Goal: Task Accomplishment & Management: Manage account settings

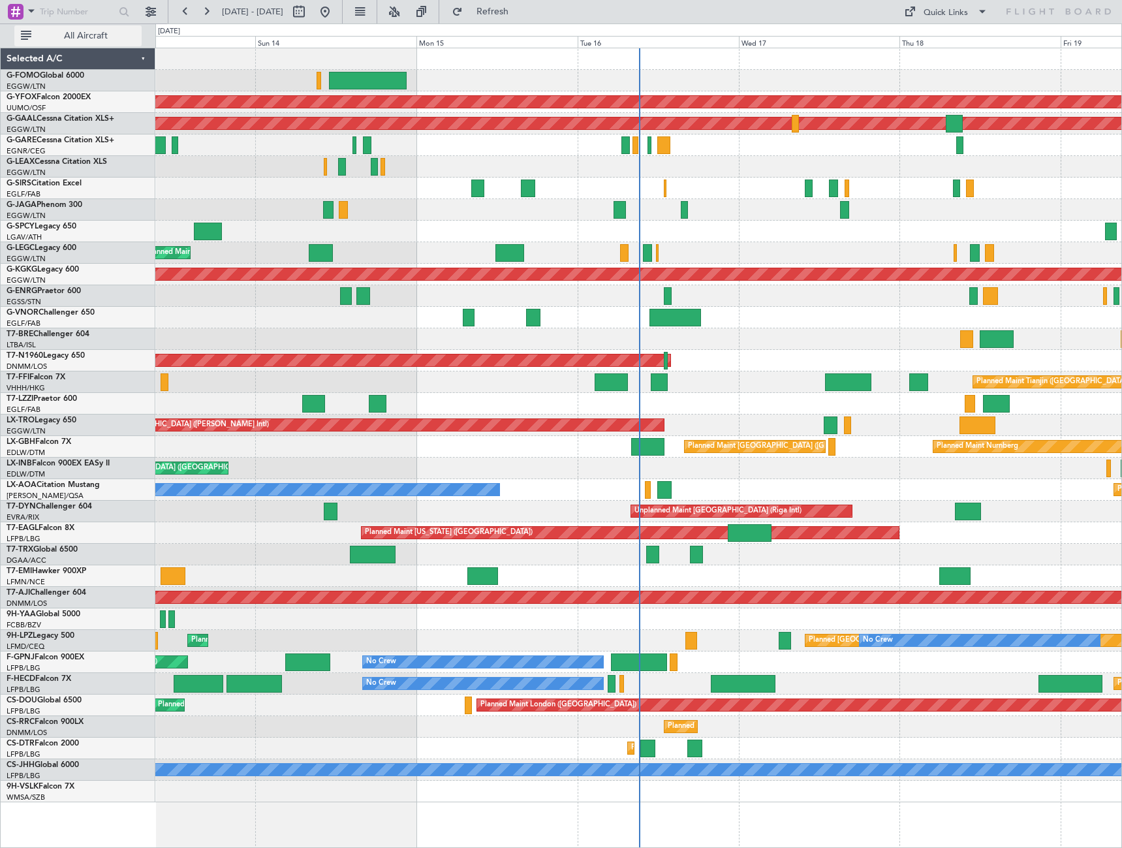
click at [75, 31] on span "All Aircraft" at bounding box center [86, 35] width 104 height 9
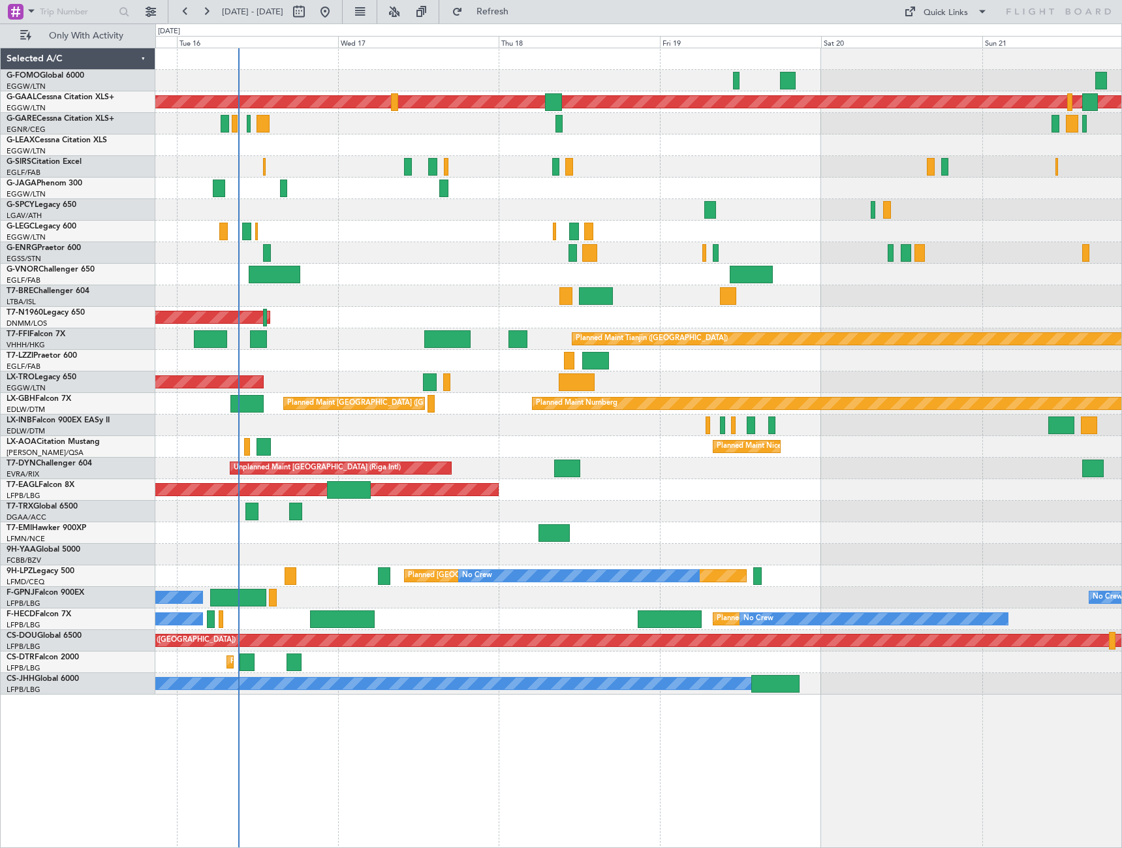
click at [294, 258] on div "Planned Maint Dusseldorf AOG Maint London (Stansted) Planned Maint Tianjin (Bin…" at bounding box center [638, 371] width 966 height 646
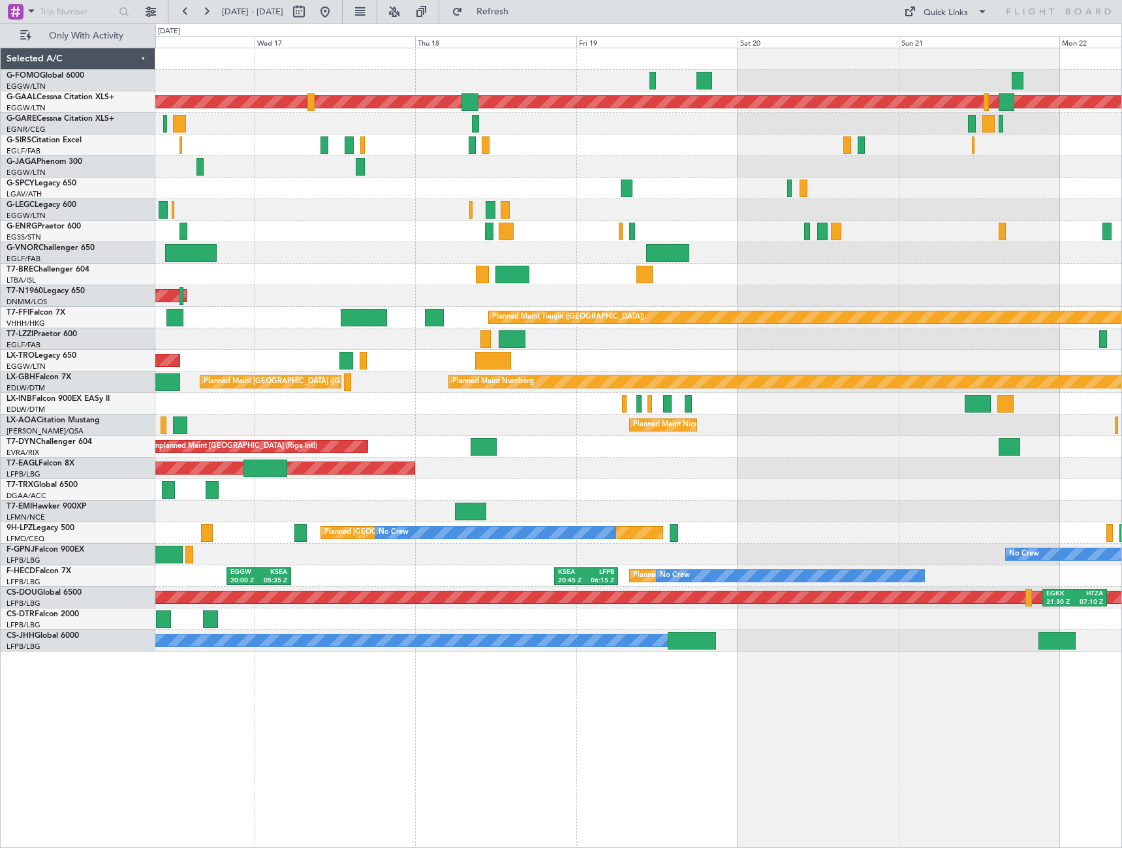
click at [722, 397] on div "OLBA 11:03 Z KTEB 22:38 Z Planned Maint Dusseldorf A/C Unavailable London (Luto…" at bounding box center [638, 349] width 966 height 603
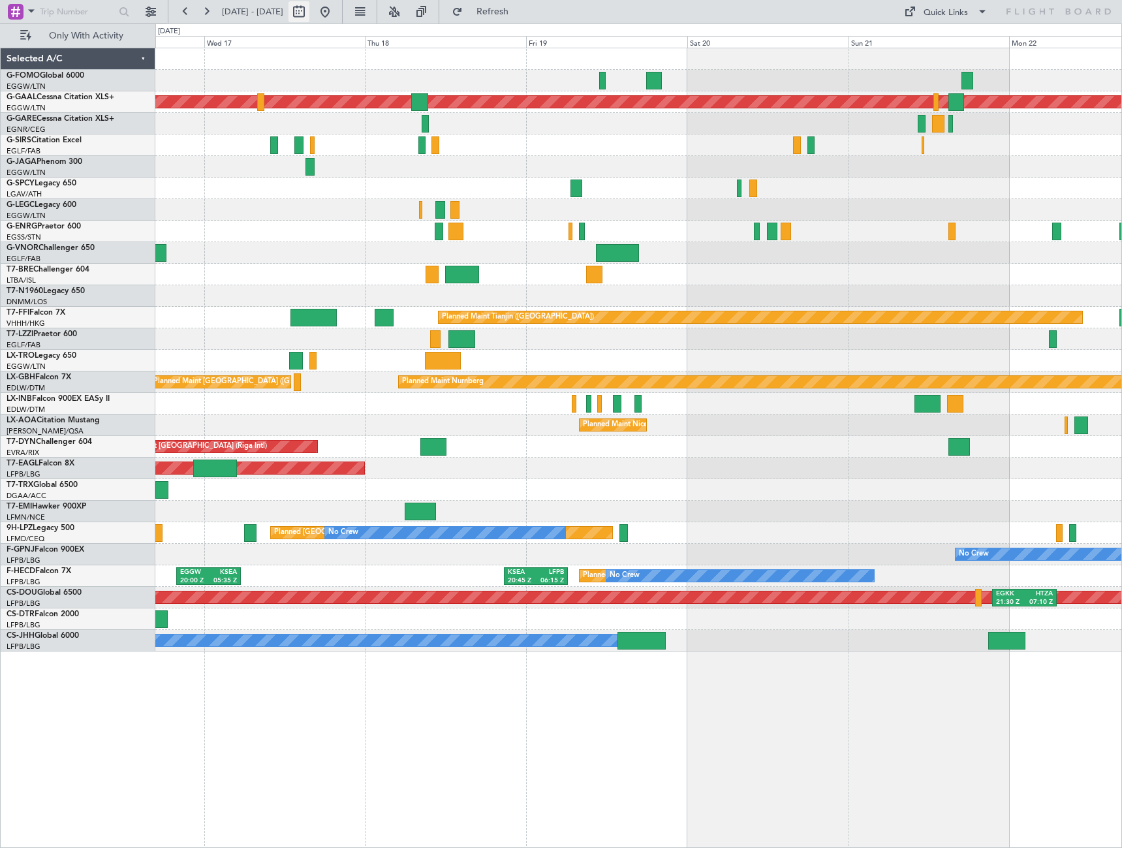
click at [309, 8] on button at bounding box center [298, 11] width 21 height 21
select select "9"
select select "2025"
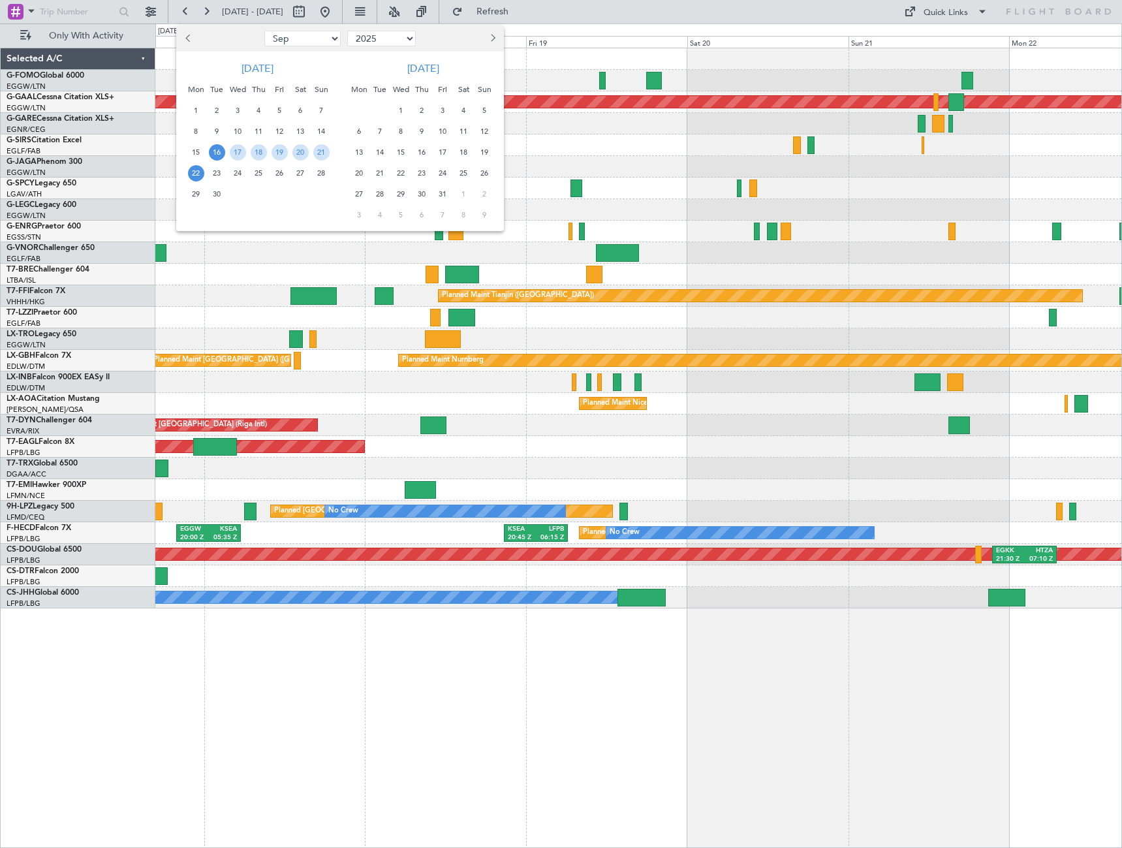
click at [220, 153] on span "16" at bounding box center [217, 152] width 16 height 16
click at [243, 173] on span "24" at bounding box center [238, 173] width 16 height 16
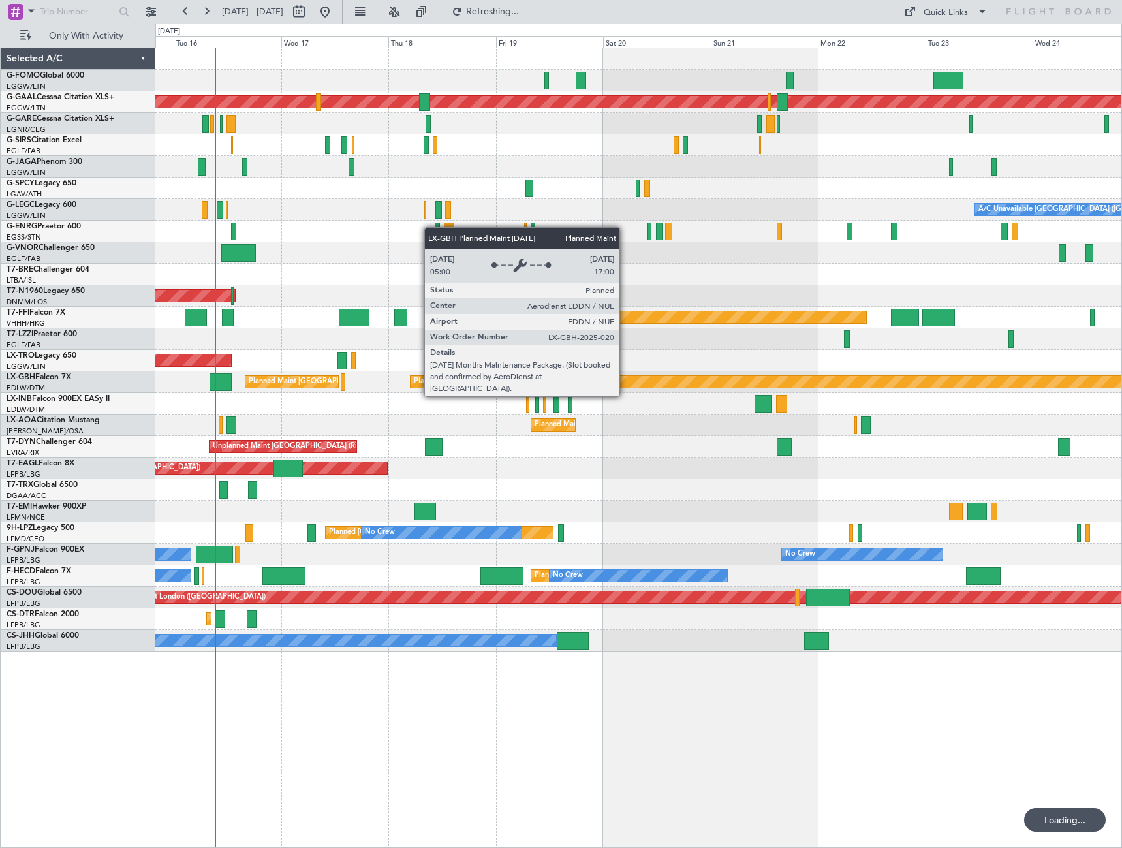
click at [688, 401] on div "Planned Maint Dusseldorf A/C Unavailable London (Luton) Planned Maint London (L…" at bounding box center [638, 349] width 966 height 603
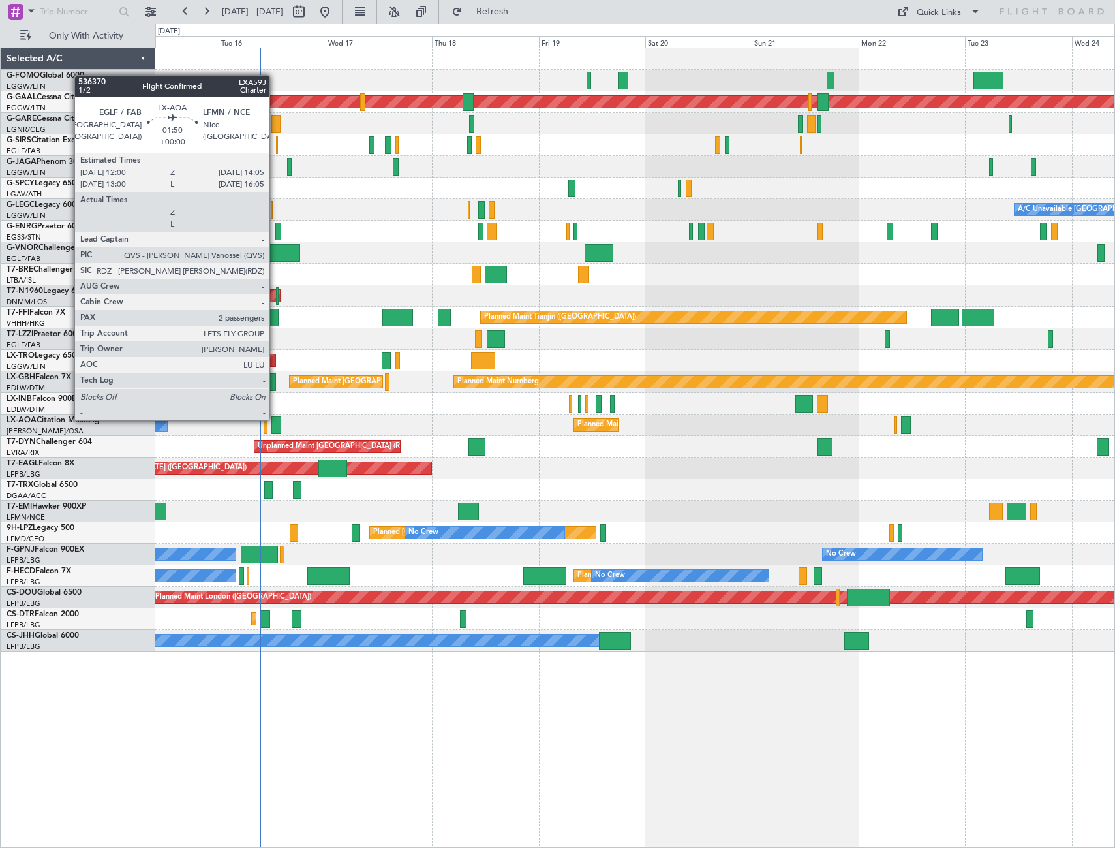
click at [275, 419] on div at bounding box center [276, 425] width 10 height 18
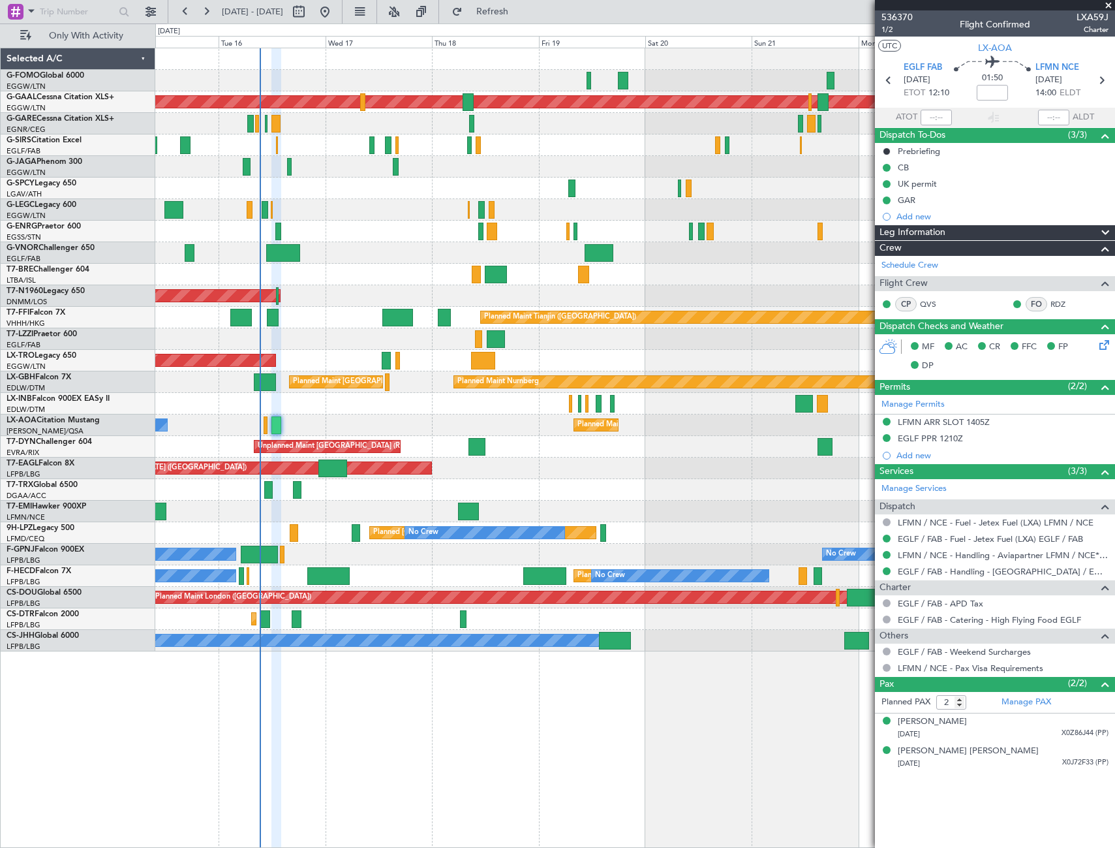
click at [955, 234] on div "Leg Information" at bounding box center [995, 232] width 240 height 15
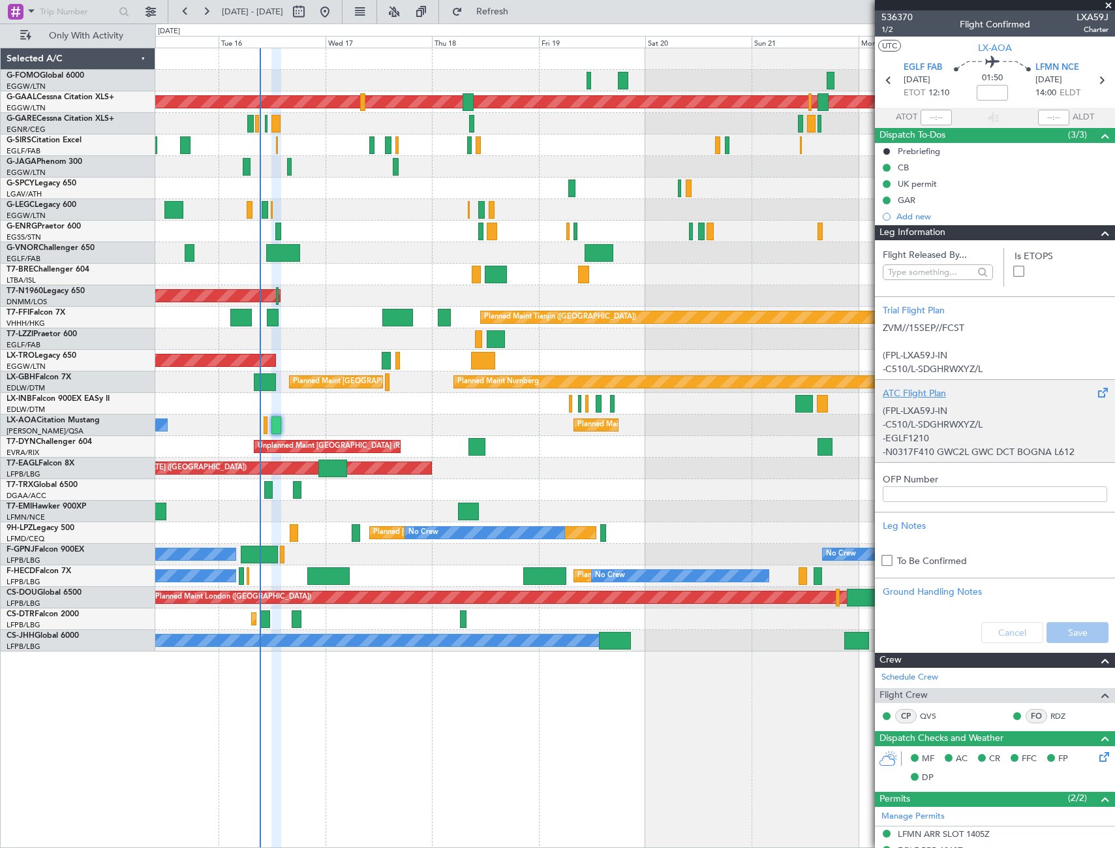
click at [943, 407] on p "(FPL-LXA59J-IN" at bounding box center [995, 411] width 224 height 14
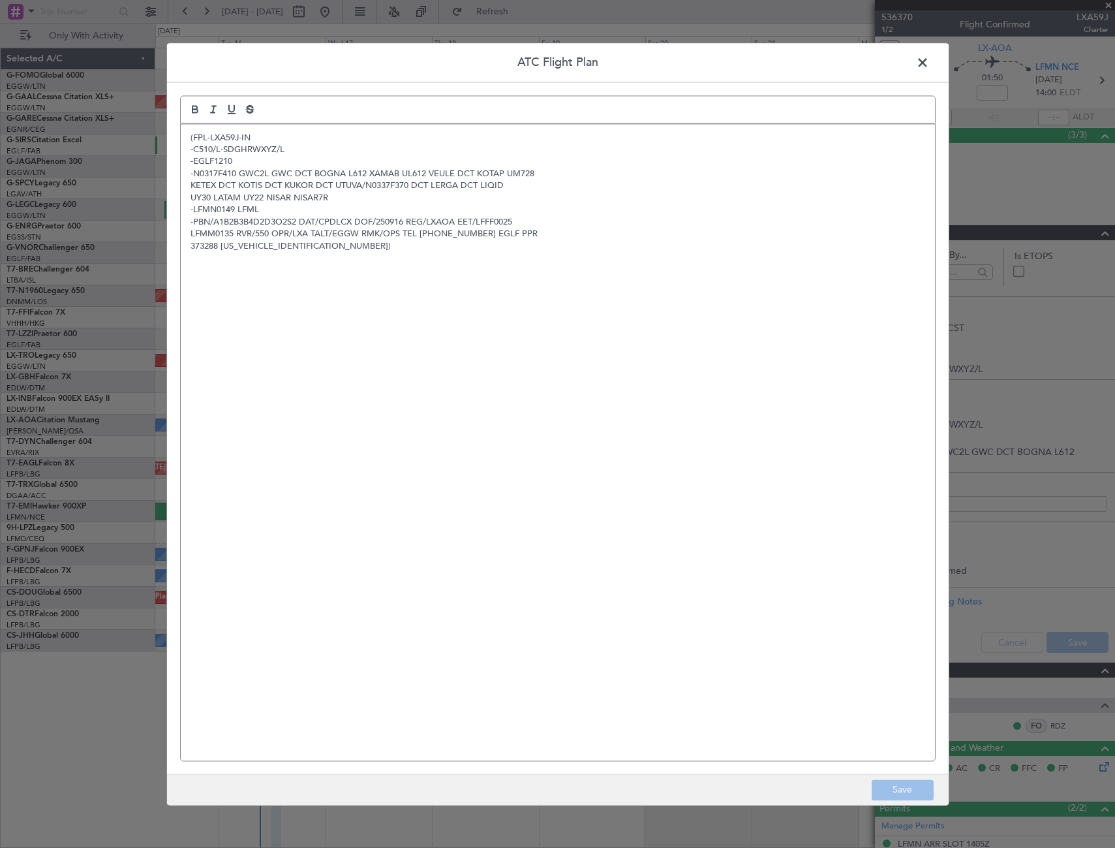
click at [929, 65] on span at bounding box center [929, 66] width 0 height 26
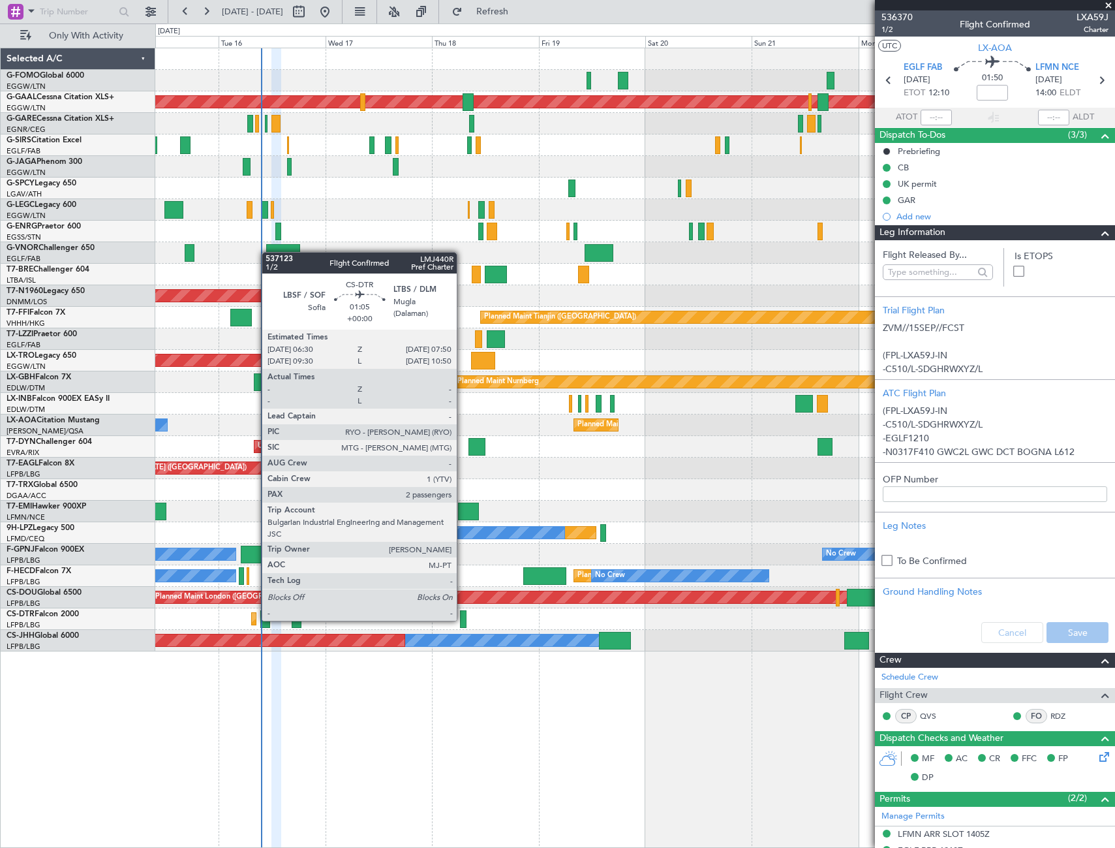
click at [463, 619] on div at bounding box center [463, 619] width 7 height 18
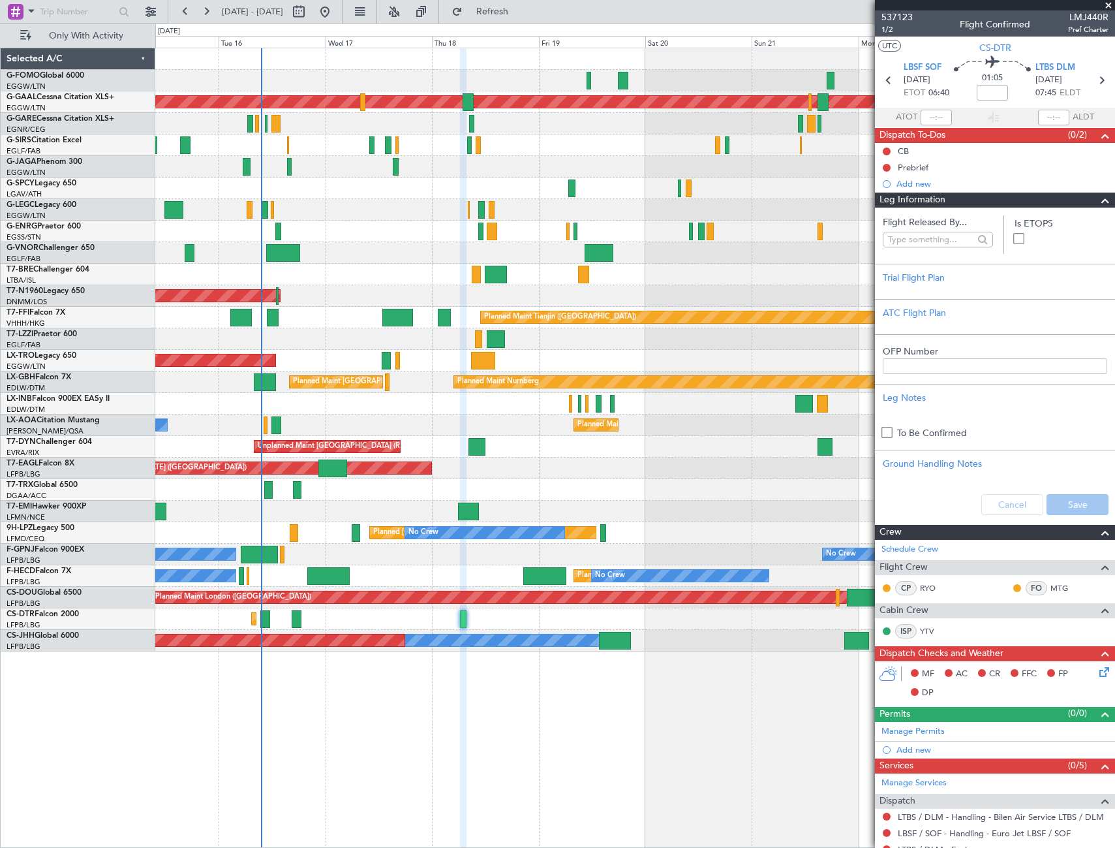
click at [1099, 200] on span at bounding box center [1106, 200] width 16 height 16
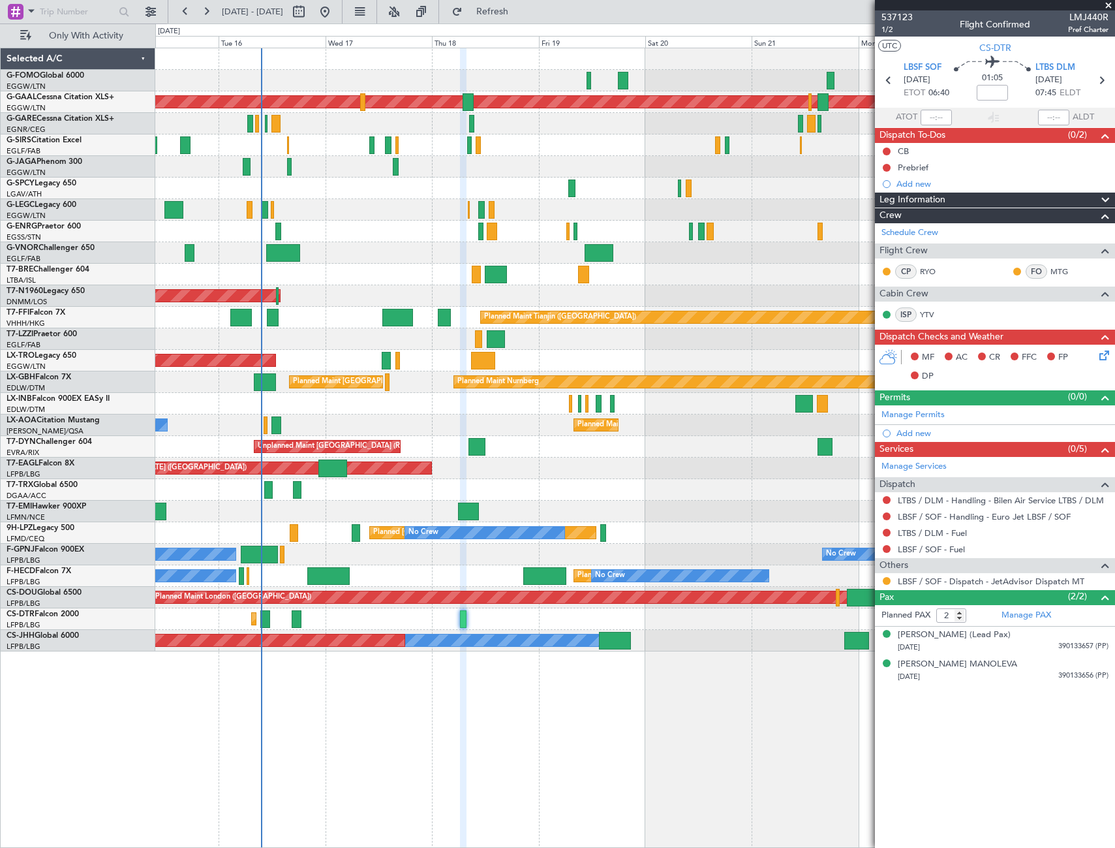
click at [399, 752] on div "Planned Maint Dusseldorf A/C Unavailable London (Luton) Planned Maint London (L…" at bounding box center [635, 448] width 960 height 800
click at [1086, 16] on span "LMJ440R" at bounding box center [1088, 17] width 40 height 14
copy span "LMJ440R"
click at [926, 312] on link "YTV" at bounding box center [934, 315] width 29 height 12
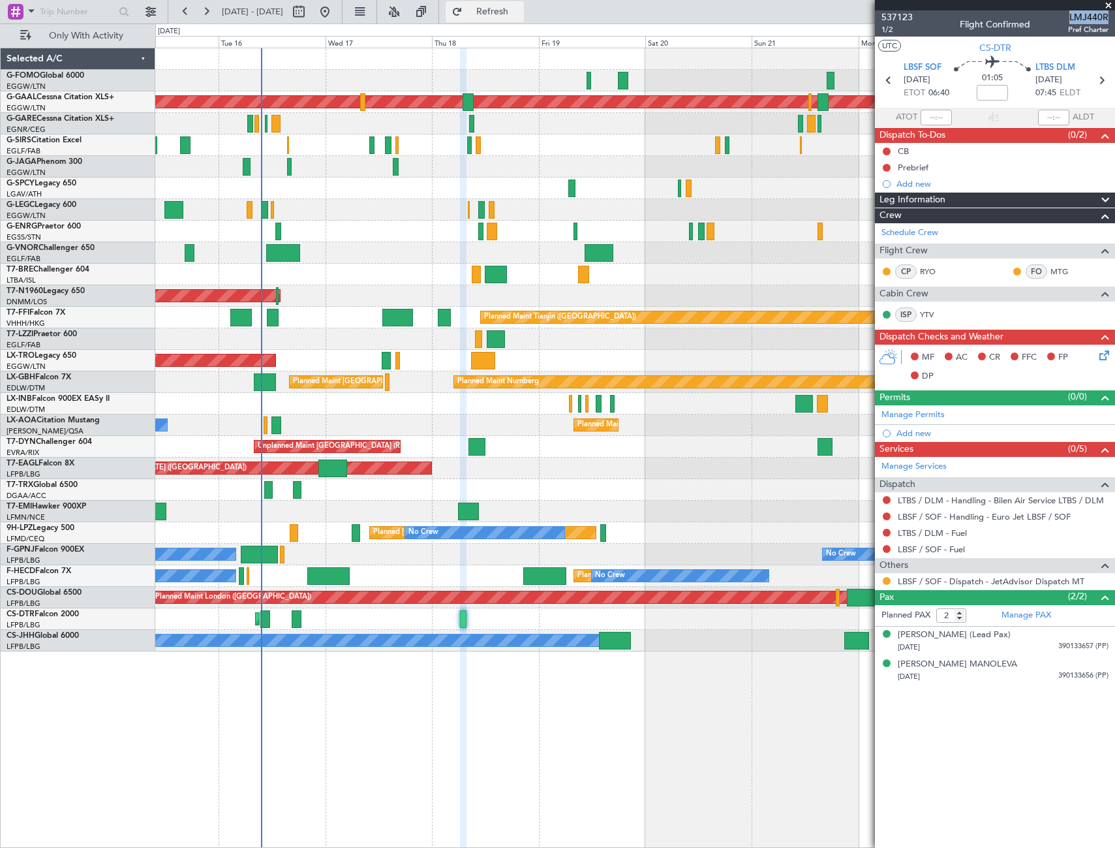
click at [520, 14] on span "Refresh" at bounding box center [492, 11] width 55 height 9
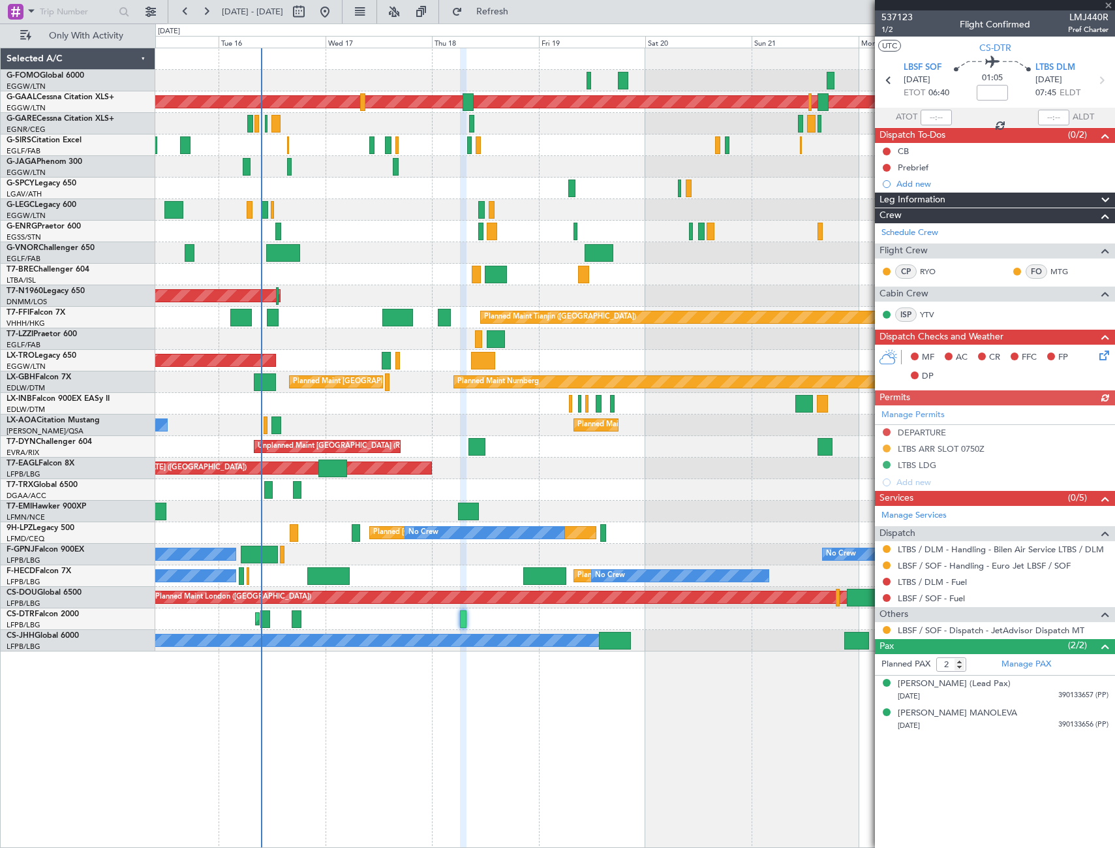
click at [887, 624] on div at bounding box center [887, 629] width 10 height 10
click at [887, 630] on button at bounding box center [887, 630] width 8 height 8
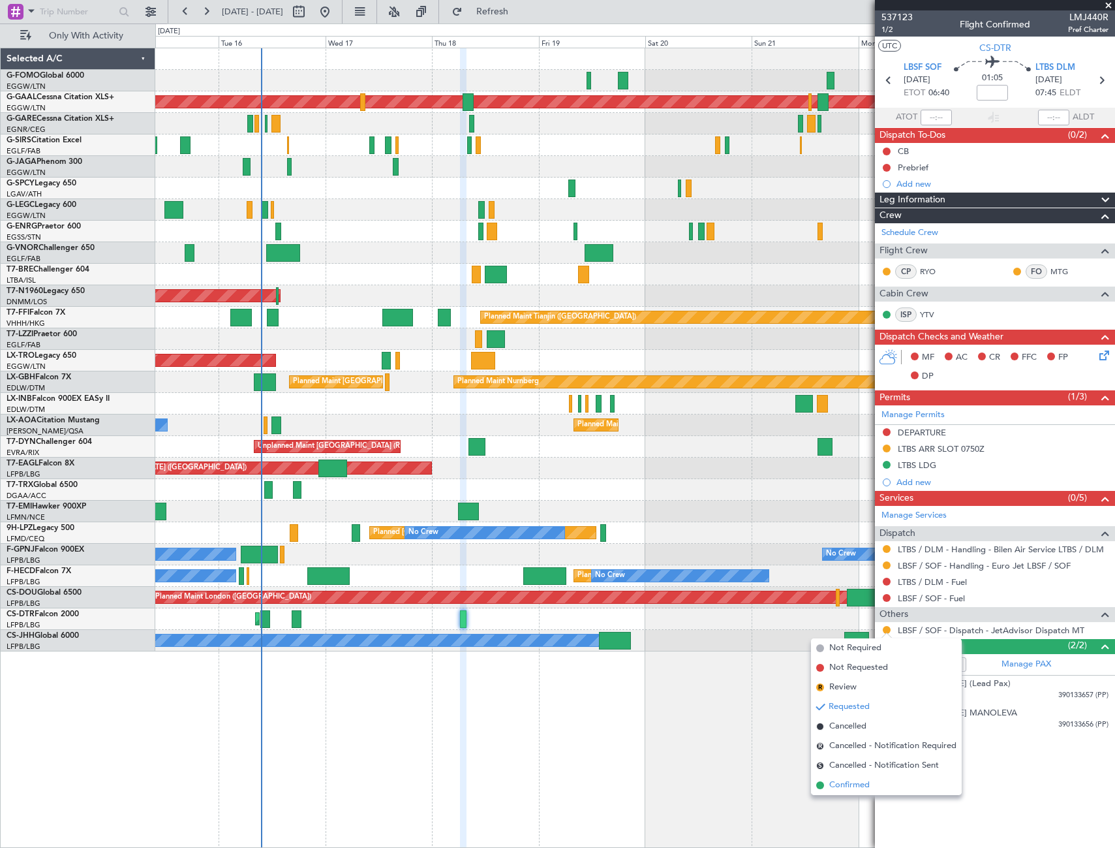
click at [868, 778] on span "Confirmed" at bounding box center [849, 784] width 40 height 13
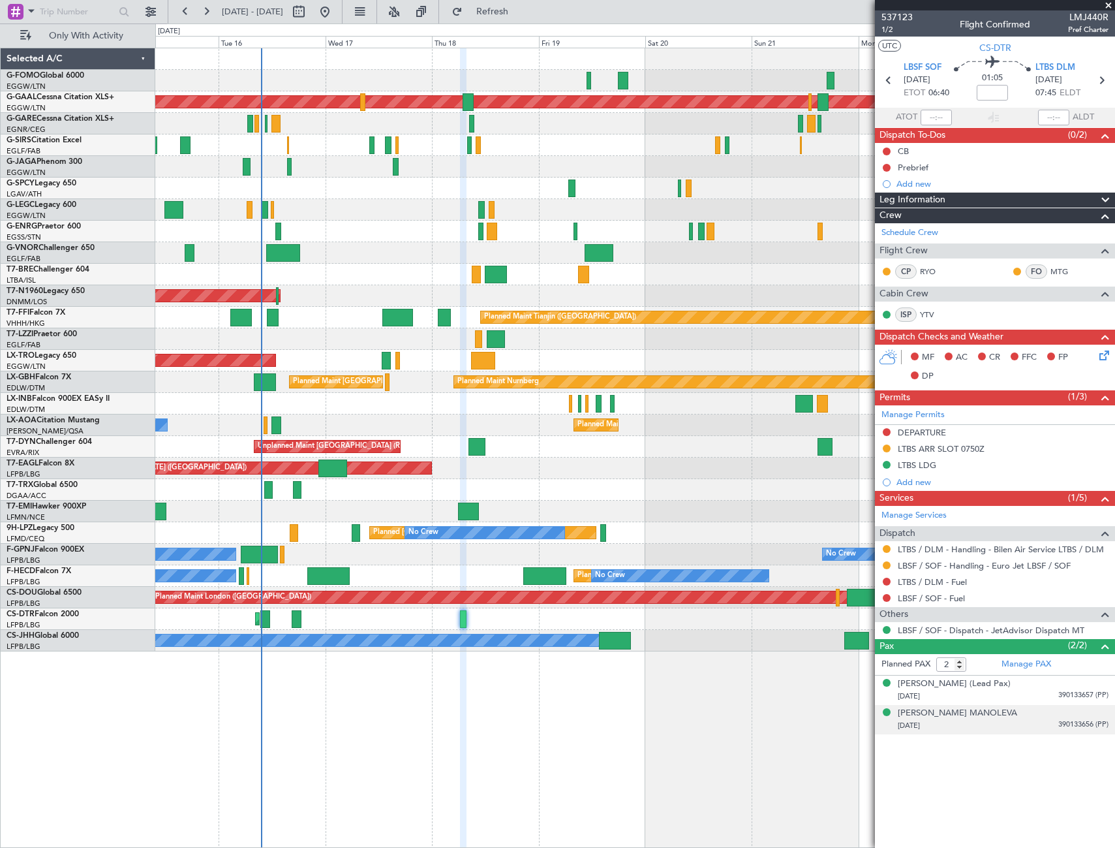
click at [934, 719] on div "04/03/1981 390133656 (PP)" at bounding box center [1003, 725] width 211 height 13
click at [946, 712] on div "Nadya Ivaylova MANOLEVA" at bounding box center [957, 713] width 119 height 13
click at [892, 31] on span "1/2" at bounding box center [897, 29] width 31 height 11
click at [885, 151] on button at bounding box center [887, 151] width 8 height 8
click at [881, 206] on span "Completed" at bounding box center [892, 208] width 43 height 13
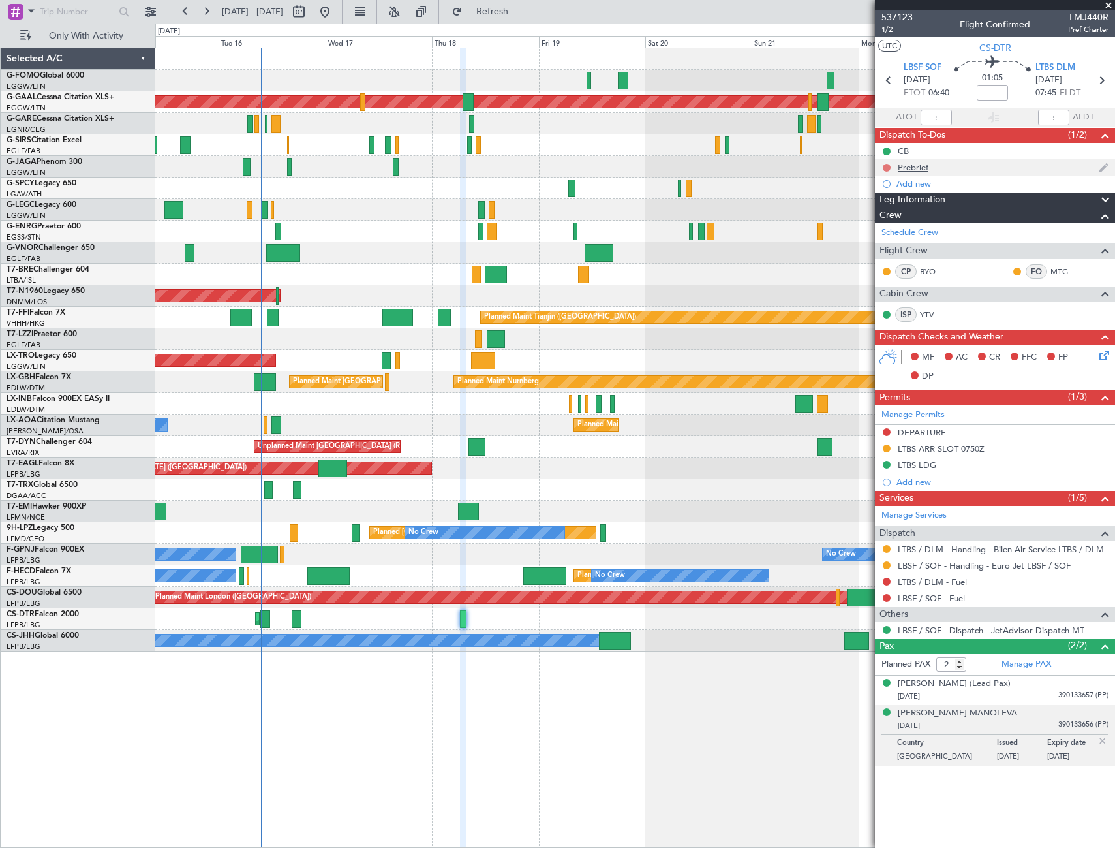
click at [887, 168] on button at bounding box center [887, 168] width 8 height 8
click at [885, 208] on span "In Progress" at bounding box center [893, 205] width 44 height 13
click at [995, 93] on input at bounding box center [992, 93] width 31 height 16
type input "+00:10"
click at [1030, 199] on div "Leg Information" at bounding box center [995, 199] width 240 height 15
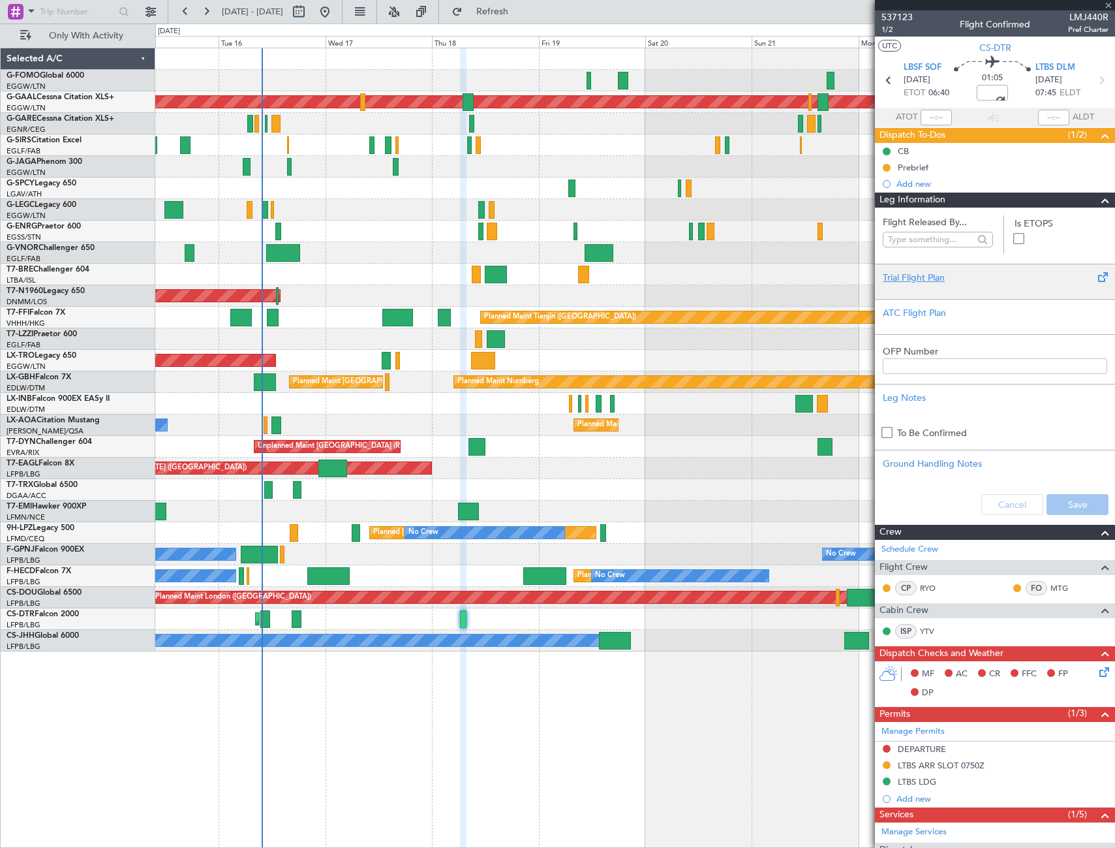
click at [944, 280] on div "Trial Flight Plan" at bounding box center [995, 278] width 224 height 14
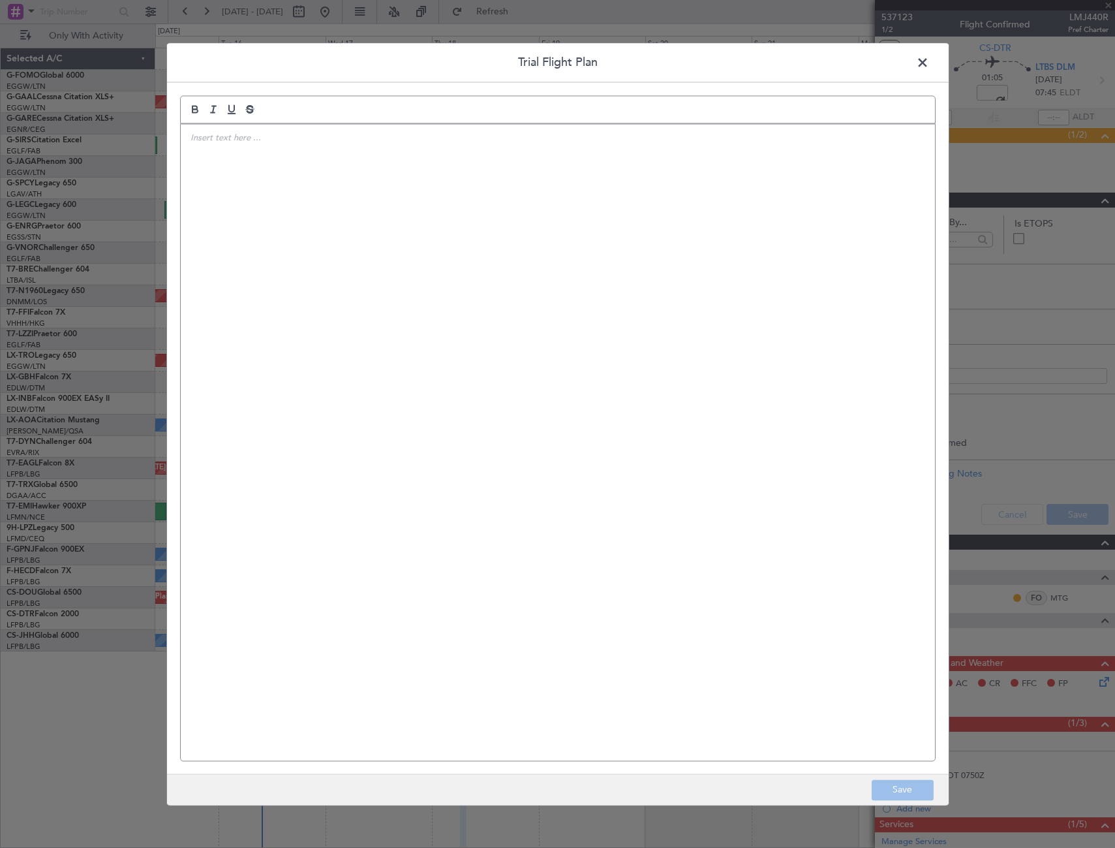
click at [837, 267] on div at bounding box center [558, 442] width 754 height 636
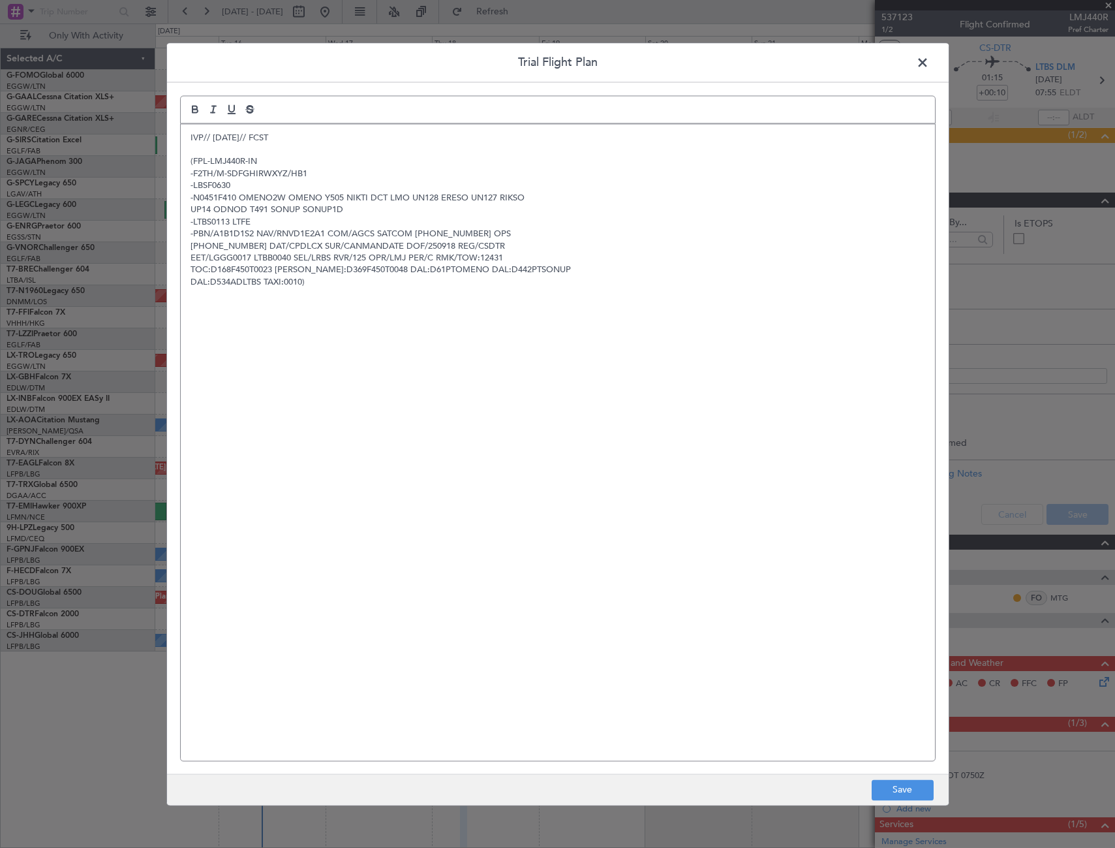
click at [906, 801] on footer "Save" at bounding box center [558, 788] width 782 height 31
click at [908, 791] on button "Save" at bounding box center [903, 789] width 62 height 21
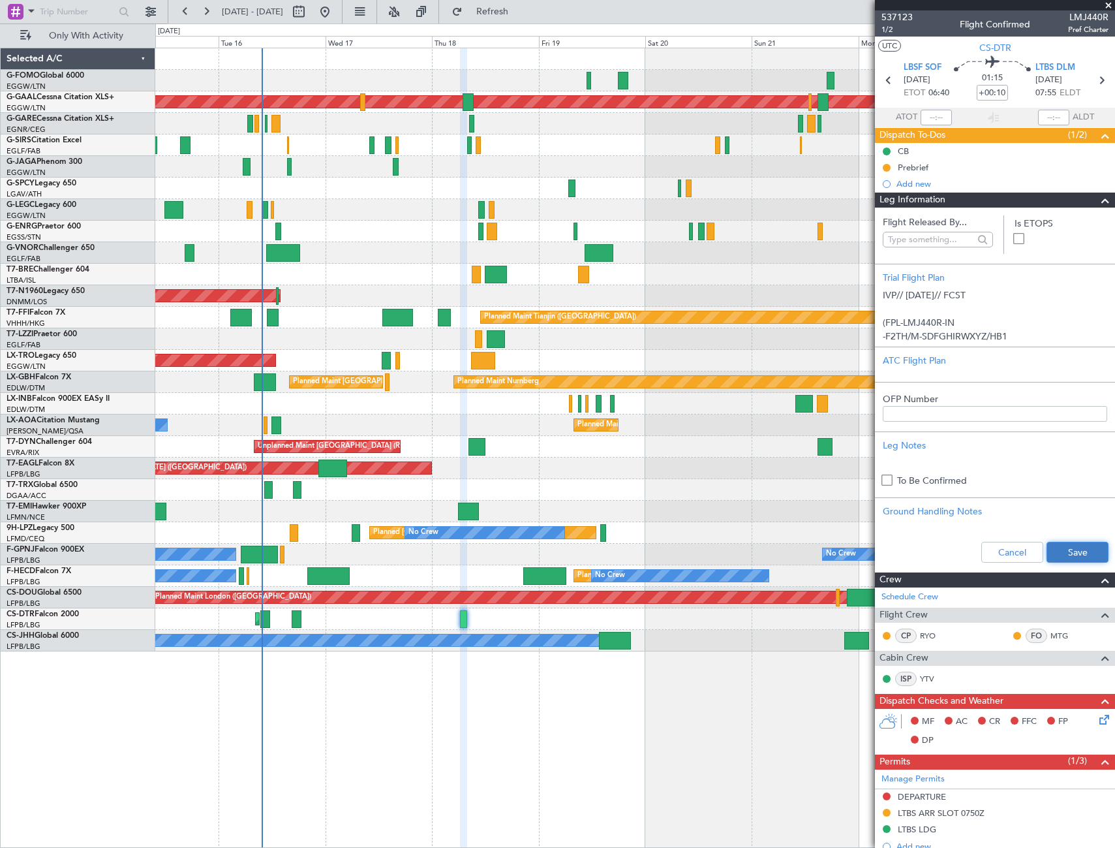
click at [1059, 544] on button "Save" at bounding box center [1078, 552] width 62 height 21
click at [1098, 199] on span at bounding box center [1106, 200] width 16 height 16
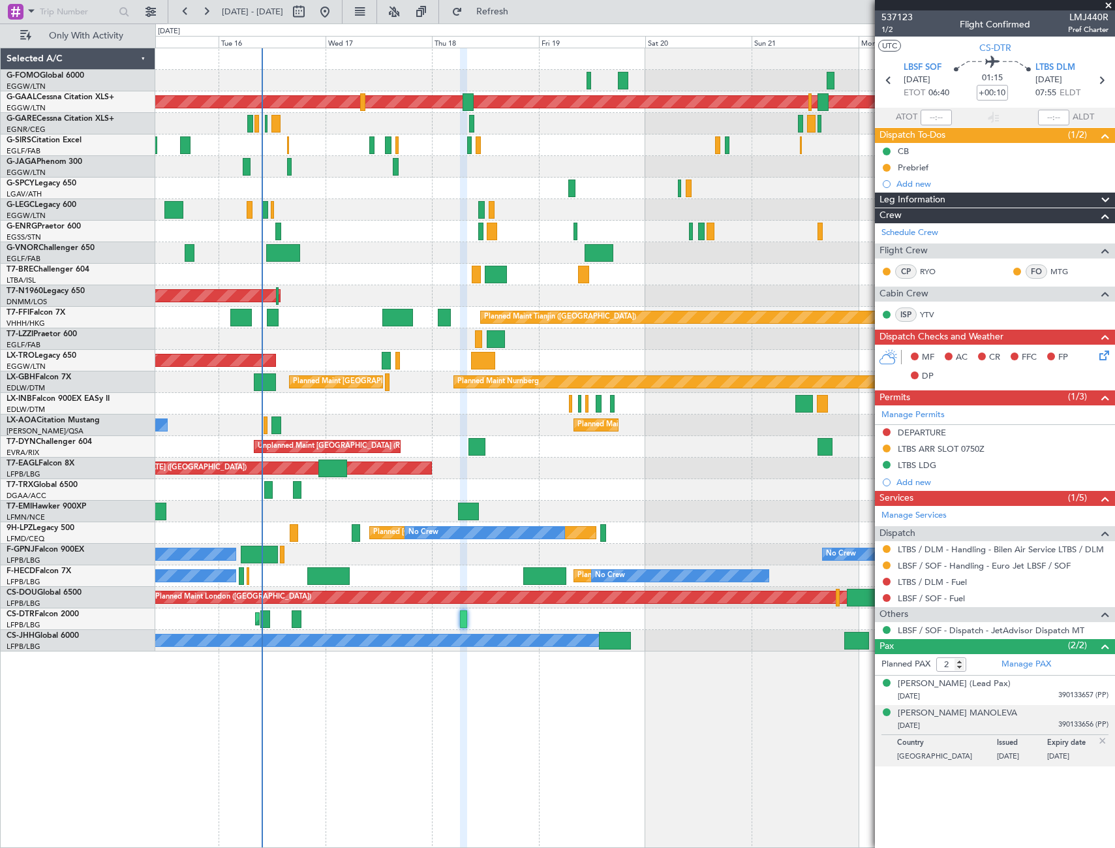
click at [1099, 348] on icon at bounding box center [1102, 353] width 10 height 10
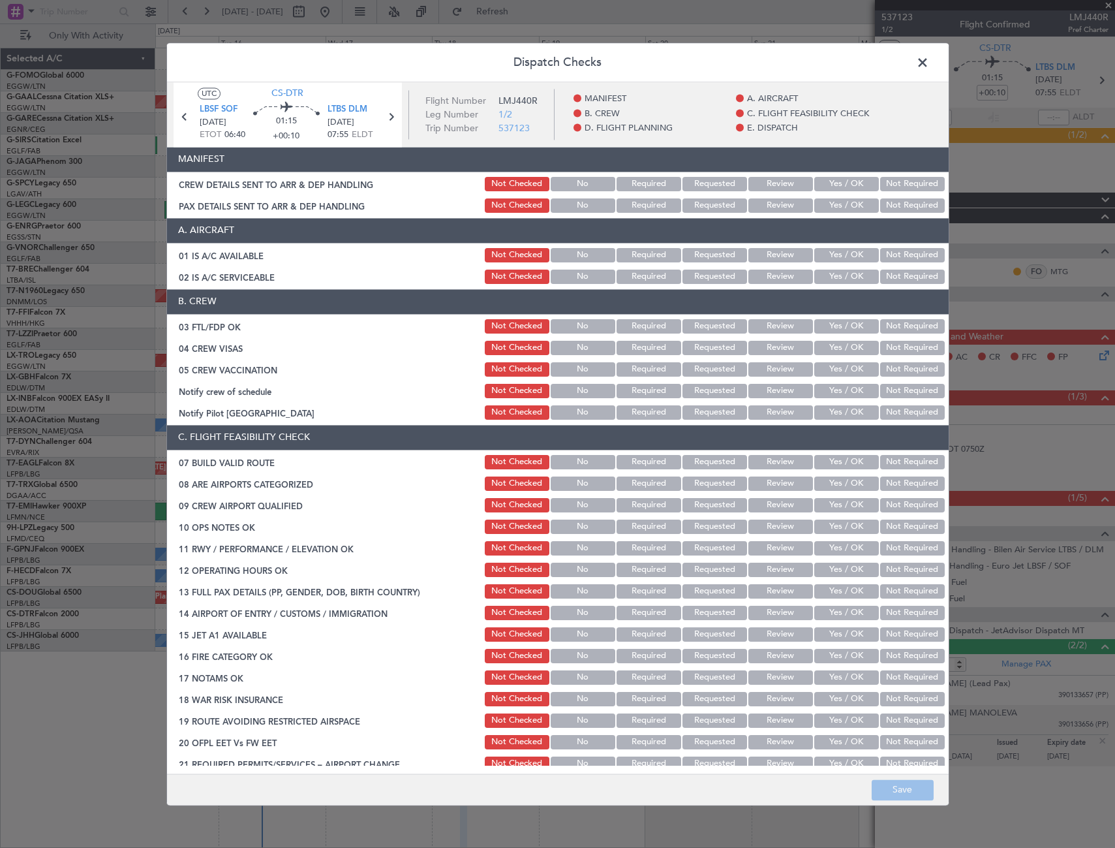
click at [851, 258] on button "Yes / OK" at bounding box center [846, 255] width 65 height 14
click at [848, 274] on button "Yes / OK" at bounding box center [846, 276] width 65 height 14
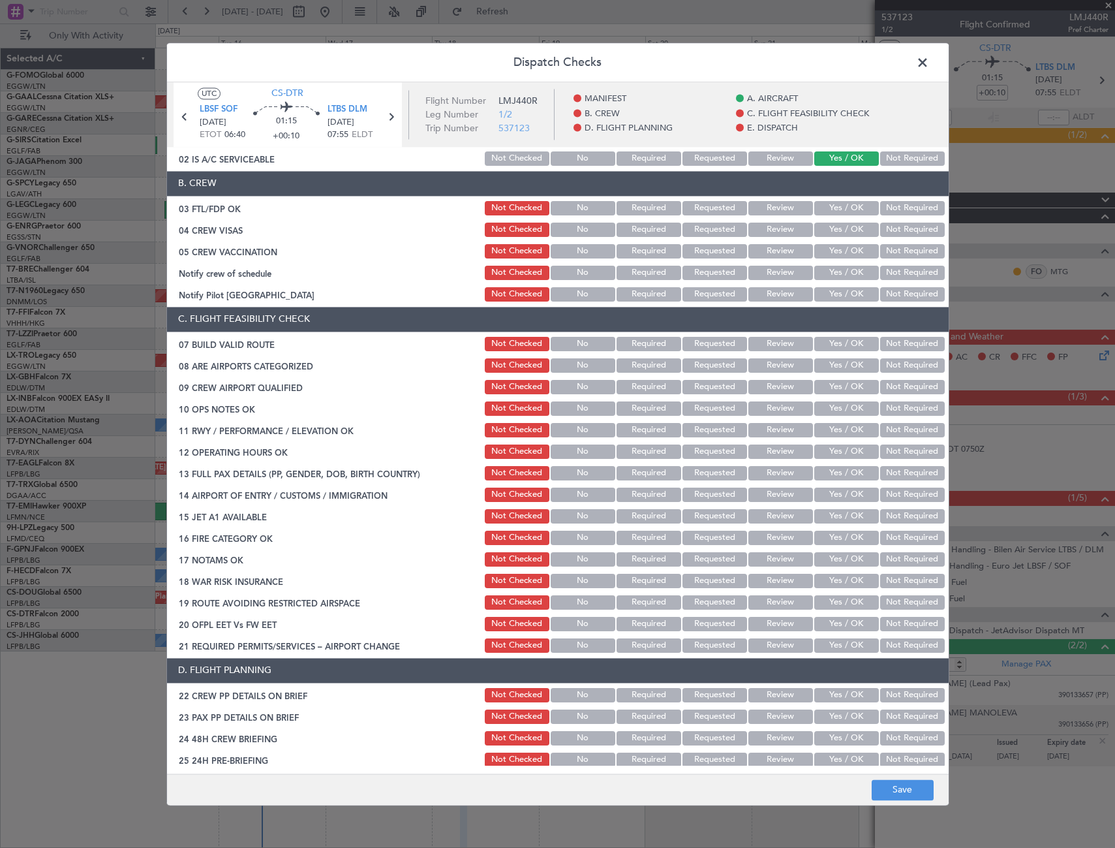
scroll to position [65, 0]
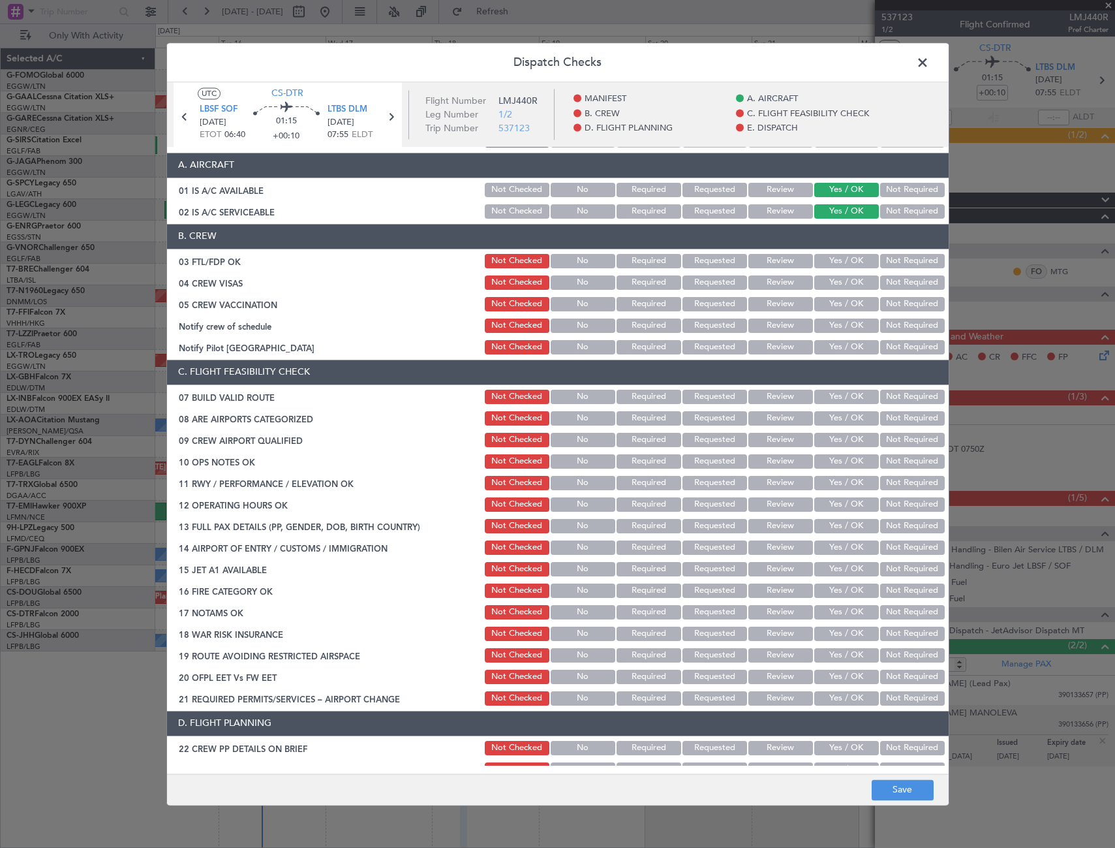
click at [847, 252] on div "Yes / OK" at bounding box center [845, 261] width 66 height 18
click at [860, 253] on div "Yes / OK" at bounding box center [845, 261] width 66 height 18
click at [839, 260] on button "Yes / OK" at bounding box center [846, 261] width 65 height 14
click at [887, 287] on button "Not Required" at bounding box center [912, 282] width 65 height 14
click at [887, 299] on button "Not Required" at bounding box center [912, 304] width 65 height 14
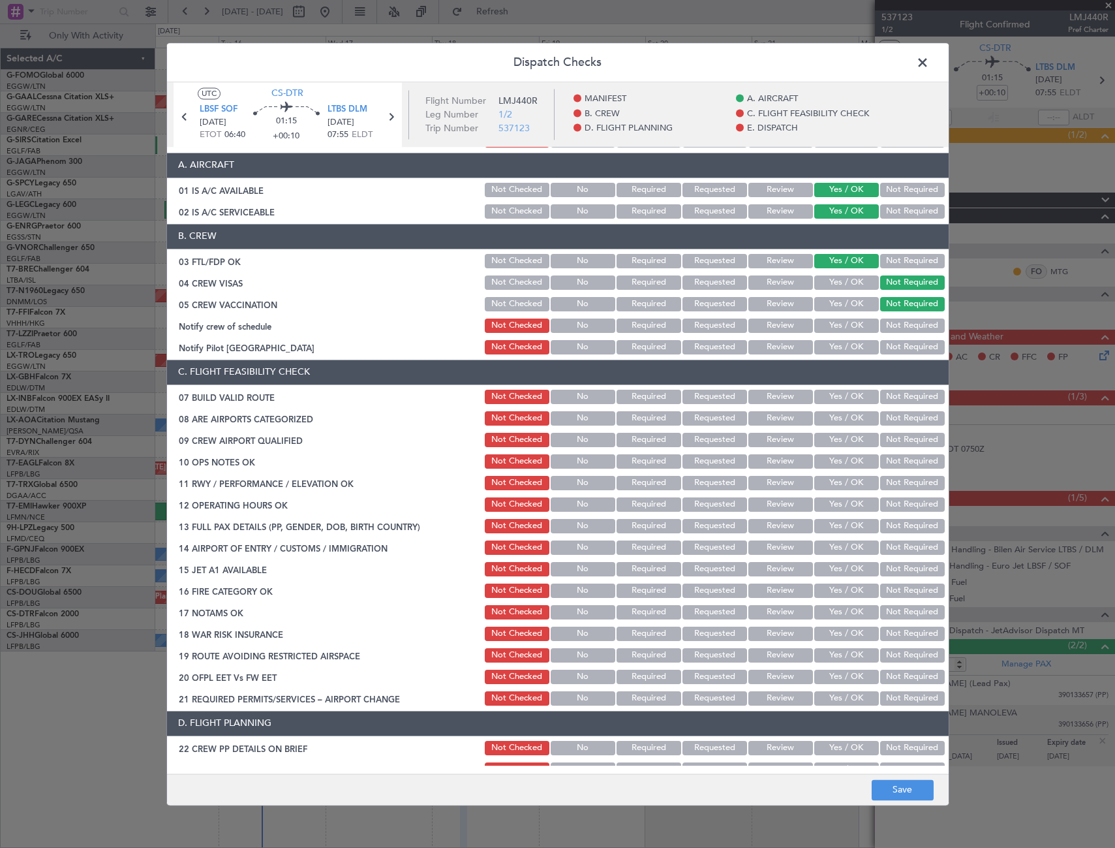
click at [853, 331] on button "Yes / OK" at bounding box center [846, 325] width 65 height 14
click at [858, 347] on button "Yes / OK" at bounding box center [846, 347] width 65 height 14
click at [843, 397] on button "Yes / OK" at bounding box center [846, 397] width 65 height 14
click at [850, 426] on div "Yes / OK" at bounding box center [845, 418] width 66 height 18
click at [853, 423] on button "Yes / OK" at bounding box center [846, 418] width 65 height 14
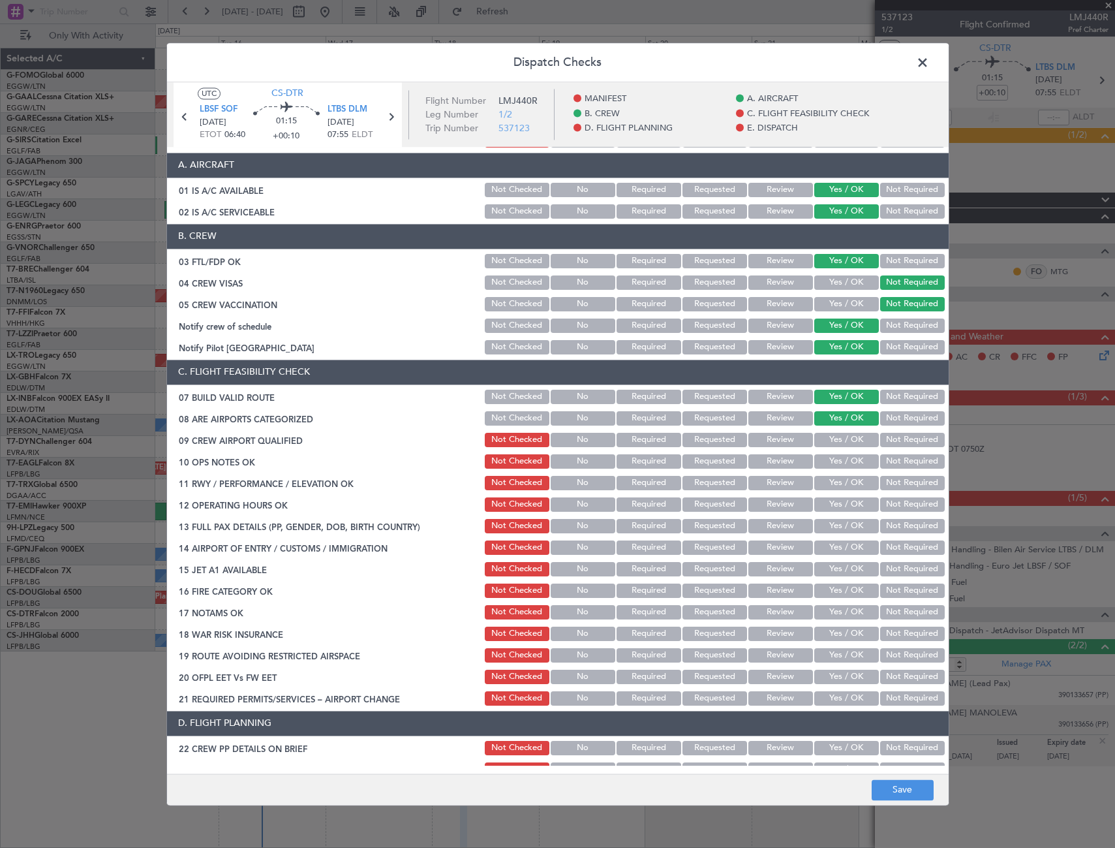
click at [857, 440] on button "Yes / OK" at bounding box center [846, 440] width 65 height 14
click at [852, 468] on div "Yes / OK" at bounding box center [845, 461] width 66 height 18
click at [853, 464] on button "Yes / OK" at bounding box center [846, 461] width 65 height 14
click at [857, 484] on button "Yes / OK" at bounding box center [846, 483] width 65 height 14
click at [859, 499] on button "Yes / OK" at bounding box center [846, 504] width 65 height 14
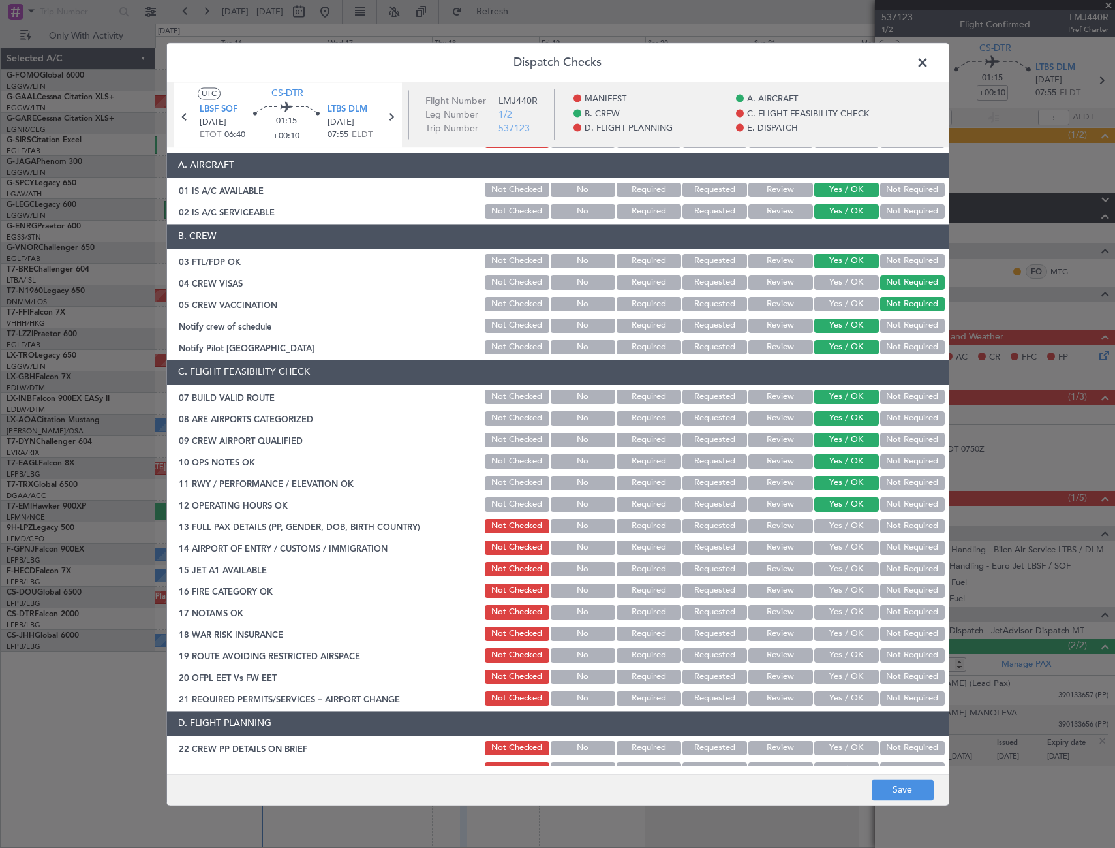
drag, startPoint x: 864, startPoint y: 521, endPoint x: 859, endPoint y: 533, distance: 13.2
click at [864, 521] on button "Yes / OK" at bounding box center [846, 526] width 65 height 14
drag, startPoint x: 858, startPoint y: 544, endPoint x: 857, endPoint y: 567, distance: 23.5
click at [858, 544] on button "Yes / OK" at bounding box center [846, 547] width 65 height 14
click at [855, 570] on button "Yes / OK" at bounding box center [846, 569] width 65 height 14
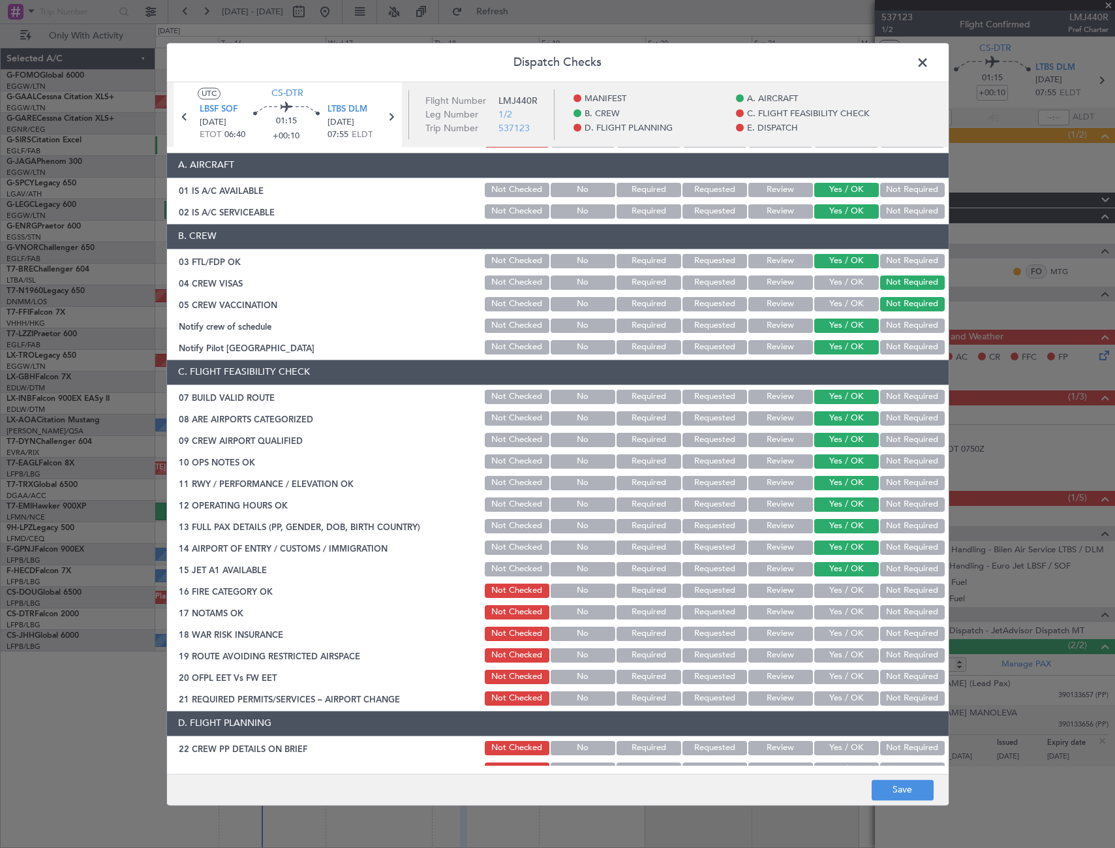
click at [858, 594] on button "Yes / OK" at bounding box center [846, 590] width 65 height 14
click at [857, 609] on button "Yes / OK" at bounding box center [846, 612] width 65 height 14
drag, startPoint x: 898, startPoint y: 643, endPoint x: 879, endPoint y: 651, distance: 20.5
click at [897, 643] on div "Not Required" at bounding box center [911, 633] width 66 height 18
click at [891, 633] on button "Not Required" at bounding box center [912, 633] width 65 height 14
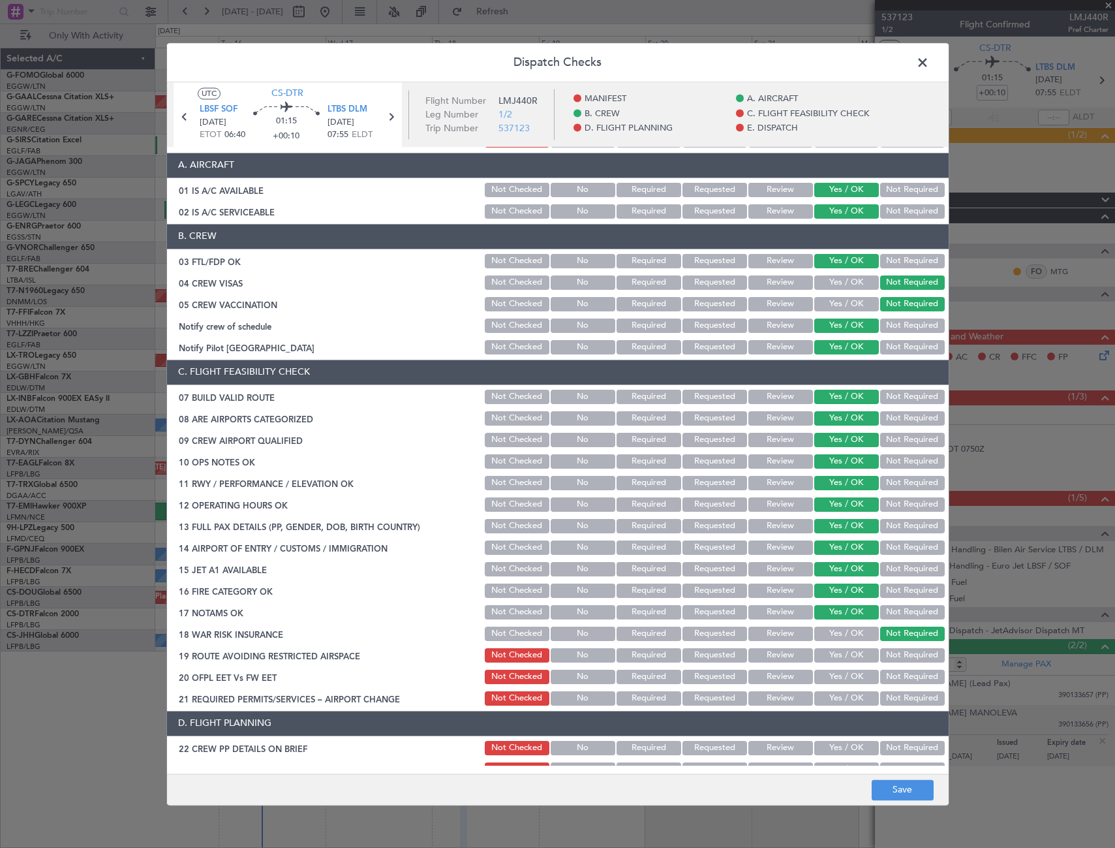
click at [851, 654] on button "Yes / OK" at bounding box center [846, 655] width 65 height 14
click at [857, 683] on button "Yes / OK" at bounding box center [846, 676] width 65 height 14
click at [853, 697] on button "Yes / OK" at bounding box center [846, 698] width 65 height 14
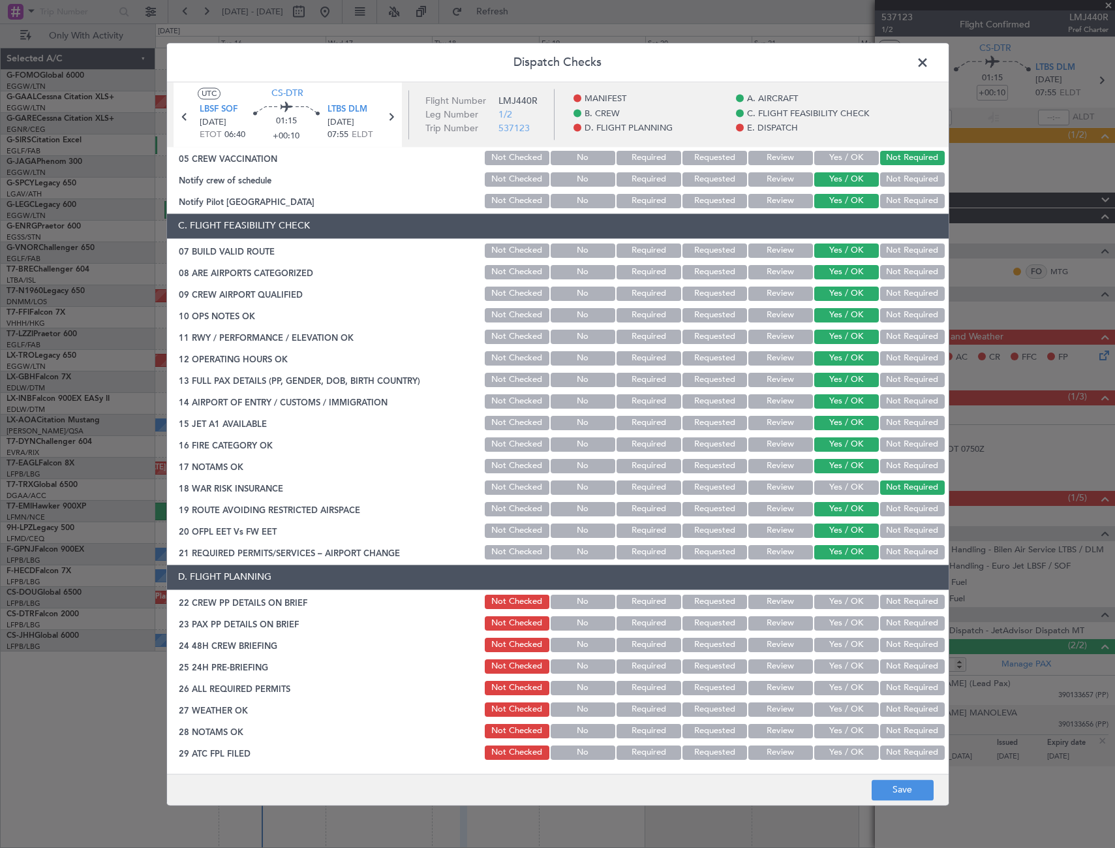
scroll to position [261, 0]
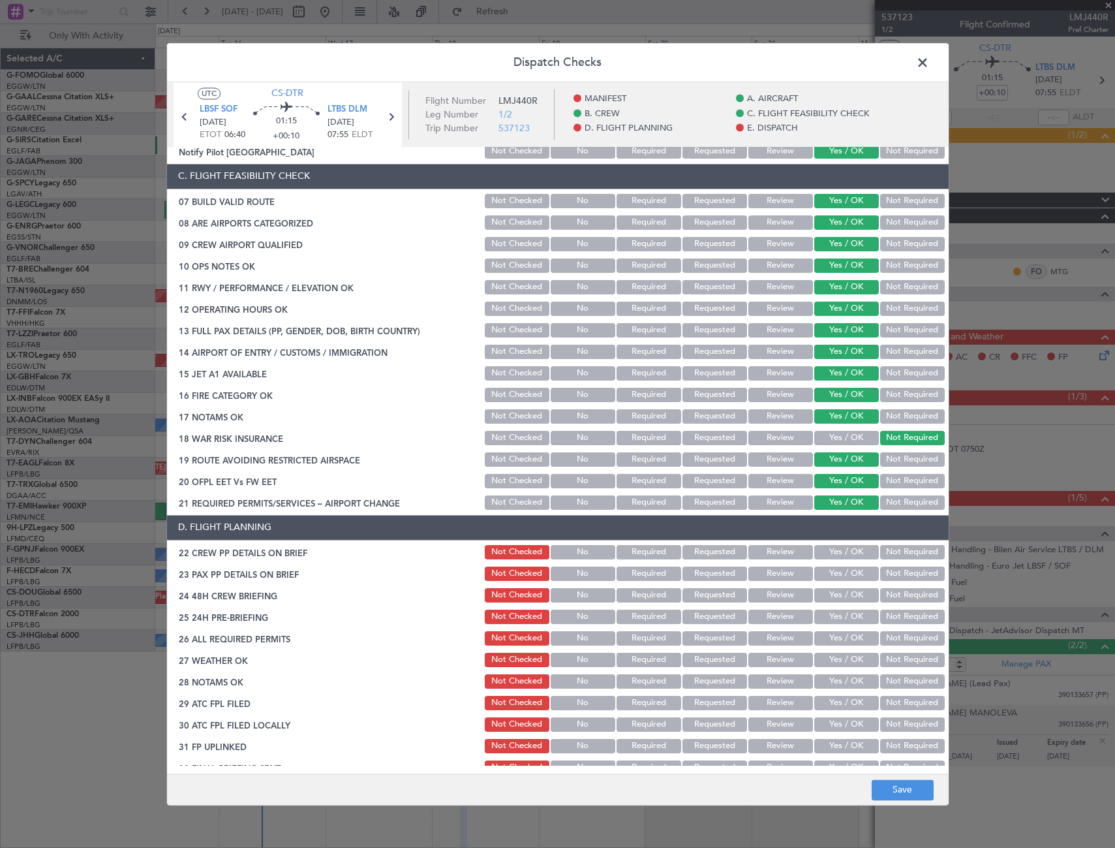
click at [838, 553] on button "Yes / OK" at bounding box center [846, 552] width 65 height 14
click at [842, 574] on button "Yes / OK" at bounding box center [846, 573] width 65 height 14
click at [846, 595] on button "Yes / OK" at bounding box center [846, 595] width 65 height 14
click at [895, 614] on button "Not Required" at bounding box center [912, 616] width 65 height 14
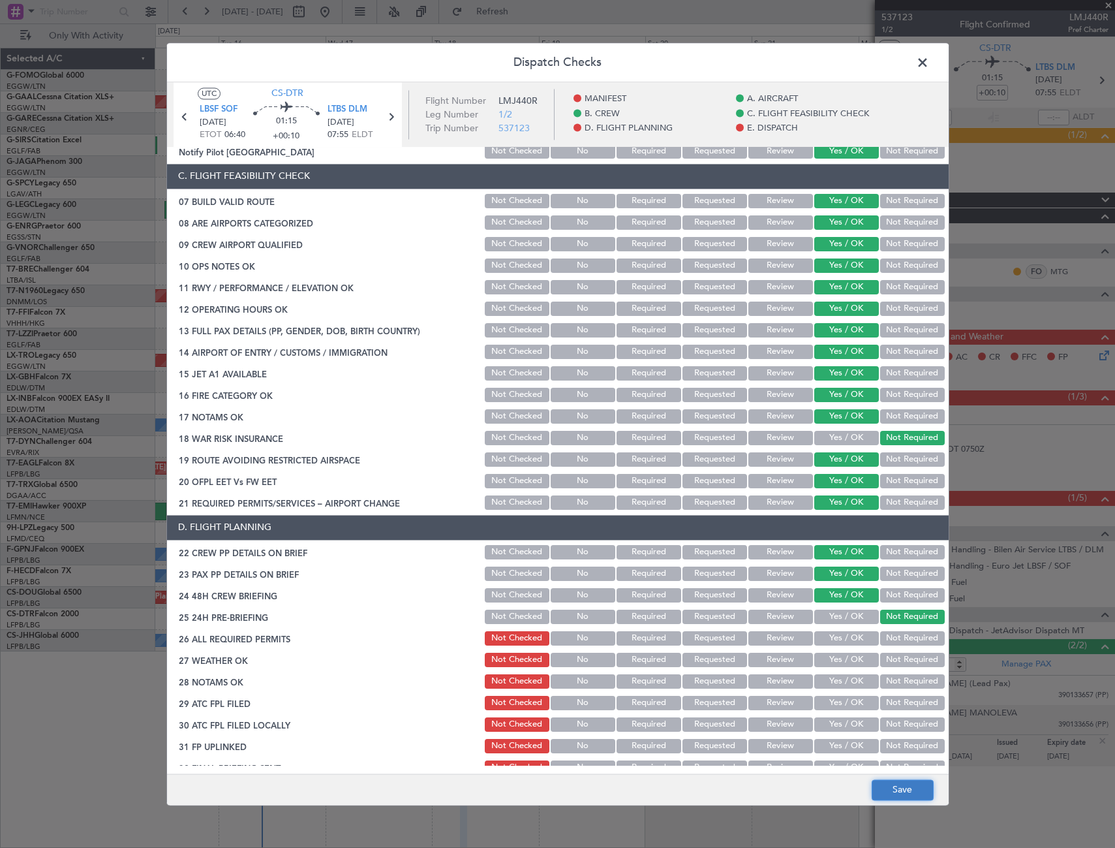
click at [915, 780] on button "Save" at bounding box center [903, 789] width 62 height 21
click at [929, 60] on span at bounding box center [929, 66] width 0 height 26
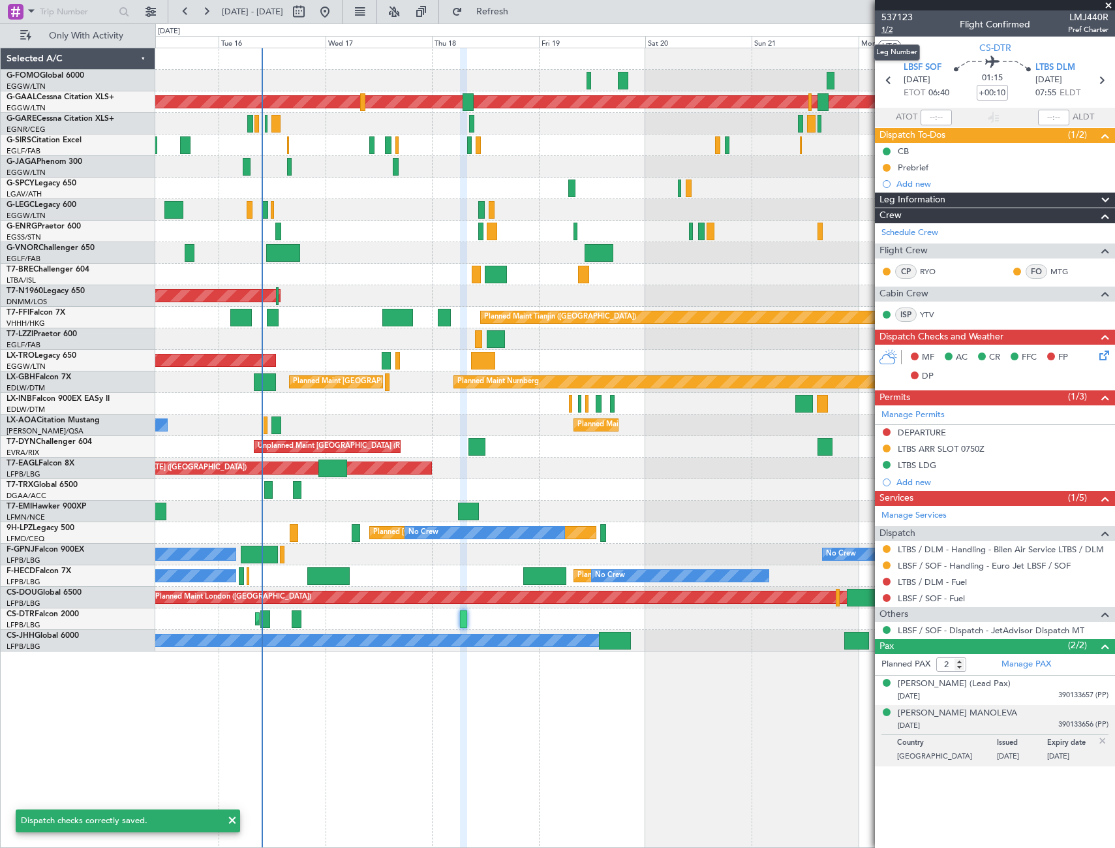
click at [887, 31] on span "1/2" at bounding box center [897, 29] width 31 height 11
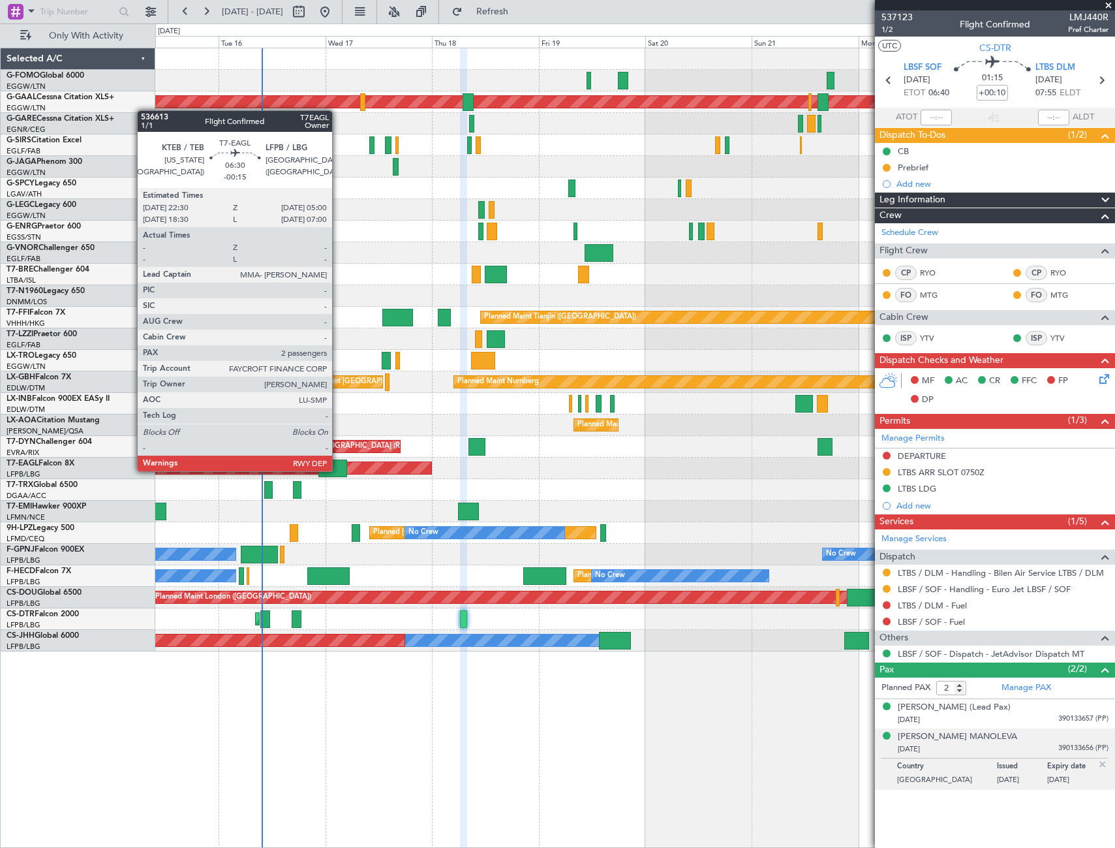
click at [338, 470] on div at bounding box center [332, 468] width 29 height 18
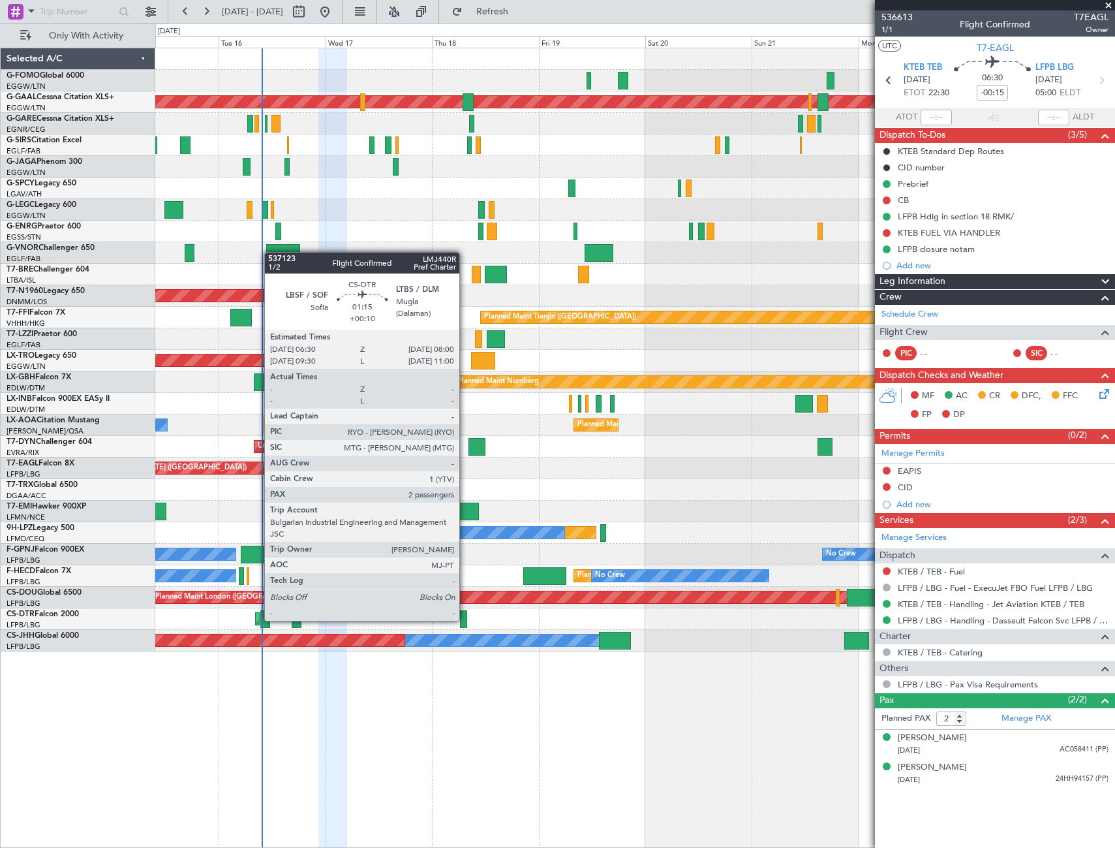
click at [465, 619] on div at bounding box center [463, 619] width 7 height 18
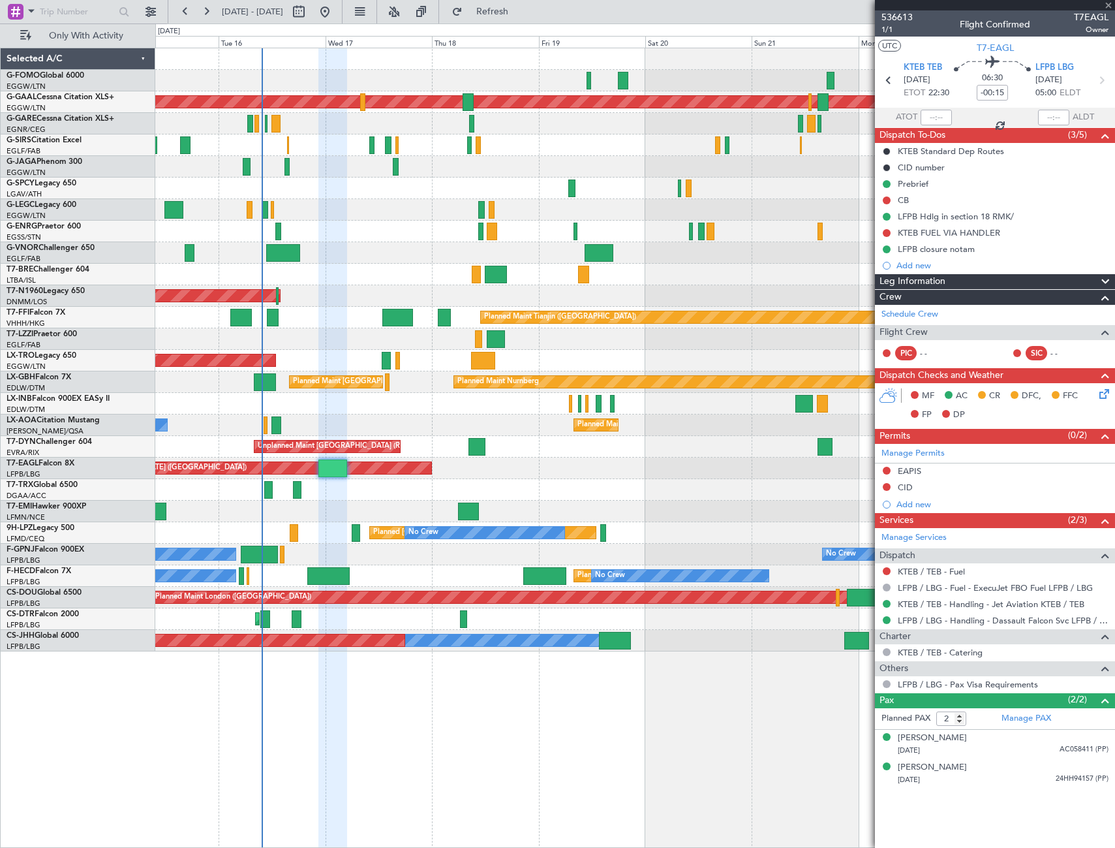
type input "+00:10"
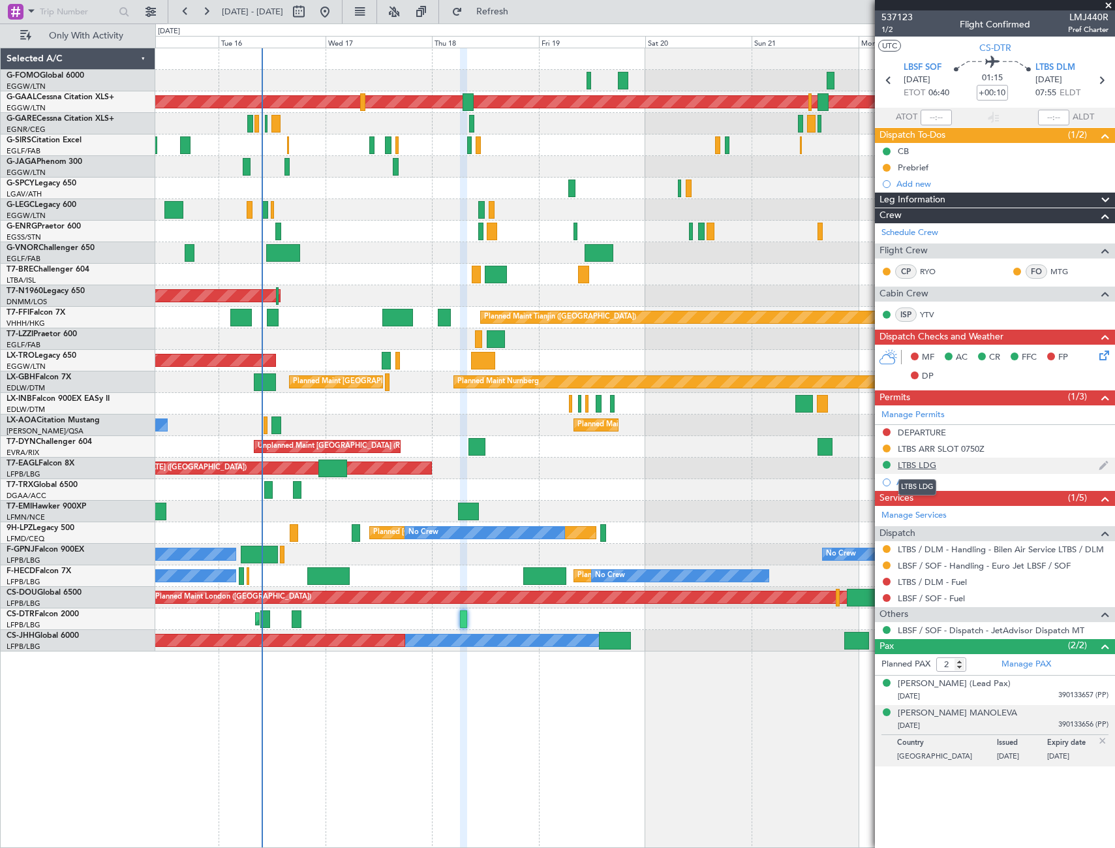
click at [923, 466] on div "LTBS LDG" at bounding box center [917, 464] width 38 height 11
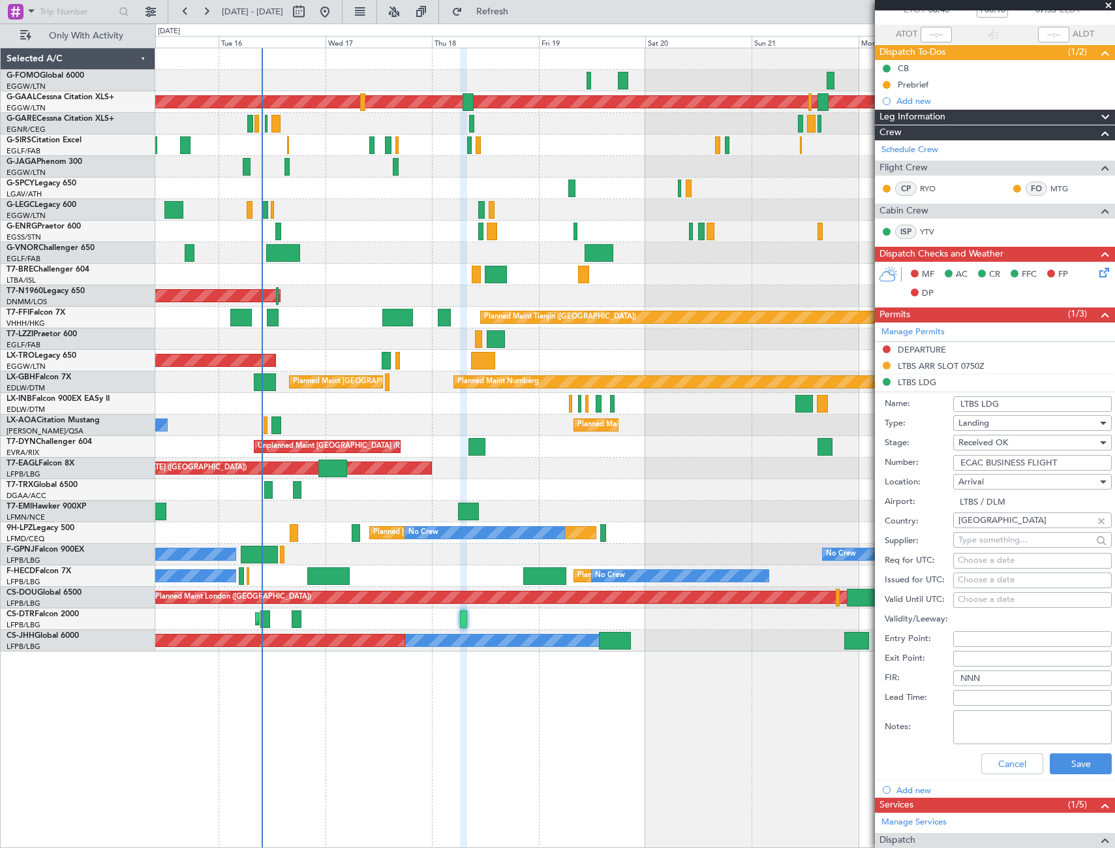
scroll to position [130, 0]
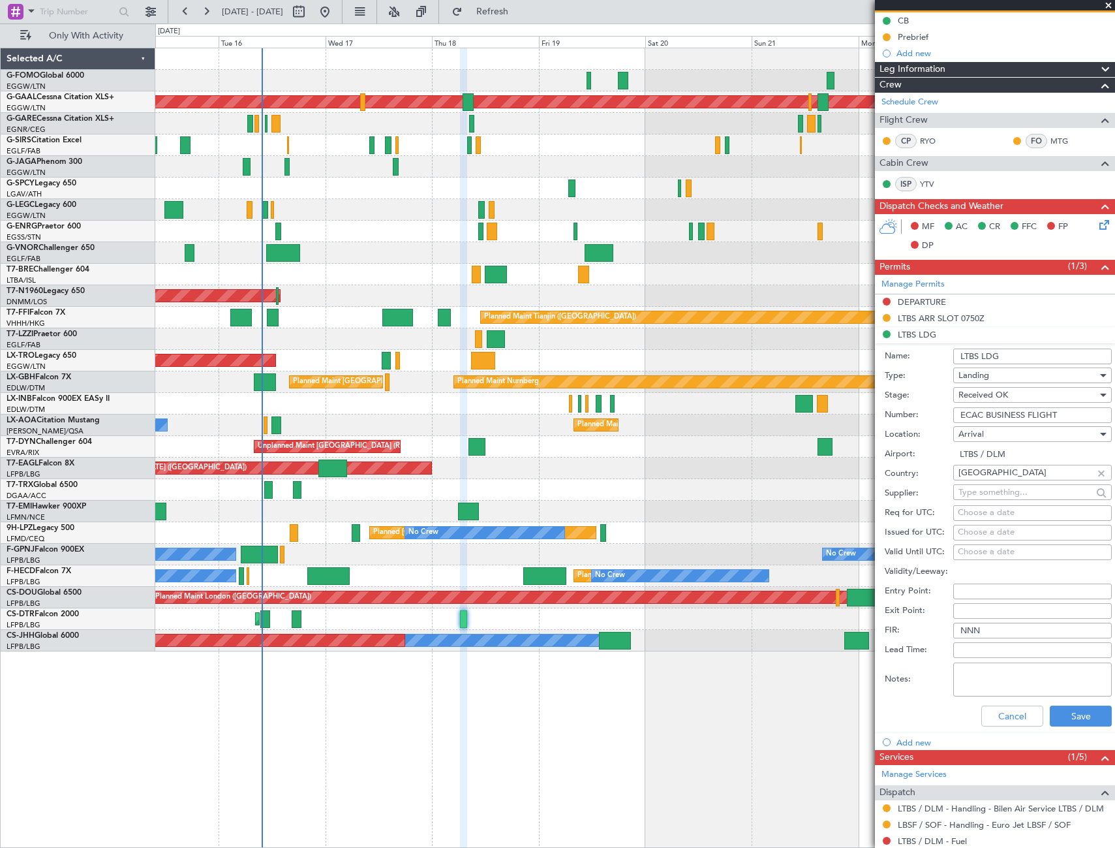
click at [1011, 703] on div "Cancel Save" at bounding box center [998, 716] width 227 height 34
click at [1010, 714] on button "Cancel" at bounding box center [1012, 715] width 62 height 21
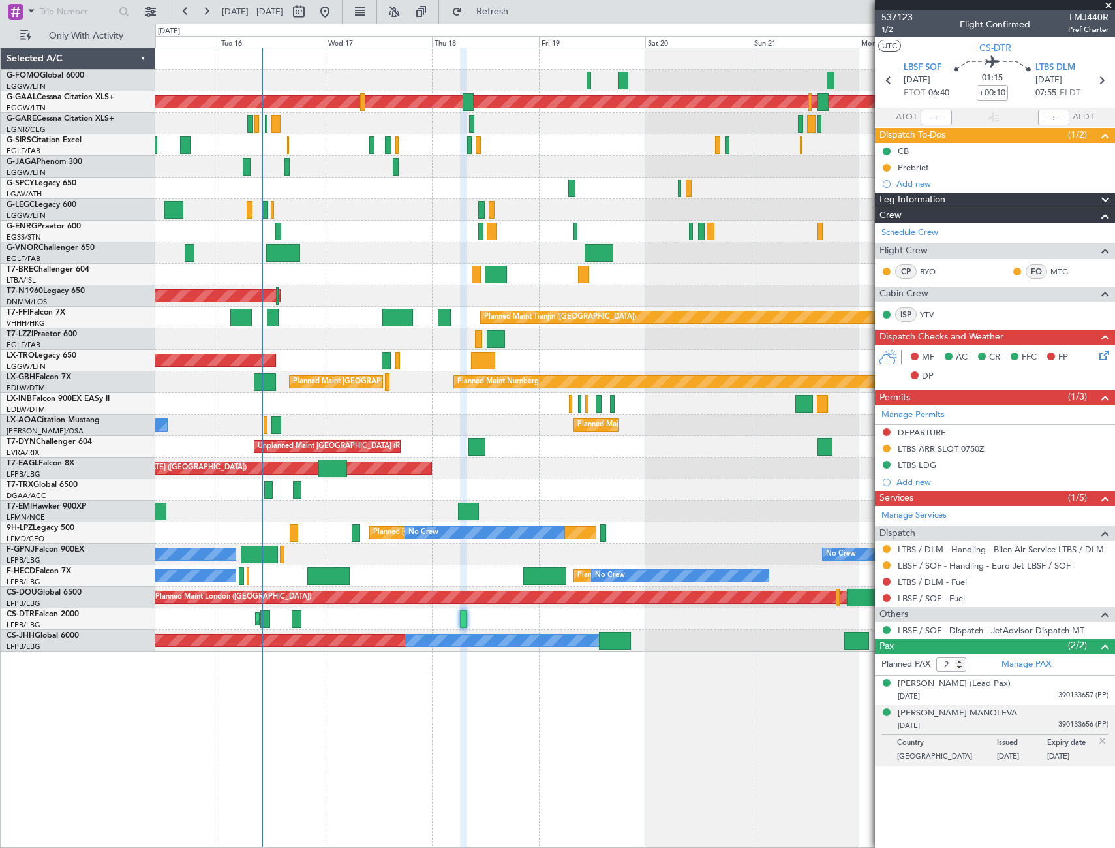
scroll to position [0, 0]
click at [887, 431] on button at bounding box center [887, 432] width 8 height 8
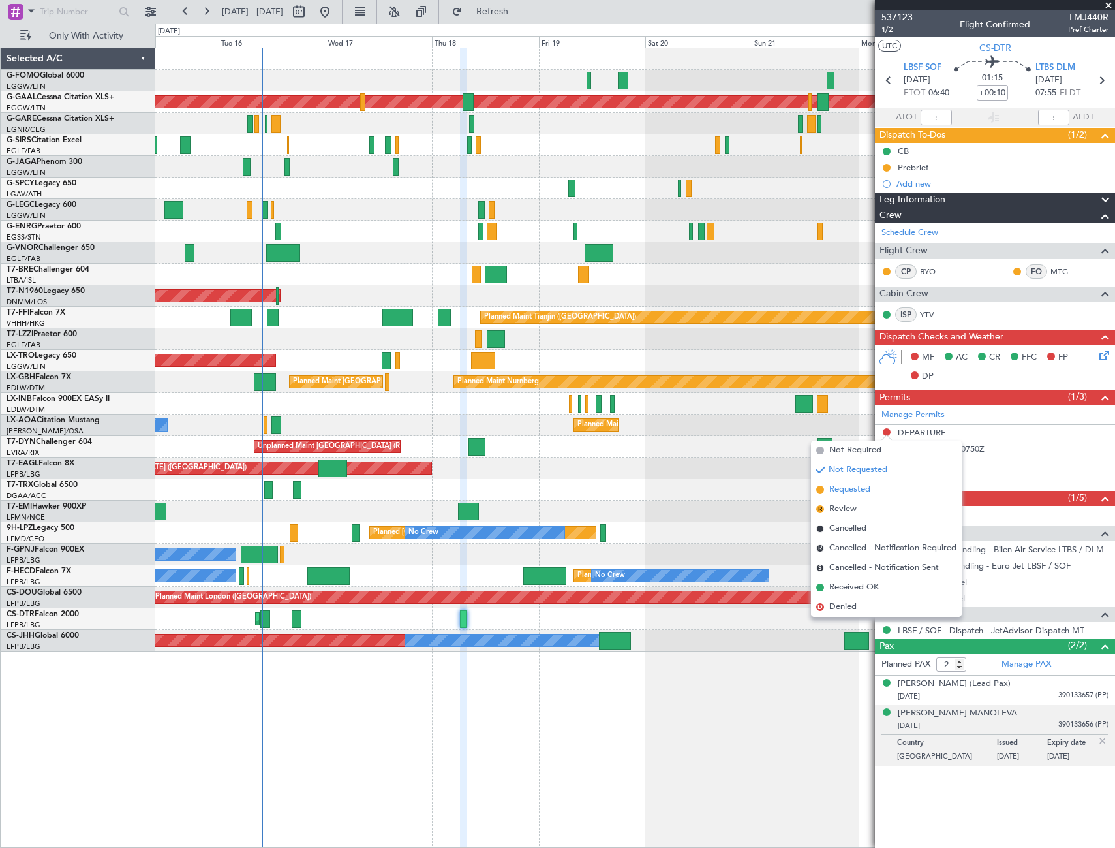
click at [853, 489] on span "Requested" at bounding box center [849, 489] width 41 height 13
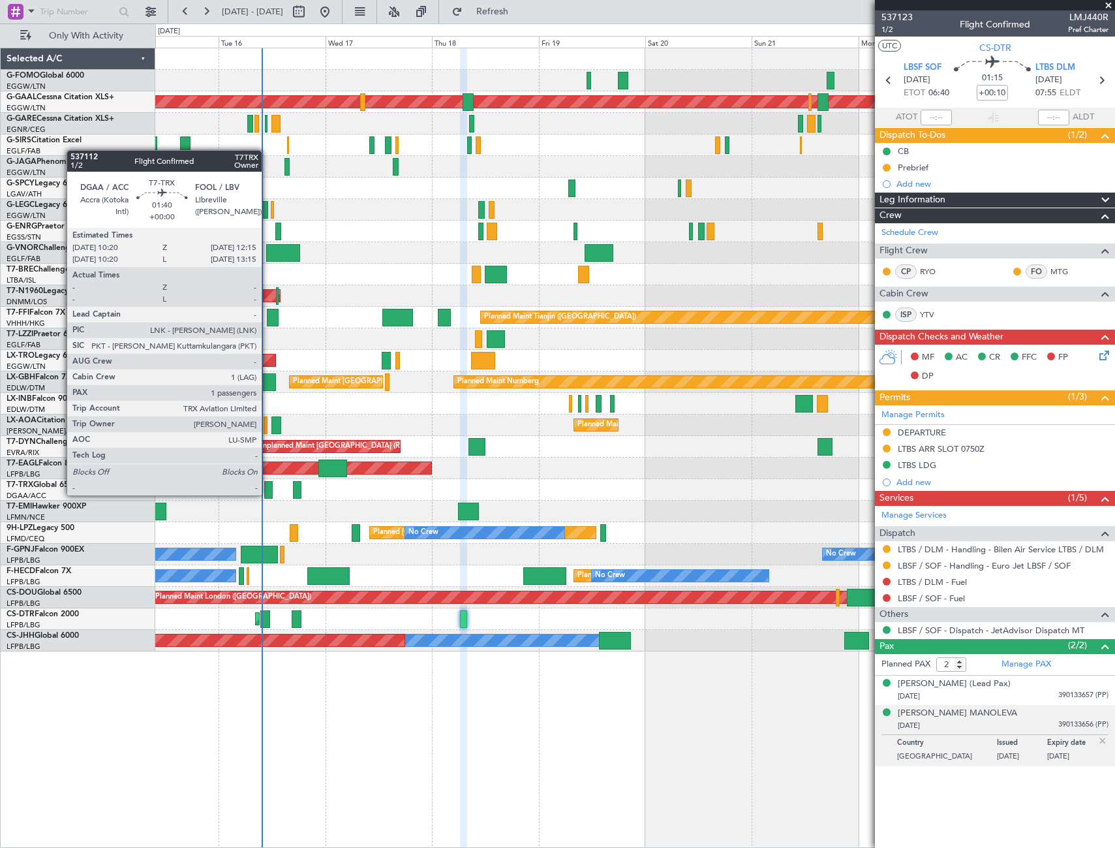
click at [268, 494] on div at bounding box center [268, 490] width 9 height 18
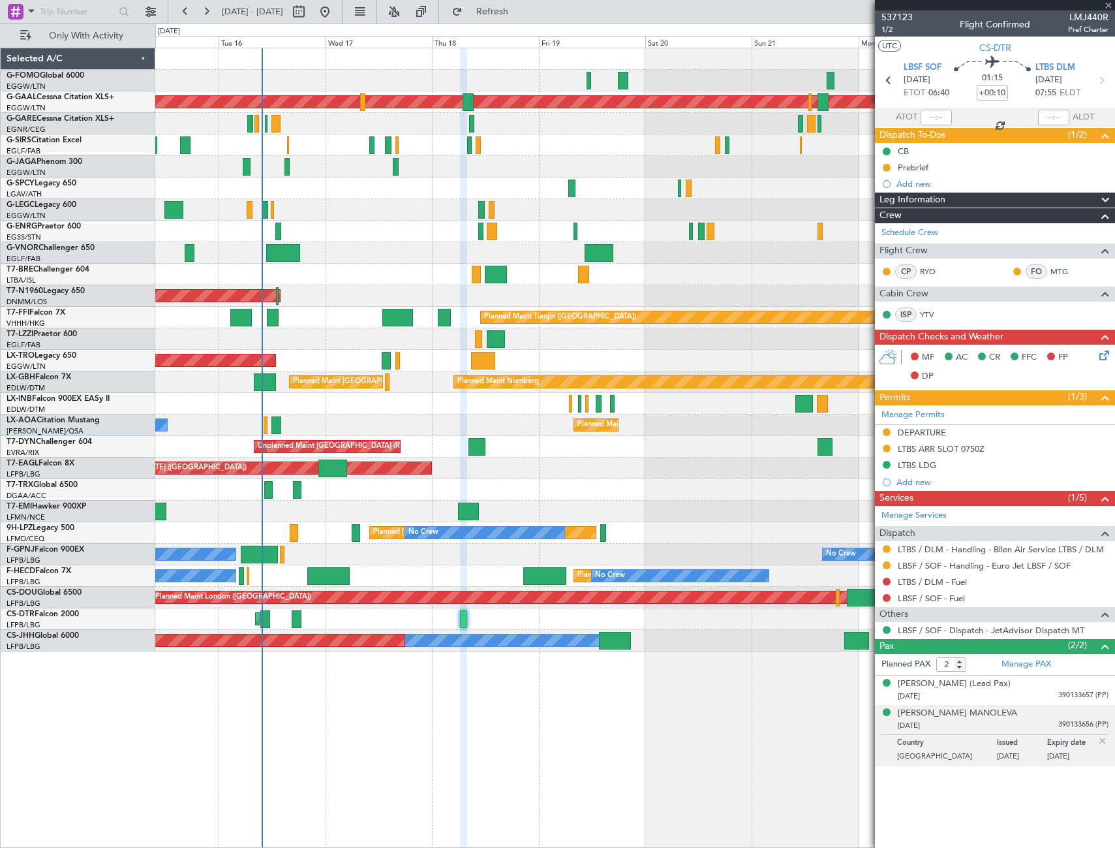
type input "1"
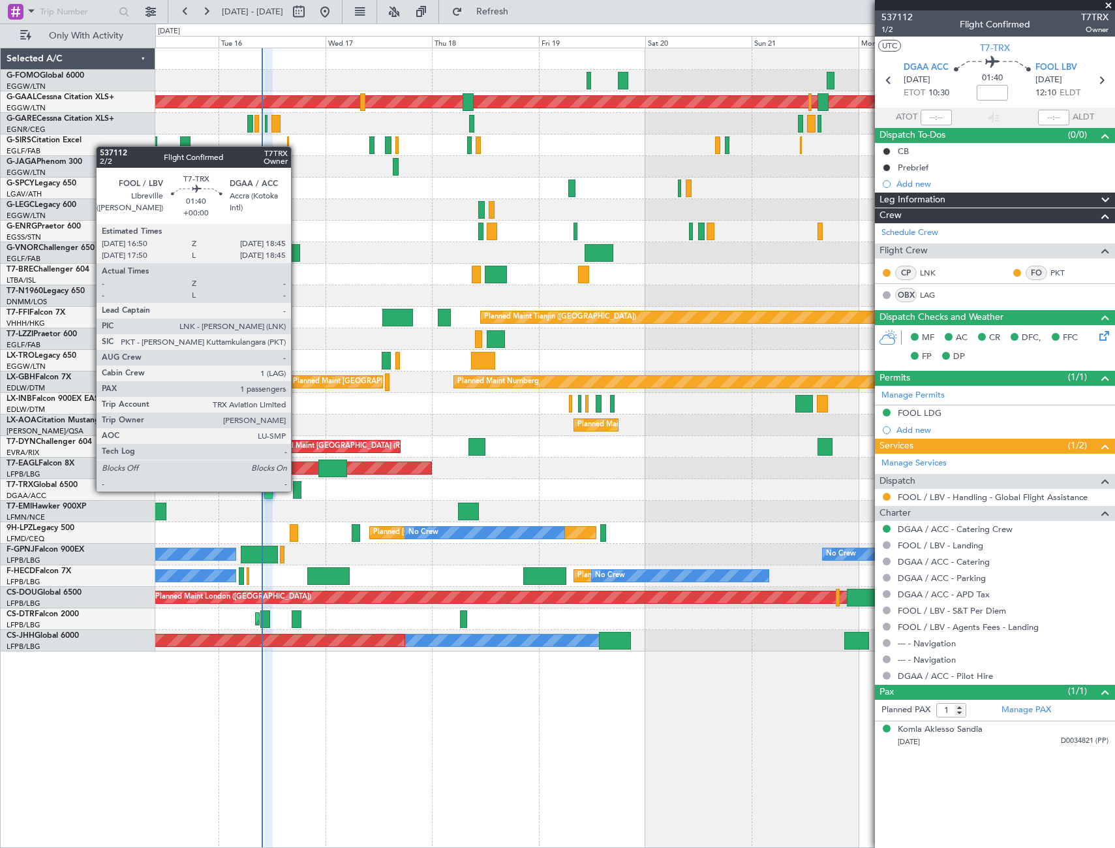
click at [297, 490] on div at bounding box center [297, 490] width 9 height 18
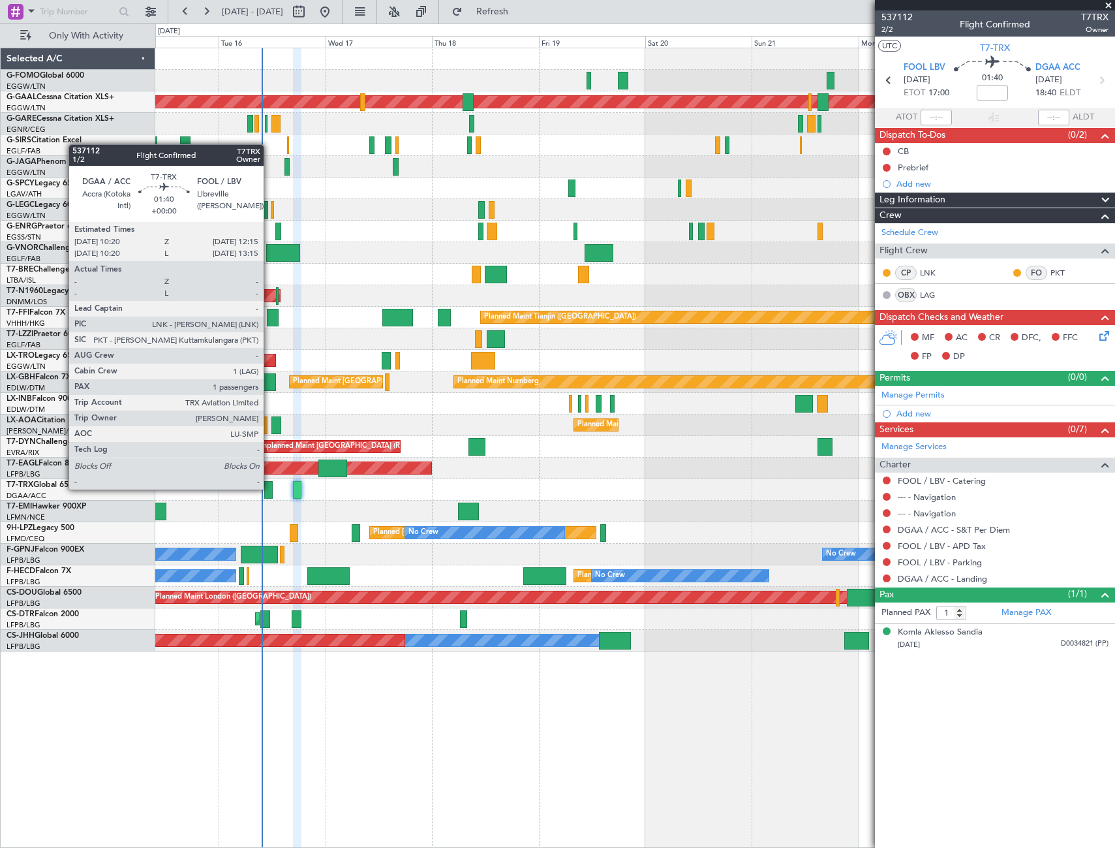
click at [269, 488] on div at bounding box center [268, 490] width 9 height 18
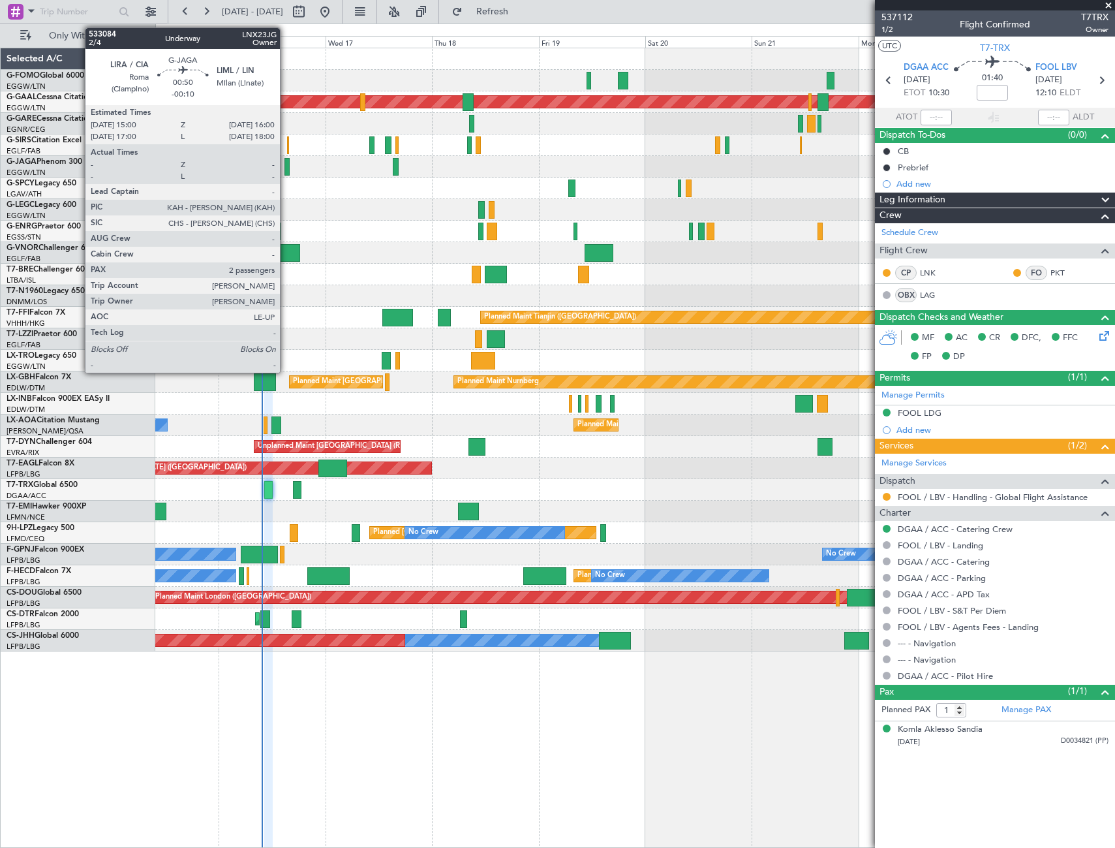
click at [286, 168] on div at bounding box center [286, 167] width 5 height 18
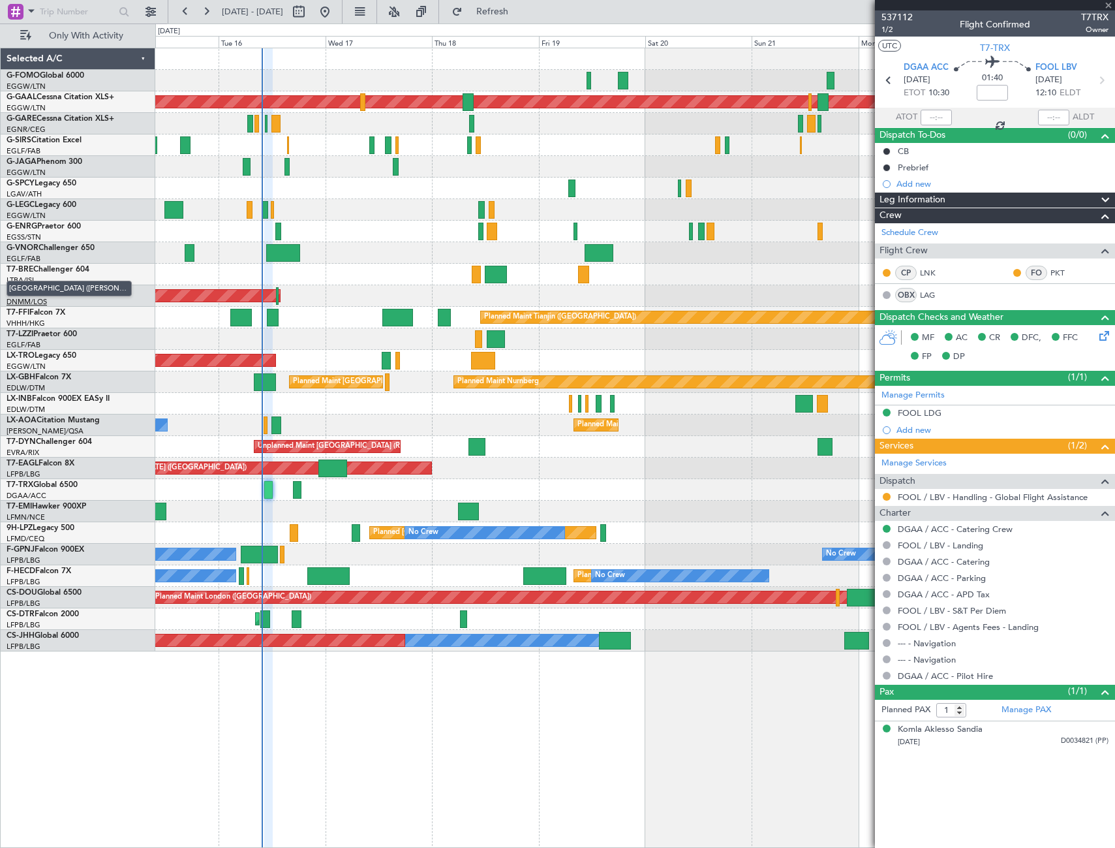
type input "-00:10"
type input "2"
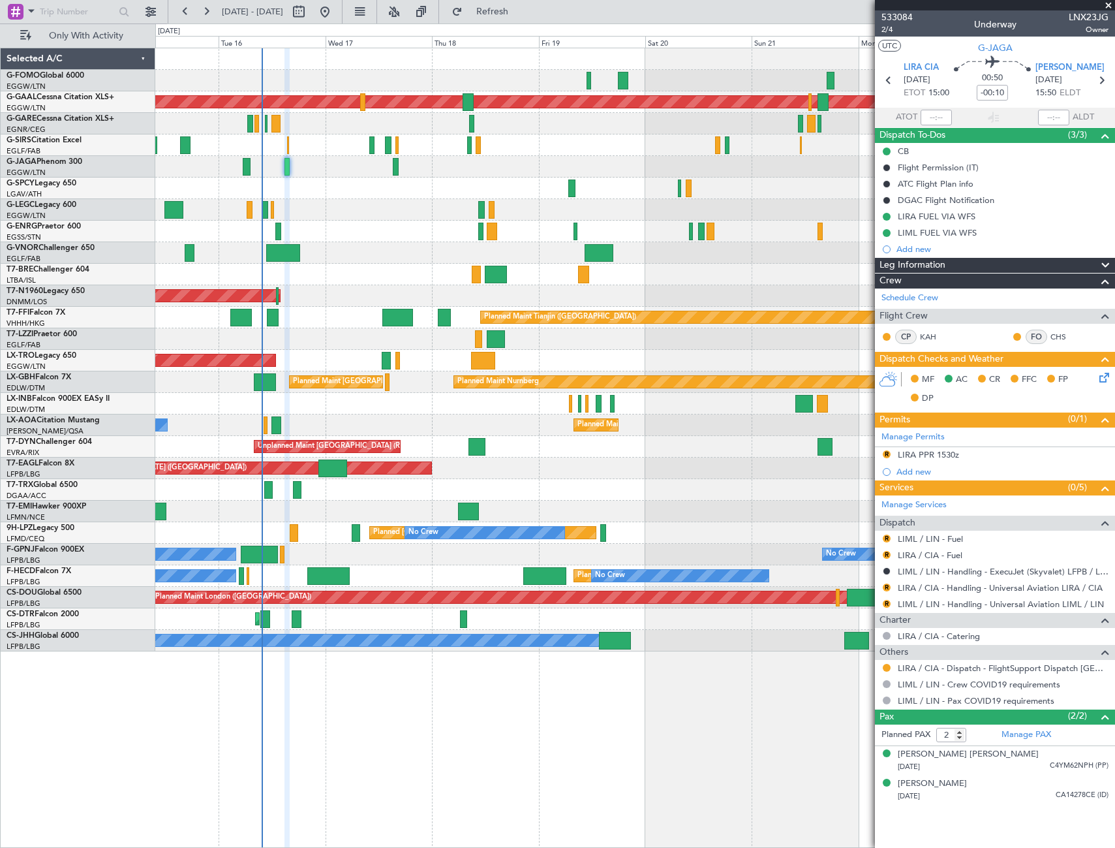
click at [738, 271] on div at bounding box center [634, 275] width 959 height 22
click at [885, 589] on button "R" at bounding box center [887, 587] width 8 height 8
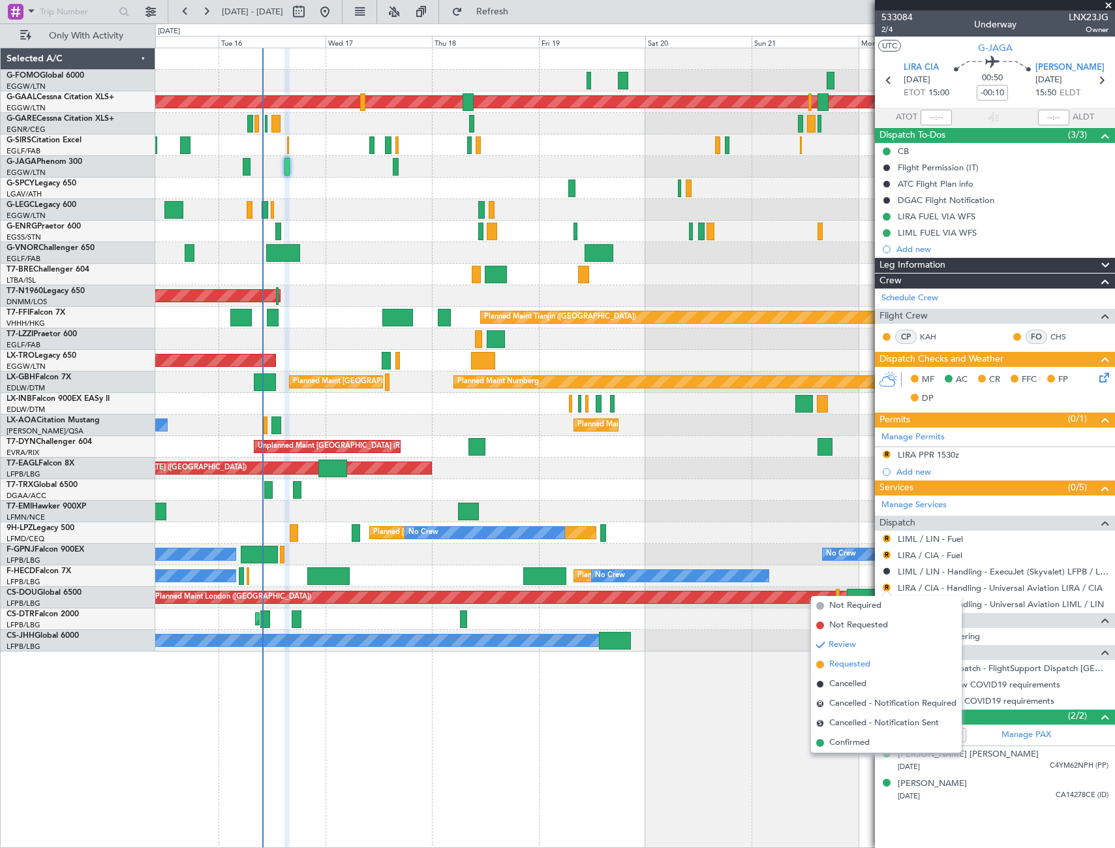
click at [852, 666] on span "Requested" at bounding box center [849, 664] width 41 height 13
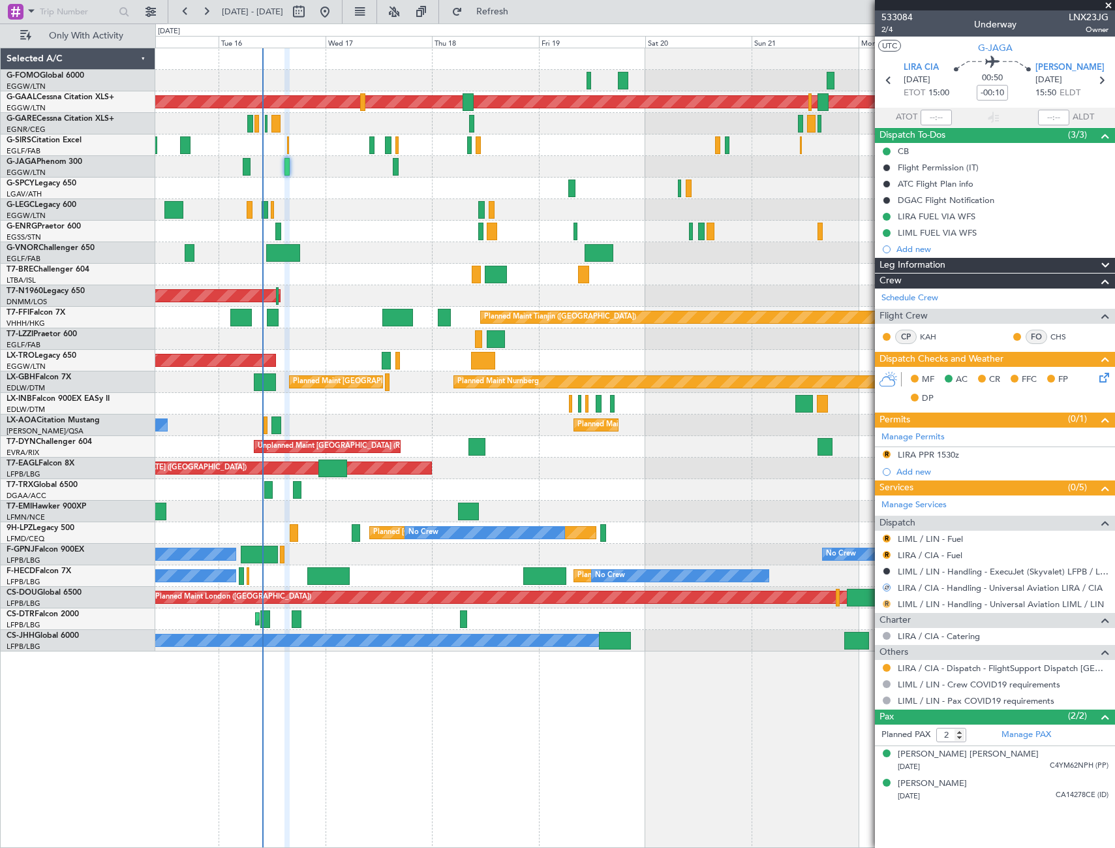
click at [887, 604] on button "R" at bounding box center [887, 604] width 8 height 8
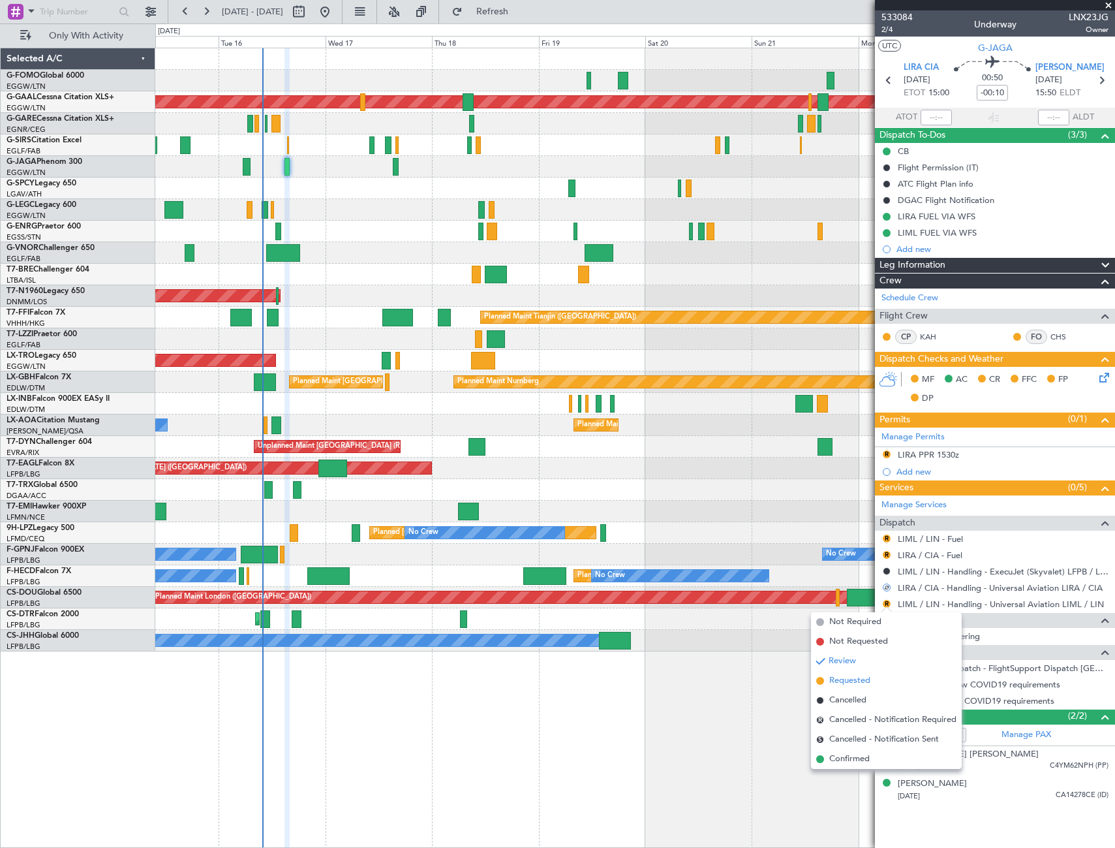
click at [852, 680] on span "Requested" at bounding box center [849, 680] width 41 height 13
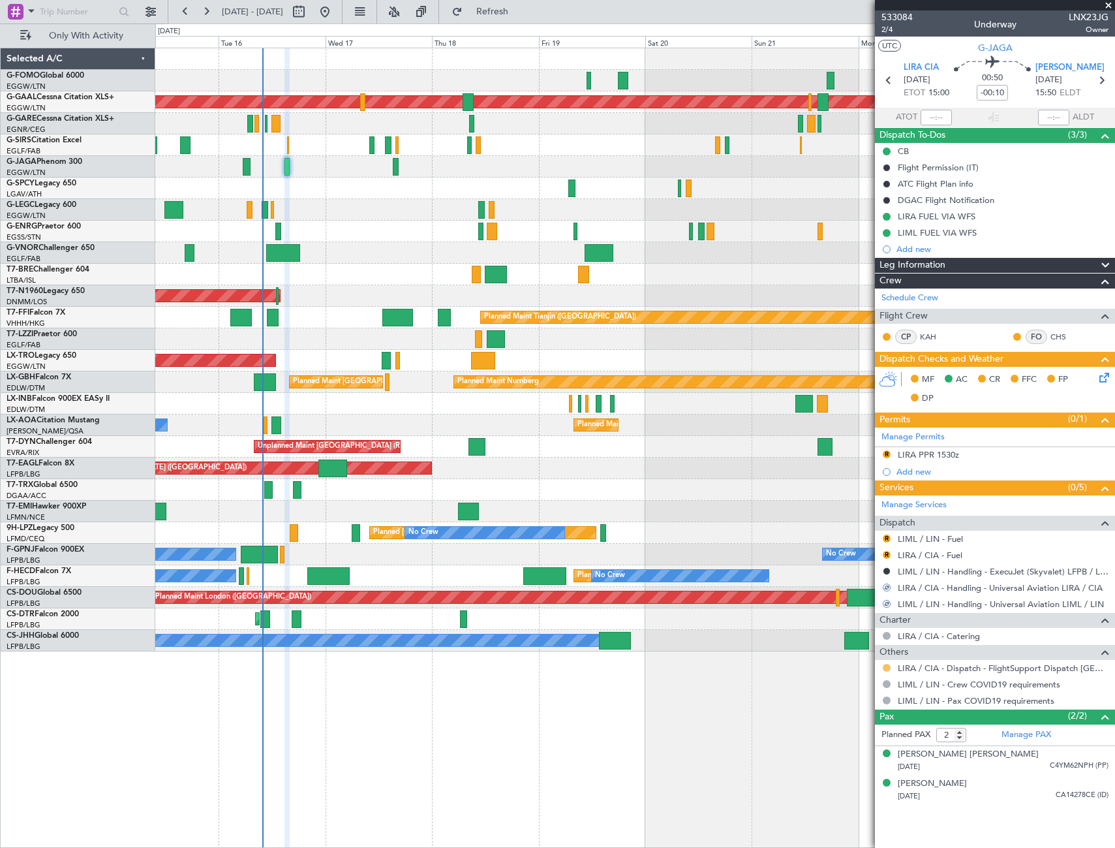
click at [885, 666] on button at bounding box center [887, 668] width 8 height 8
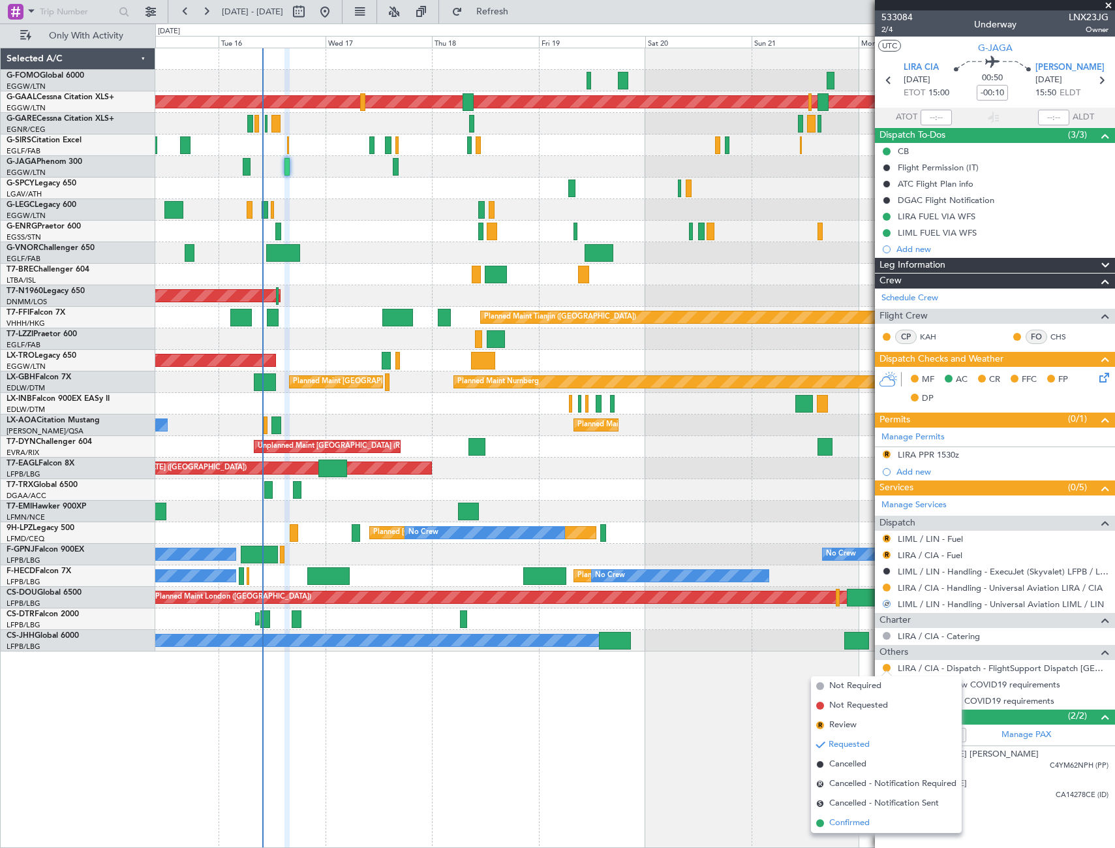
click at [857, 821] on span "Confirmed" at bounding box center [849, 822] width 40 height 13
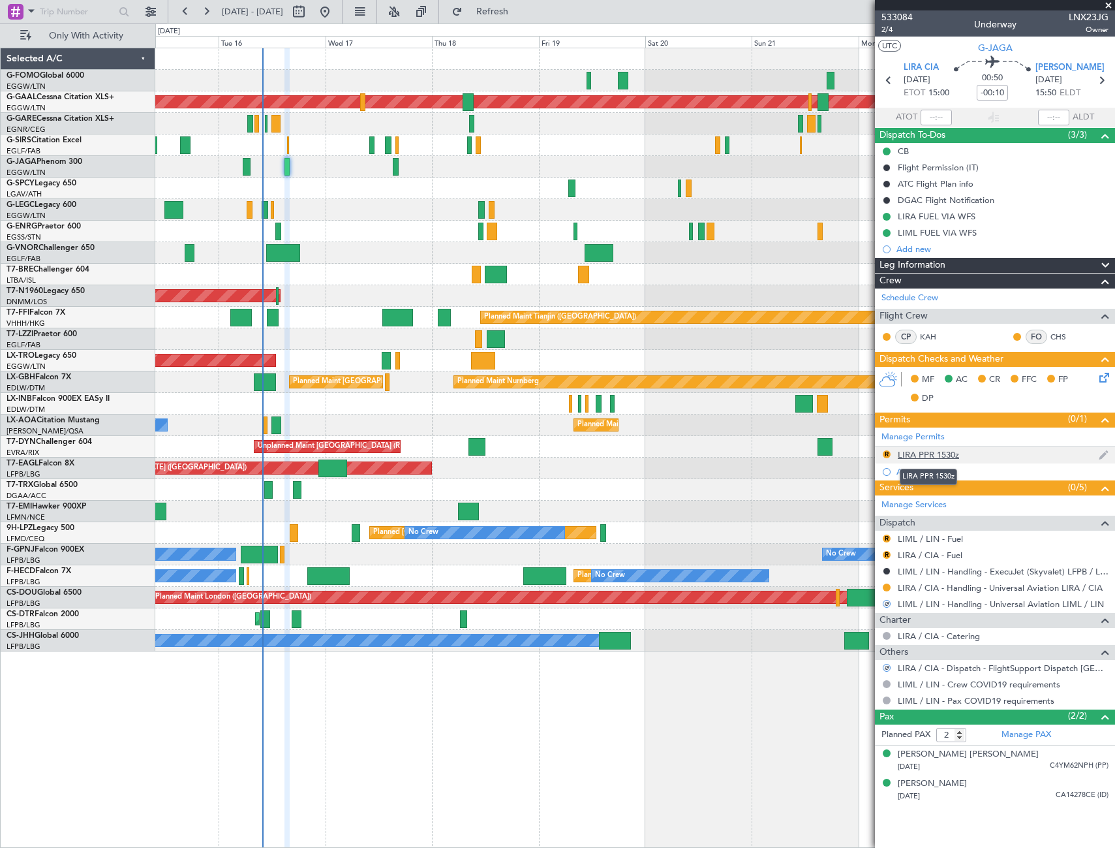
click at [934, 450] on div "LIRA PPR 1530z" at bounding box center [928, 454] width 61 height 11
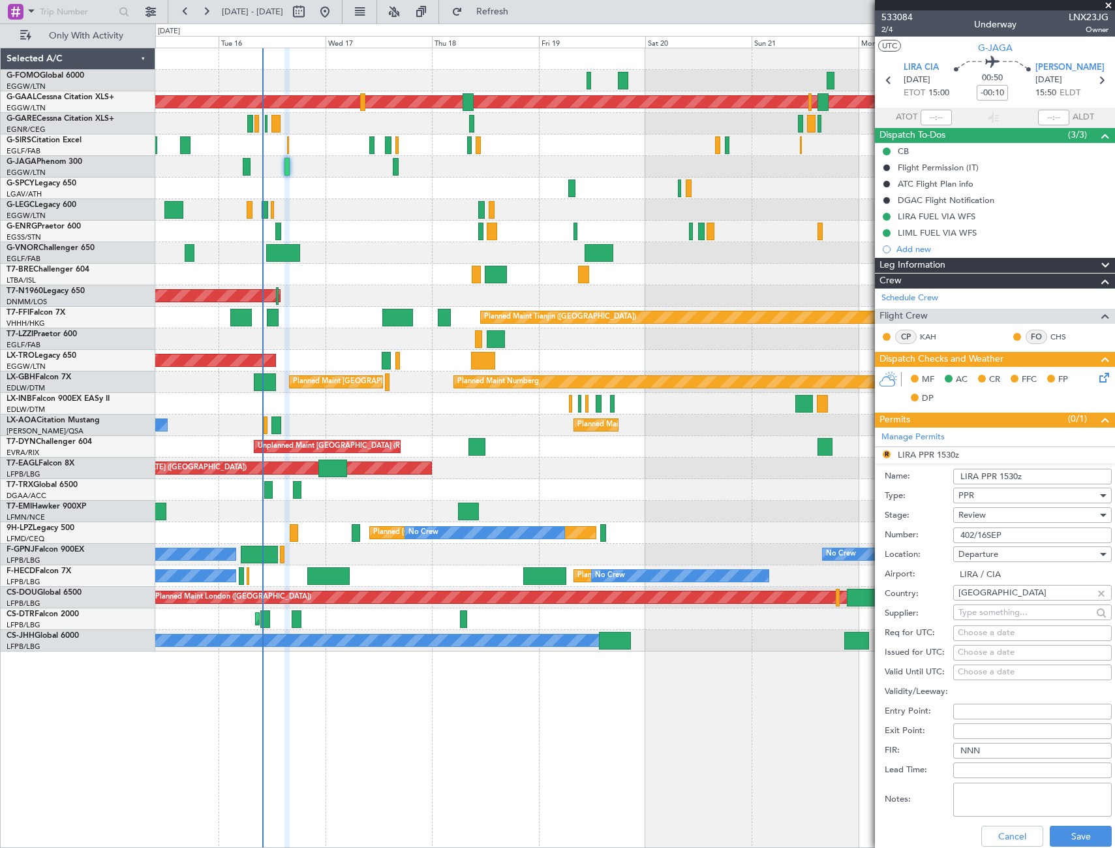
click at [1013, 477] on input "LIRA PPR 1530z" at bounding box center [1032, 476] width 159 height 16
type input "LIRA PPR 1500z"
click at [979, 520] on span "Review" at bounding box center [972, 515] width 27 height 12
click at [1009, 604] on span "Requested" at bounding box center [1027, 601] width 137 height 20
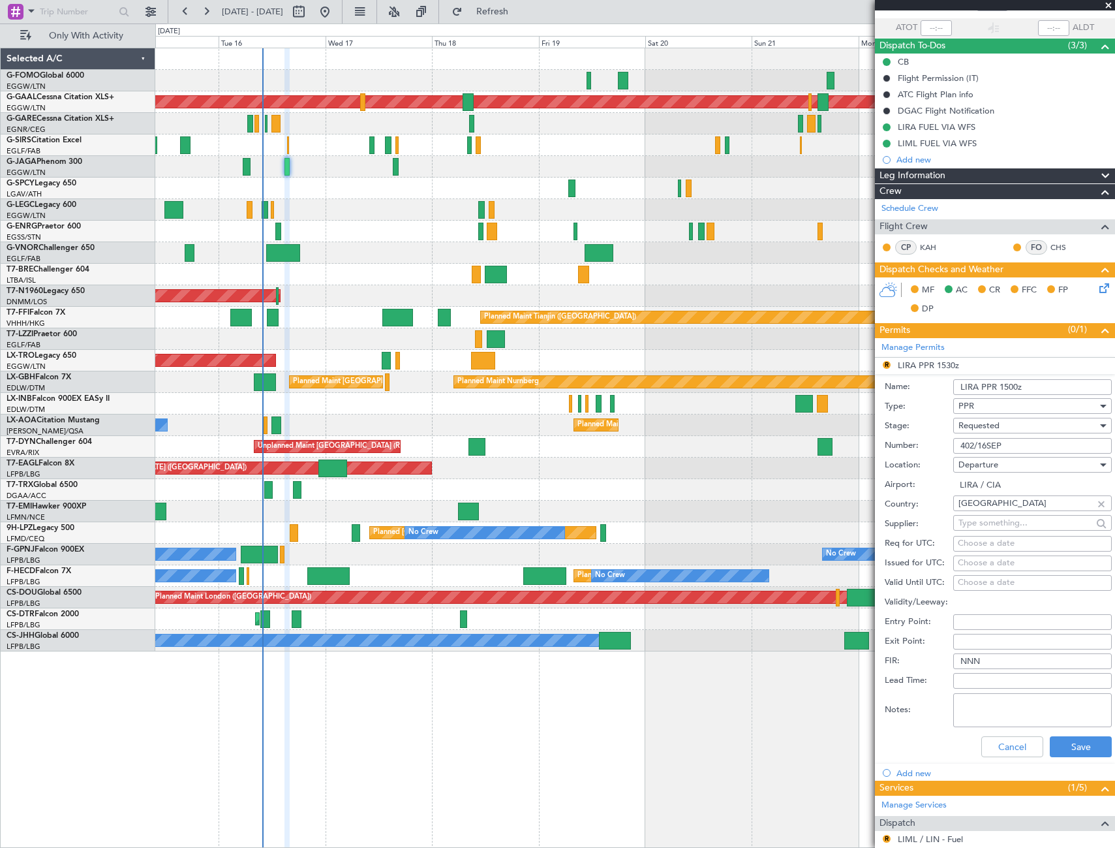
scroll to position [196, 0]
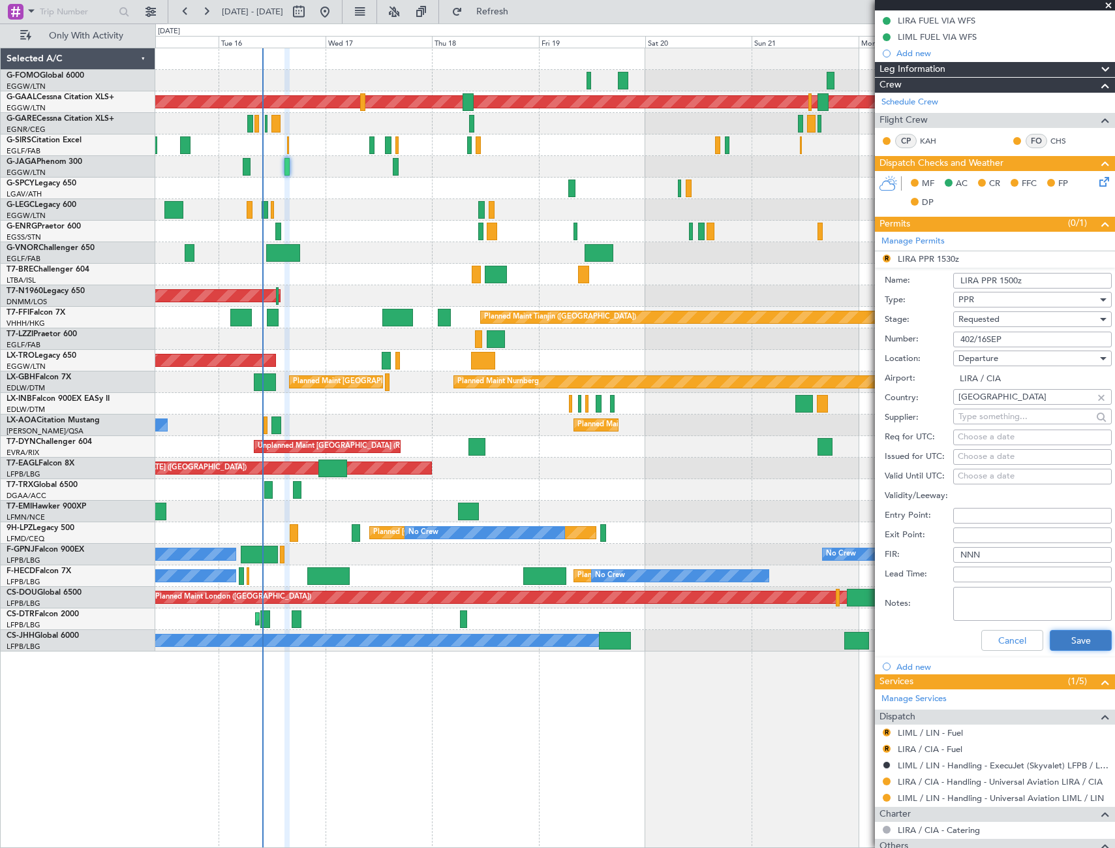
click at [1081, 641] on button "Save" at bounding box center [1081, 640] width 62 height 21
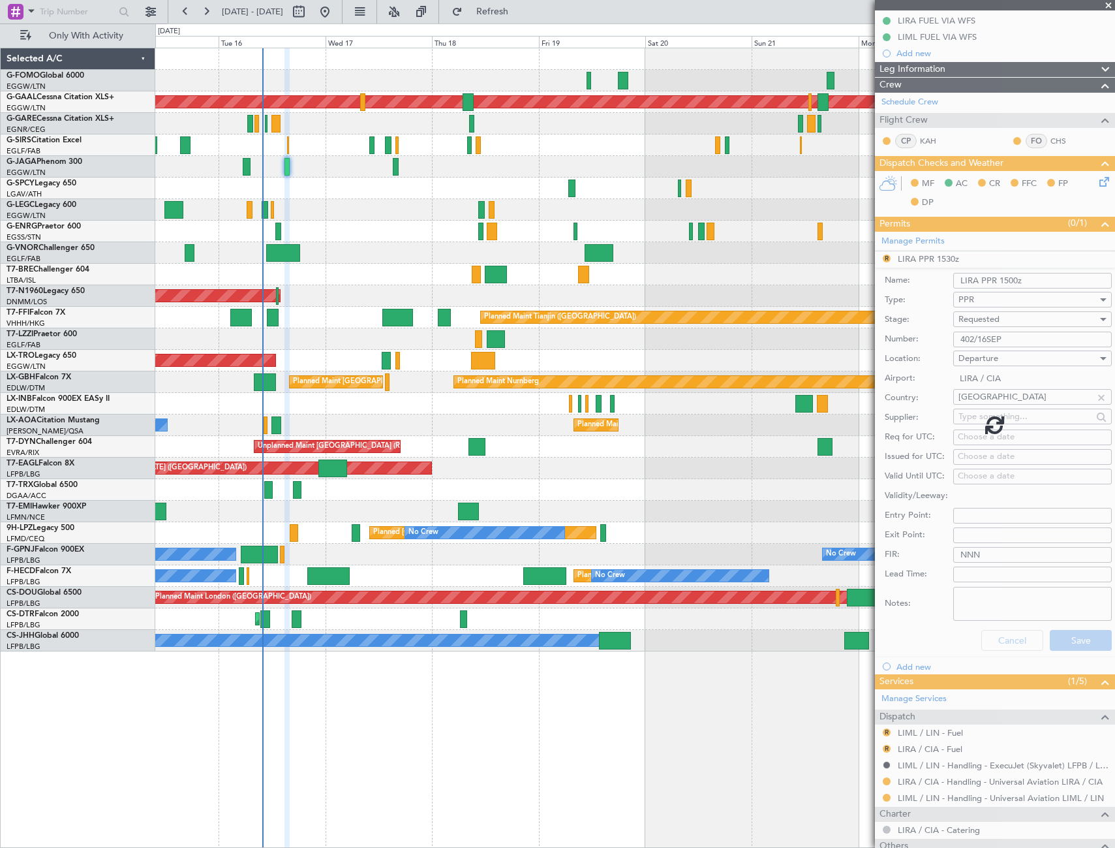
scroll to position [0, 0]
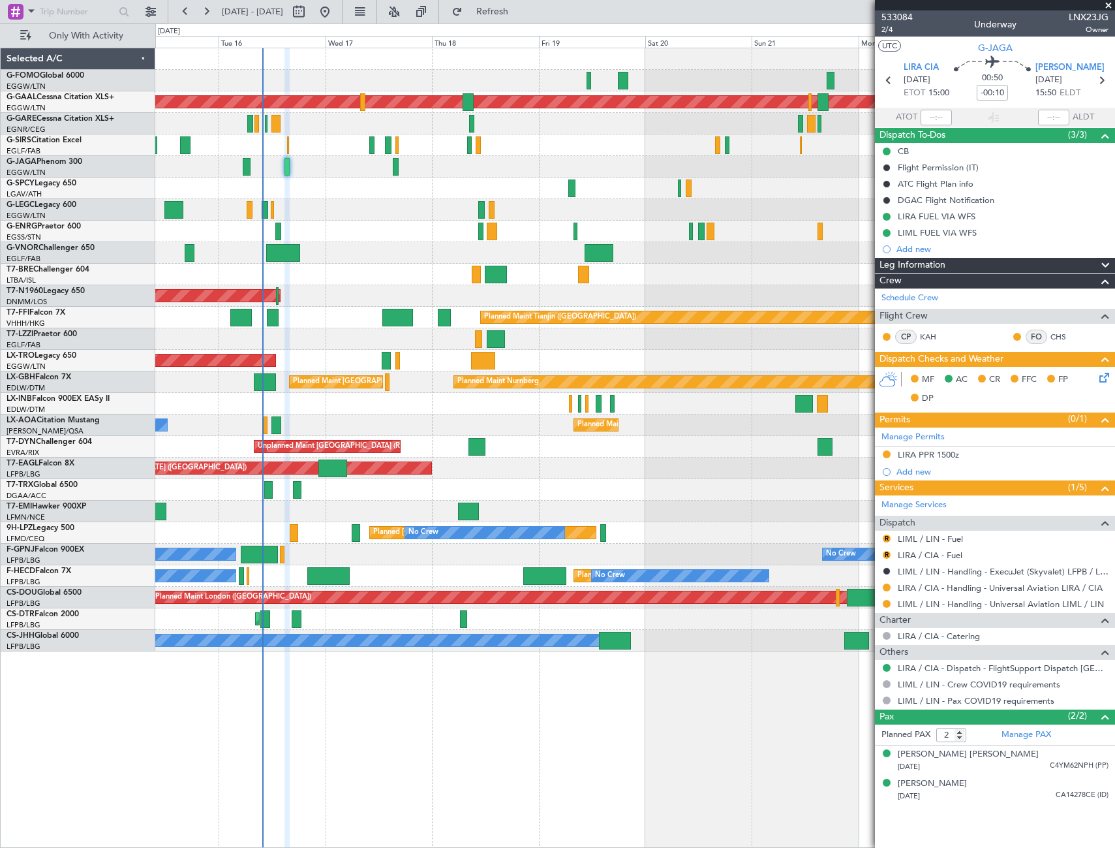
click at [339, 726] on div "Planned Maint Dusseldorf A/C Unavailable London (Luton) Planned Maint London (L…" at bounding box center [635, 448] width 960 height 800
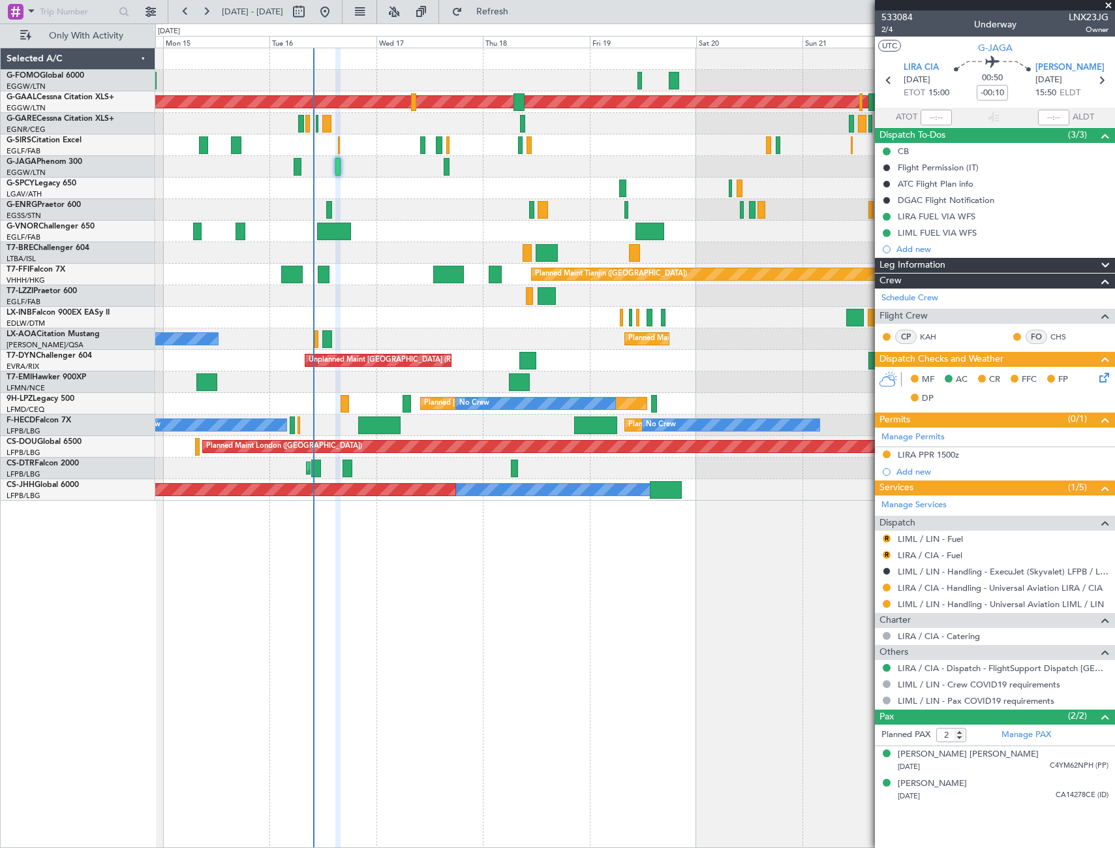
click at [771, 544] on div "Planned Maint Dusseldorf Planned Maint London (Farnborough) Planned Maint Tianj…" at bounding box center [635, 448] width 960 height 800
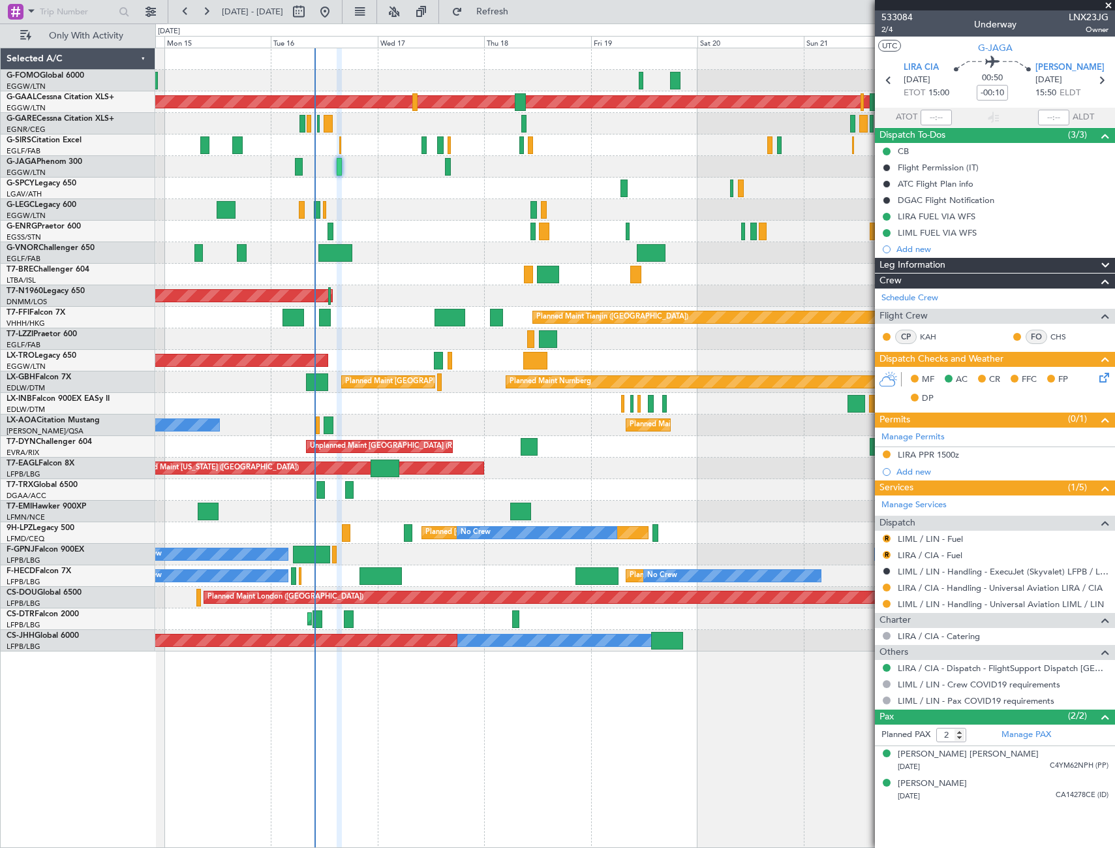
click at [964, 266] on div "Leg Information" at bounding box center [995, 265] width 240 height 15
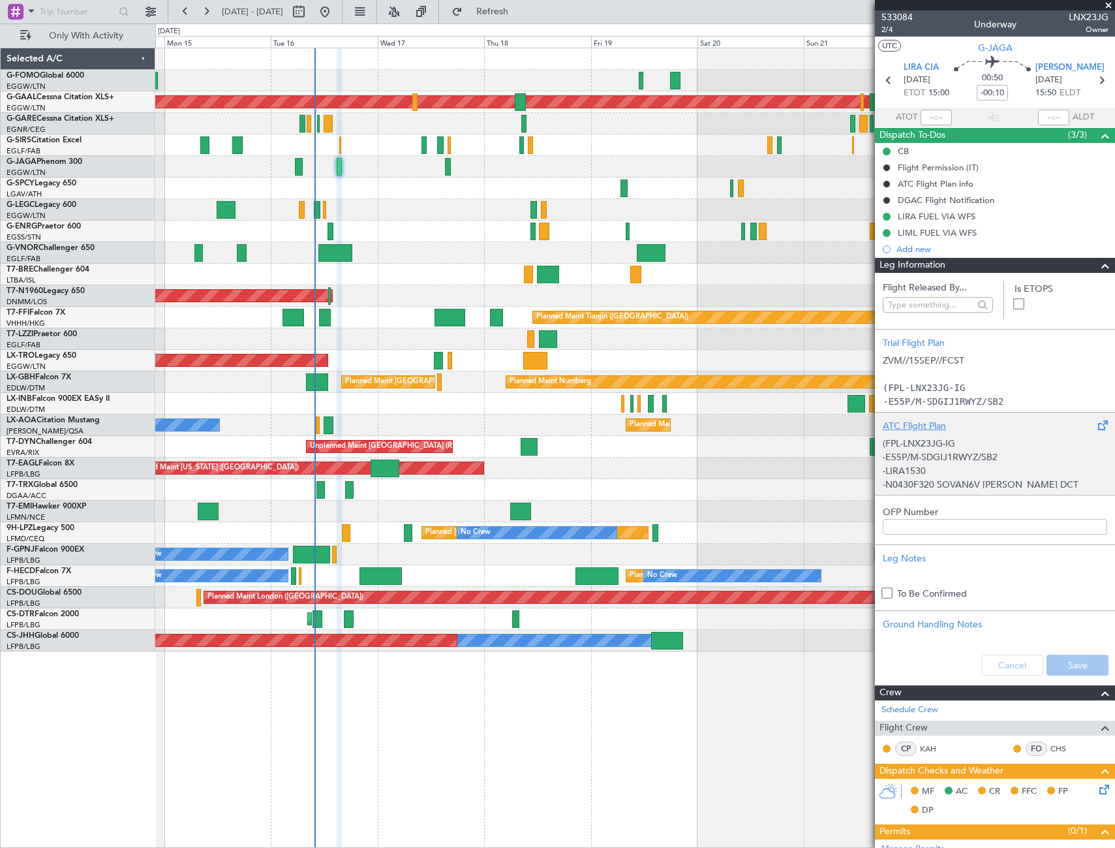
click at [1013, 464] on div "(FPL-LNX23JG-IG -E55P/M-SDGIJ1RWYZ/SB2 -LIRA1530 -N0430F320 SOVAN6V SOVAN DCT A…" at bounding box center [995, 460] width 224 height 55
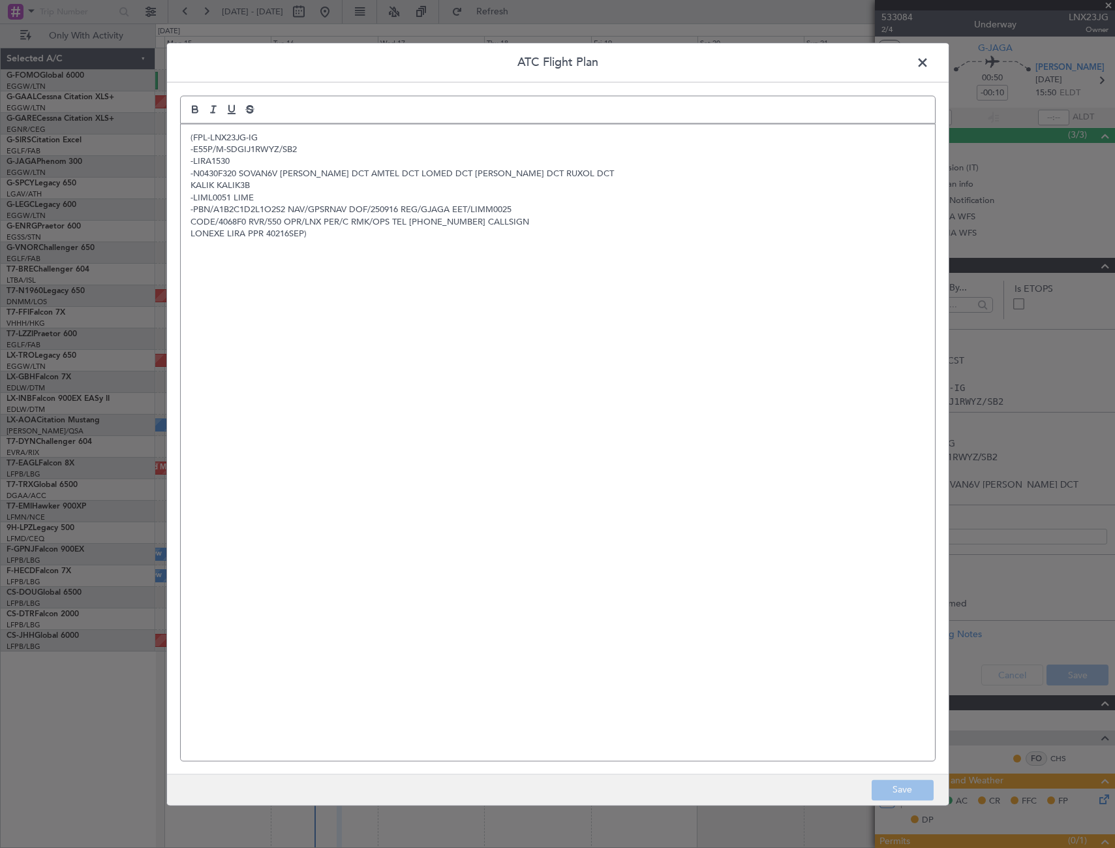
click at [397, 395] on div "(FPL-LNX23JG-IG -E55P/M-SDGIJ1RWYZ/SB2 -LIRA1530 -N0430F320 SOVAN6V SOVAN DCT A…" at bounding box center [558, 442] width 754 height 636
click at [919, 787] on button "Save" at bounding box center [903, 789] width 62 height 21
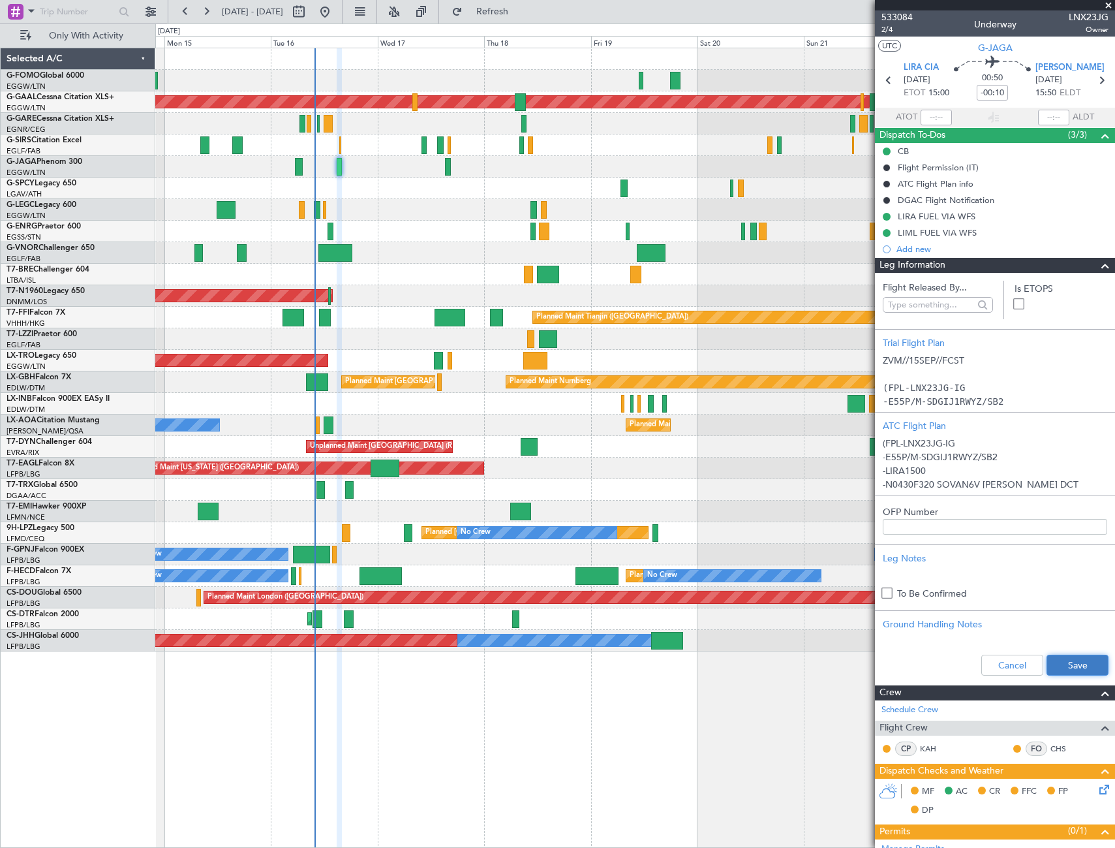
click at [1066, 666] on button "Save" at bounding box center [1078, 664] width 62 height 21
drag, startPoint x: 1093, startPoint y: 268, endPoint x: 793, endPoint y: 245, distance: 300.4
click at [1098, 268] on span at bounding box center [1106, 266] width 16 height 16
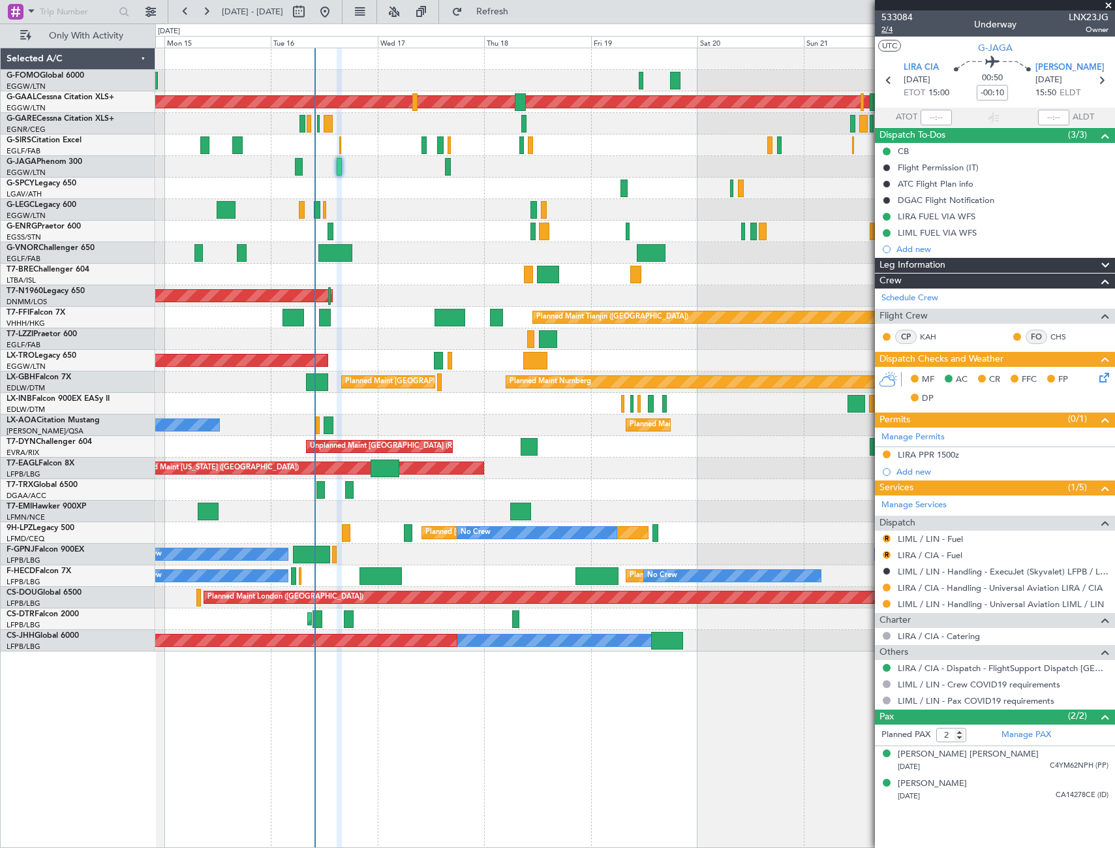
click at [884, 31] on span "2/4" at bounding box center [897, 29] width 31 height 11
click at [934, 554] on link "LIRA / CIA - Fuel" at bounding box center [930, 554] width 65 height 11
click at [1104, 376] on icon at bounding box center [1102, 375] width 10 height 10
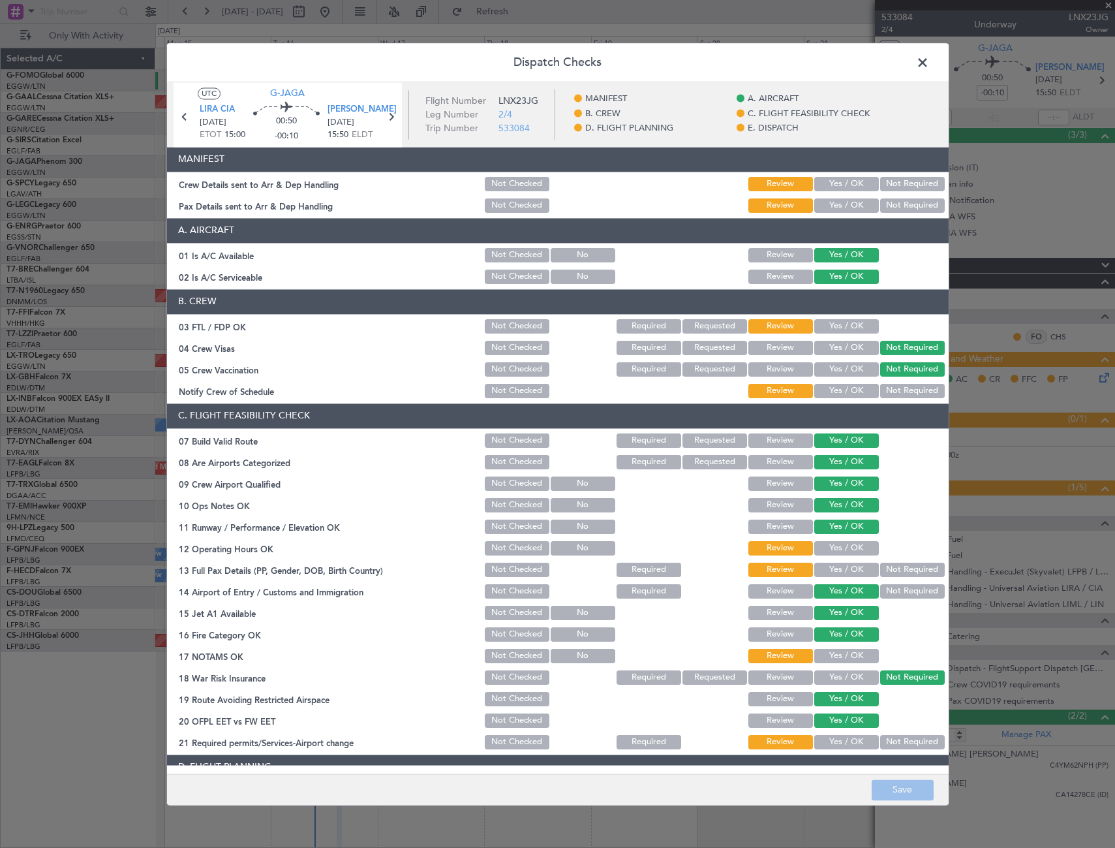
click at [823, 189] on button "Yes / OK" at bounding box center [846, 184] width 65 height 14
click at [829, 202] on button "Yes / OK" at bounding box center [846, 205] width 65 height 14
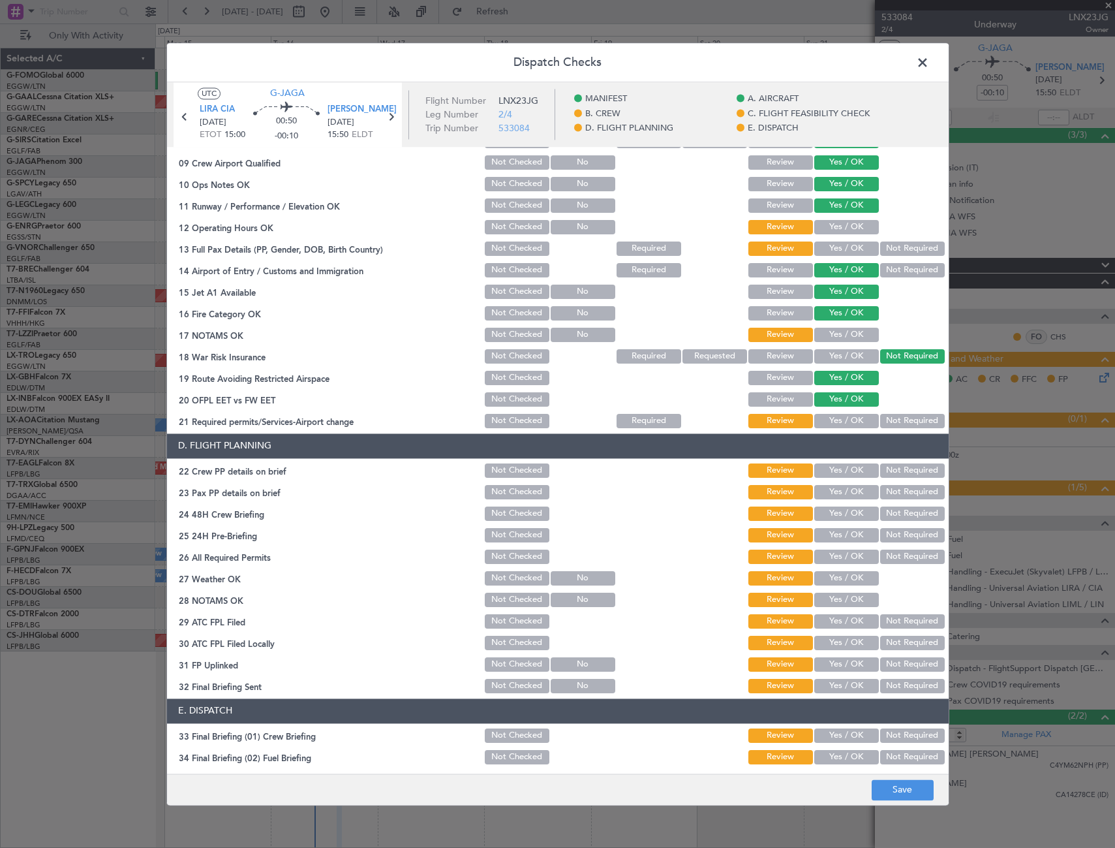
scroll to position [261, 0]
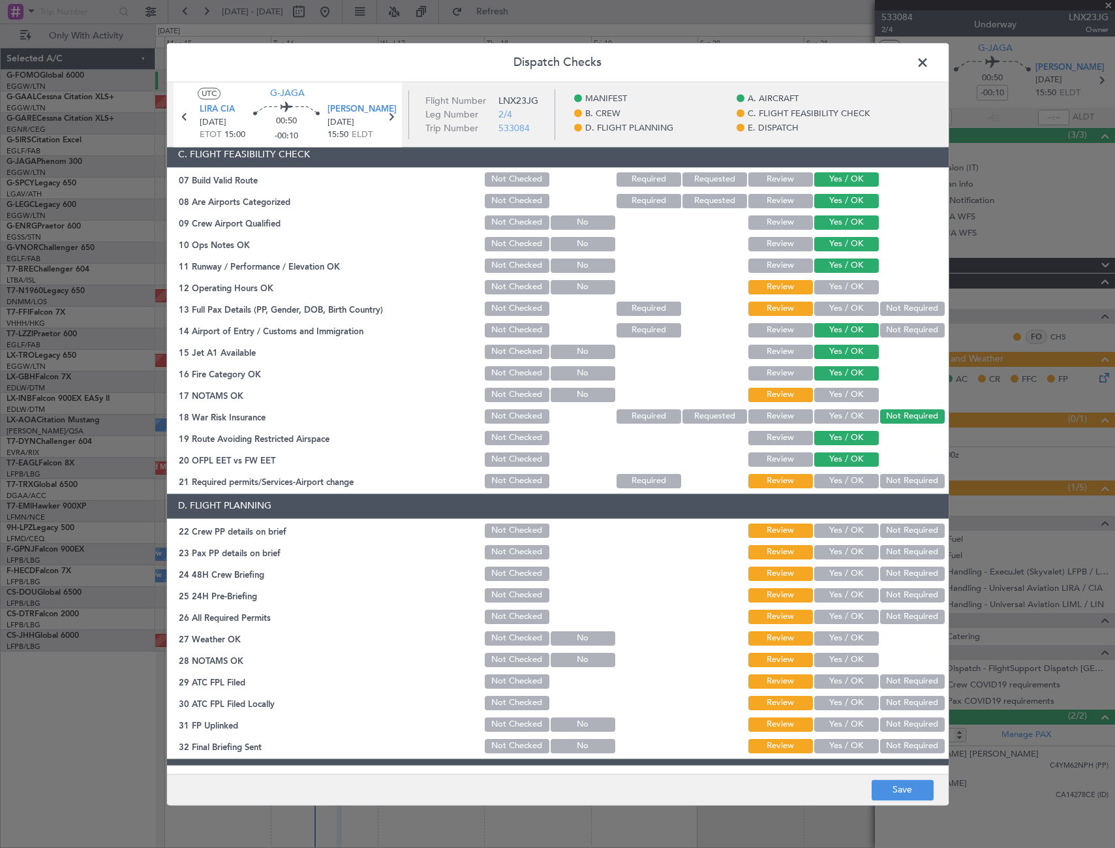
click at [850, 284] on button "Yes / OK" at bounding box center [846, 287] width 65 height 14
click at [850, 300] on div "Yes / OK" at bounding box center [845, 308] width 66 height 18
click at [852, 305] on button "Yes / OK" at bounding box center [846, 308] width 65 height 14
click at [856, 390] on button "Yes / OK" at bounding box center [846, 395] width 65 height 14
click at [856, 481] on button "Yes / OK" at bounding box center [846, 481] width 65 height 14
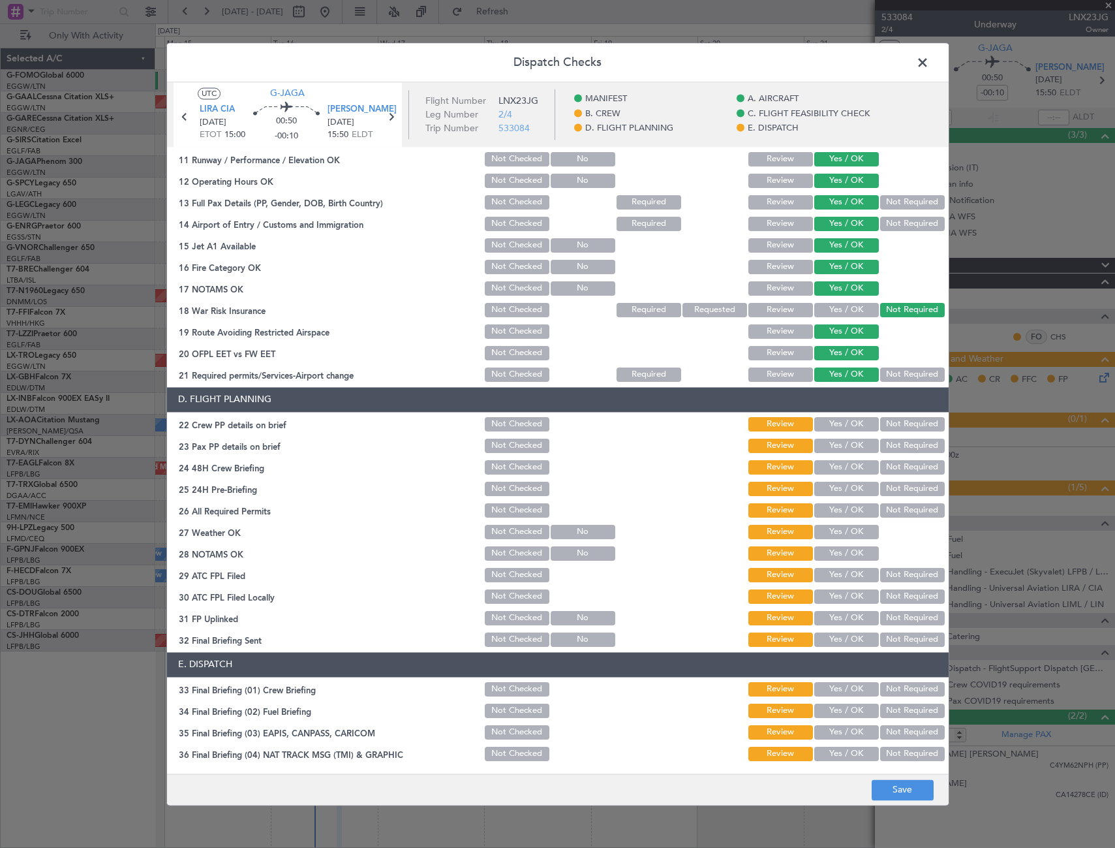
scroll to position [457, 0]
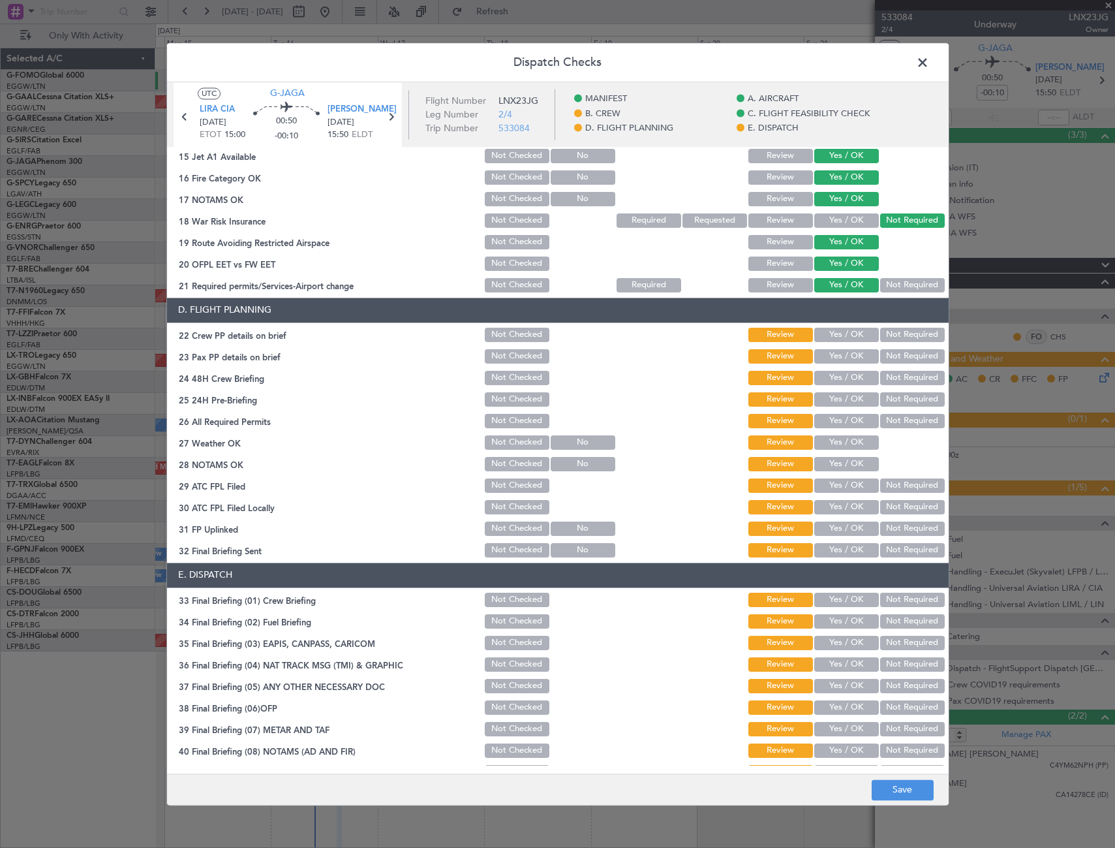
click at [845, 345] on section "D. FLIGHT PLANNING 22 Crew PP details on brief Not Checked Review Yes / OK Not …" at bounding box center [558, 429] width 782 height 262
click at [852, 333] on button "Yes / OK" at bounding box center [846, 335] width 65 height 14
click at [852, 356] on button "Yes / OK" at bounding box center [846, 356] width 65 height 14
click at [854, 373] on button "Yes / OK" at bounding box center [846, 378] width 65 height 14
click at [895, 399] on button "Not Required" at bounding box center [912, 399] width 65 height 14
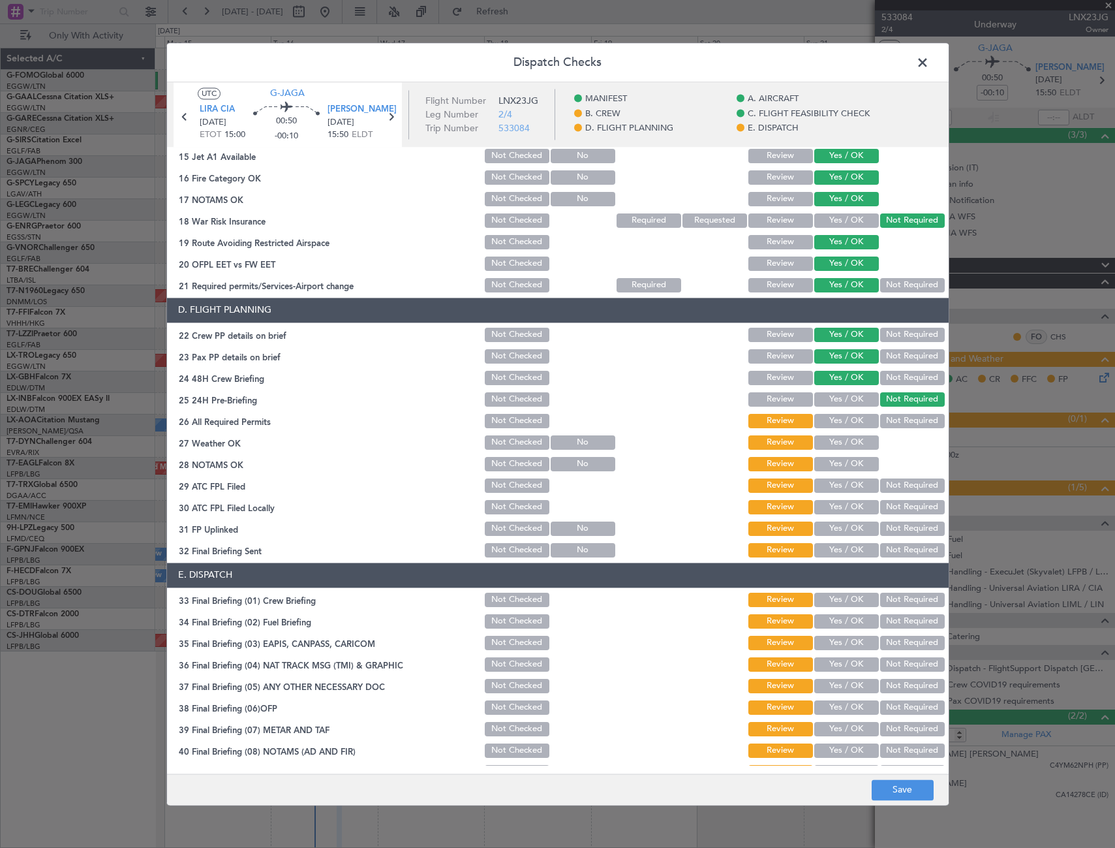
click at [847, 423] on button "Yes / OK" at bounding box center [846, 421] width 65 height 14
click at [853, 444] on button "Yes / OK" at bounding box center [846, 442] width 65 height 14
click at [853, 474] on section "D. FLIGHT PLANNING 22 Crew PP details on brief Not Checked Review Yes / OK Not …" at bounding box center [558, 429] width 782 height 262
click at [855, 455] on div "Yes / OK" at bounding box center [845, 464] width 66 height 18
click at [858, 465] on button "Yes / OK" at bounding box center [846, 464] width 65 height 14
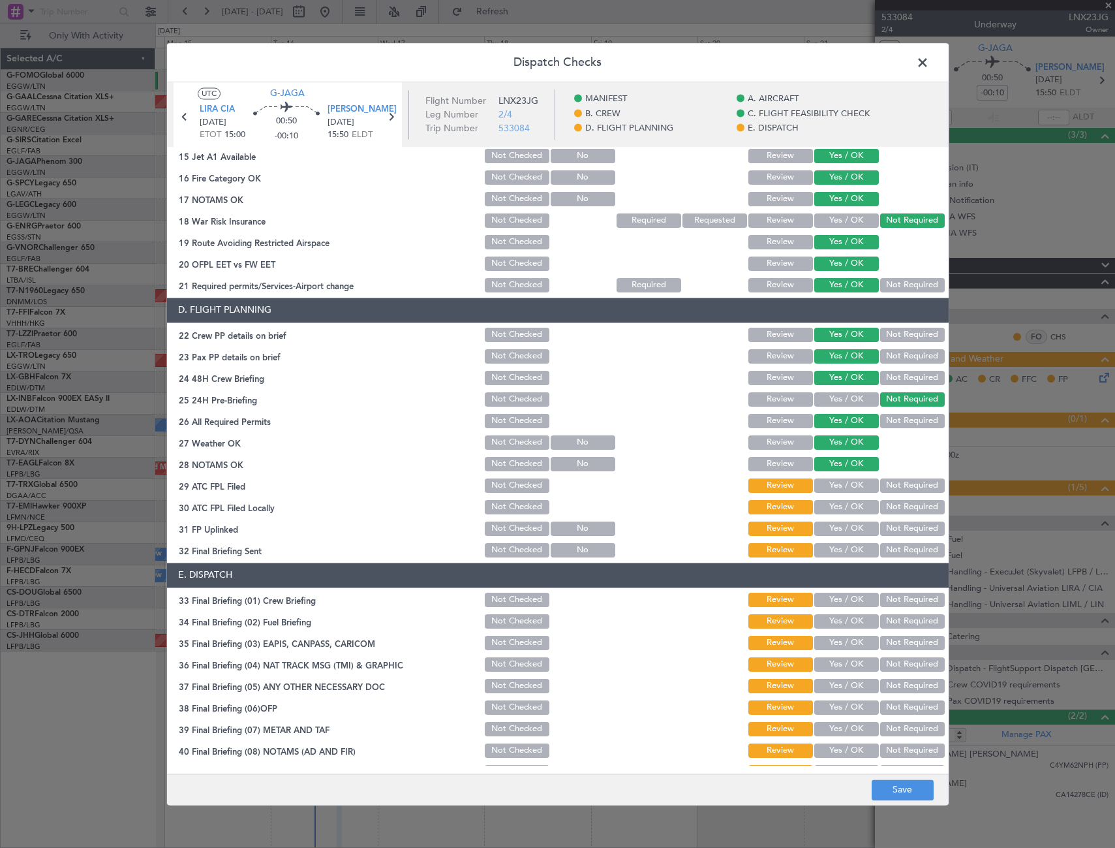
click at [854, 482] on button "Yes / OK" at bounding box center [846, 485] width 65 height 14
click at [895, 507] on button "Not Required" at bounding box center [912, 507] width 65 height 14
click at [838, 532] on button "Yes / OK" at bounding box center [846, 528] width 65 height 14
click at [853, 549] on button "Yes / OK" at bounding box center [846, 550] width 65 height 14
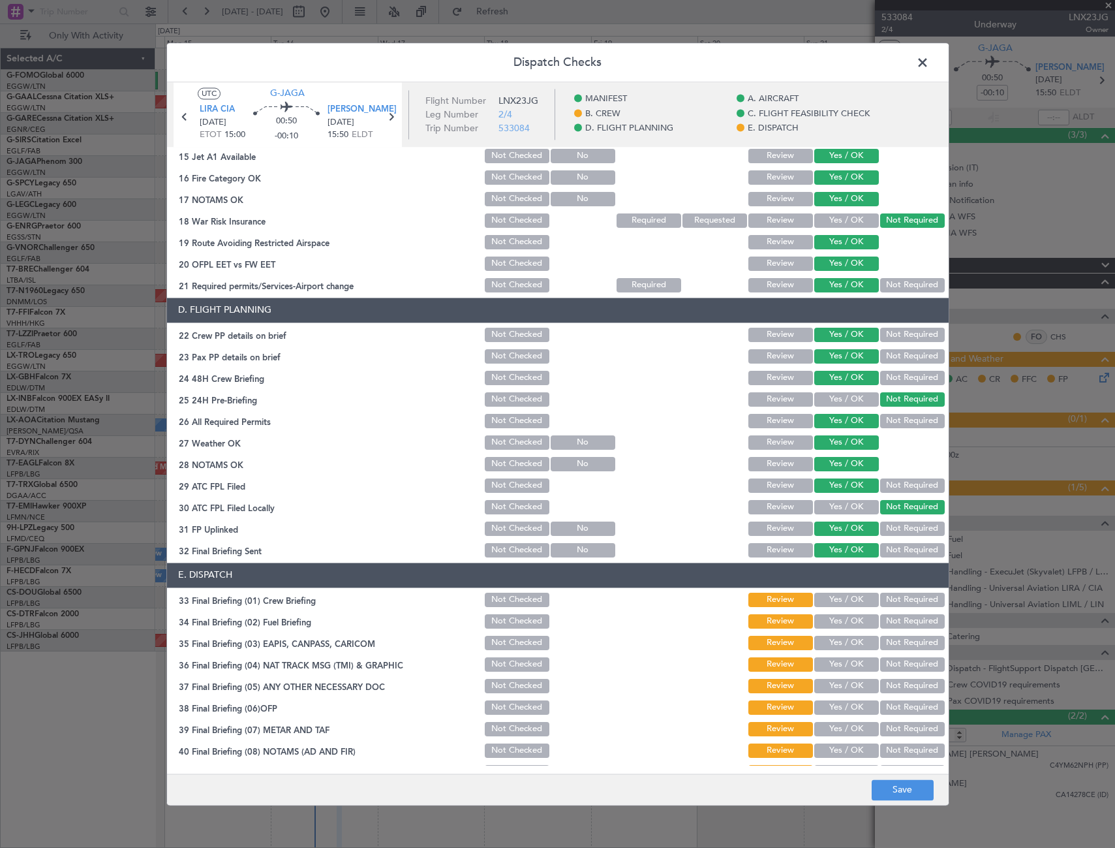
scroll to position [541, 0]
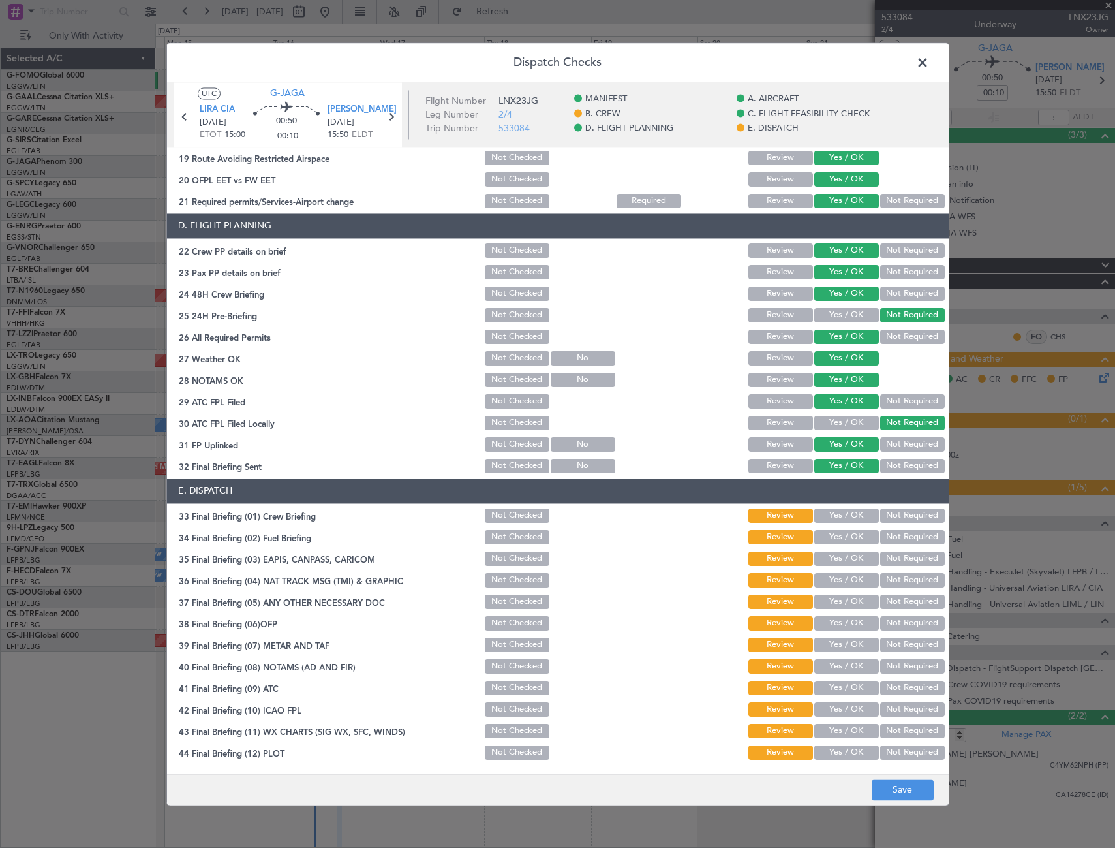
click at [837, 513] on button "Yes / OK" at bounding box center [846, 515] width 65 height 14
click at [841, 533] on button "Yes / OK" at bounding box center [846, 537] width 65 height 14
click at [896, 562] on button "Not Required" at bounding box center [912, 558] width 65 height 14
click at [890, 583] on button "Not Required" at bounding box center [912, 580] width 65 height 14
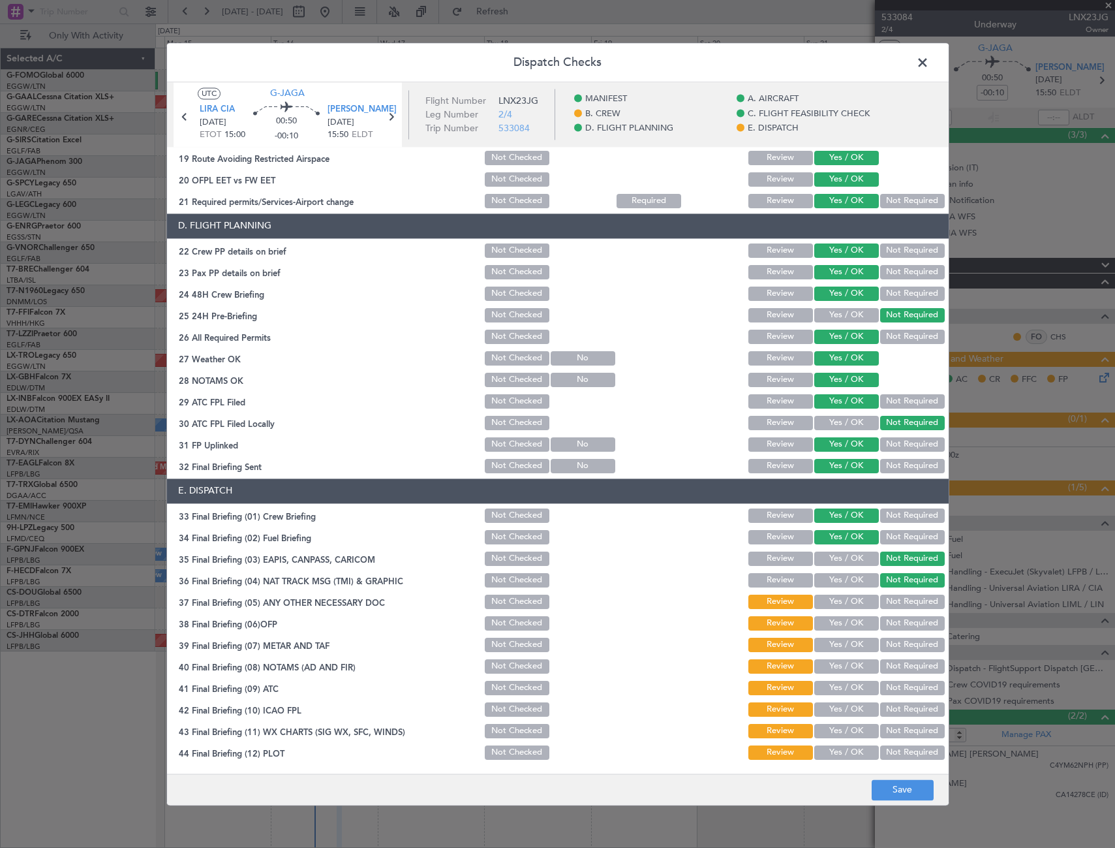
click at [855, 599] on button "Yes / OK" at bounding box center [846, 601] width 65 height 14
drag, startPoint x: 863, startPoint y: 637, endPoint x: 857, endPoint y: 624, distance: 13.7
click at [863, 636] on div "Yes / OK" at bounding box center [845, 645] width 66 height 18
click at [855, 622] on button "Yes / OK" at bounding box center [846, 623] width 65 height 14
click at [853, 650] on button "Yes / OK" at bounding box center [846, 644] width 65 height 14
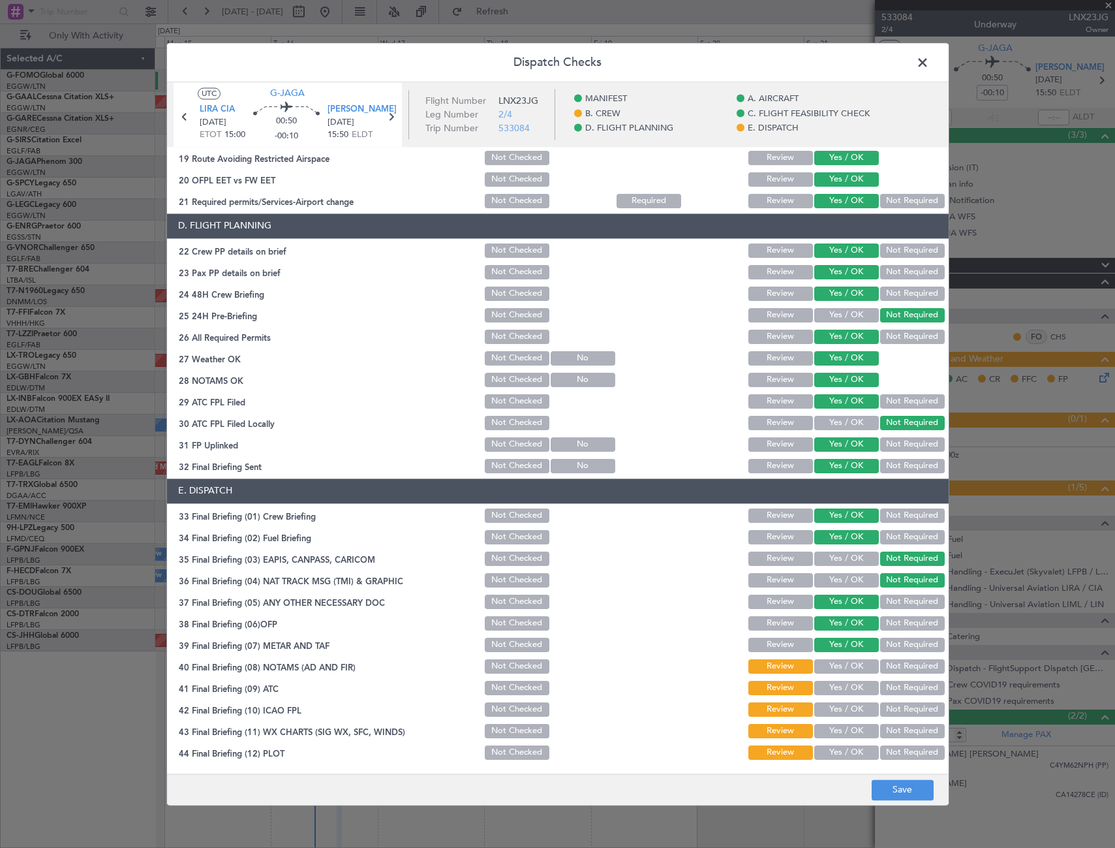
click at [854, 667] on button "Yes / OK" at bounding box center [846, 666] width 65 height 14
click at [853, 682] on button "Yes / OK" at bounding box center [846, 688] width 65 height 14
click at [859, 712] on button "Yes / OK" at bounding box center [846, 709] width 65 height 14
click at [857, 733] on button "Yes / OK" at bounding box center [846, 731] width 65 height 14
click at [857, 741] on section "E. DISPATCH 33 Final Briefing (01) Crew Briefing Not Checked Review Yes / OK No…" at bounding box center [558, 619] width 782 height 283
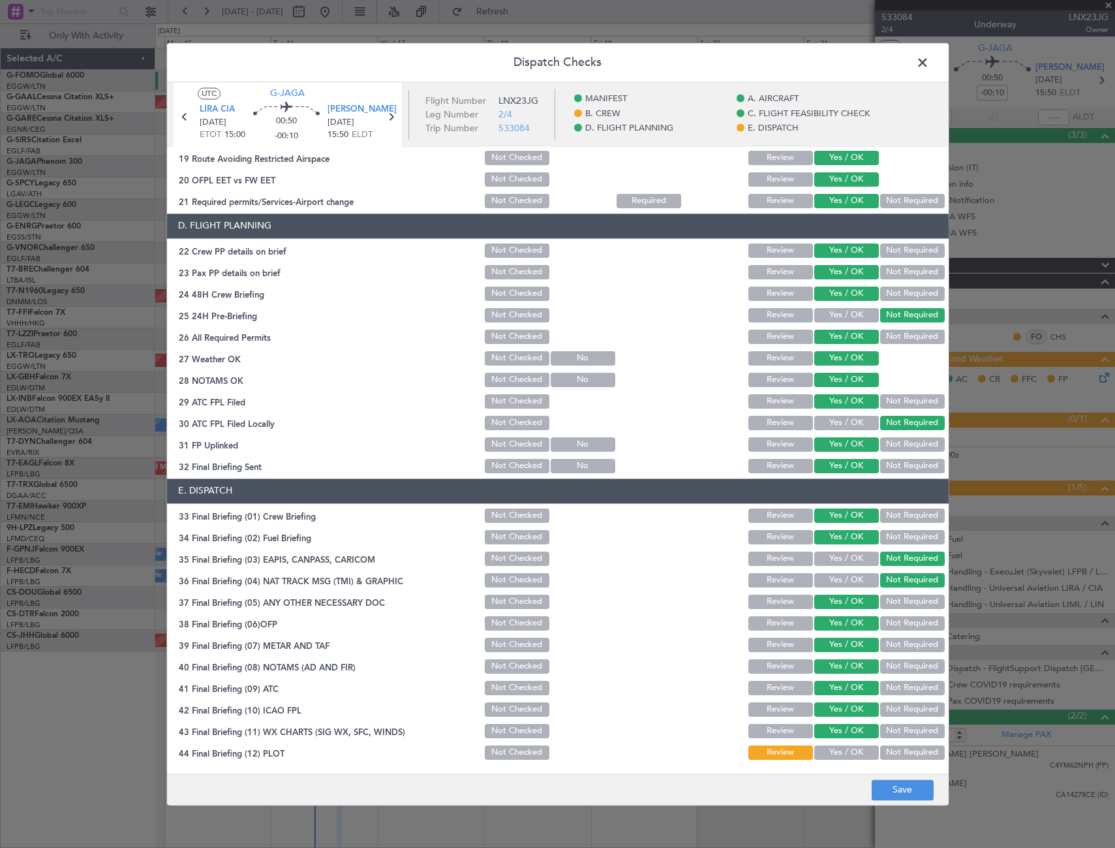
click at [855, 749] on button "Yes / OK" at bounding box center [846, 752] width 65 height 14
click at [895, 788] on button "Save" at bounding box center [903, 789] width 62 height 21
click at [929, 63] on span at bounding box center [929, 66] width 0 height 26
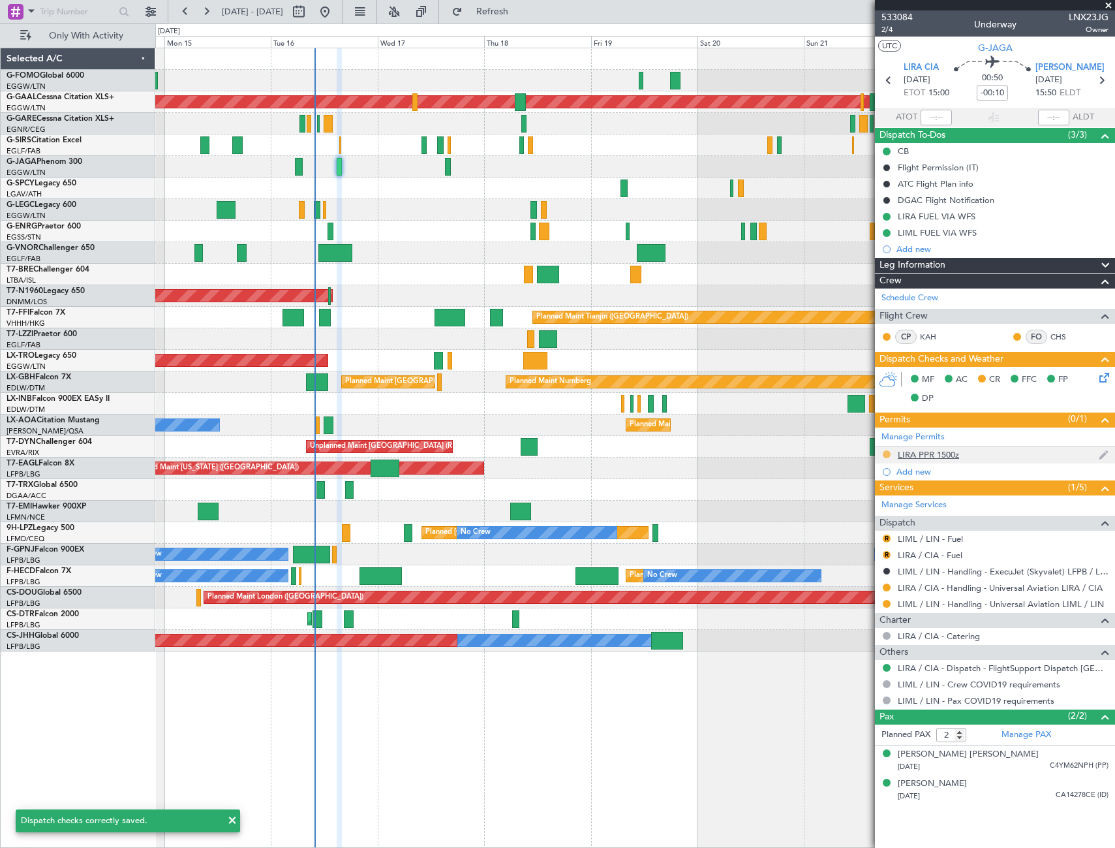
click at [885, 452] on button at bounding box center [887, 454] width 8 height 8
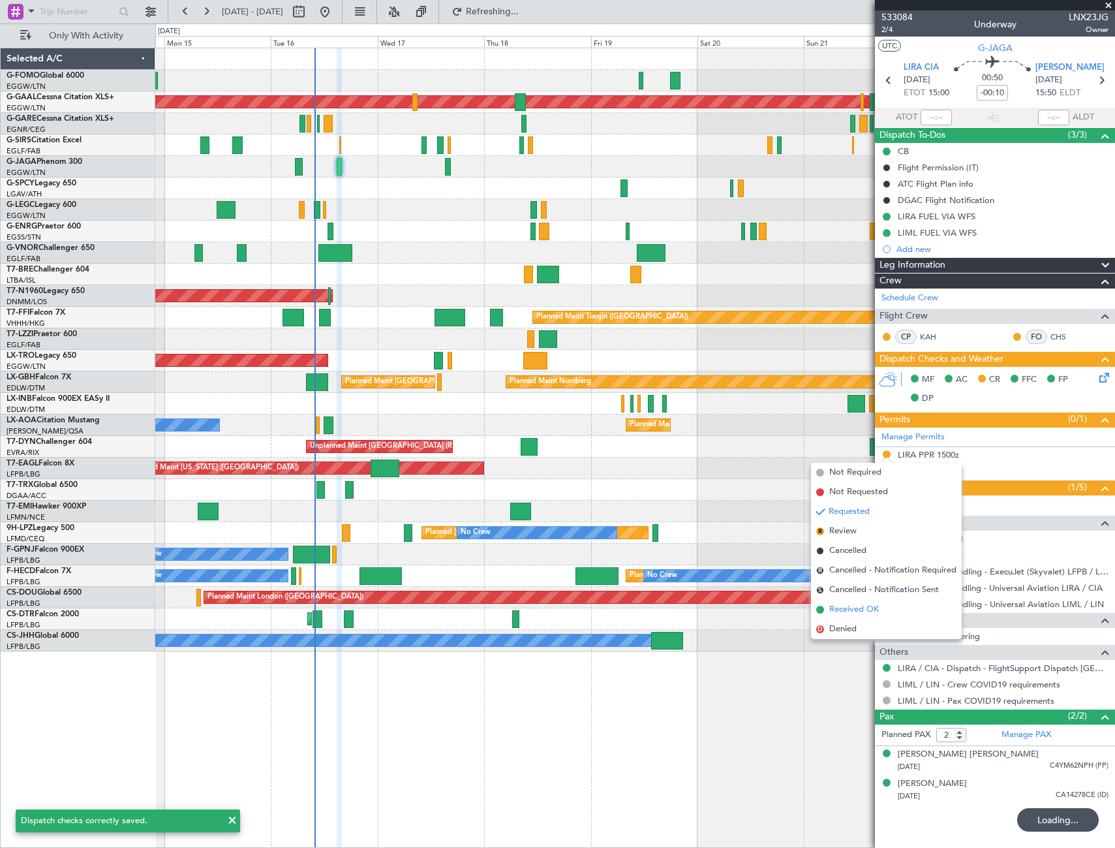
click at [838, 609] on span "Received OK" at bounding box center [854, 609] width 50 height 13
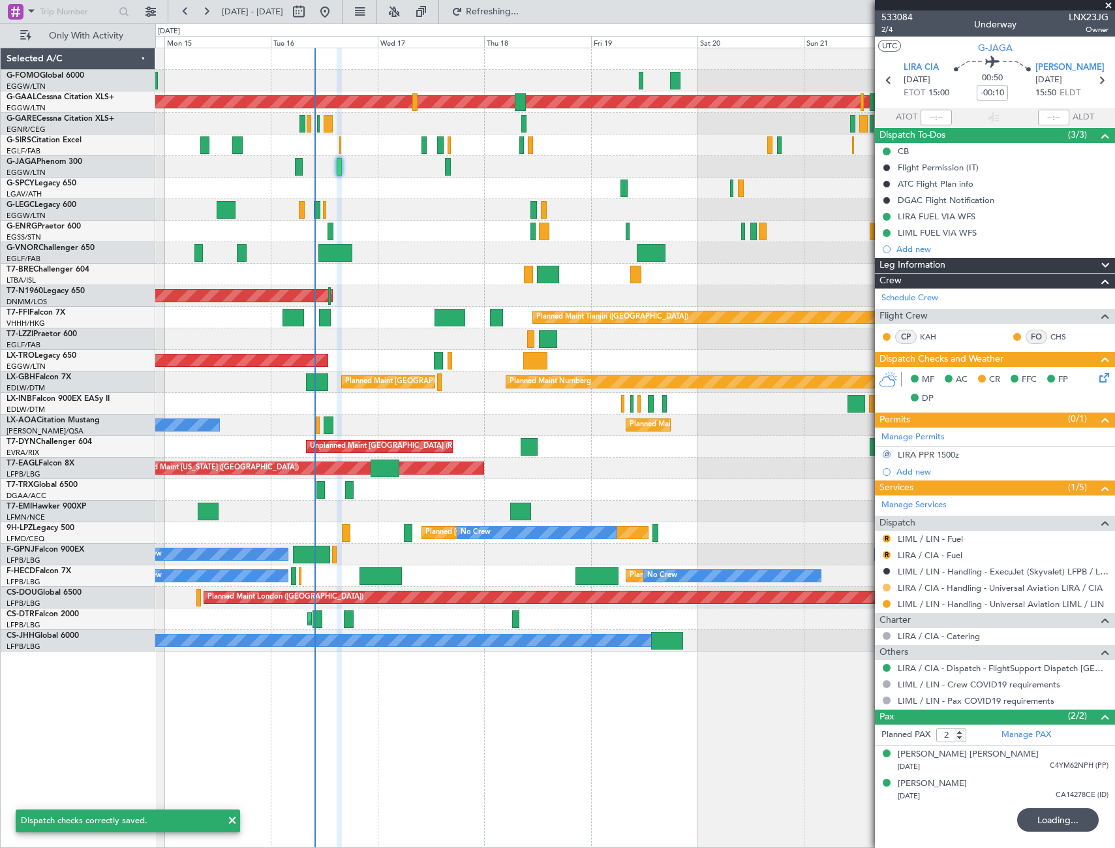
click at [886, 587] on div "Manage Services Dispatch R LIML / LIN - Fuel R LIRA / CIA - Fuel LIML / LIN - H…" at bounding box center [995, 601] width 240 height 213
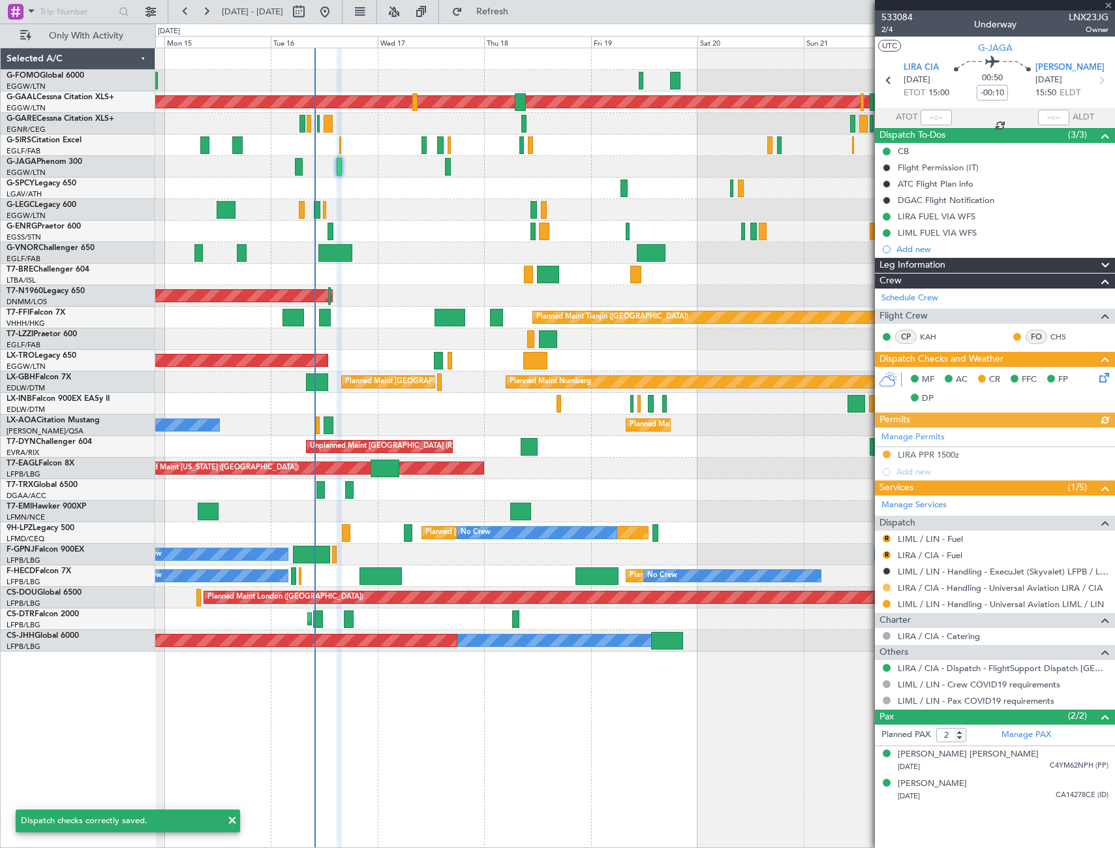
click at [885, 589] on button at bounding box center [887, 587] width 8 height 8
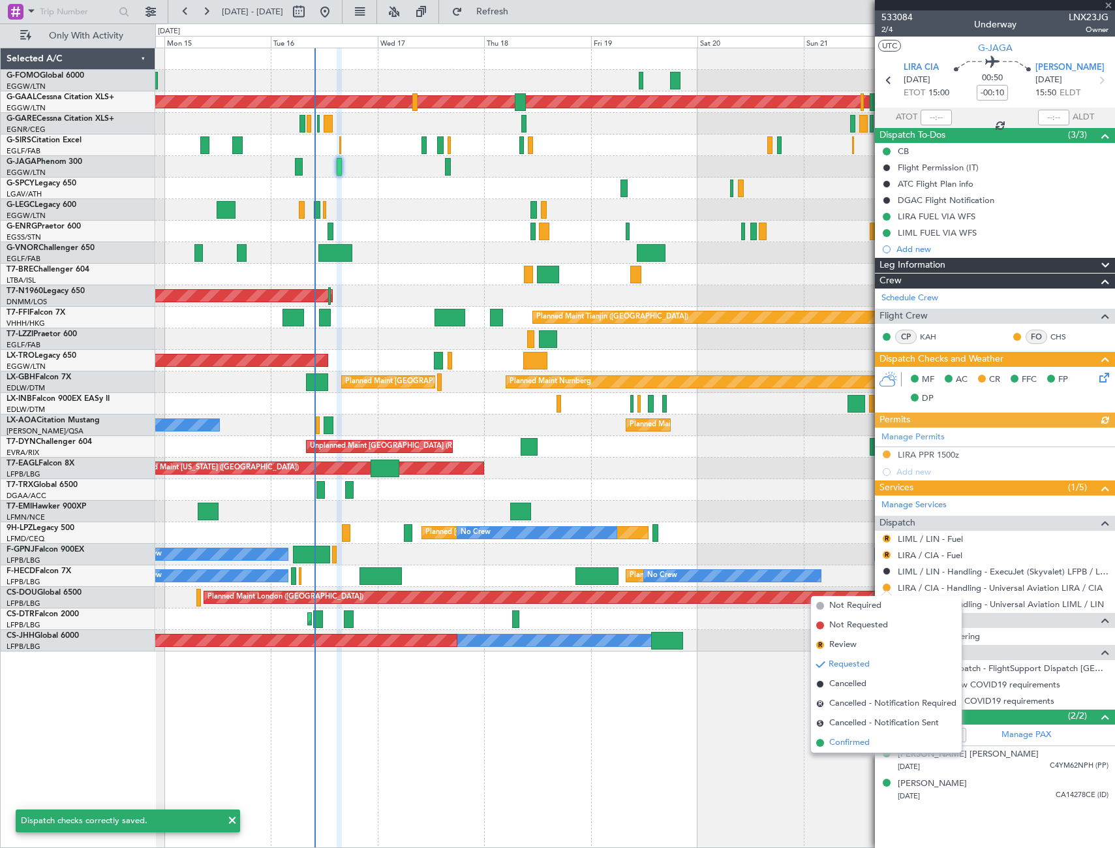
click at [829, 752] on li "Confirmed" at bounding box center [886, 743] width 151 height 20
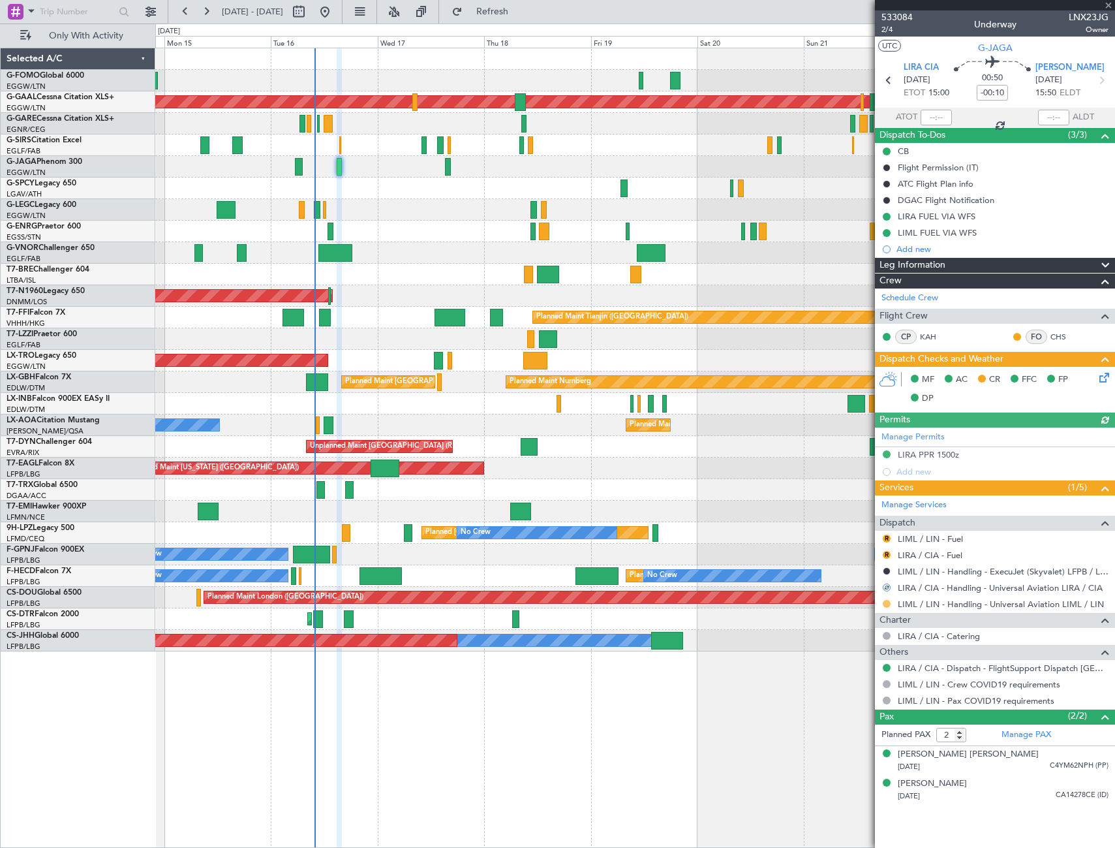
click at [885, 603] on button at bounding box center [887, 604] width 8 height 8
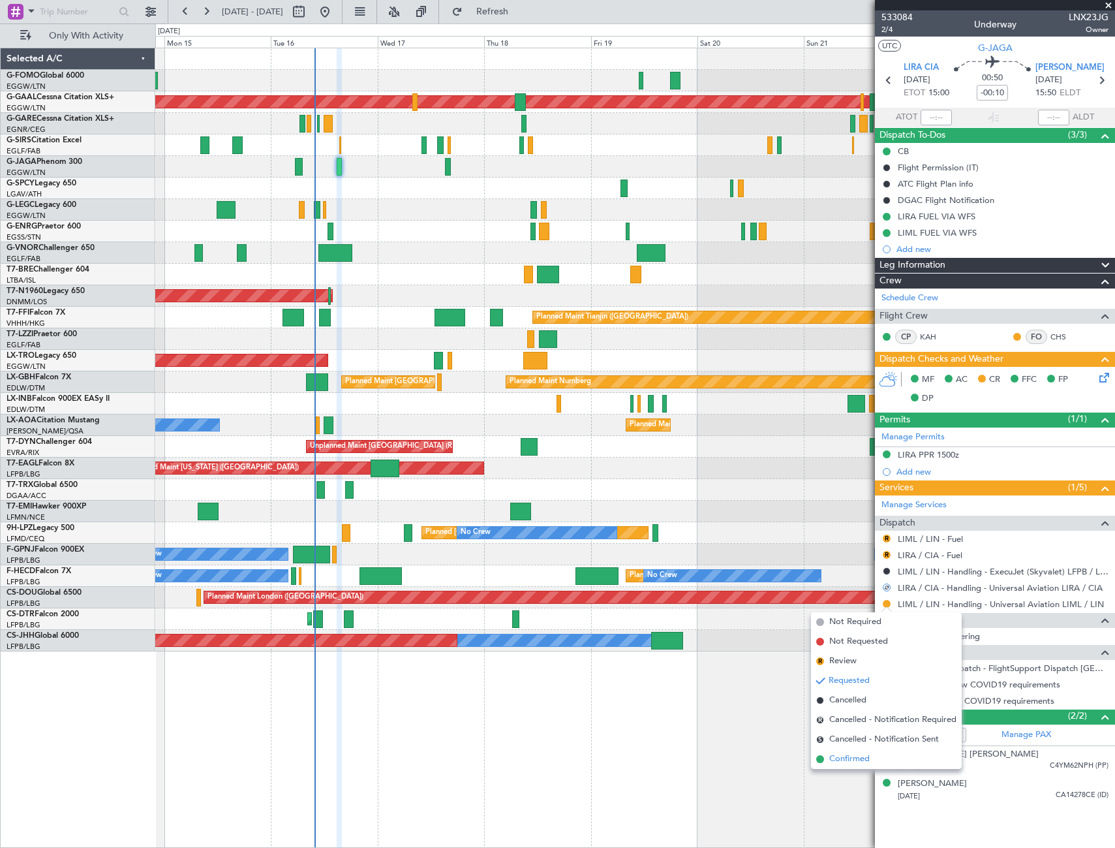
click at [851, 760] on span "Confirmed" at bounding box center [849, 758] width 40 height 13
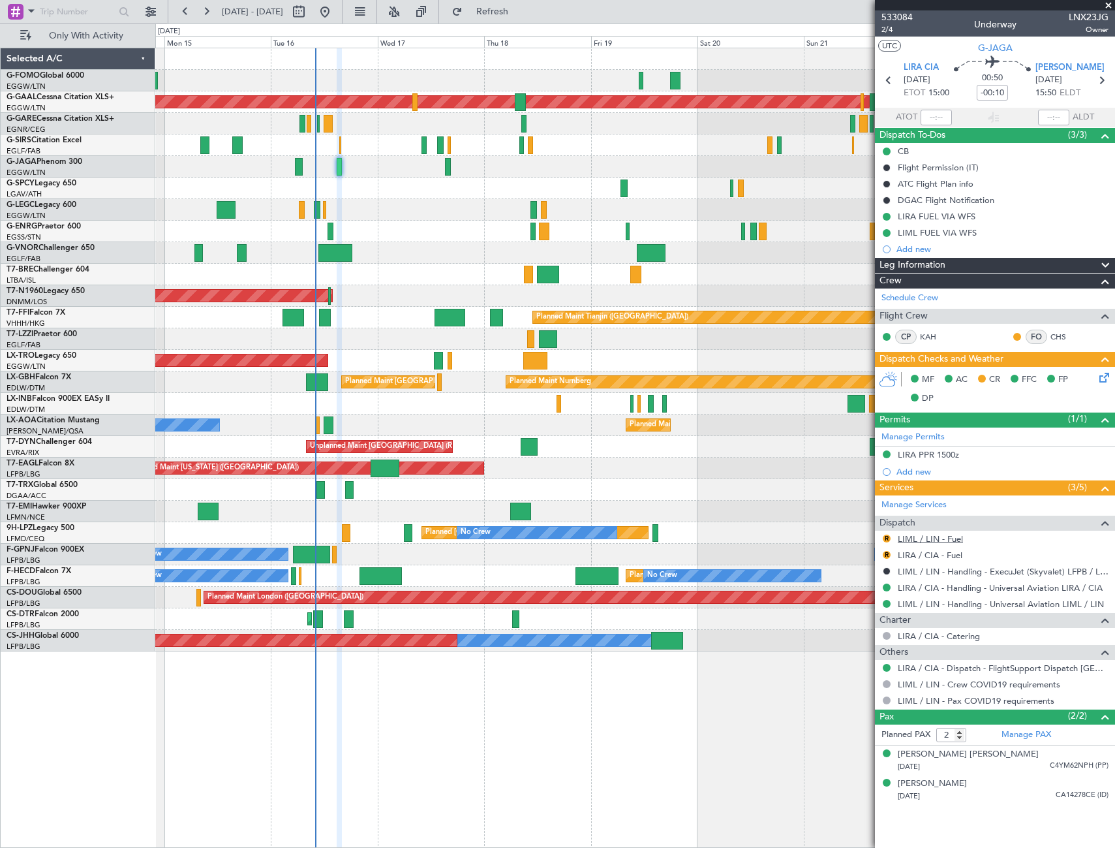
click at [936, 539] on link "LIML / LIN - Fuel" at bounding box center [930, 538] width 65 height 11
click at [929, 552] on link "LIRA / CIA - Fuel" at bounding box center [930, 554] width 65 height 11
click at [887, 538] on button "R" at bounding box center [887, 538] width 8 height 8
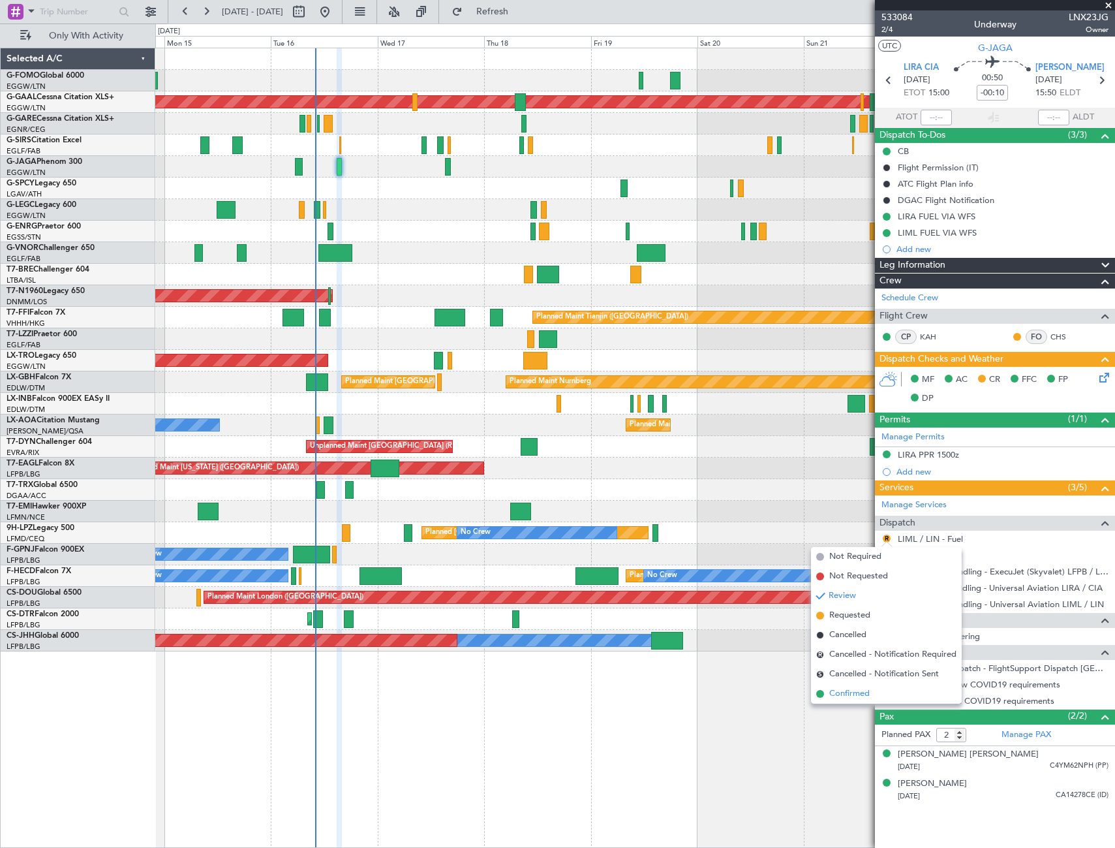
click at [850, 692] on span "Confirmed" at bounding box center [849, 693] width 40 height 13
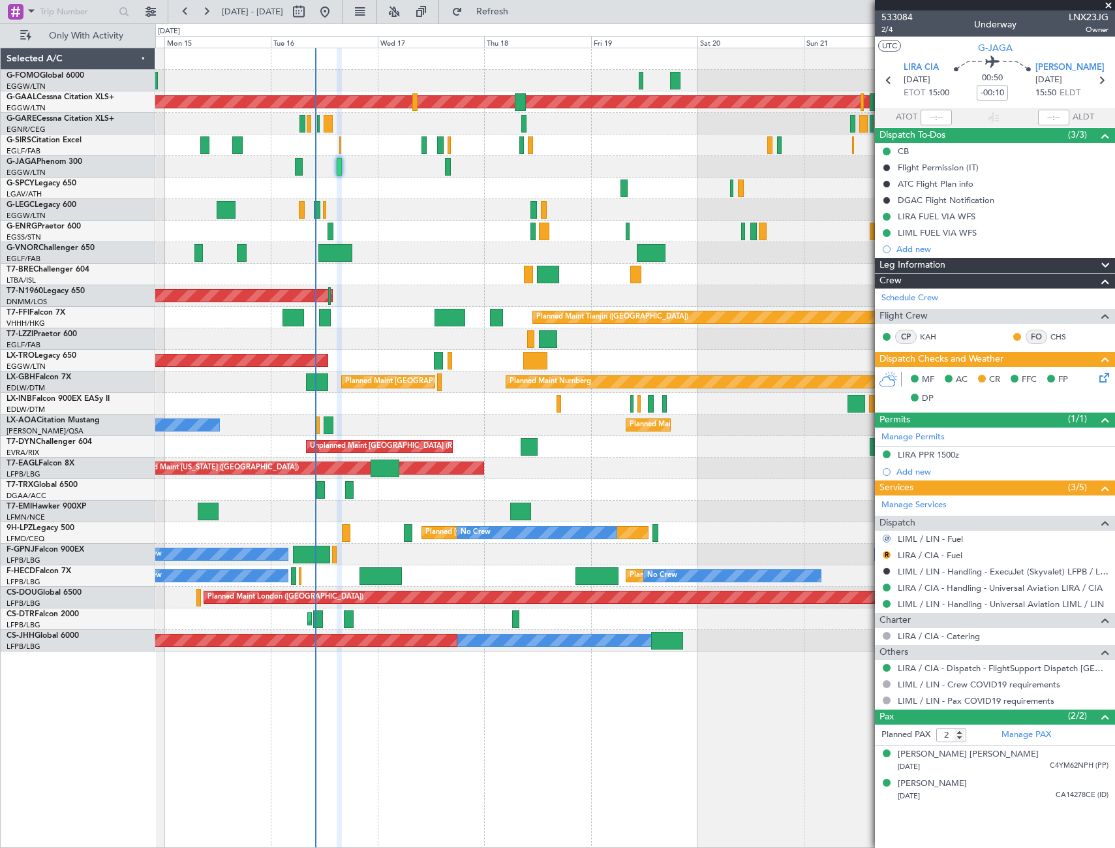
click at [887, 549] on div "R" at bounding box center [887, 554] width 10 height 10
click at [887, 553] on button "R" at bounding box center [887, 555] width 8 height 8
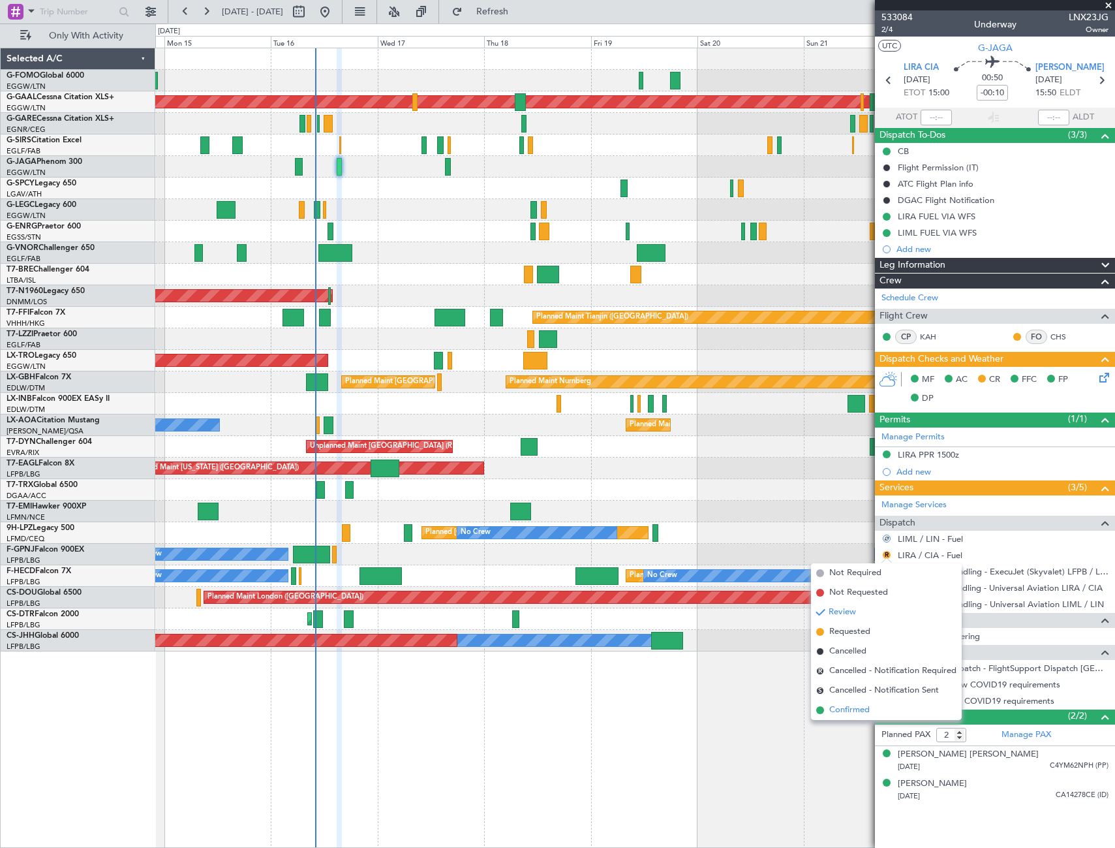
click at [860, 706] on span "Confirmed" at bounding box center [849, 709] width 40 height 13
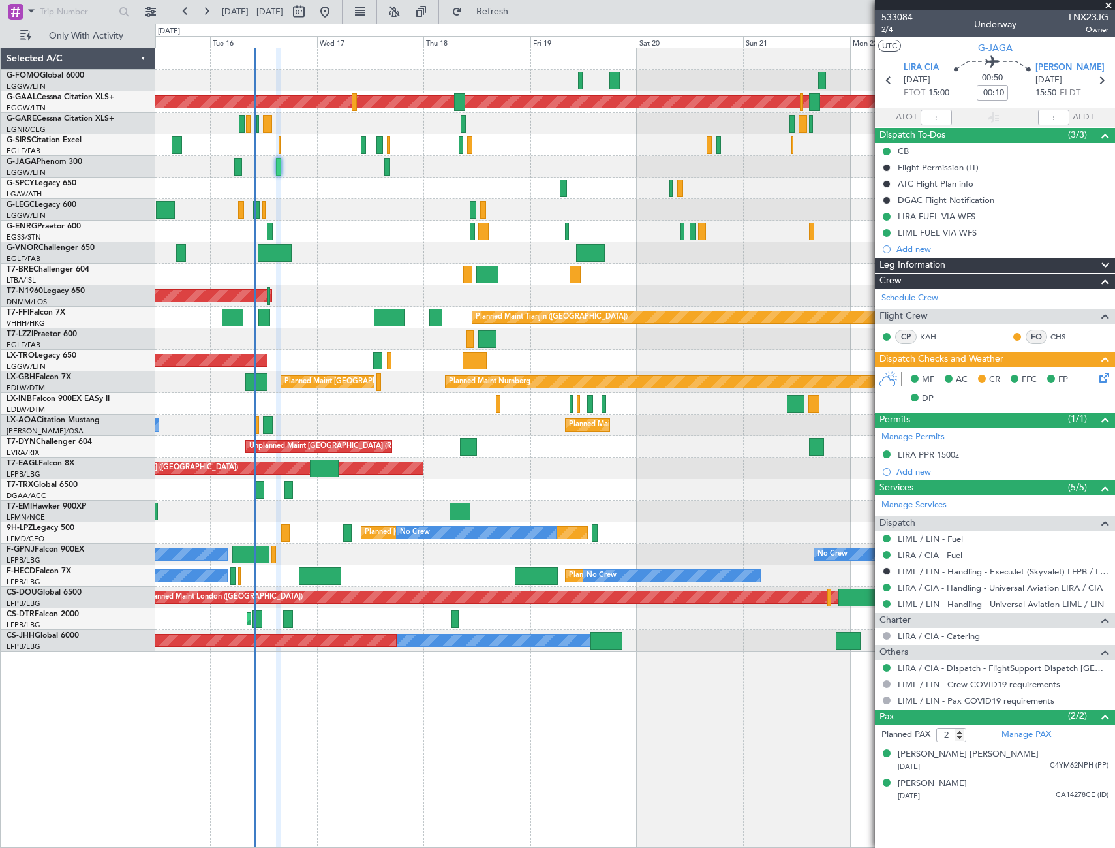
click at [519, 707] on div "Planned Maint Dusseldorf A/C Unavailable London (Luton) Planned Maint London (L…" at bounding box center [635, 448] width 960 height 800
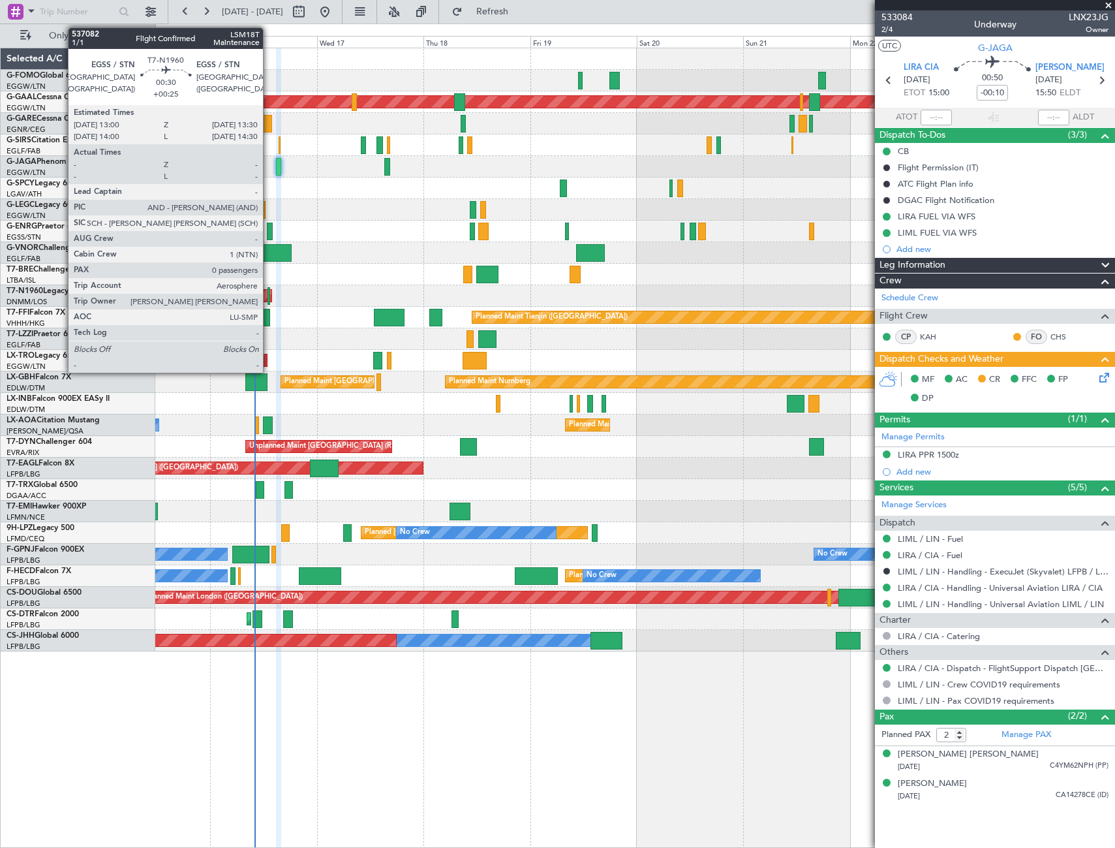
click at [269, 293] on div at bounding box center [269, 296] width 3 height 18
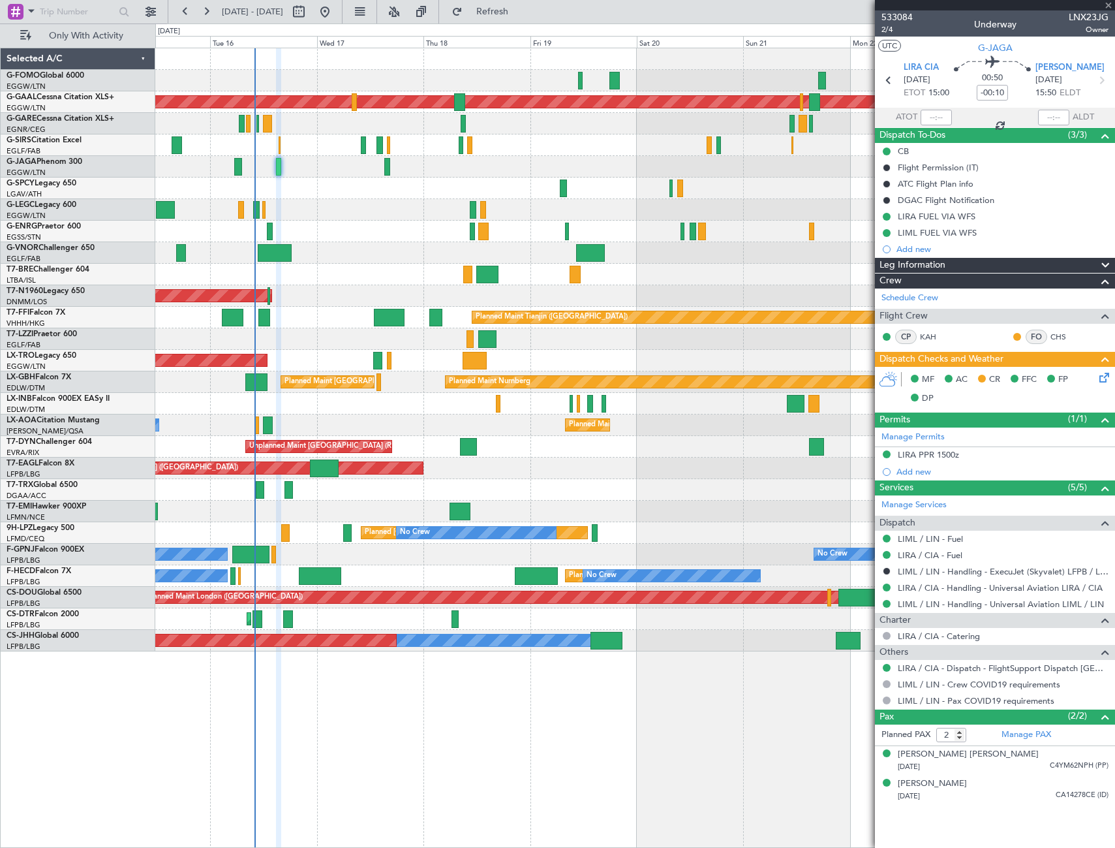
type input "+00:25"
type input "0"
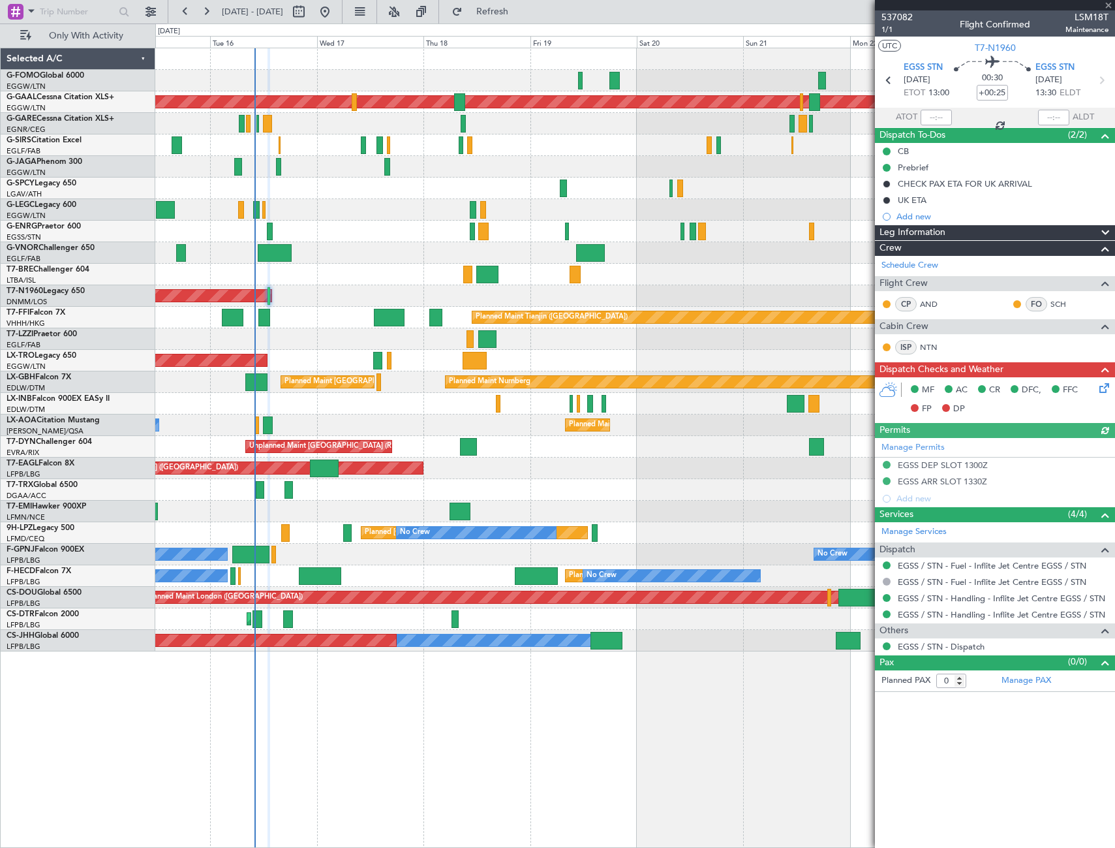
click at [1006, 231] on div "Leg Information" at bounding box center [995, 232] width 240 height 15
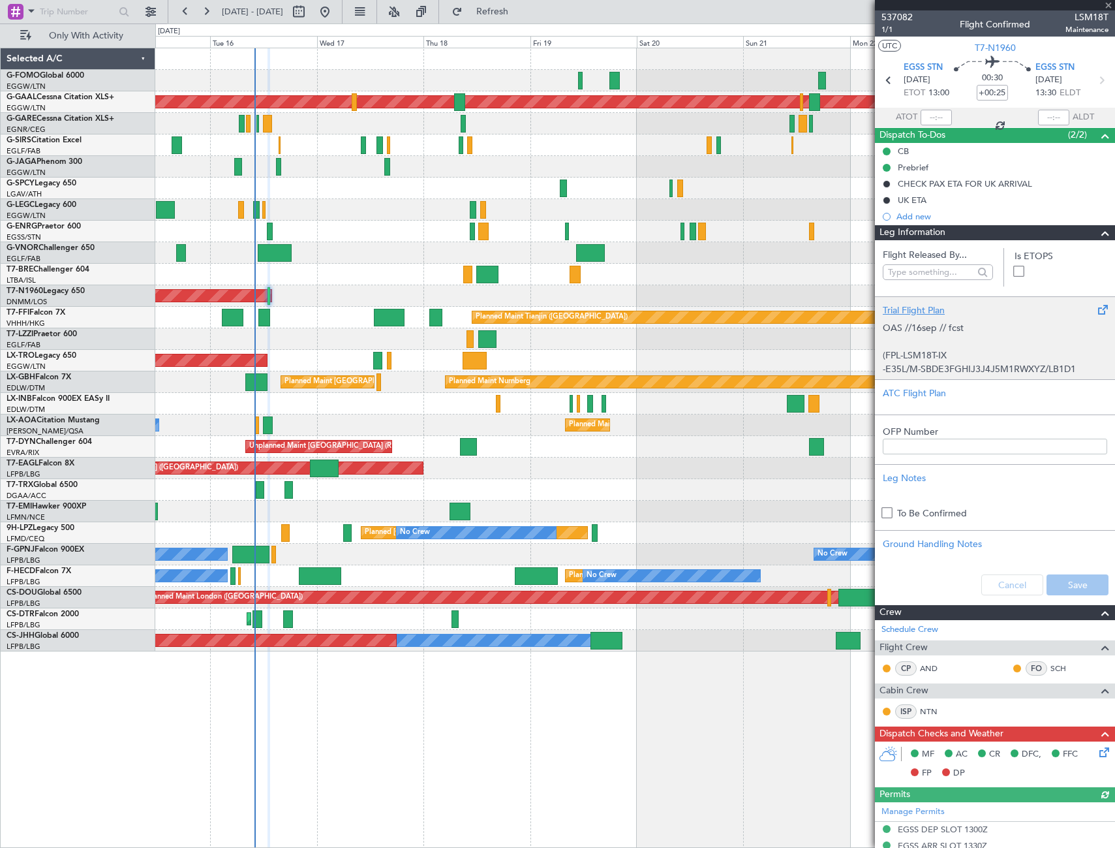
click at [992, 350] on div "OAS //16sep // fcst (FPL-LSM18T-IX -E35L/M-SBDE3FGHIJ3J4J5M1RWXYZ/LB1D1 -EGSS13…" at bounding box center [995, 344] width 224 height 55
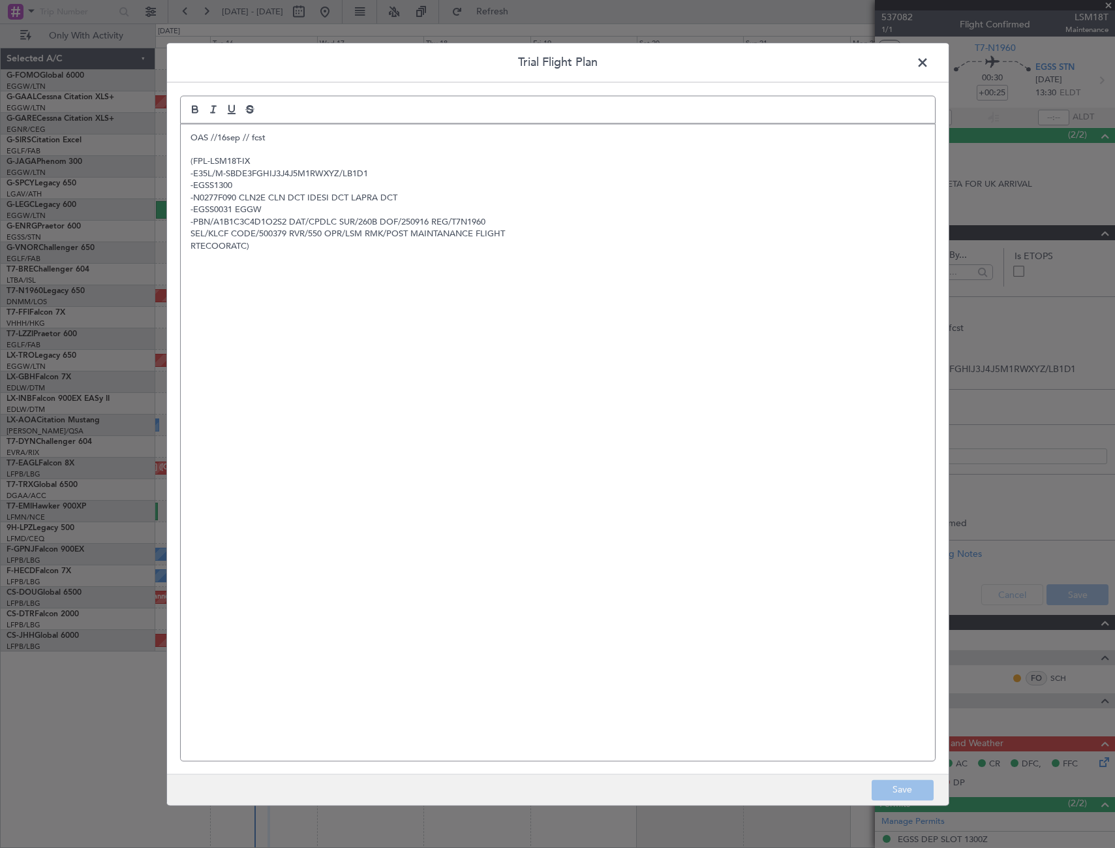
click at [929, 58] on span at bounding box center [929, 66] width 0 height 26
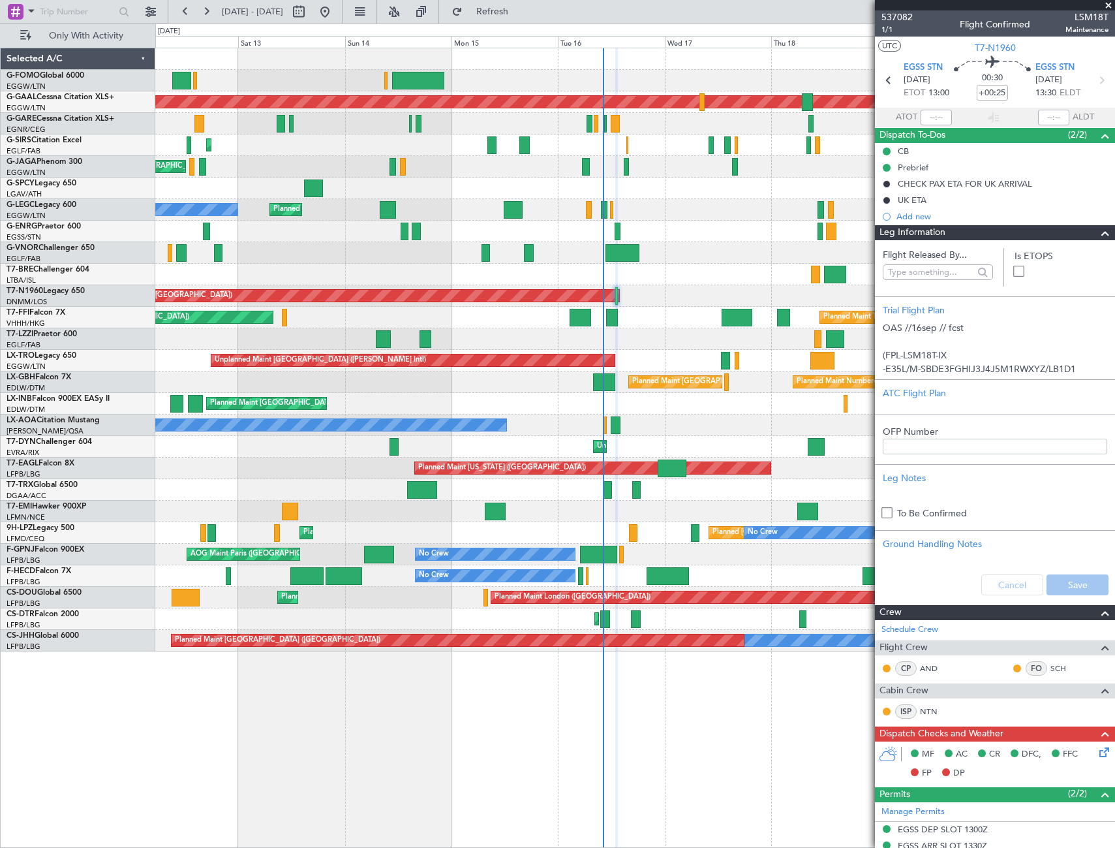
click at [572, 231] on div "No Crew" at bounding box center [634, 232] width 959 height 22
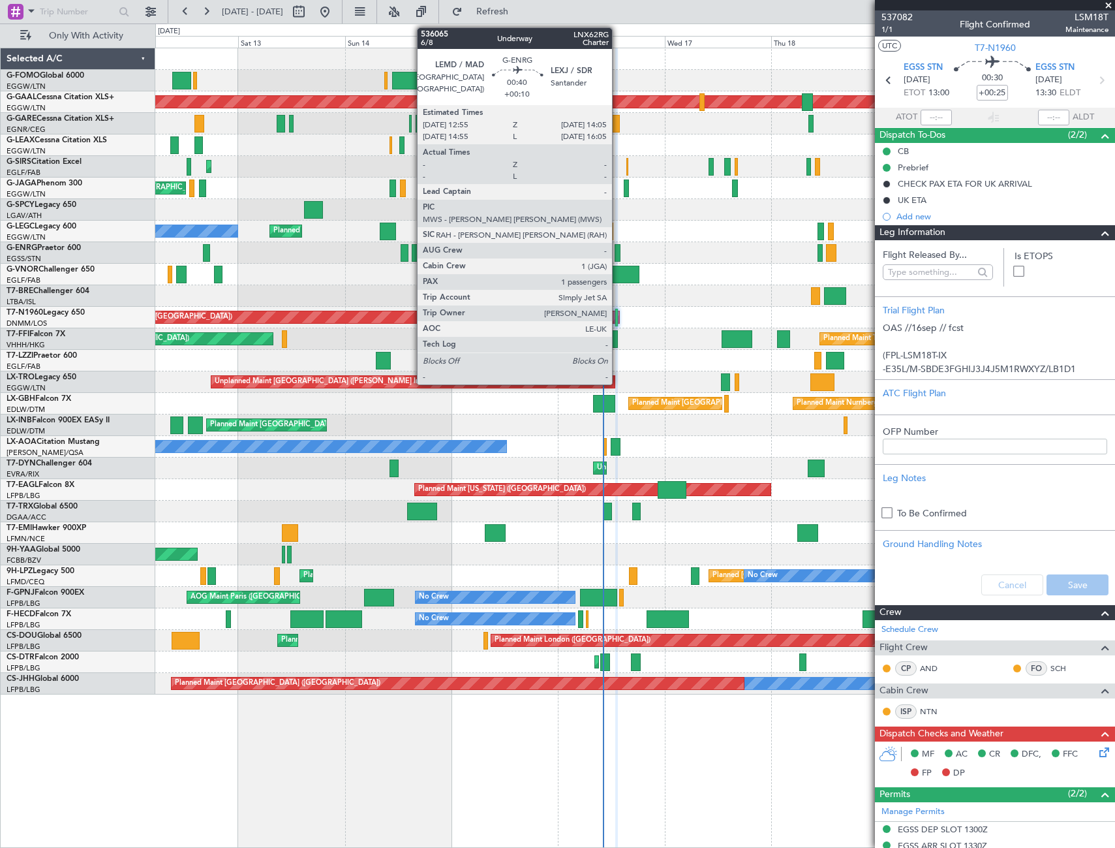
click at [618, 254] on div at bounding box center [617, 253] width 5 height 18
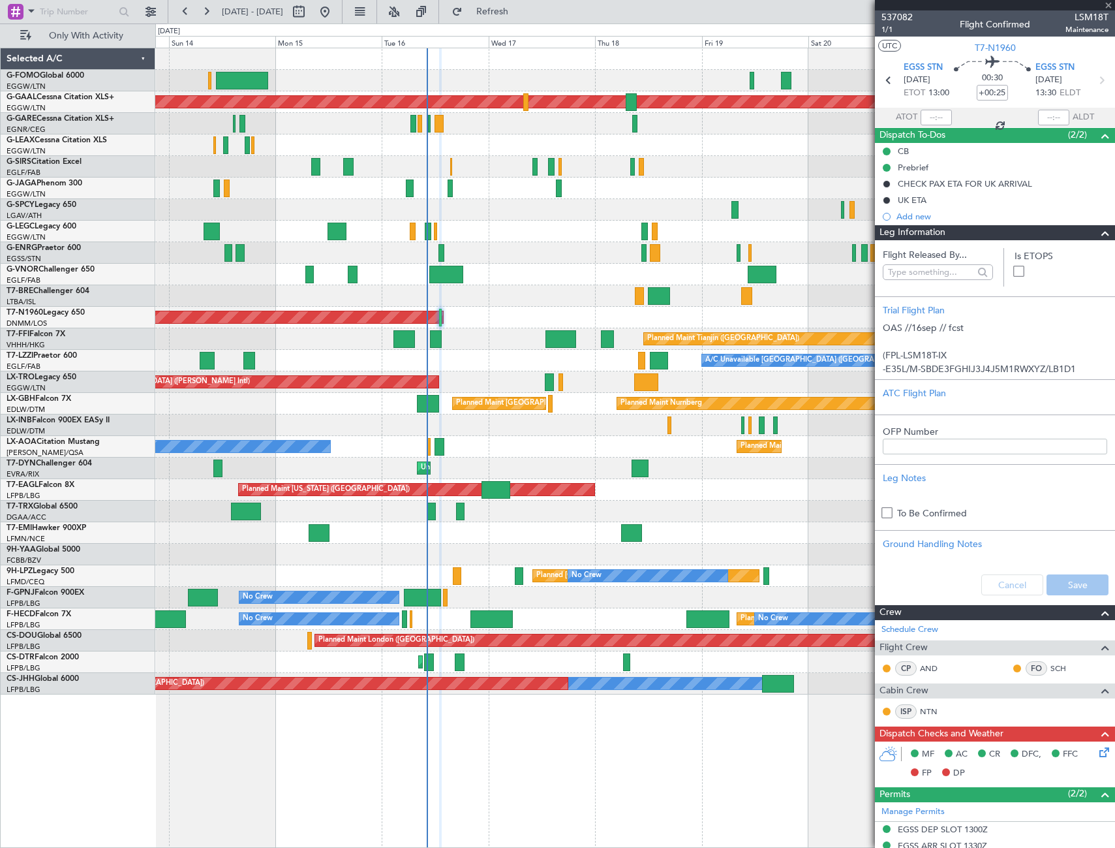
click at [491, 316] on div "AOG Maint London ([GEOGRAPHIC_DATA])" at bounding box center [634, 318] width 959 height 22
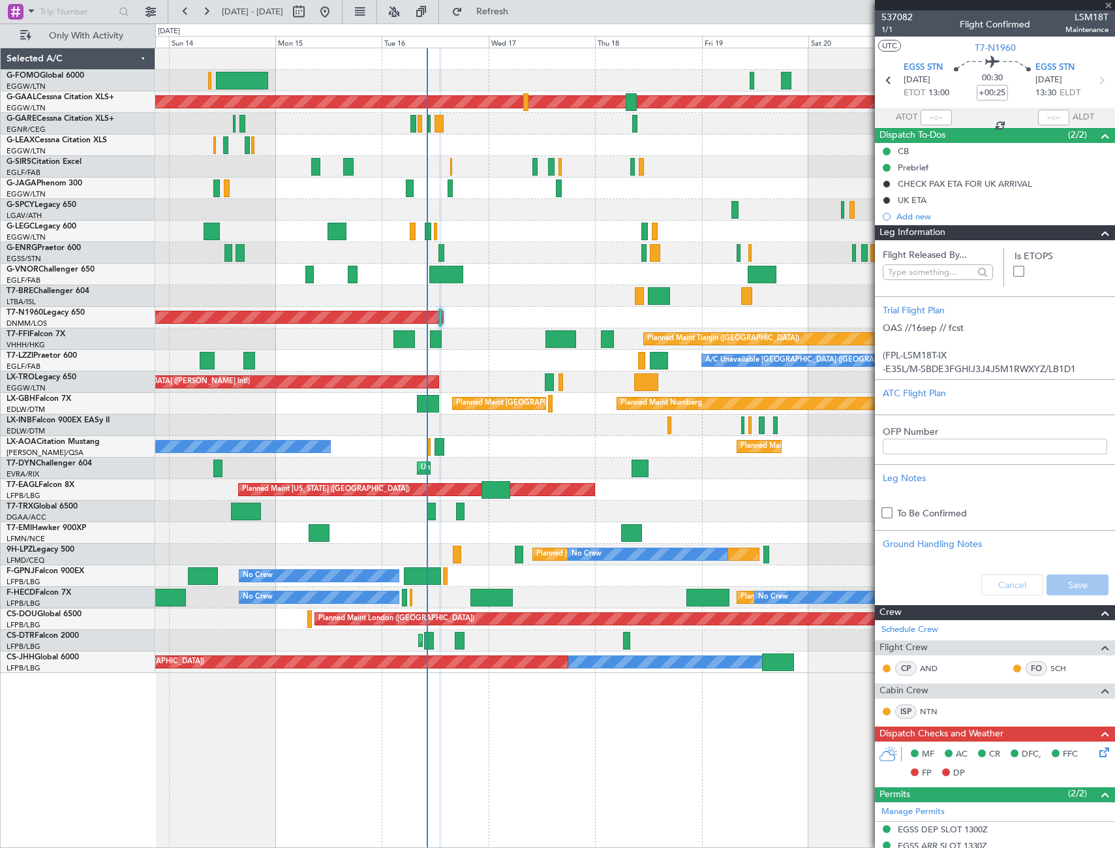
type input "+00:10"
type input "1"
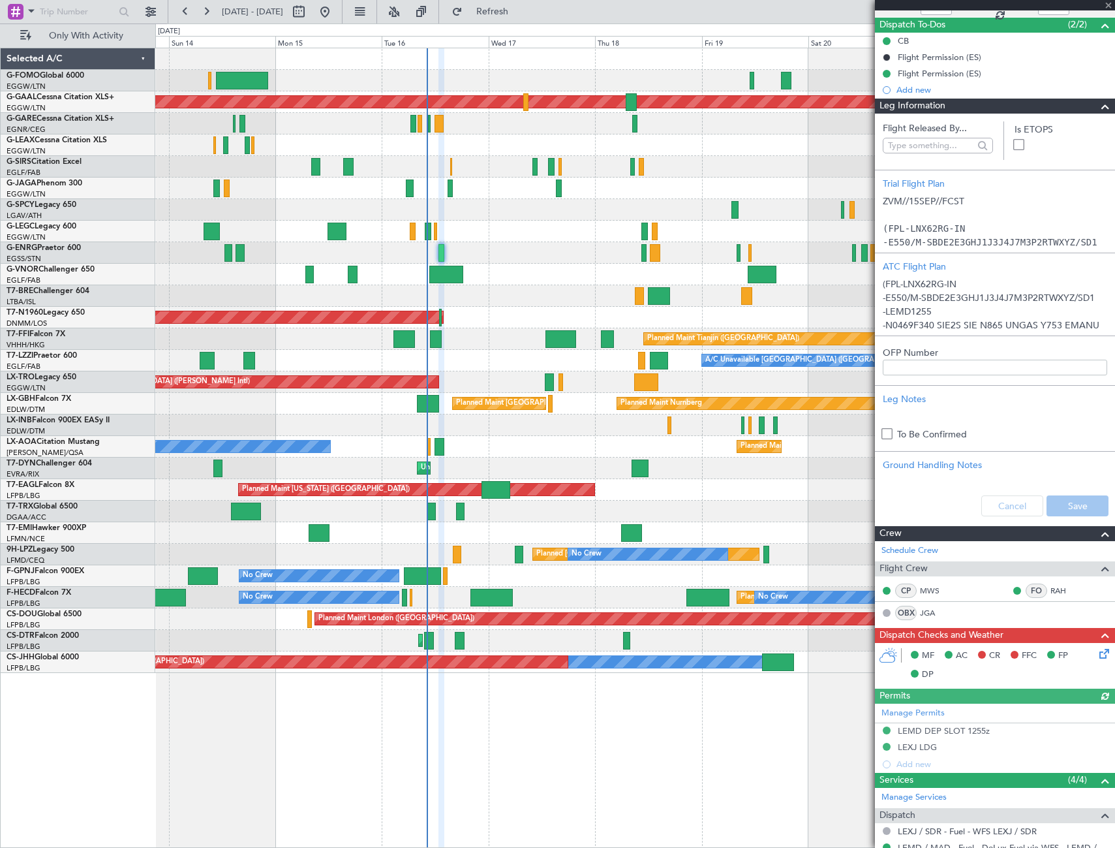
scroll to position [130, 0]
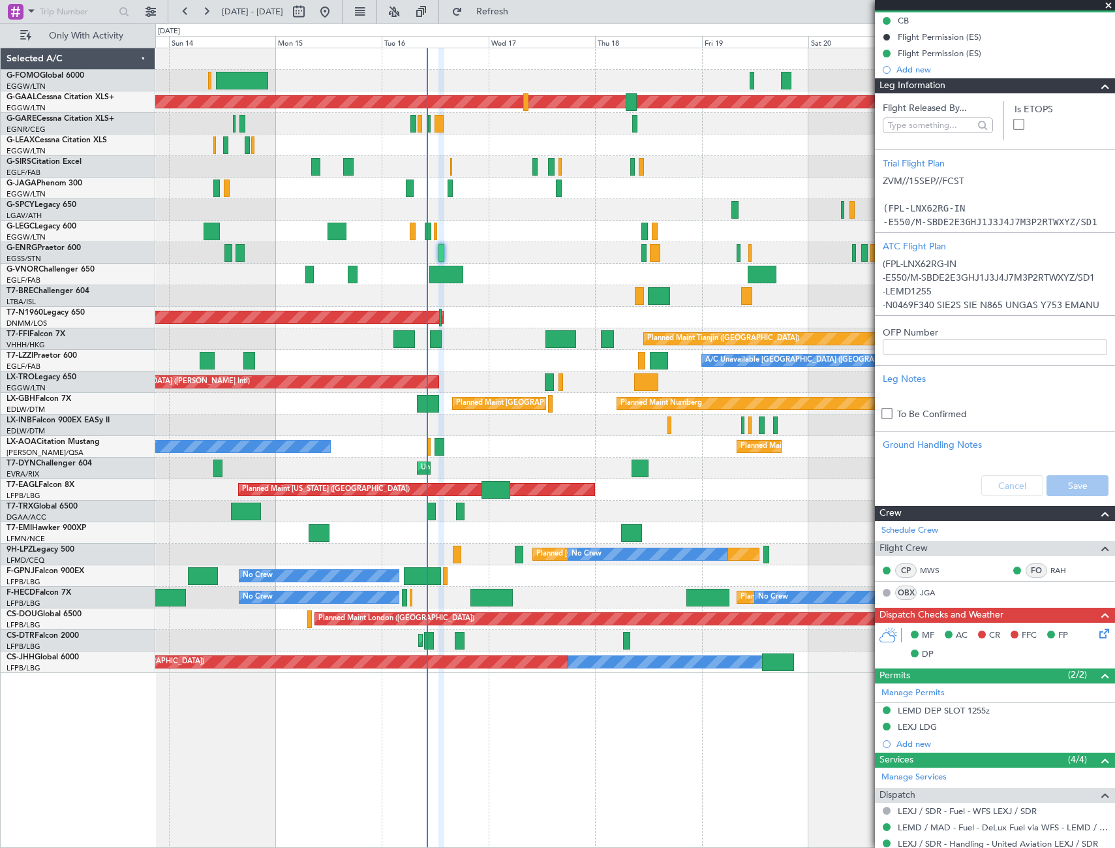
click at [1098, 88] on span at bounding box center [1106, 86] width 16 height 16
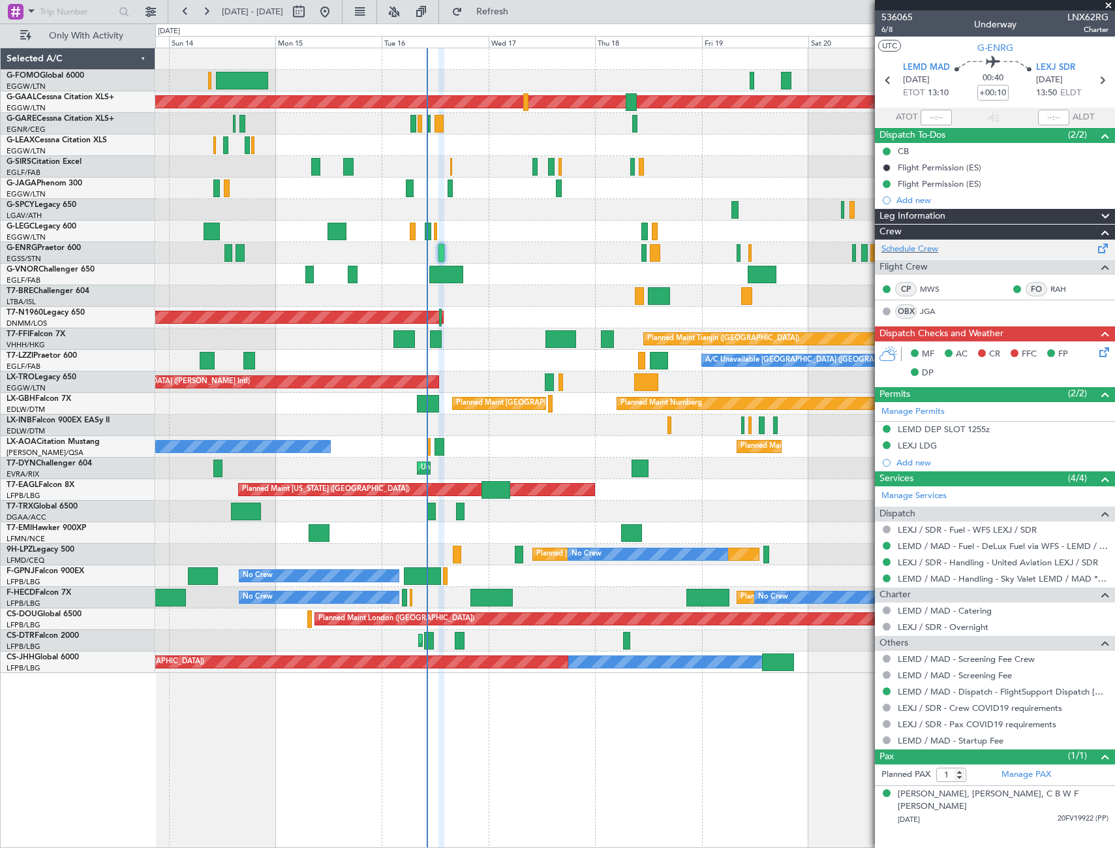
scroll to position [0, 0]
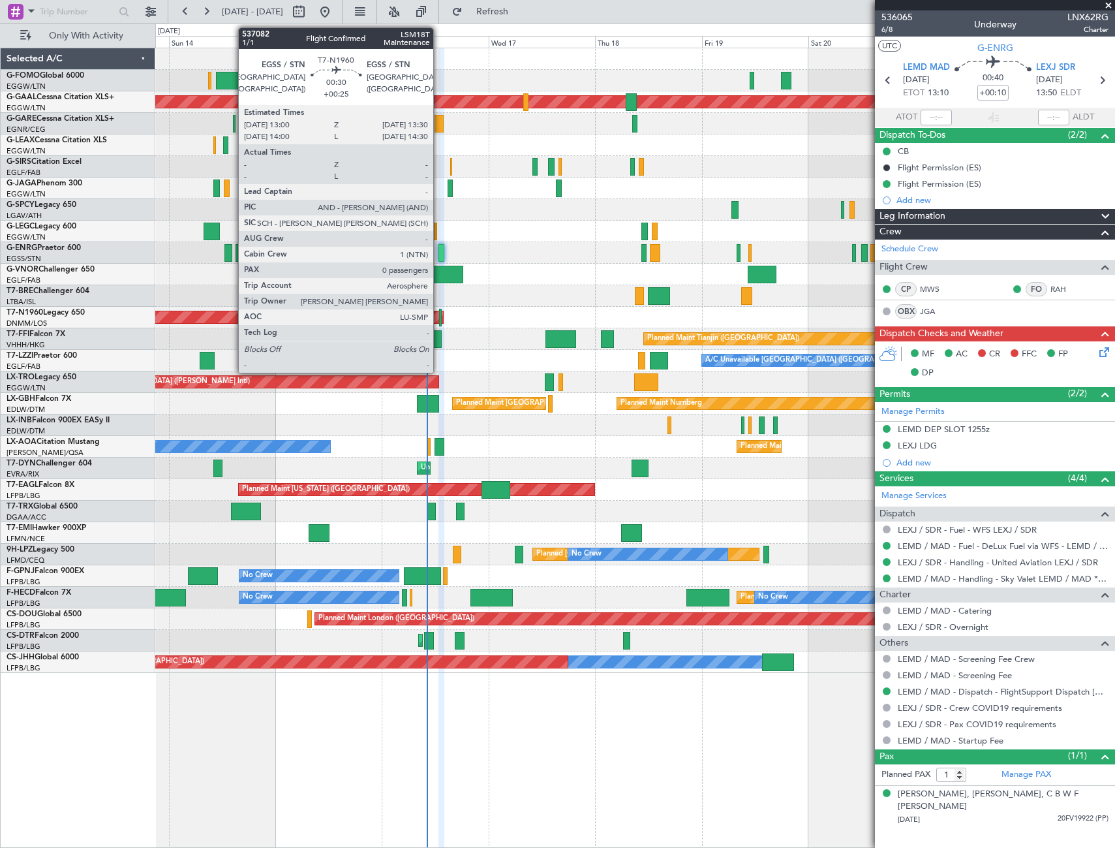
click at [439, 320] on div at bounding box center [440, 318] width 3 height 18
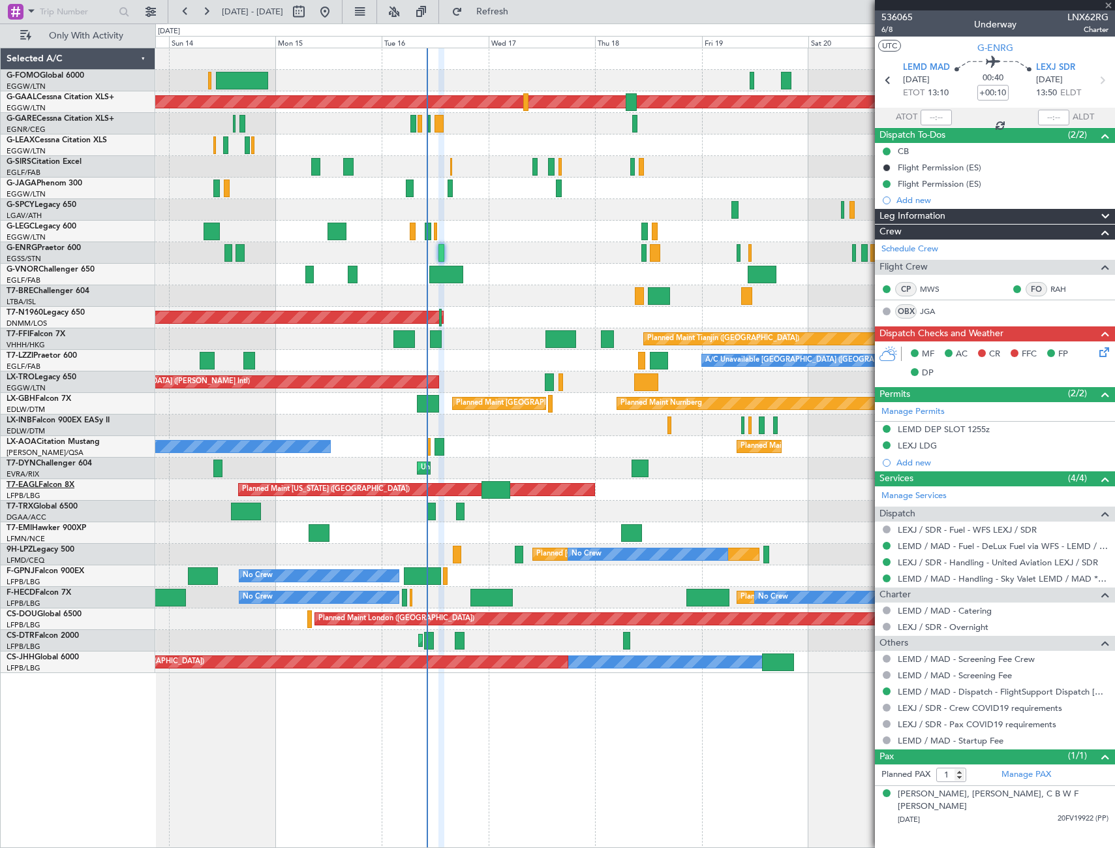
type input "+00:25"
type input "0"
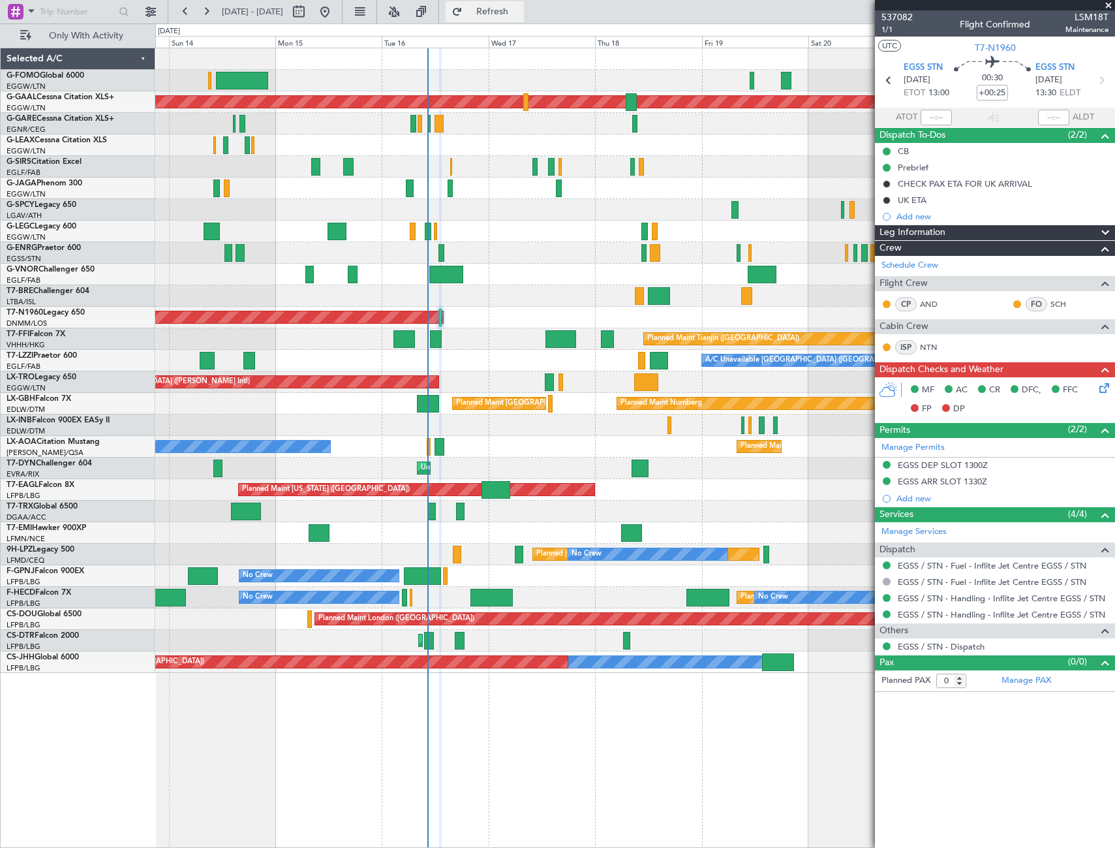
click at [520, 9] on span "Refresh" at bounding box center [492, 11] width 55 height 9
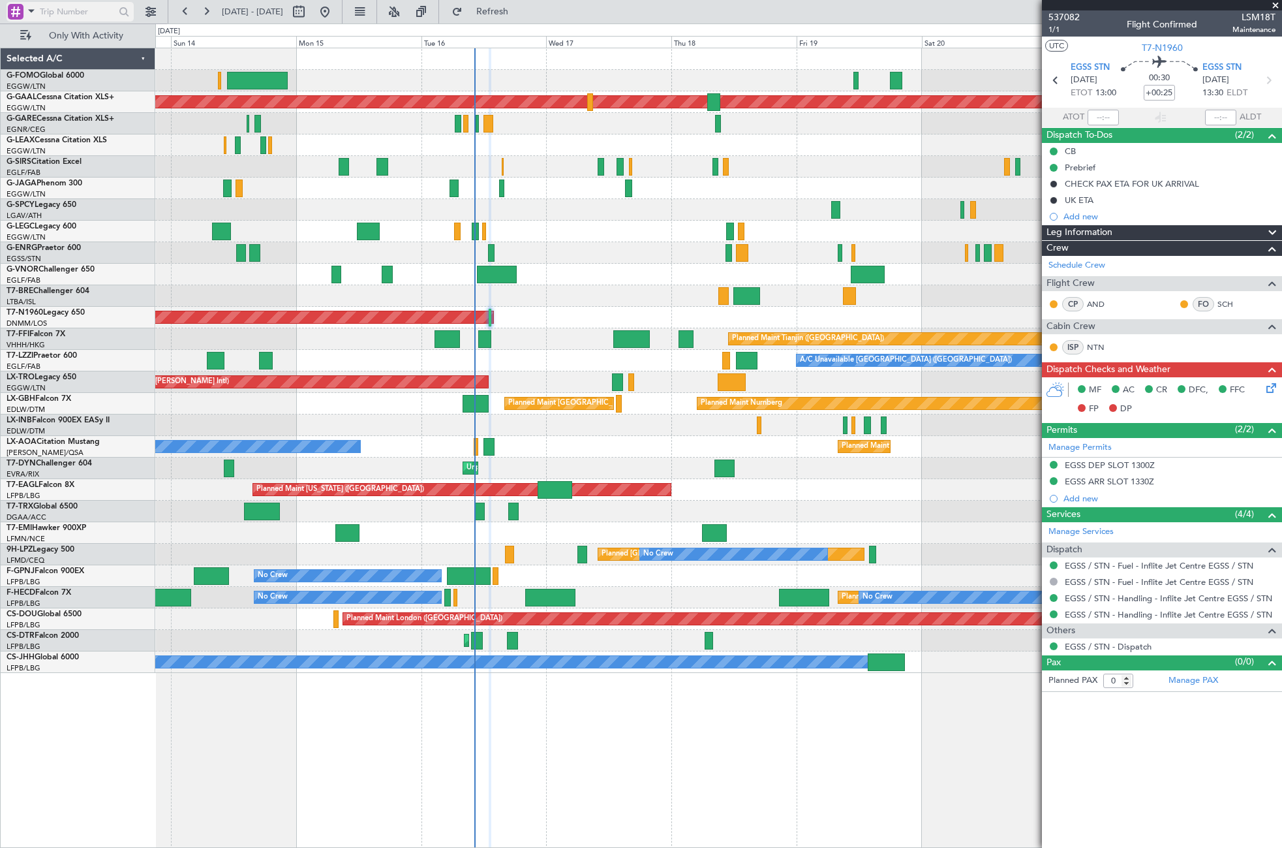
click at [22, 11] on div at bounding box center [16, 12] width 16 height 16
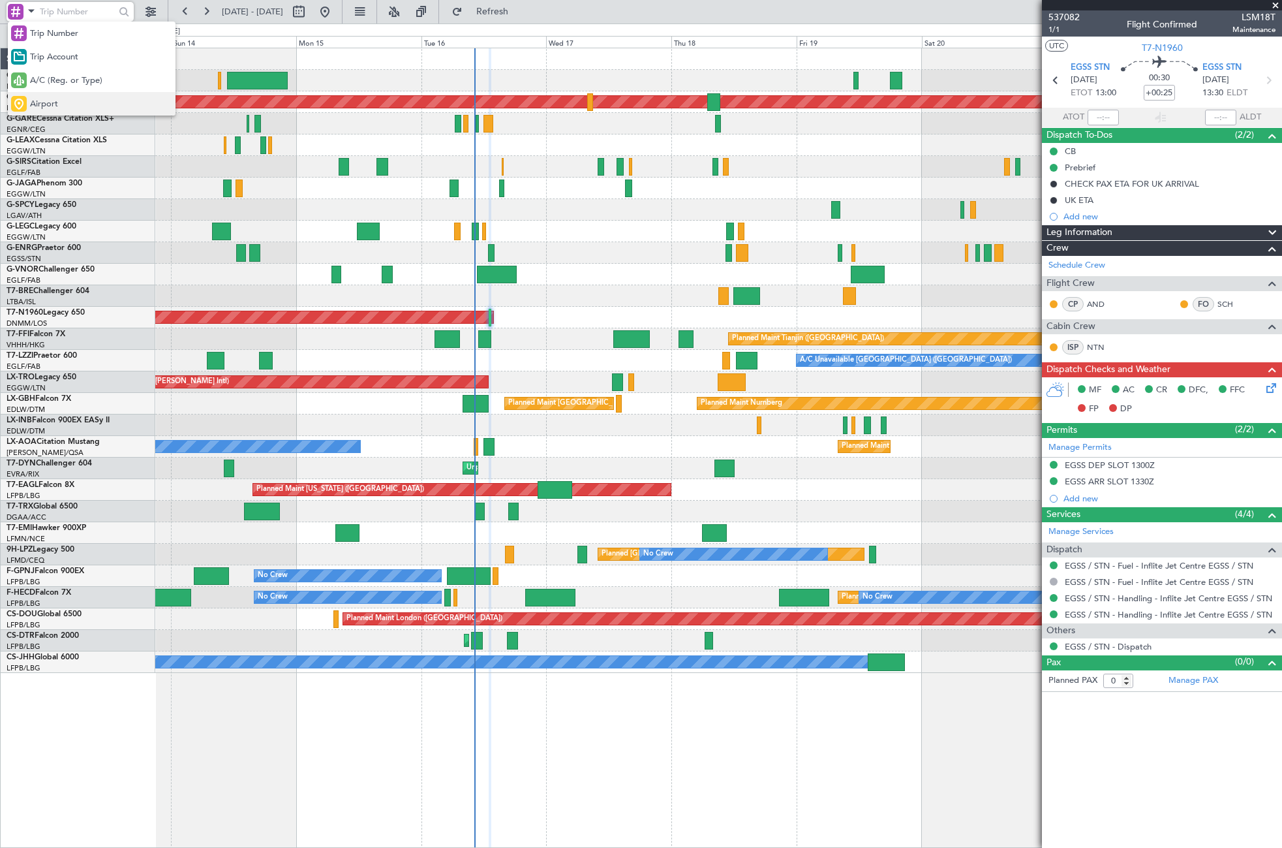
drag, startPoint x: 44, startPoint y: 109, endPoint x: 68, endPoint y: 48, distance: 65.1
click at [44, 108] on span "Airport" at bounding box center [44, 104] width 28 height 13
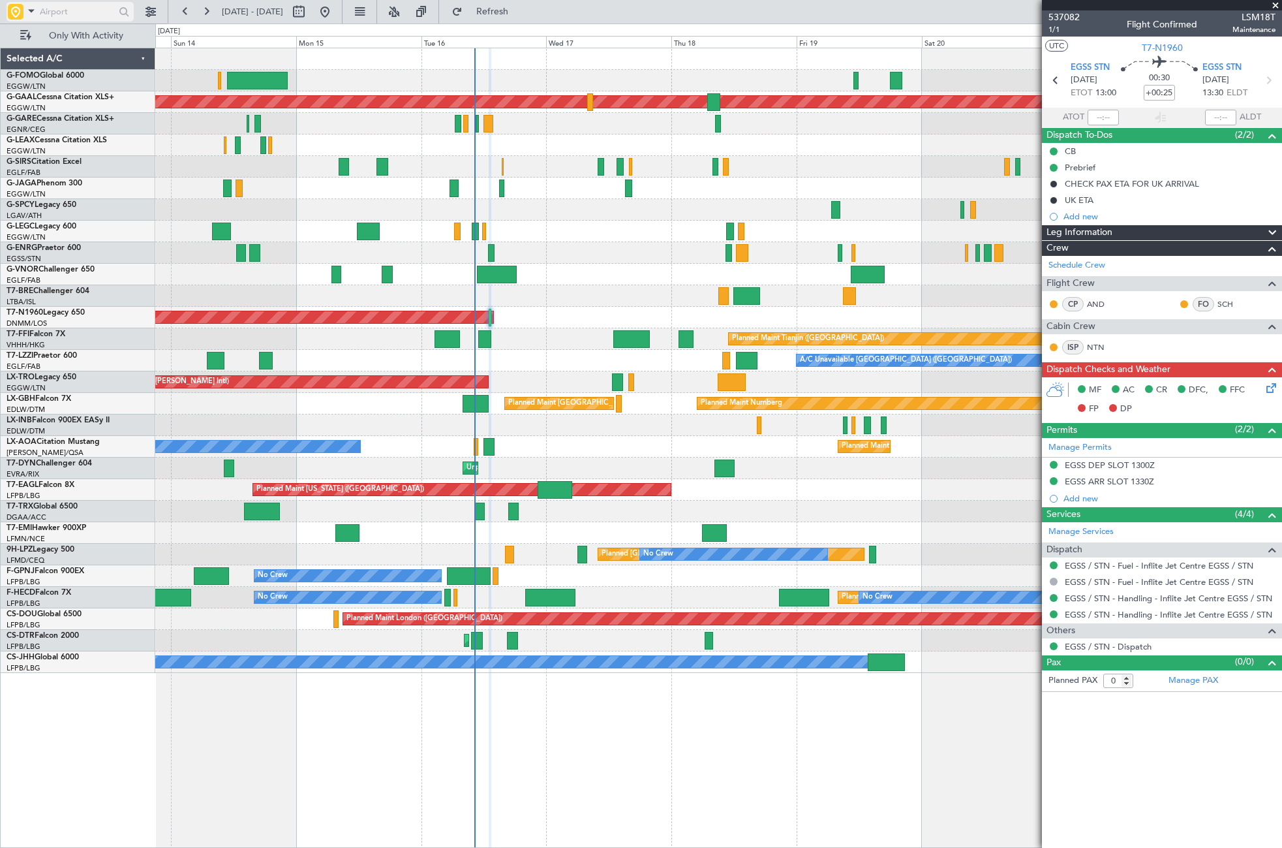
click at [82, 14] on input "text" at bounding box center [77, 12] width 75 height 20
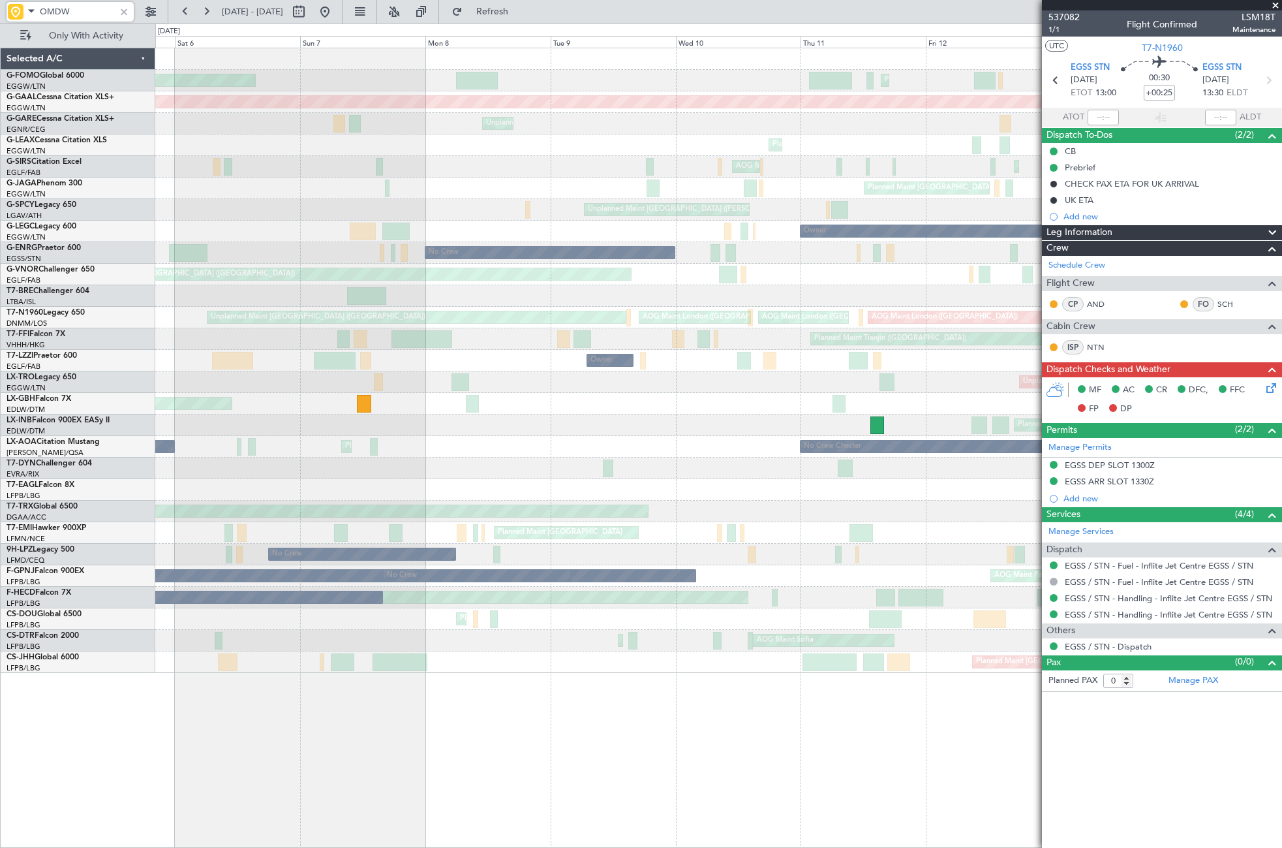
click at [1114, 211] on html "OMDW 13 Sep 2025 - 22 Sep 2025 Refresh Quick Links Only With Activity Planned M…" at bounding box center [641, 424] width 1282 height 848
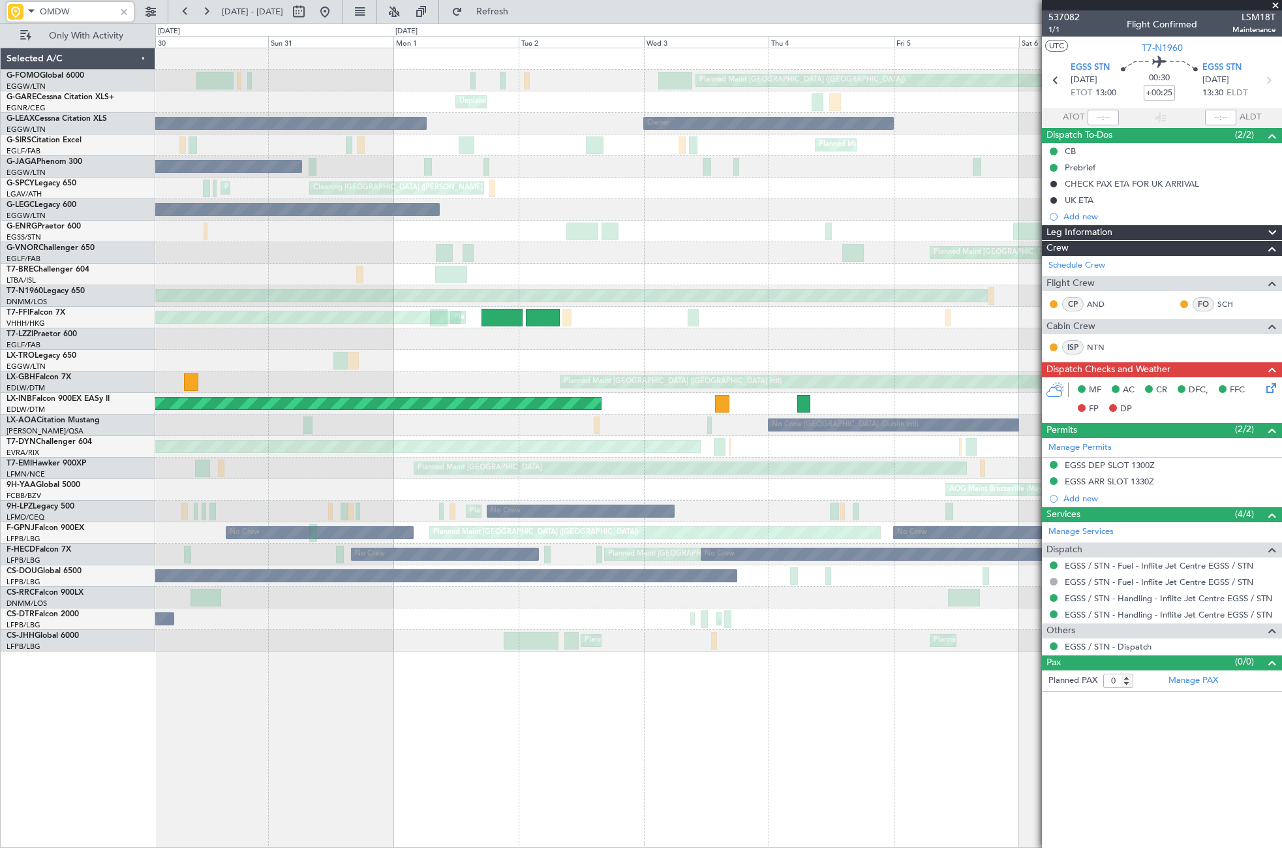
click at [1114, 239] on fb-app "OMDW 05 Sep 2025 - 14 Sep 2025 Refresh Quick Links Only With Activity Planned M…" at bounding box center [641, 429] width 1282 height 838
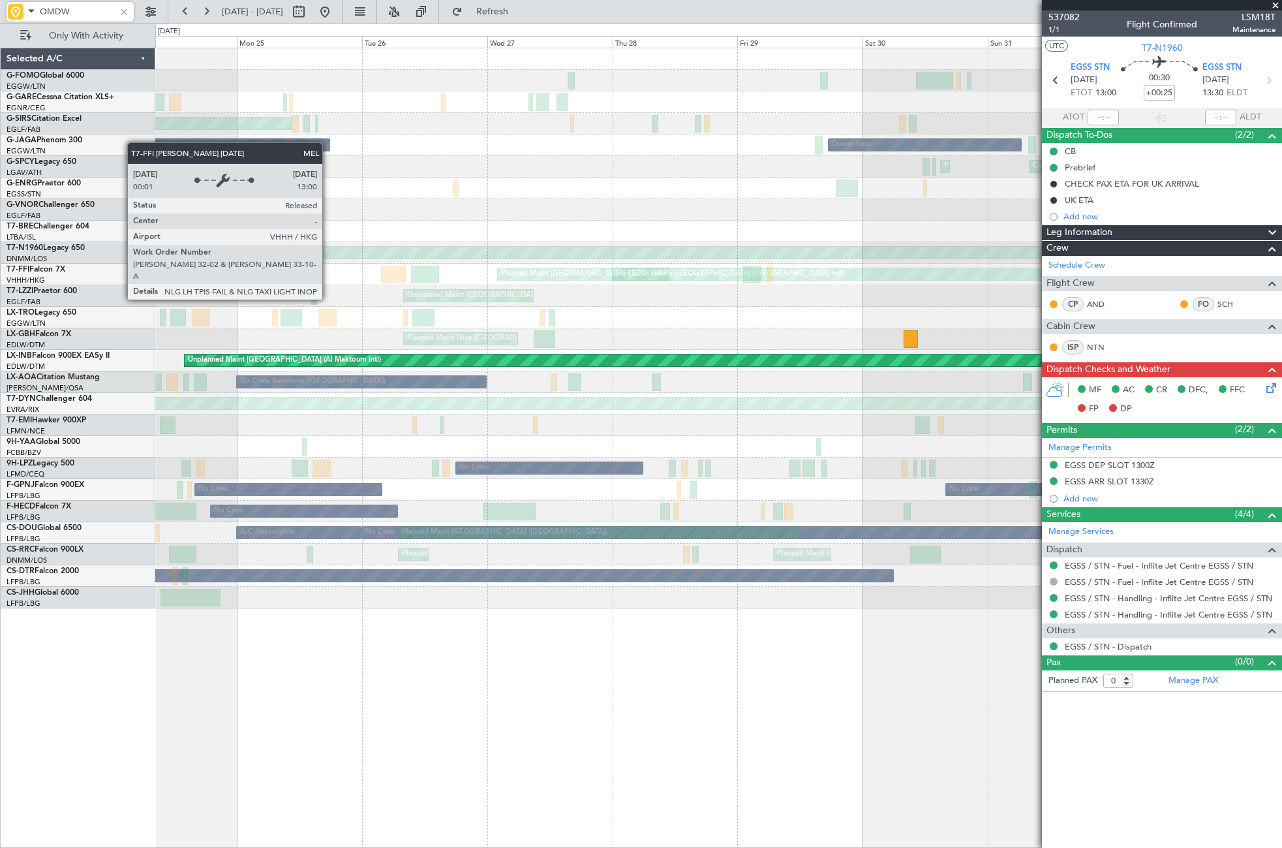
click at [1002, 259] on div "Planned Maint London (Luton) Unplanned Maint Chester Unplanned Maint Oxford (Ki…" at bounding box center [718, 328] width 1126 height 560
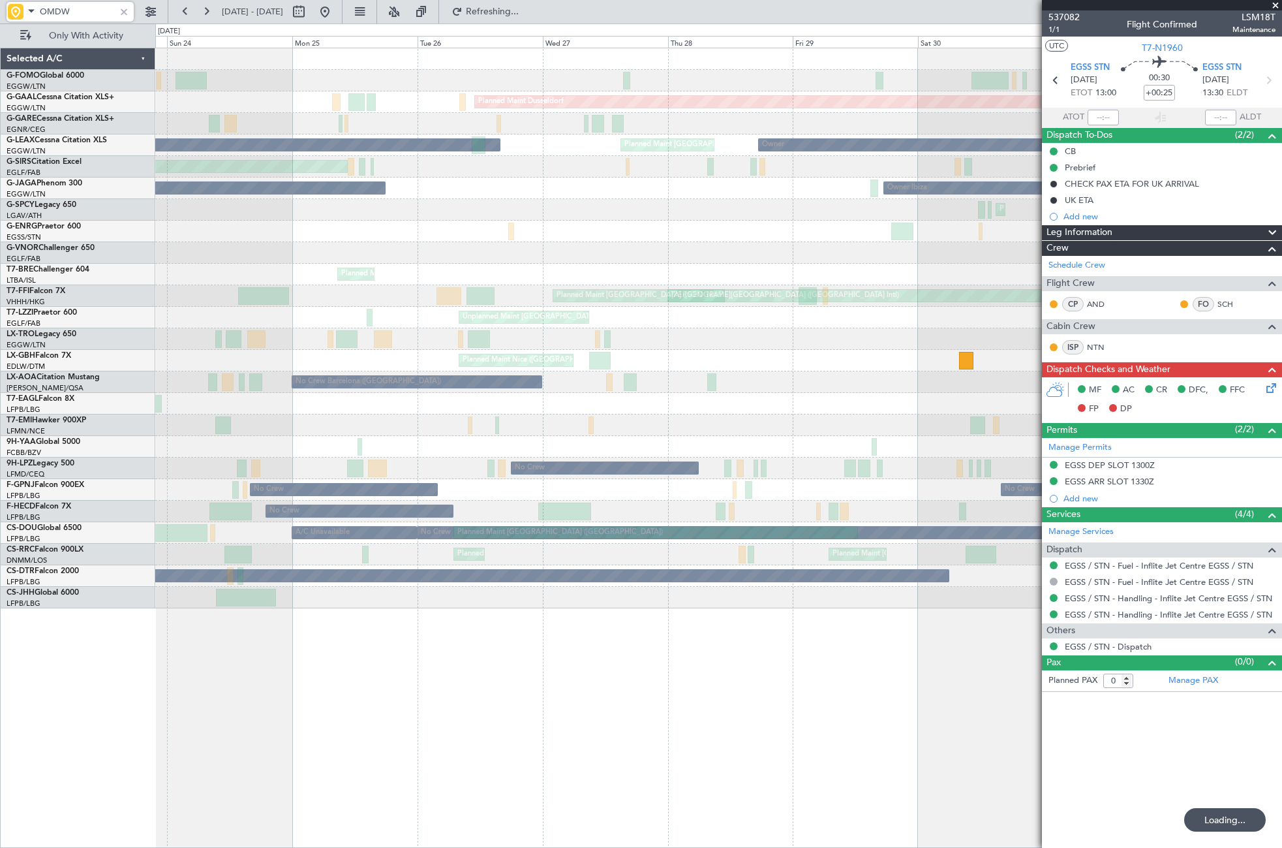
click at [923, 243] on div "Planned Maint London (Luton) Planned Maint Dusseldorf Unplanned Maint Chester O…" at bounding box center [718, 328] width 1126 height 560
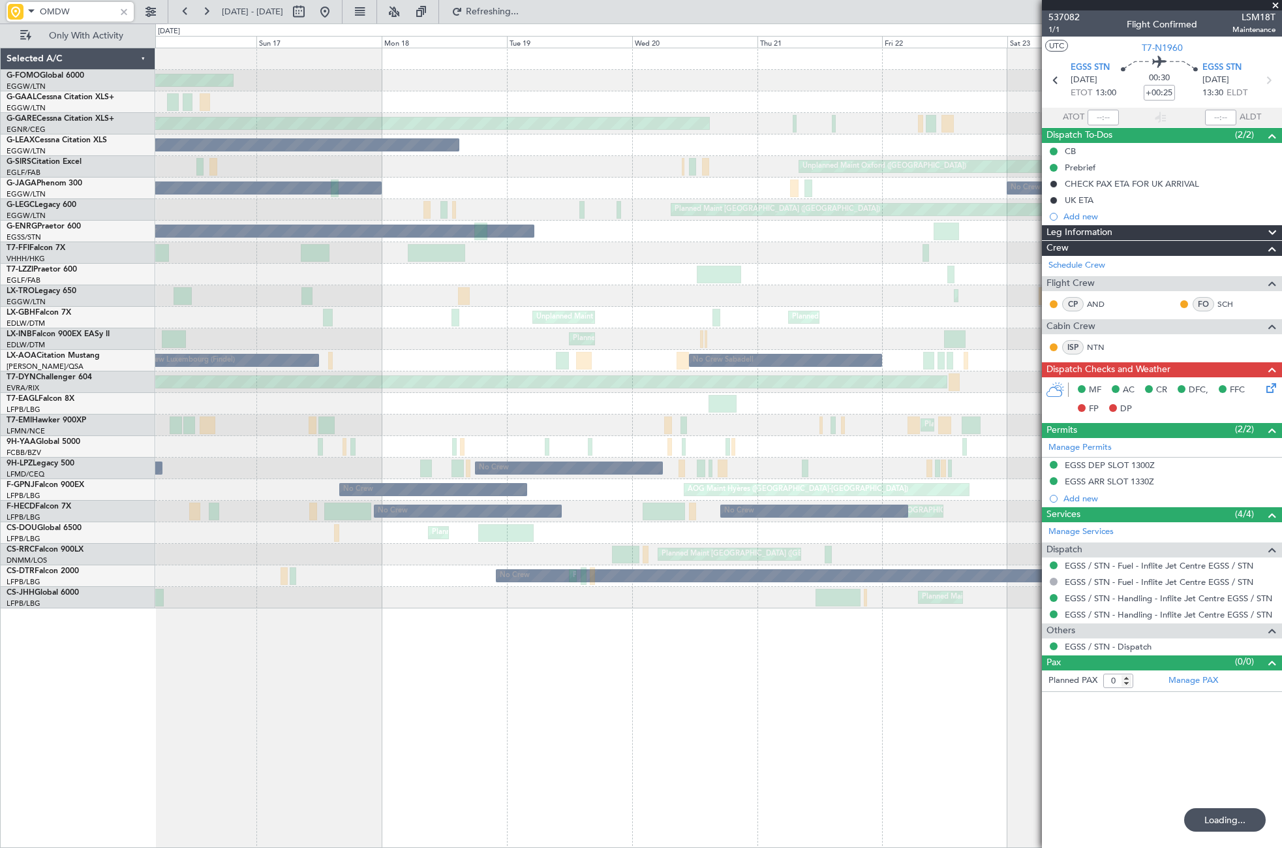
click at [599, 298] on div "Planned Maint [GEOGRAPHIC_DATA] ([GEOGRAPHIC_DATA])" at bounding box center [718, 296] width 1126 height 22
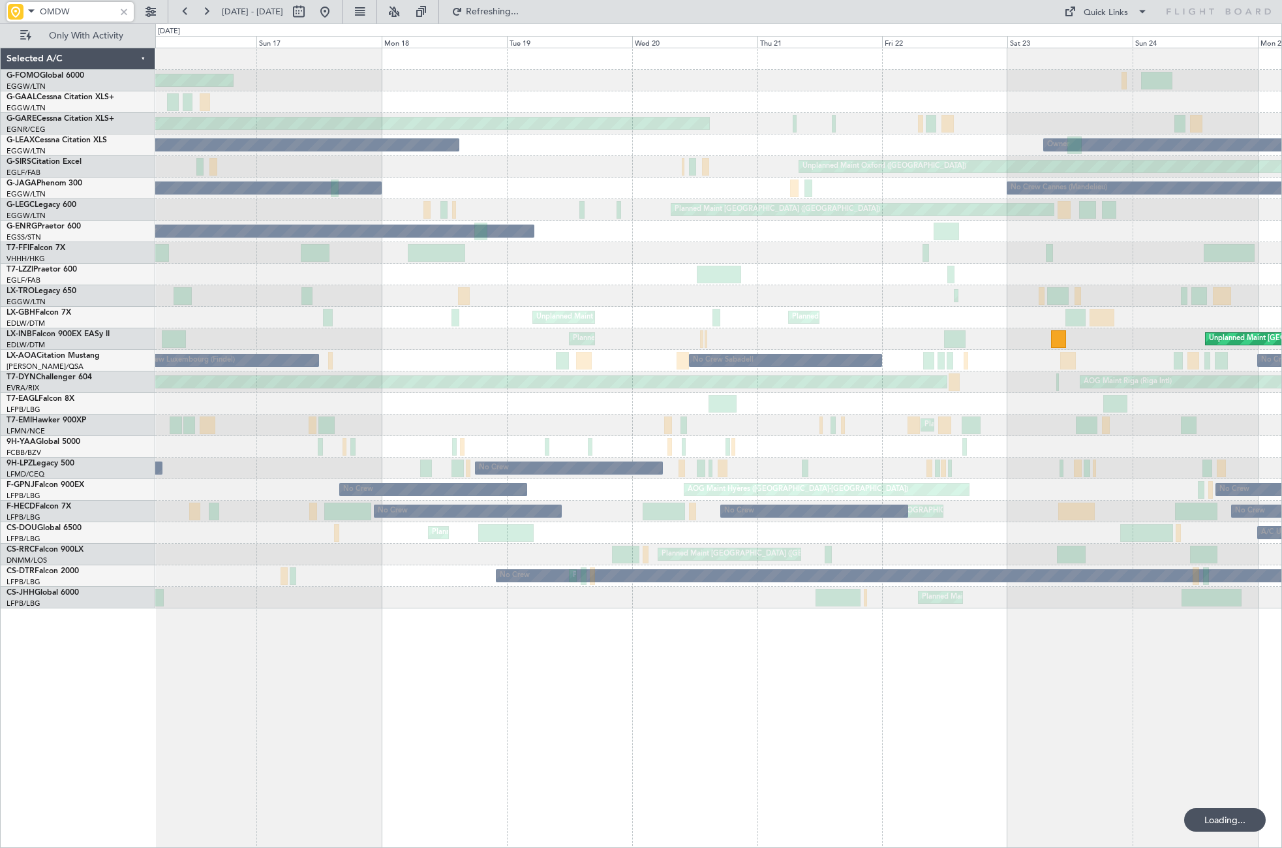
click at [570, 370] on div "No Crew Barcelona (El Prat) No Crew Sabadell No Crew Luxembourg (Findel)" at bounding box center [718, 361] width 1126 height 22
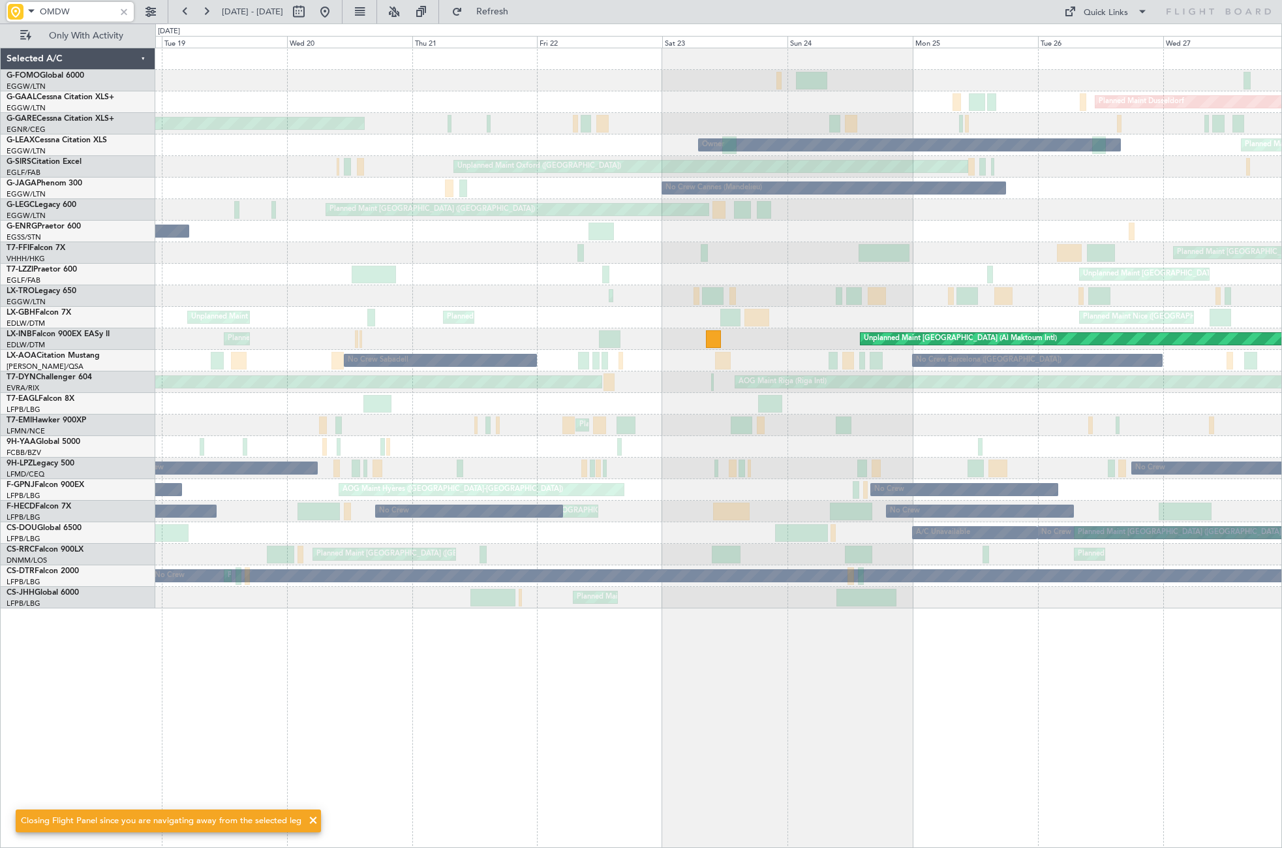
click at [1114, 172] on div "Planned Maint Windsor Locks (Bradley Intl) Planned Maint Dusseldorf Unplanned M…" at bounding box center [718, 328] width 1126 height 560
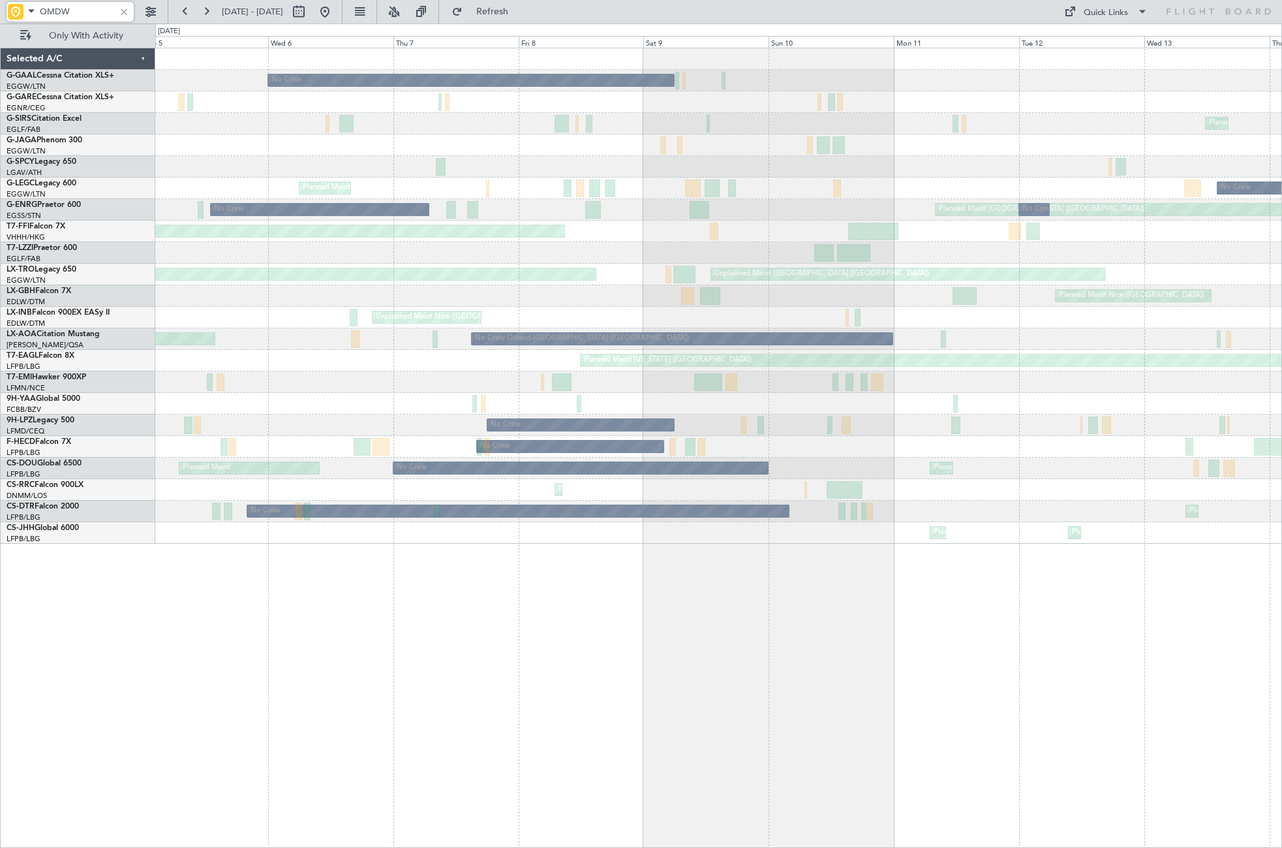
click at [1114, 220] on div "No Crew Planned Maint Unplanned Maint Chester Planned Maint London (Farnborough…" at bounding box center [718, 295] width 1126 height 495
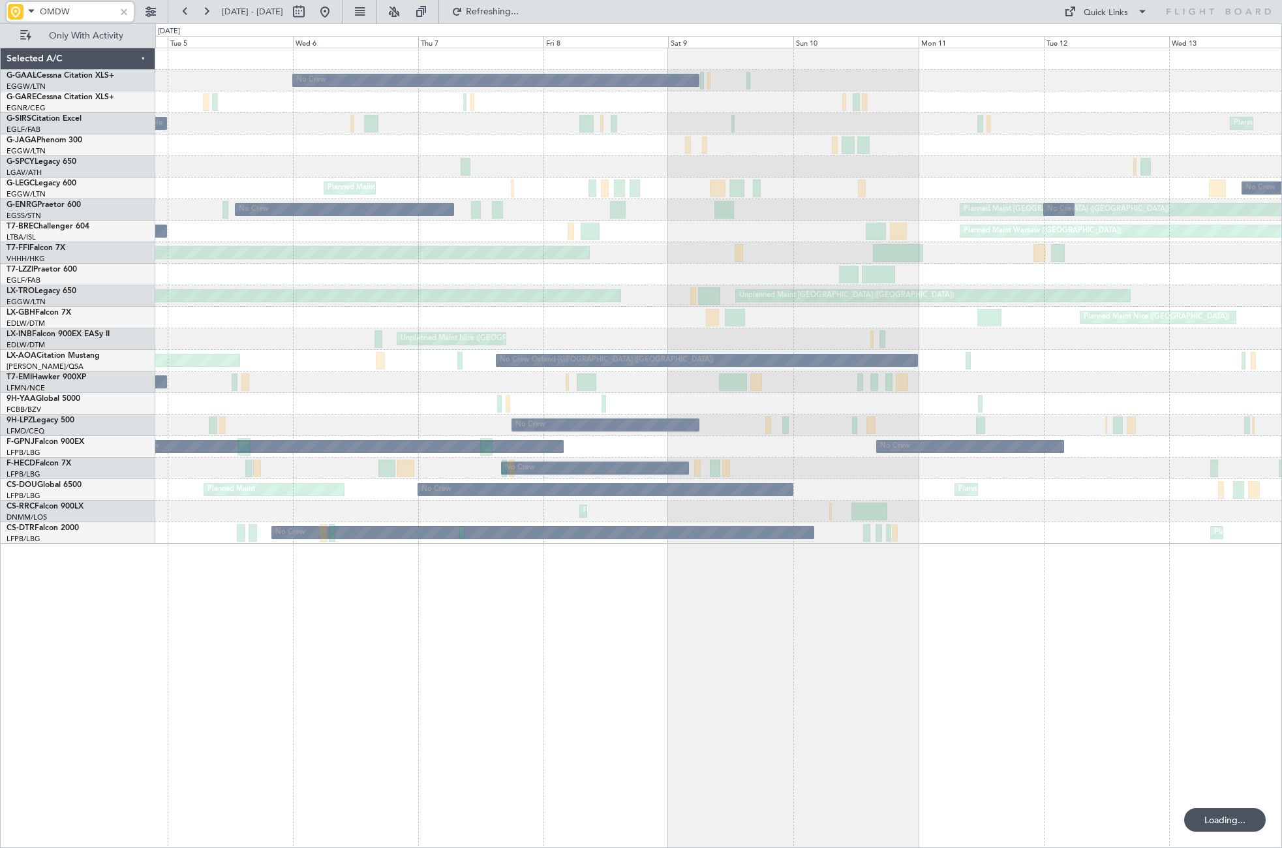
click at [1114, 238] on div "No Crew Planned Maint Unplanned Maint Chester Planned Maint London (Farnborough…" at bounding box center [718, 295] width 1126 height 495
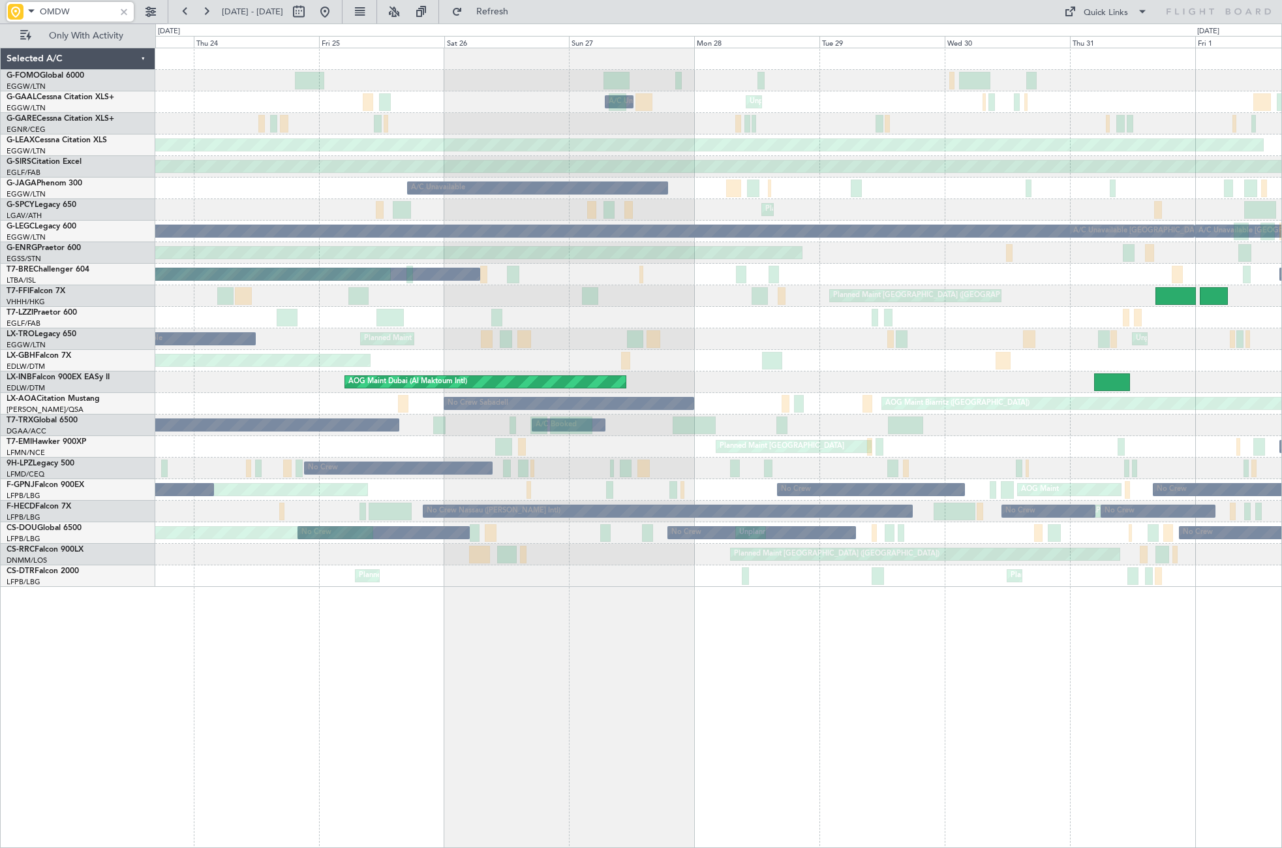
click at [1114, 247] on html "OMDW 29 Jul 2025 - 07 Aug 2025 Refresh Quick Links Only With Activity Planned M…" at bounding box center [641, 424] width 1282 height 848
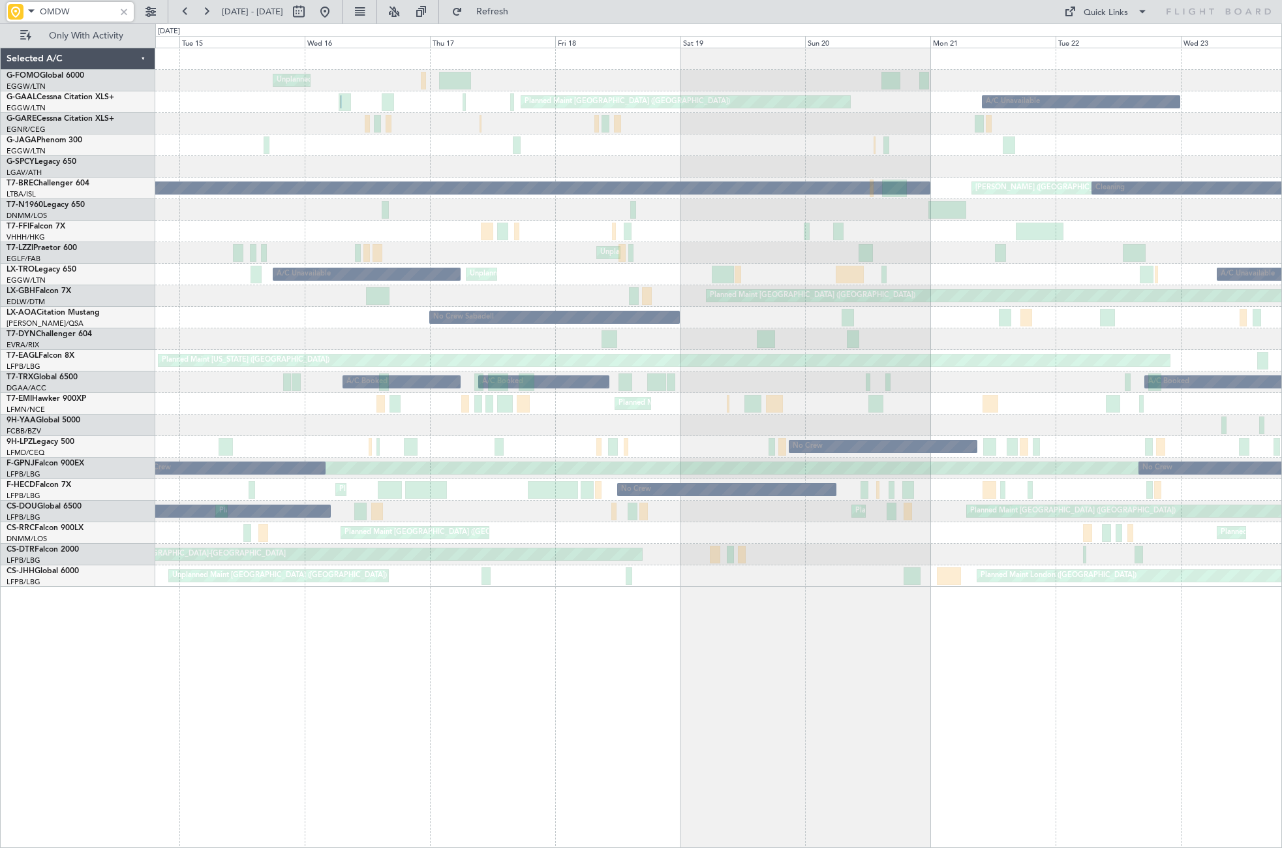
click at [1114, 191] on div "Unplanned Maint New York (Teterboro) A/C Unavailable Planned Maint London (Luto…" at bounding box center [718, 317] width 1126 height 538
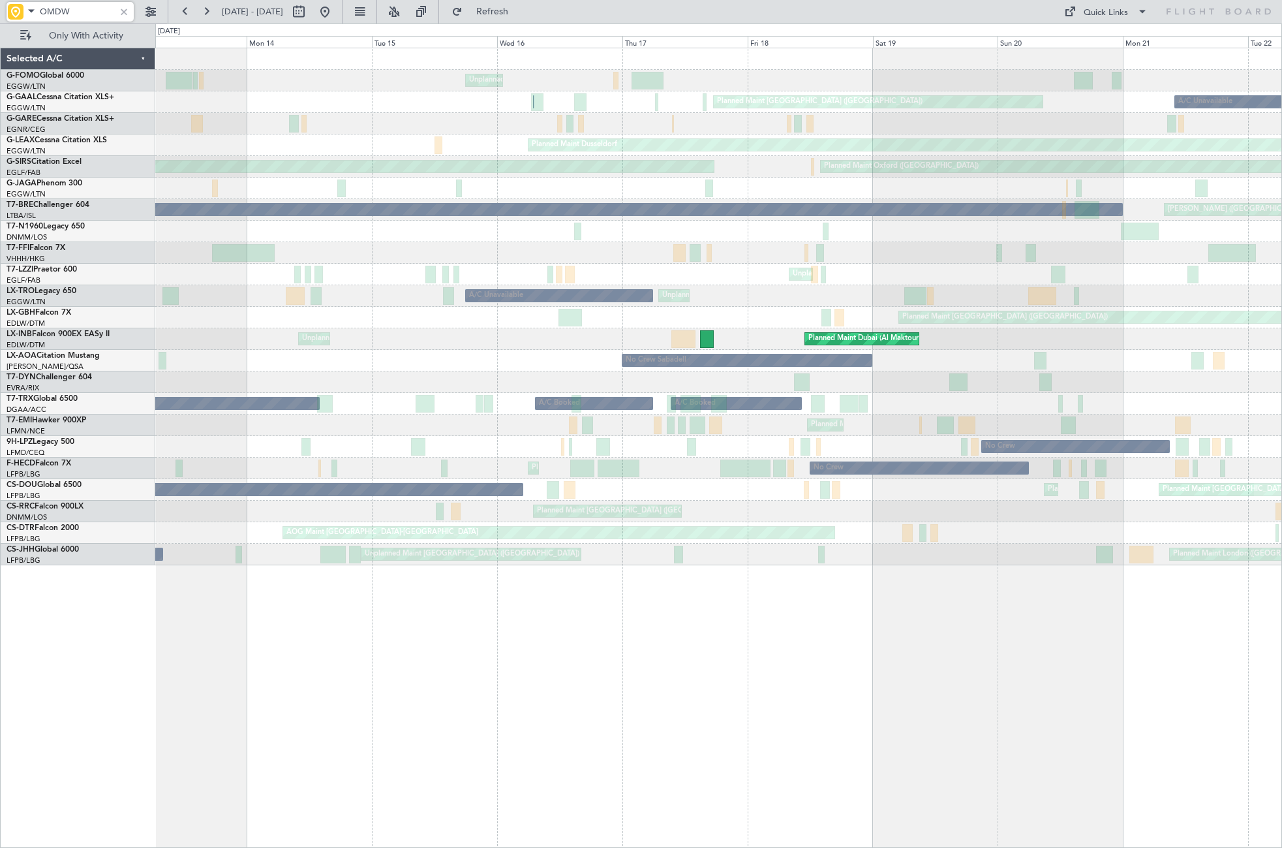
click at [1084, 260] on div "Unplanned Maint New York (Teterboro) Planned Maint London (Luton) A/C Unavailab…" at bounding box center [718, 306] width 1126 height 517
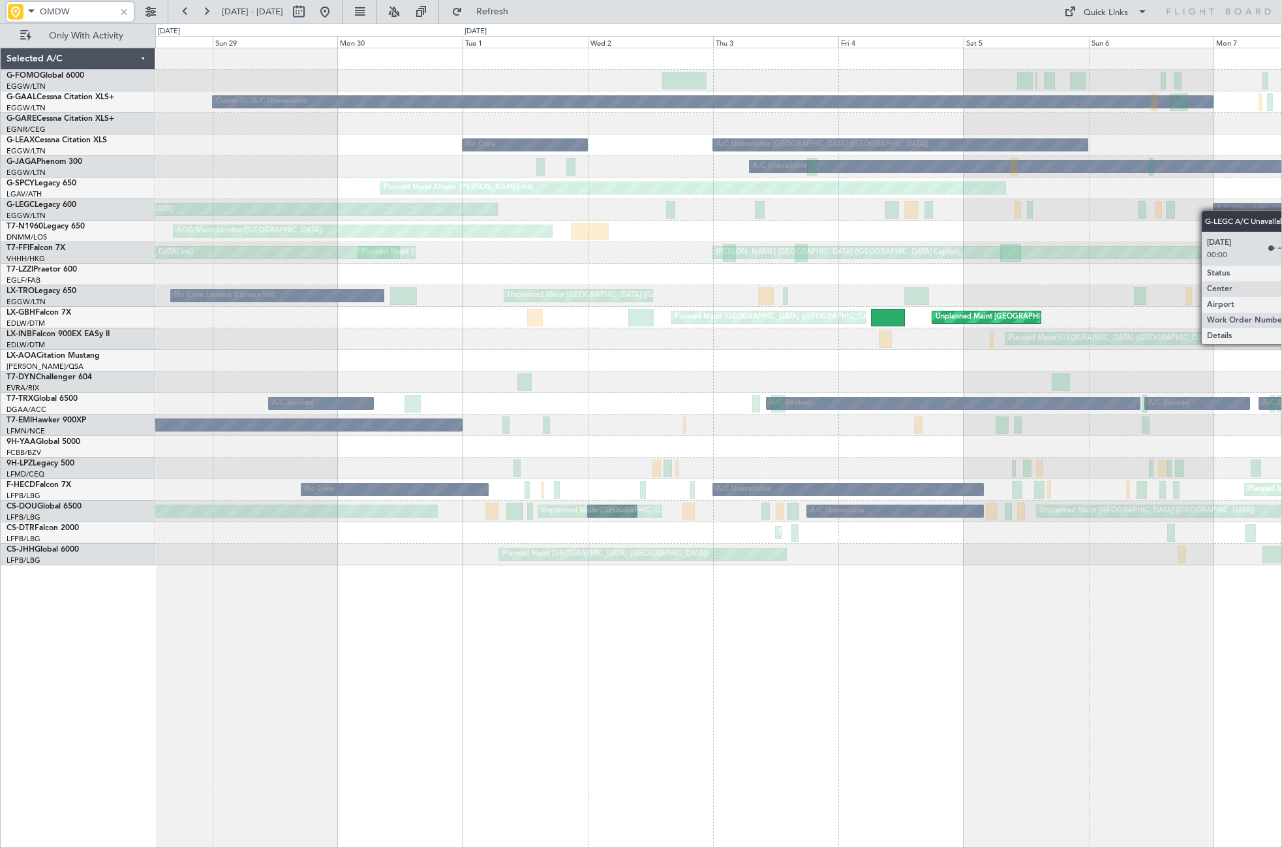
click at [1114, 202] on div "Owner London (Luton) A/C Unavailable Unplanned Maint London (Luton) A/C Unavail…" at bounding box center [718, 306] width 1126 height 517
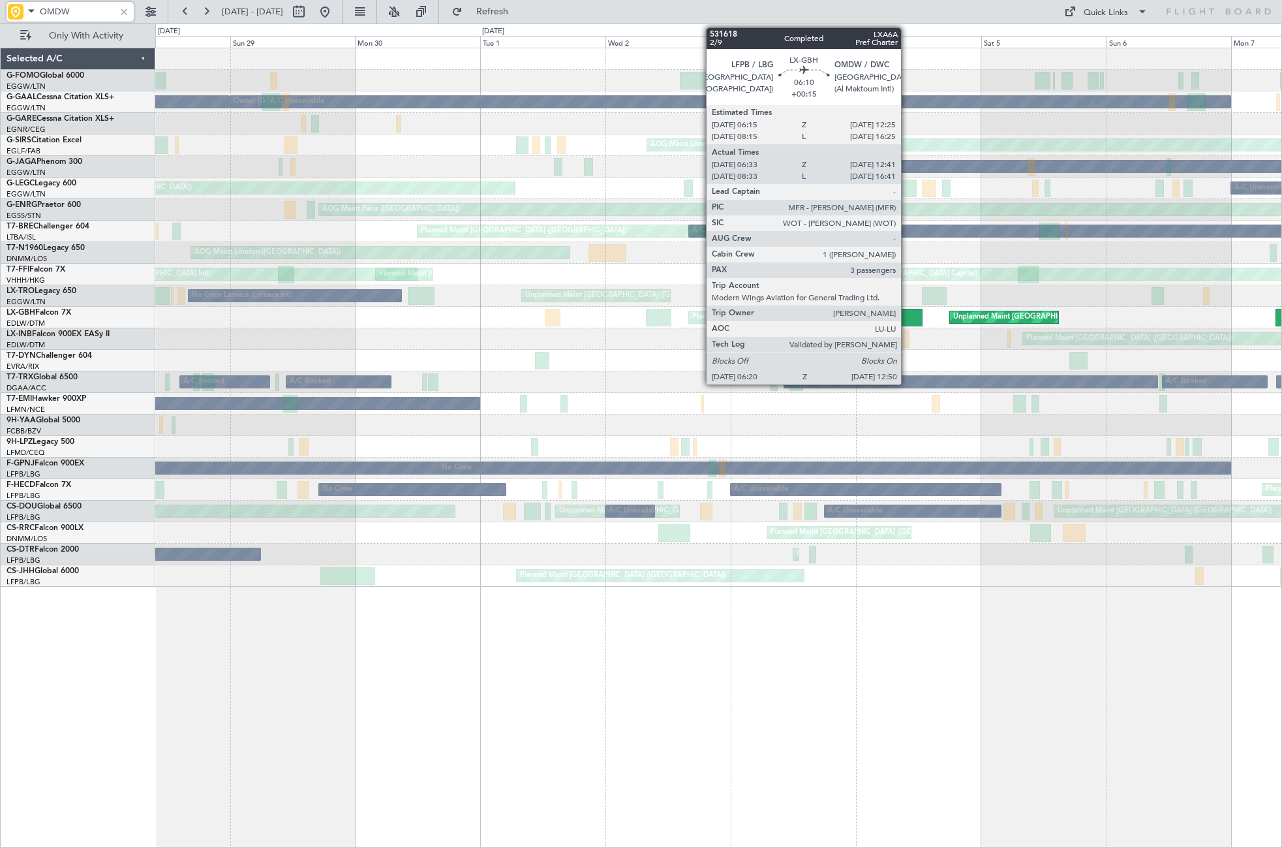
click at [907, 315] on div at bounding box center [906, 318] width 34 height 18
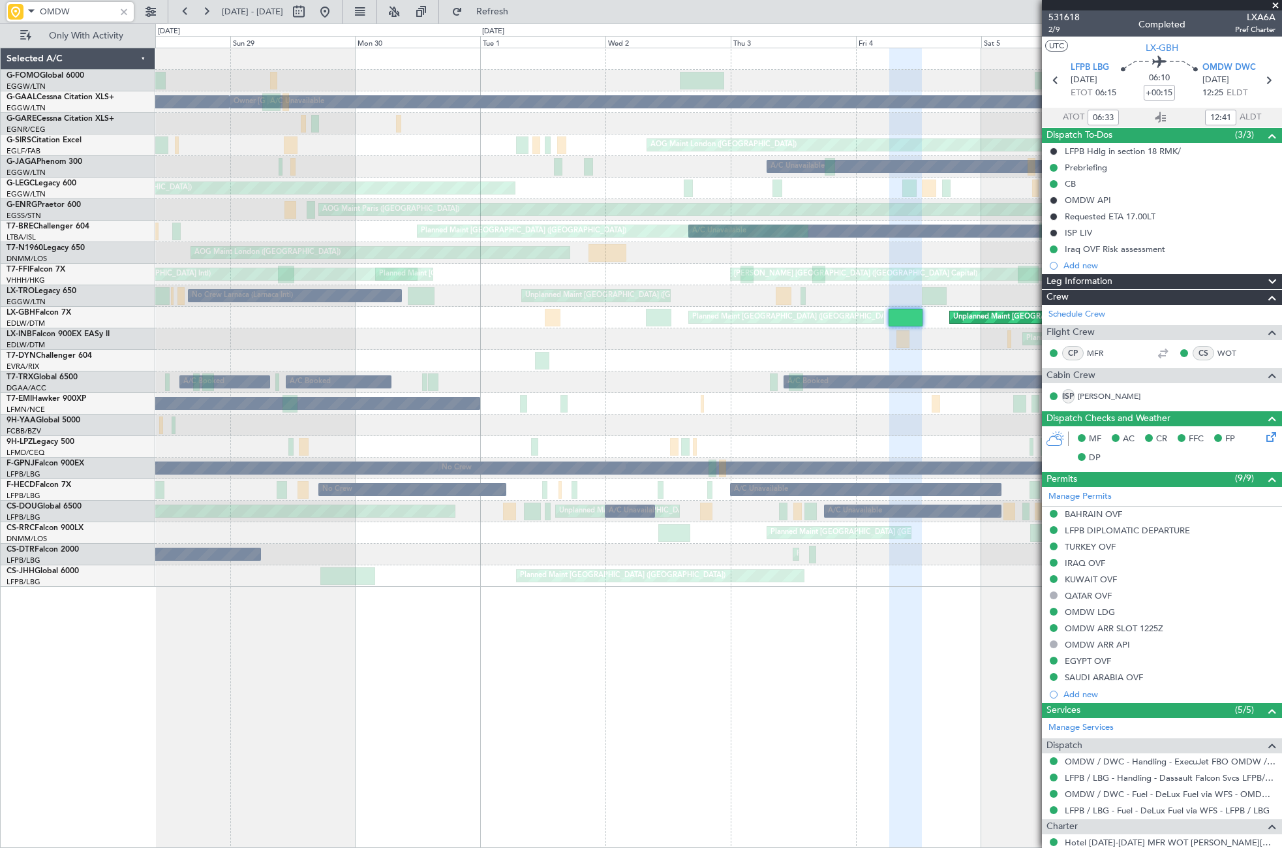
type input "OMDW"
drag, startPoint x: 122, startPoint y: 13, endPoint x: 177, endPoint y: 13, distance: 55.5
click at [122, 13] on div at bounding box center [124, 12] width 14 height 14
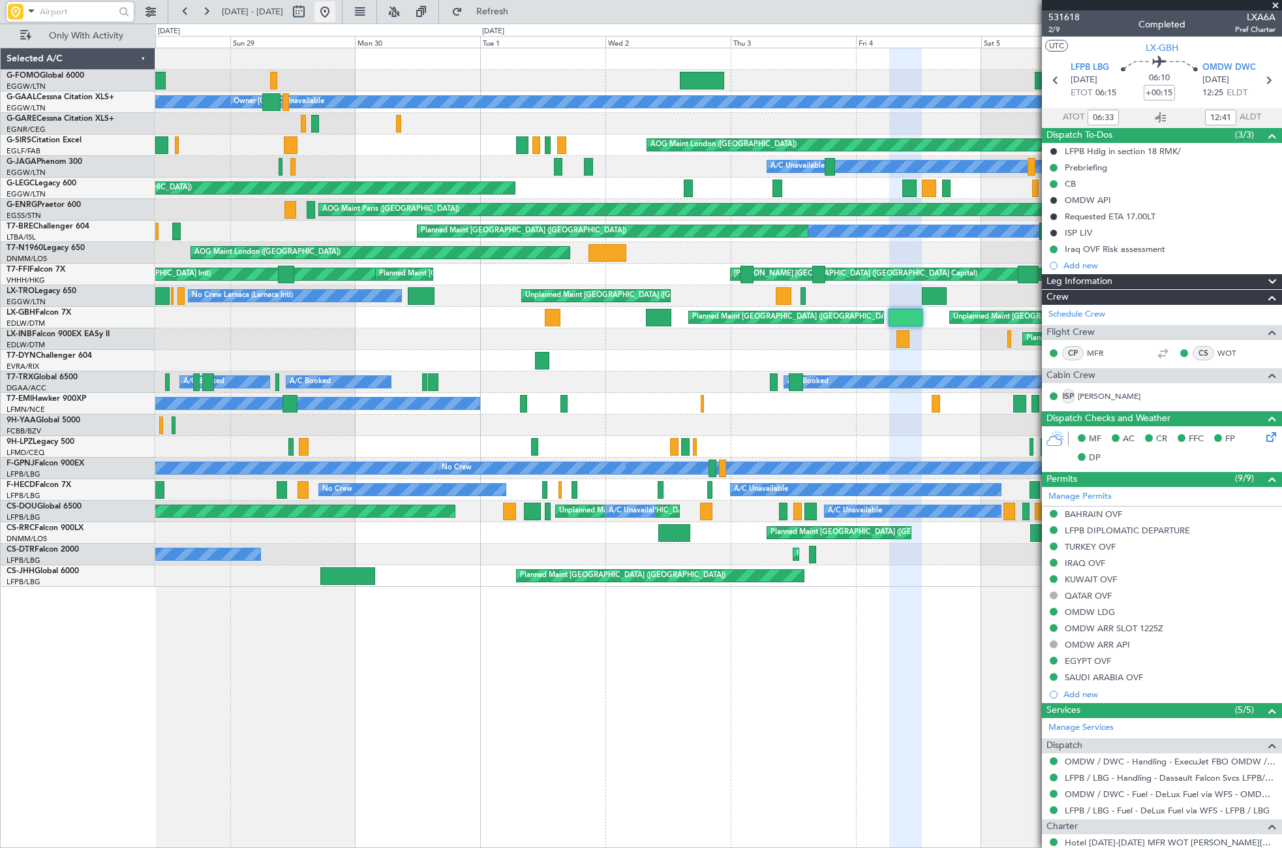
click at [335, 11] on button at bounding box center [325, 11] width 21 height 21
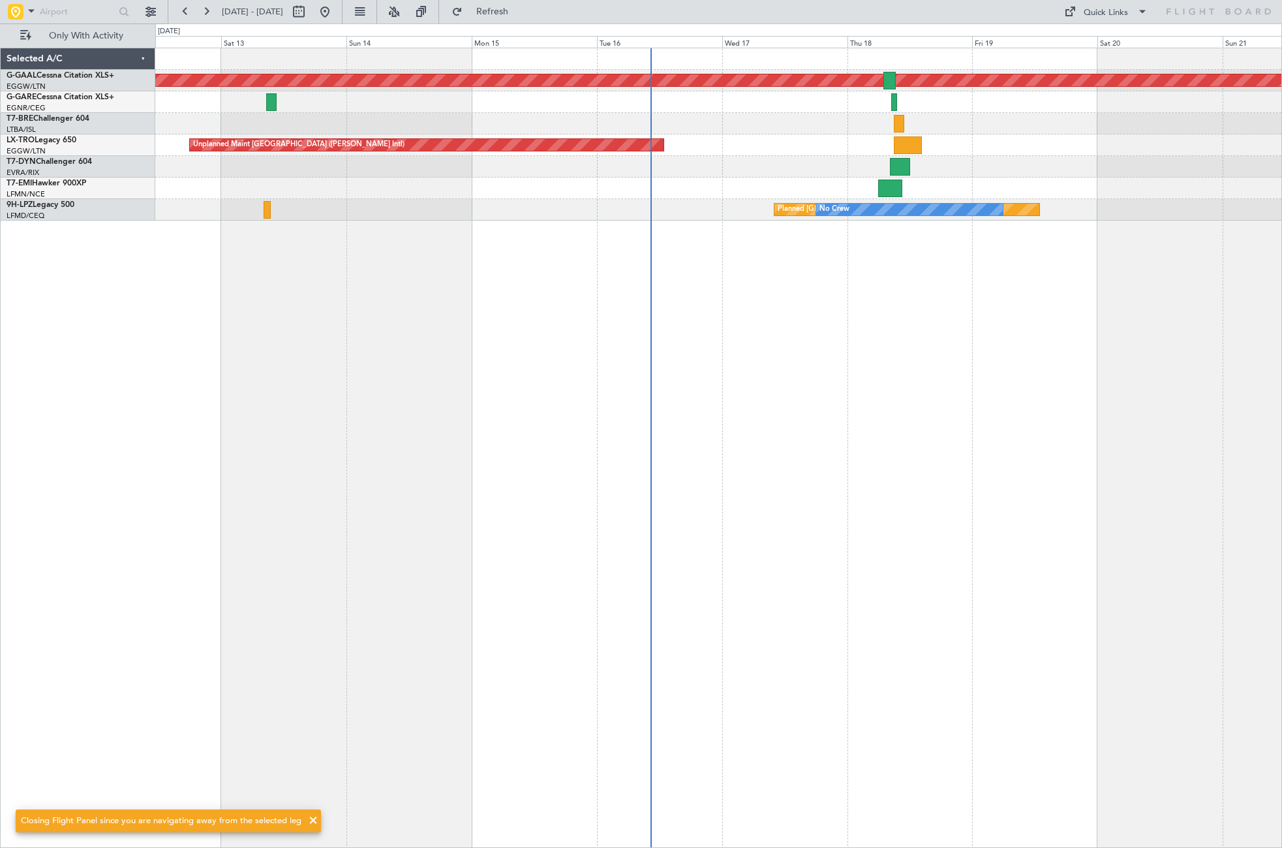
click at [445, 405] on div "Planned Maint Dusseldorf Unplanned Maint Athens (Eleftherios Venizelos Intl) Pl…" at bounding box center [718, 448] width 1127 height 800
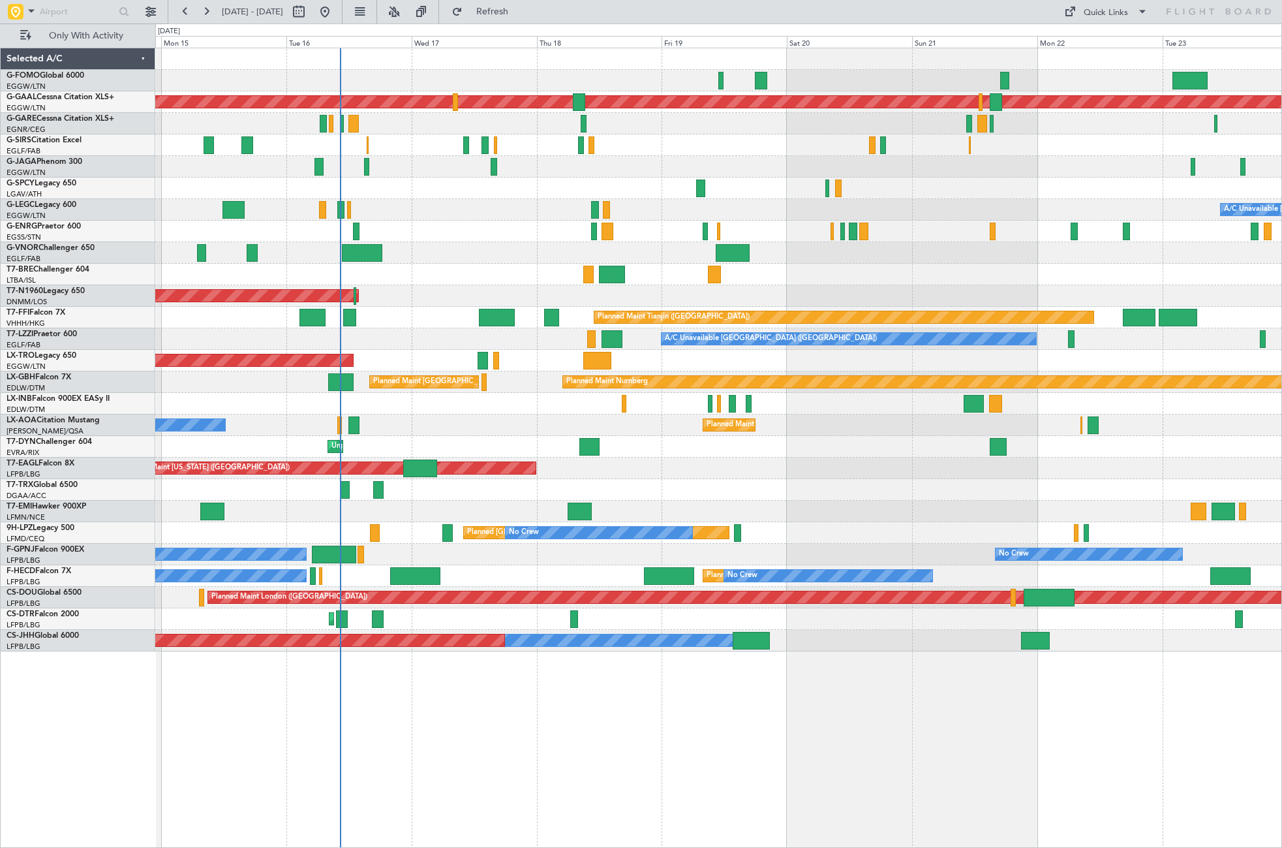
click at [799, 701] on div "Planned Maint Dusseldorf Planned Maint London (Farnborough) A/C Unavailable Lon…" at bounding box center [718, 448] width 1127 height 800
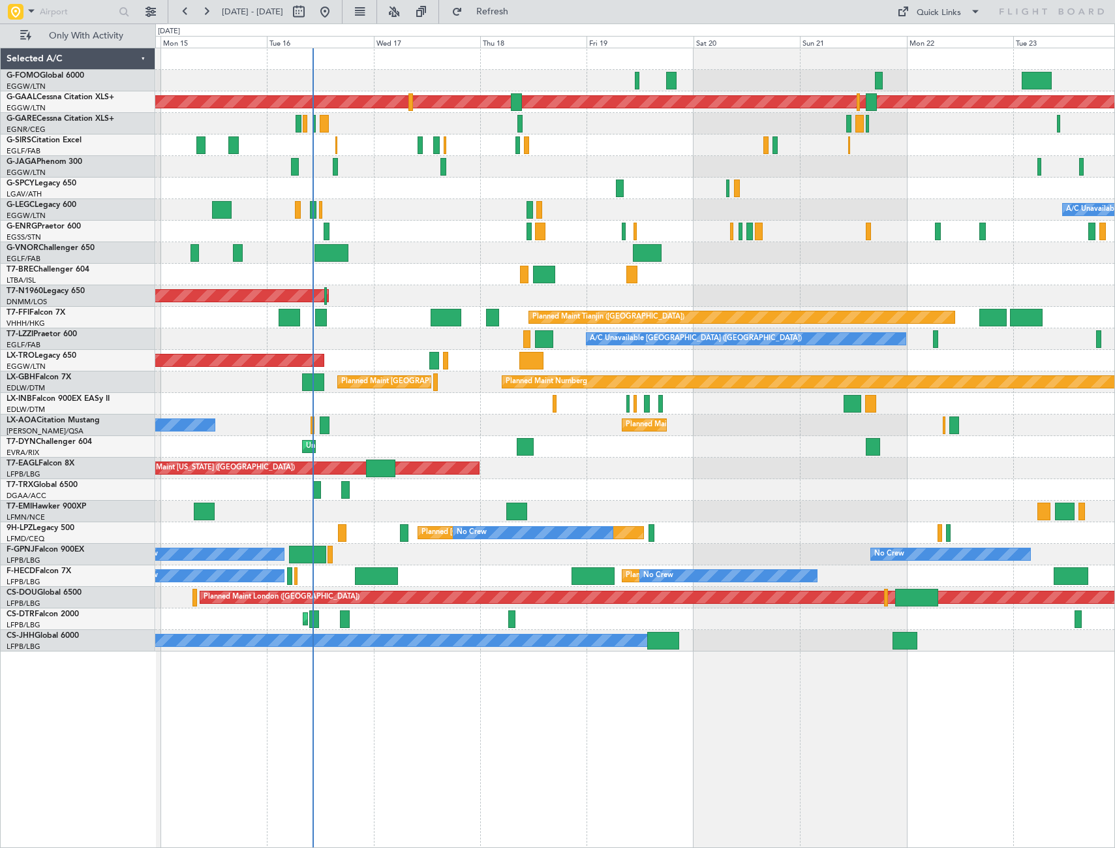
click at [493, 713] on div "Planned Maint Dusseldorf Planned Maint London (Farnborough) A/C Unavailable Lon…" at bounding box center [635, 448] width 960 height 800
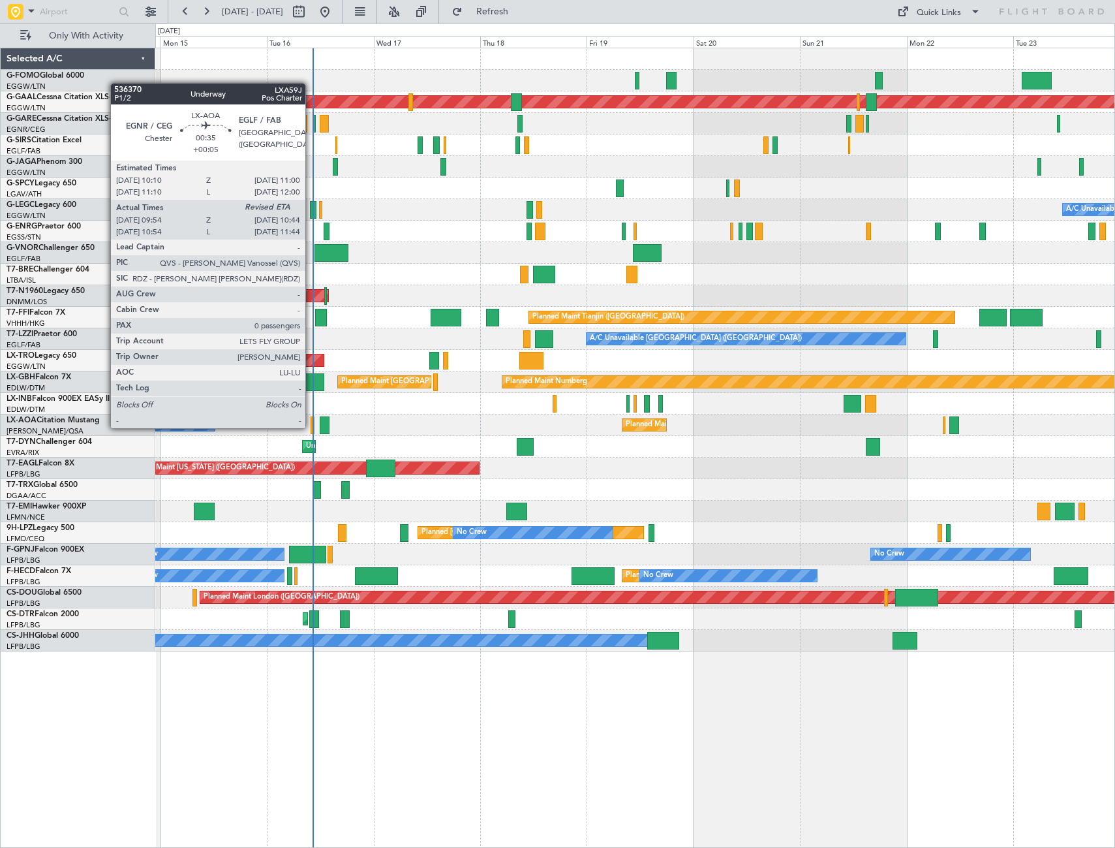
click at [311, 427] on div at bounding box center [313, 425] width 4 height 18
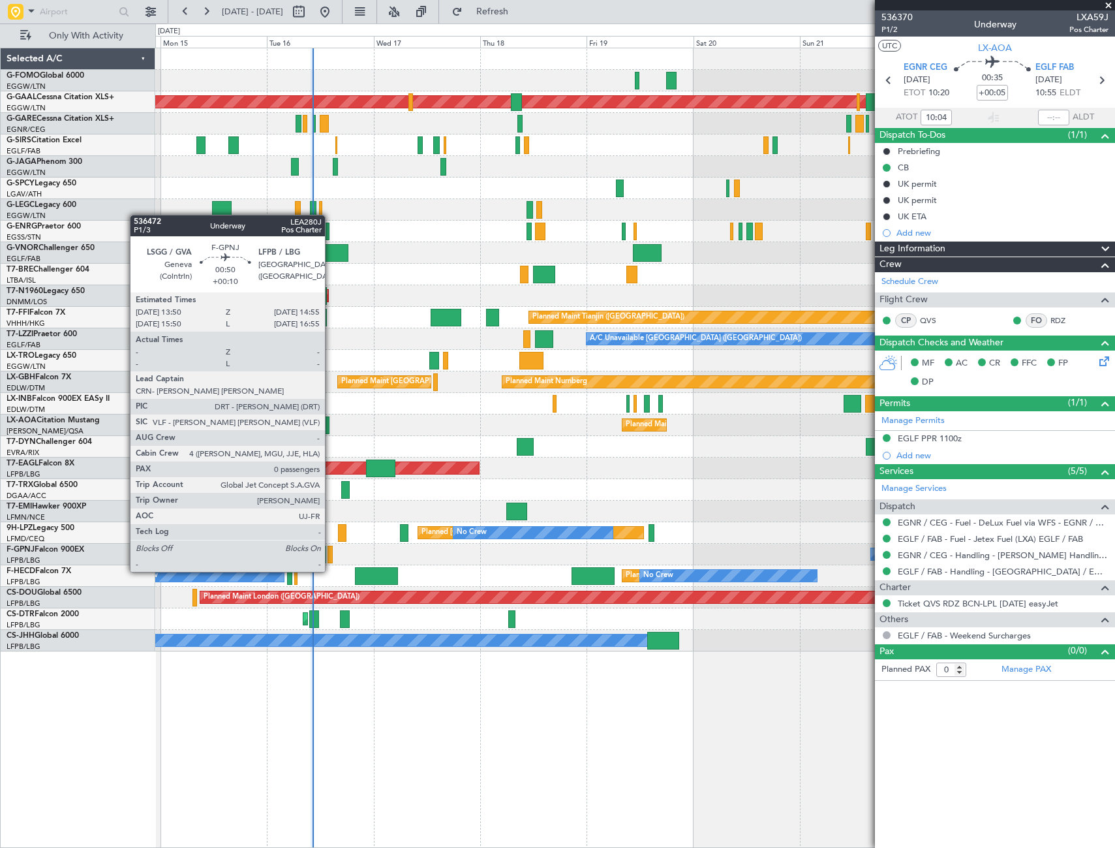
click at [331, 559] on div at bounding box center [330, 554] width 5 height 18
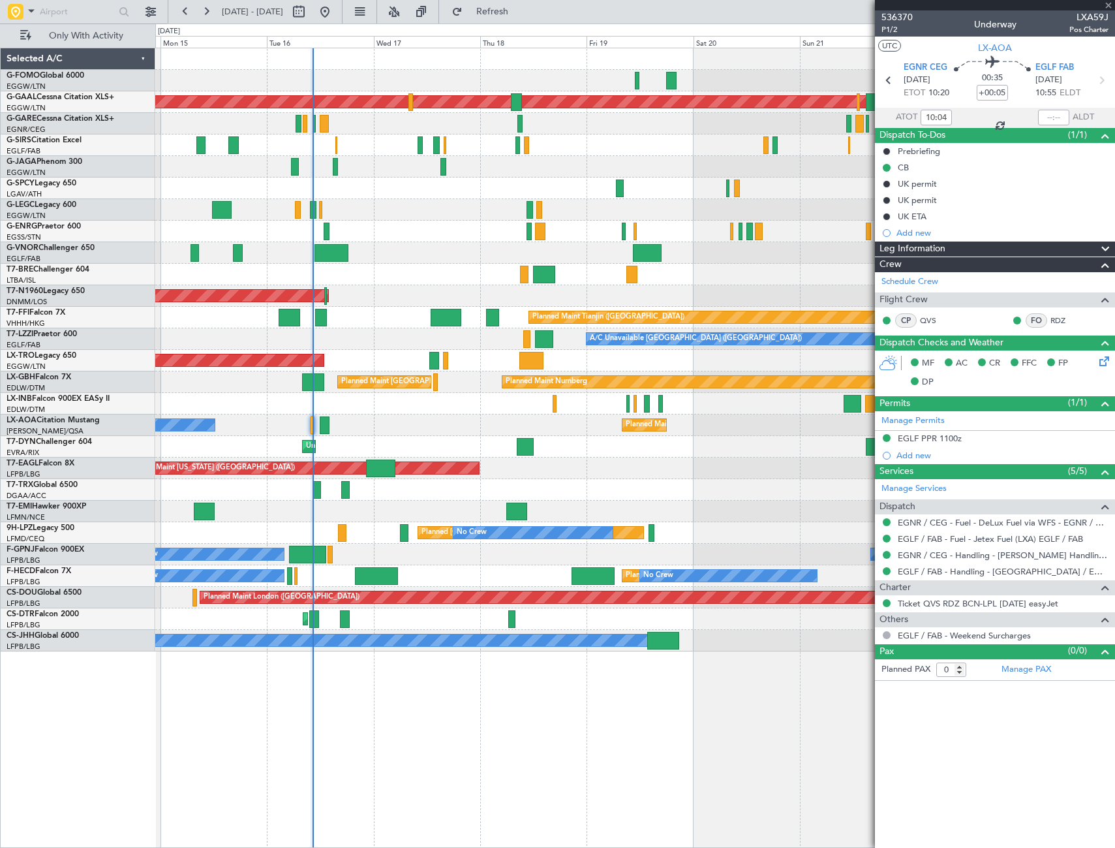
type input "+00:10"
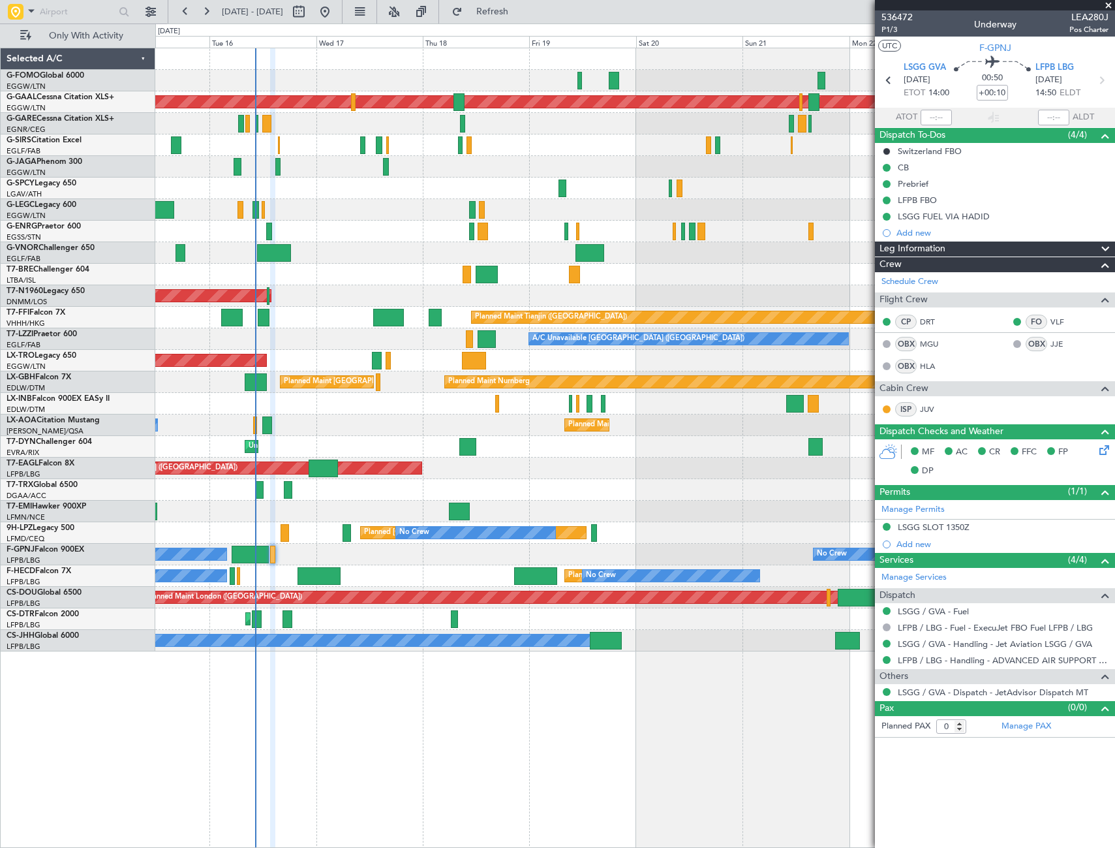
click at [452, 752] on div "Planned Maint Dusseldorf A/C Unavailable London (Luton) Planned Maint London (L…" at bounding box center [635, 448] width 960 height 800
click at [509, 8] on span "Refresh" at bounding box center [492, 11] width 55 height 9
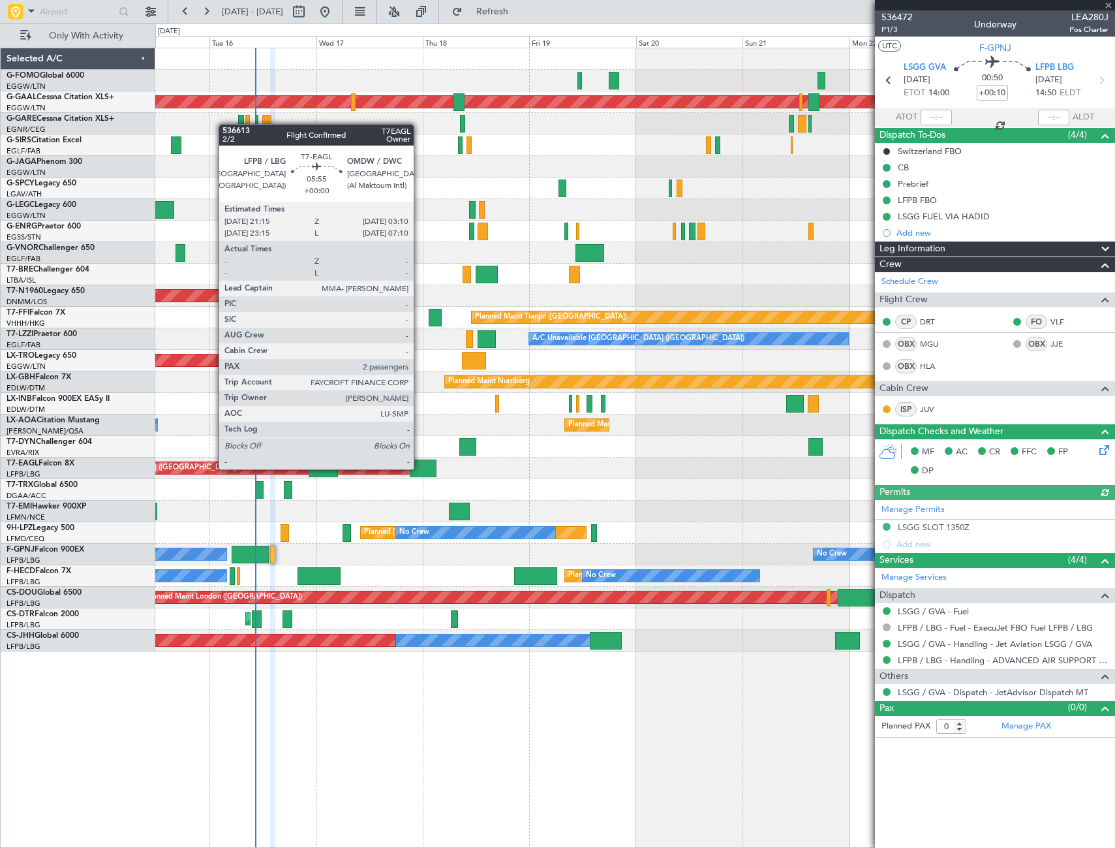
click at [420, 468] on div at bounding box center [423, 468] width 27 height 18
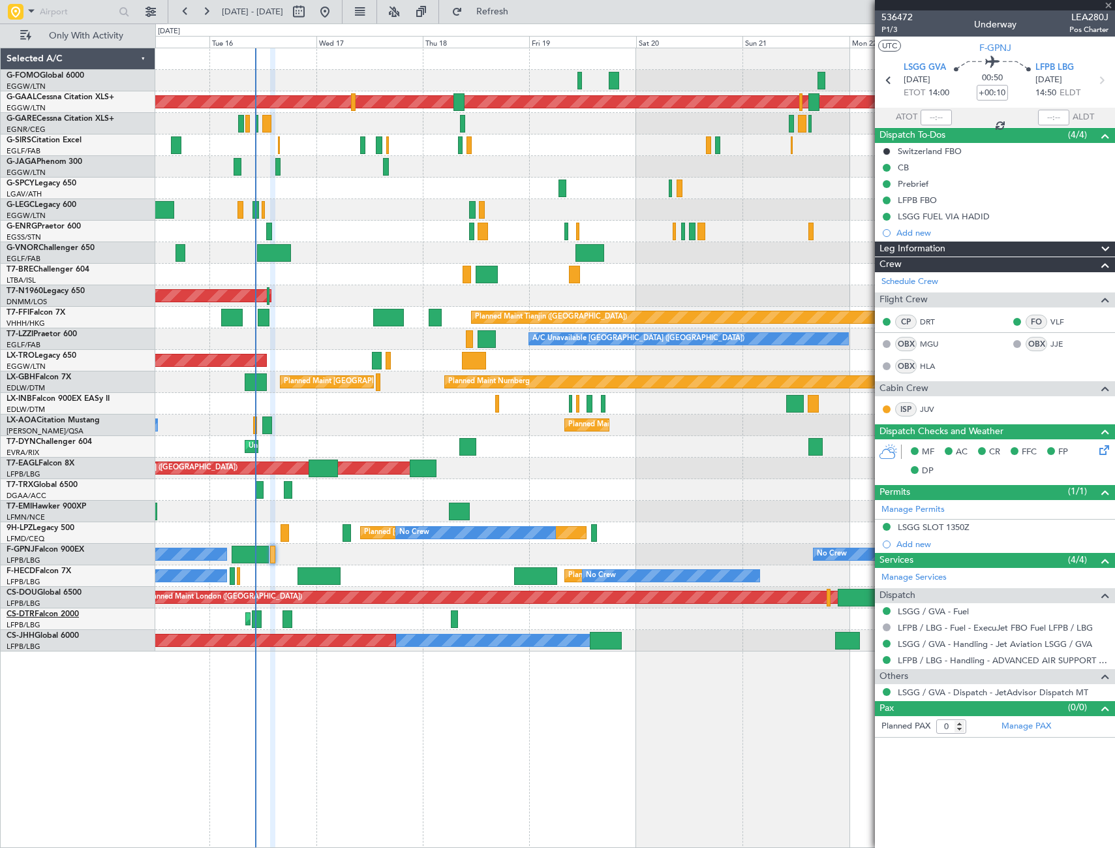
type input "2"
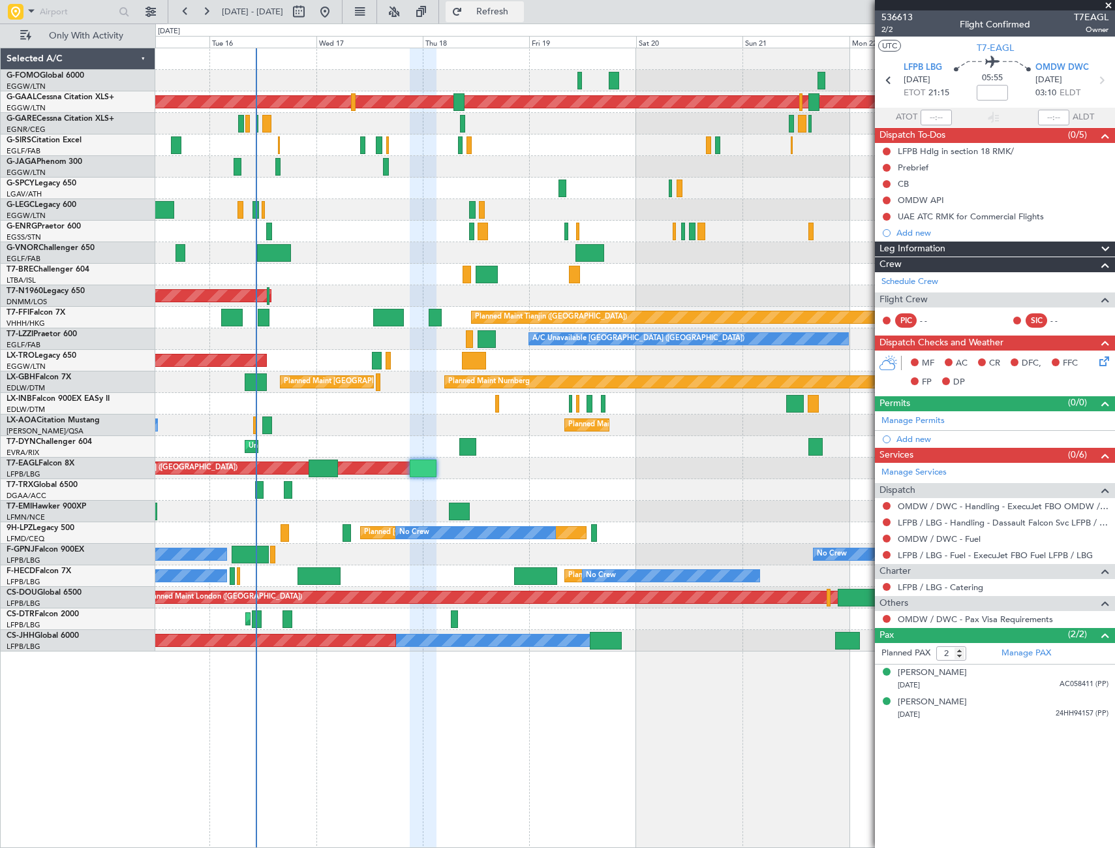
click at [504, 12] on button "Refresh" at bounding box center [485, 11] width 78 height 21
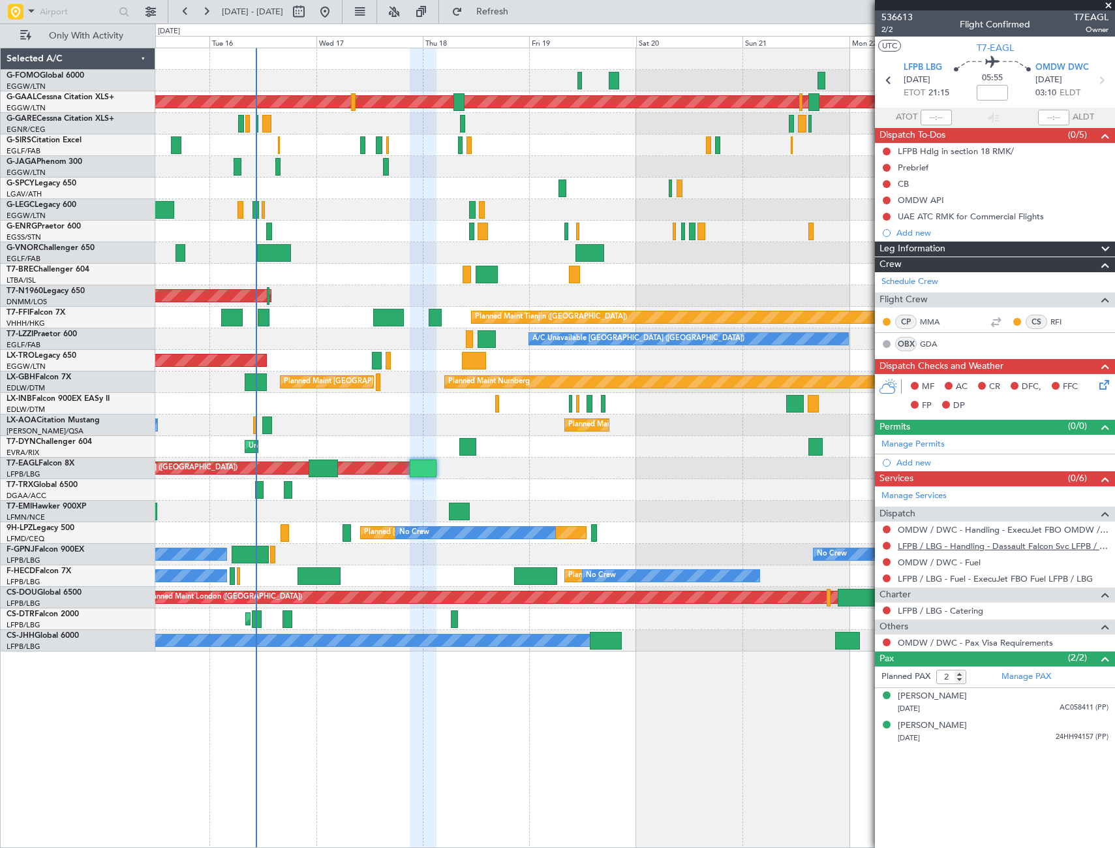
click at [992, 547] on link "LFPB / LBG - Handling - Dassault Falcon Svc LFPB / LBG" at bounding box center [1003, 545] width 211 height 11
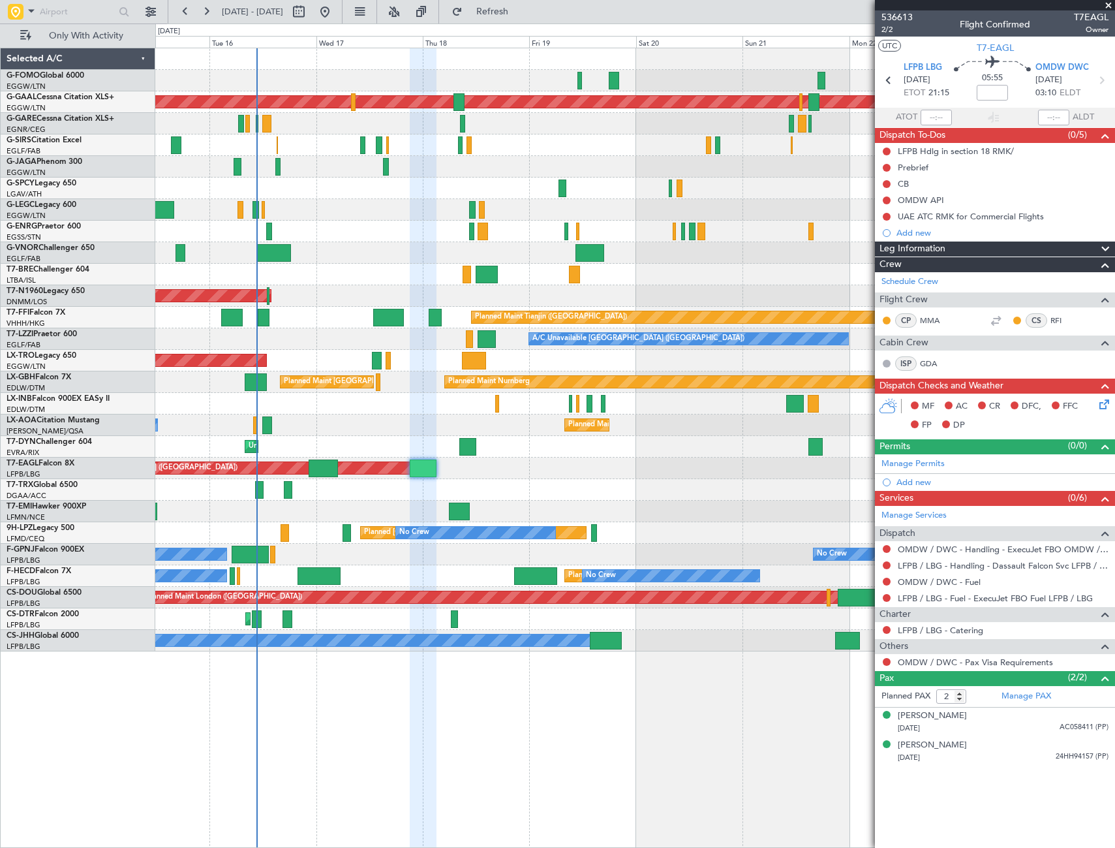
click at [946, 796] on article "536613 2/2 Flight Confirmed T7EAGL Owner UTC T7-EAGL LFPB LBG 17/09/2025 ETOT 2…" at bounding box center [995, 428] width 240 height 837
click at [934, 744] on div "[PERSON_NAME]" at bounding box center [932, 745] width 69 height 13
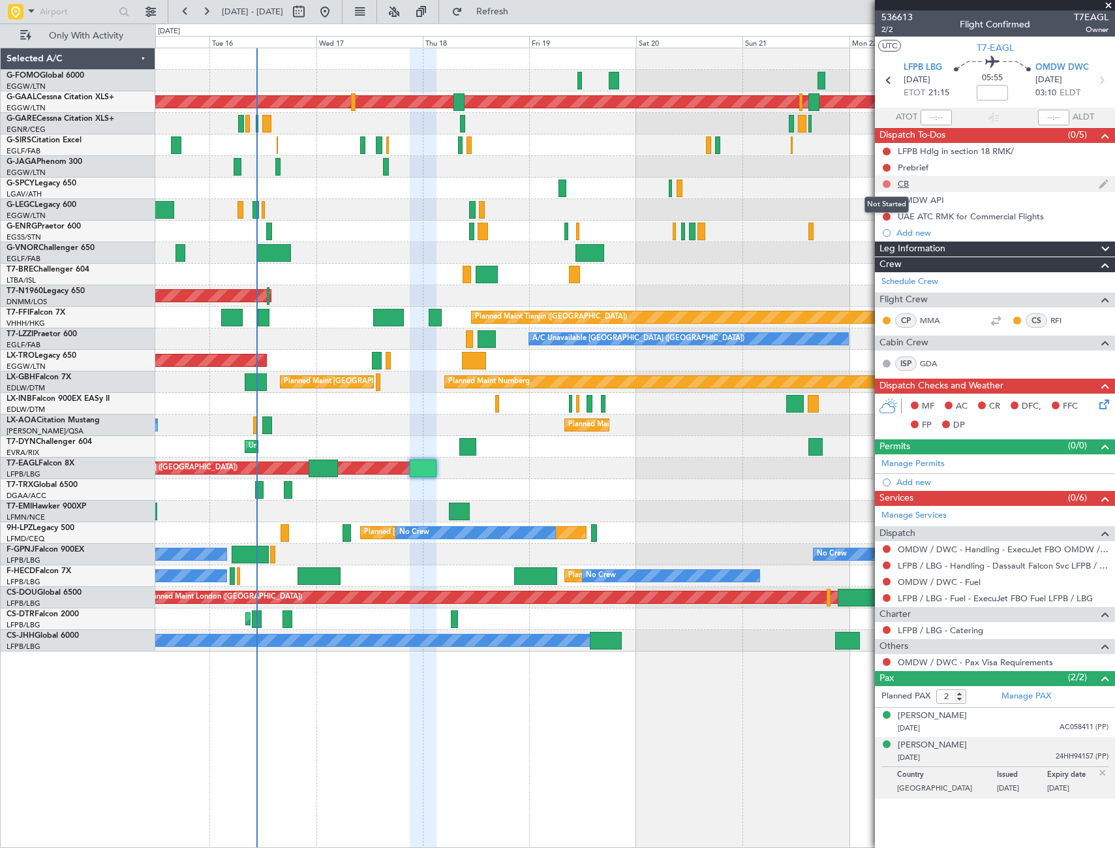
click at [885, 181] on button at bounding box center [887, 184] width 8 height 8
click at [876, 244] on span "Completed" at bounding box center [892, 241] width 43 height 13
click at [889, 166] on button at bounding box center [887, 168] width 8 height 8
click at [878, 209] on span "In Progress" at bounding box center [893, 205] width 44 height 13
click at [1032, 250] on div "Leg Information" at bounding box center [995, 248] width 240 height 15
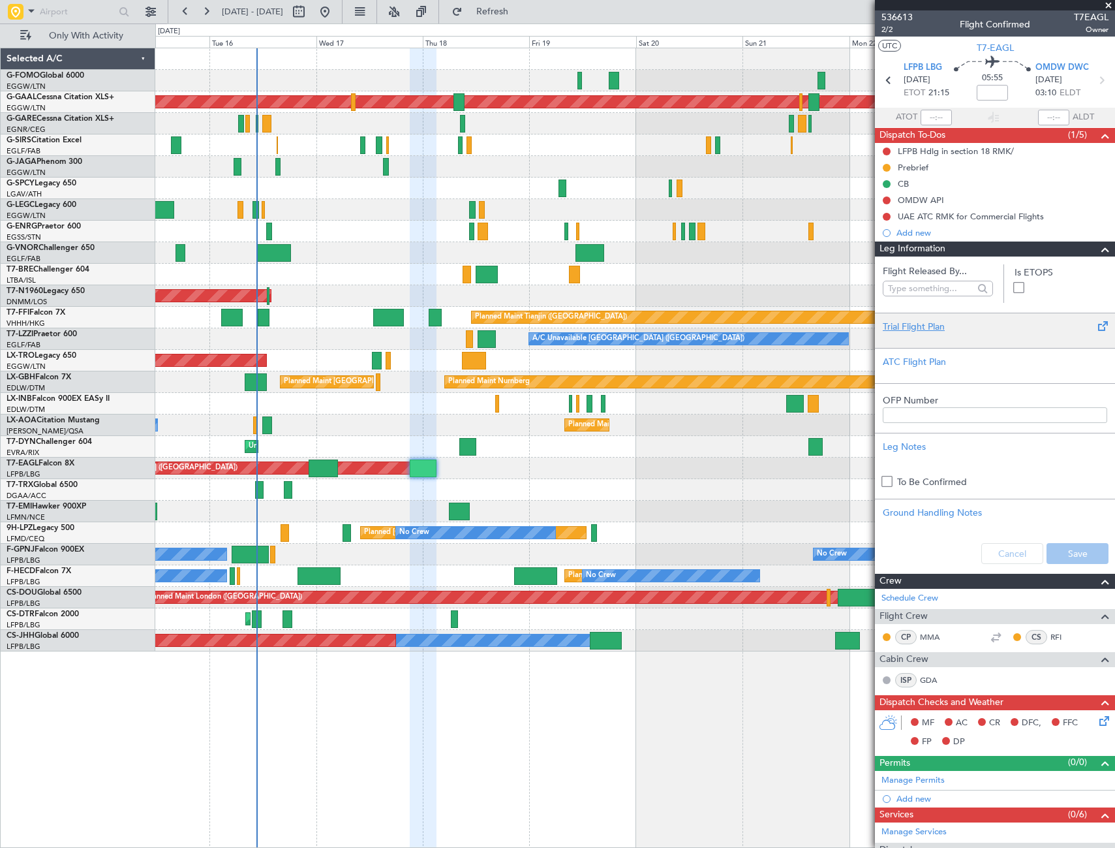
click at [932, 327] on div "Trial Flight Plan" at bounding box center [995, 327] width 224 height 14
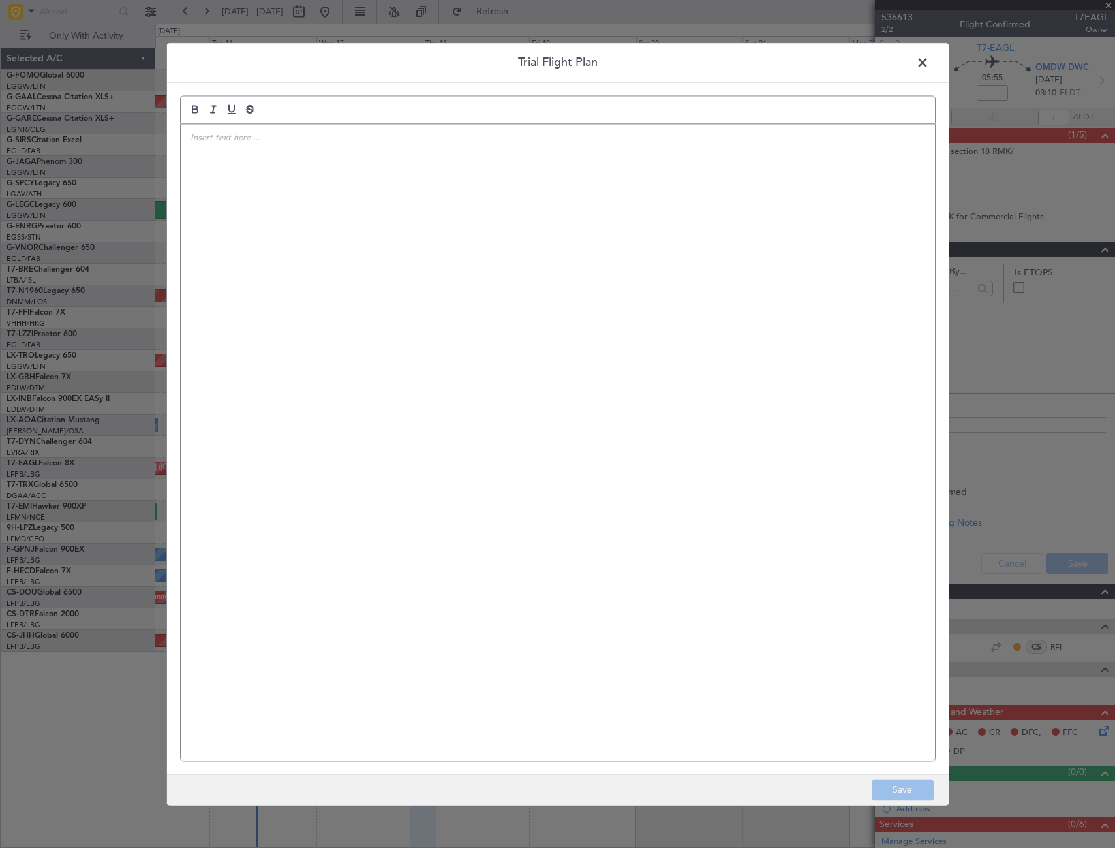
click at [606, 269] on div at bounding box center [558, 442] width 754 height 636
click at [274, 190] on div "IVP// [DATE]// FCST" at bounding box center [558, 442] width 754 height 636
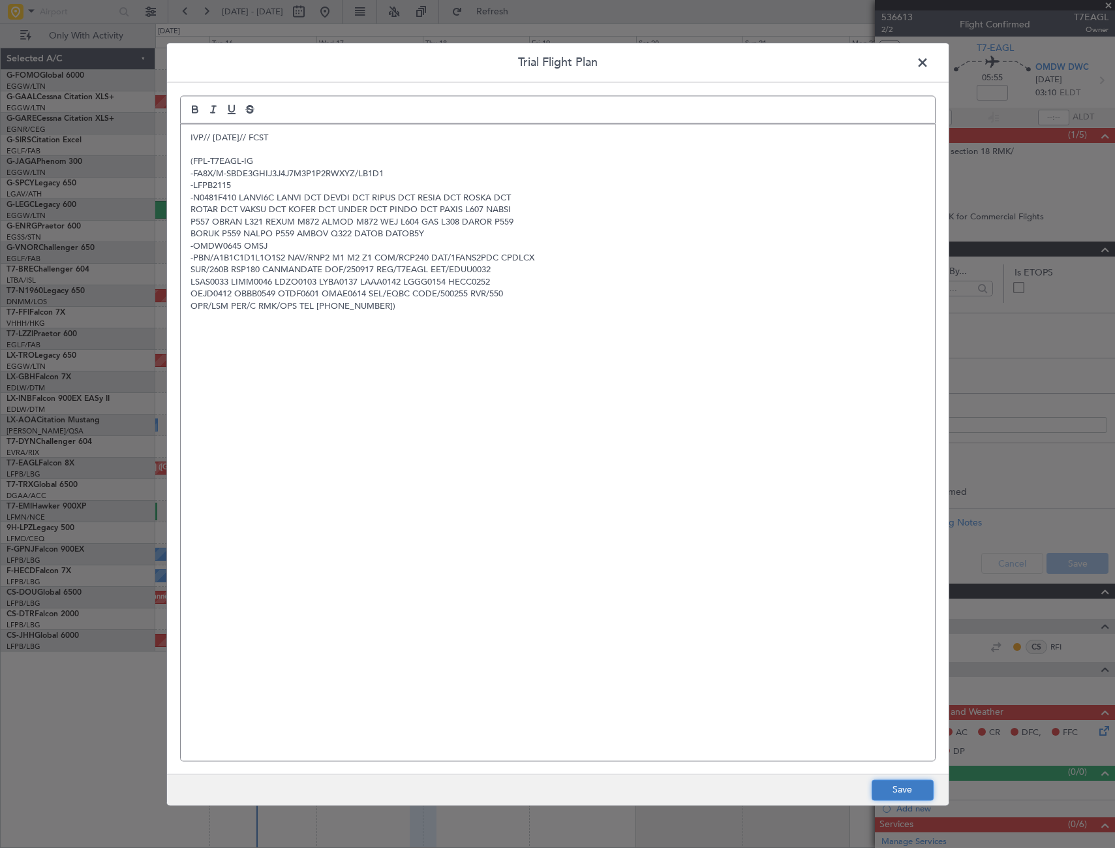
click at [921, 796] on button "Save" at bounding box center [903, 789] width 62 height 21
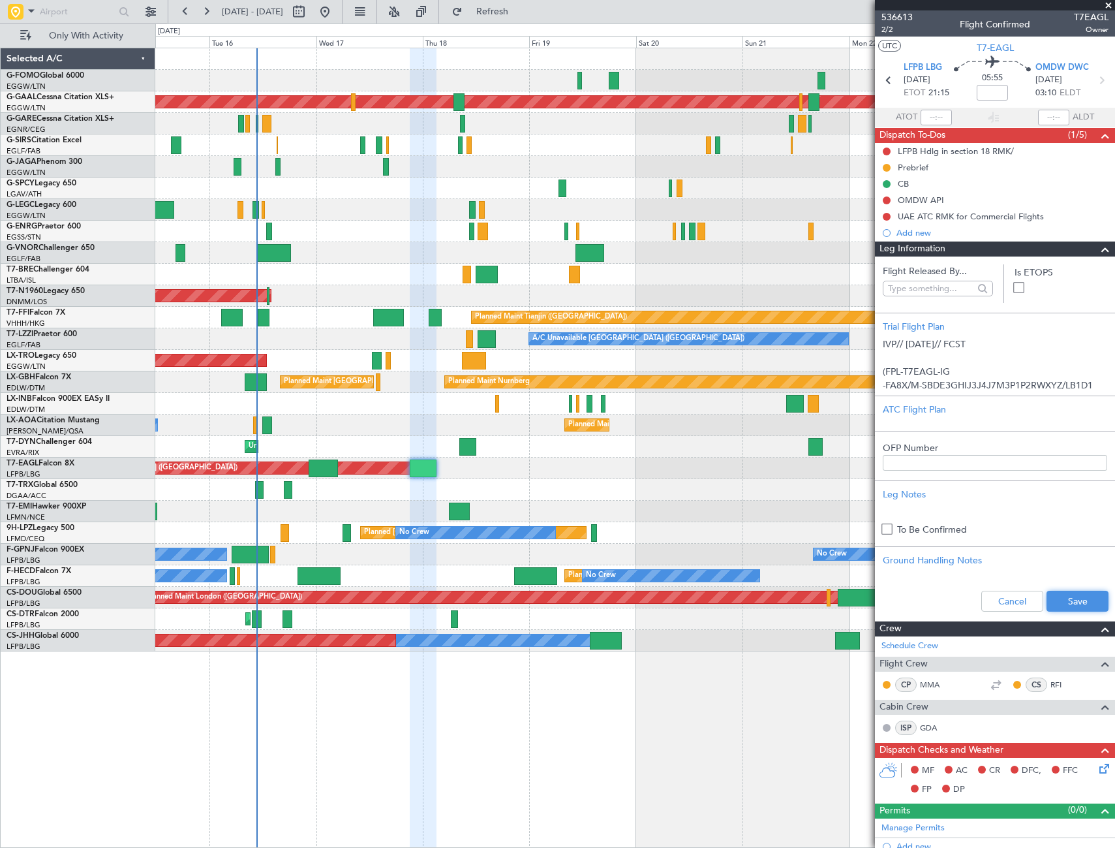
click at [1060, 596] on button "Save" at bounding box center [1078, 601] width 62 height 21
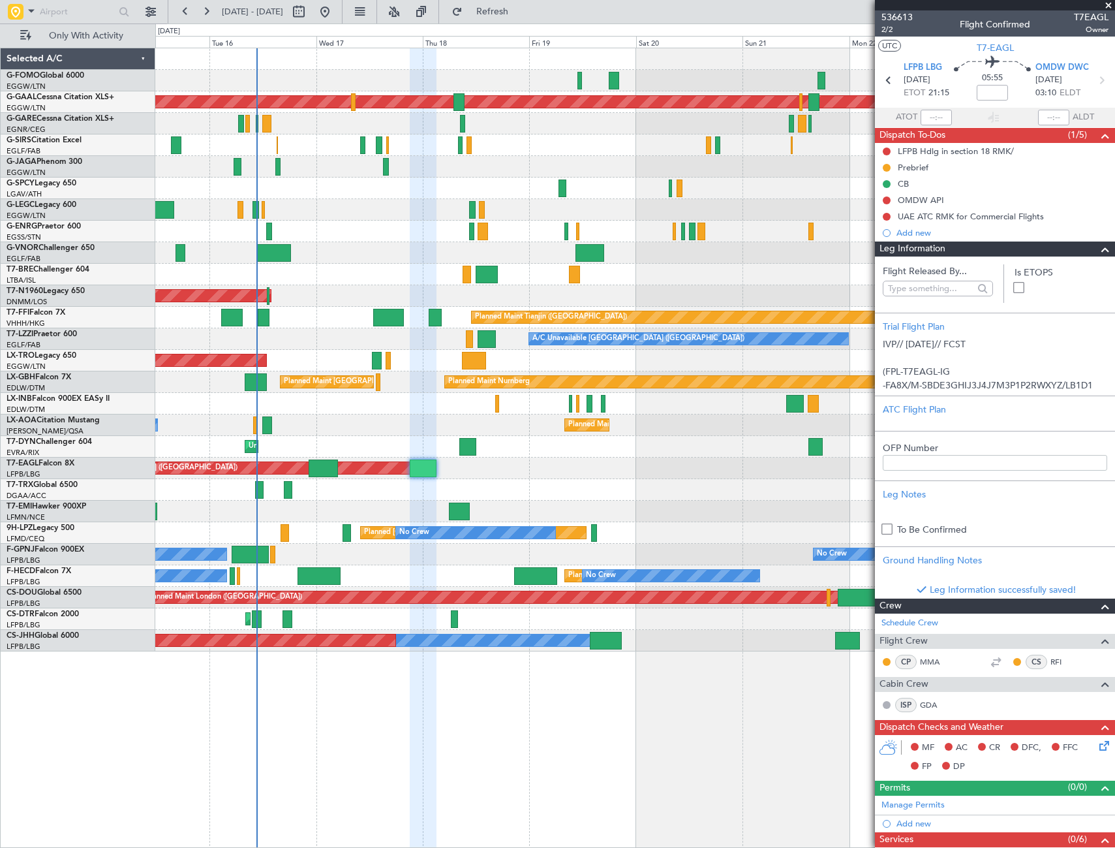
click at [1098, 250] on span at bounding box center [1106, 249] width 16 height 16
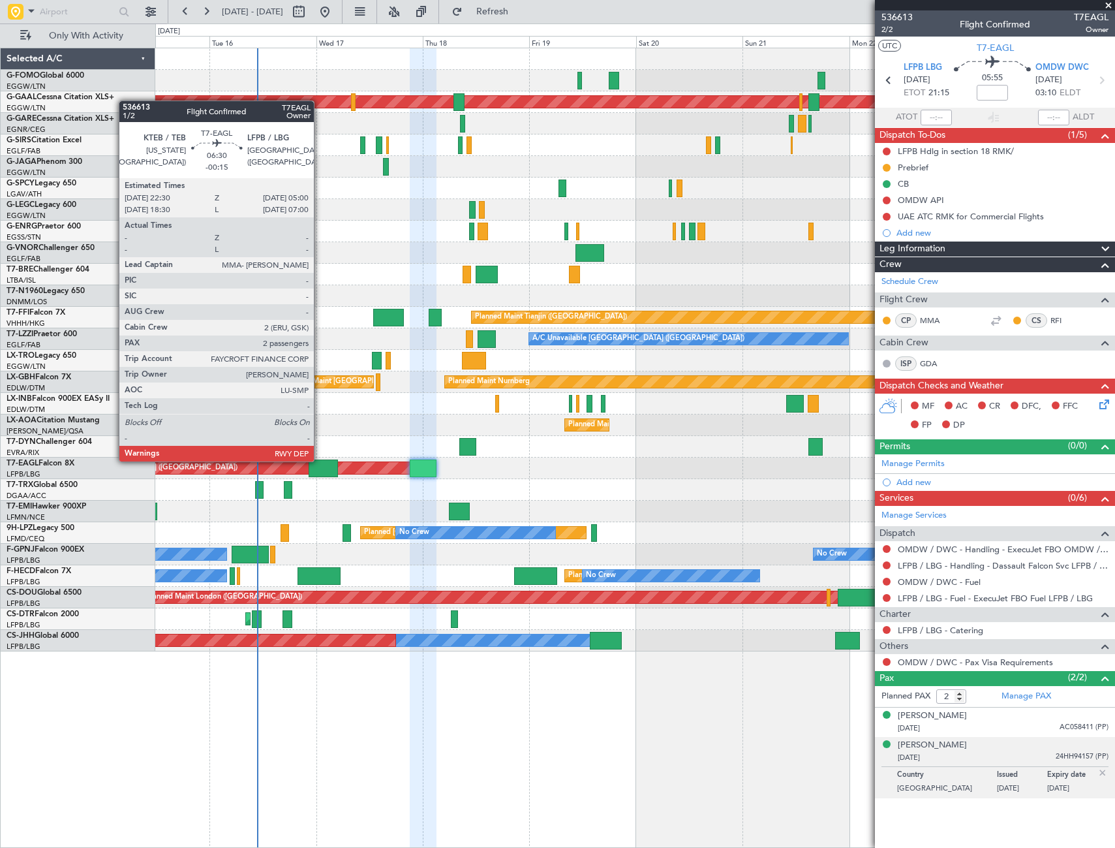
click at [320, 460] on div at bounding box center [323, 468] width 29 height 18
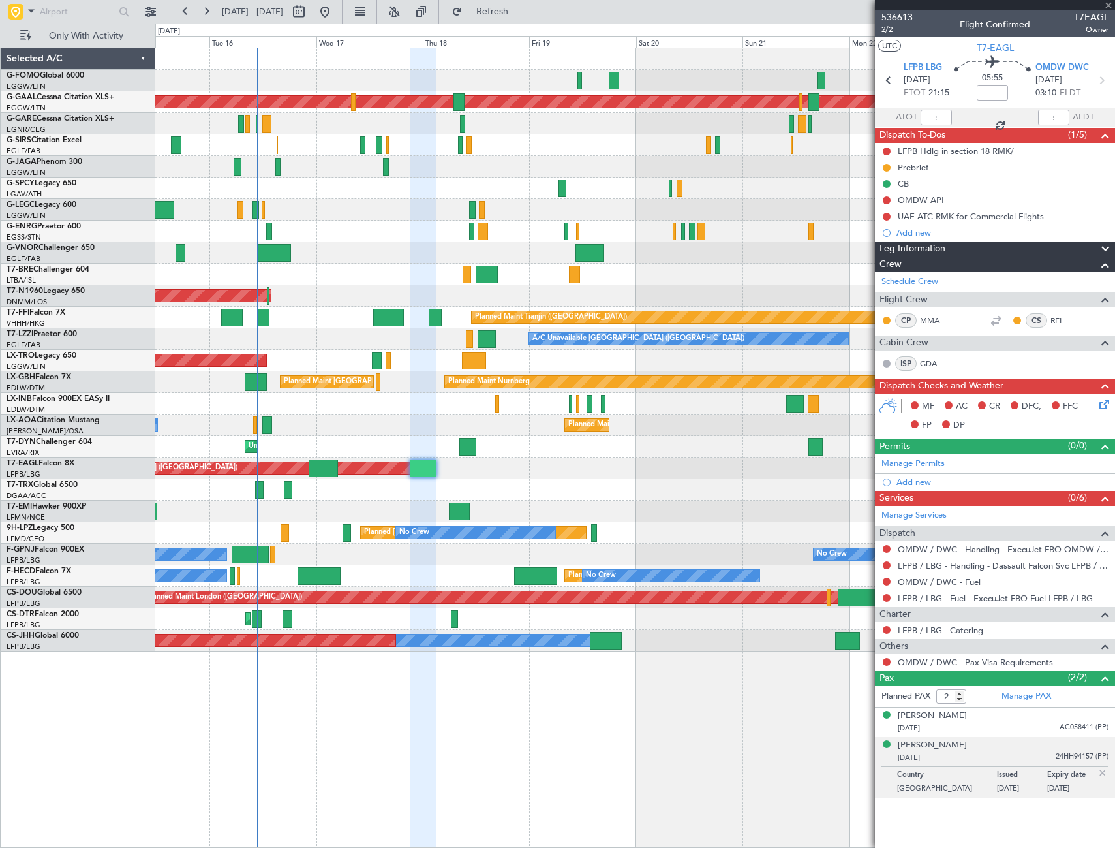
type input "-00:15"
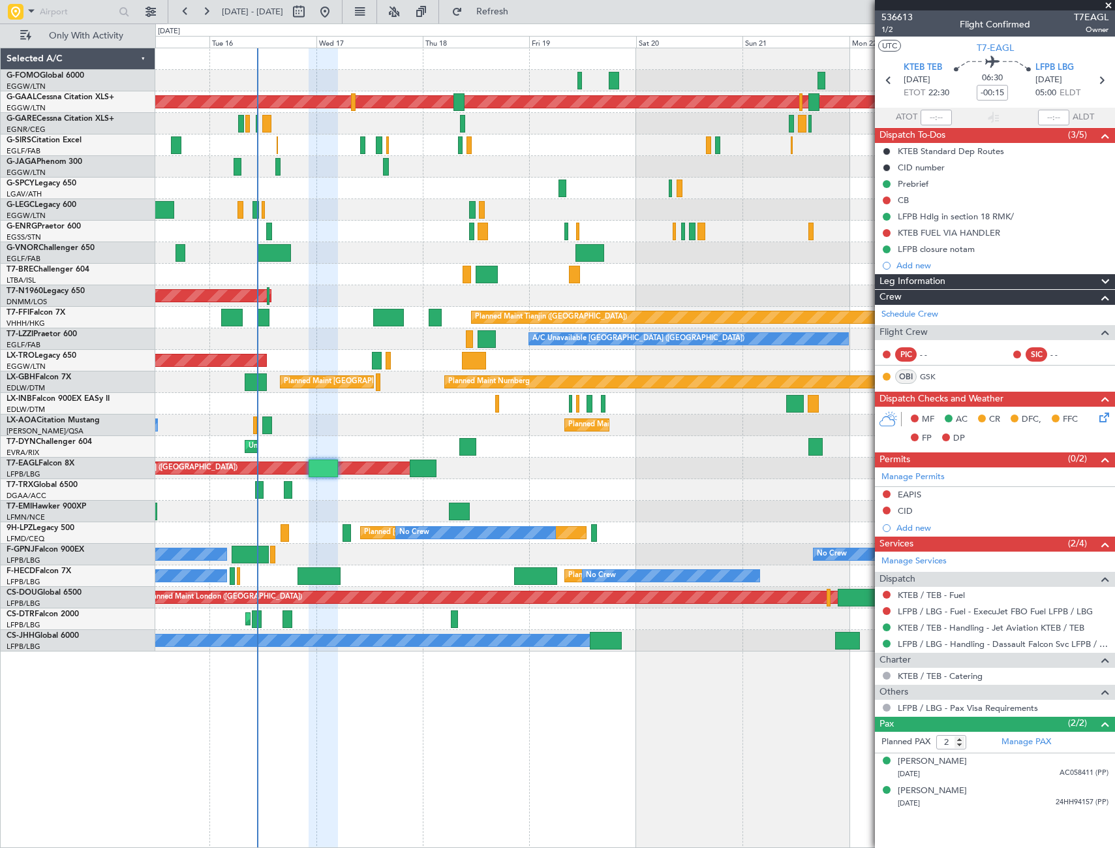
click at [660, 802] on div "Planned Maint Dusseldorf A/C Unavailable London (Luton) Planned Maint London (L…" at bounding box center [635, 448] width 960 height 800
click at [990, 283] on div "Leg Information" at bounding box center [995, 281] width 240 height 15
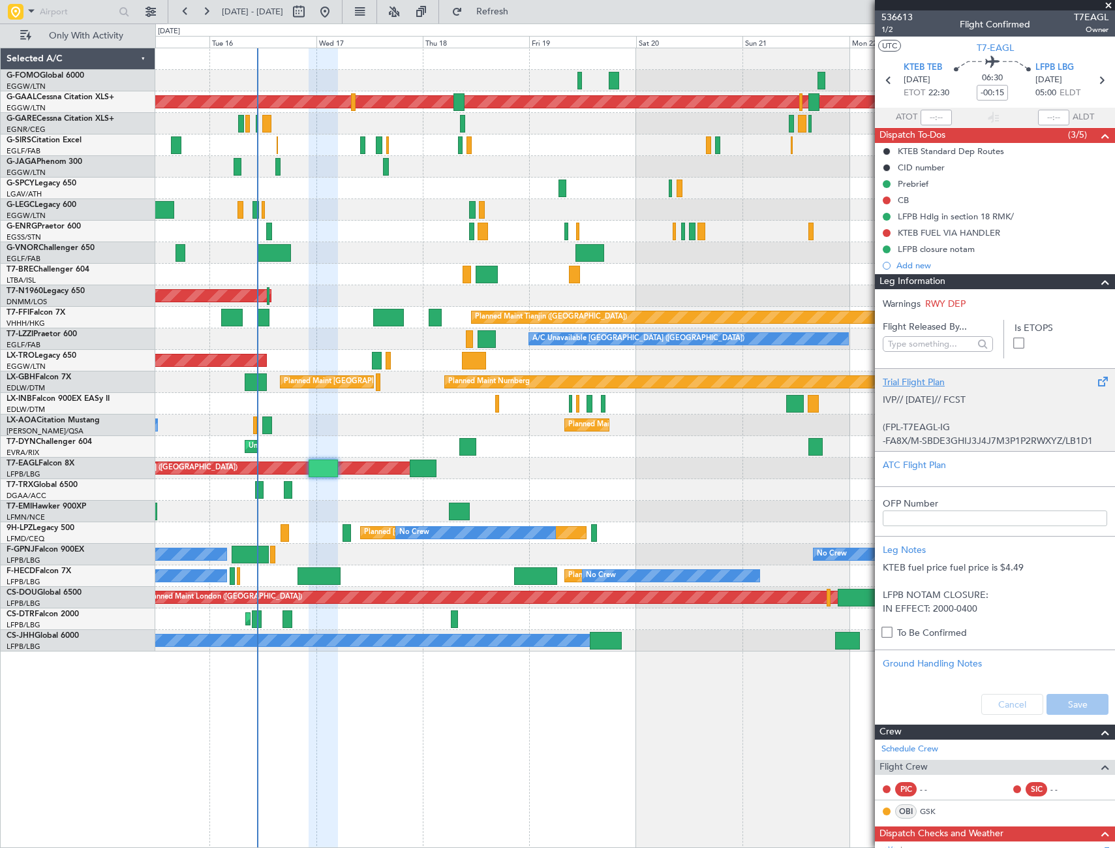
click at [947, 423] on p "(FPL-T7EAGL-IG" at bounding box center [995, 427] width 224 height 14
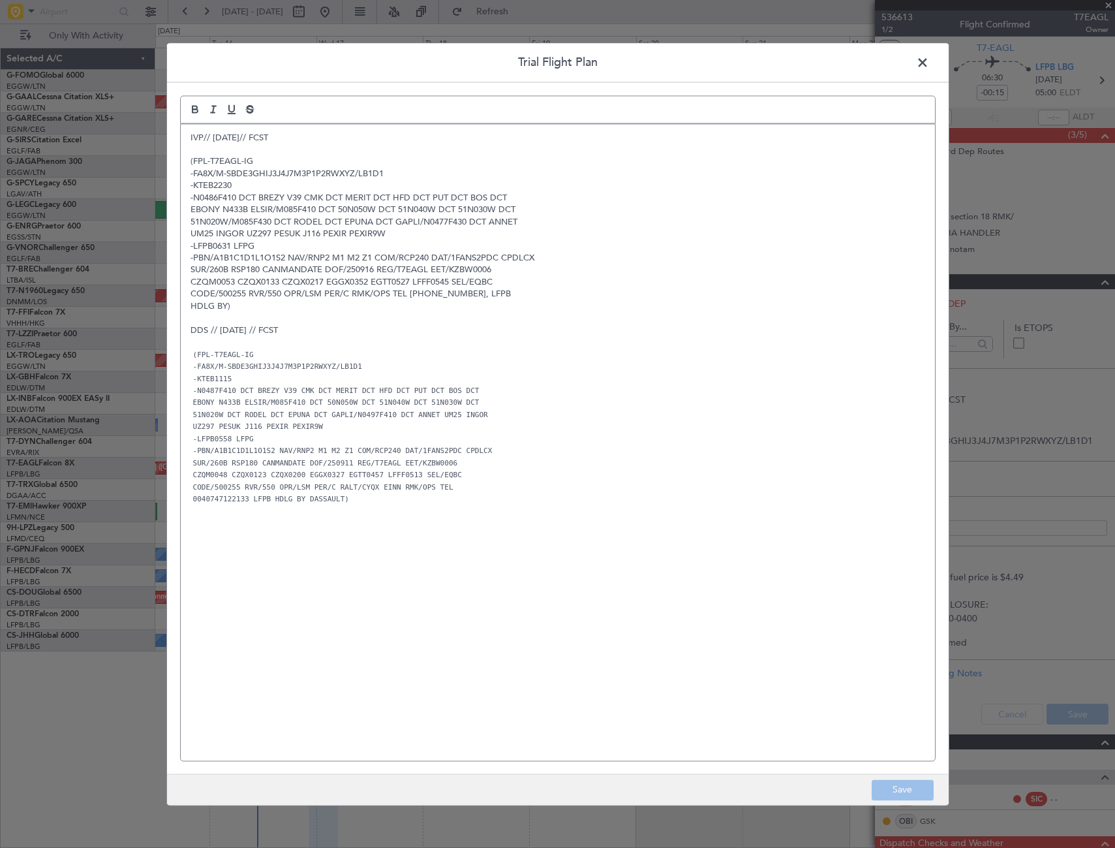
click at [929, 63] on span at bounding box center [929, 66] width 0 height 26
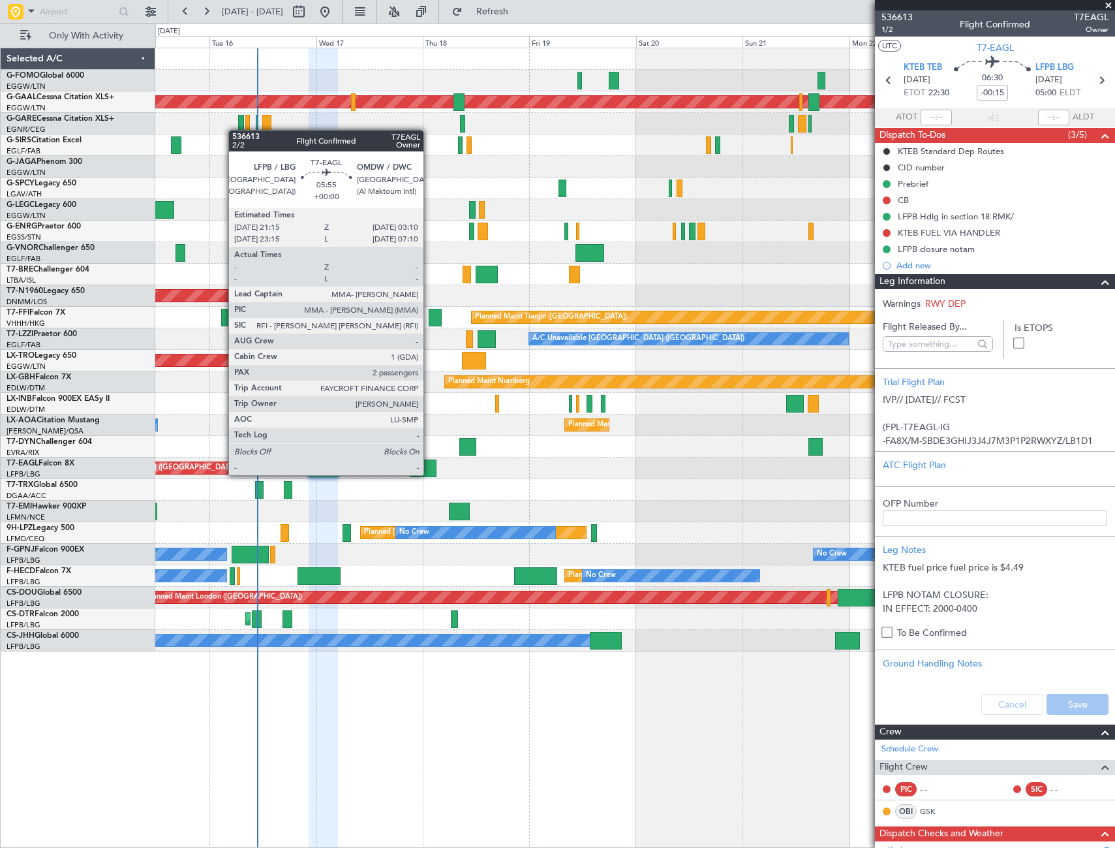
click at [428, 469] on div at bounding box center [423, 468] width 27 height 18
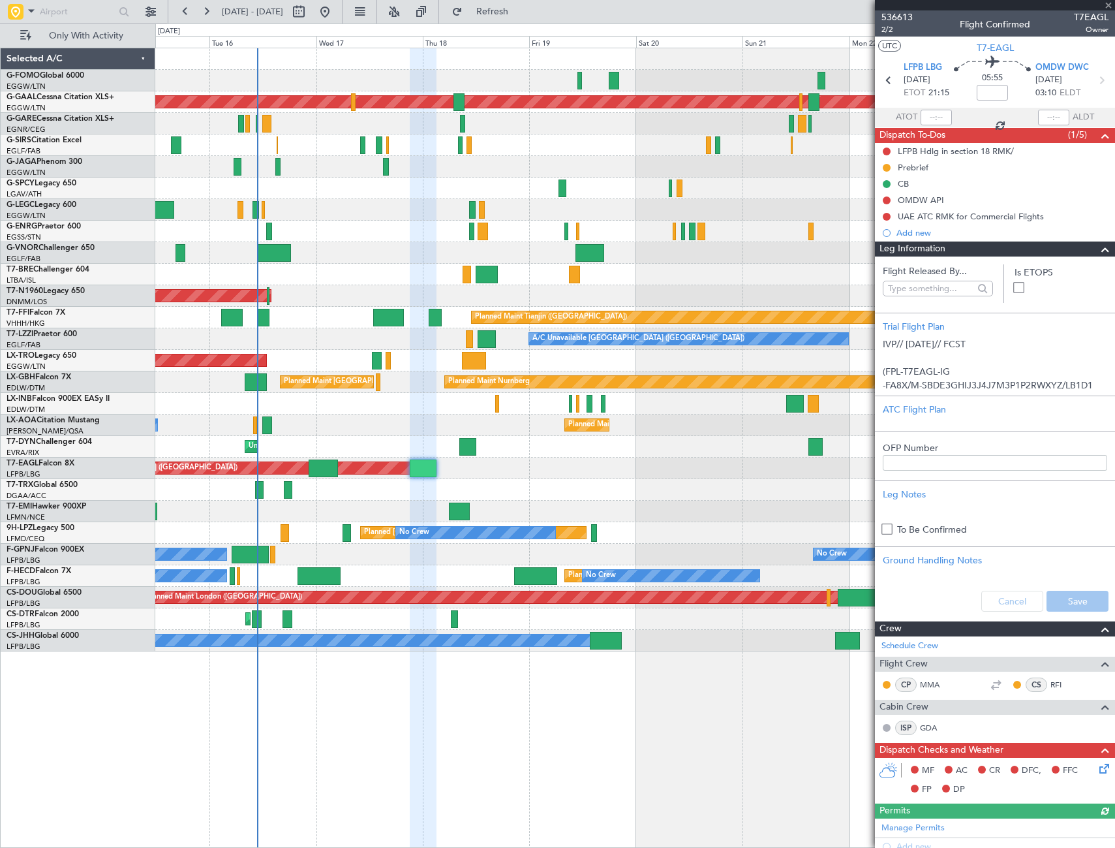
click at [1098, 253] on span at bounding box center [1106, 249] width 16 height 16
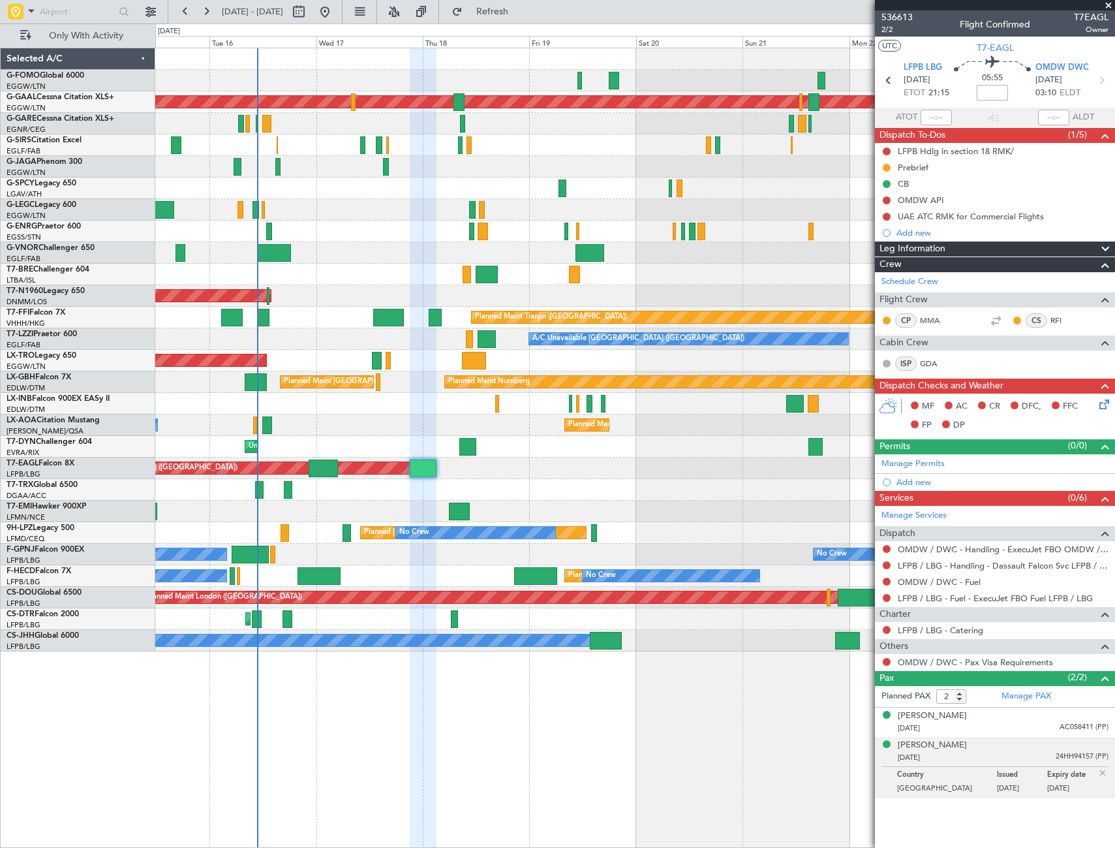
click at [1002, 86] on input at bounding box center [992, 93] width 31 height 16
click at [712, 448] on div "Unplanned Maint [GEOGRAPHIC_DATA] (Riga Intl)" at bounding box center [634, 447] width 959 height 22
type input "+00:50"
click at [926, 514] on link "Manage Services" at bounding box center [914, 515] width 65 height 13
click at [912, 482] on div "Add new" at bounding box center [997, 481] width 200 height 11
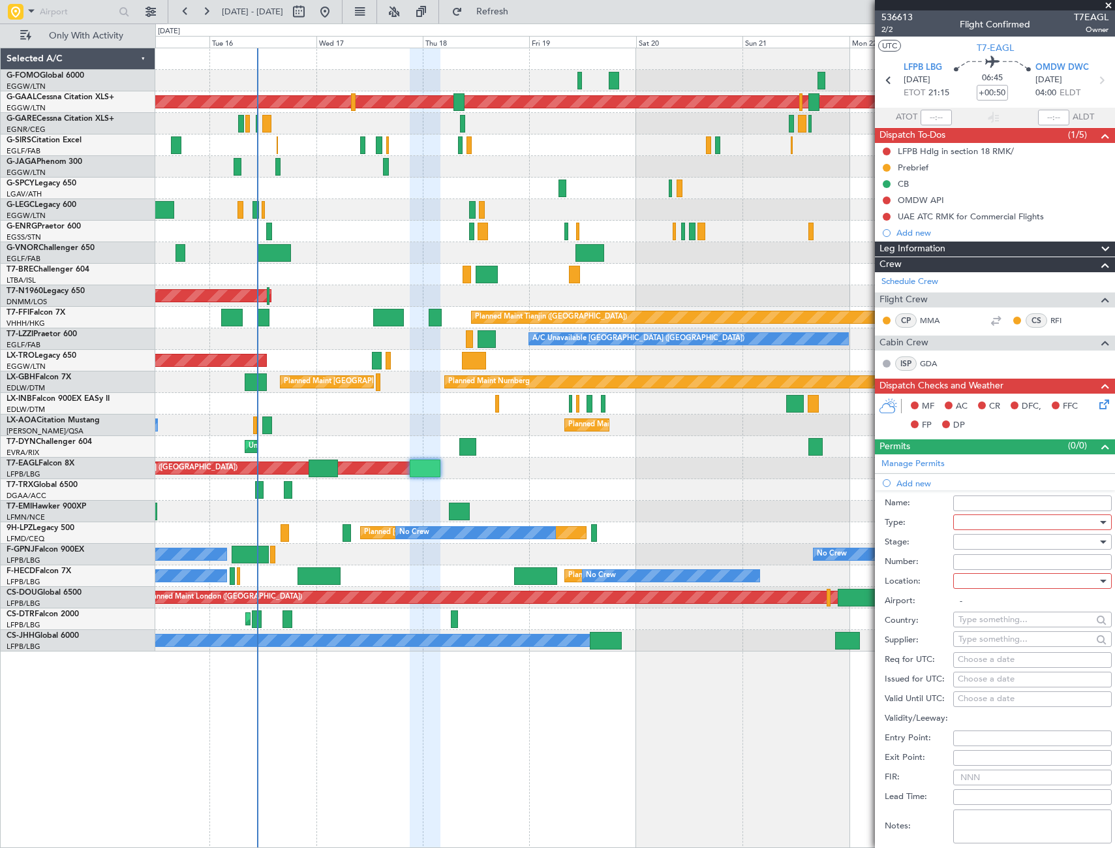
click at [993, 518] on div at bounding box center [1028, 522] width 139 height 20
click at [985, 648] on span "Slot" at bounding box center [1027, 646] width 137 height 20
click at [1074, 542] on div at bounding box center [1028, 542] width 139 height 20
click at [992, 624] on span "Requested" at bounding box center [1027, 627] width 137 height 20
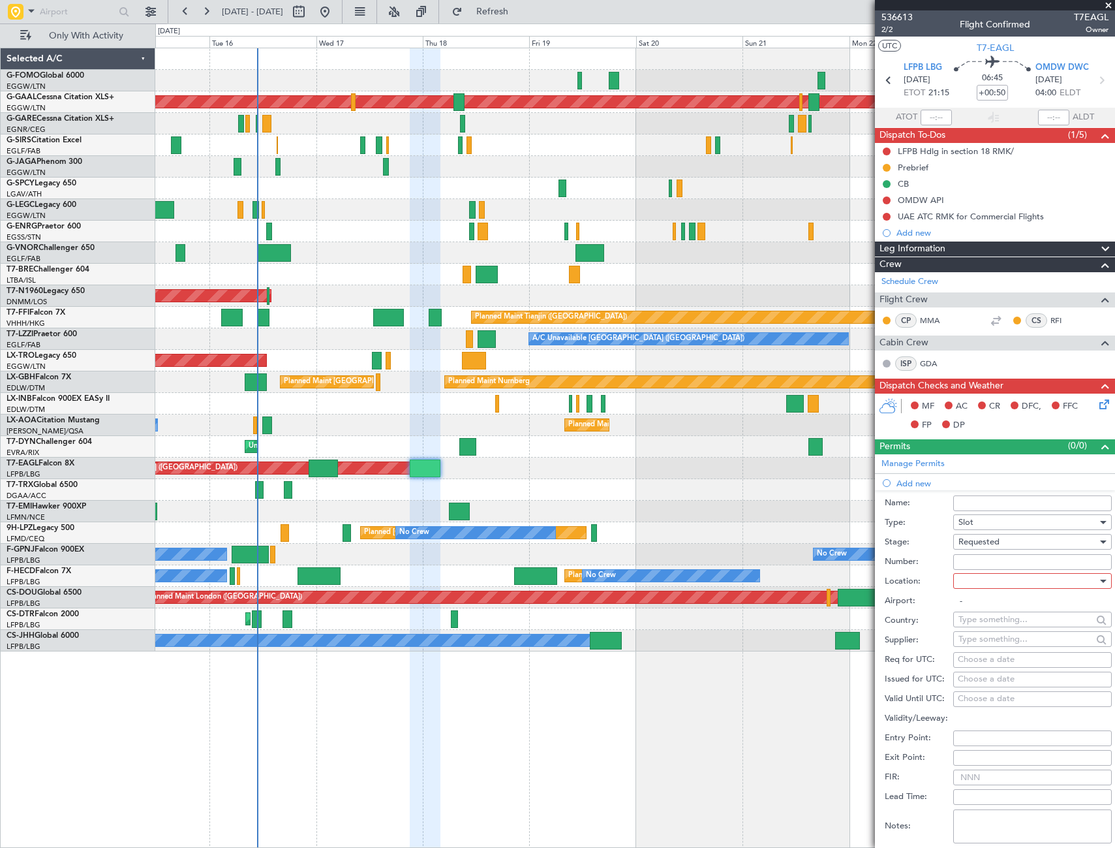
click at [1081, 574] on div at bounding box center [1028, 581] width 139 height 20
click at [981, 640] on span "Arrival" at bounding box center [1027, 647] width 137 height 20
type input "OMDW / DWC"
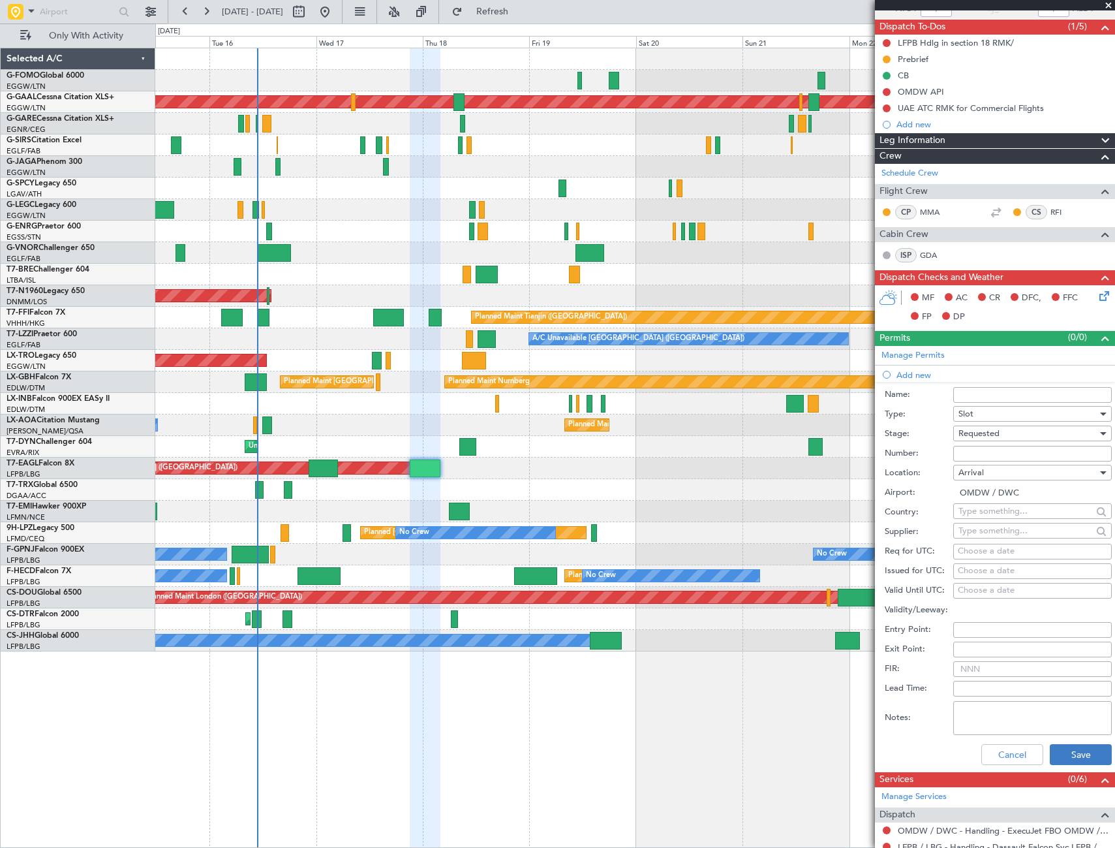
scroll to position [196, 0]
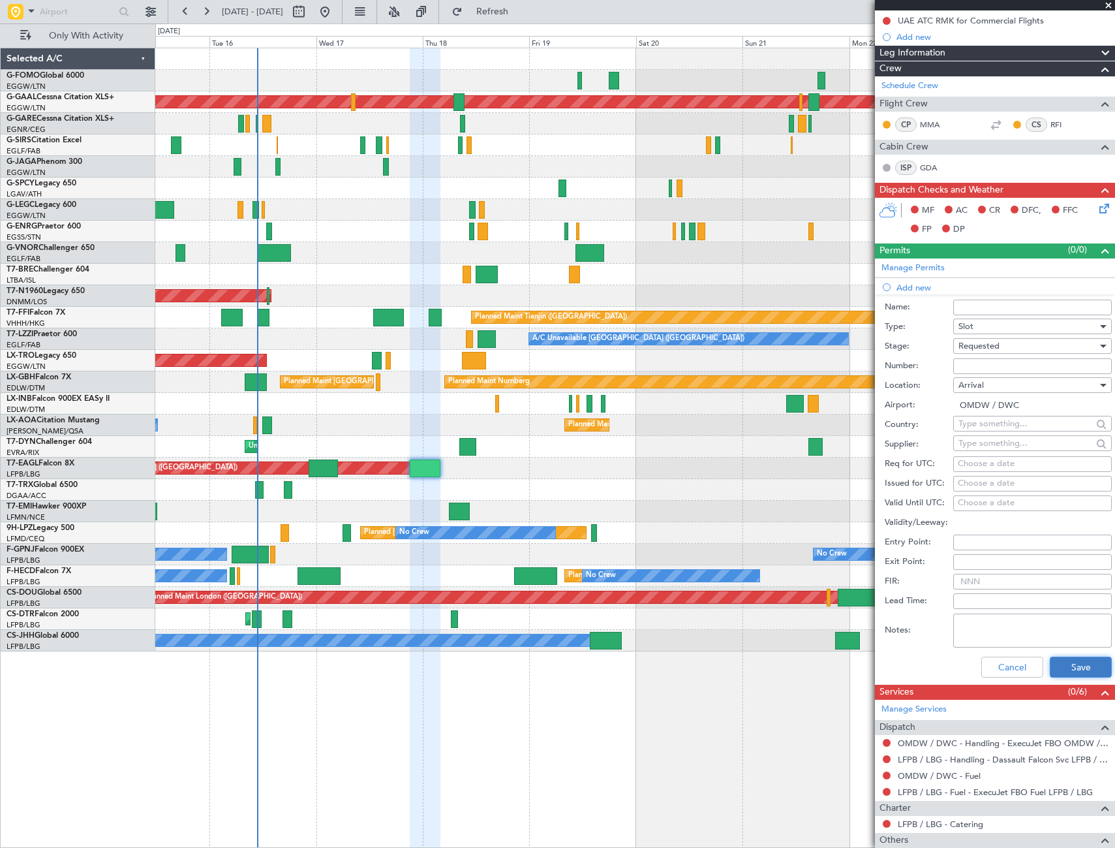
click at [1070, 668] on button "Save" at bounding box center [1081, 666] width 62 height 21
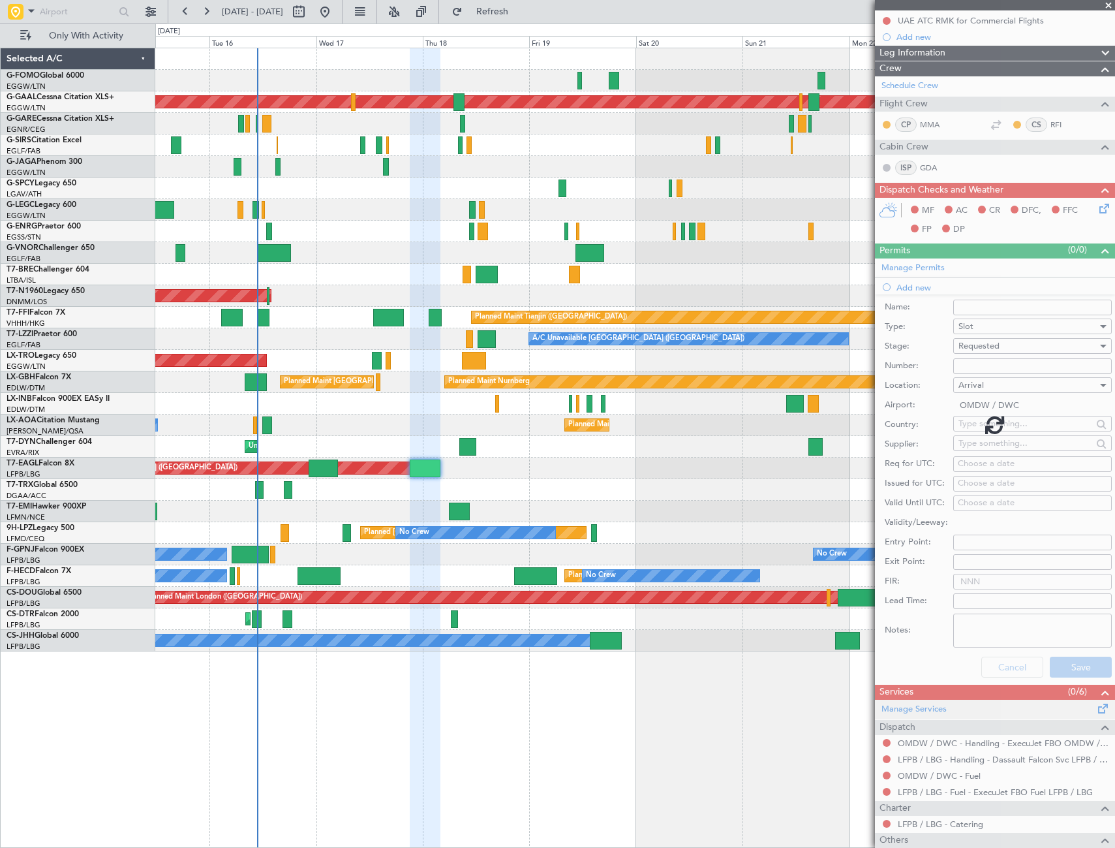
scroll to position [0, 0]
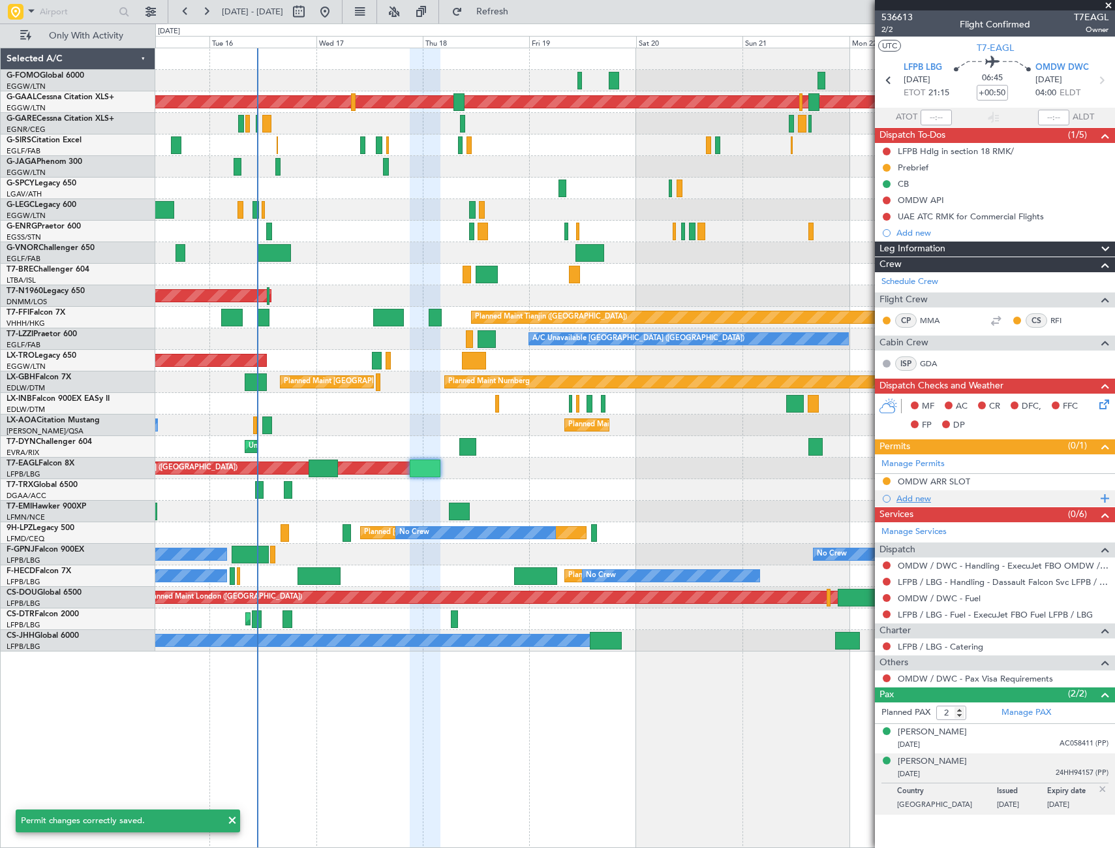
click at [912, 502] on div "Add new" at bounding box center [997, 498] width 200 height 11
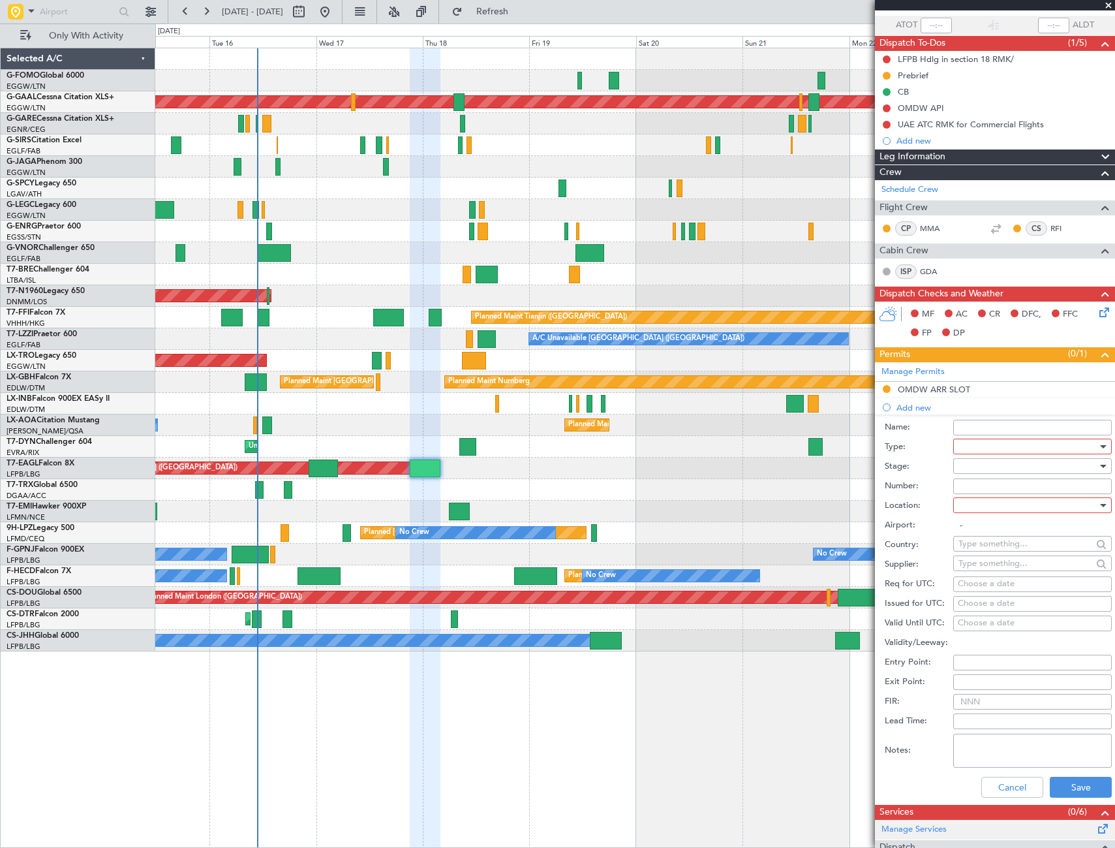
scroll to position [196, 0]
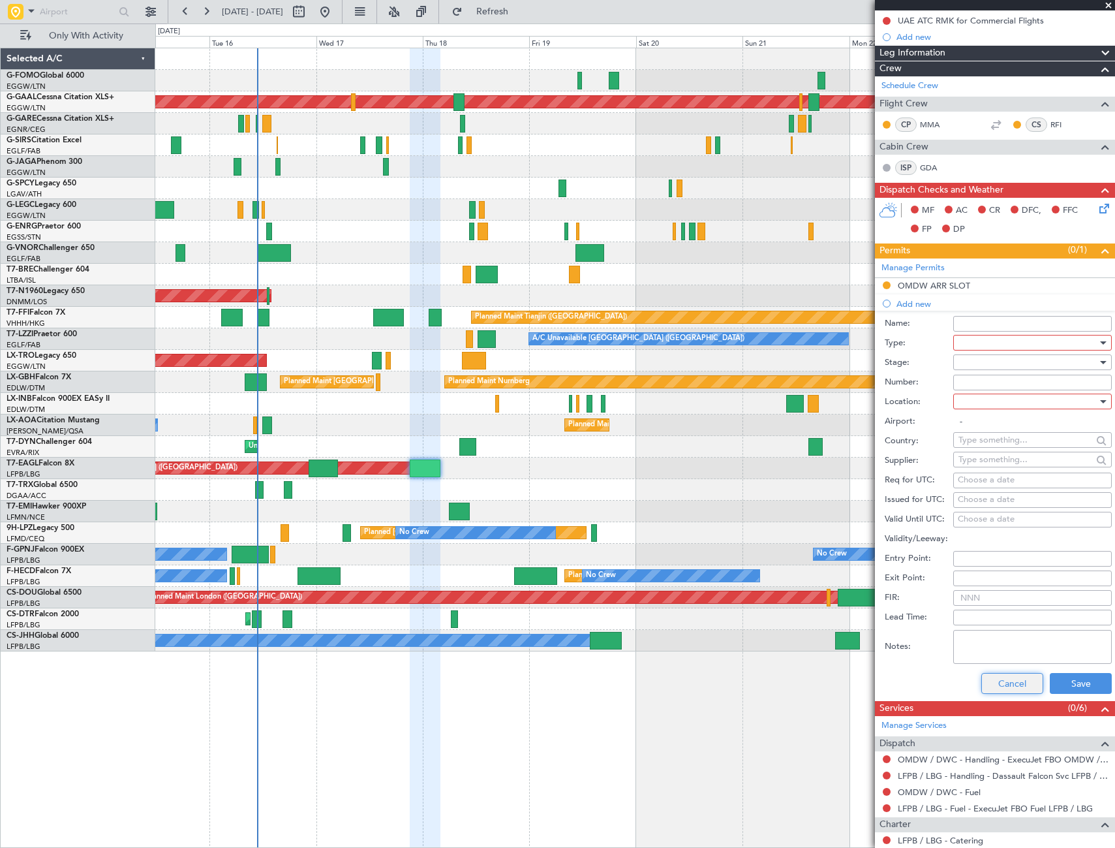
click at [1014, 681] on button "Cancel" at bounding box center [1012, 683] width 62 height 21
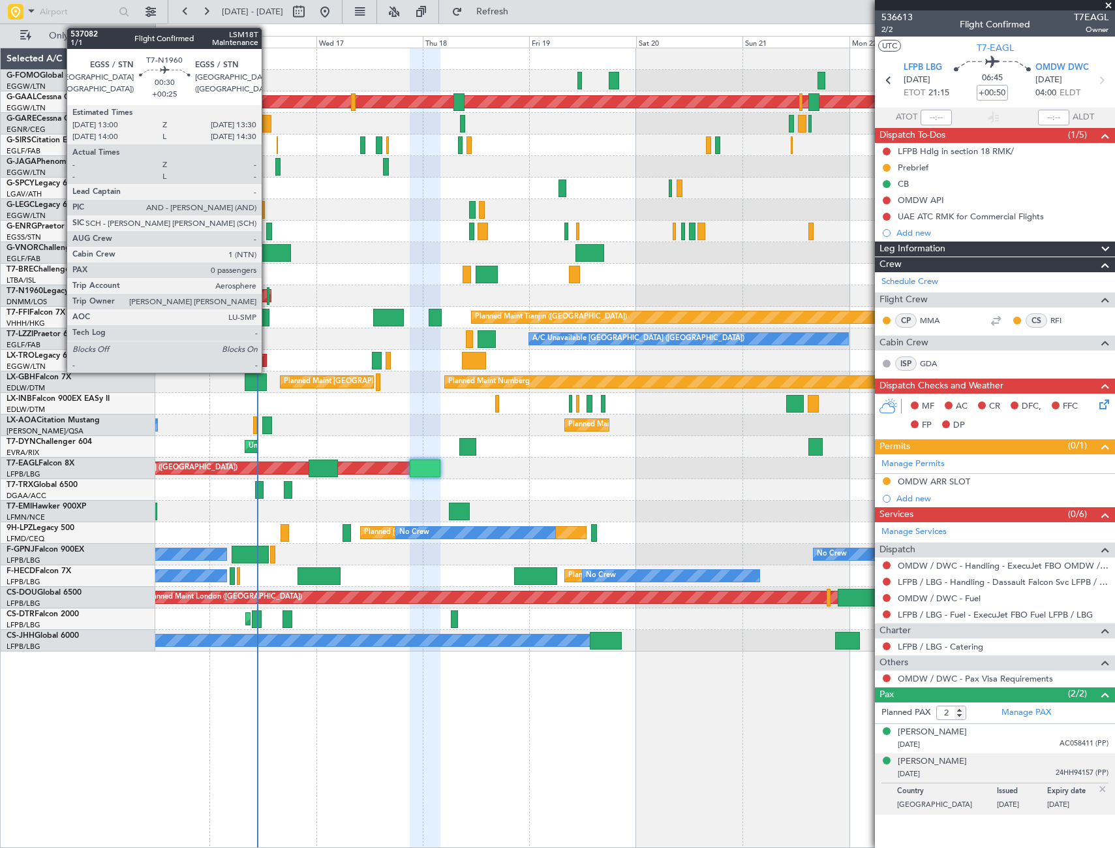
click at [268, 296] on div at bounding box center [268, 296] width 3 height 18
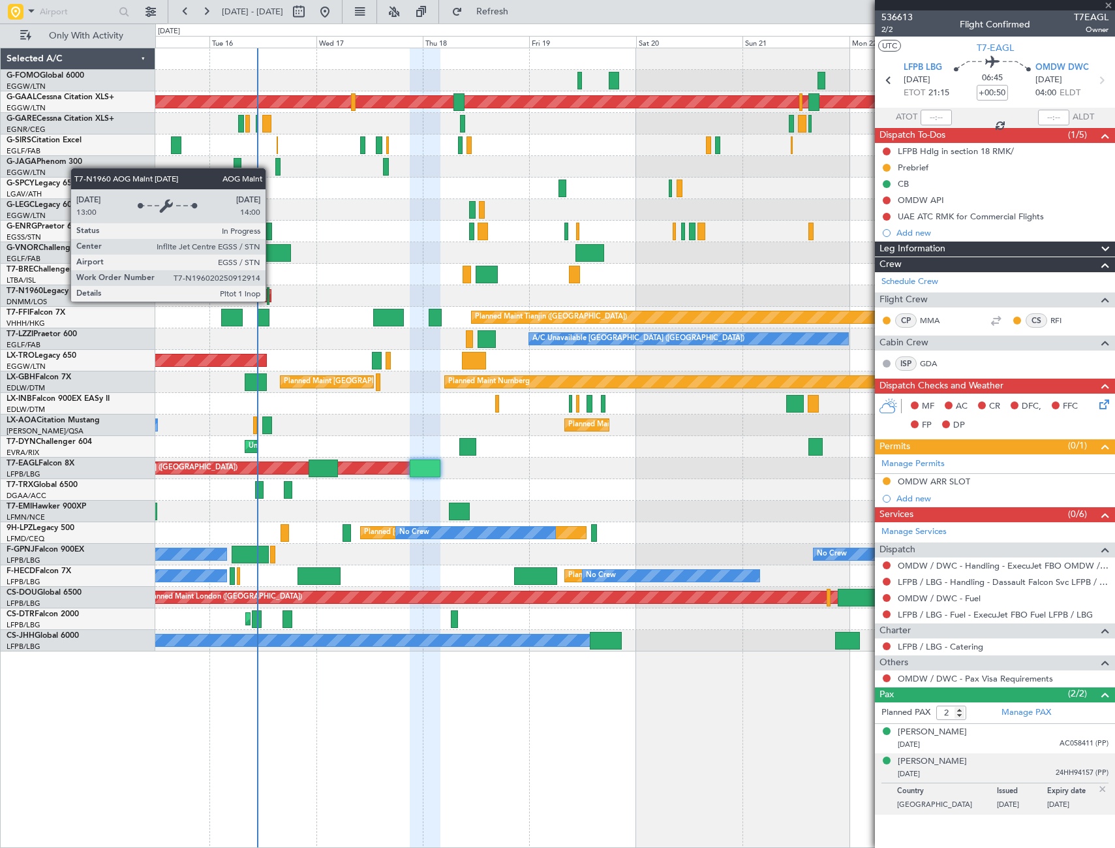
type input "+00:25"
type input "0"
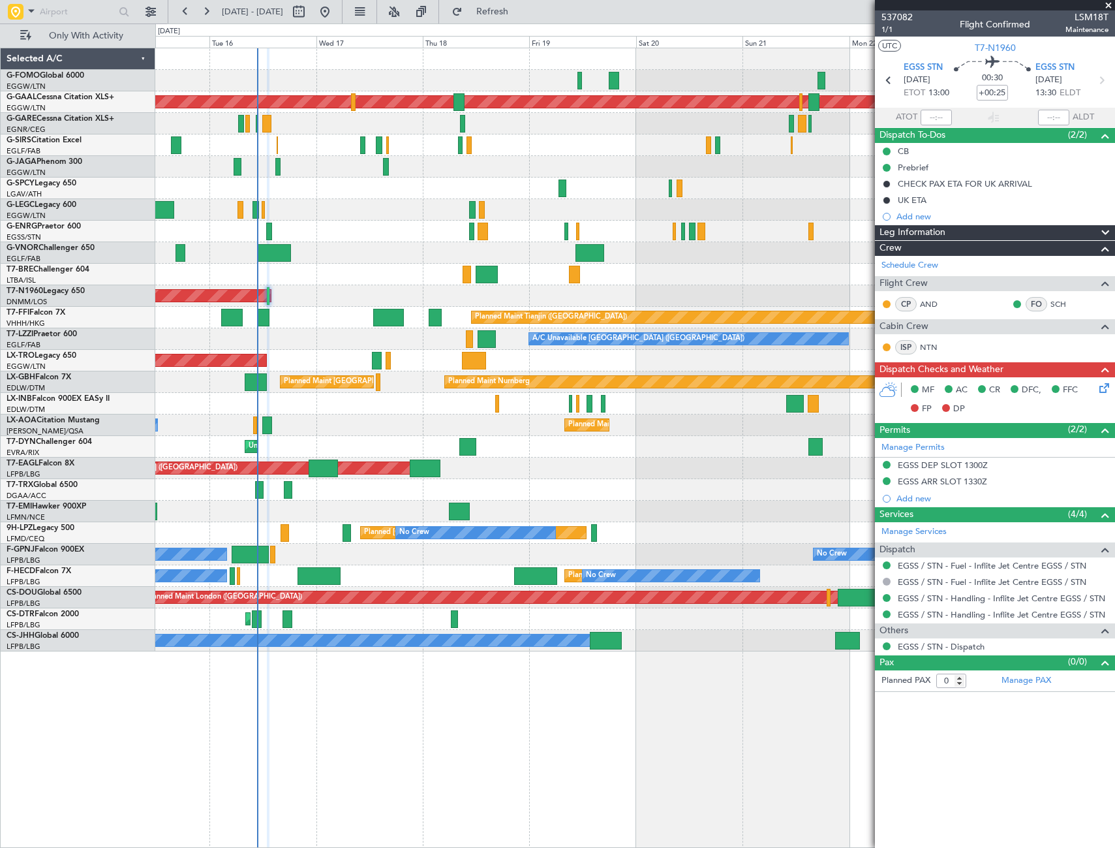
click at [441, 769] on div "Planned Maint Dusseldorf A/C Unavailable London (Luton) Planned Maint London (L…" at bounding box center [635, 448] width 960 height 800
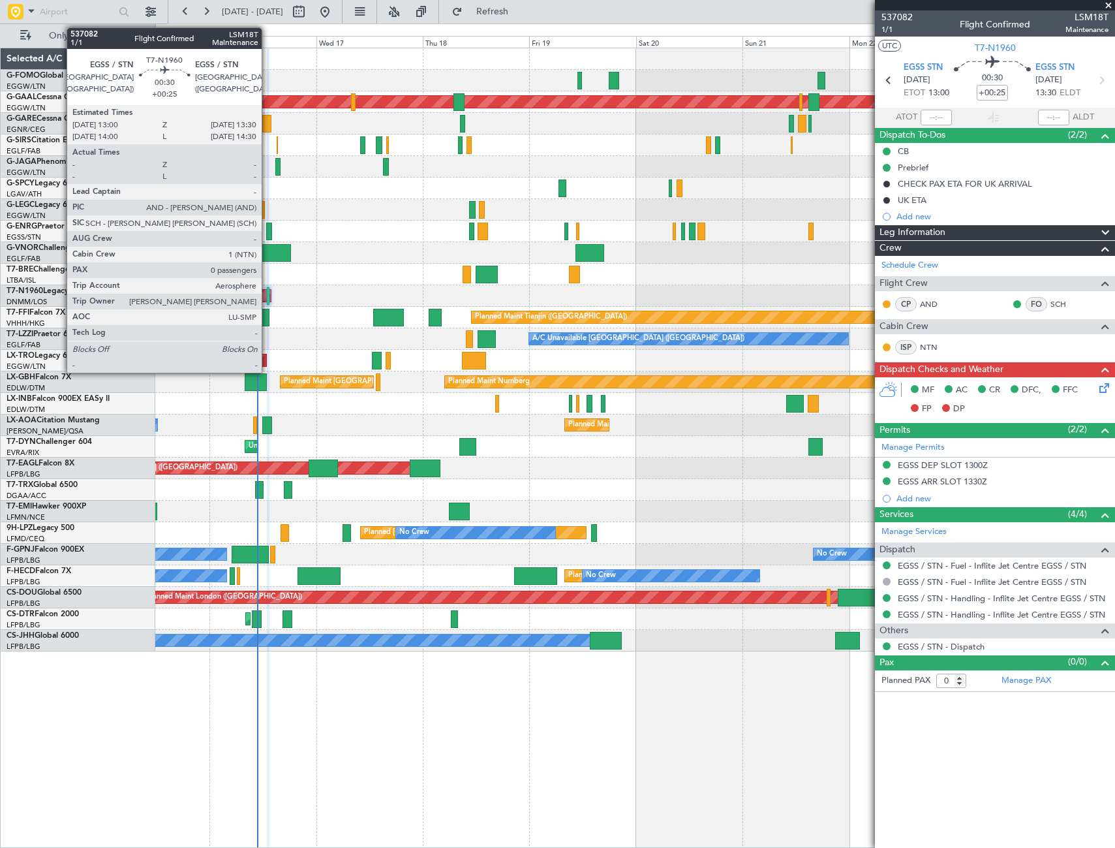
click at [268, 291] on div at bounding box center [268, 296] width 3 height 18
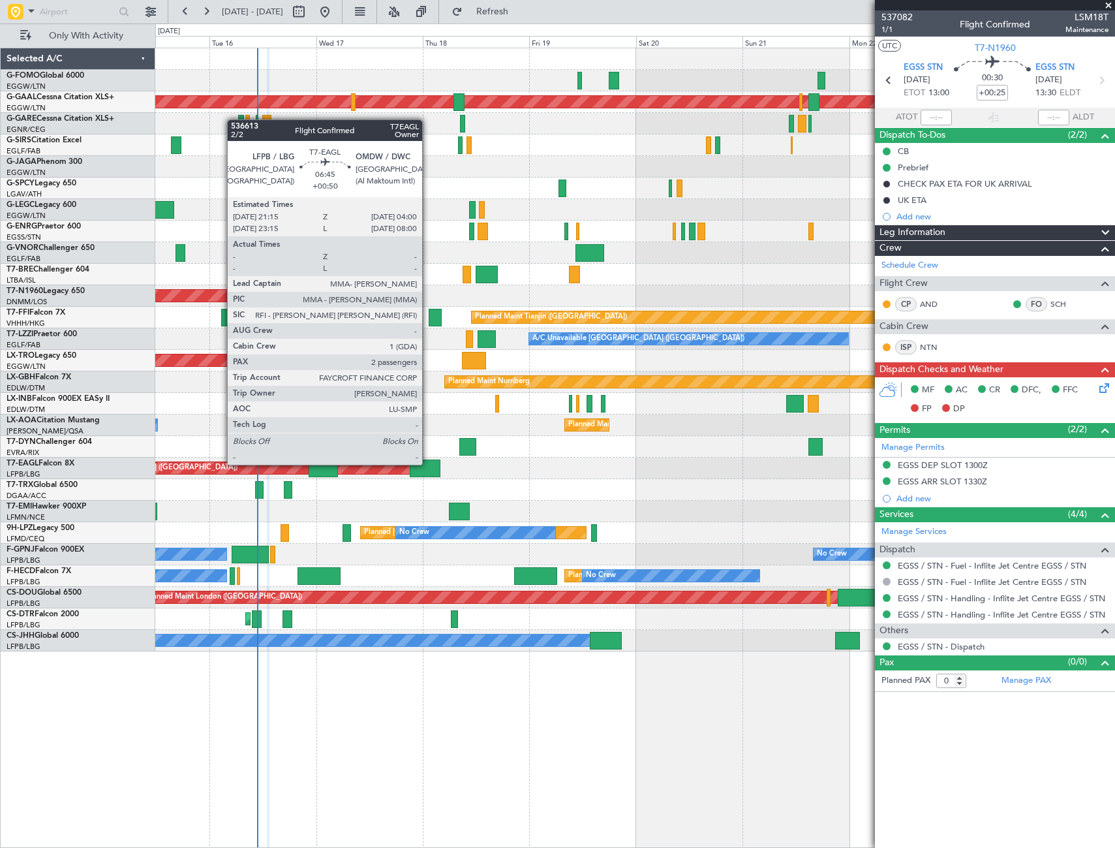
click at [427, 461] on div at bounding box center [425, 468] width 30 height 18
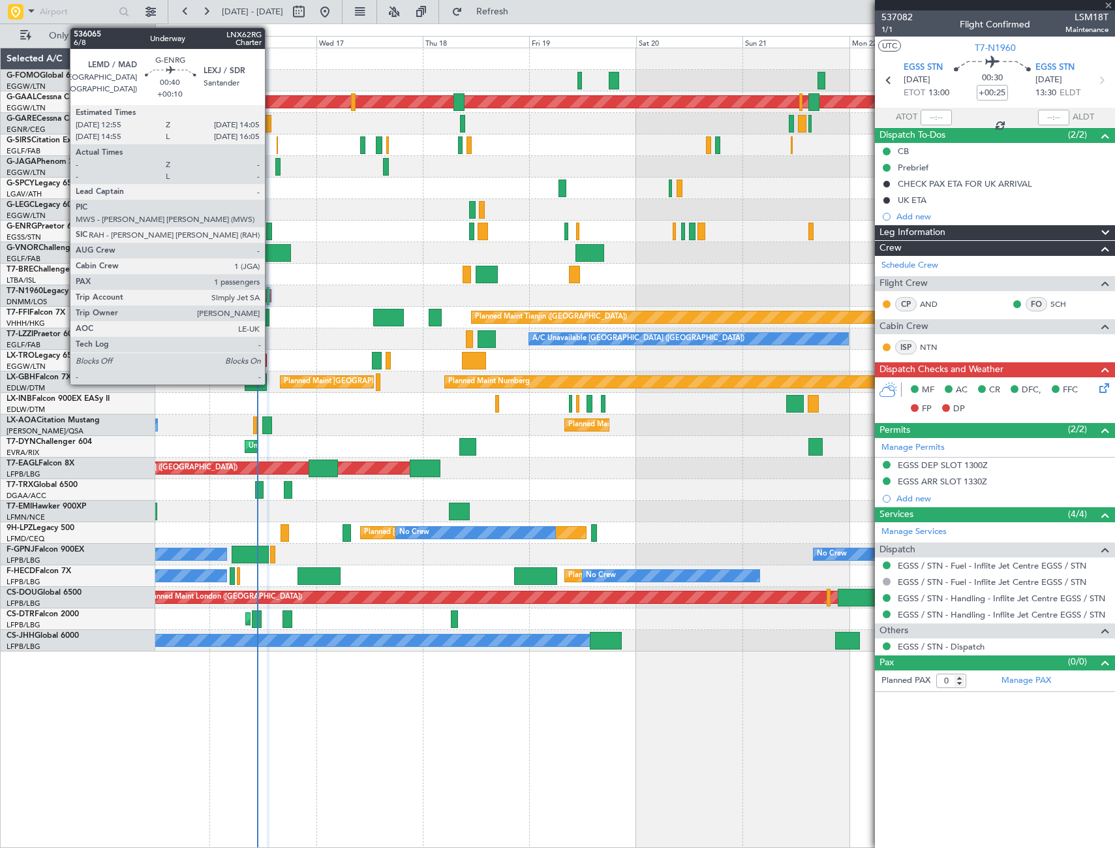
type input "+00:50"
type input "2"
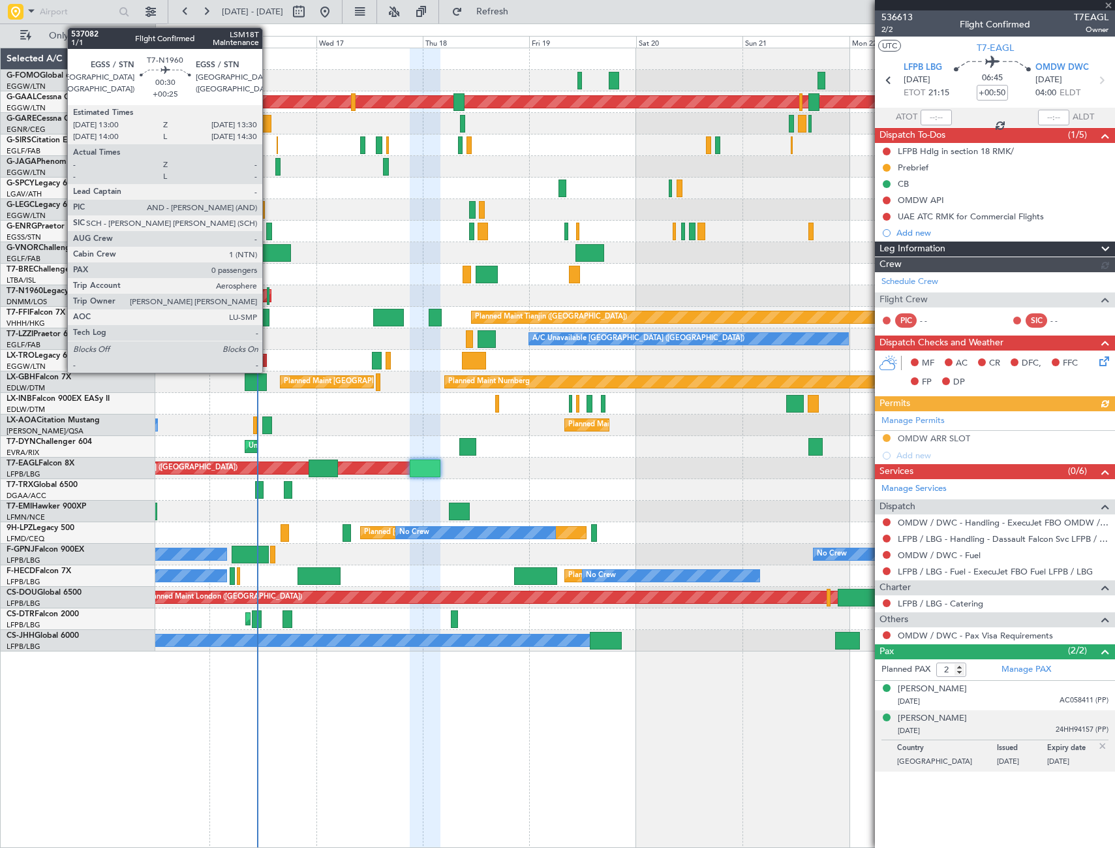
click at [268, 299] on div at bounding box center [268, 296] width 3 height 18
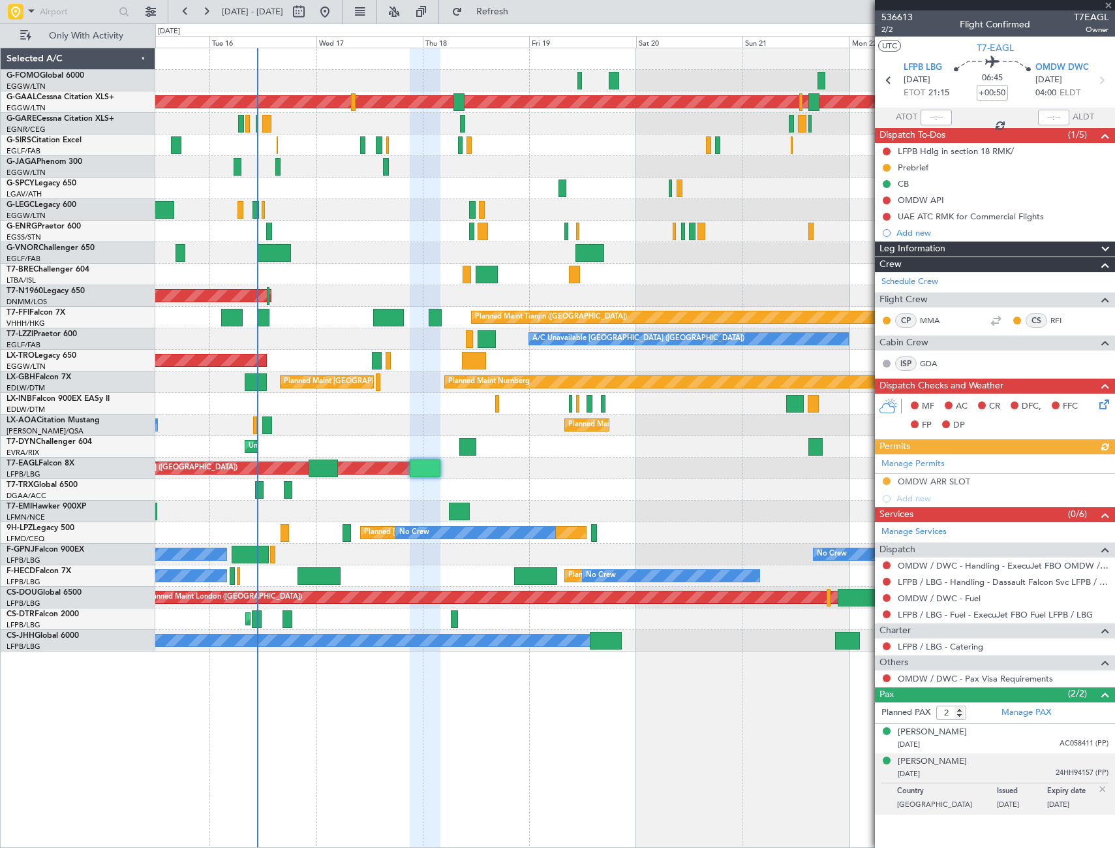
type input "+00:25"
type input "0"
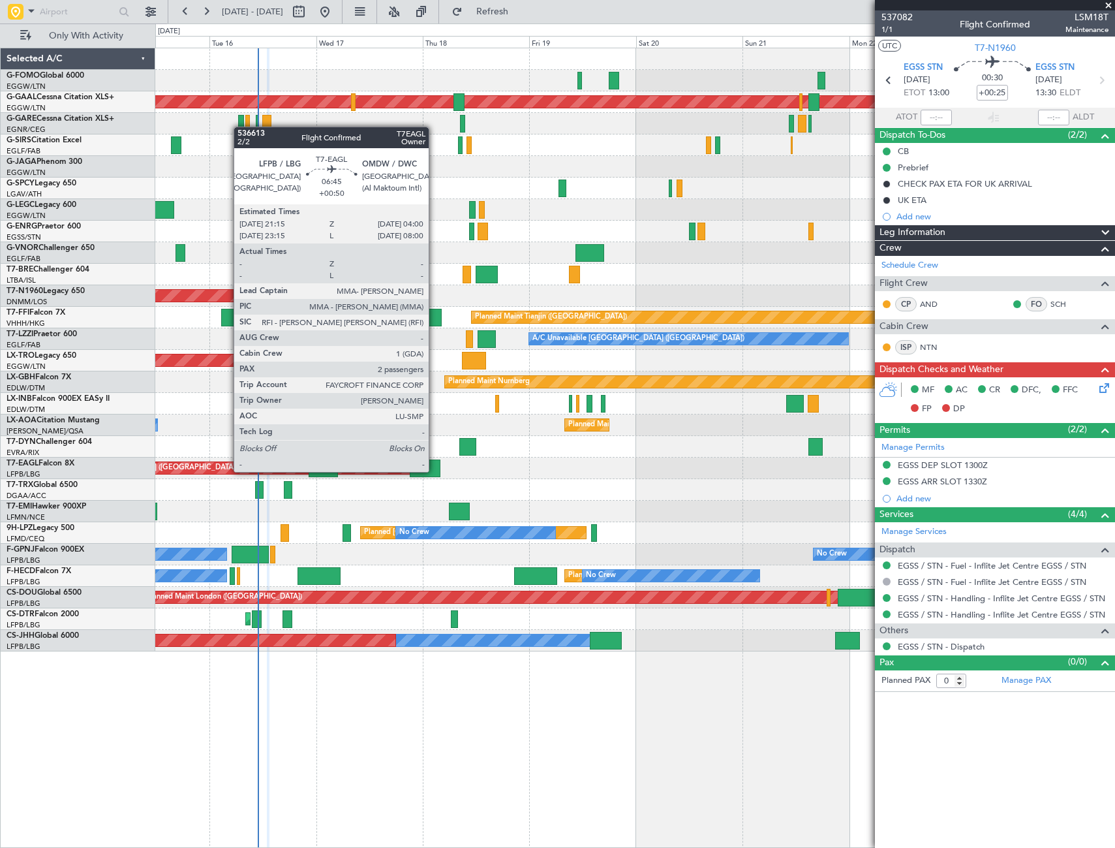
click at [427, 467] on div at bounding box center [425, 468] width 30 height 18
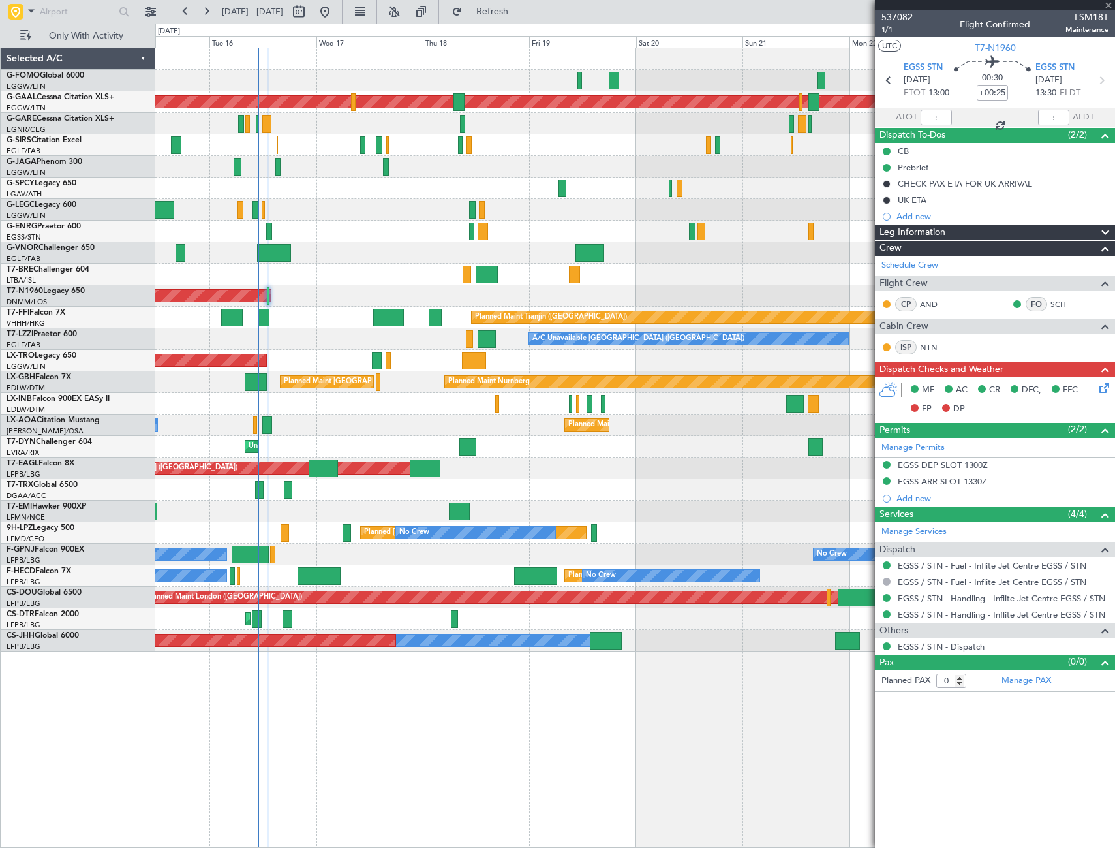
type input "+00:50"
type input "2"
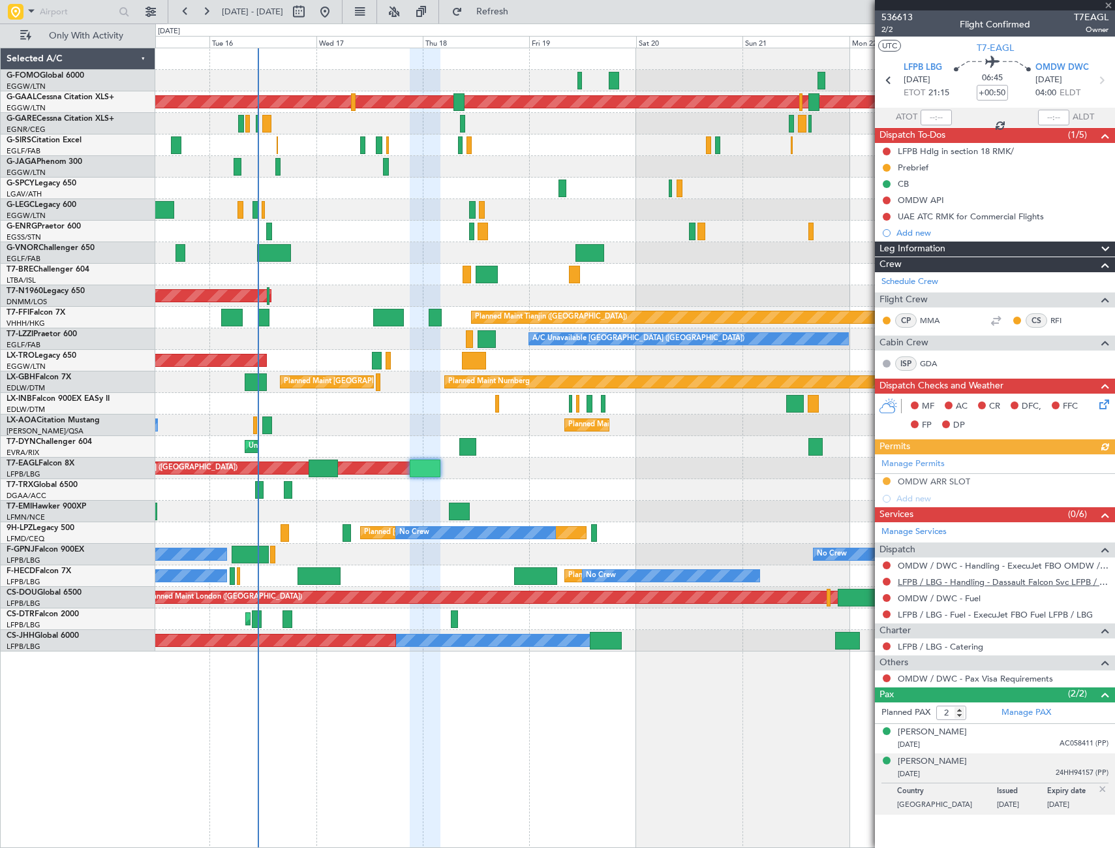
click at [979, 579] on link "LFPB / LBG - Handling - Dassault Falcon Svc LFPB / LBG" at bounding box center [1003, 581] width 211 height 11
click at [1009, 565] on link "OMDW / DWC - Handling - ExecuJet FBO OMDW / DWC" at bounding box center [1003, 565] width 211 height 11
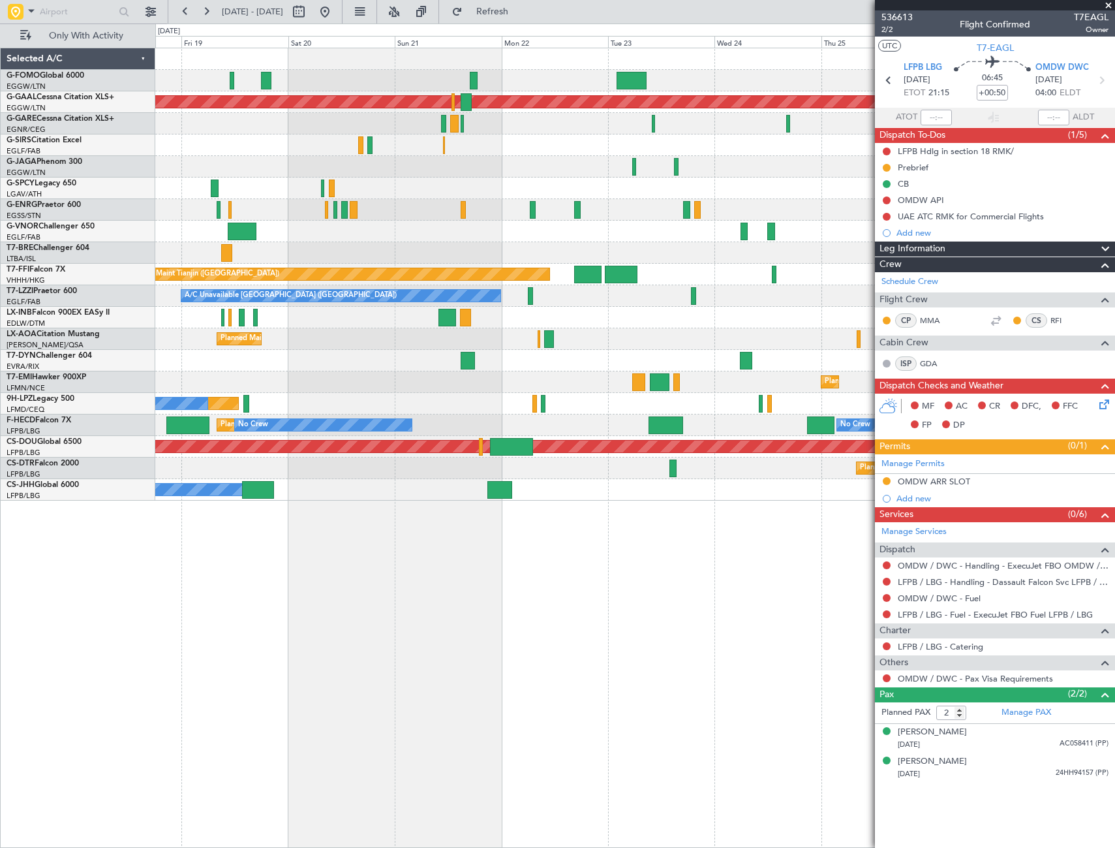
click at [447, 572] on div "Planned Maint Dusseldorf Planned Maint Tianjin ([GEOGRAPHIC_DATA]) A/C Unavaila…" at bounding box center [635, 448] width 960 height 800
click at [959, 480] on div "OMDW ARR SLOT" at bounding box center [934, 481] width 72 height 11
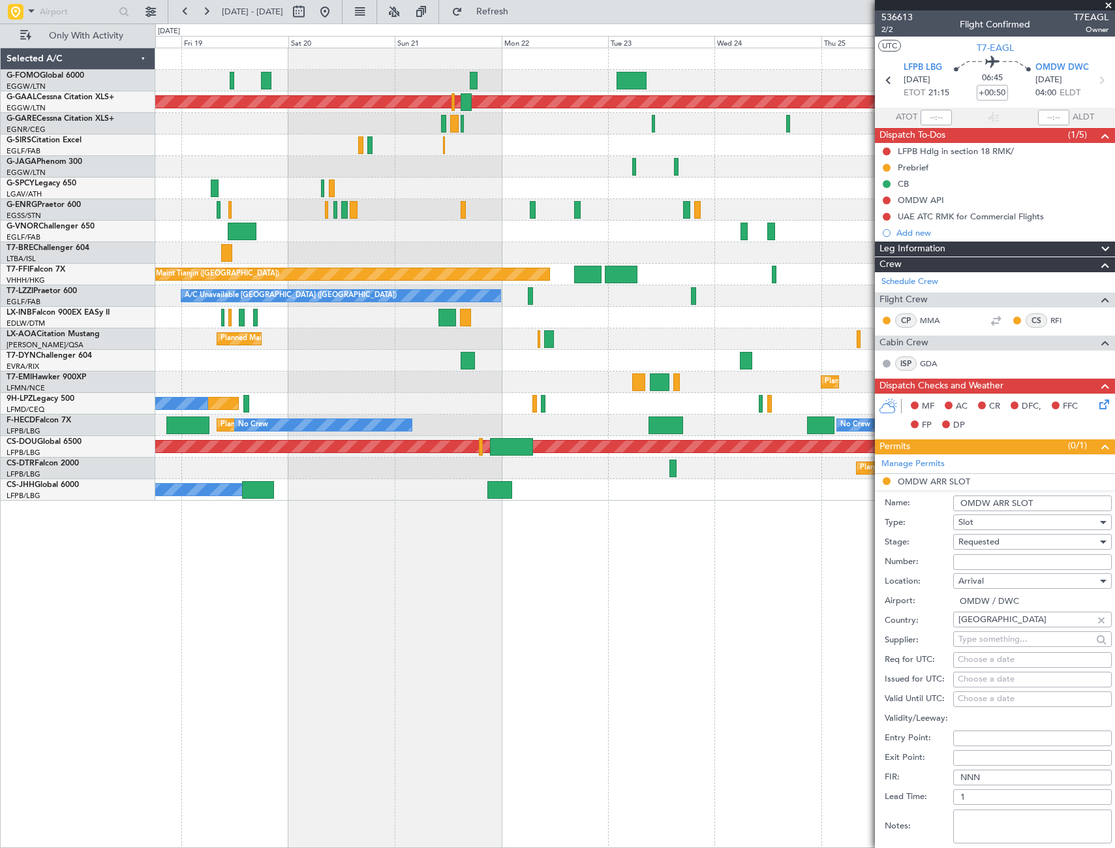
click at [1036, 500] on input "OMDW ARR SLOT" at bounding box center [1032, 503] width 159 height 16
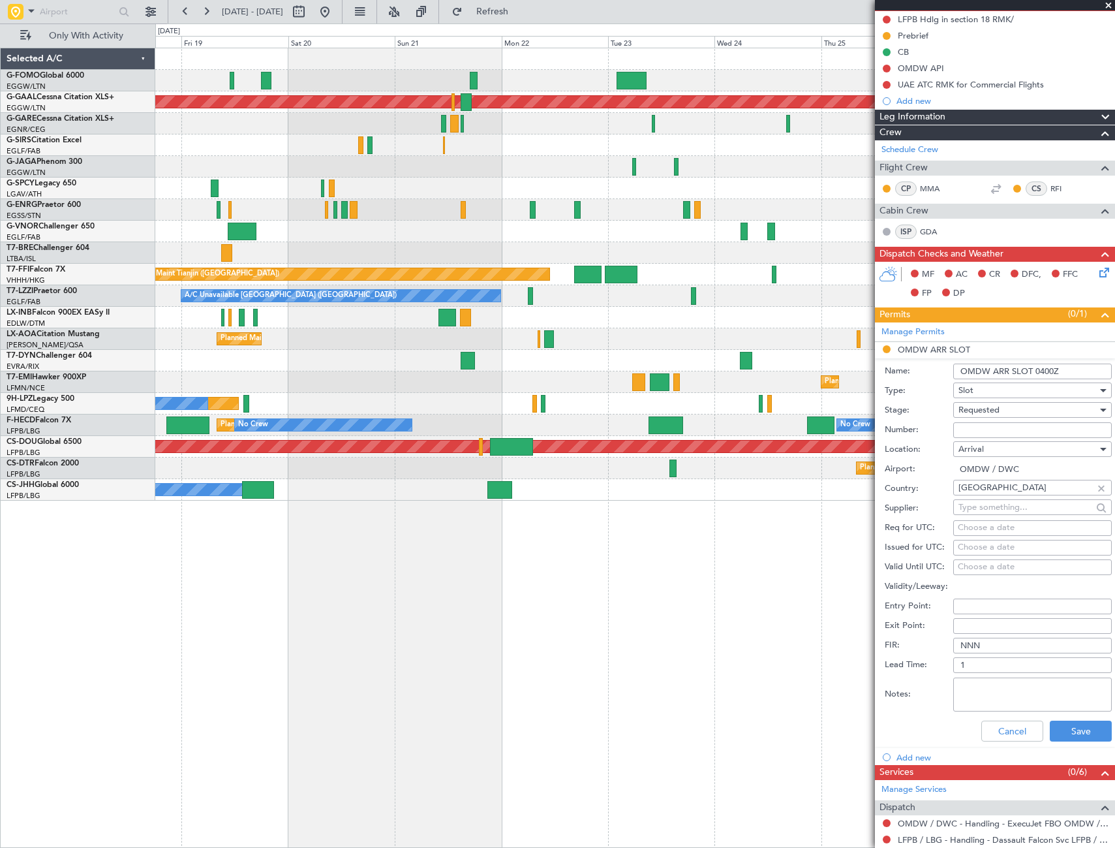
scroll to position [196, 0]
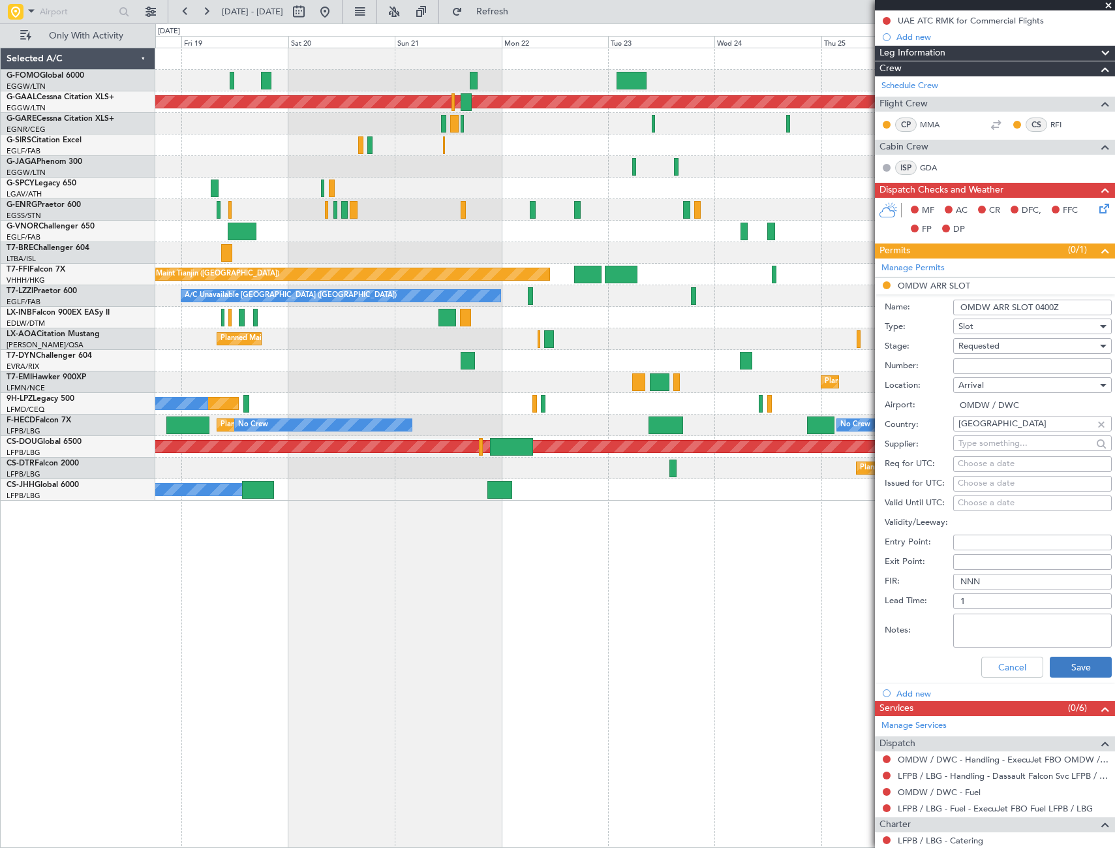
type input "OMDW ARR SLOT 0400Z"
click at [1086, 666] on button "Save" at bounding box center [1081, 666] width 62 height 21
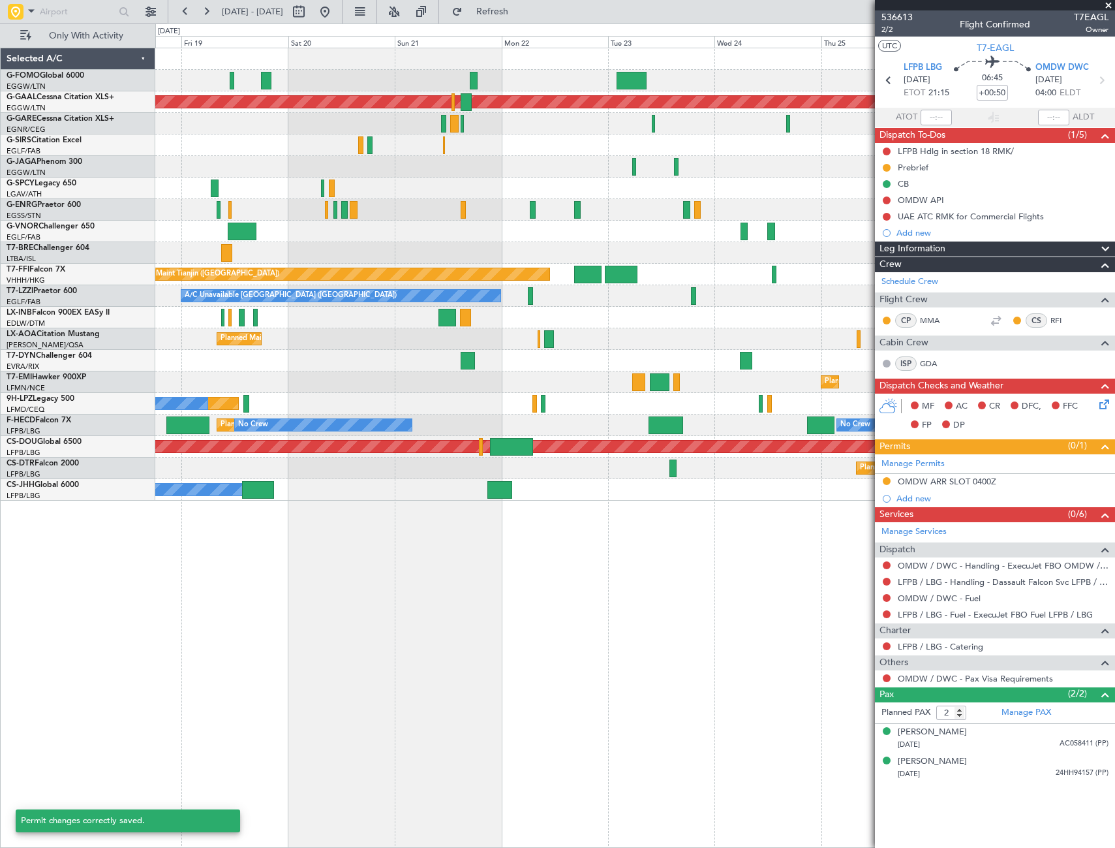
scroll to position [0, 0]
click at [915, 500] on div "Add new" at bounding box center [997, 498] width 200 height 11
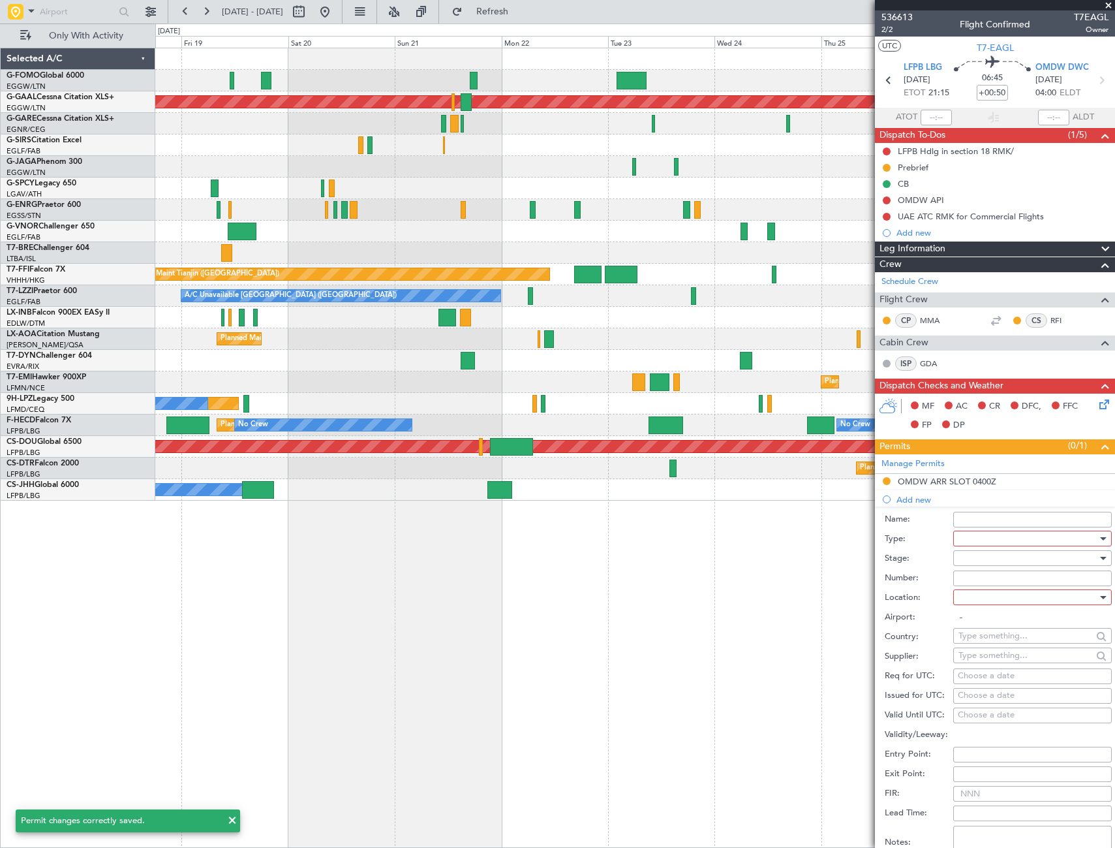
click at [987, 534] on div at bounding box center [1028, 539] width 139 height 20
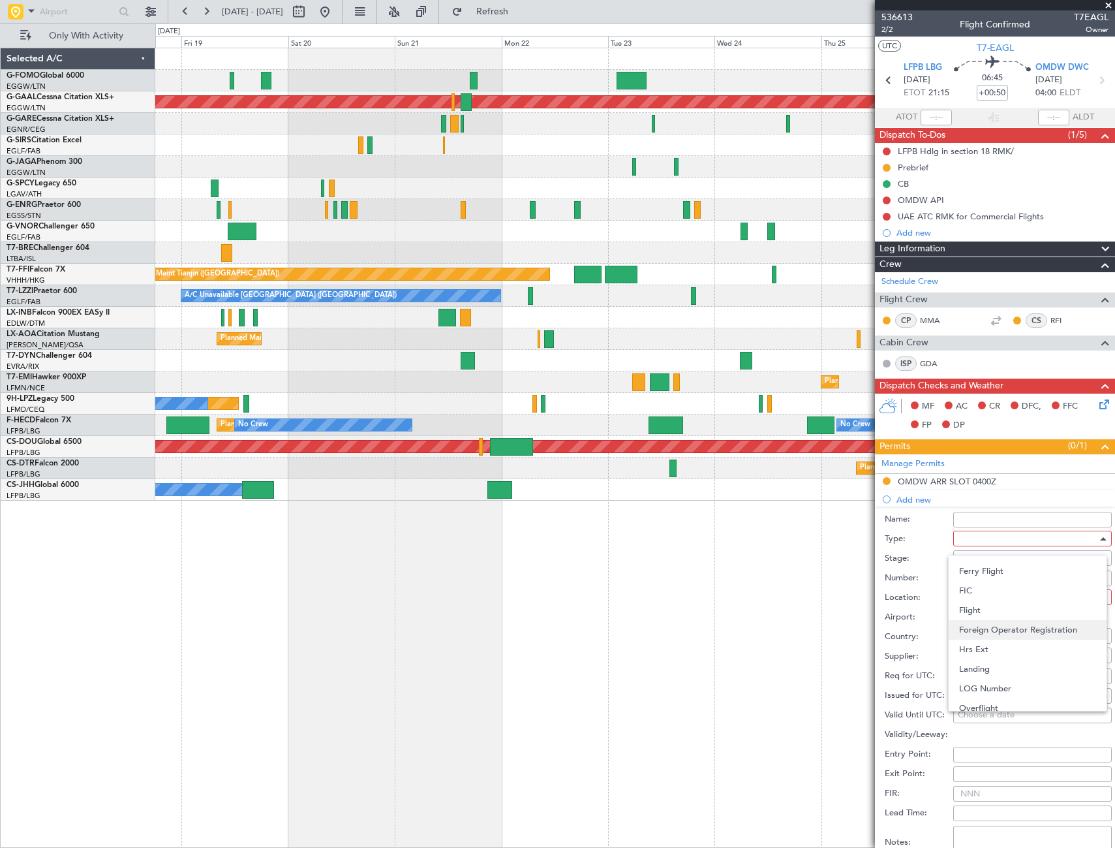
scroll to position [197, 0]
click at [999, 675] on span "Landing" at bounding box center [1027, 681] width 137 height 20
click at [1077, 553] on div at bounding box center [1028, 558] width 139 height 20
click at [971, 643] on span "Requested" at bounding box center [1027, 644] width 137 height 20
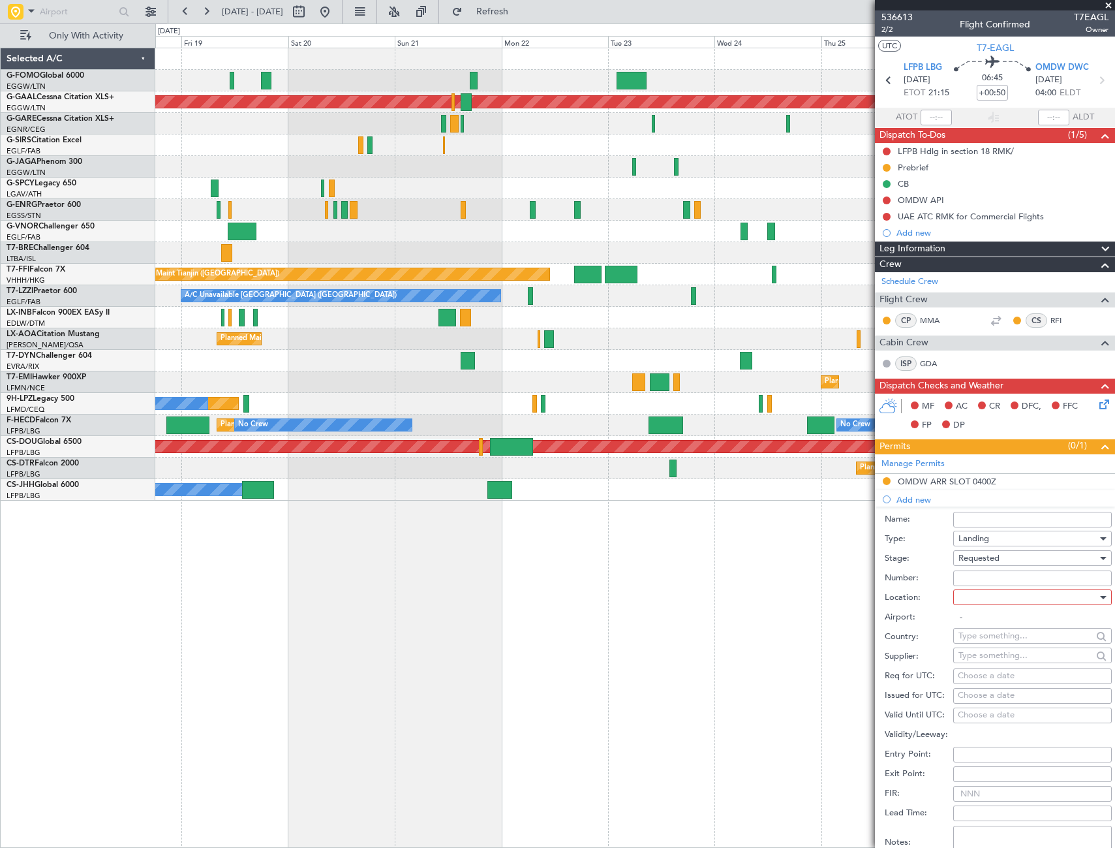
click at [1062, 596] on div at bounding box center [1028, 597] width 139 height 20
click at [983, 658] on span "Arrival" at bounding box center [1027, 663] width 137 height 20
type input "OMDW / DWC"
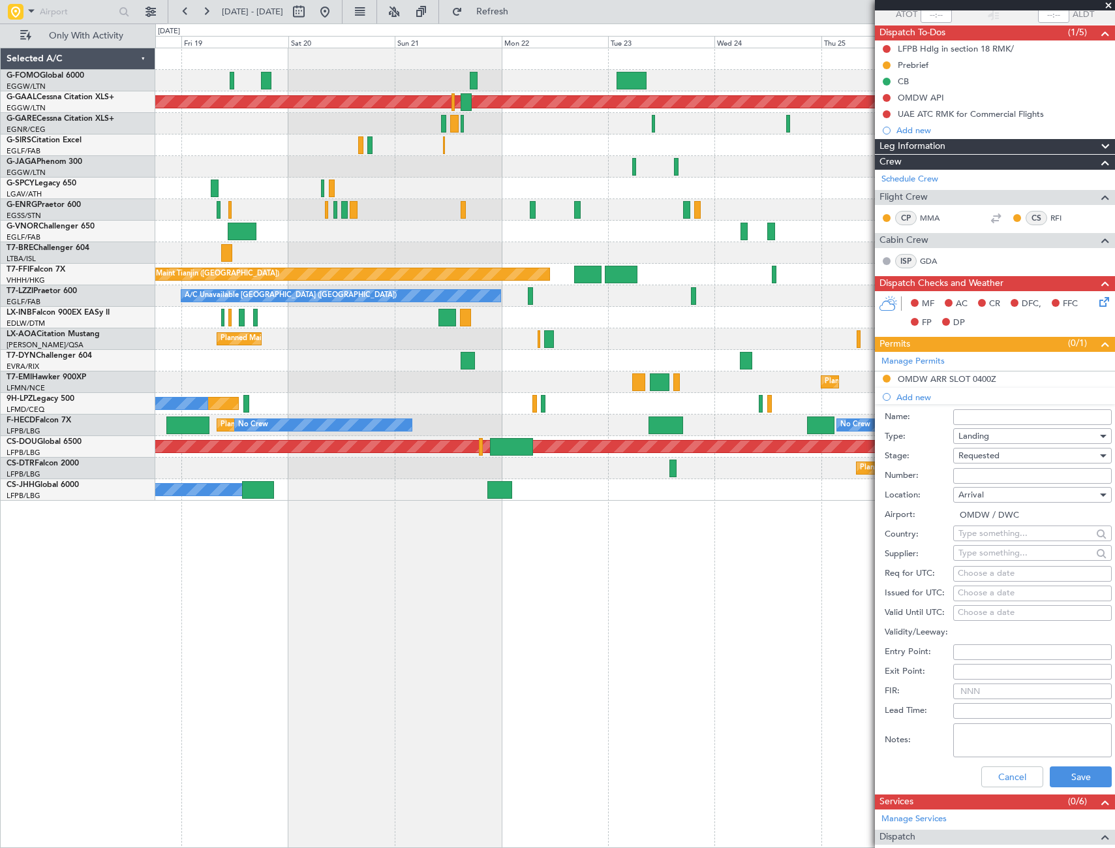
scroll to position [130, 0]
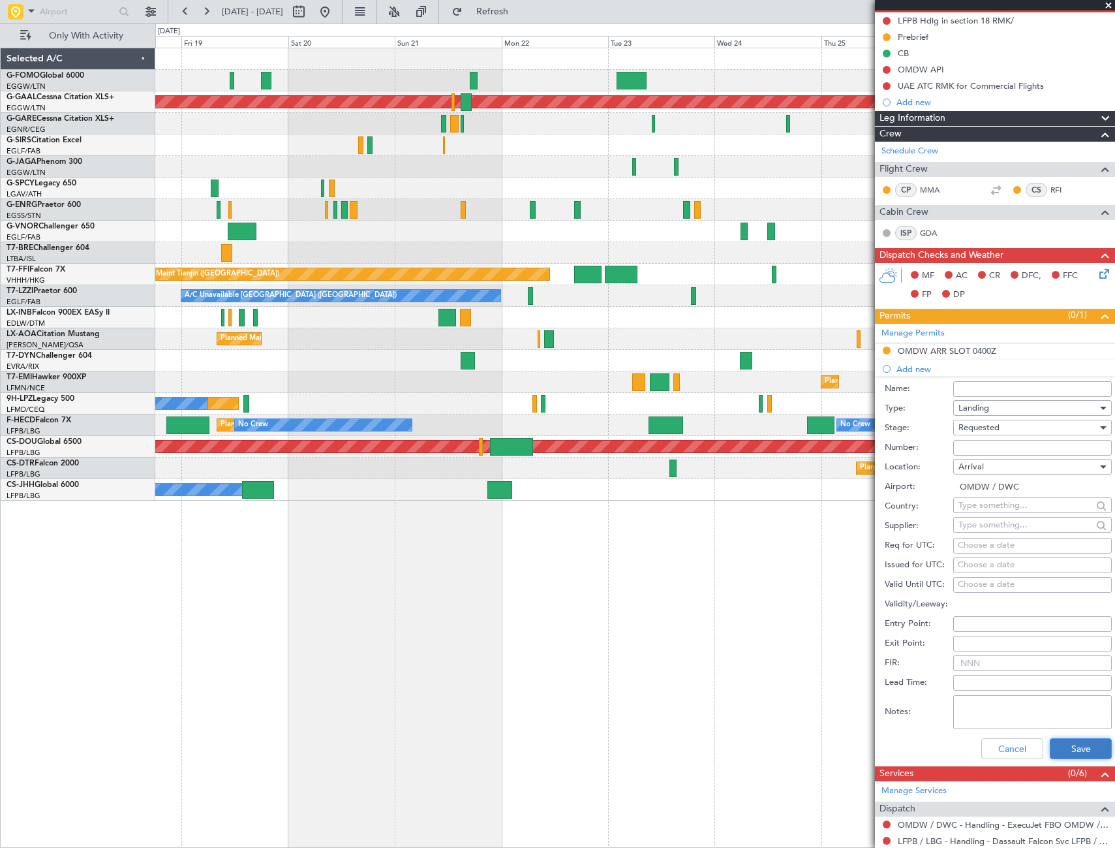
click at [1066, 756] on button "Save" at bounding box center [1081, 748] width 62 height 21
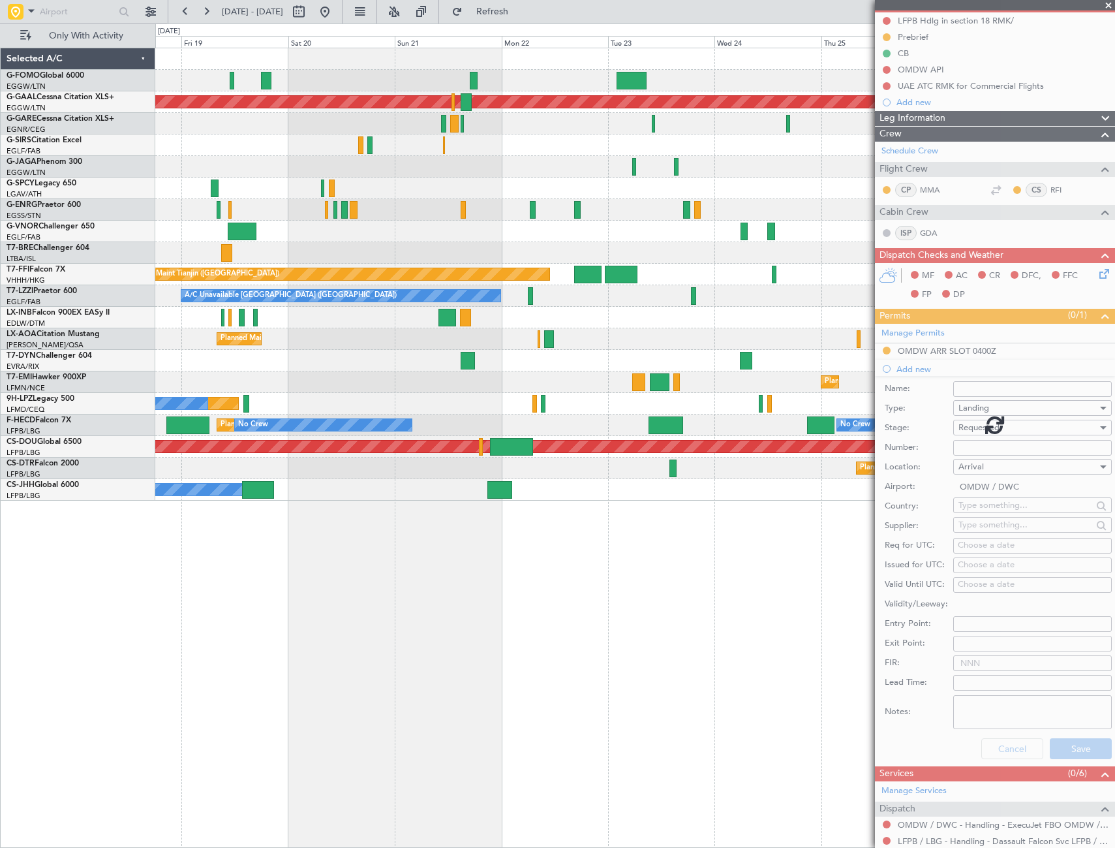
scroll to position [0, 0]
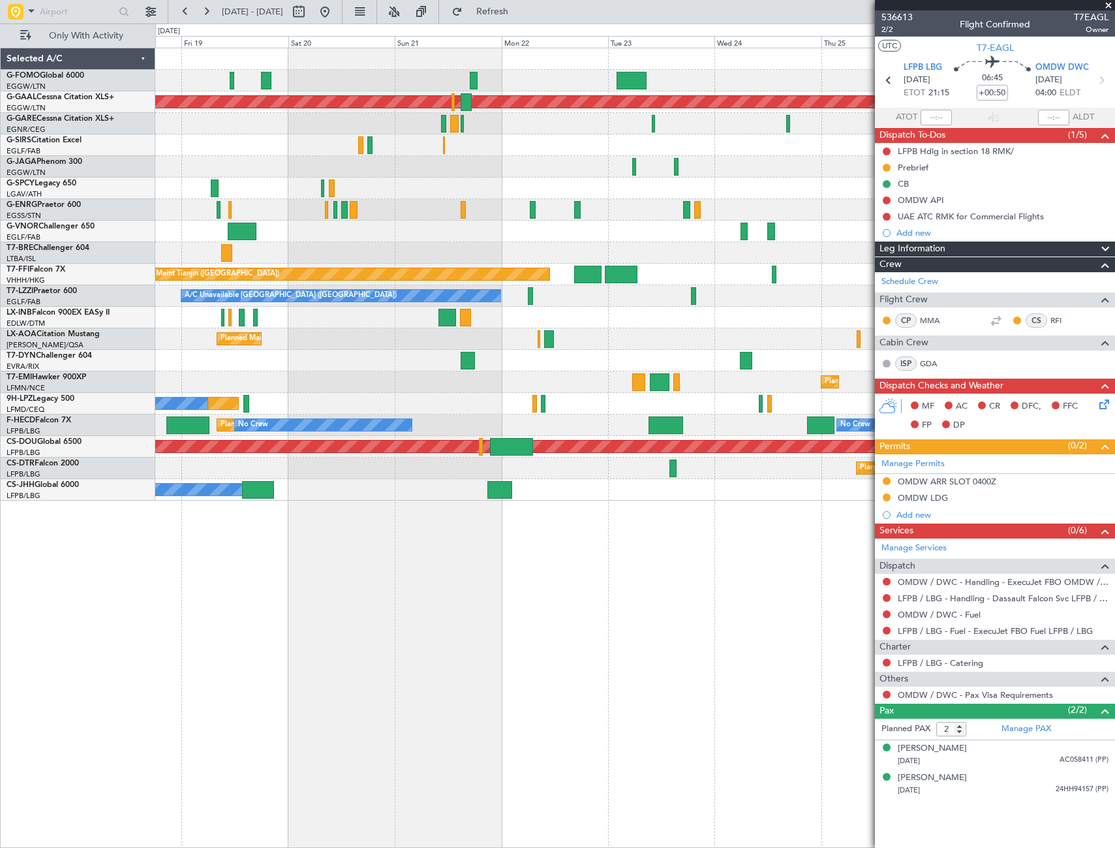
drag, startPoint x: 914, startPoint y: 512, endPoint x: 905, endPoint y: 519, distance: 11.6
click at [914, 512] on mat-tooltip-component "OMDW LDG" at bounding box center [922, 519] width 65 height 35
click at [917, 515] on div "Add new" at bounding box center [997, 514] width 200 height 11
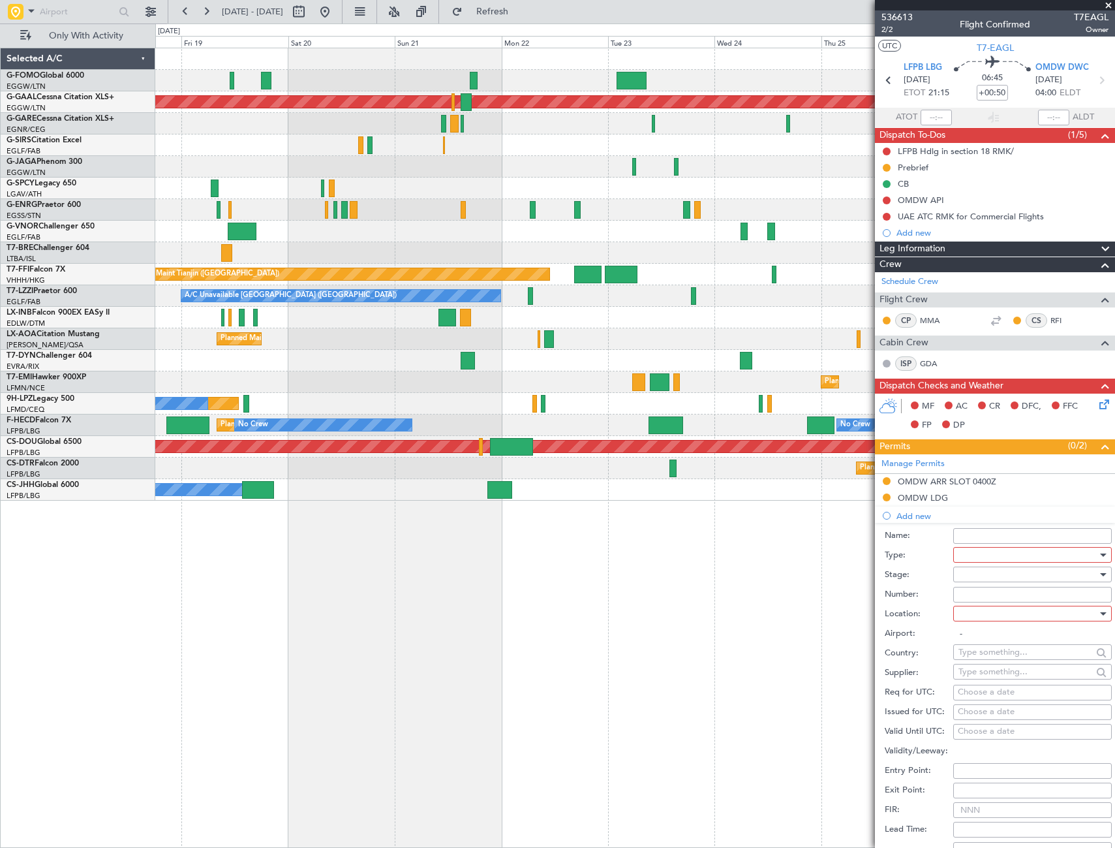
click at [987, 556] on div at bounding box center [1028, 555] width 139 height 20
click at [994, 675] on span "Overflight" at bounding box center [1027, 672] width 137 height 20
click at [1002, 577] on div at bounding box center [1028, 574] width 139 height 20
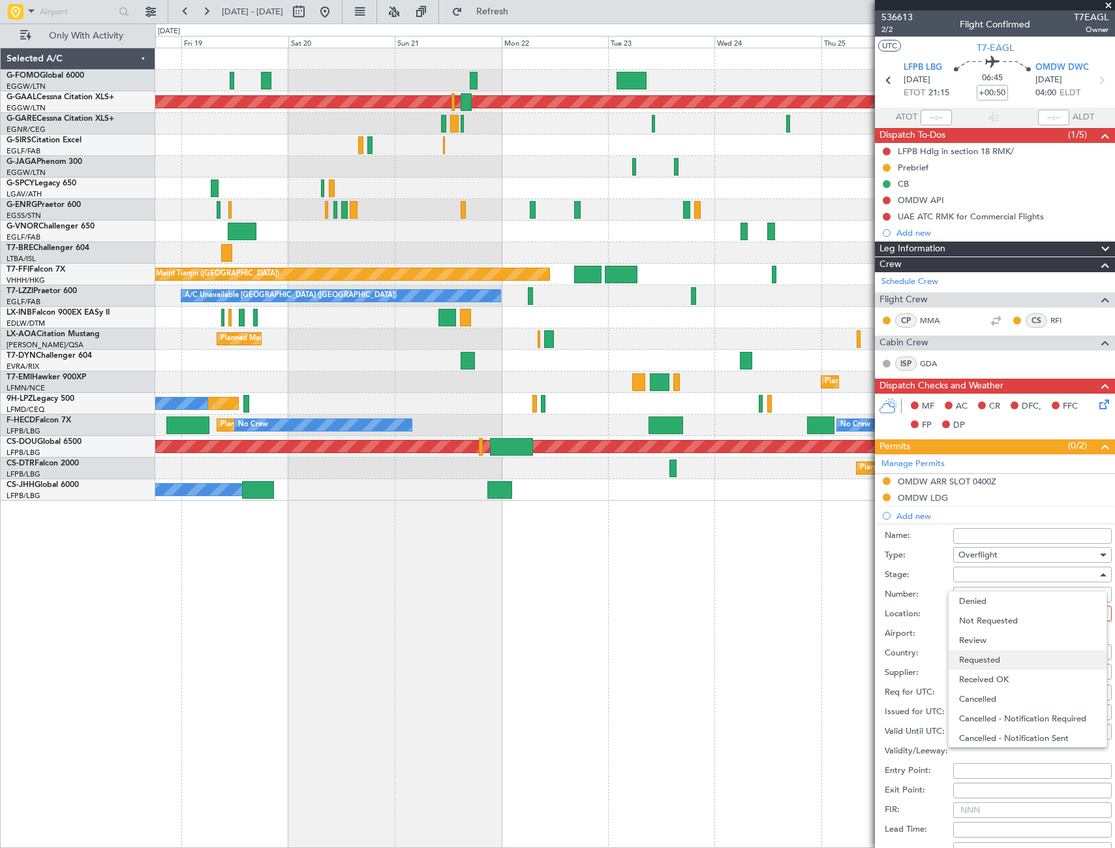
click at [998, 662] on span "Requested" at bounding box center [1027, 660] width 137 height 20
click at [1039, 613] on div at bounding box center [1028, 614] width 139 height 20
click at [980, 716] on span "Enroute" at bounding box center [1027, 719] width 137 height 20
click at [972, 654] on input "text" at bounding box center [1026, 652] width 134 height 20
click at [987, 668] on span "Egypt" at bounding box center [1028, 671] width 128 height 20
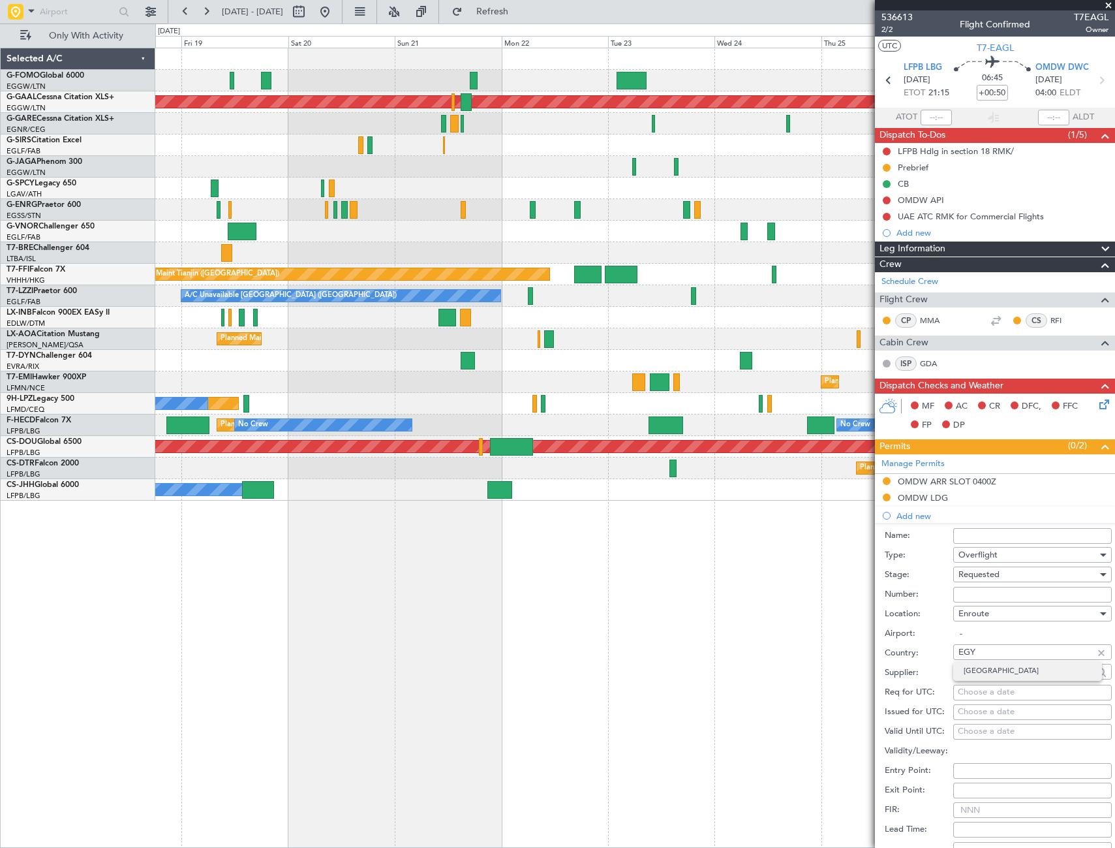
type input "Egypt"
click at [709, 637] on div "Planned Maint Dusseldorf Planned Maint Tianjin (Binhai) A/C Unavailable London …" at bounding box center [635, 448] width 960 height 800
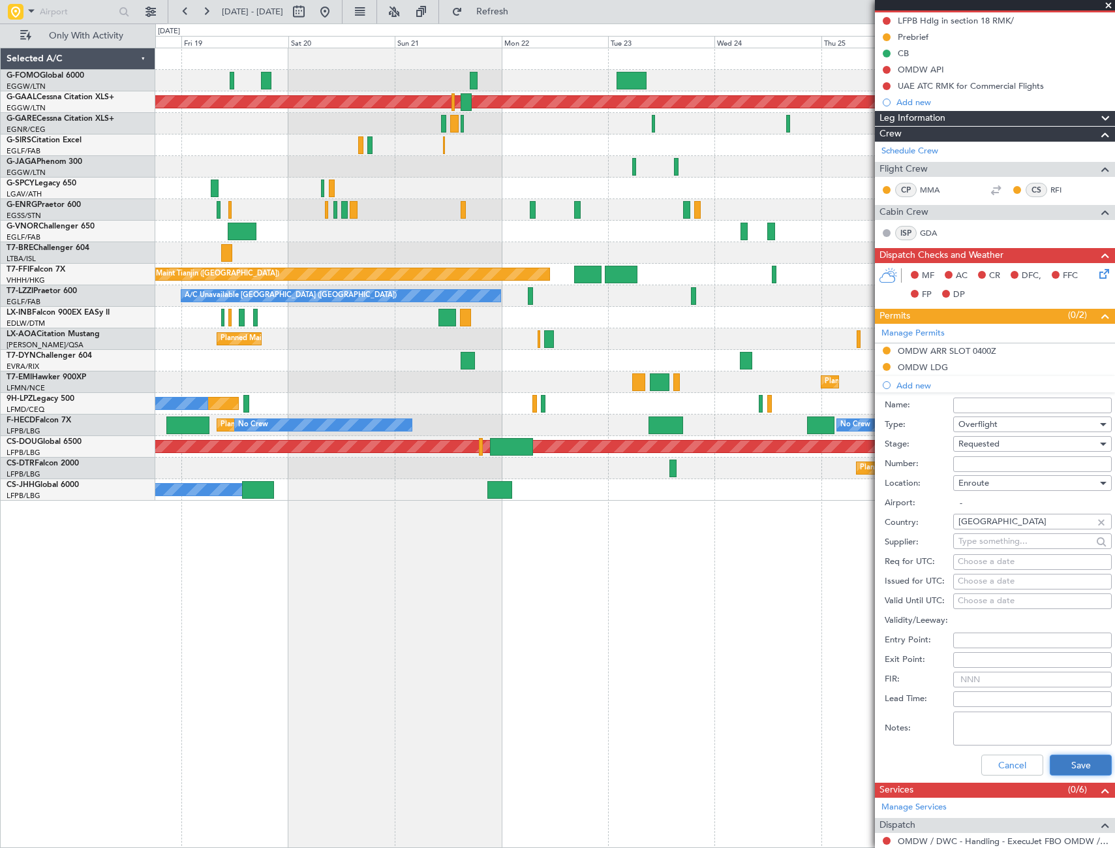
click at [1073, 764] on button "Save" at bounding box center [1081, 764] width 62 height 21
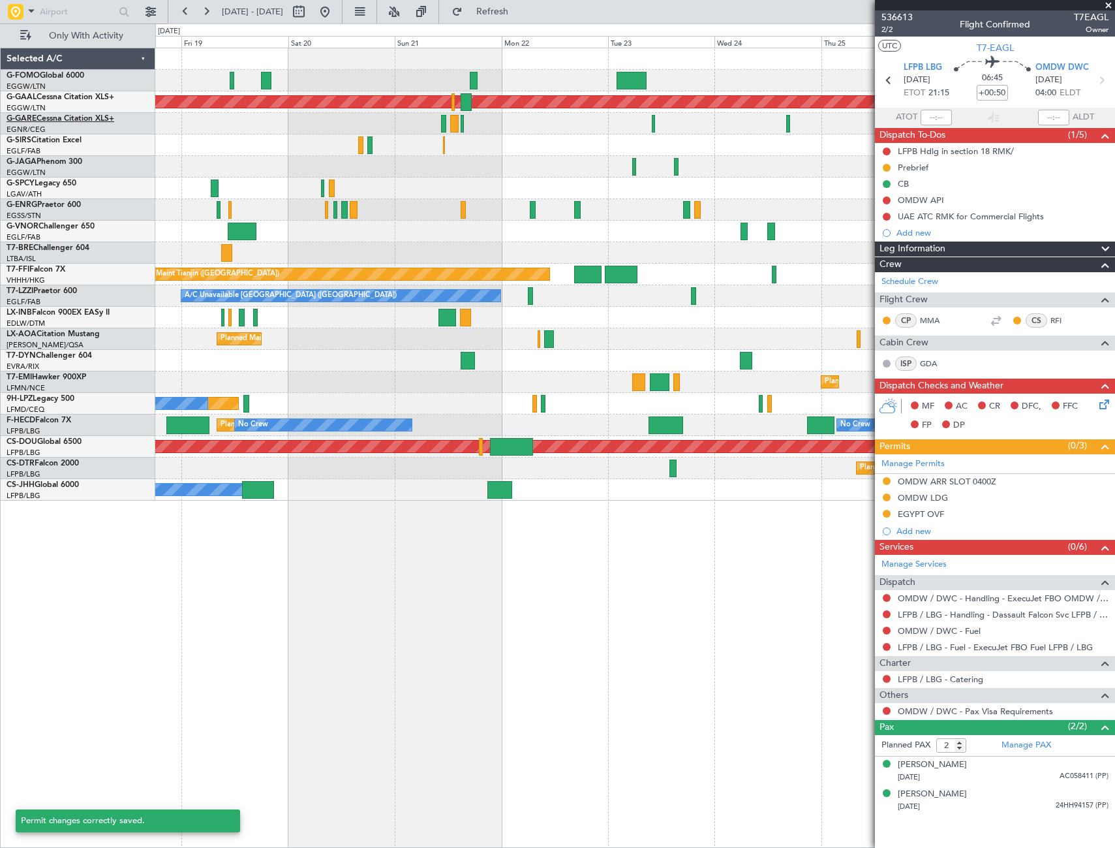
scroll to position [0, 0]
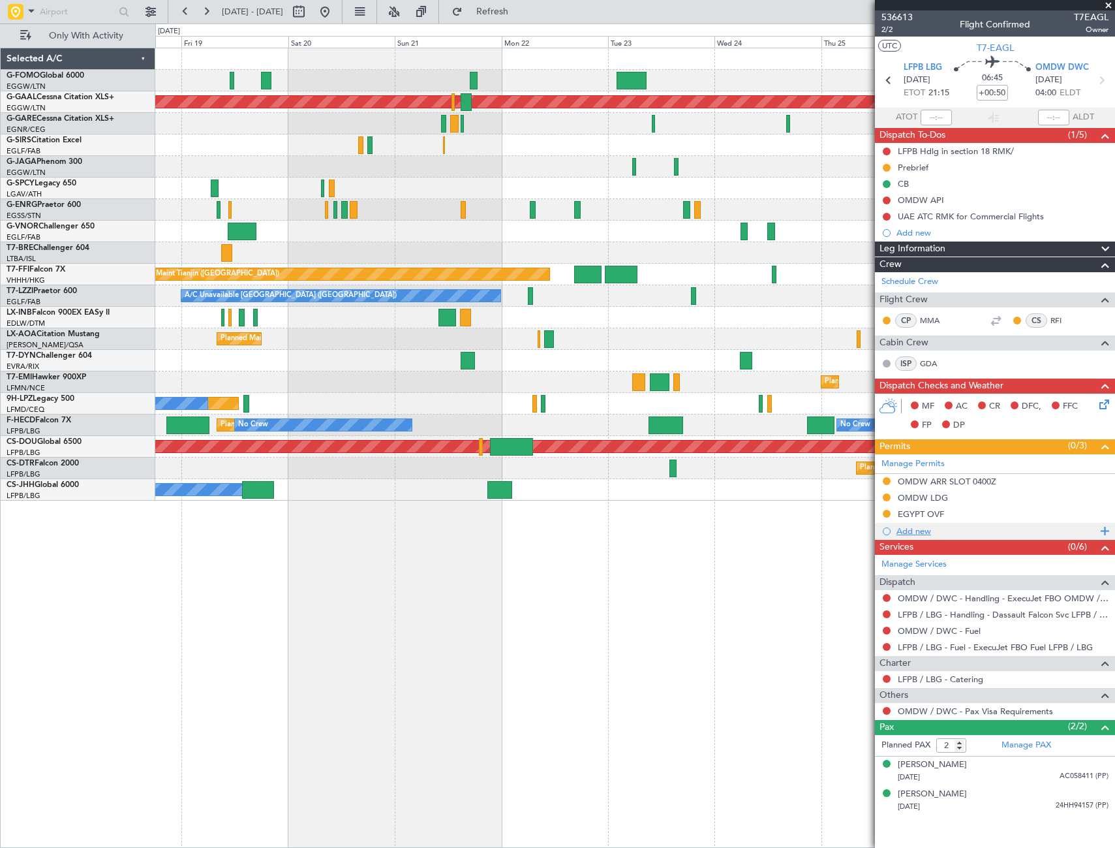
click at [925, 533] on div "Add new" at bounding box center [997, 530] width 200 height 11
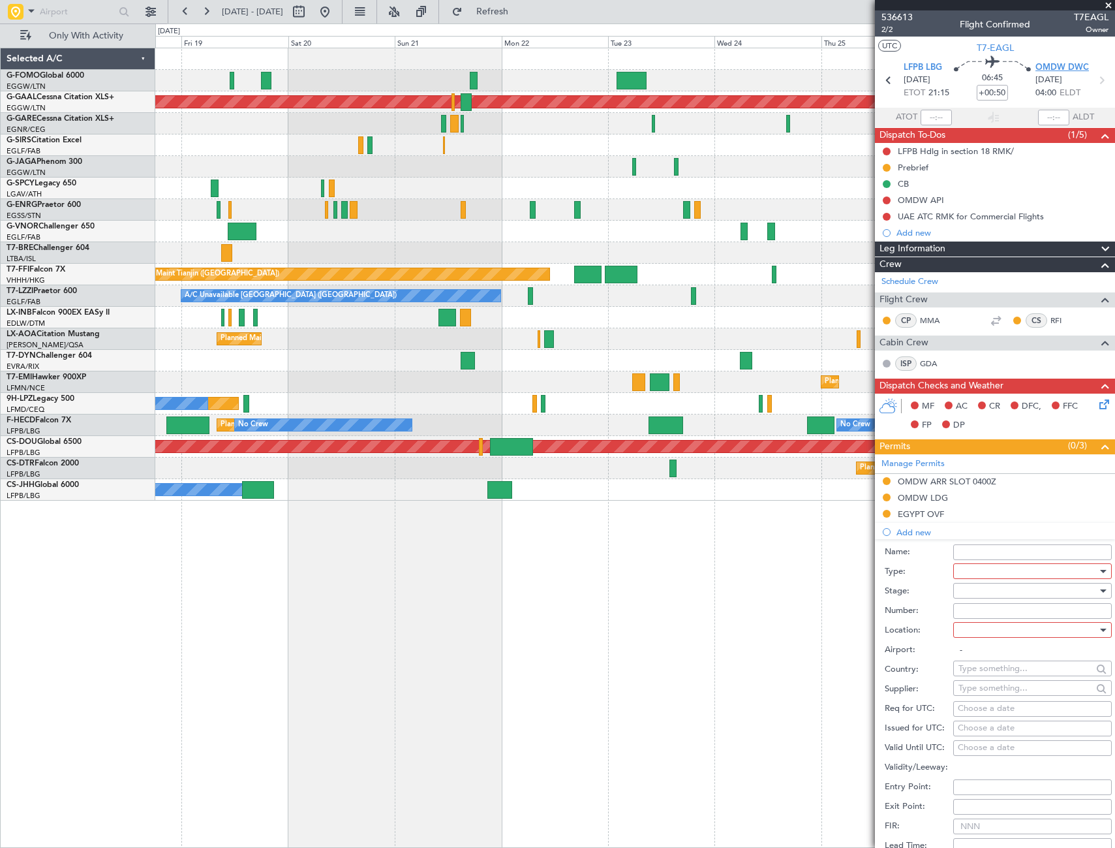
click at [1072, 65] on span "OMDW DWC" at bounding box center [1063, 67] width 54 height 13
click at [1020, 573] on div at bounding box center [1028, 571] width 139 height 20
click at [1000, 622] on span "Overflight" at bounding box center [1027, 623] width 137 height 20
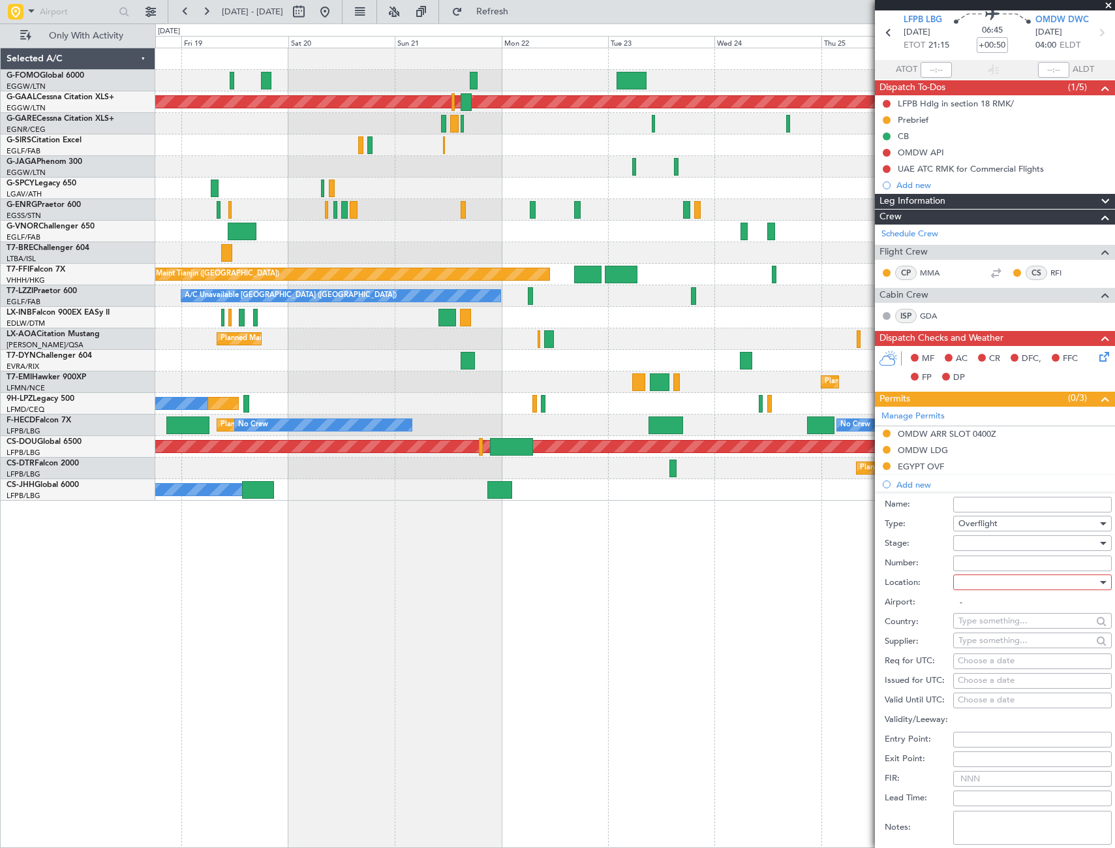
scroll to position [65, 0]
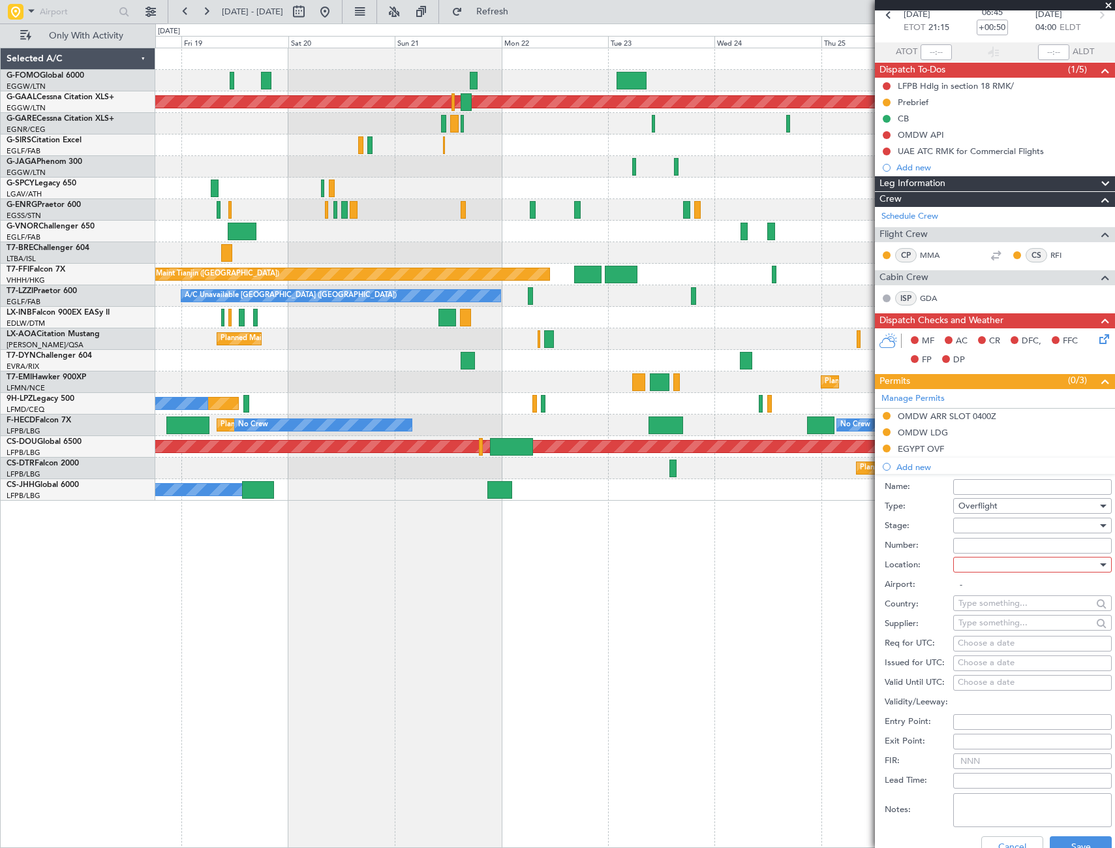
click at [1070, 523] on div at bounding box center [1028, 525] width 139 height 20
click at [1002, 611] on span "Requested" at bounding box center [1027, 611] width 137 height 20
click at [1049, 570] on div at bounding box center [1028, 565] width 139 height 20
click at [982, 671] on span "Enroute" at bounding box center [1027, 670] width 137 height 20
click at [1008, 604] on input "text" at bounding box center [1026, 603] width 134 height 20
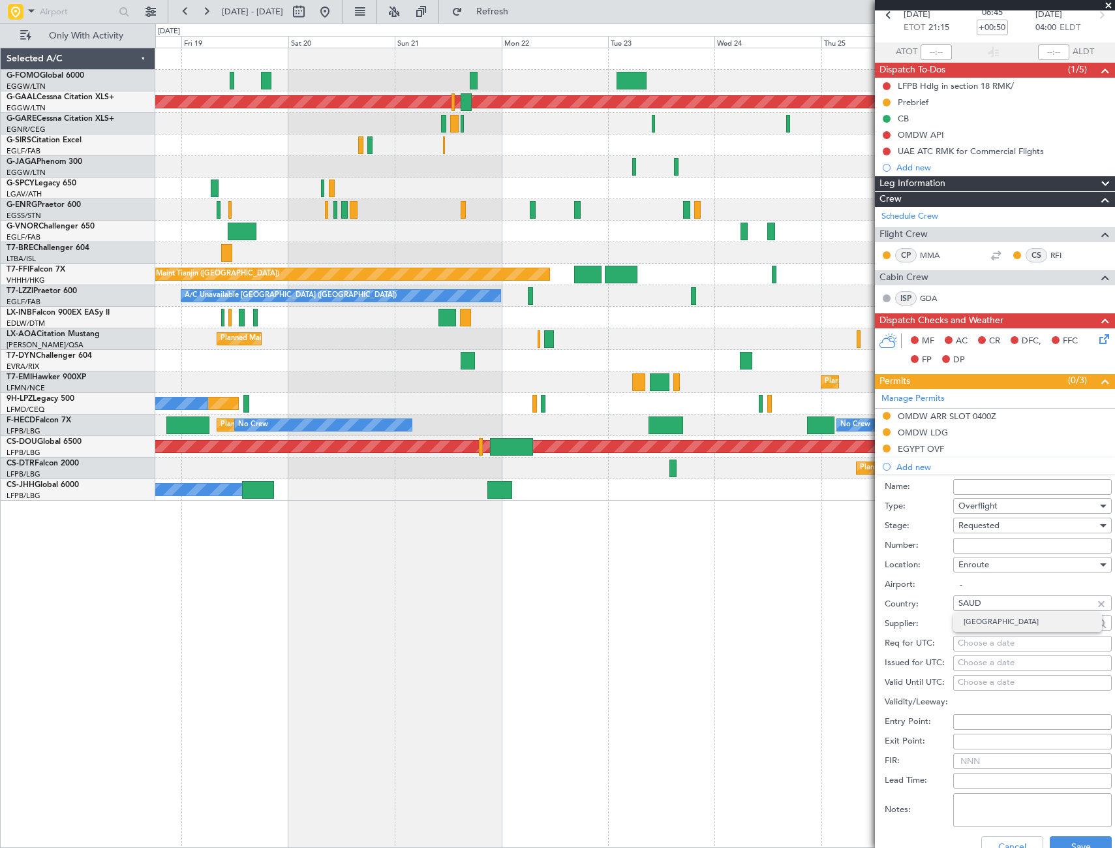
click at [1012, 625] on span "Saudi Arabia" at bounding box center [1028, 622] width 128 height 20
type input "Saudi Arabia"
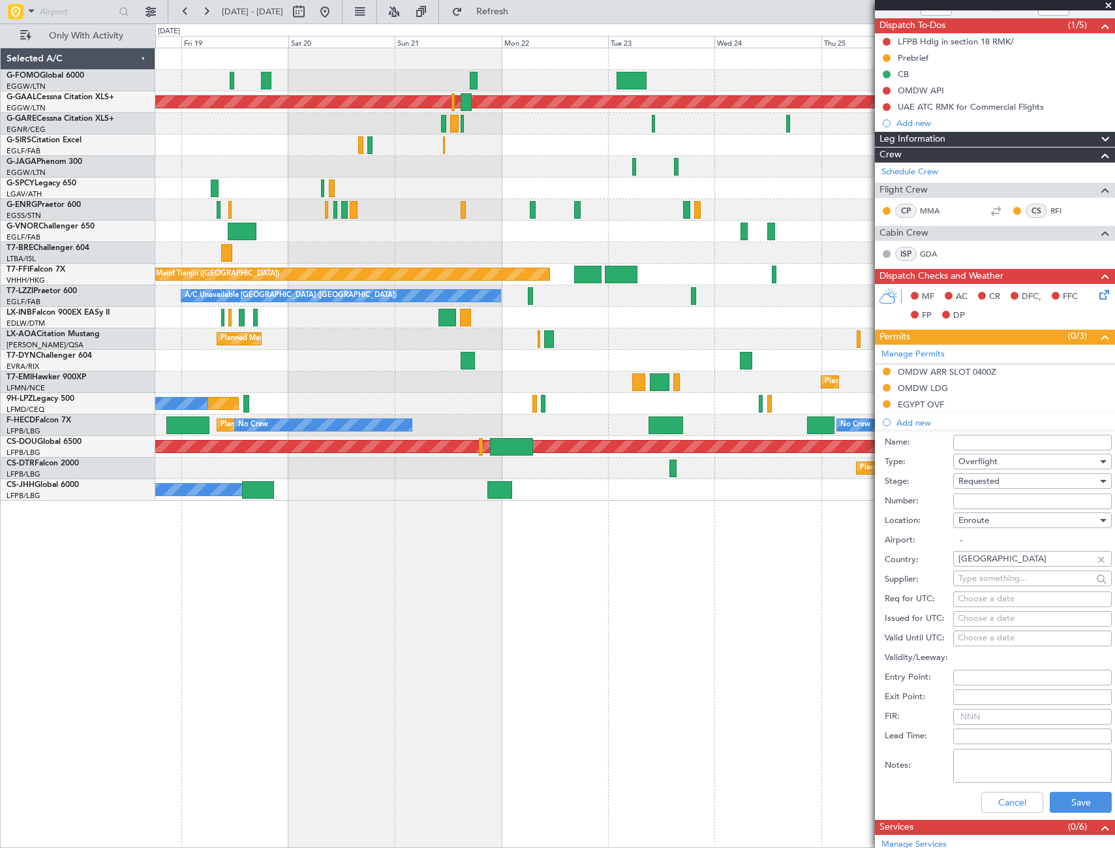
scroll to position [130, 0]
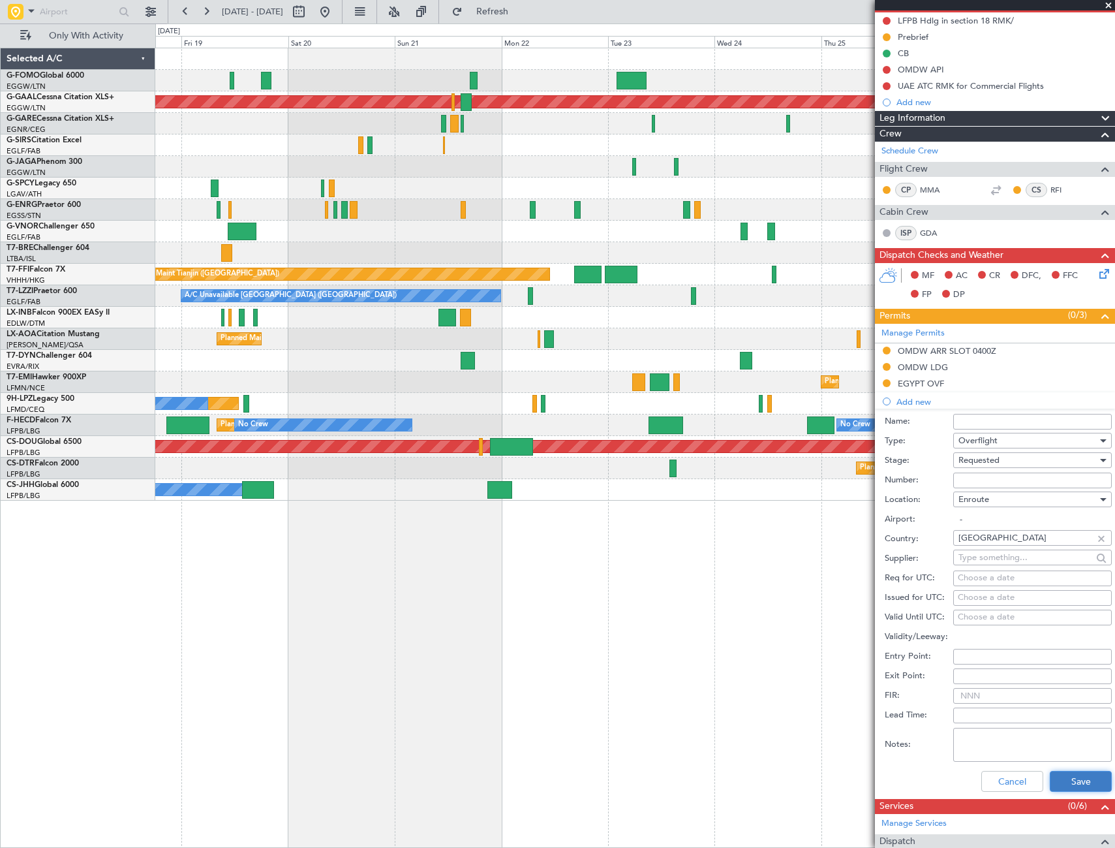
click at [1071, 778] on button "Save" at bounding box center [1081, 781] width 62 height 21
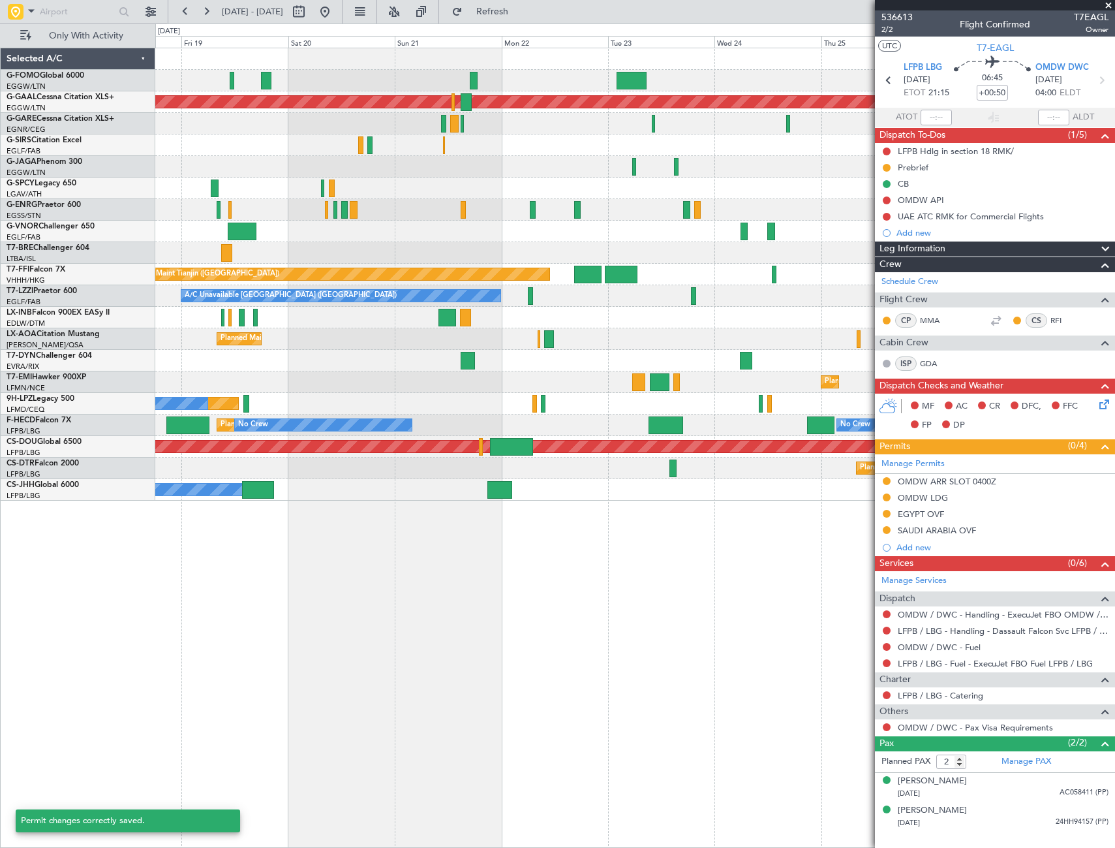
scroll to position [0, 0]
click at [917, 548] on div "Add new" at bounding box center [997, 547] width 200 height 11
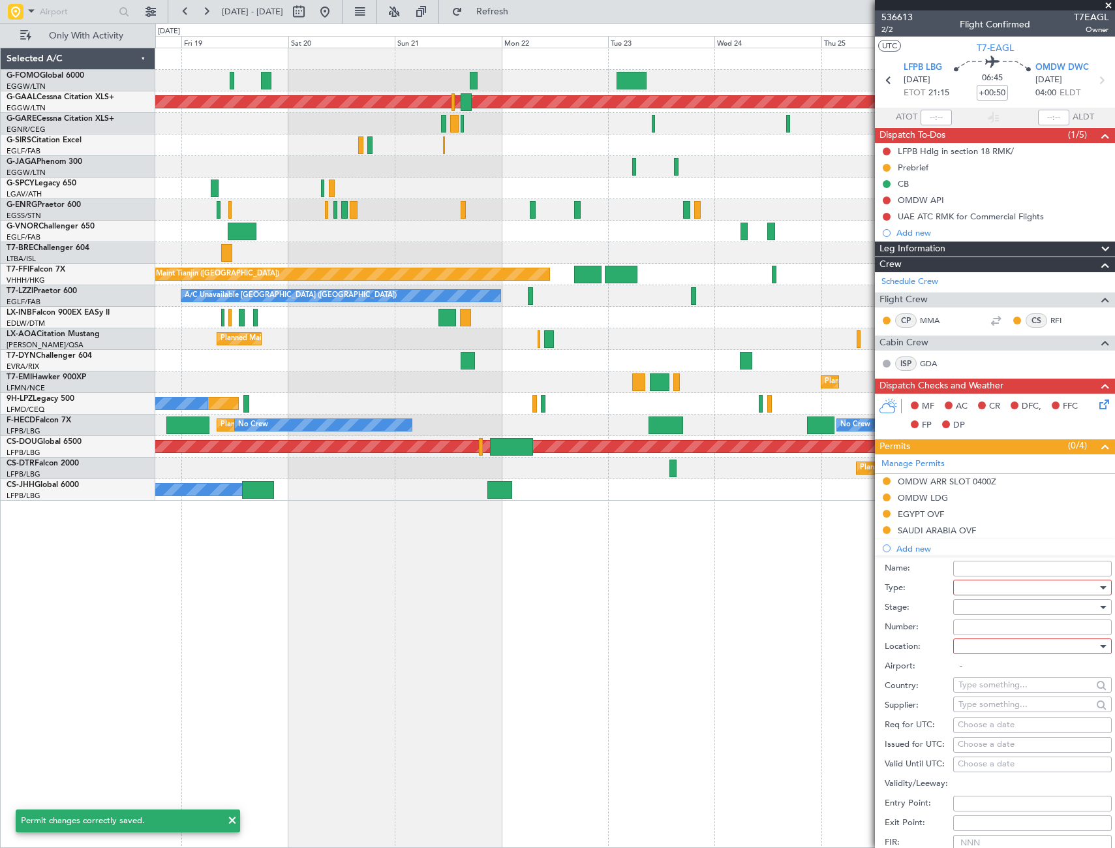
click at [1026, 587] on div at bounding box center [1028, 587] width 139 height 20
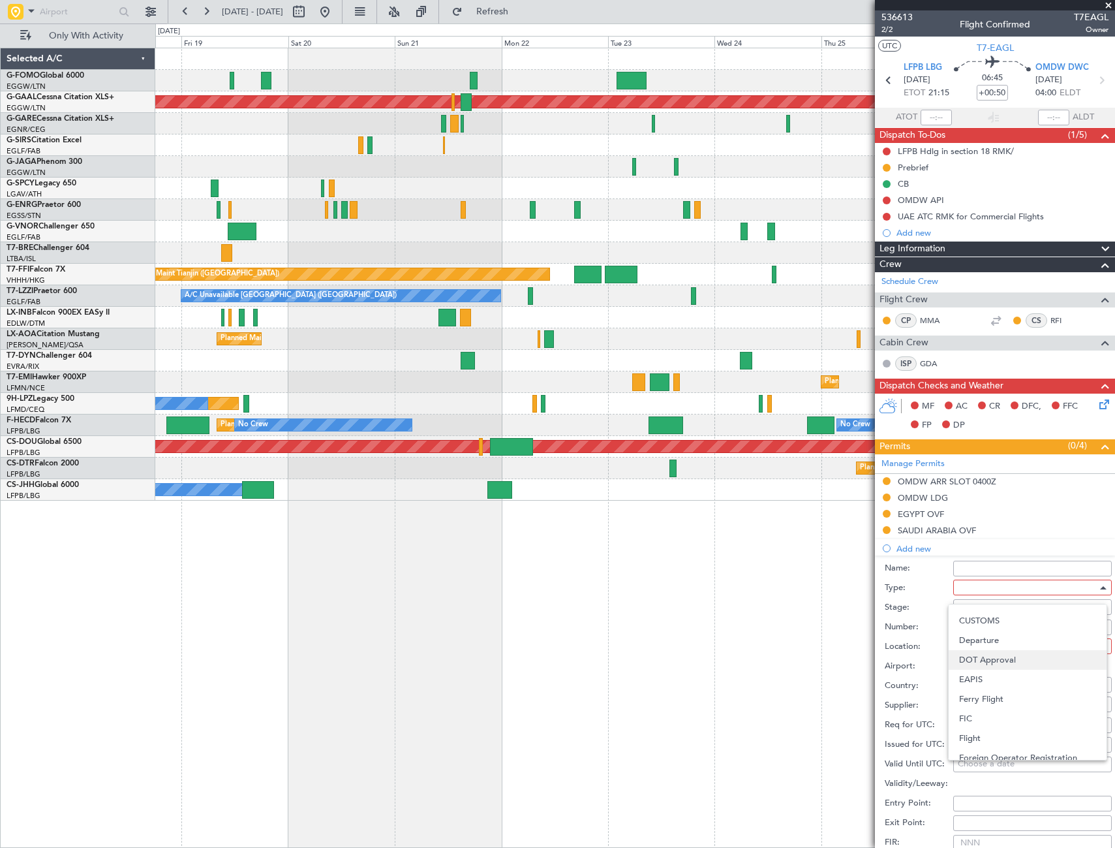
scroll to position [261, 0]
click at [992, 708] on span "Overflight" at bounding box center [1027, 706] width 137 height 20
click at [1058, 607] on div at bounding box center [1028, 607] width 139 height 20
click at [1012, 686] on span "Requested" at bounding box center [1027, 693] width 137 height 20
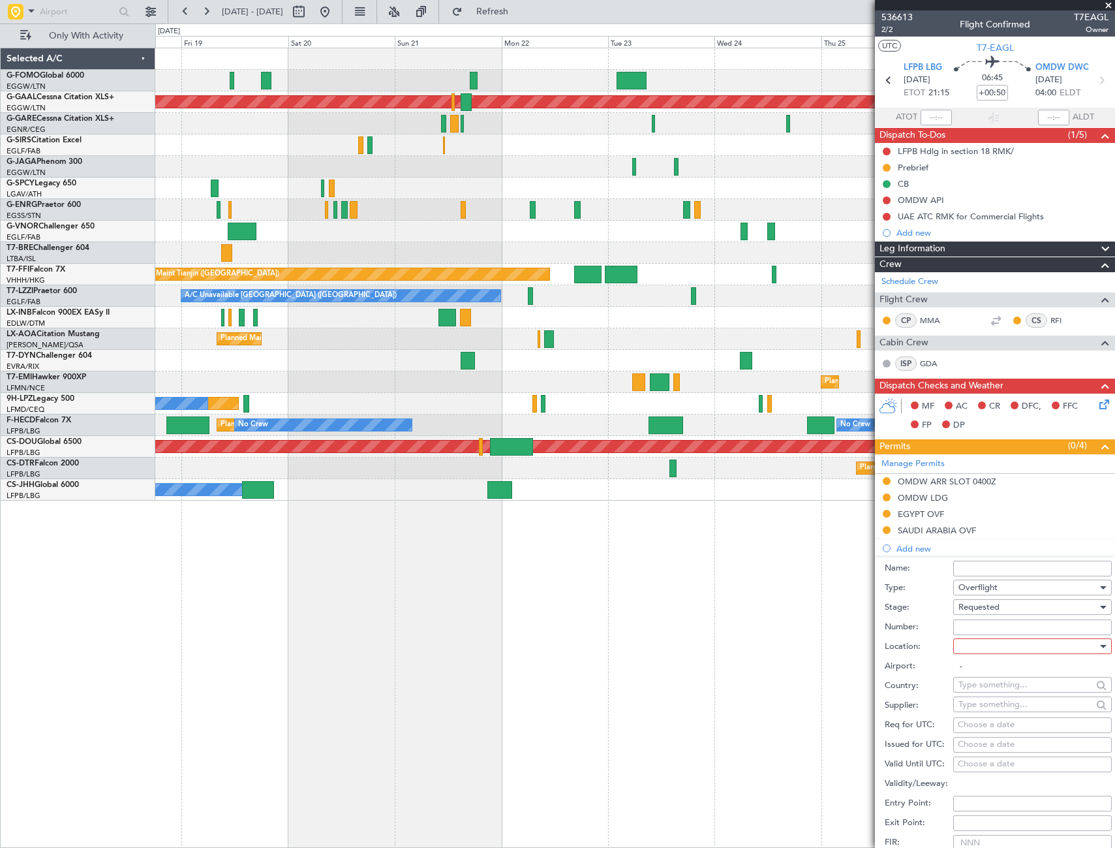
click at [1079, 644] on div at bounding box center [1028, 646] width 139 height 20
click at [987, 748] on span "Enroute" at bounding box center [1027, 751] width 137 height 20
click at [991, 685] on input "text" at bounding box center [1026, 685] width 134 height 20
click at [998, 722] on span "Bahrain" at bounding box center [1028, 723] width 128 height 20
type input "Bahrain"
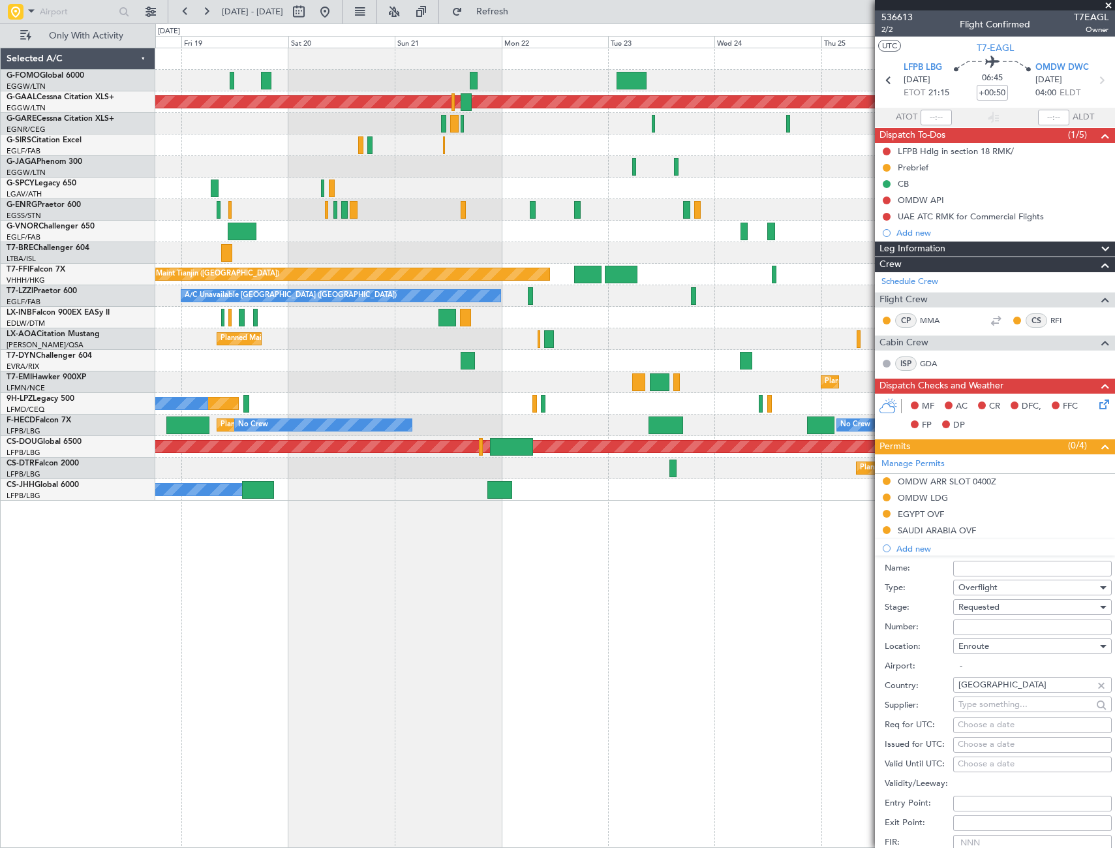
scroll to position [196, 0]
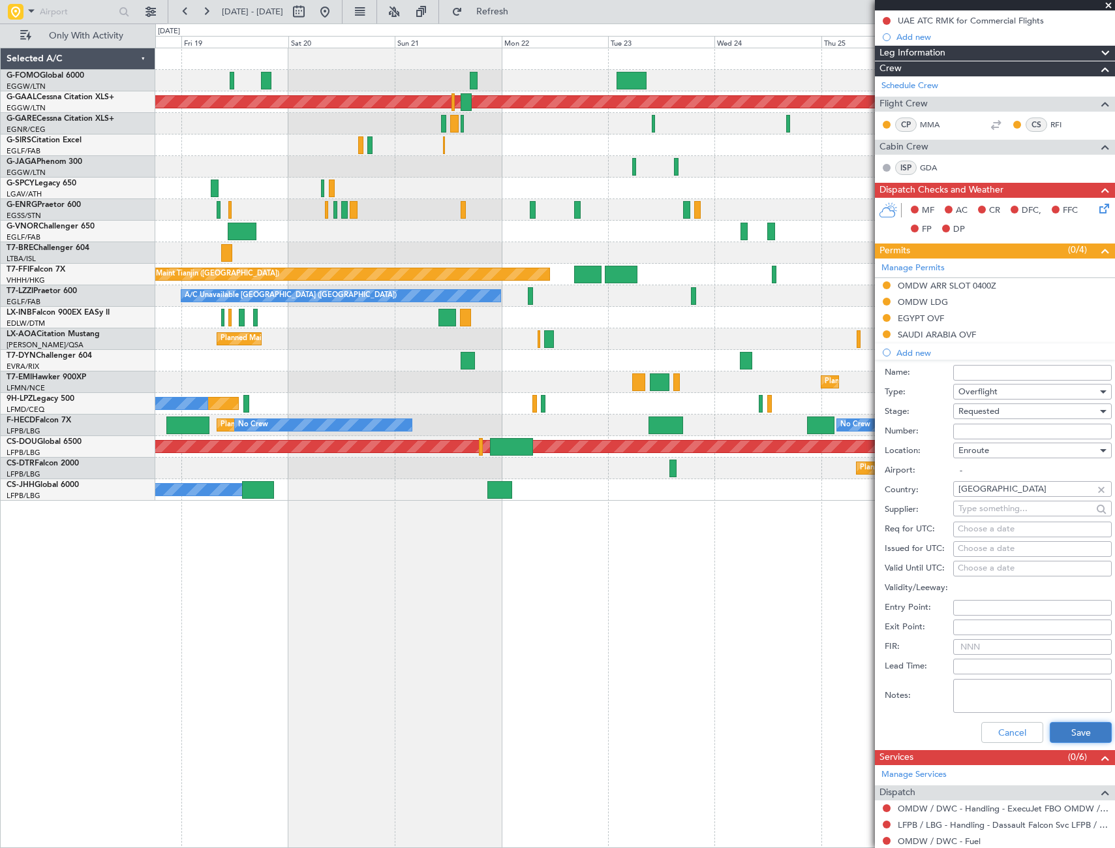
click at [1081, 727] on button "Save" at bounding box center [1081, 732] width 62 height 21
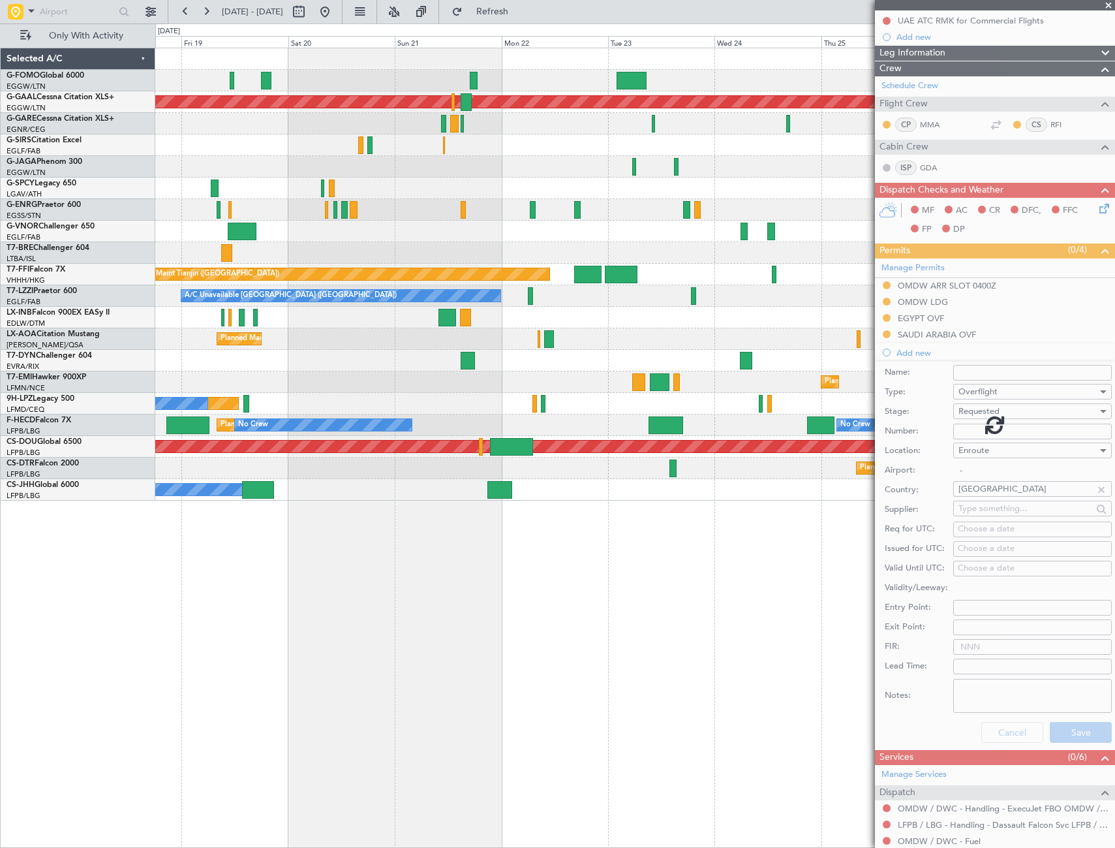
scroll to position [0, 0]
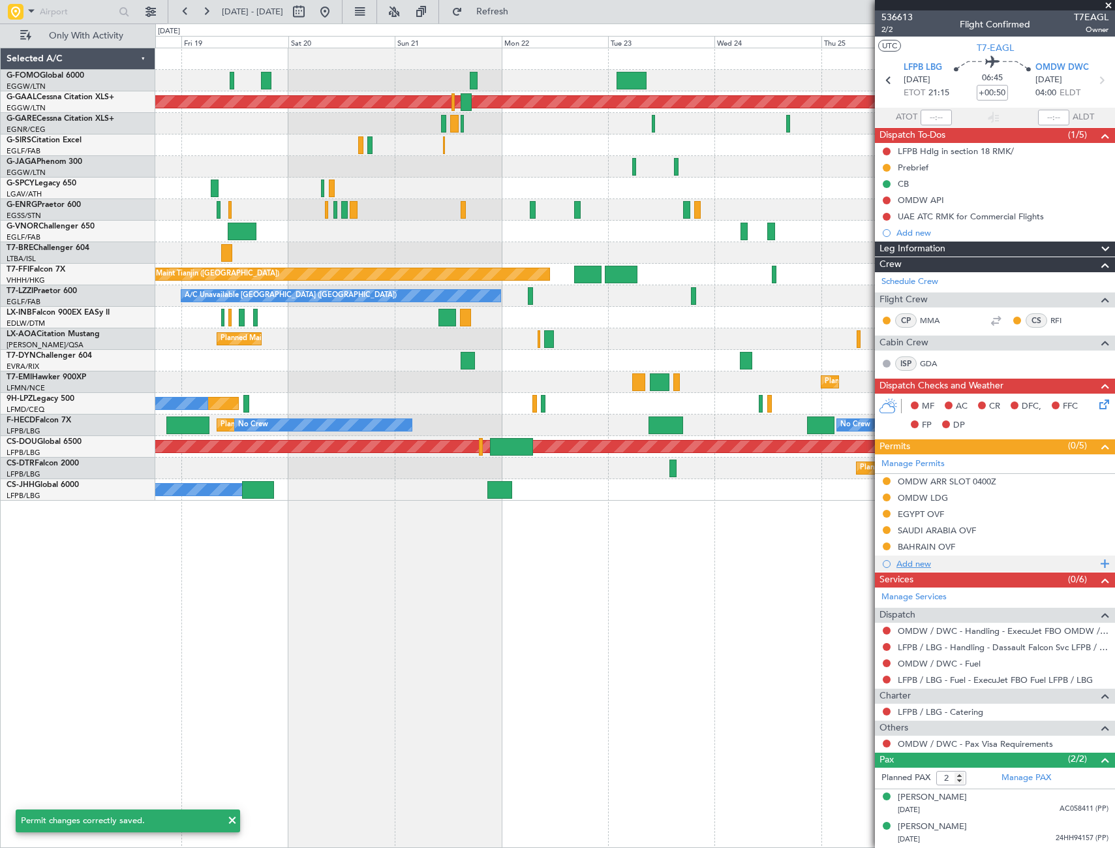
click at [916, 565] on div "Add new" at bounding box center [997, 563] width 200 height 11
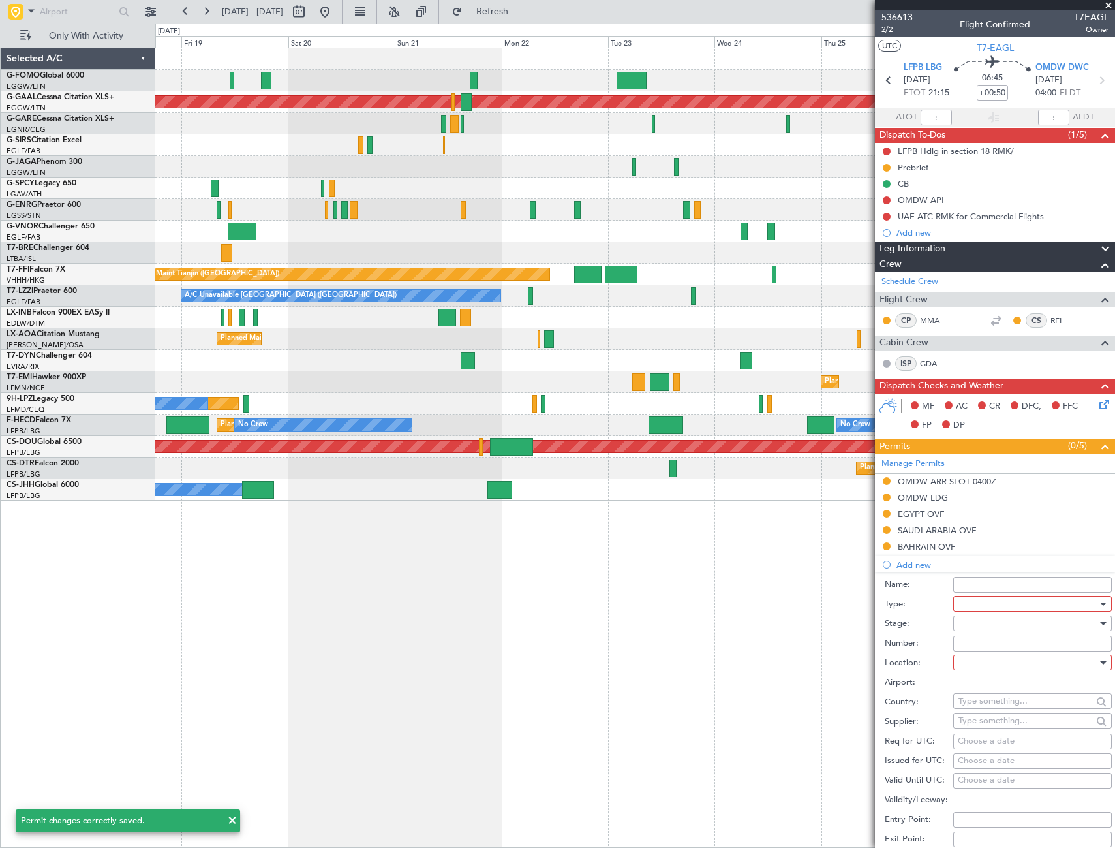
click at [1098, 600] on div at bounding box center [1102, 603] width 9 height 10
click at [993, 721] on span "Overflight" at bounding box center [1027, 721] width 137 height 20
click at [1100, 622] on div at bounding box center [1103, 623] width 7 height 3
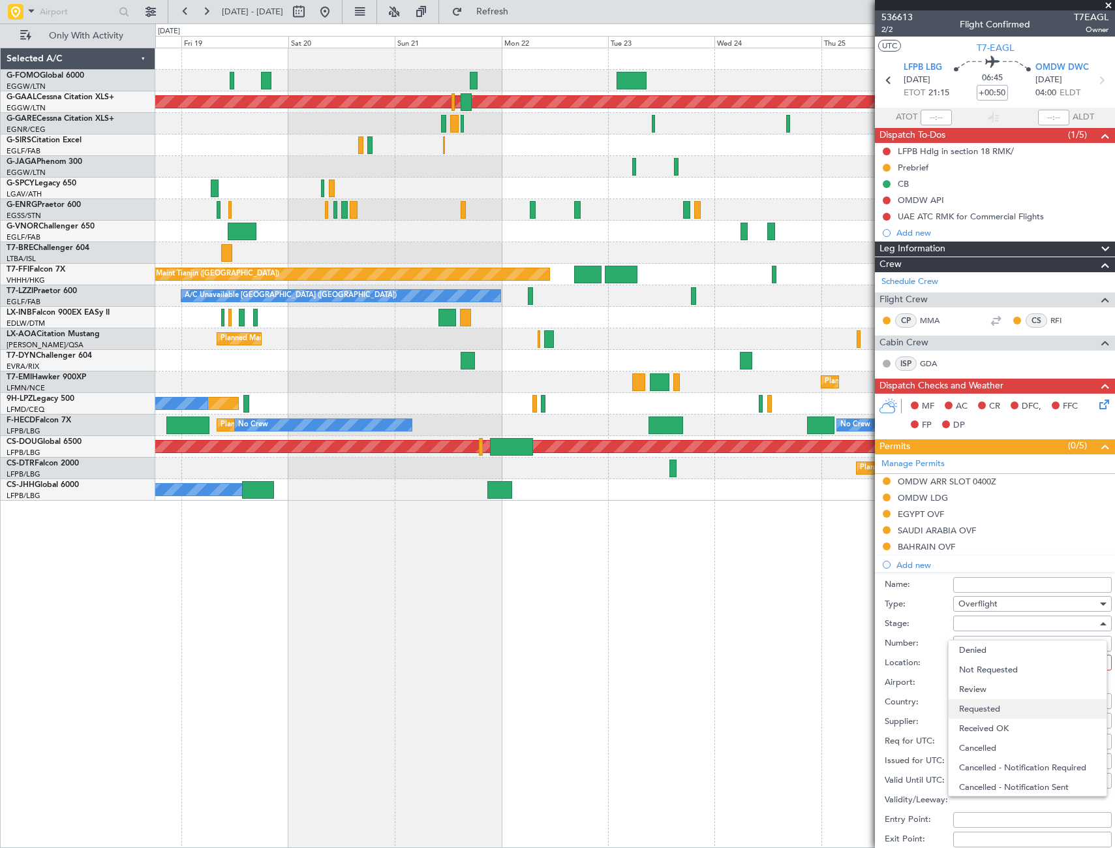
click at [1008, 713] on span "Requested" at bounding box center [1027, 709] width 137 height 20
click at [1082, 666] on div at bounding box center [1028, 662] width 139 height 20
click at [975, 767] on span "Enroute" at bounding box center [1027, 768] width 137 height 20
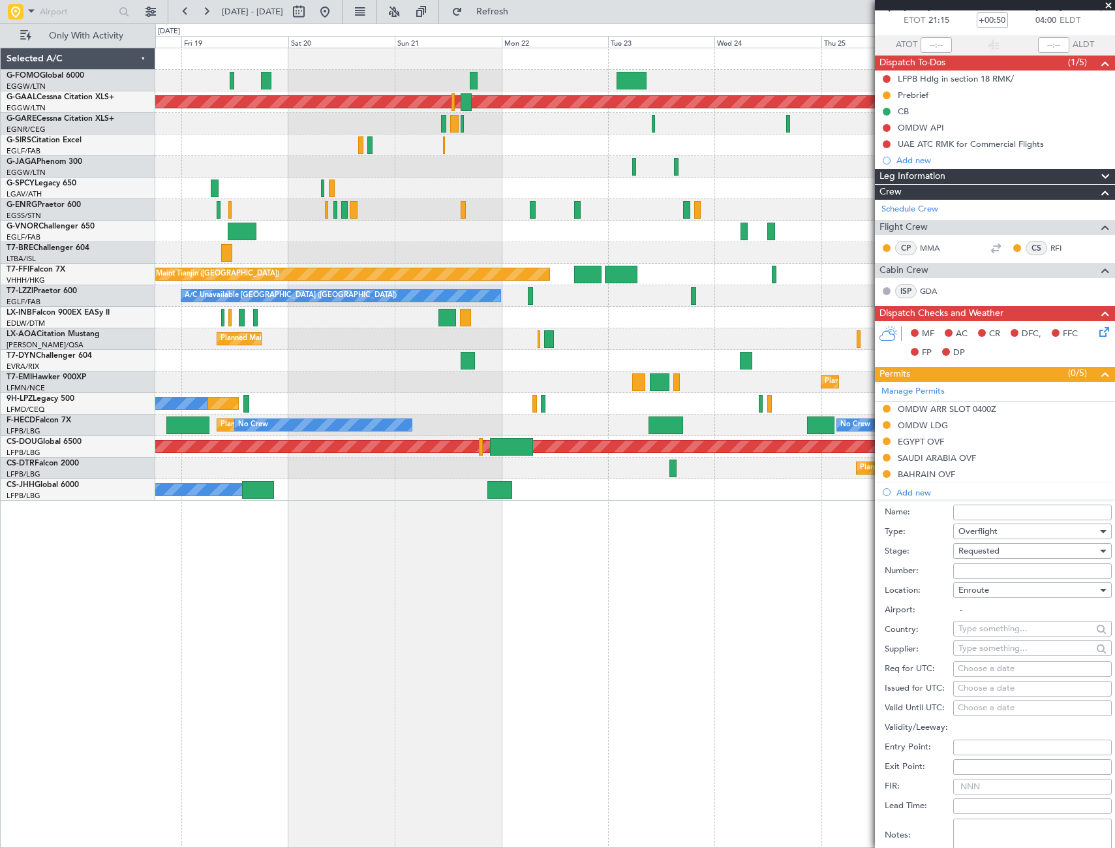
scroll to position [130, 0]
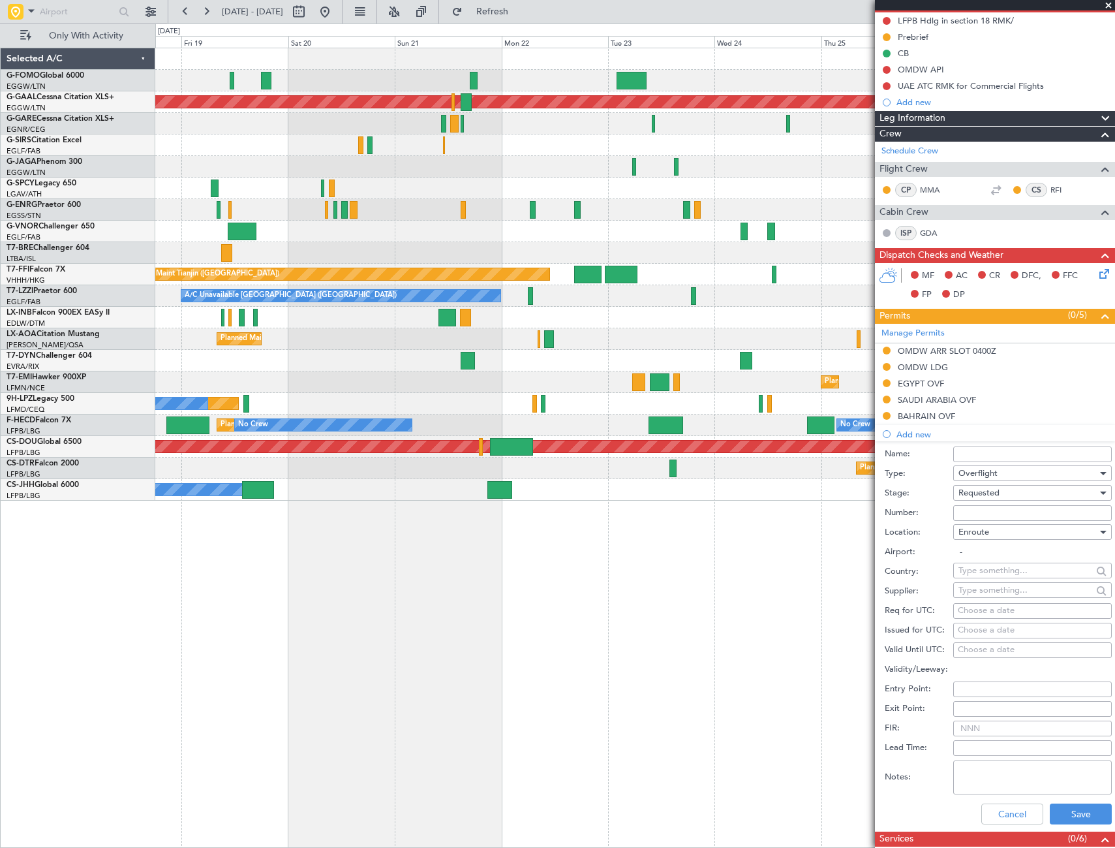
click at [1006, 568] on input "text" at bounding box center [1026, 570] width 134 height 20
click at [1011, 589] on span "Qatar" at bounding box center [1028, 589] width 128 height 20
type input "Qatar"
click at [1056, 814] on button "Save" at bounding box center [1081, 813] width 62 height 21
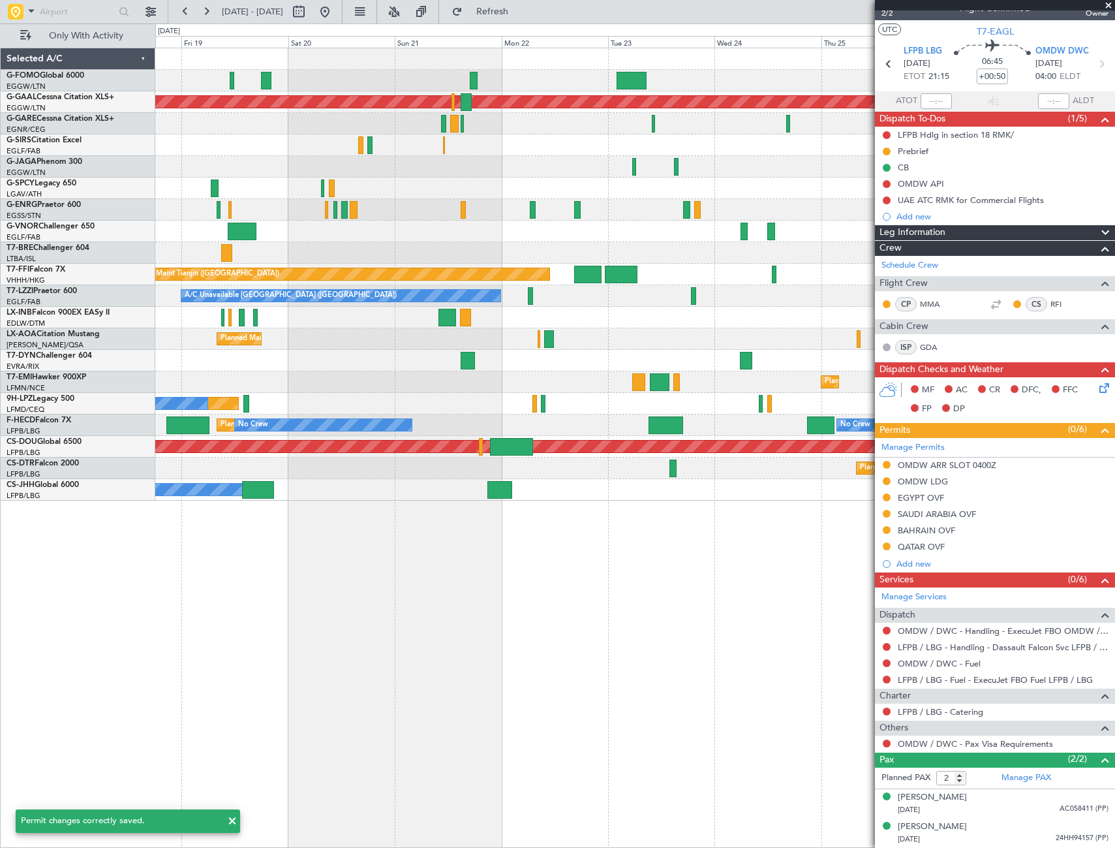
scroll to position [16, 0]
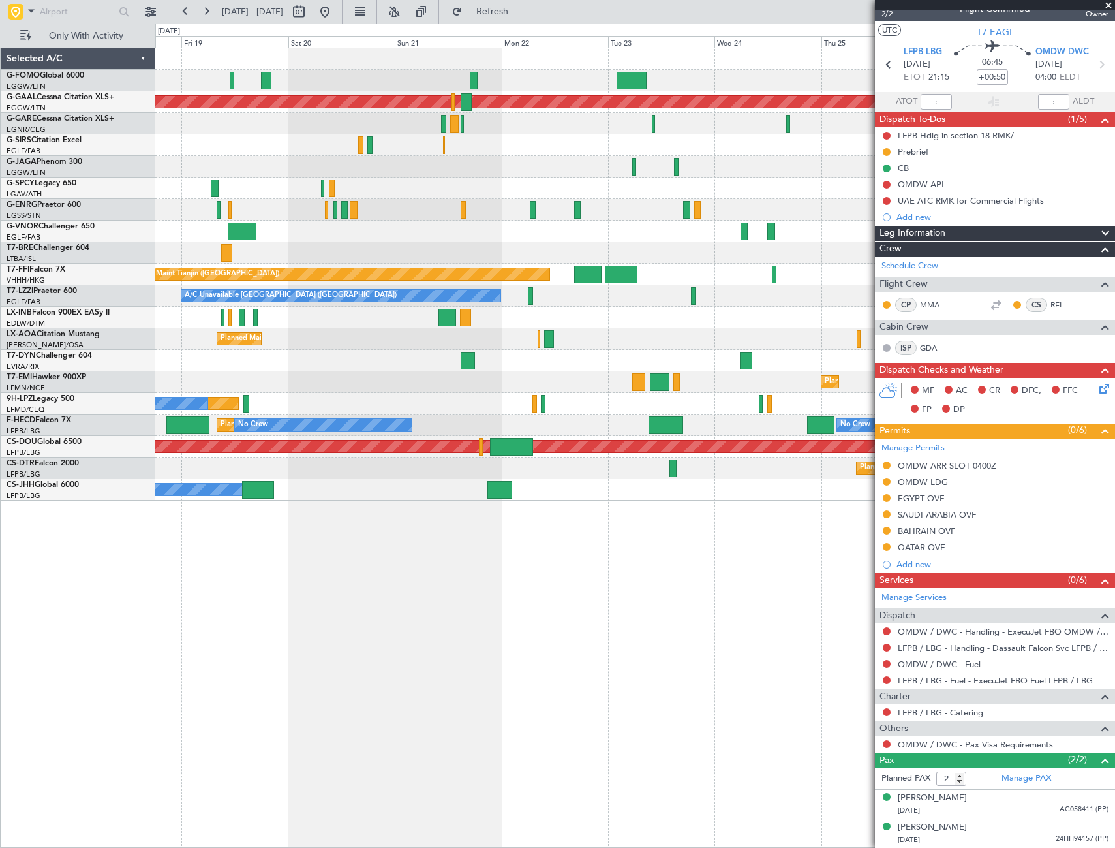
click at [622, 504] on div "Planned Maint Dusseldorf Planned Maint Tianjin (Binhai) A/C Unavailable London …" at bounding box center [635, 448] width 960 height 800
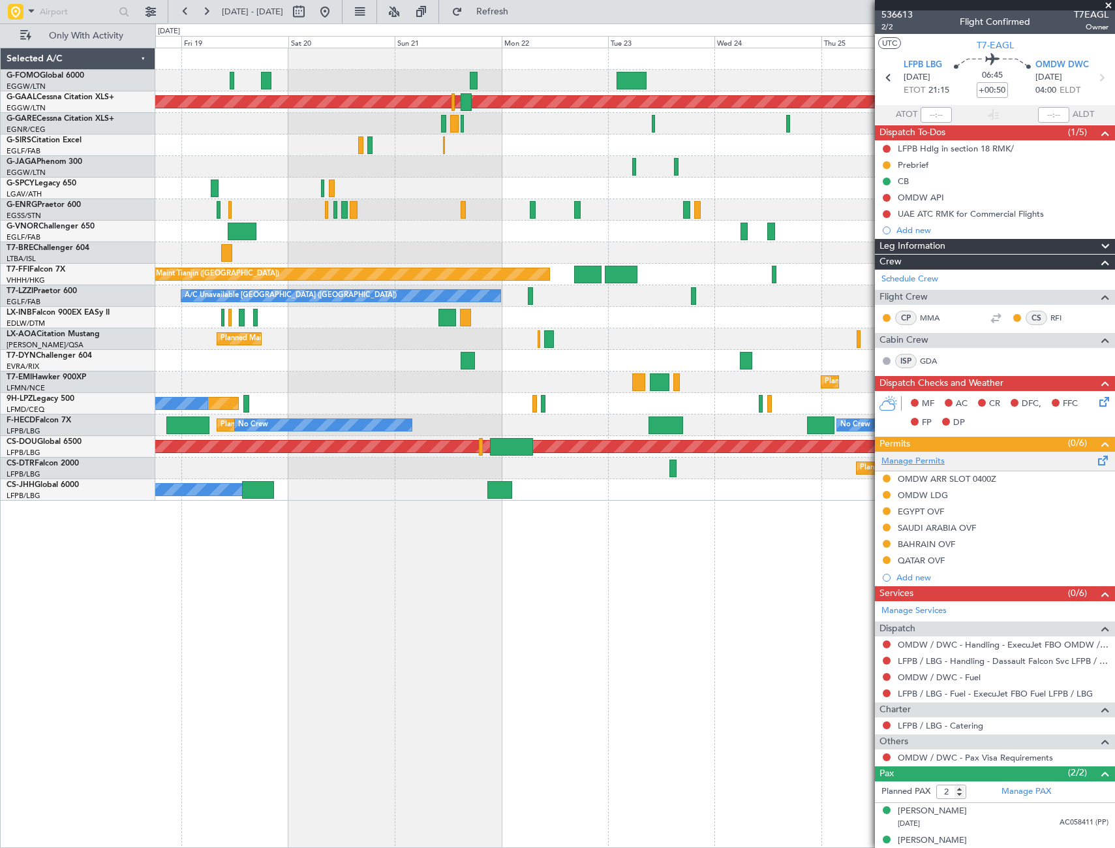
scroll to position [0, 0]
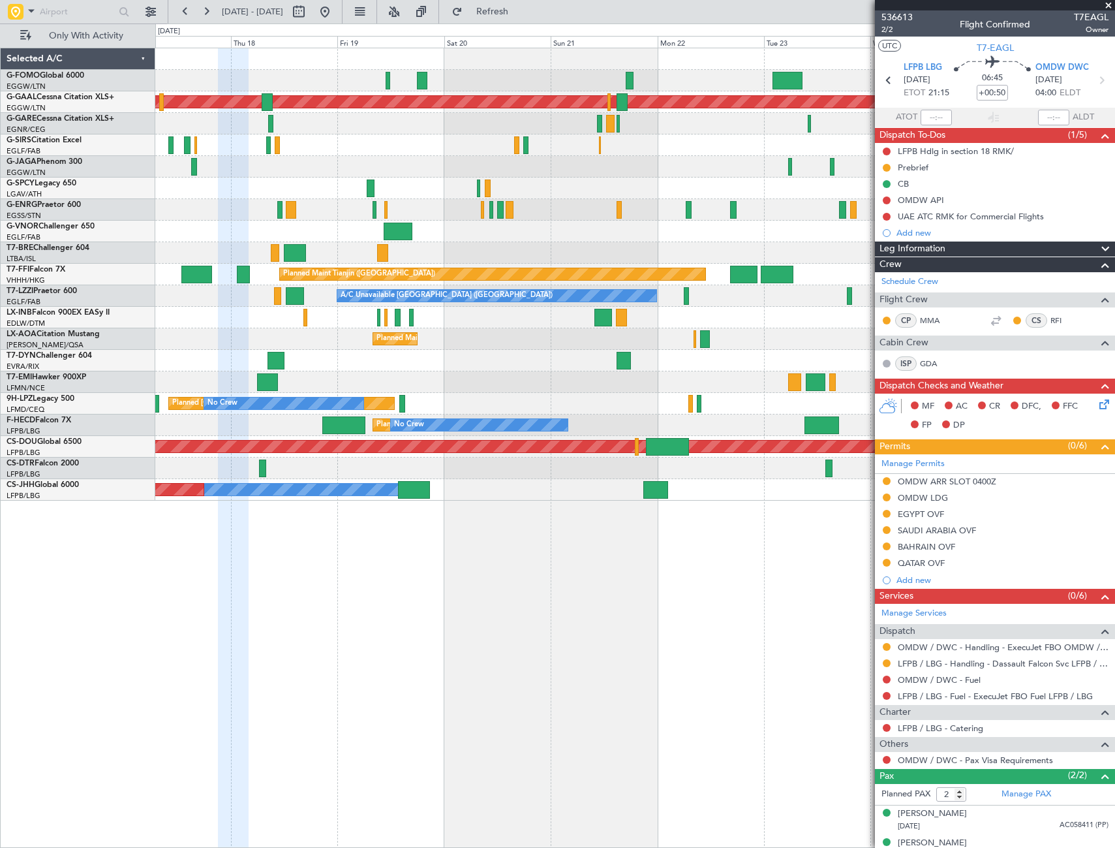
click at [516, 540] on div "Planned Maint Dusseldorf Planned Maint Tianjin (Binhai) A/C Unavailable London …" at bounding box center [635, 448] width 960 height 800
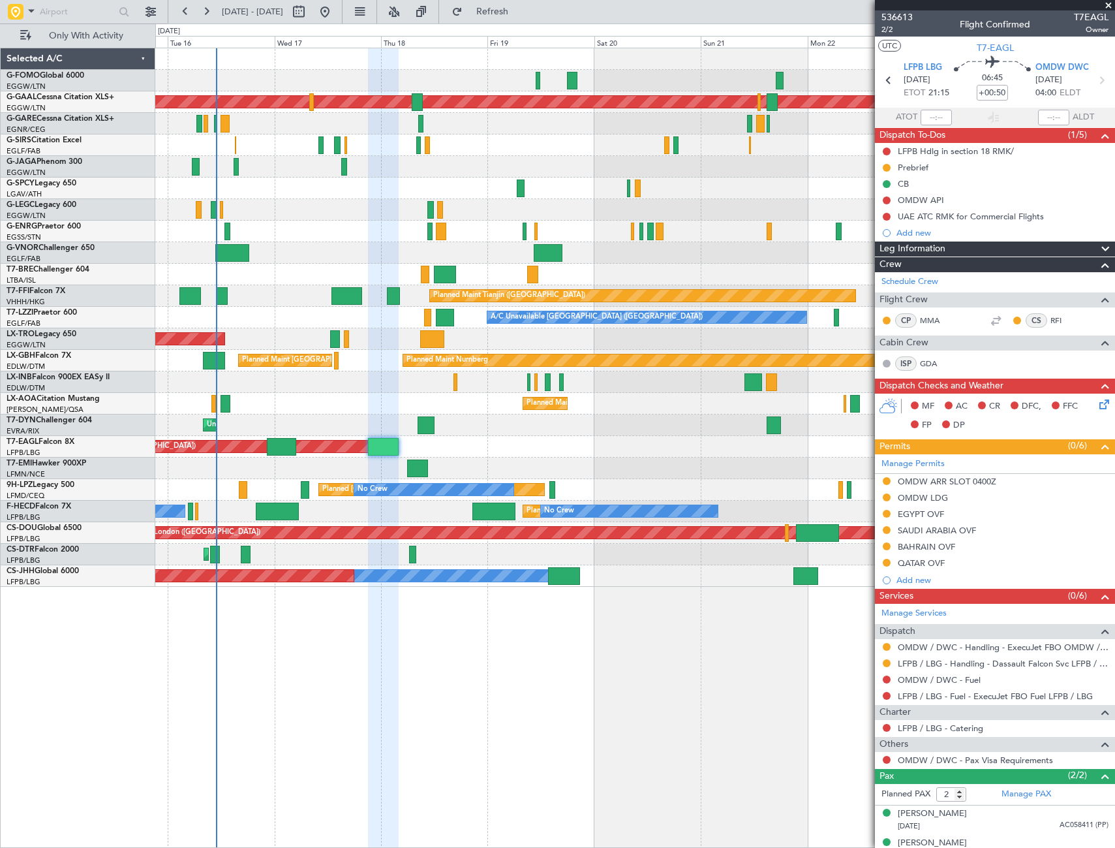
click at [604, 647] on div "Planned Maint Dusseldorf A/C Unavailable London (Luton) Planned Maint Tianjin (…" at bounding box center [635, 448] width 960 height 800
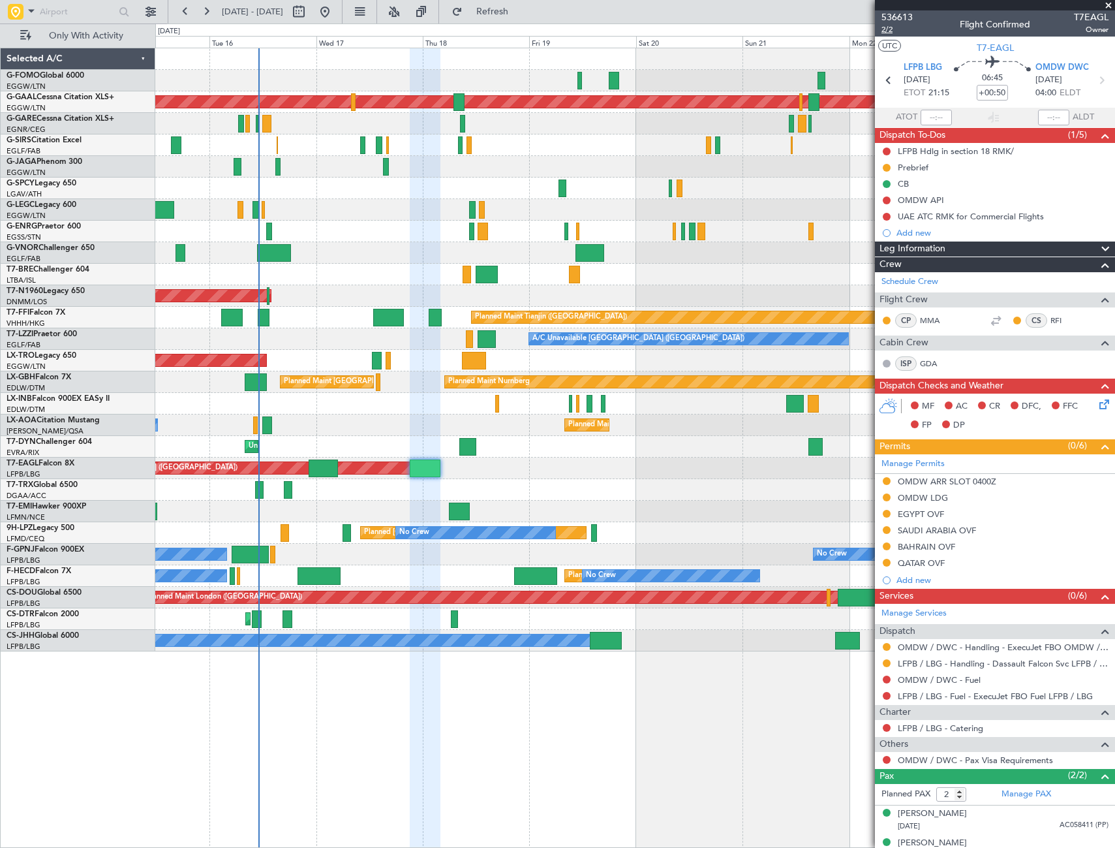
click at [884, 33] on span "2/2" at bounding box center [897, 29] width 31 height 11
click at [889, 31] on span "2/2" at bounding box center [897, 29] width 31 height 11
click at [1097, 407] on icon at bounding box center [1102, 402] width 10 height 10
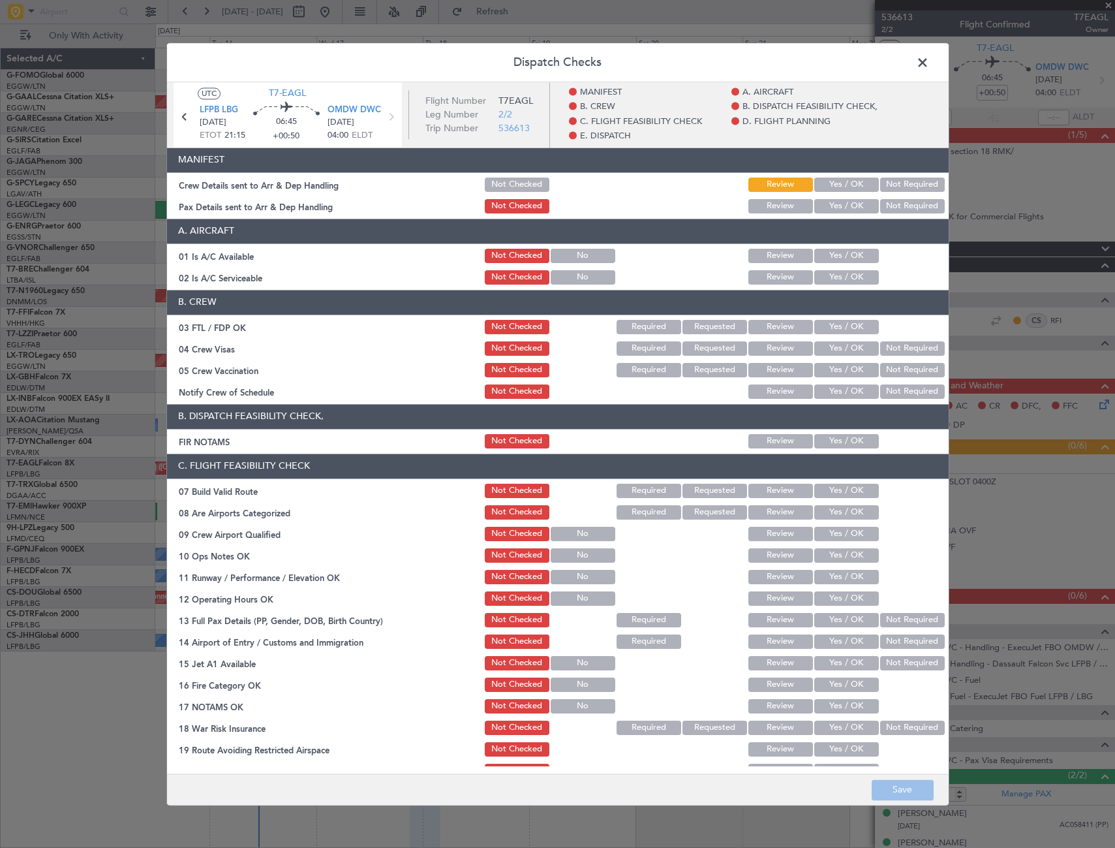
click at [838, 245] on section "A. AIRCRAFT 01 Is A/C Available Not Checked No Review Yes / OK 02 Is A/C Servic…" at bounding box center [558, 253] width 782 height 68
click at [838, 258] on button "Yes / OK" at bounding box center [846, 256] width 65 height 14
click at [845, 277] on button "Yes / OK" at bounding box center [846, 277] width 65 height 14
click at [844, 442] on button "Yes / OK" at bounding box center [846, 441] width 65 height 14
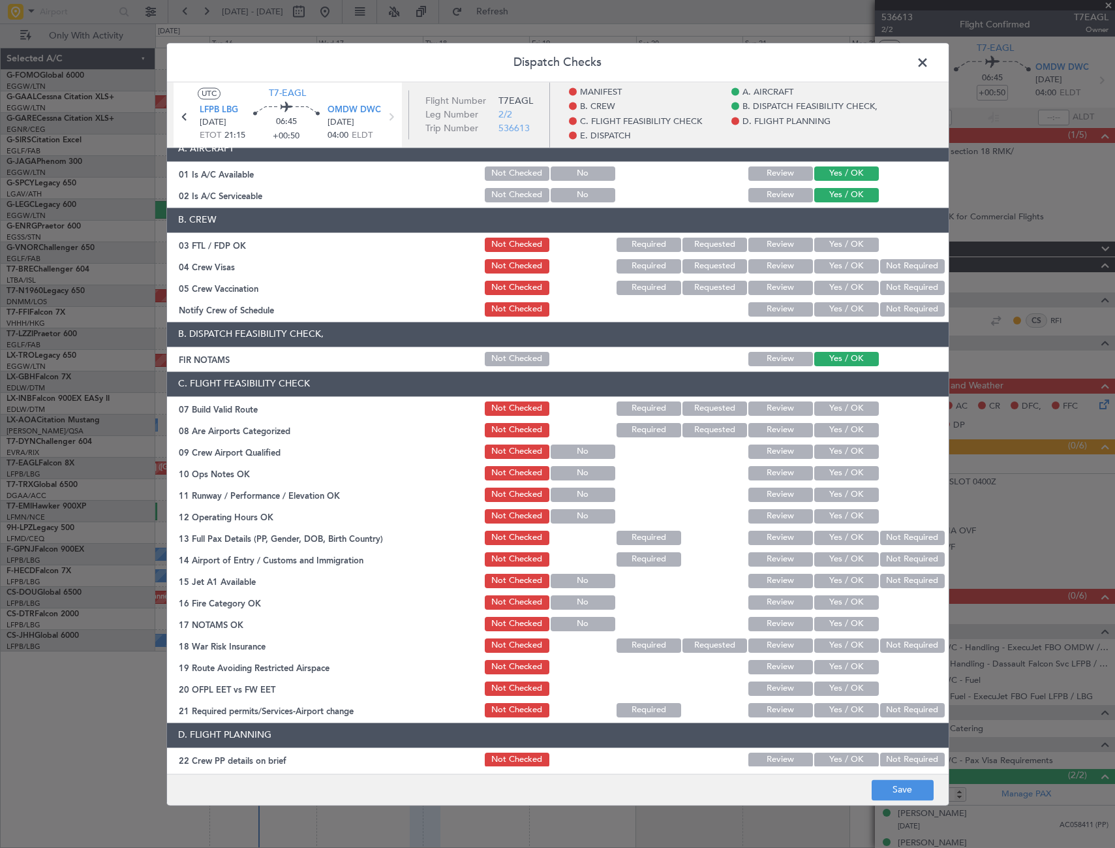
scroll to position [130, 0]
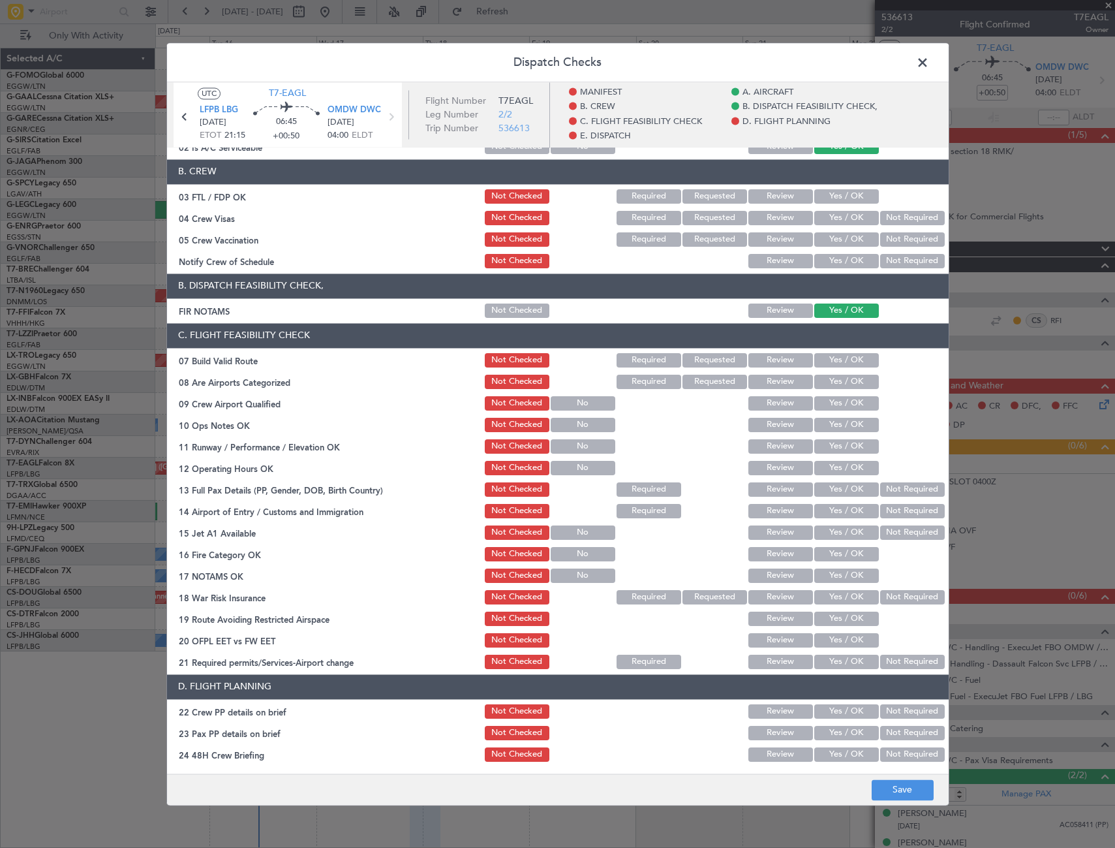
click at [852, 196] on button "Yes / OK" at bounding box center [846, 196] width 65 height 14
click at [898, 218] on button "Not Required" at bounding box center [912, 218] width 65 height 14
drag, startPoint x: 893, startPoint y: 234, endPoint x: 861, endPoint y: 259, distance: 40.9
click at [893, 234] on button "Not Required" at bounding box center [912, 239] width 65 height 14
click at [840, 267] on button "Yes / OK" at bounding box center [846, 261] width 65 height 14
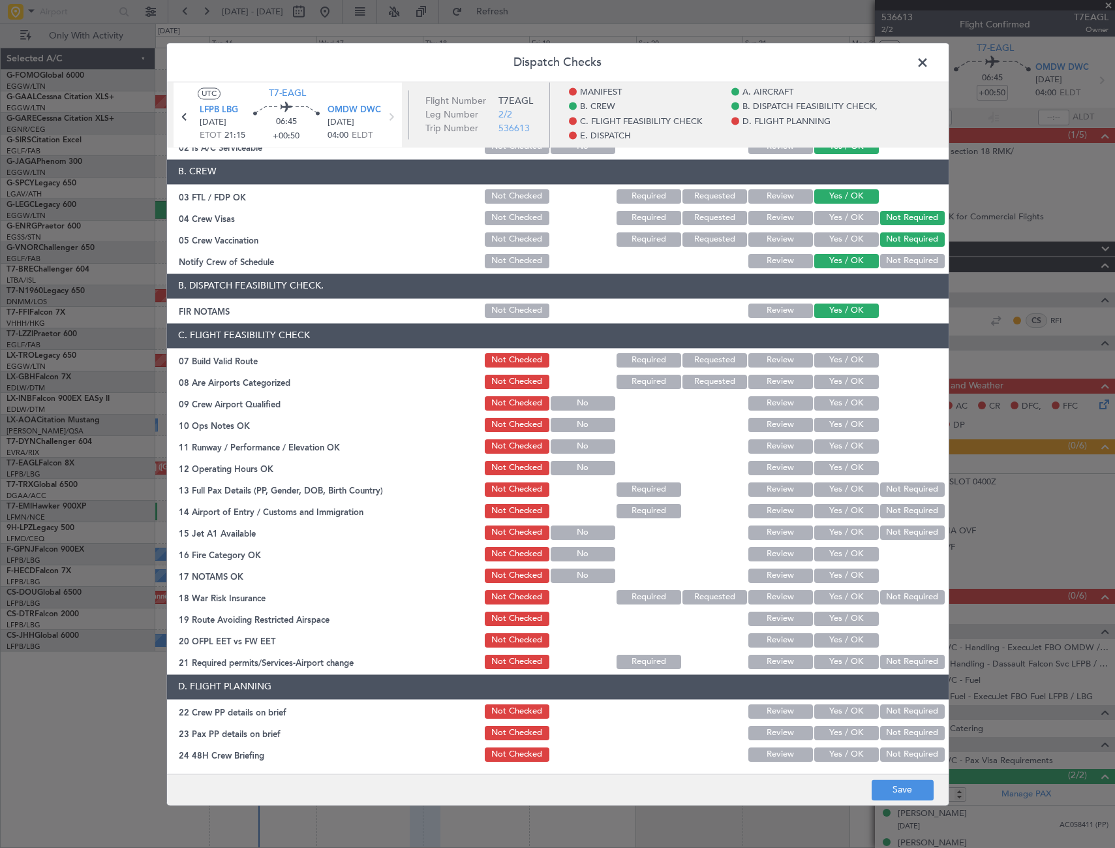
click at [848, 351] on div "Yes / OK" at bounding box center [845, 360] width 66 height 18
click at [855, 361] on button "Yes / OK" at bounding box center [846, 360] width 65 height 14
drag, startPoint x: 852, startPoint y: 378, endPoint x: 850, endPoint y: 408, distance: 29.5
click at [852, 379] on button "Yes / OK" at bounding box center [846, 382] width 65 height 14
click at [851, 408] on button "Yes / OK" at bounding box center [846, 403] width 65 height 14
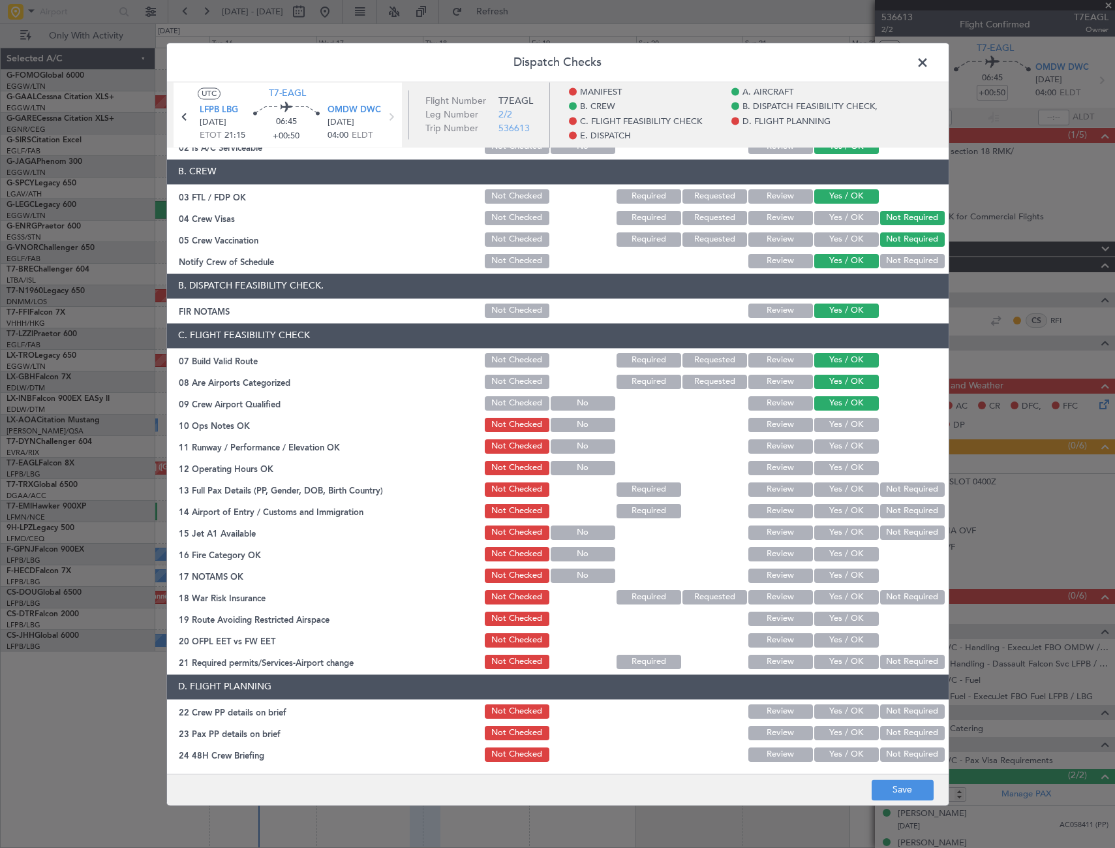
click at [851, 423] on button "Yes / OK" at bounding box center [846, 425] width 65 height 14
click at [855, 444] on button "Yes / OK" at bounding box center [846, 446] width 65 height 14
click at [859, 461] on button "Yes / OK" at bounding box center [846, 468] width 65 height 14
click at [855, 492] on button "Yes / OK" at bounding box center [846, 489] width 65 height 14
click at [852, 519] on div "Yes / OK" at bounding box center [845, 511] width 66 height 18
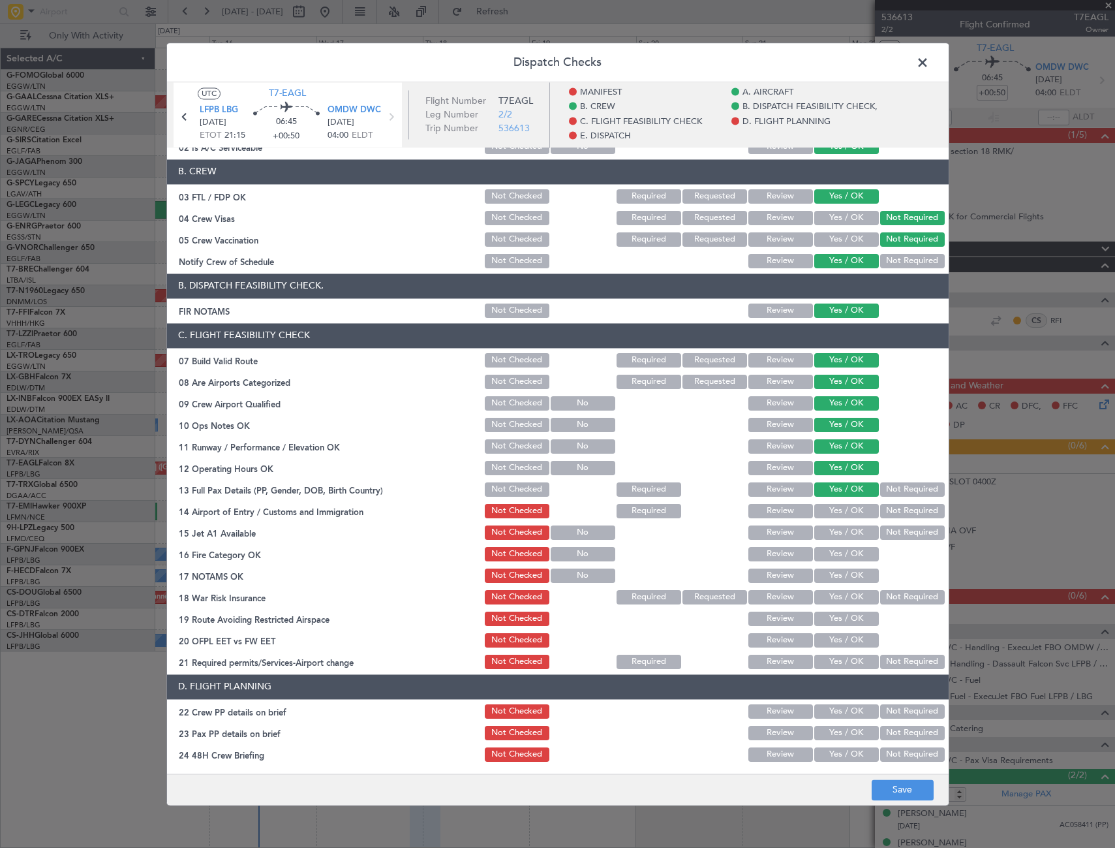
click at [857, 506] on button "Yes / OK" at bounding box center [846, 511] width 65 height 14
click at [853, 527] on button "Yes / OK" at bounding box center [846, 532] width 65 height 14
click at [855, 538] on button "Yes / OK" at bounding box center [846, 532] width 65 height 14
click at [857, 553] on button "Yes / OK" at bounding box center [846, 554] width 65 height 14
click at [857, 579] on button "Yes / OK" at bounding box center [846, 575] width 65 height 14
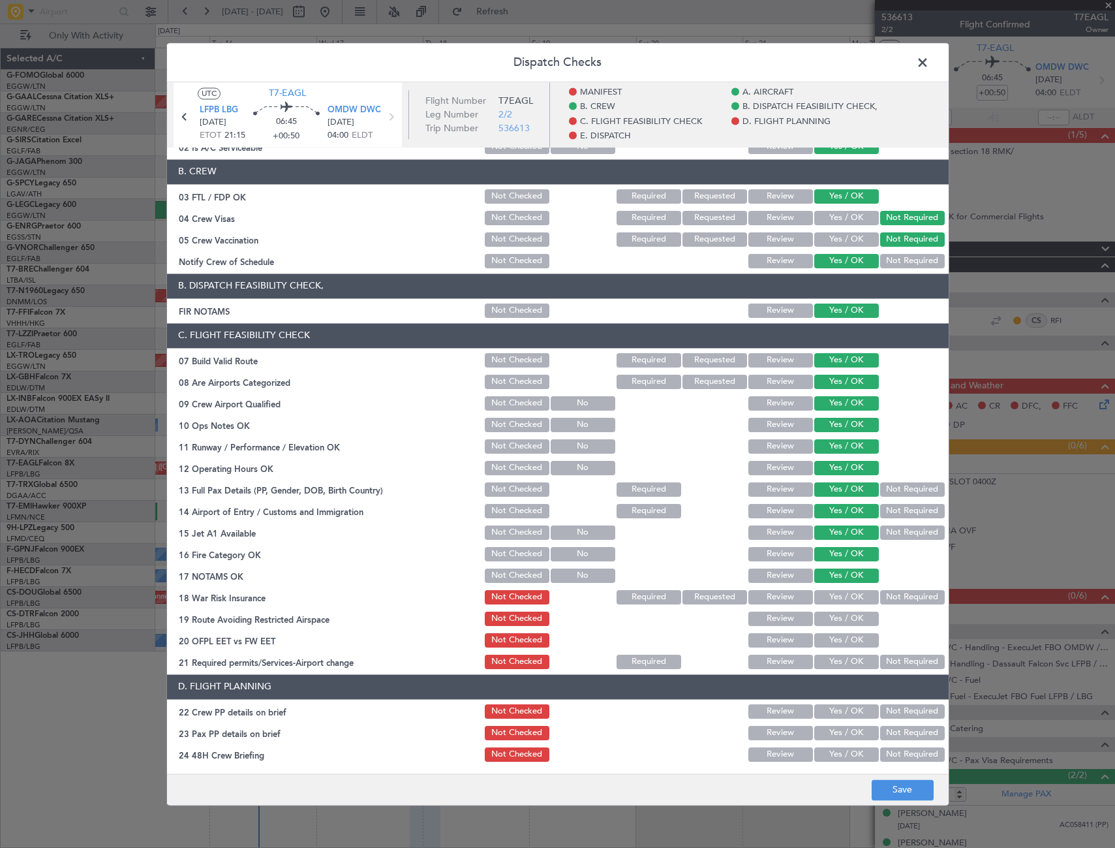
click at [897, 602] on button "Not Required" at bounding box center [912, 597] width 65 height 14
click at [854, 613] on section "C. FLIGHT FEASIBILITY CHECK 07 Build Valid Route Not Checked Required Requested…" at bounding box center [558, 497] width 782 height 348
click at [851, 620] on button "Yes / OK" at bounding box center [846, 618] width 65 height 14
click at [852, 646] on button "Yes / OK" at bounding box center [846, 640] width 65 height 14
click at [850, 658] on button "Yes / OK" at bounding box center [846, 661] width 65 height 14
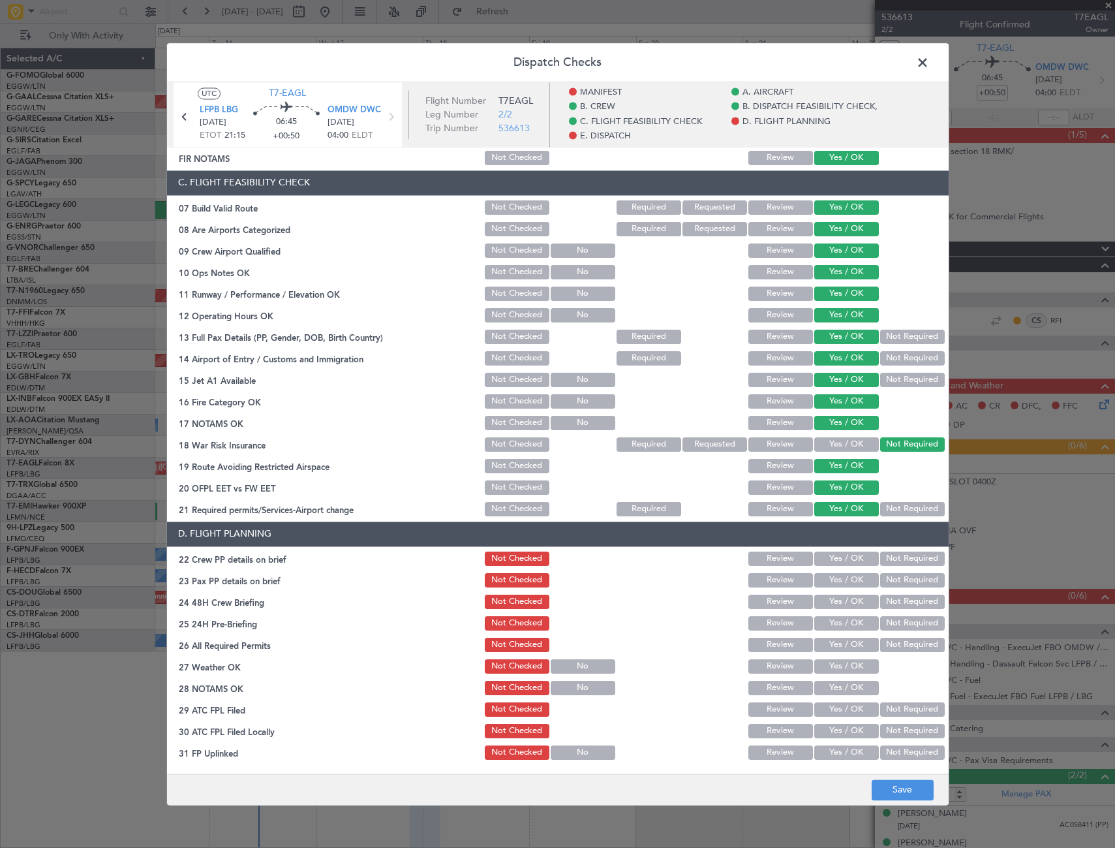
scroll to position [326, 0]
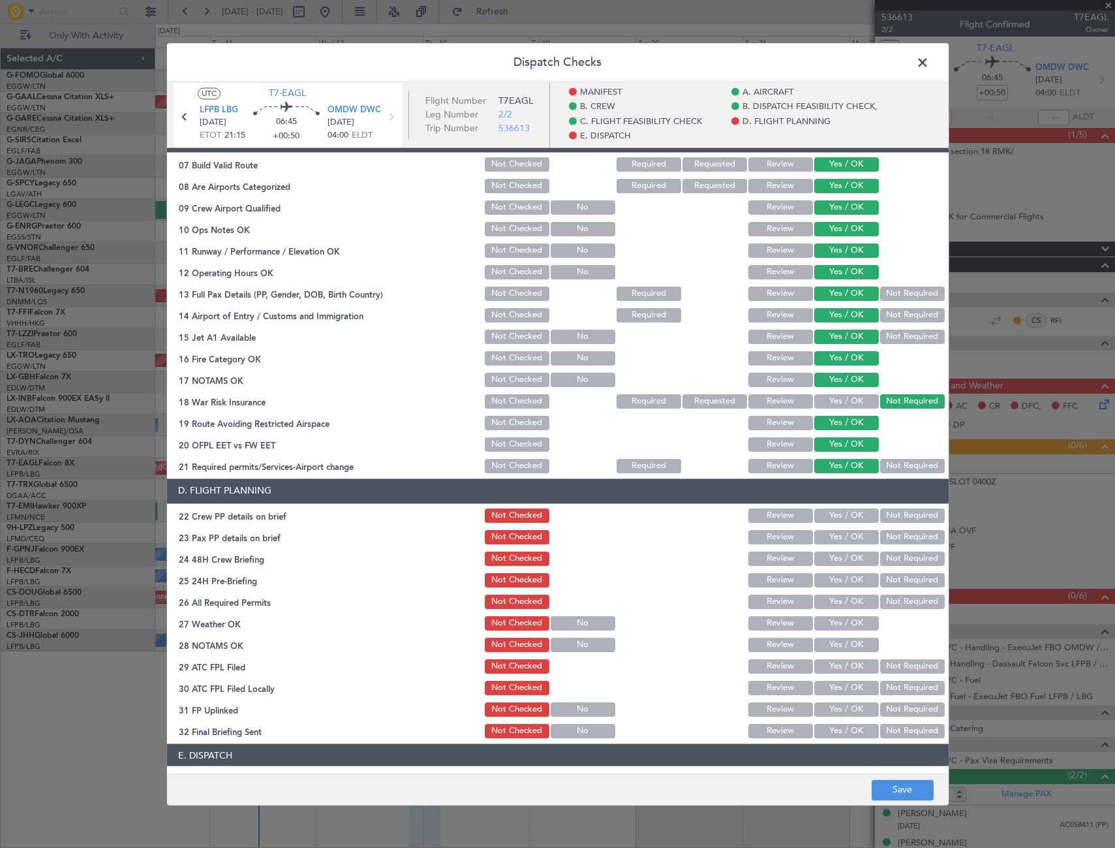
click at [853, 515] on button "Yes / OK" at bounding box center [846, 515] width 65 height 14
click at [852, 537] on button "Yes / OK" at bounding box center [846, 537] width 65 height 14
click at [858, 559] on button "Yes / OK" at bounding box center [846, 558] width 65 height 14
click at [898, 585] on button "Not Required" at bounding box center [912, 580] width 65 height 14
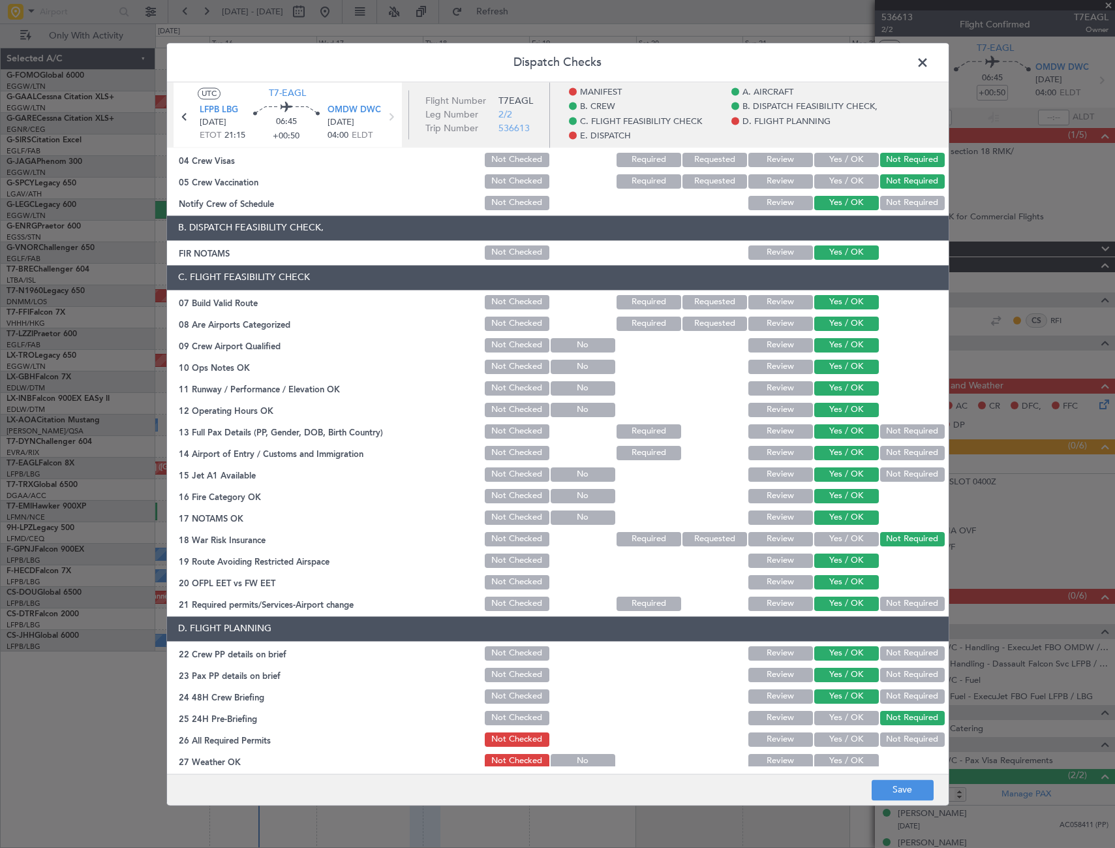
scroll to position [0, 0]
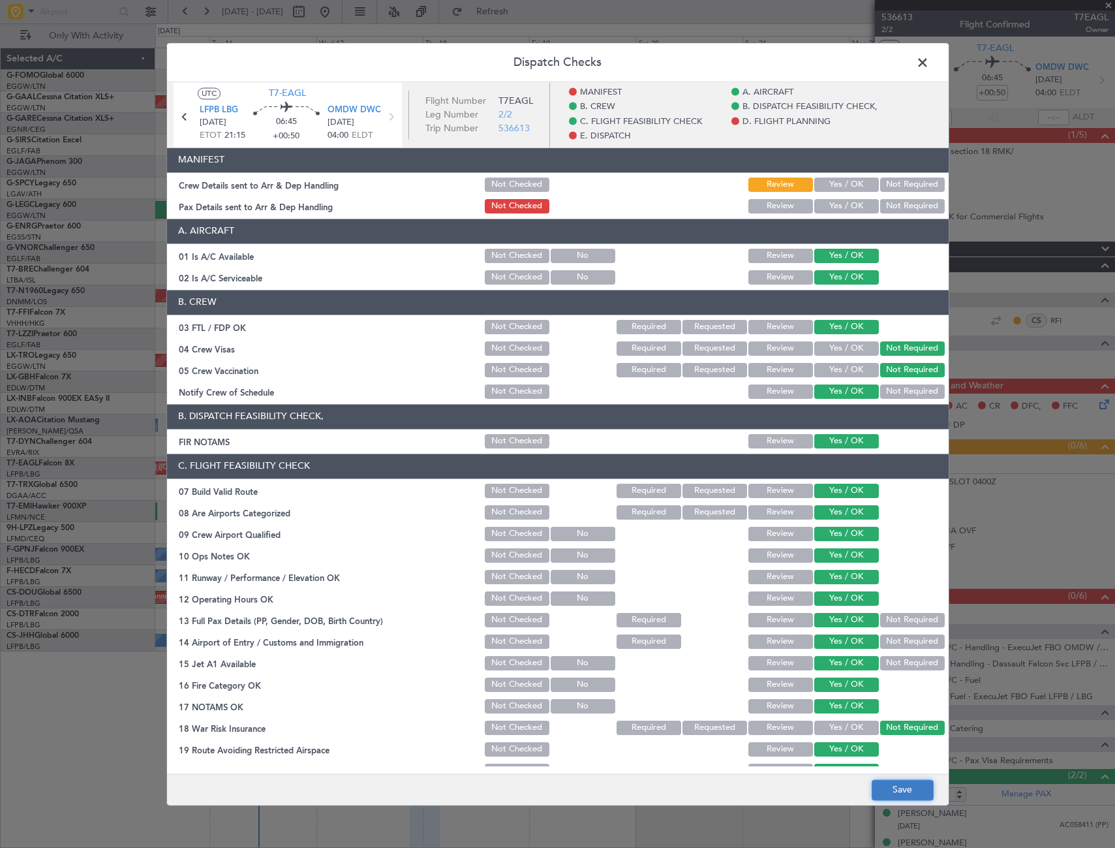
click at [925, 782] on button "Save" at bounding box center [903, 789] width 62 height 21
click at [942, 57] on header "Dispatch Checks" at bounding box center [558, 62] width 782 height 39
click at [929, 60] on span at bounding box center [929, 66] width 0 height 26
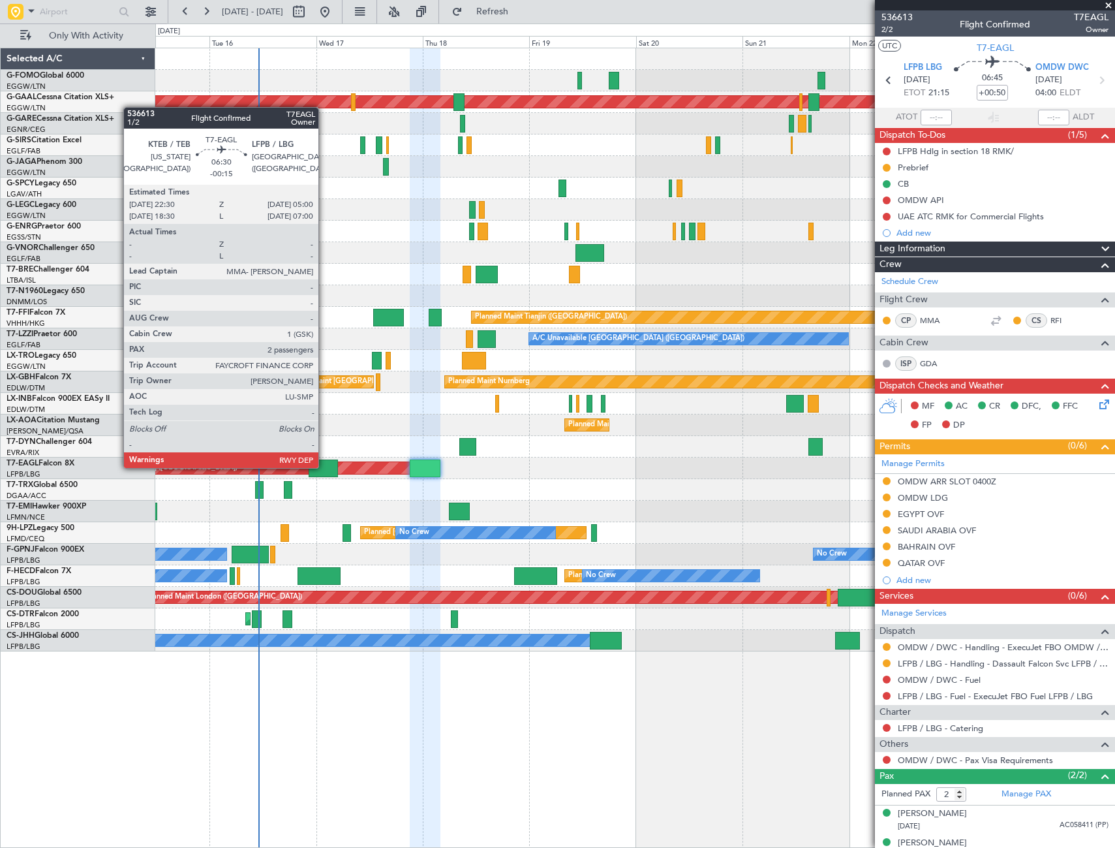
click at [324, 467] on div at bounding box center [323, 468] width 29 height 18
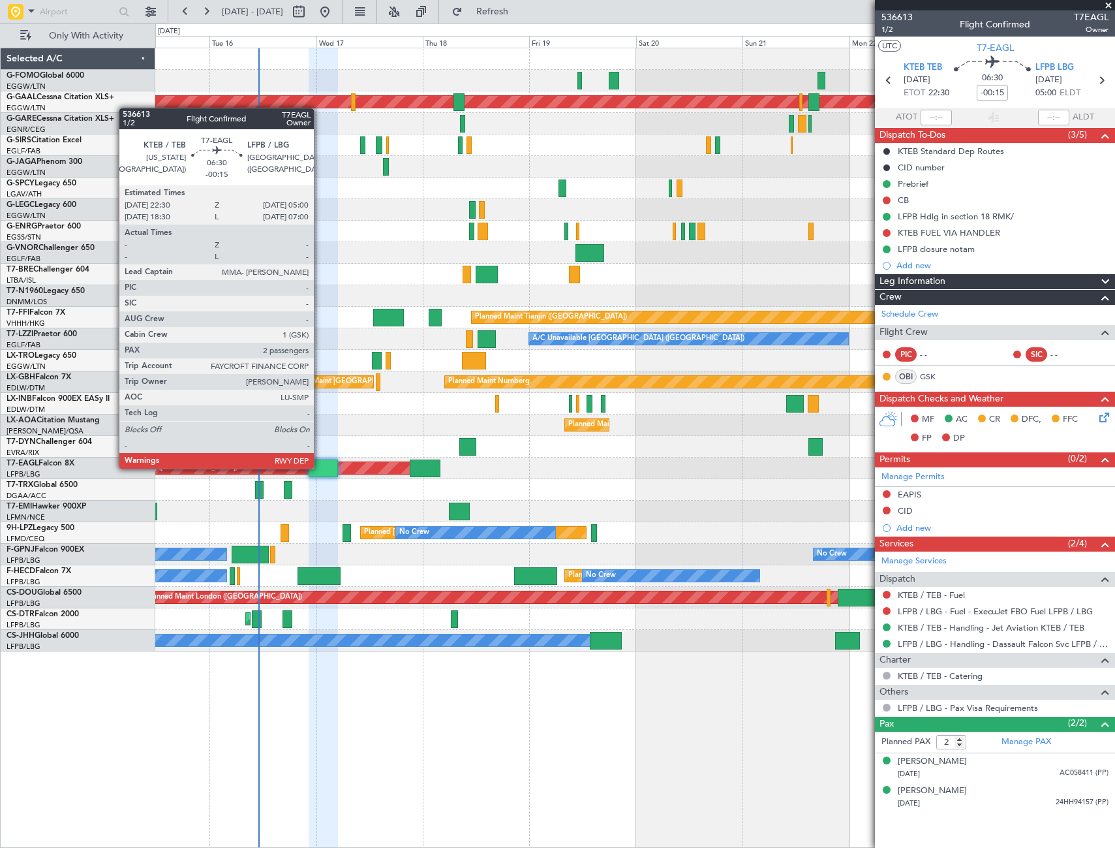
click at [320, 467] on div at bounding box center [323, 468] width 29 height 18
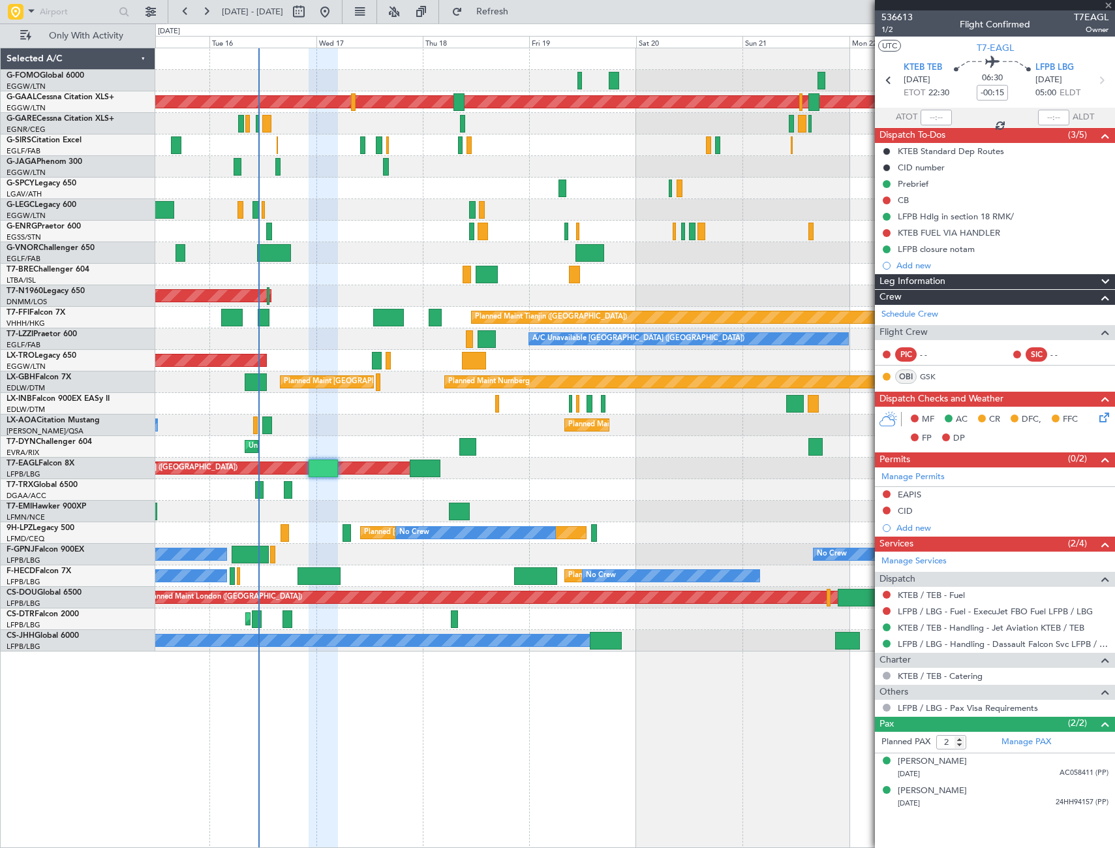
click at [927, 248] on mat-tooltip-component "LFPB Hdlg in section 18 RMK/" at bounding box center [956, 238] width 122 height 35
click at [957, 245] on div "LFPB closure notam" at bounding box center [936, 248] width 77 height 11
click at [949, 250] on div "LFPB closure notam" at bounding box center [936, 248] width 77 height 11
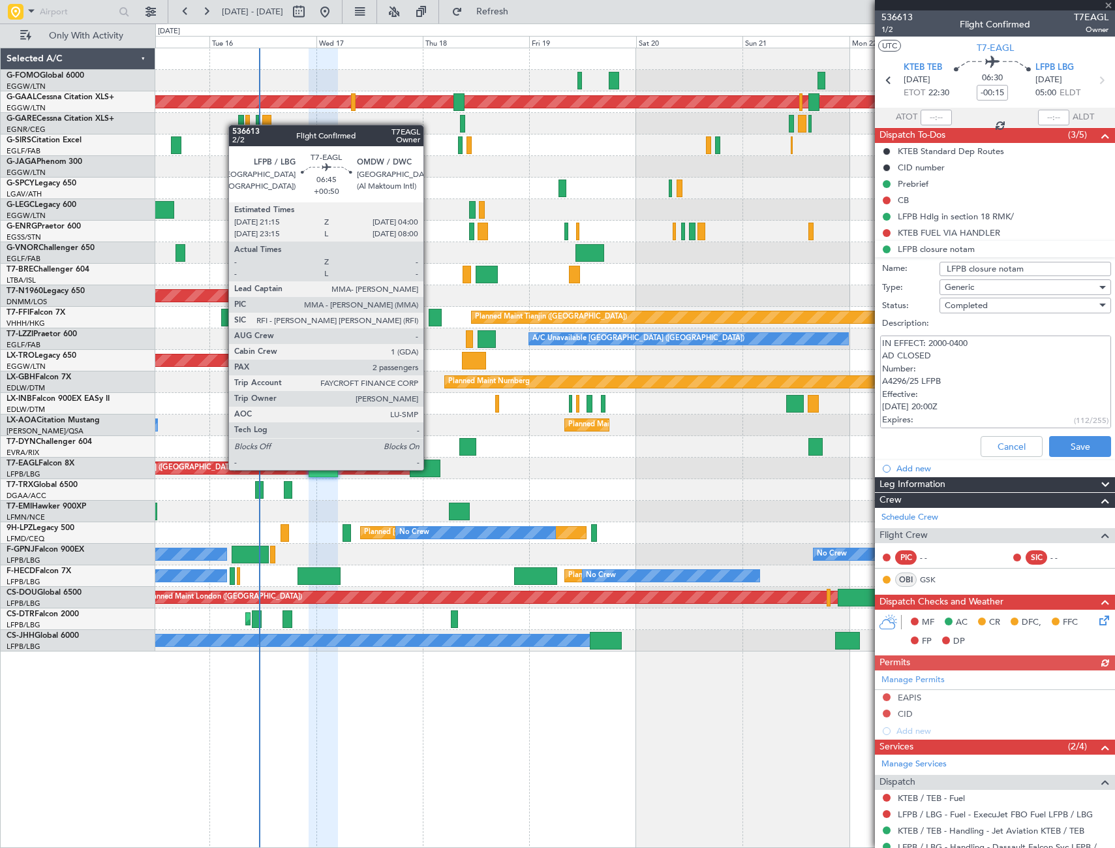
click at [429, 468] on div at bounding box center [425, 468] width 30 height 18
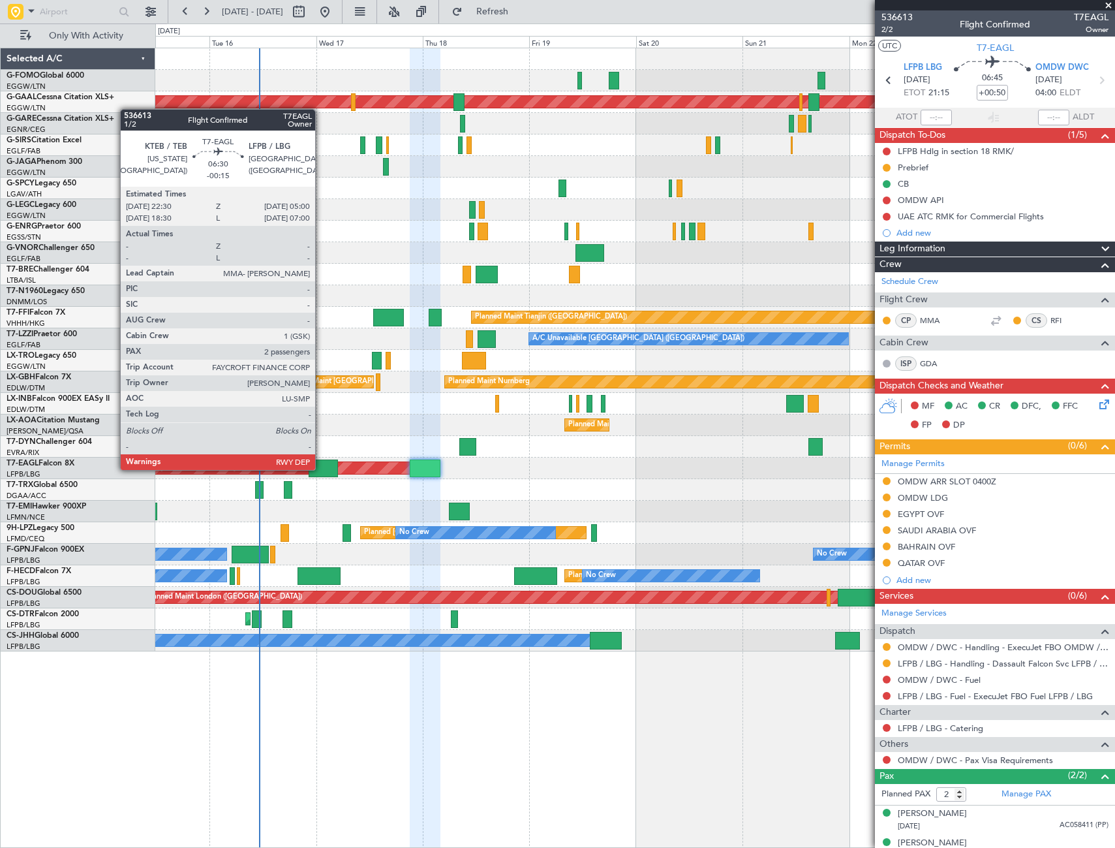
click at [321, 468] on div at bounding box center [323, 468] width 29 height 18
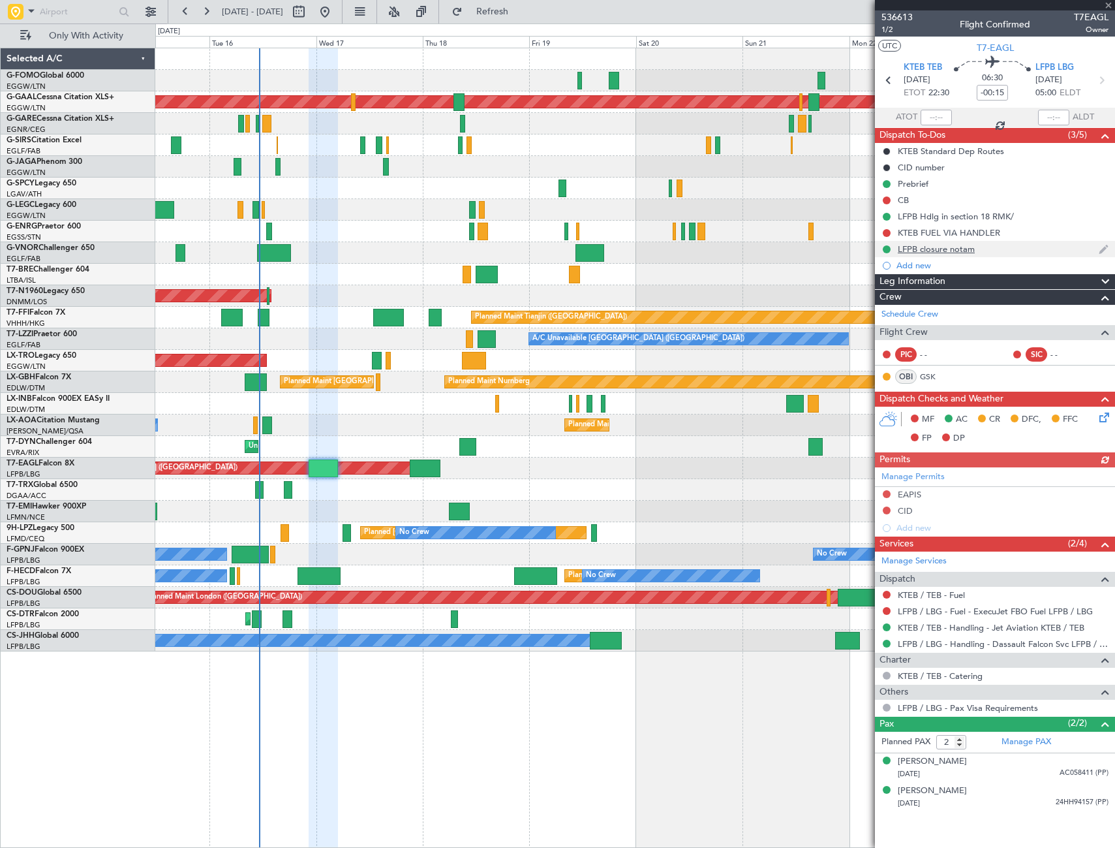
click at [960, 249] on div "LFPB closure notam" at bounding box center [936, 248] width 77 height 11
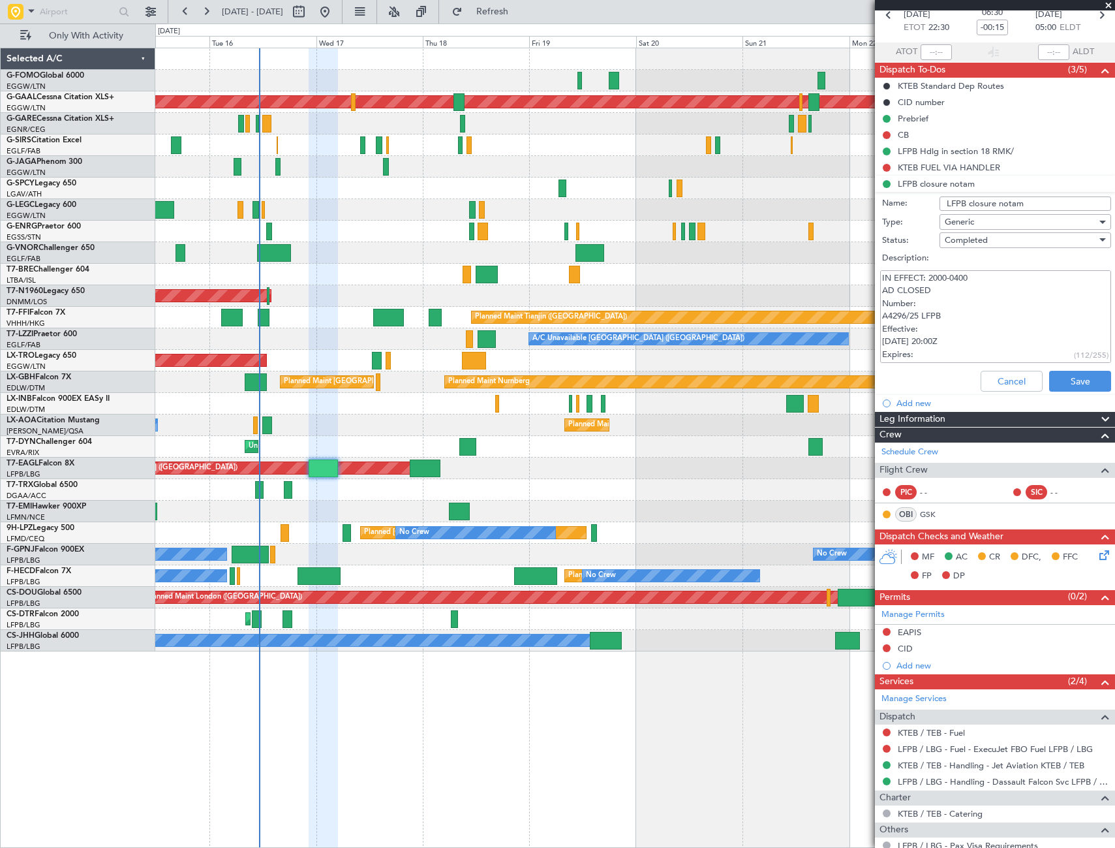
drag, startPoint x: 972, startPoint y: 355, endPoint x: 878, endPoint y: 278, distance: 121.5
click at [878, 278] on div "IN EFFECT: 2000-0400 AD CLOSED Number: A4296/25 LFPB Effective: Sep 15 2025, 20…" at bounding box center [994, 317] width 253 height 99
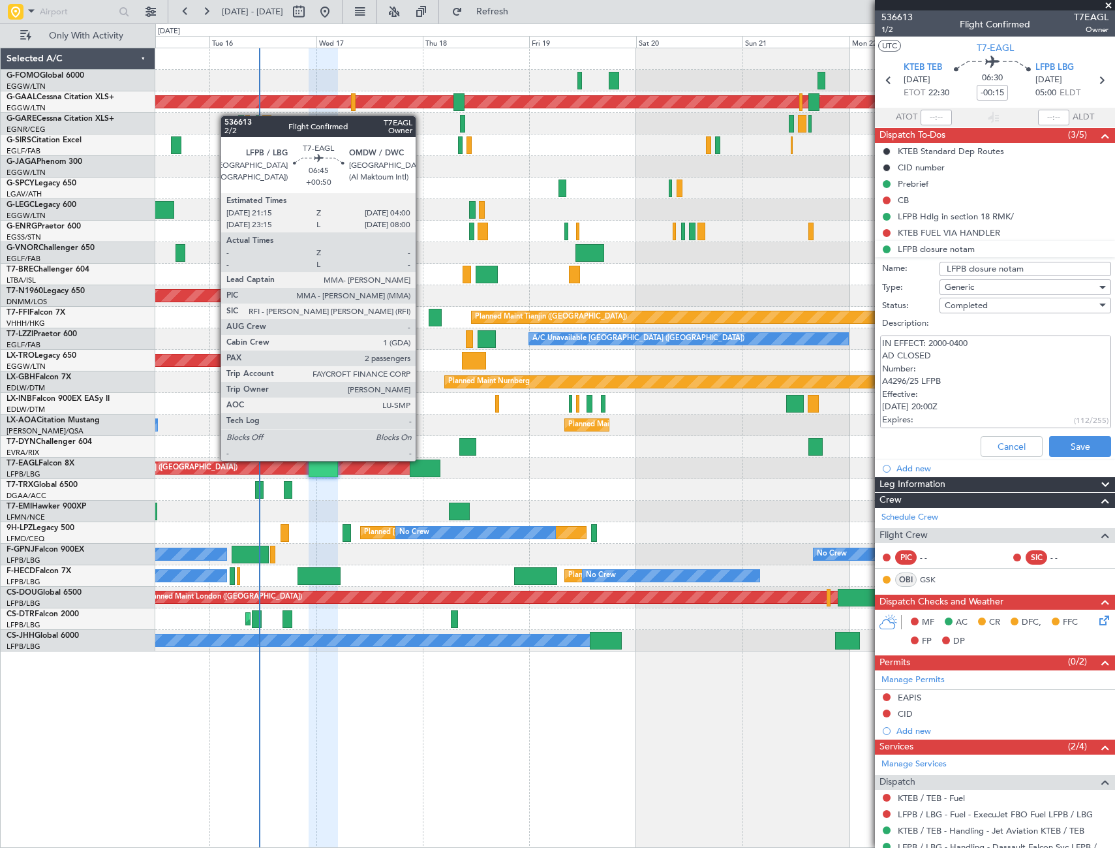
click at [422, 459] on div at bounding box center [425, 468] width 30 height 18
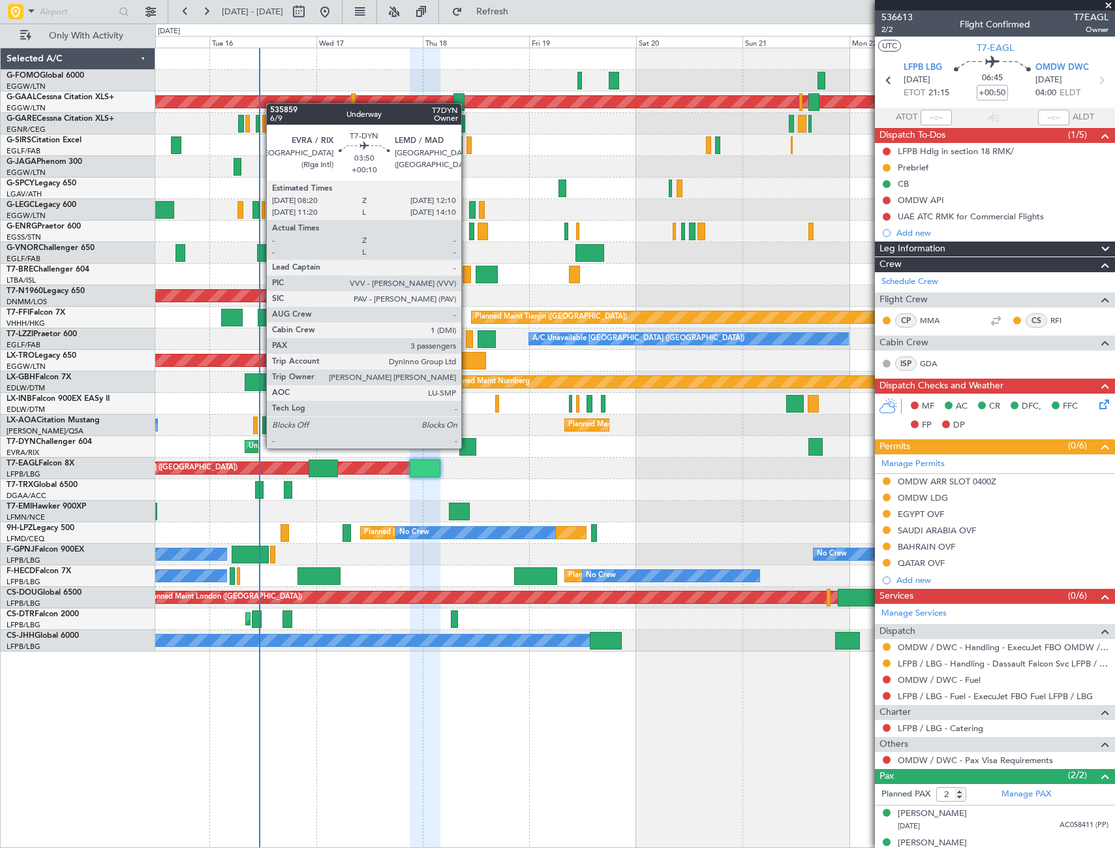
click at [467, 447] on div at bounding box center [468, 447] width 18 height 18
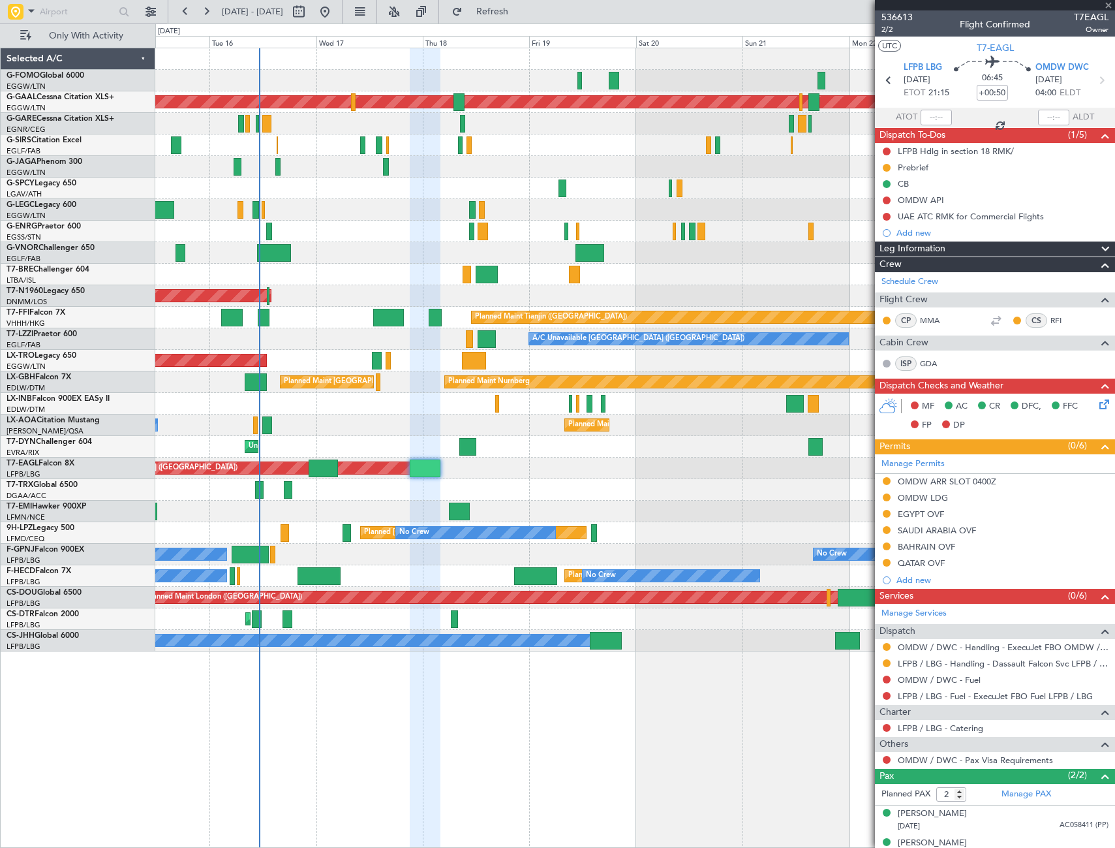
type input "+00:10"
type input "3"
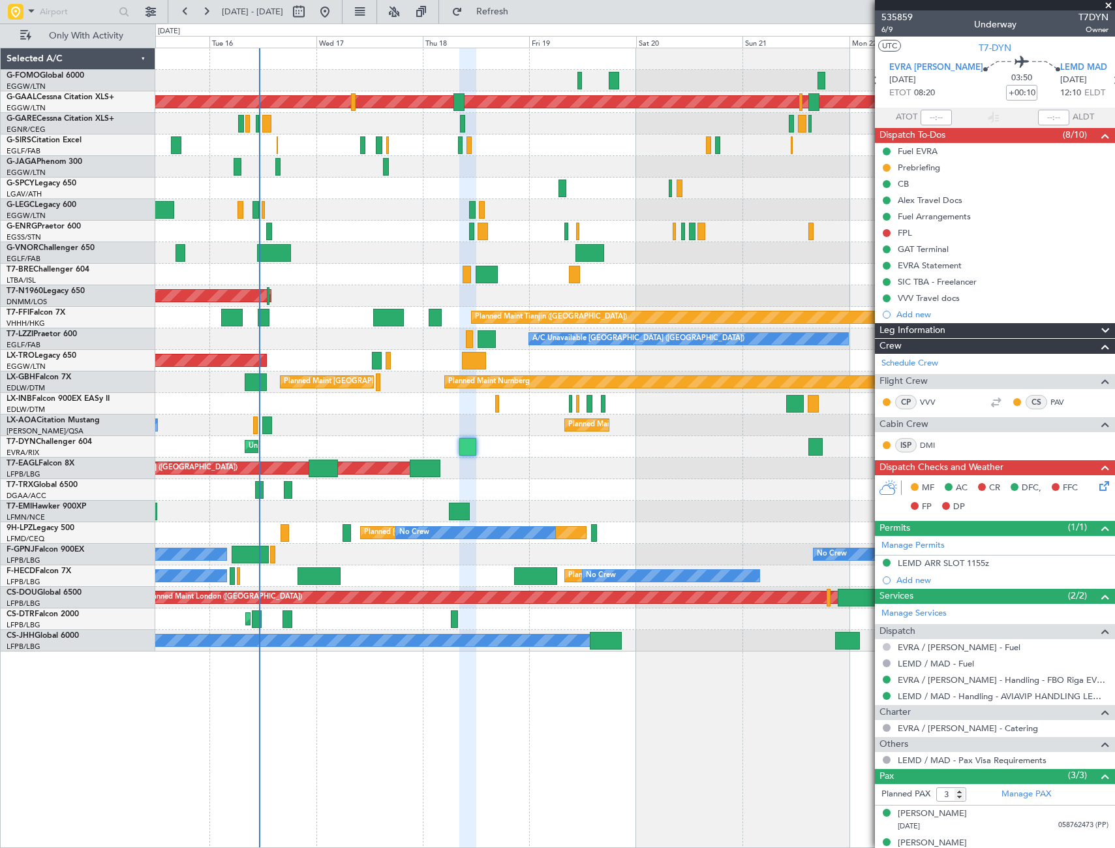
click at [887, 647] on button at bounding box center [887, 647] width 8 height 8
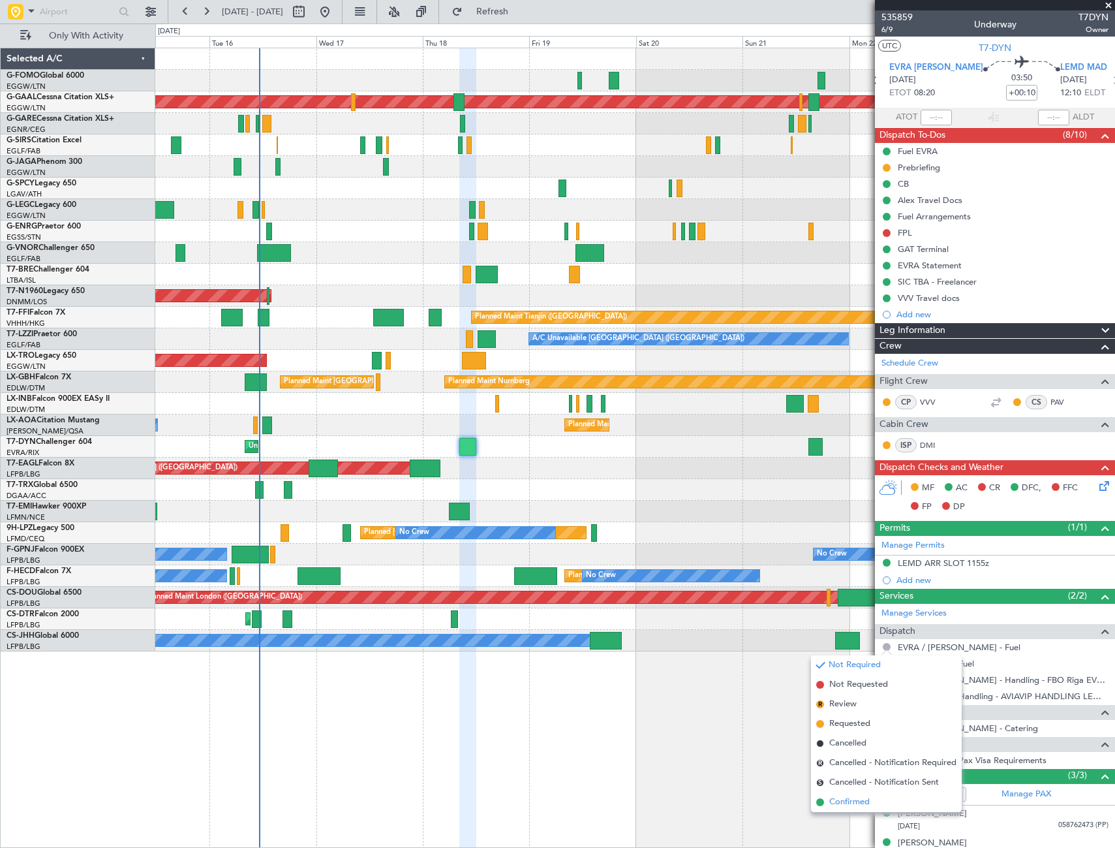
click at [853, 802] on span "Confirmed" at bounding box center [849, 801] width 40 height 13
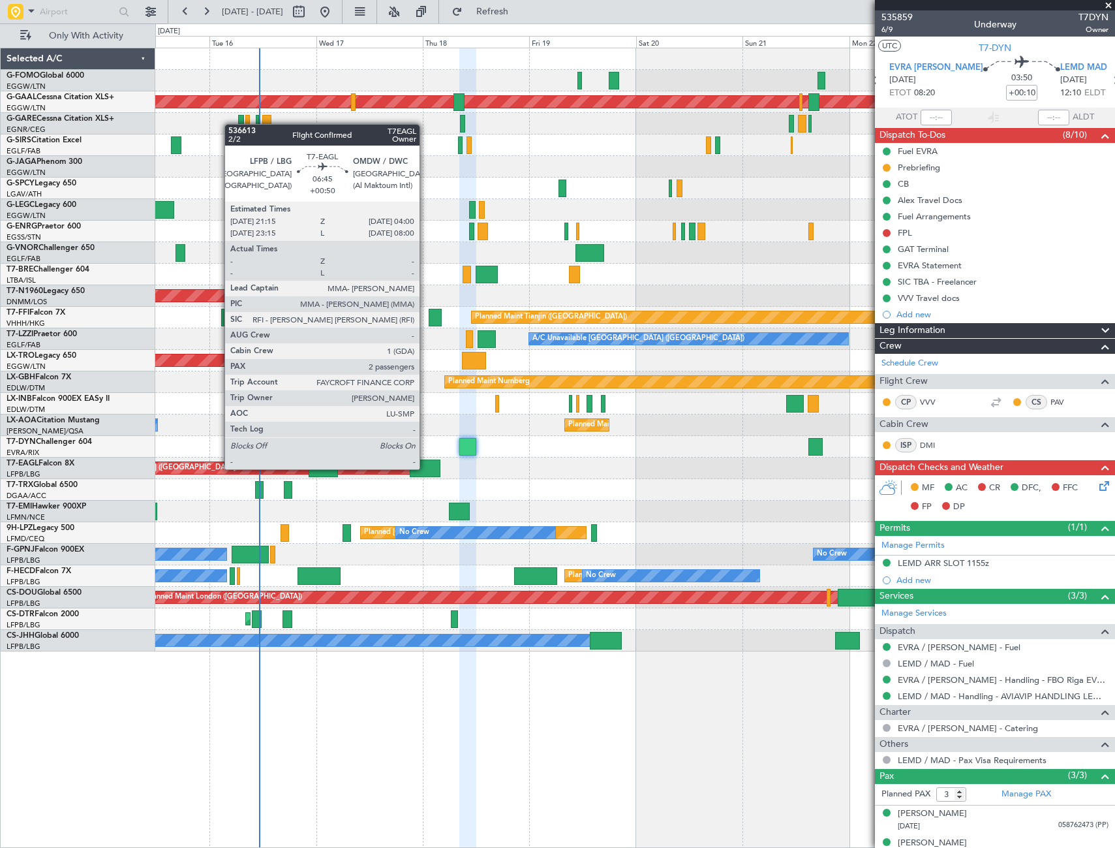
click at [425, 468] on div at bounding box center [425, 468] width 30 height 18
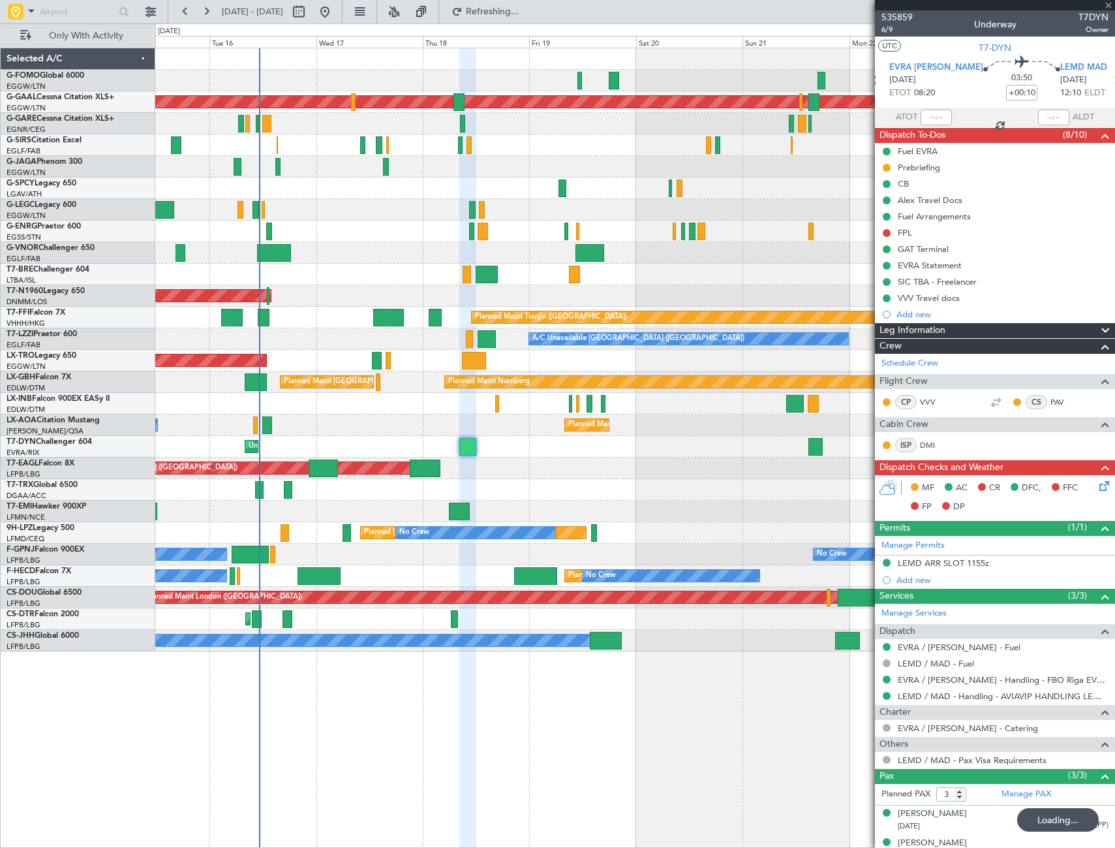
type input "+00:50"
type input "2"
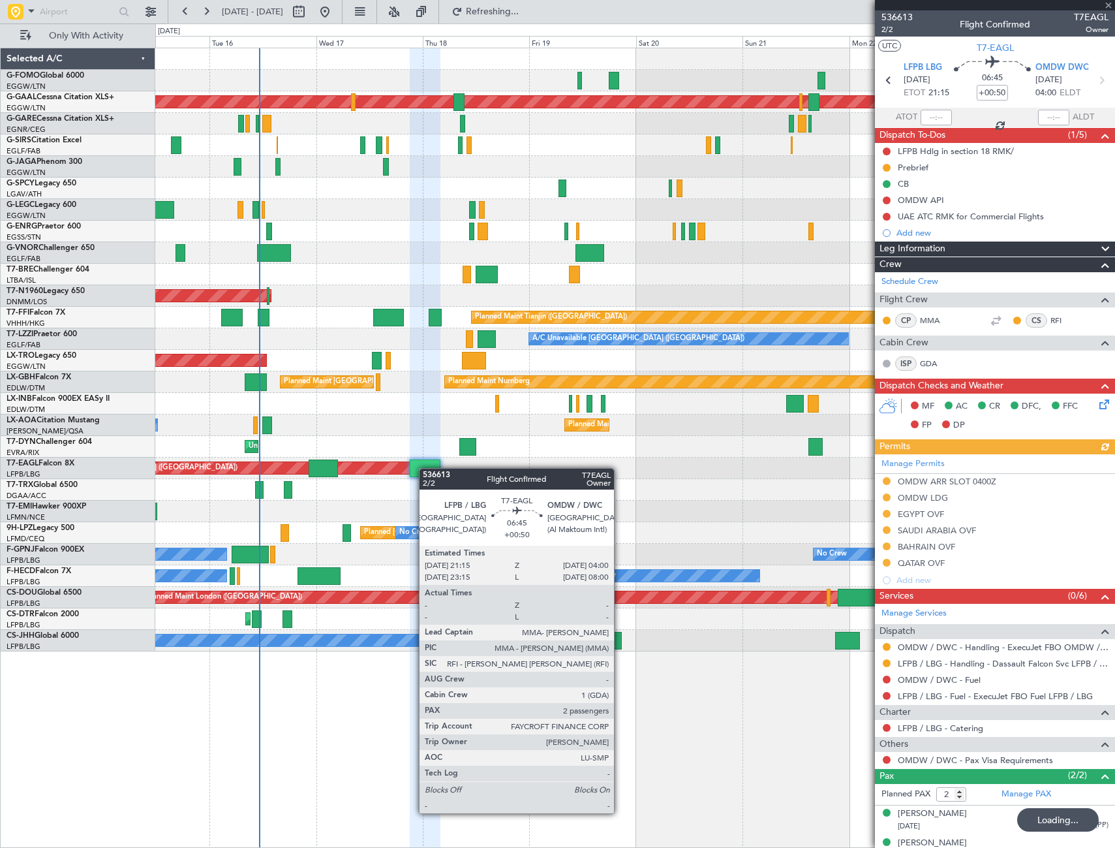
type input "+00:10"
type input "3"
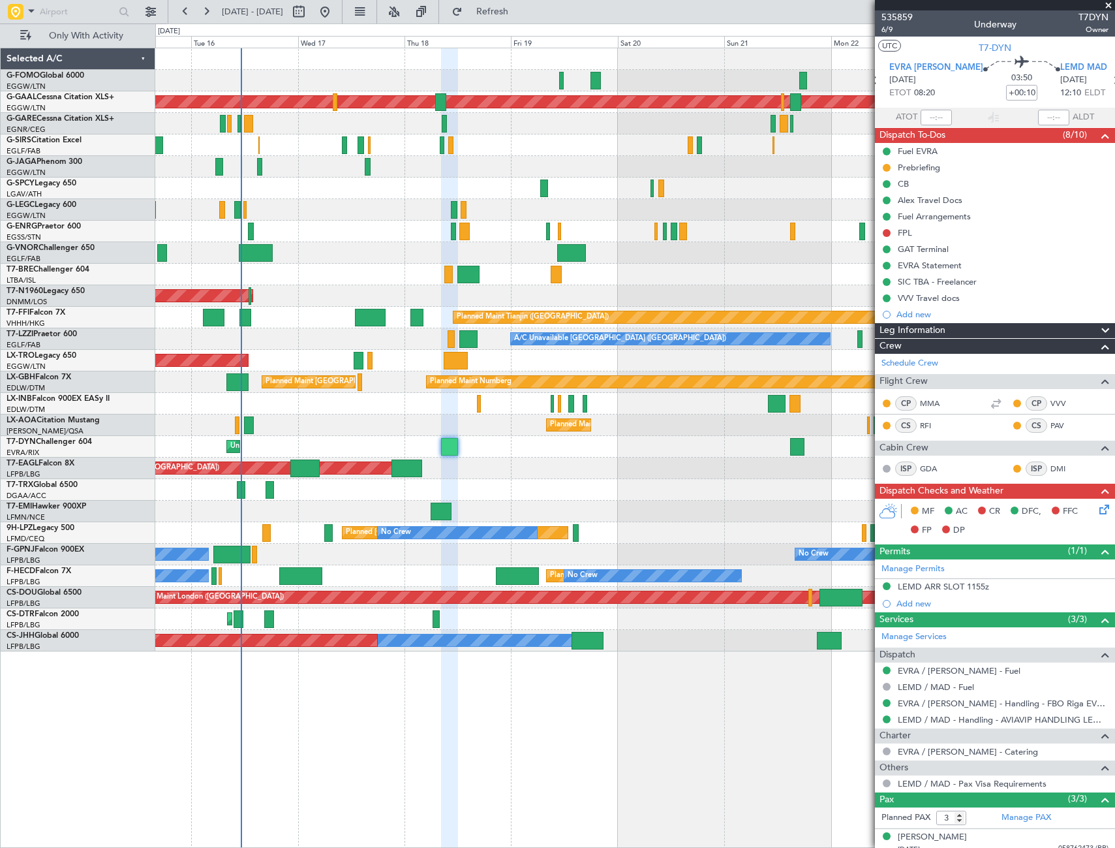
click at [365, 267] on div at bounding box center [634, 275] width 959 height 22
click at [1099, 508] on icon at bounding box center [1102, 507] width 10 height 10
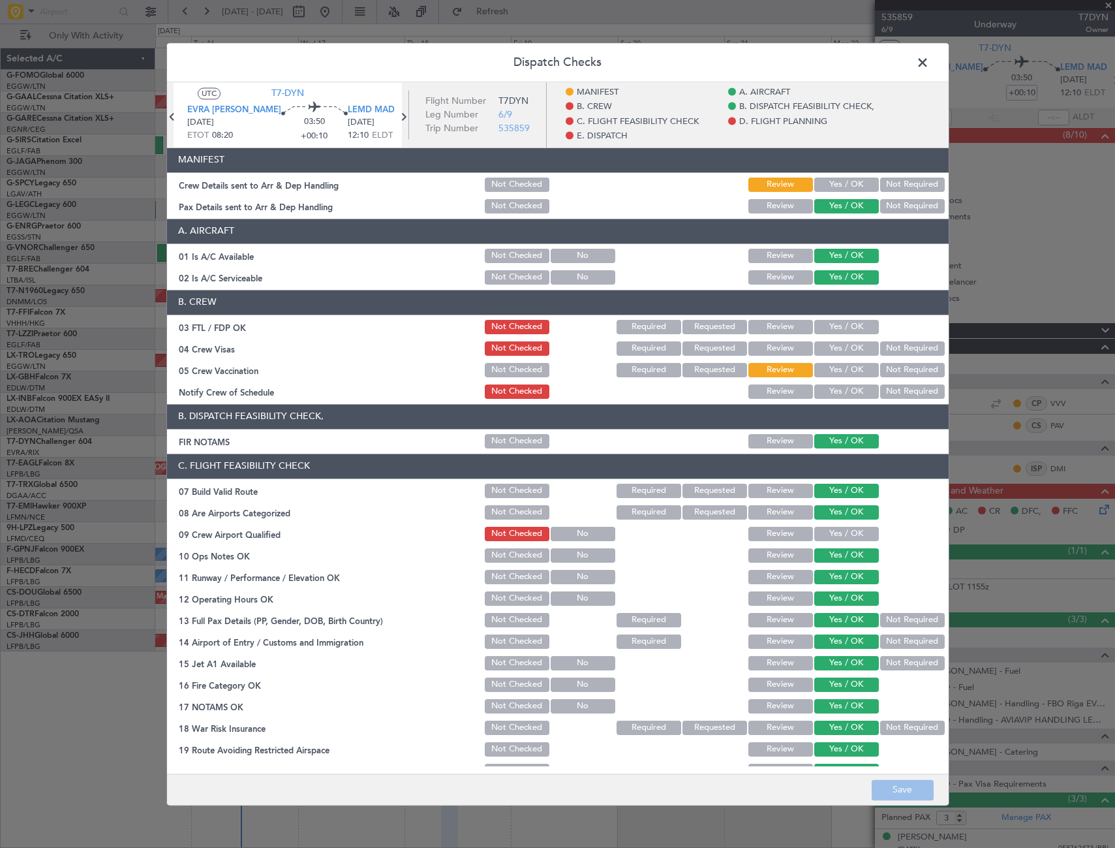
click at [929, 61] on span at bounding box center [929, 66] width 0 height 26
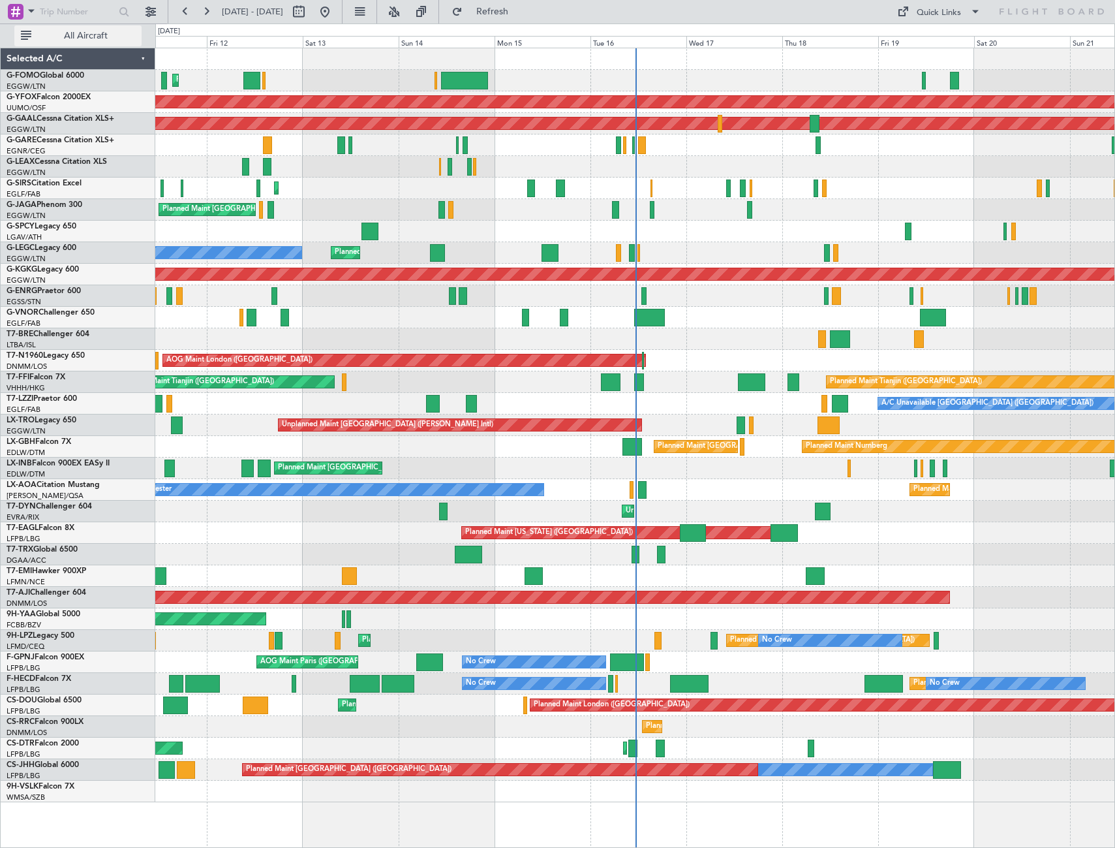
click at [102, 36] on span "All Aircraft" at bounding box center [86, 35] width 104 height 9
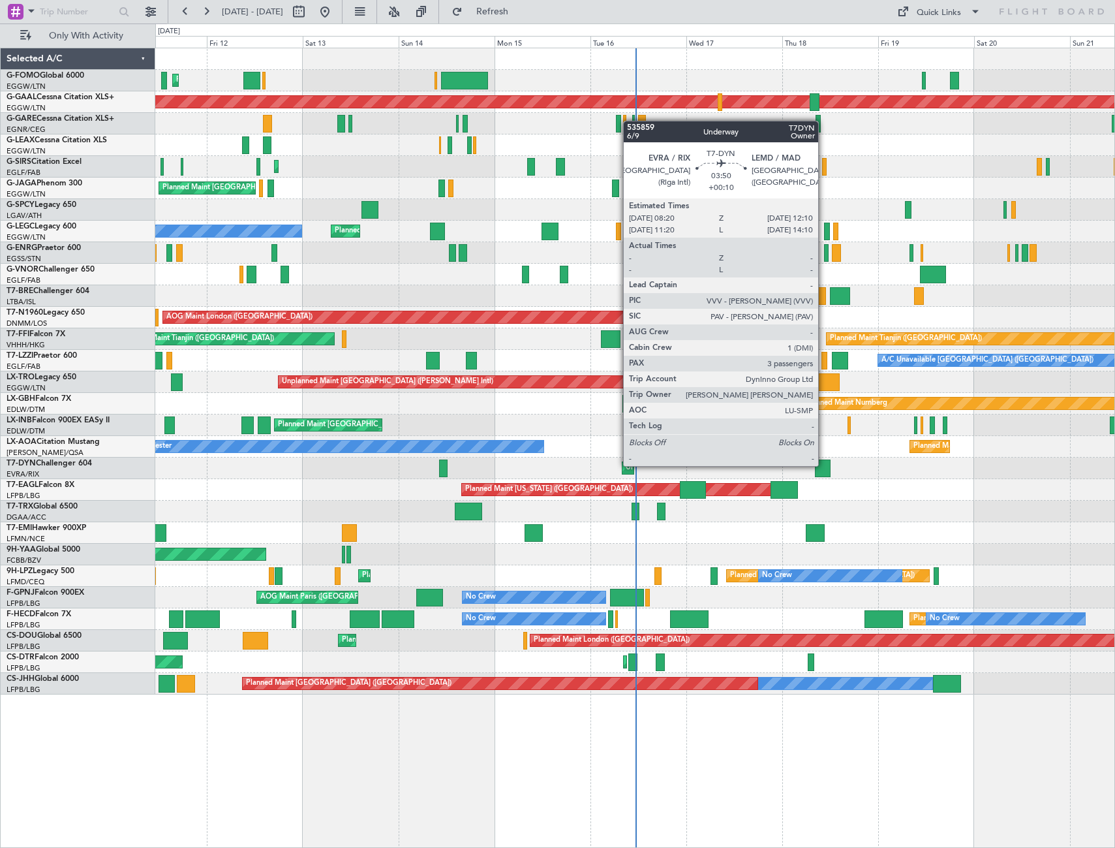
click at [824, 465] on div at bounding box center [823, 468] width 16 height 18
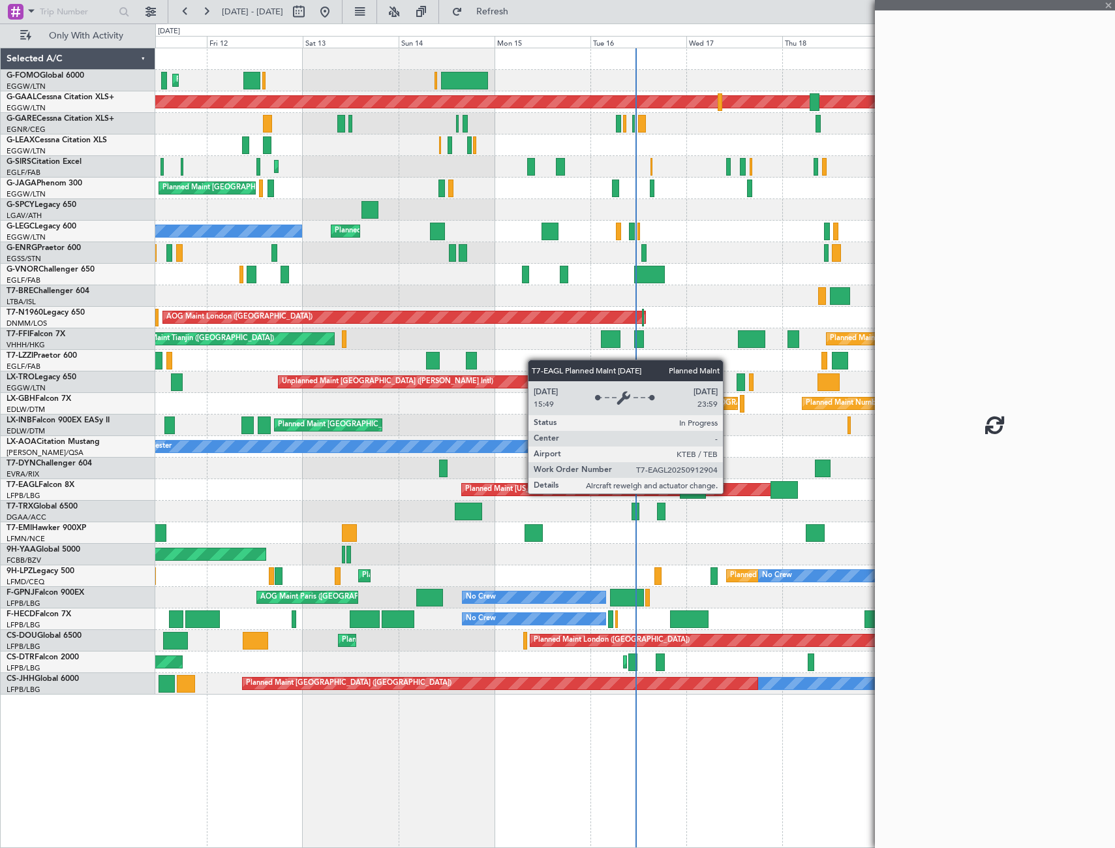
click at [722, 494] on fb-app "11 Sep 2025 - 21 Sep 2025 Refresh Quick Links Only With Activity Planned Maint …" at bounding box center [557, 429] width 1115 height 838
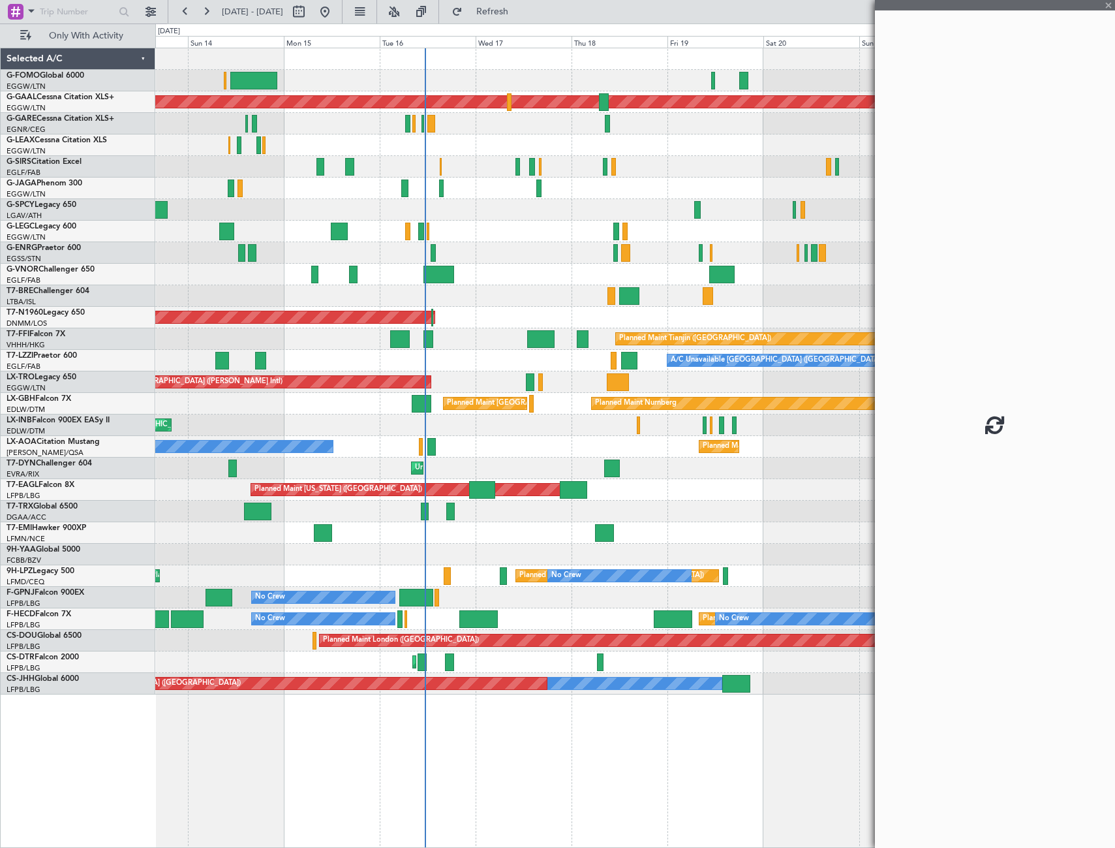
click at [475, 534] on div "Planned Maint [GEOGRAPHIC_DATA]" at bounding box center [634, 533] width 959 height 22
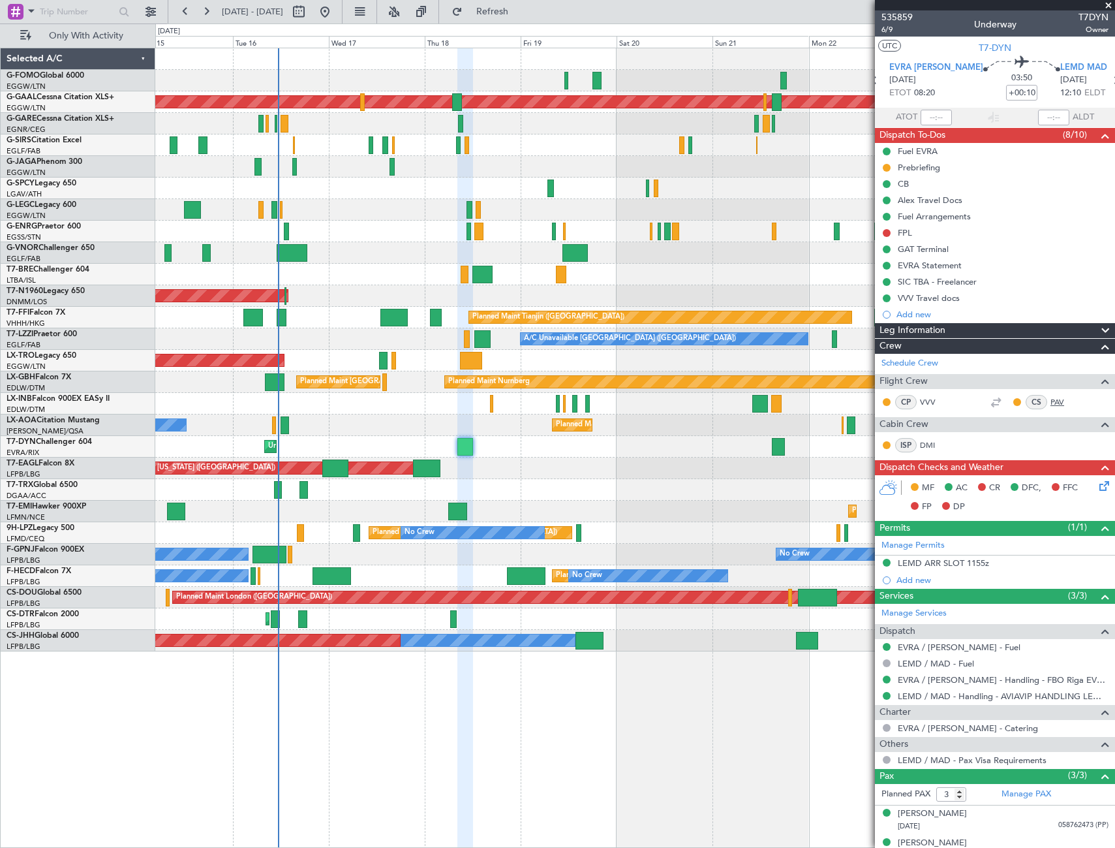
click at [1051, 401] on link "PAV" at bounding box center [1065, 402] width 29 height 12
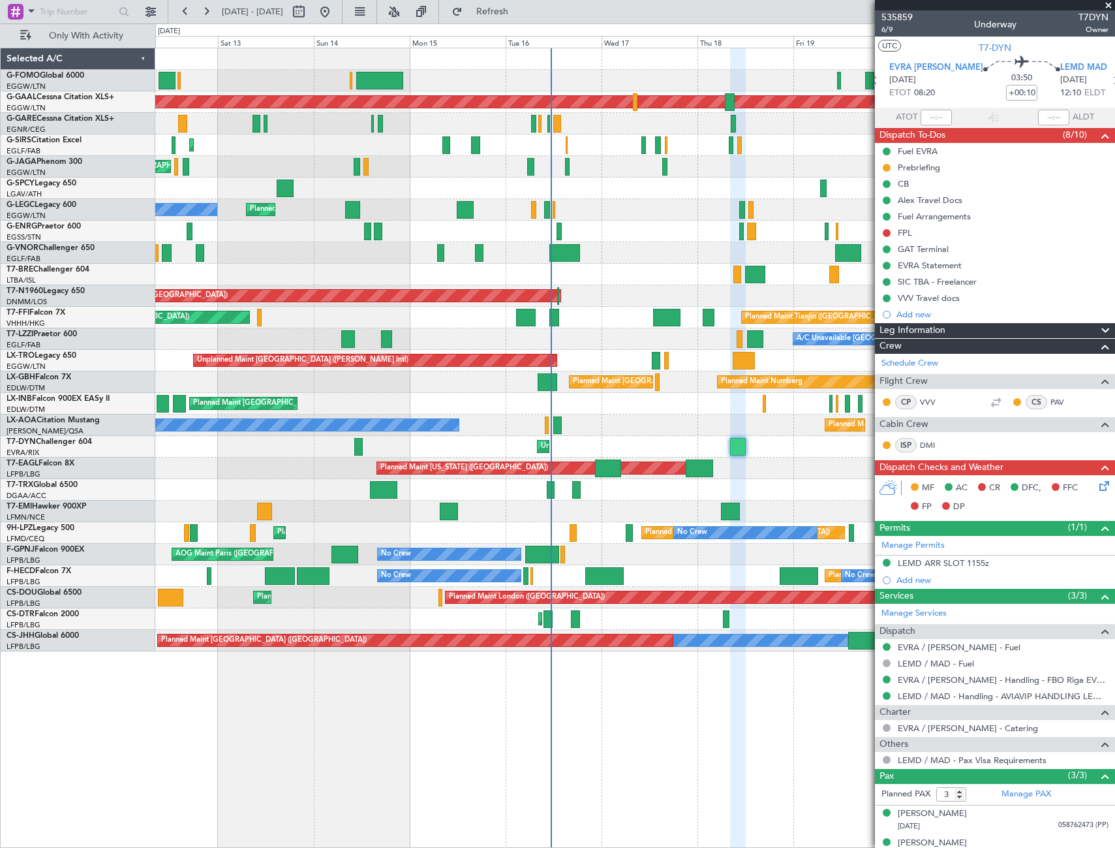
click at [515, 450] on div "Unplanned Maint [GEOGRAPHIC_DATA] (Riga Intl)" at bounding box center [634, 447] width 959 height 22
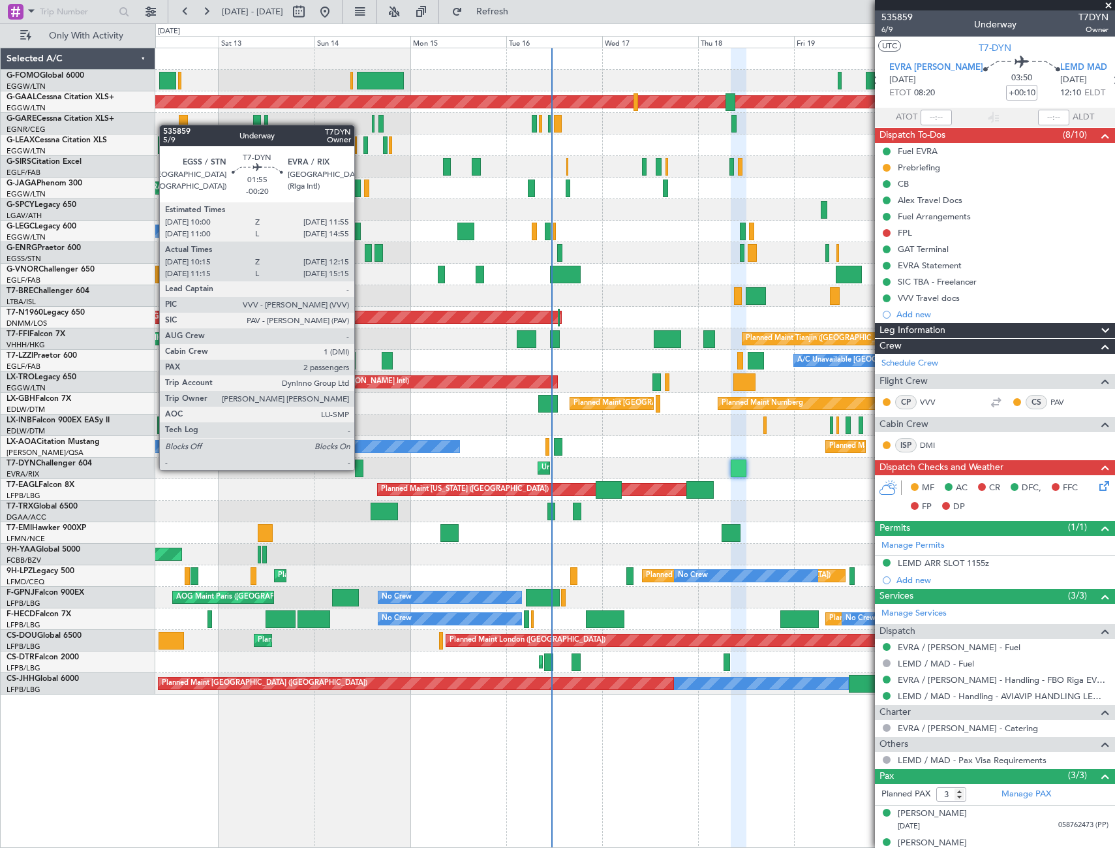
click at [360, 468] on div at bounding box center [359, 468] width 8 height 18
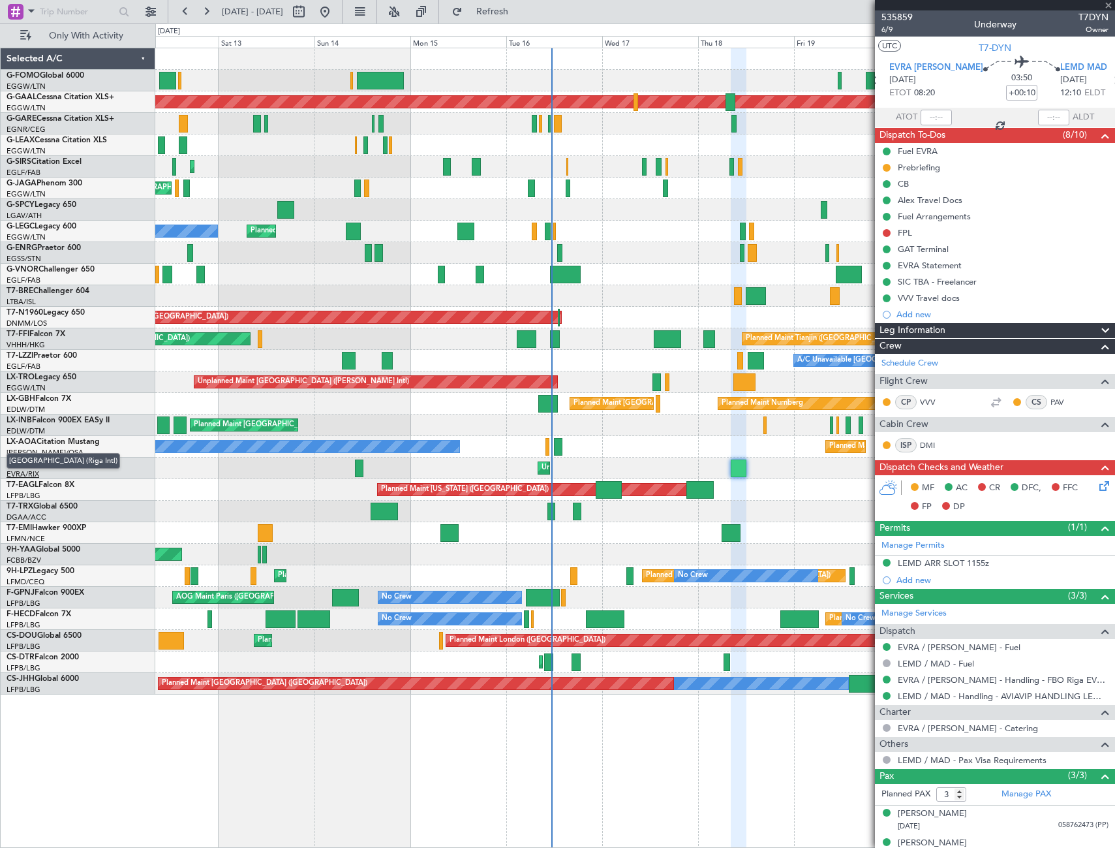
type input "-00:20"
type input "10:15"
type input "12:15"
type input "2"
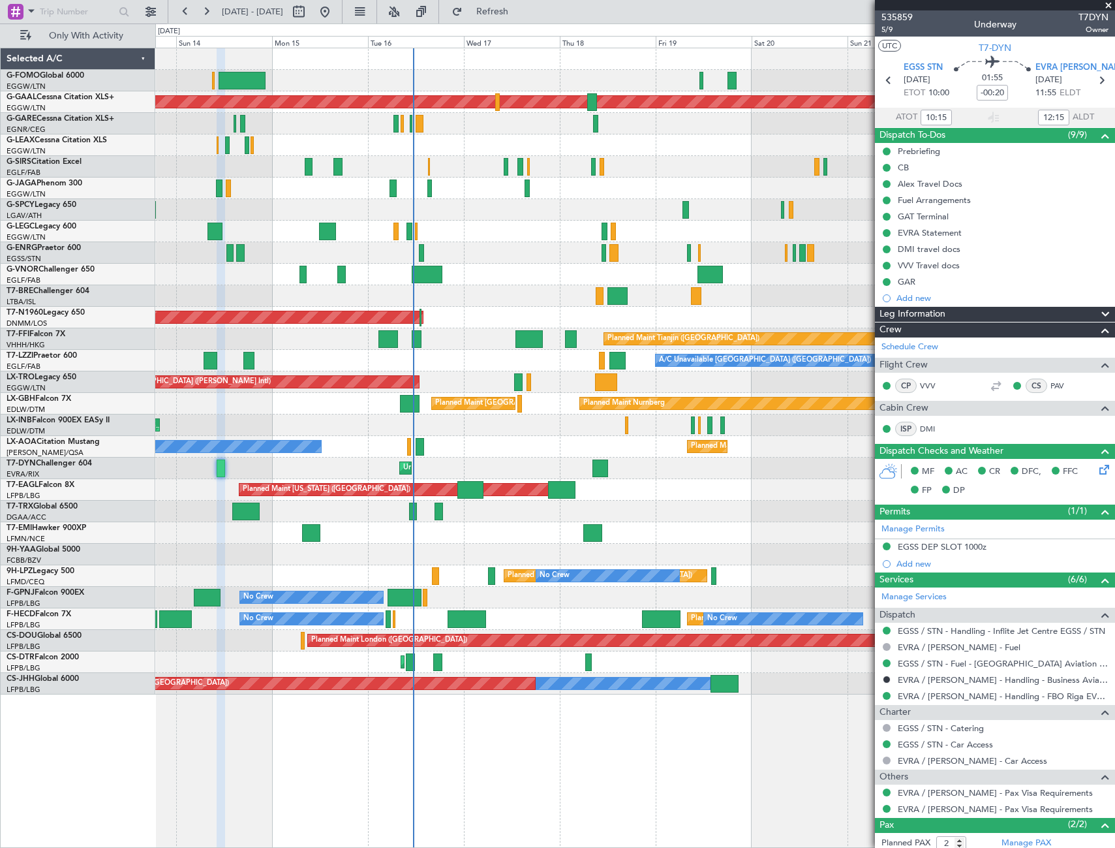
click at [545, 536] on div "Planned Maint London (Luton) Planned Maint Dusseldorf Planned Maint London (Far…" at bounding box center [634, 371] width 959 height 646
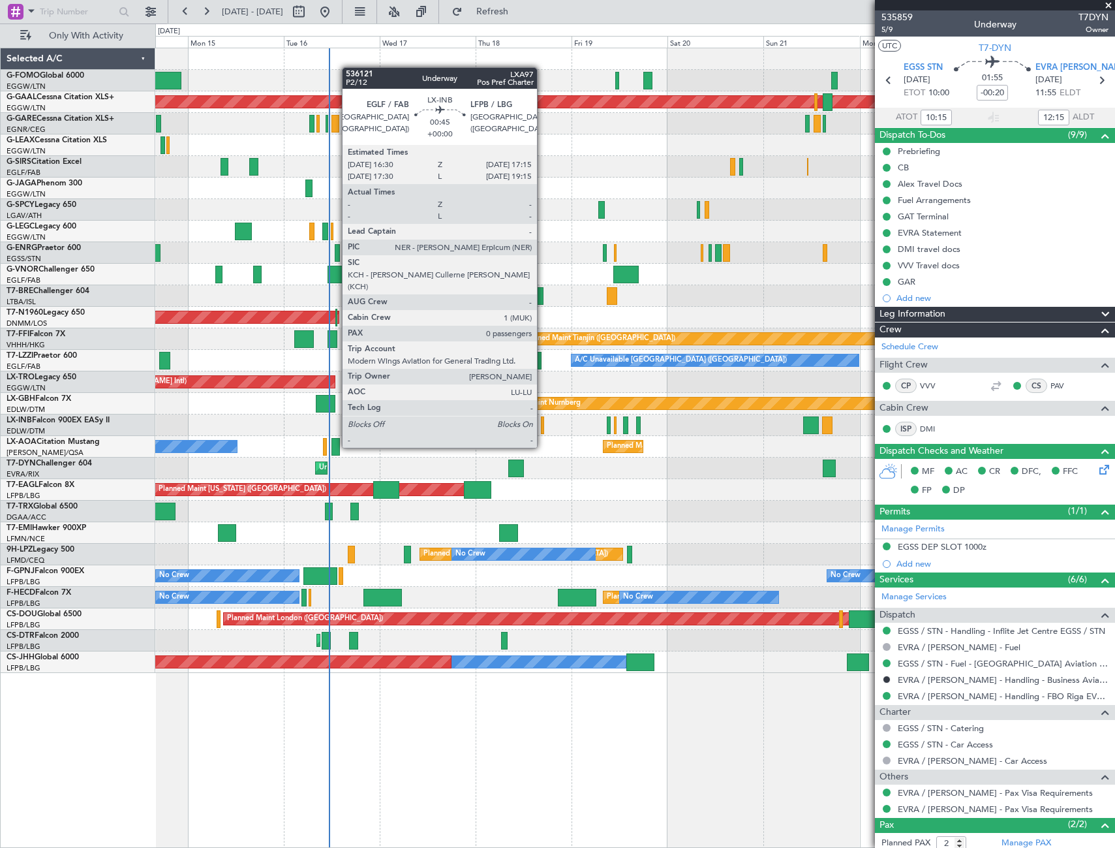
click at [543, 423] on div at bounding box center [542, 425] width 3 height 18
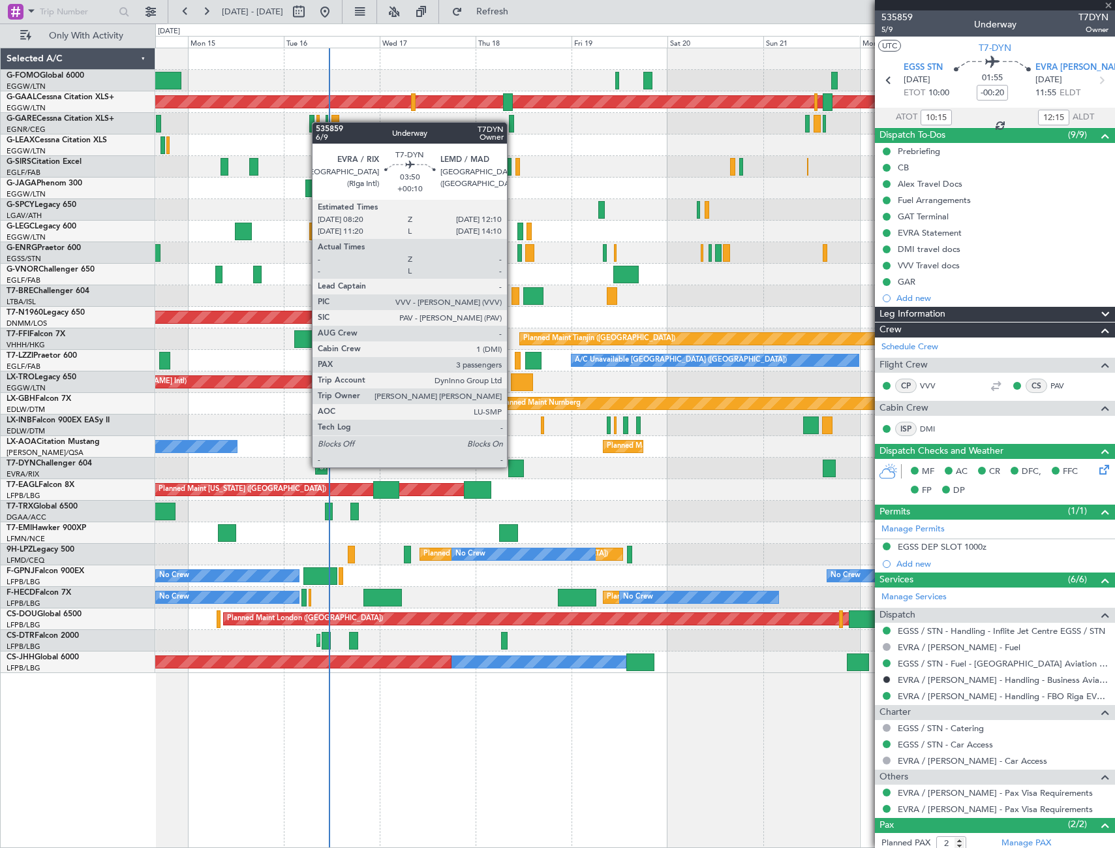
click at [513, 466] on div at bounding box center [516, 468] width 16 height 18
type input "0"
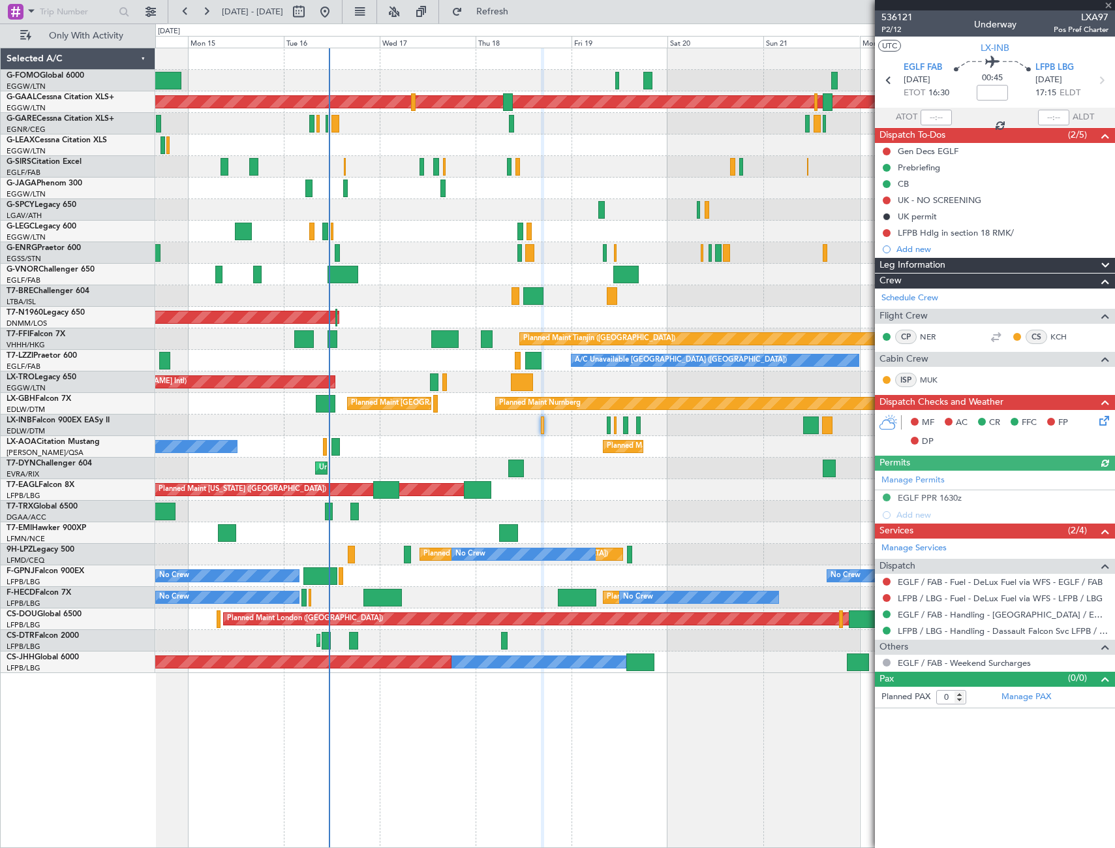
type input "+00:10"
type input "3"
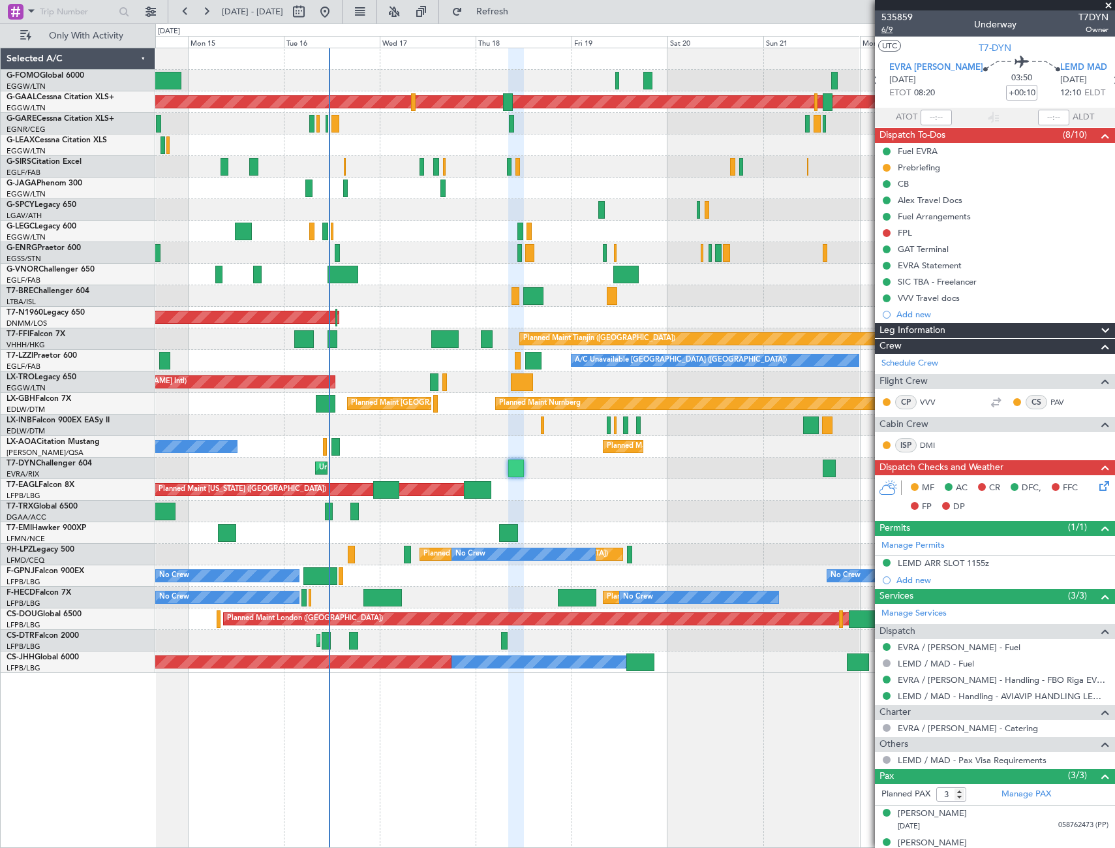
click at [887, 30] on span "6/9" at bounding box center [897, 29] width 31 height 11
click at [1097, 483] on icon at bounding box center [1102, 483] width 10 height 10
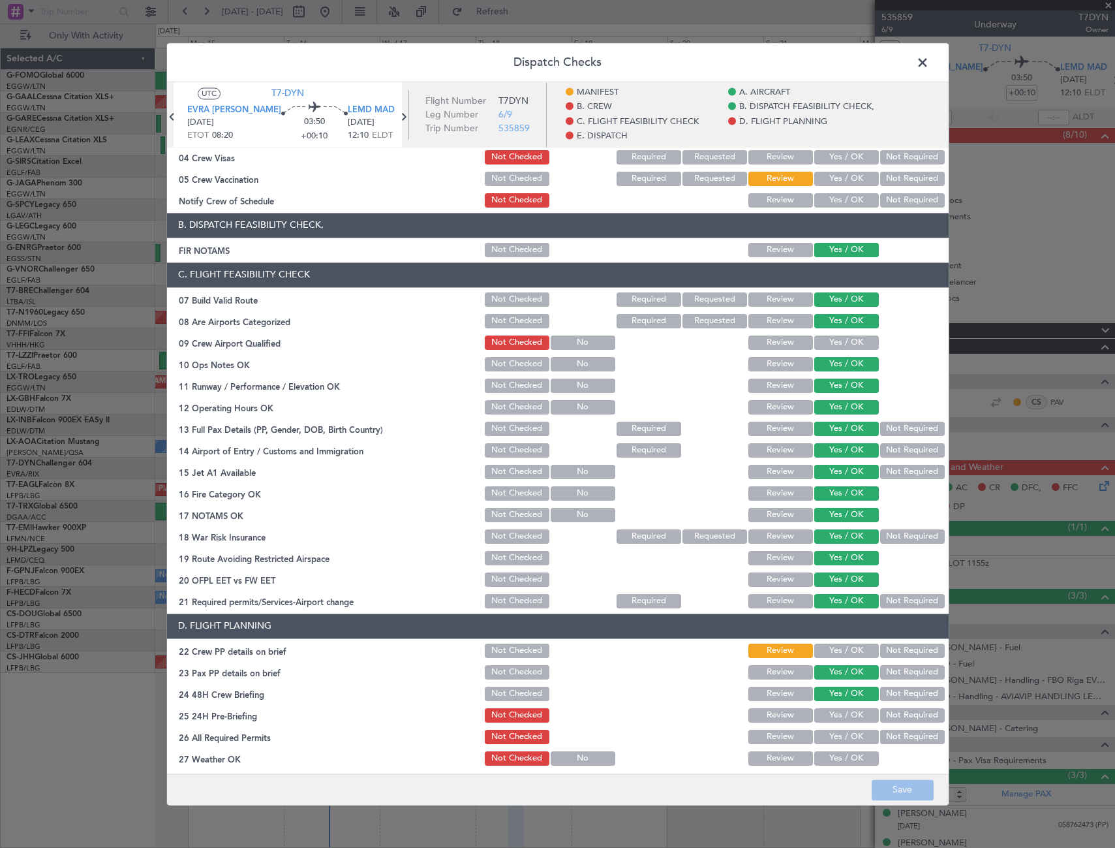
scroll to position [196, 0]
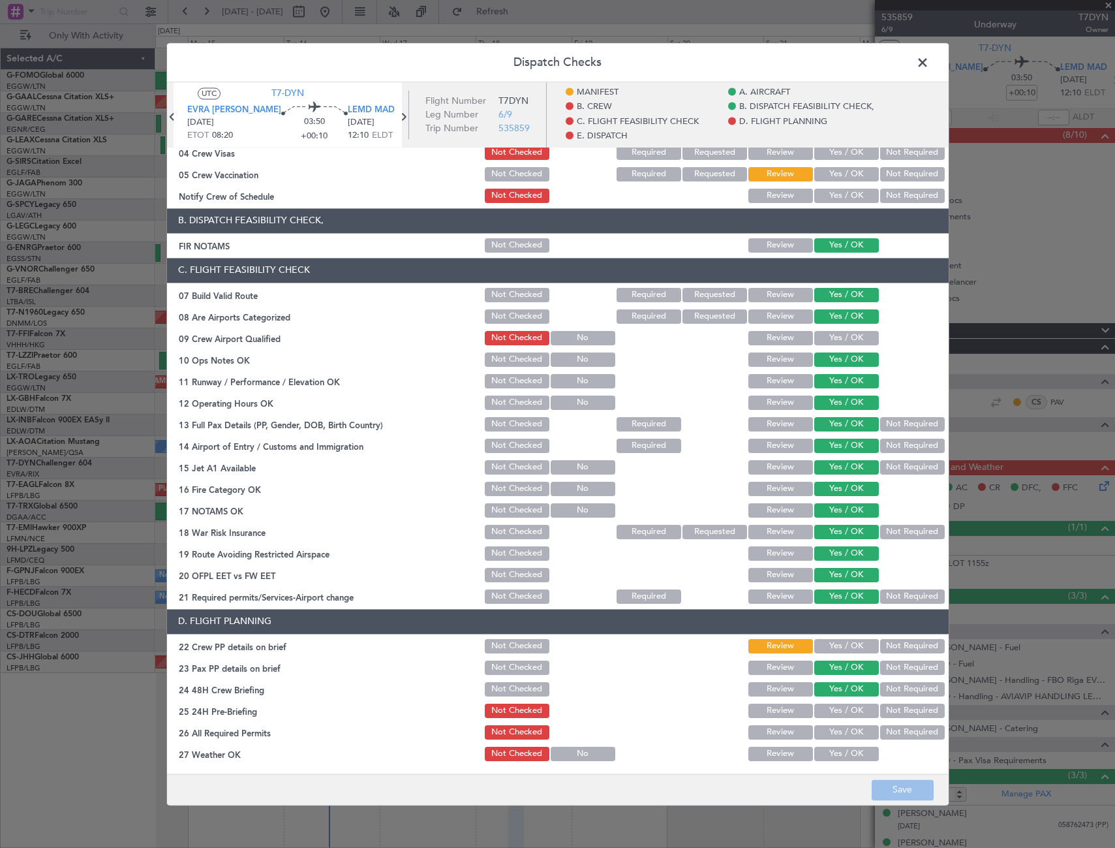
click at [855, 337] on button "Yes / OK" at bounding box center [846, 338] width 65 height 14
click at [845, 648] on button "Yes / OK" at bounding box center [846, 646] width 65 height 14
click at [902, 707] on button "Not Required" at bounding box center [912, 710] width 65 height 14
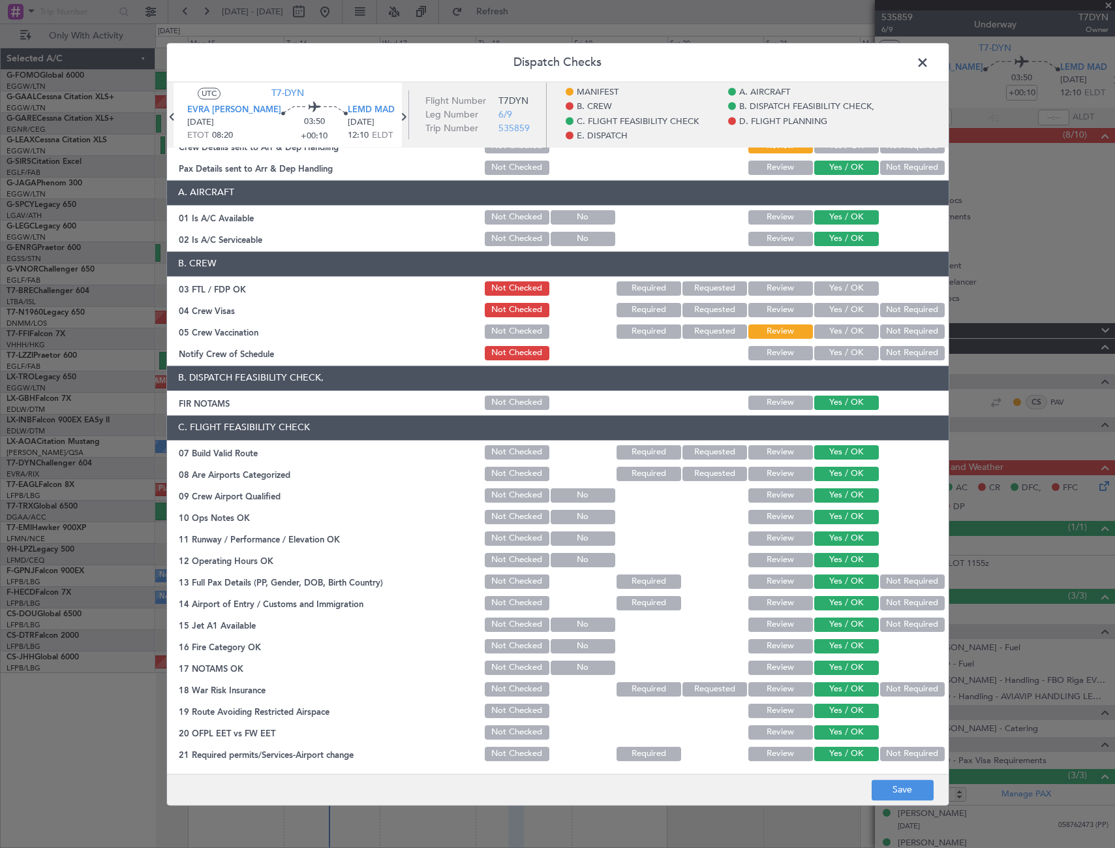
scroll to position [0, 0]
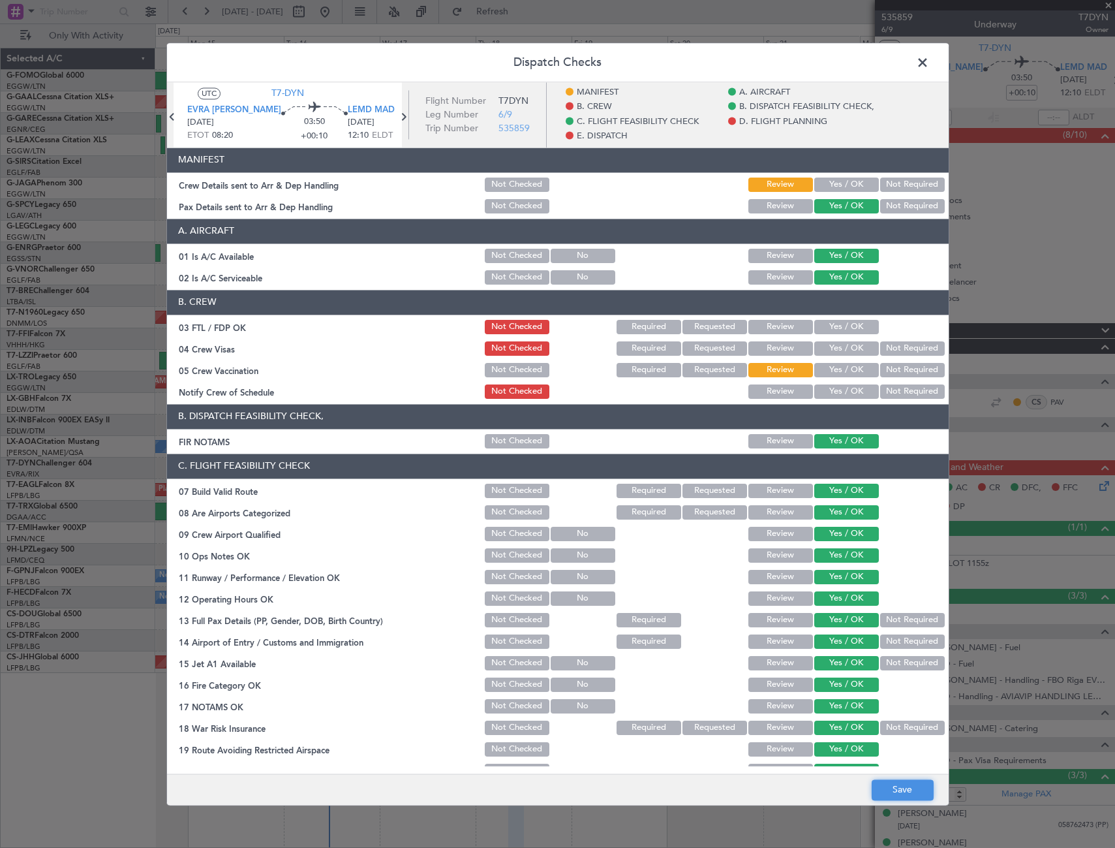
click at [906, 795] on button "Save" at bounding box center [903, 789] width 62 height 21
click at [929, 60] on span at bounding box center [929, 66] width 0 height 26
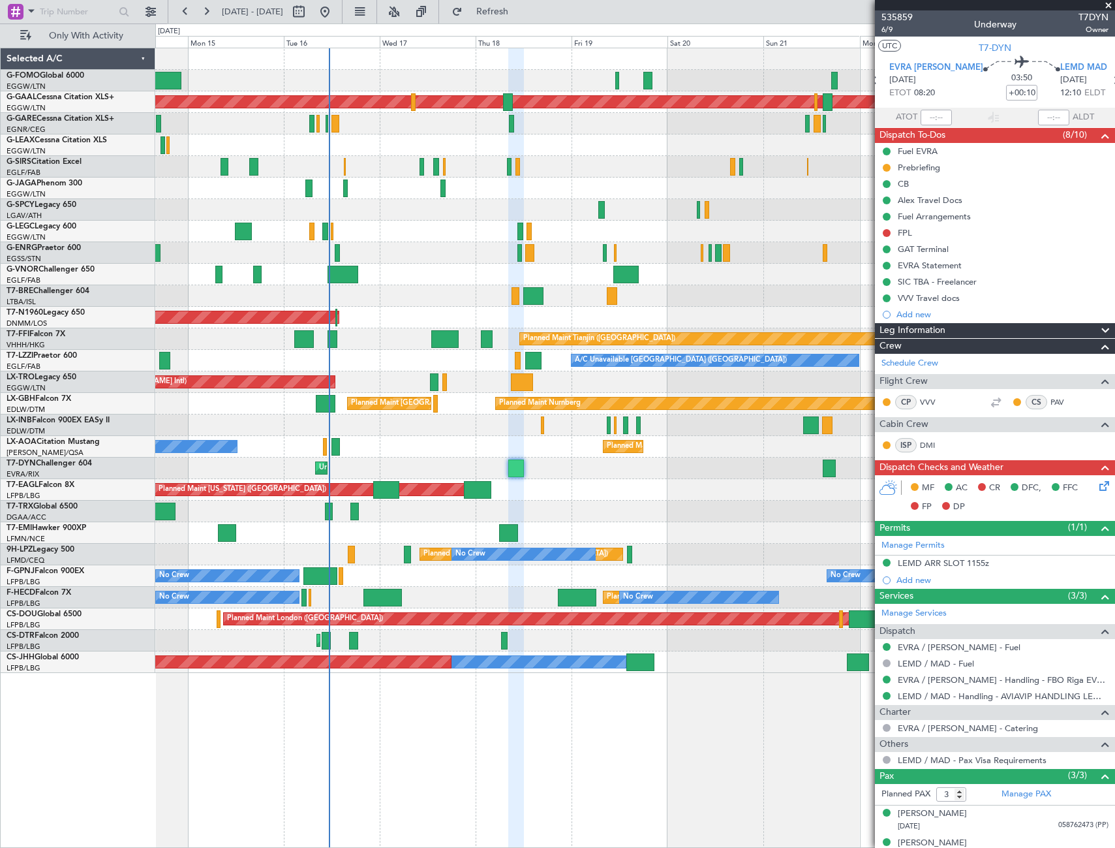
click at [1098, 485] on icon at bounding box center [1102, 483] width 10 height 10
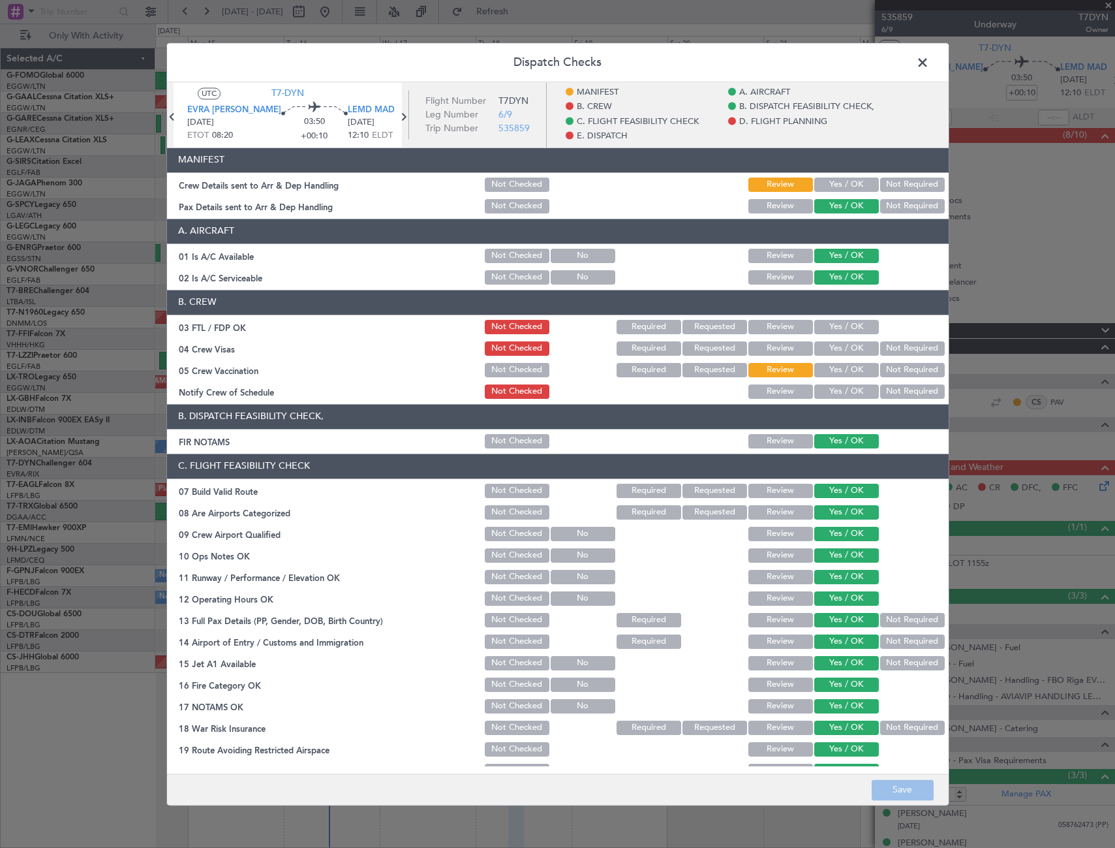
click at [929, 59] on span at bounding box center [929, 66] width 0 height 26
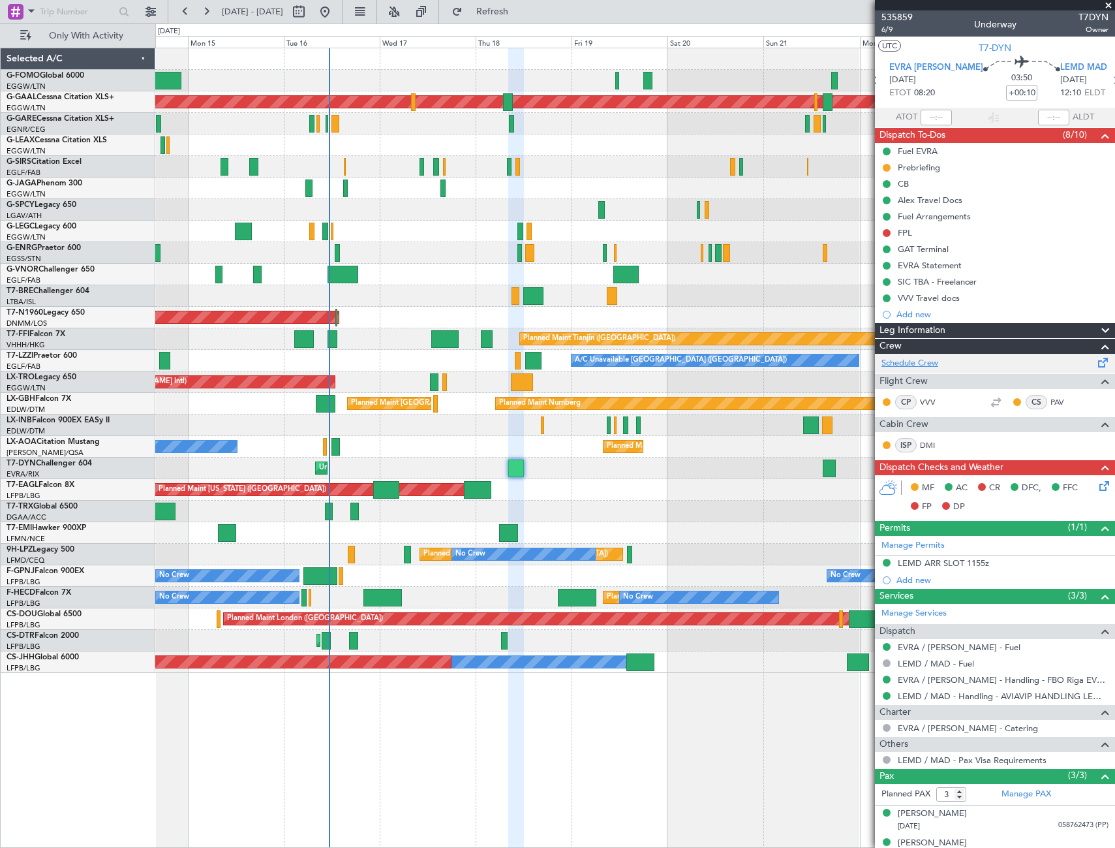
click at [922, 359] on link "Schedule Crew" at bounding box center [910, 363] width 57 height 13
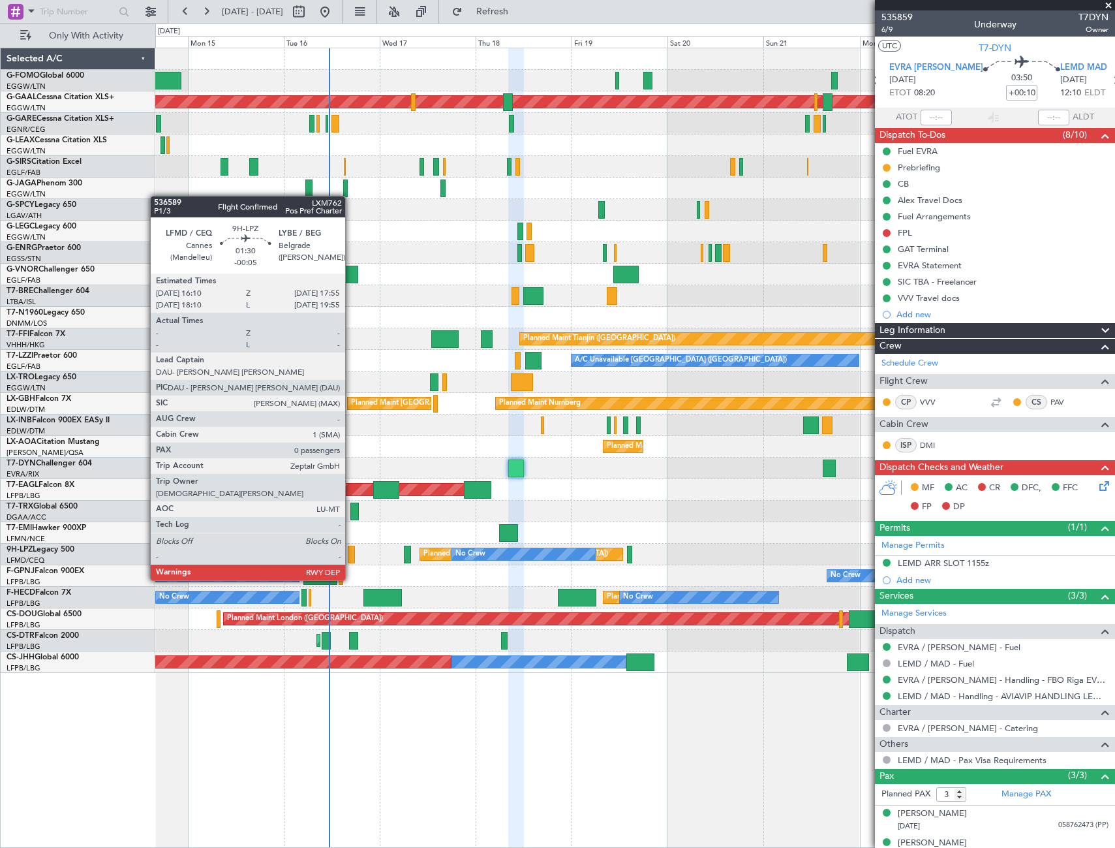
click at [351, 555] on div at bounding box center [351, 554] width 7 height 18
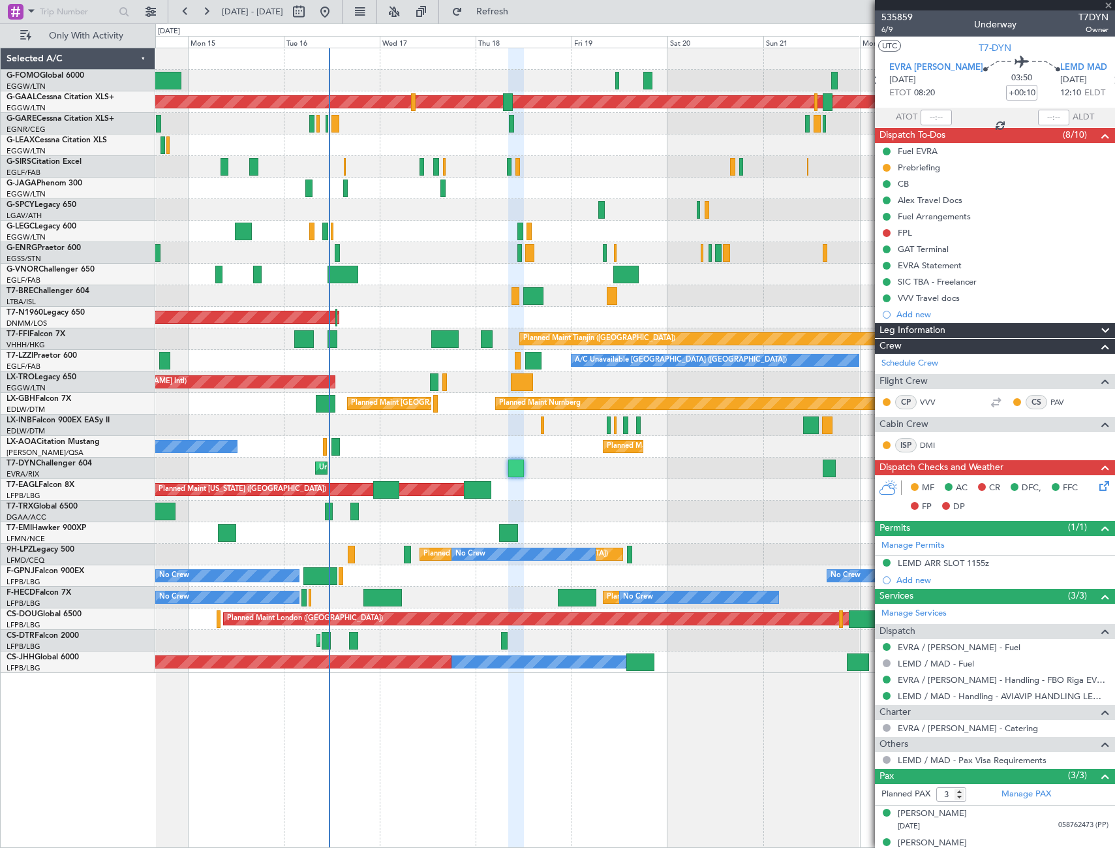
type input "-00:05"
type input "0"
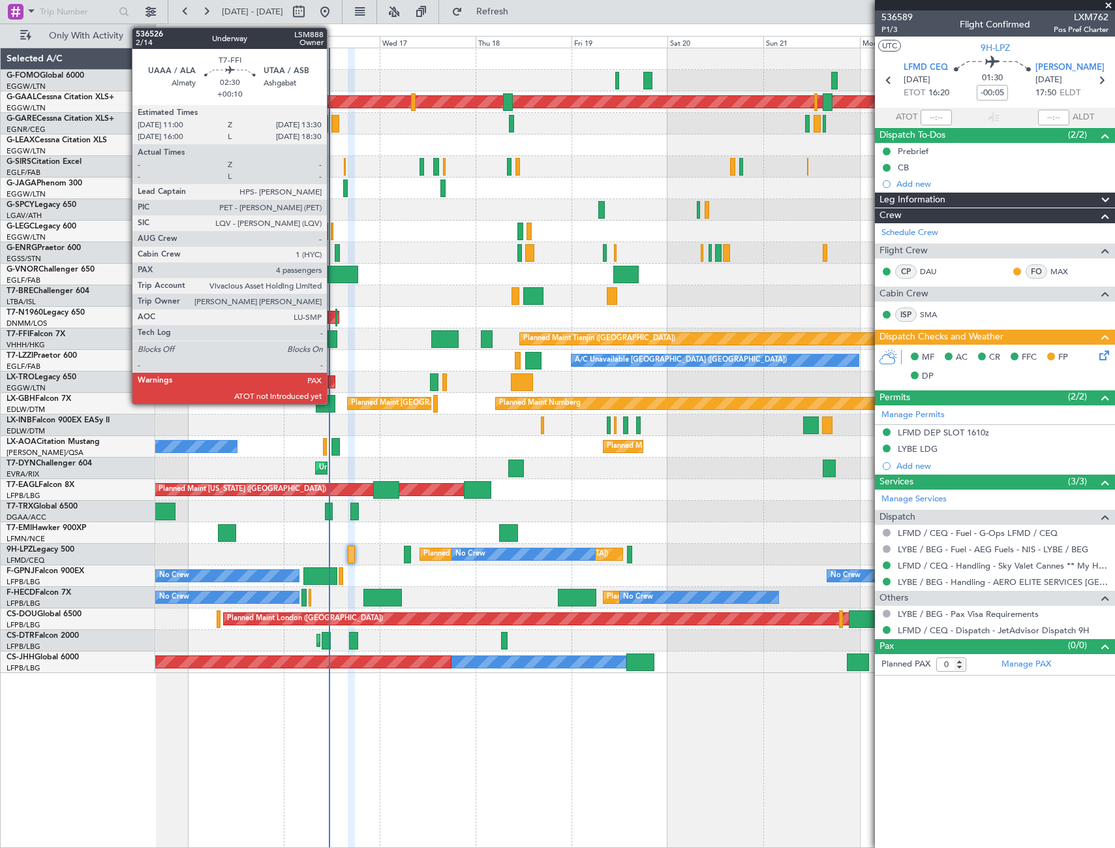
click at [333, 335] on div at bounding box center [333, 339] width 10 height 18
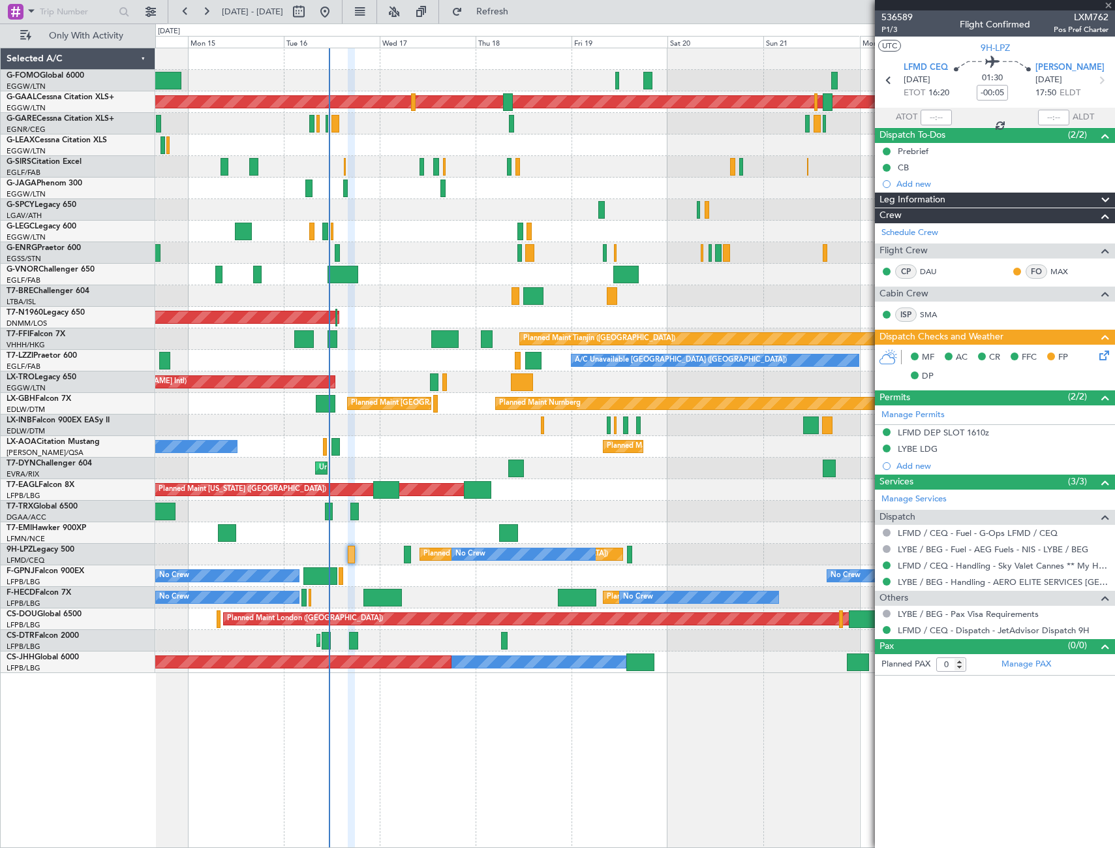
type input "+00:10"
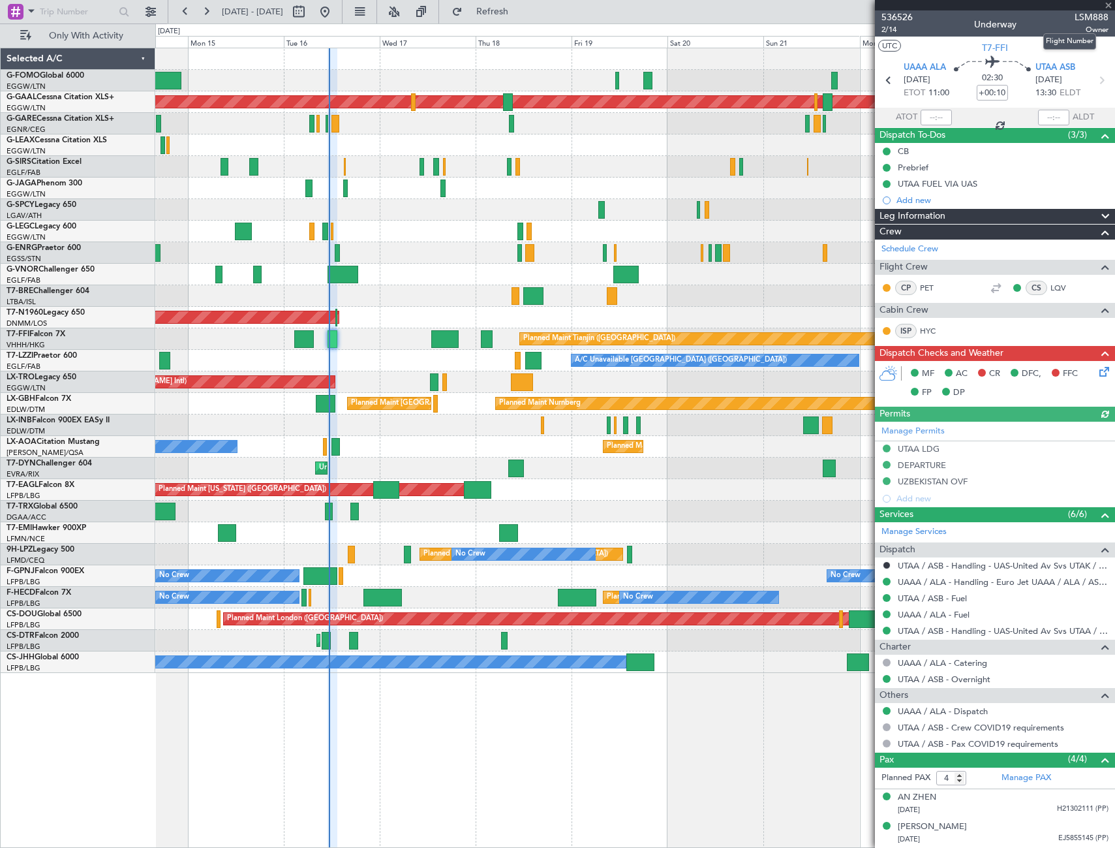
click at [1090, 31] on mat-tooltip-component "Flight Number" at bounding box center [1069, 41] width 71 height 35
click at [1088, 22] on span "LSM888" at bounding box center [1092, 17] width 34 height 14
copy span "LSM888"
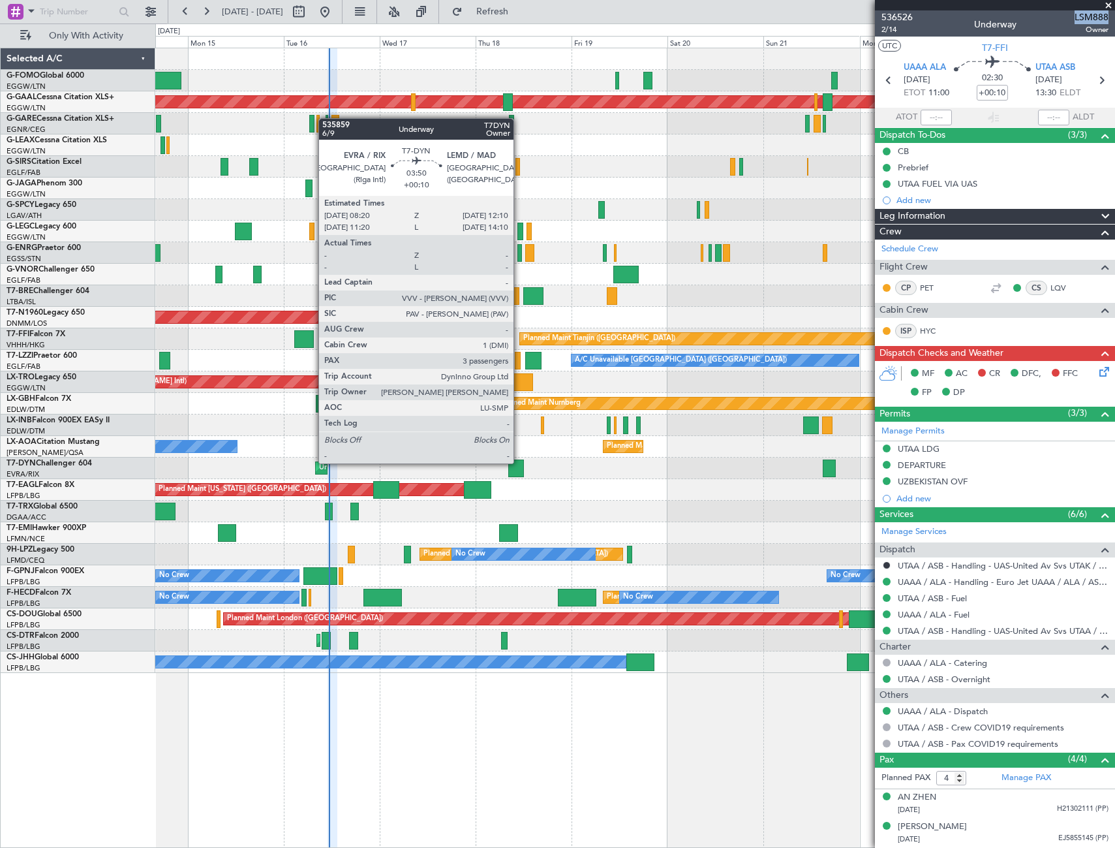
click at [519, 462] on div at bounding box center [516, 468] width 16 height 18
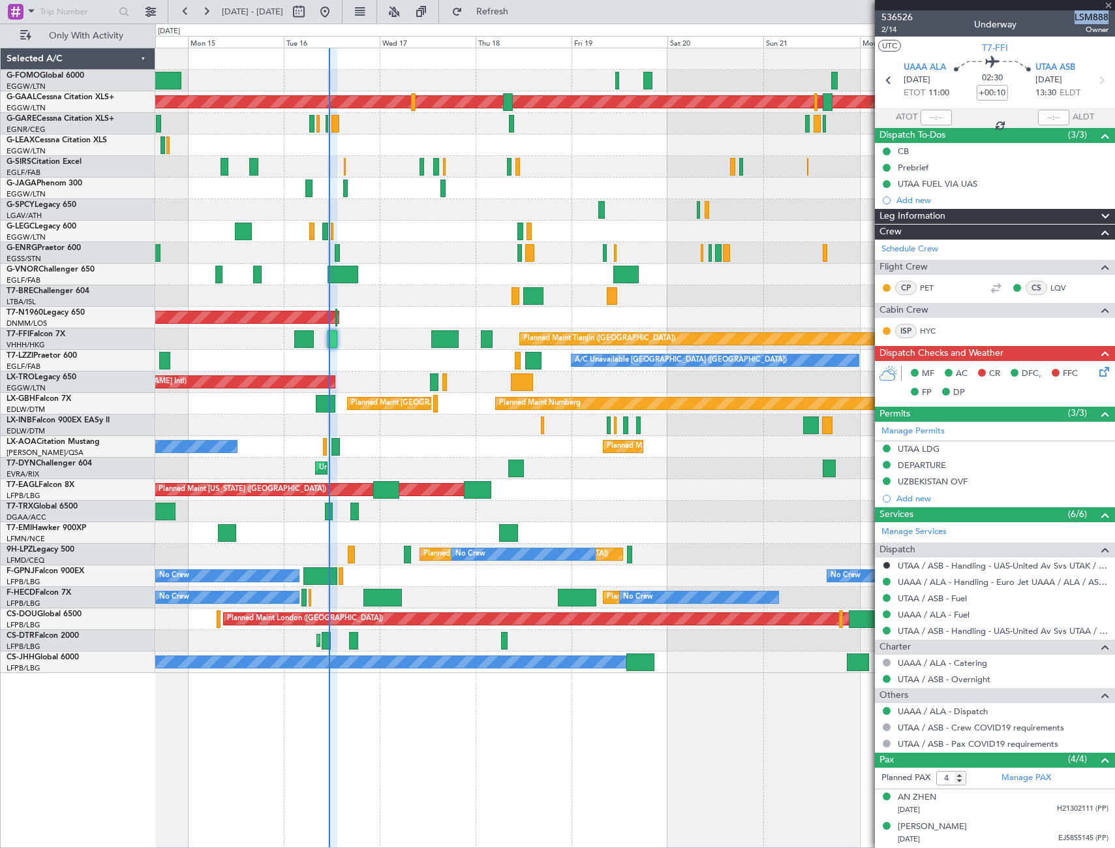
type input "3"
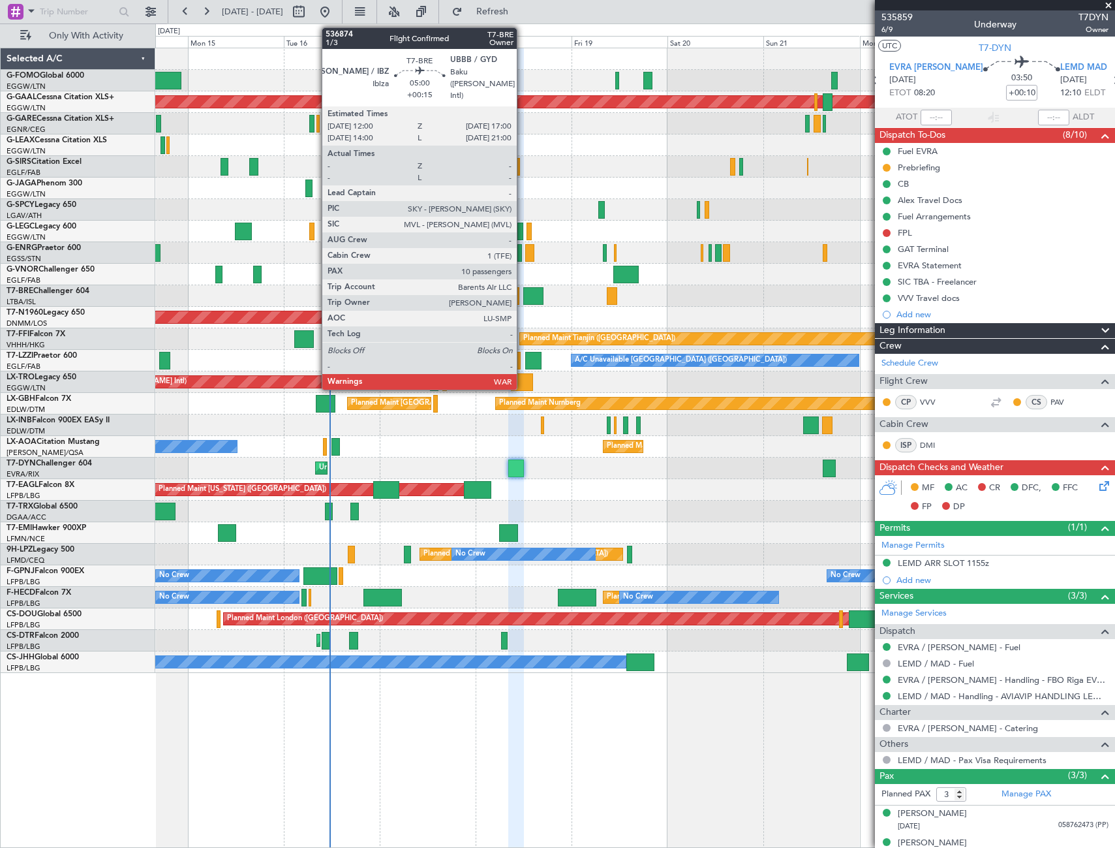
click at [64, 342] on div "Planned Maint Dusseldorf Planned Maint London (Farnborough) Planned Maint Londo…" at bounding box center [557, 435] width 1115 height 824
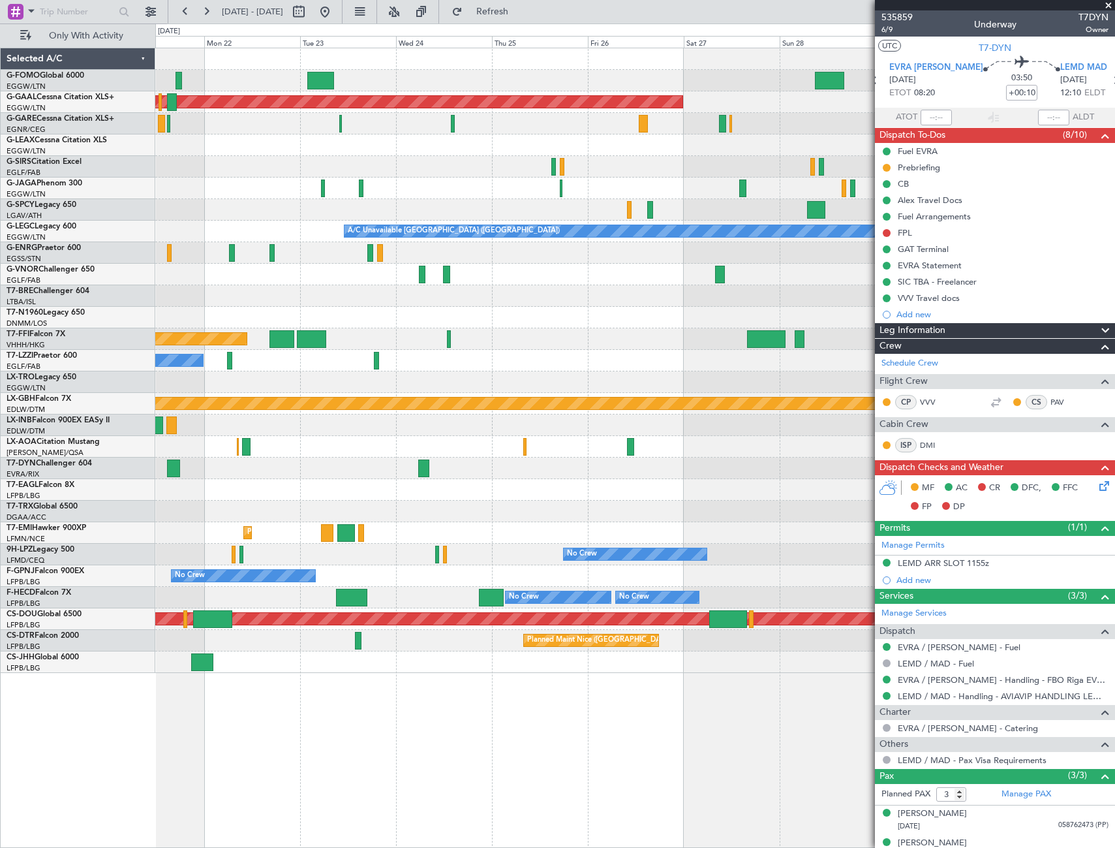
click at [217, 379] on div "Planned Maint Dusseldorf A/C Unavailable London (Luton) Planned Maint Tianjin (…" at bounding box center [634, 360] width 959 height 624
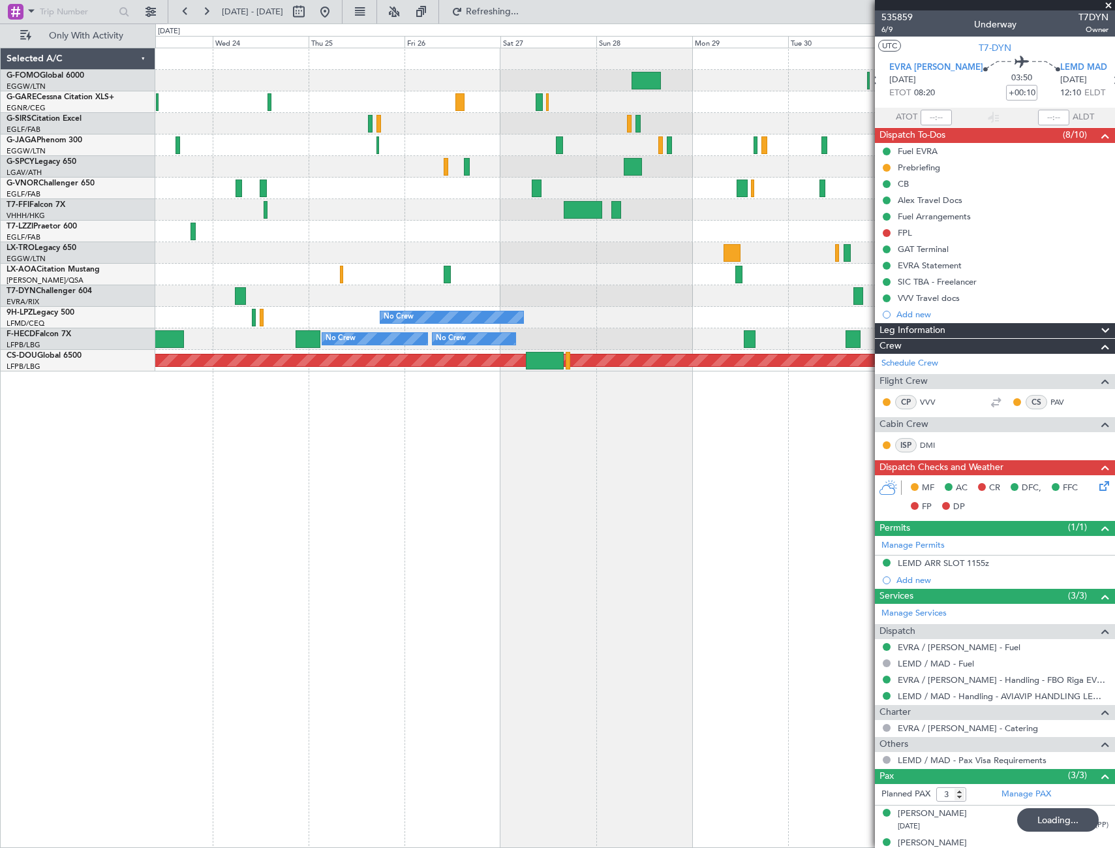
click at [347, 217] on div "Planned Maint Tianjin (Binhai) A/C Unavailable London (Farnborough) No Crew No …" at bounding box center [634, 209] width 959 height 323
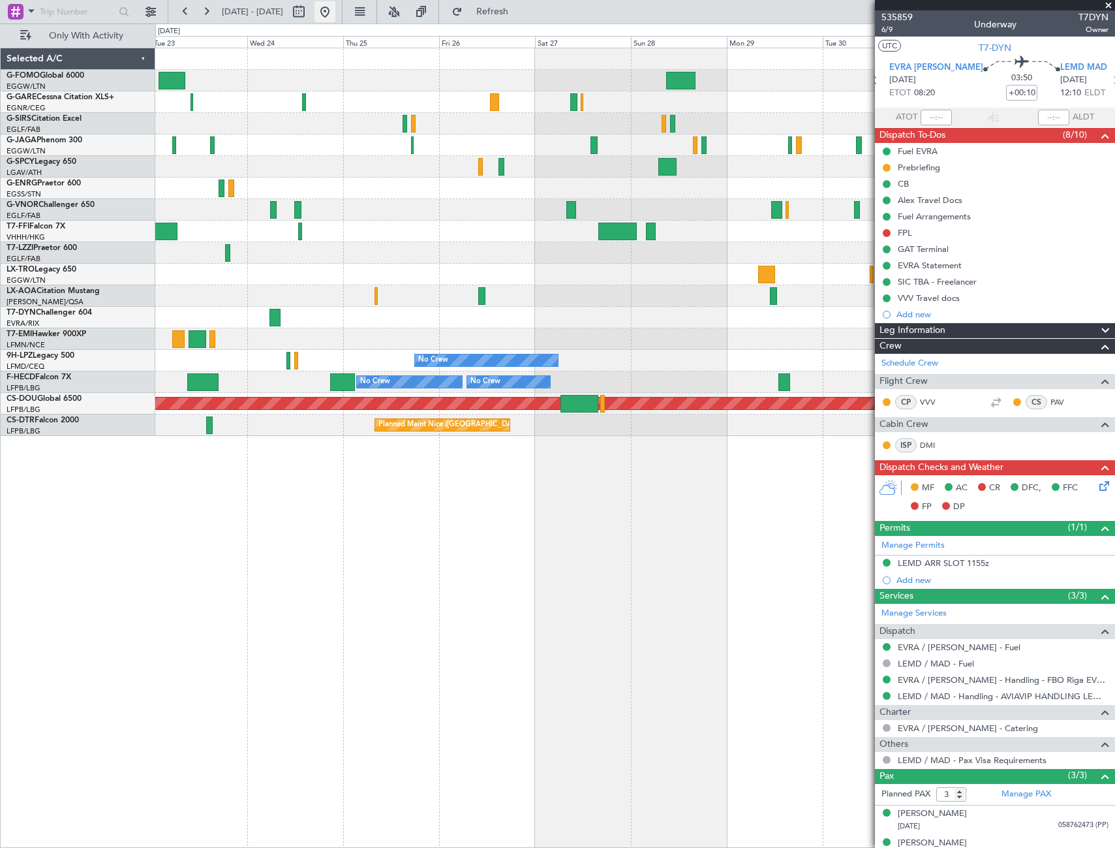
click at [335, 14] on button at bounding box center [325, 11] width 21 height 21
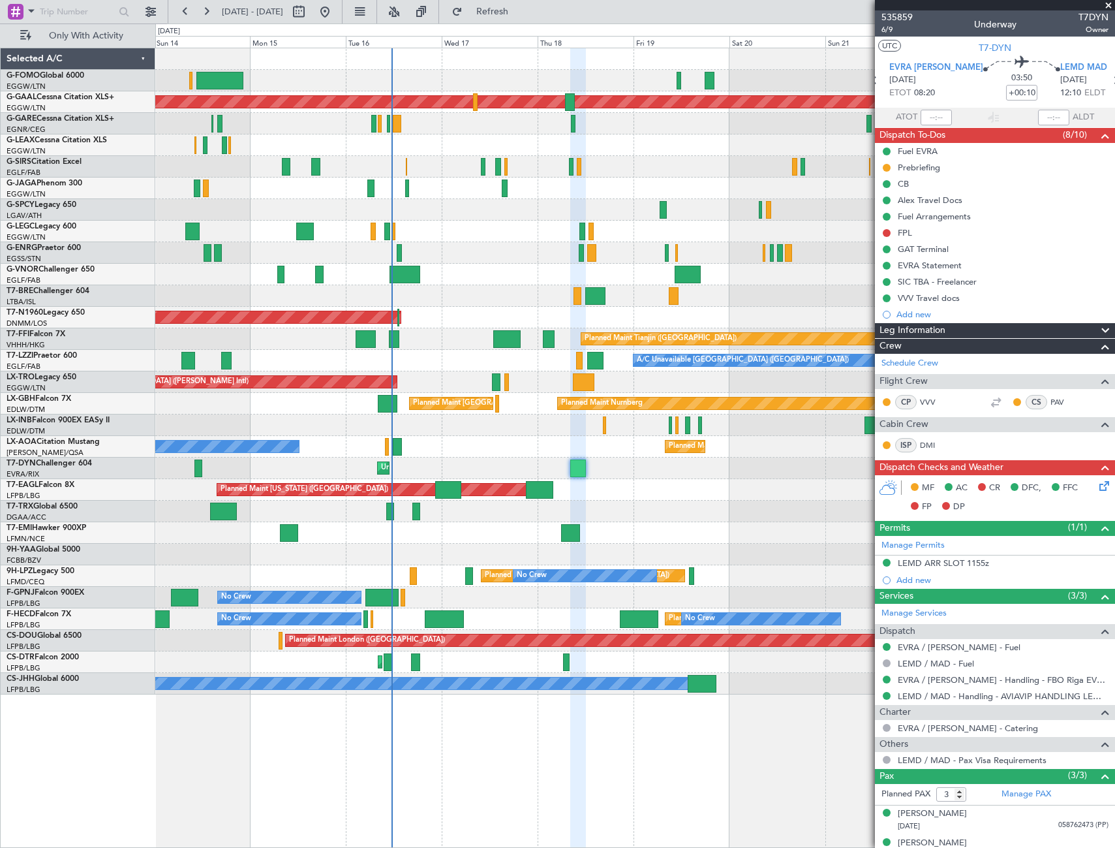
click at [433, 252] on div at bounding box center [634, 253] width 959 height 22
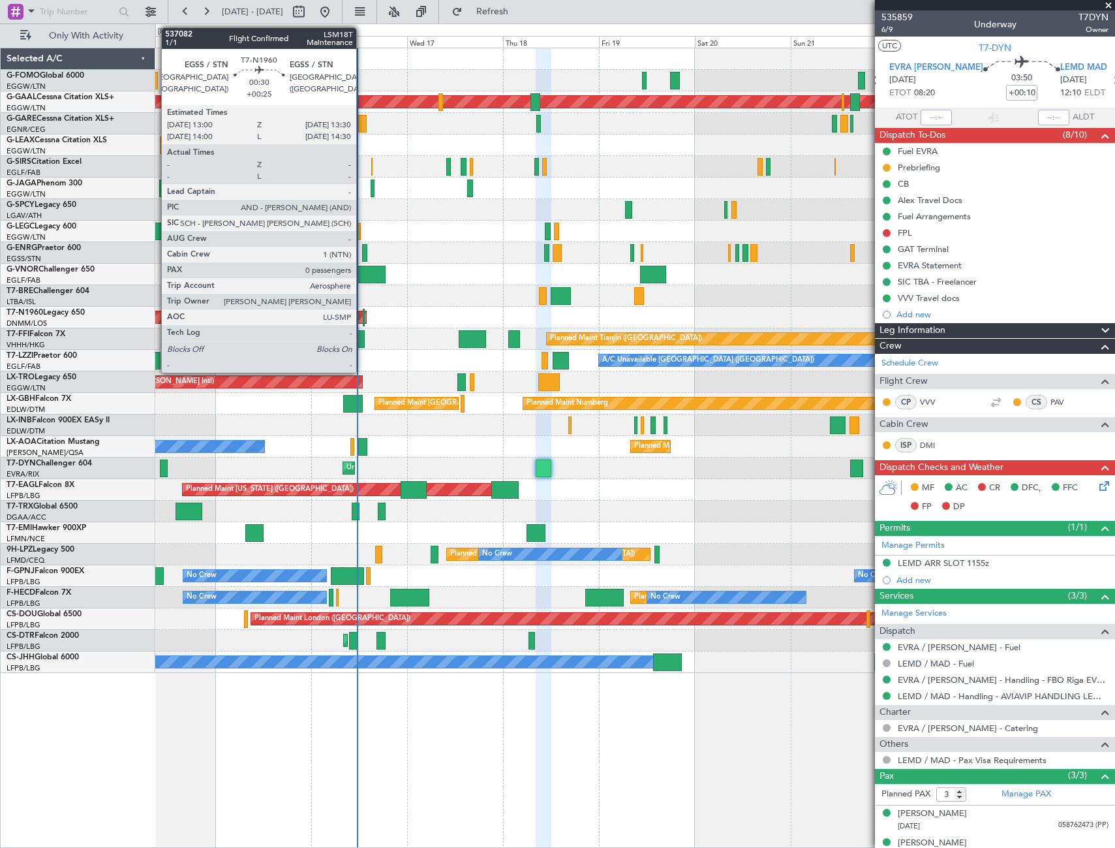
click at [363, 316] on div at bounding box center [364, 318] width 3 height 18
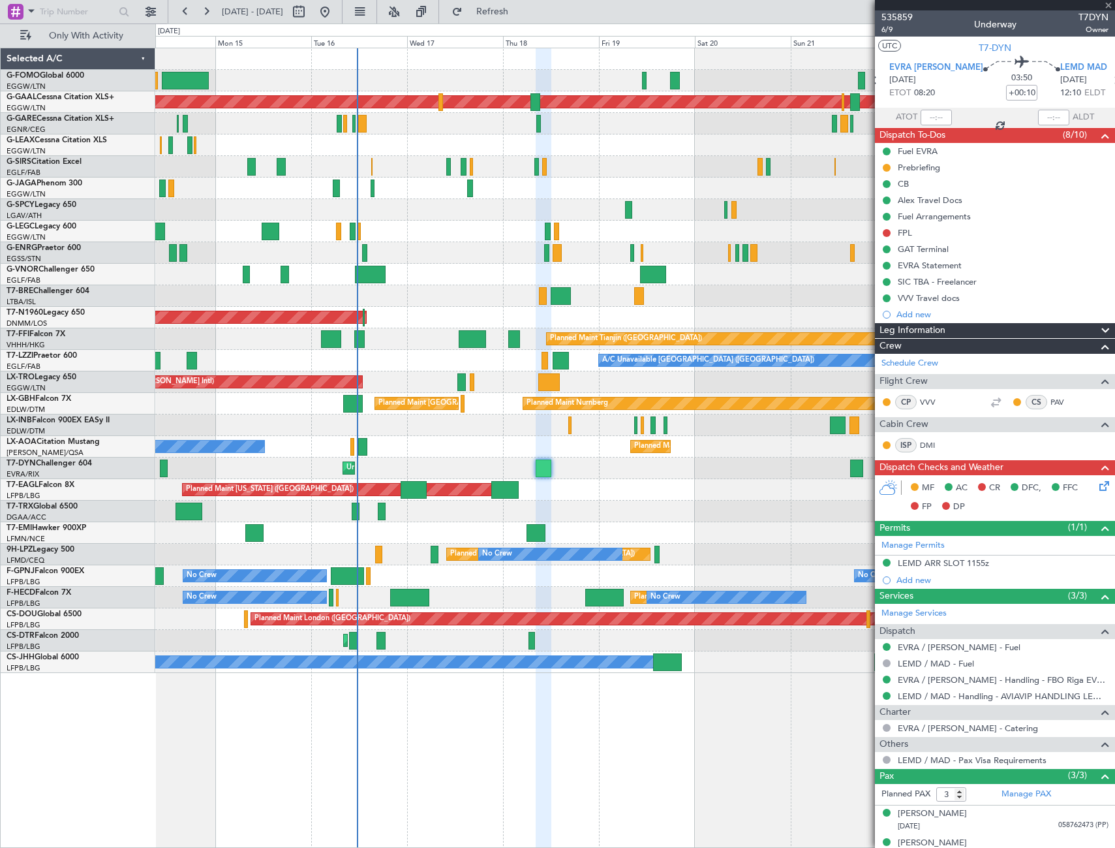
type input "+00:25"
type input "0"
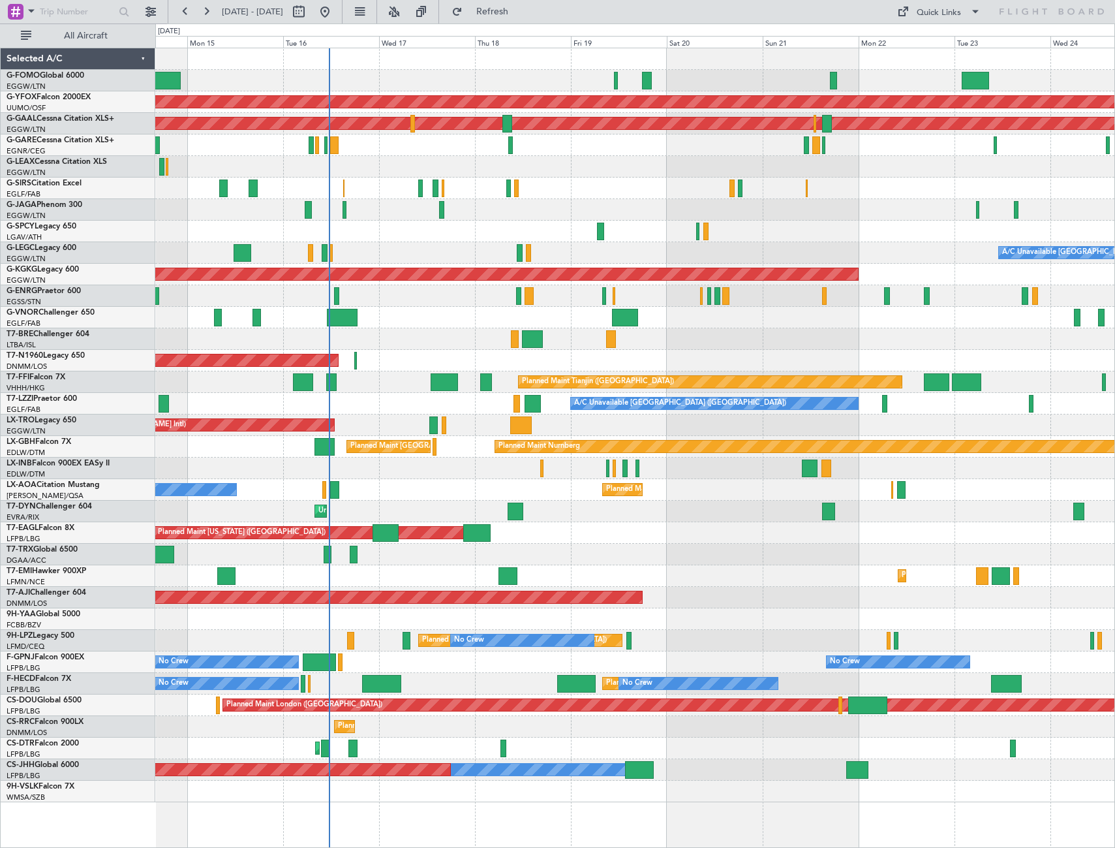
click at [392, 331] on div "AOG Maint Ostafyevo Planned [GEOGRAPHIC_DATA] Planned Maint [GEOGRAPHIC_DATA] (…" at bounding box center [634, 425] width 959 height 754
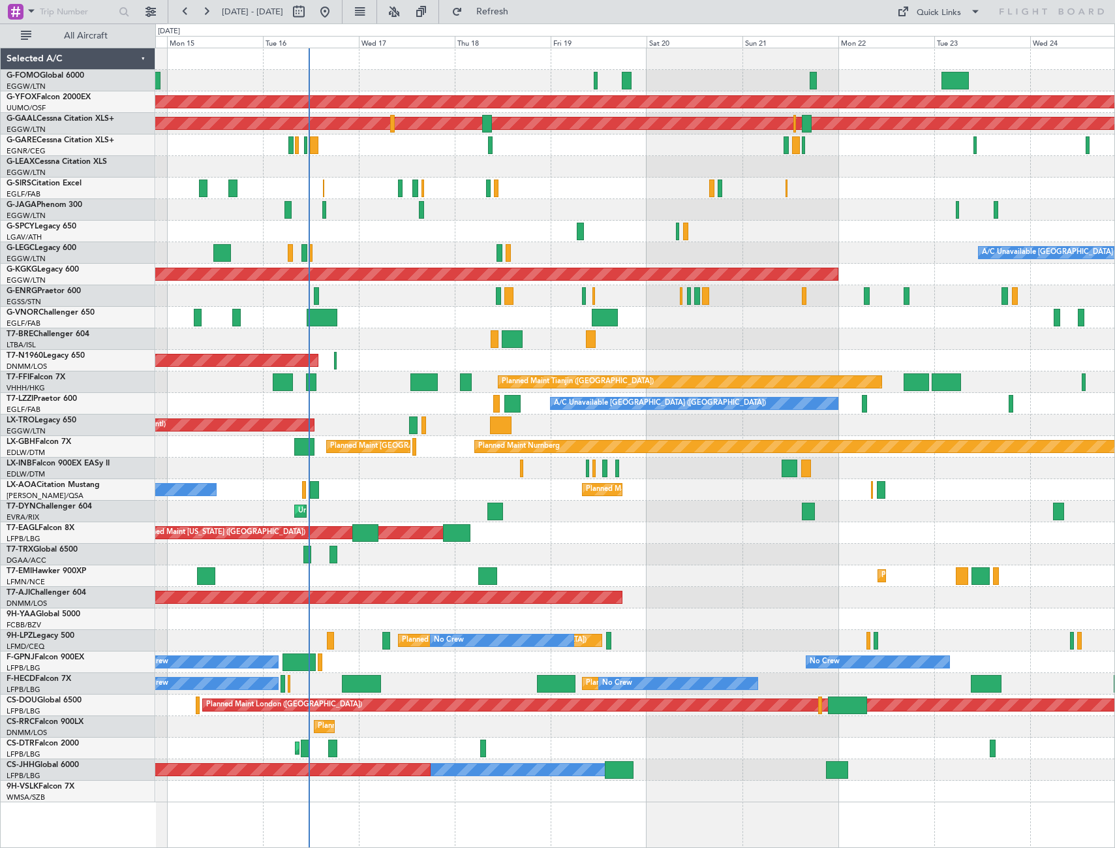
click at [533, 547] on div at bounding box center [634, 555] width 959 height 22
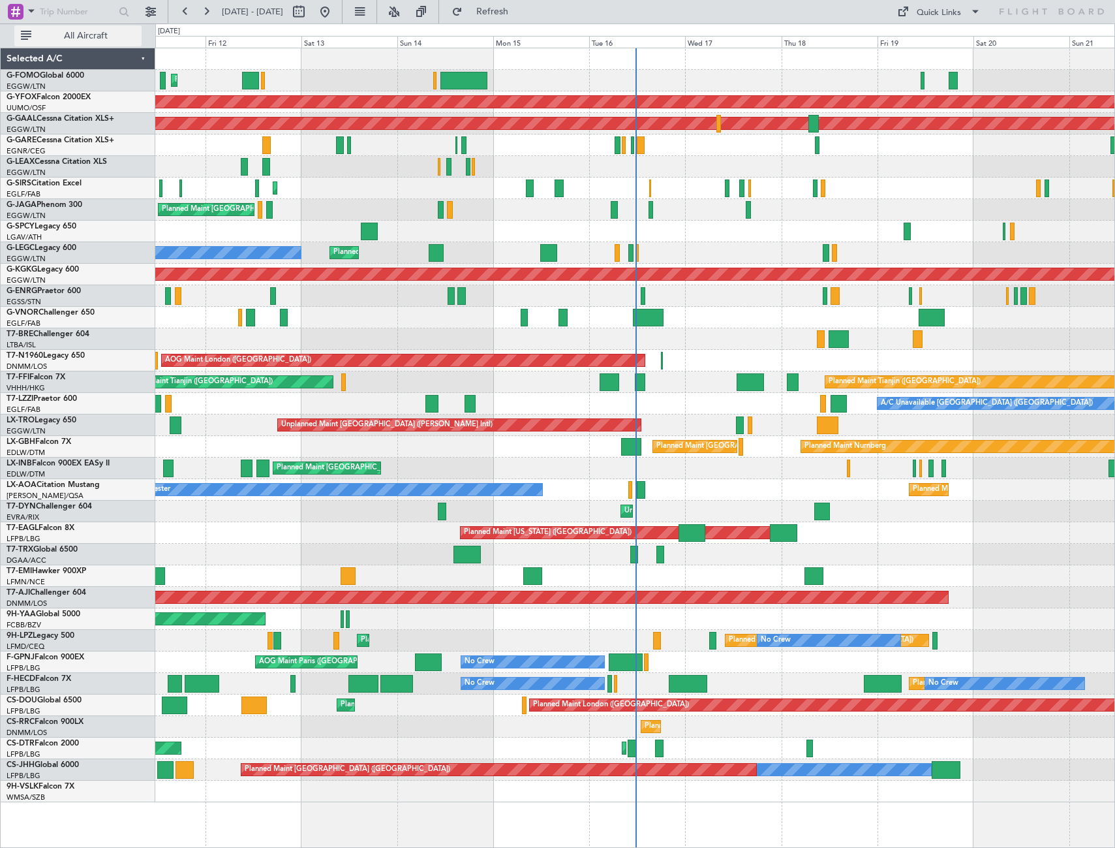
click at [86, 31] on span "All Aircraft" at bounding box center [86, 35] width 104 height 9
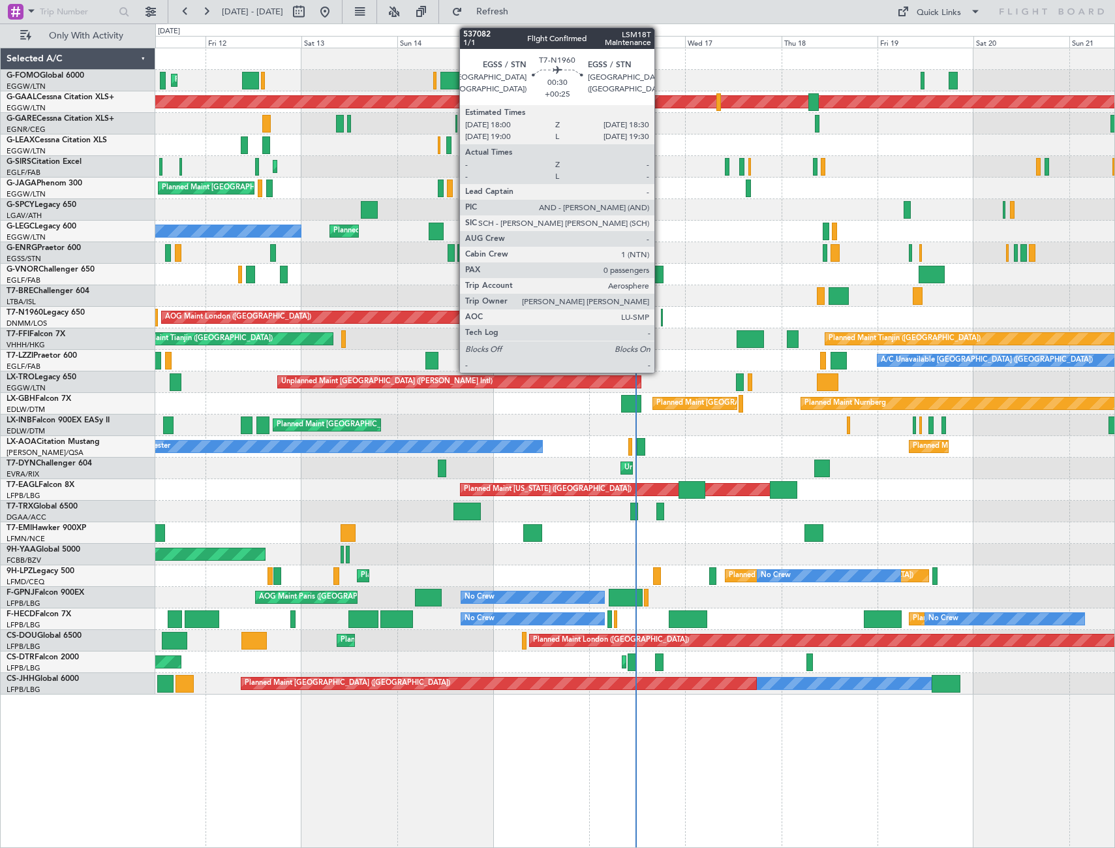
click at [661, 312] on div at bounding box center [662, 318] width 3 height 18
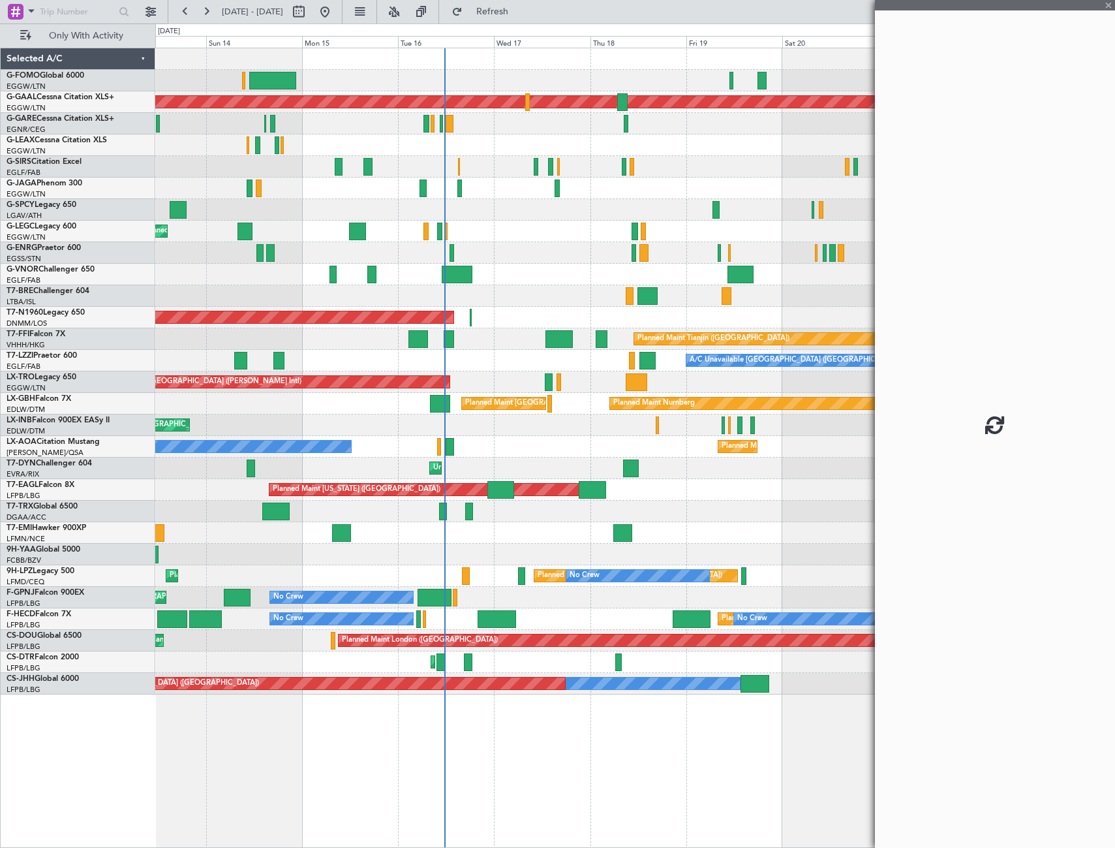
click at [465, 397] on div "Planned Maint [GEOGRAPHIC_DATA] ([GEOGRAPHIC_DATA])" at bounding box center [568, 403] width 206 height 20
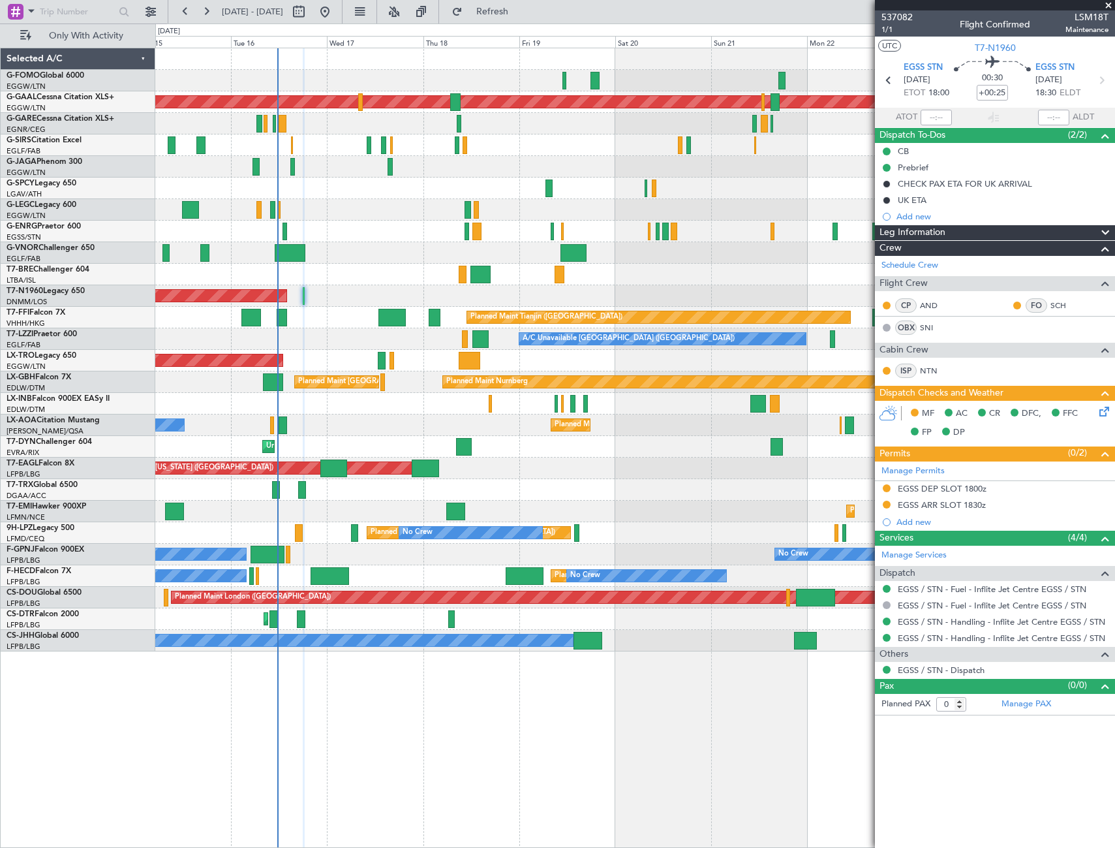
click at [372, 299] on div "AOG Maint London ([GEOGRAPHIC_DATA])" at bounding box center [634, 296] width 959 height 22
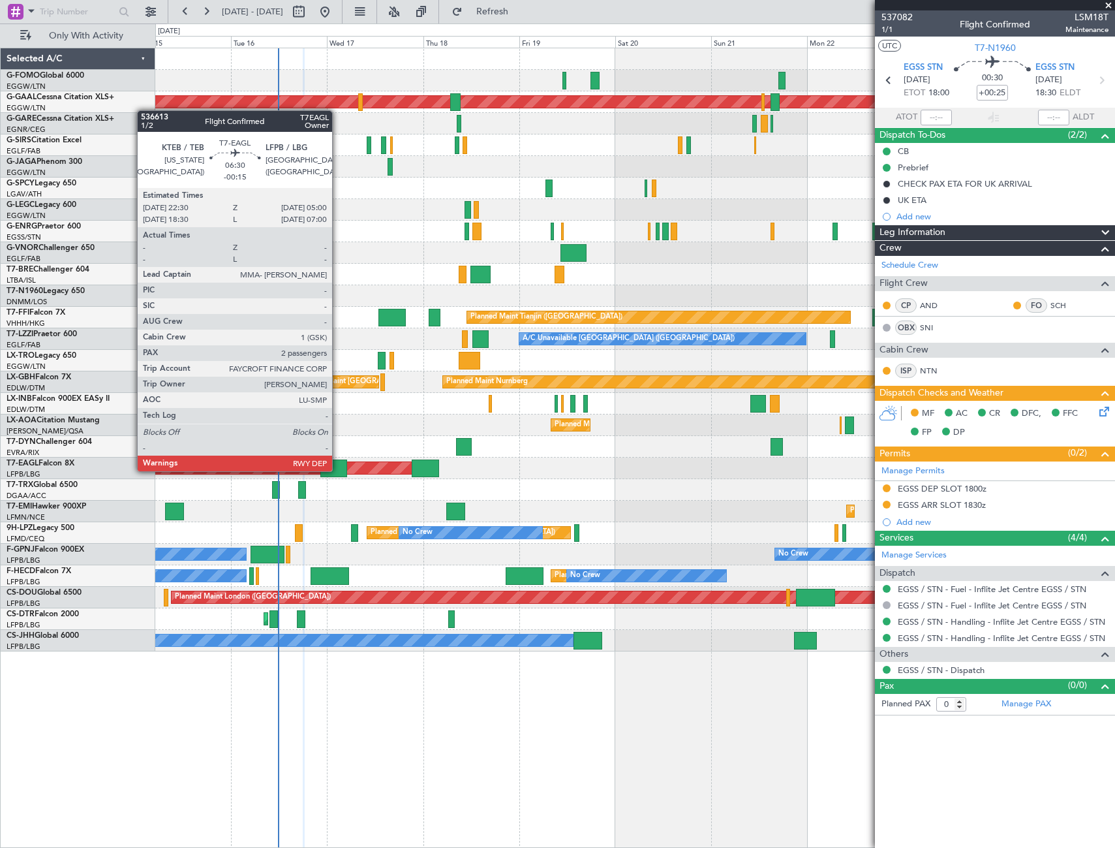
click at [331, 470] on div at bounding box center [333, 468] width 26 height 18
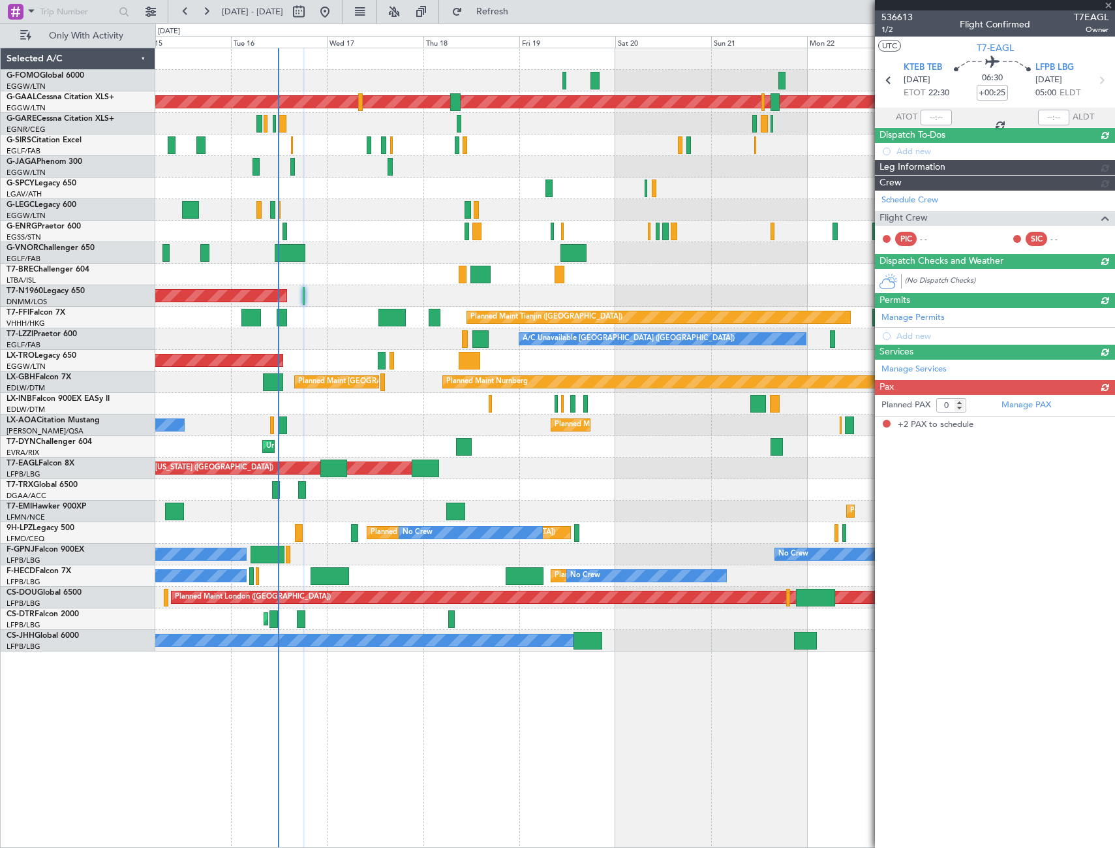
type input "-00:15"
type input "2"
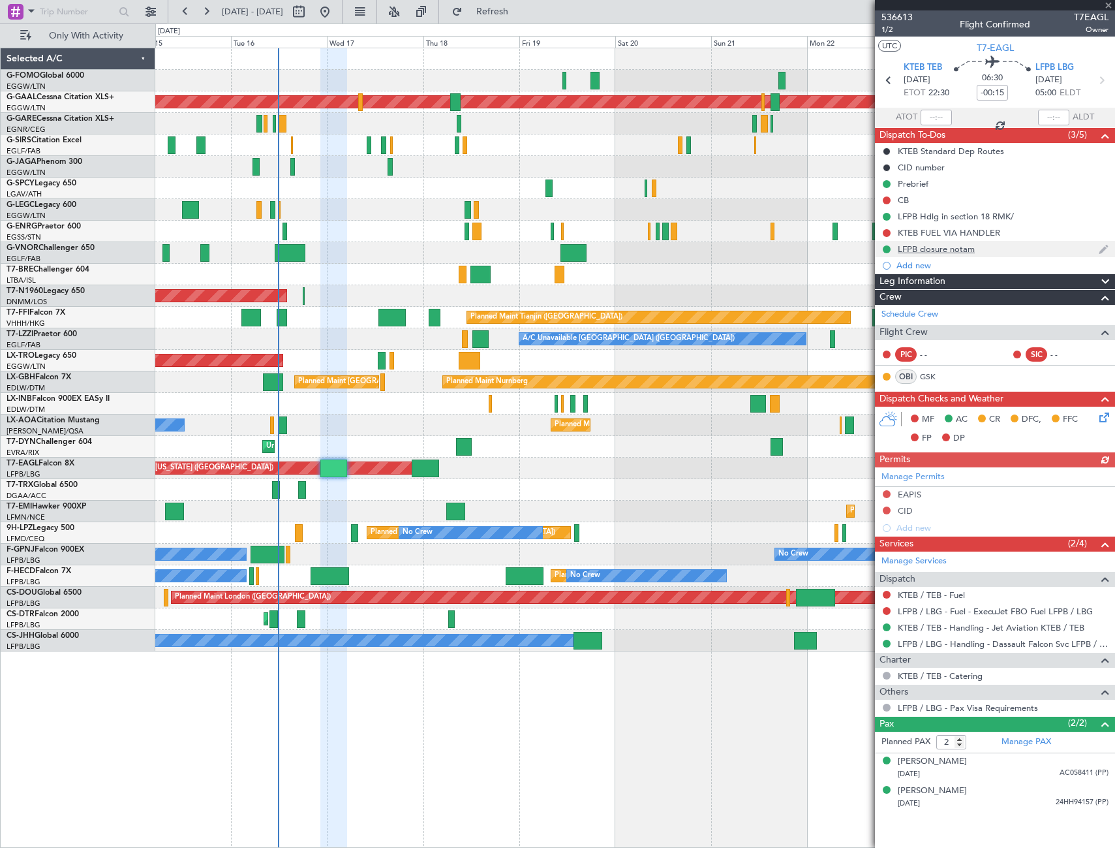
click at [929, 251] on div "LFPB closure notam" at bounding box center [936, 248] width 77 height 11
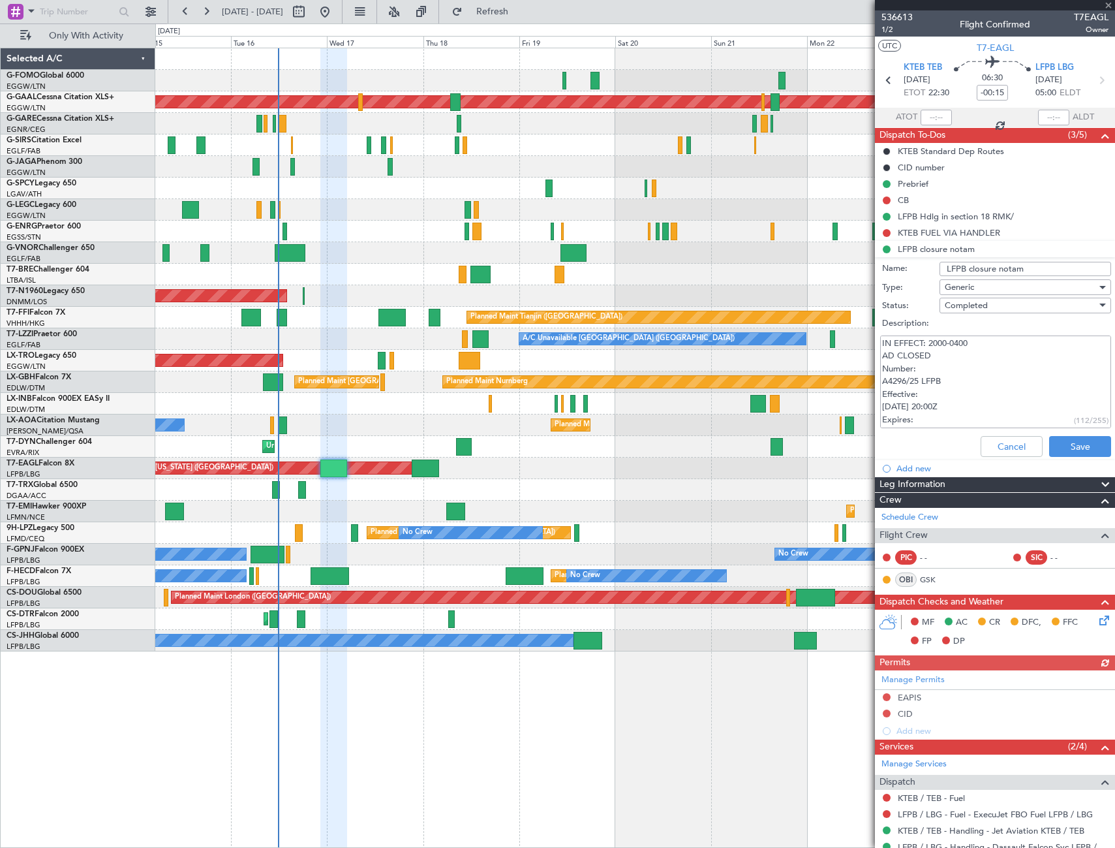
click at [955, 374] on textarea "IN EFFECT: 2000-0400 AD CLOSED Number: A4296/25 LFPB Effective: [DATE] 20:00Z E…" at bounding box center [995, 381] width 231 height 93
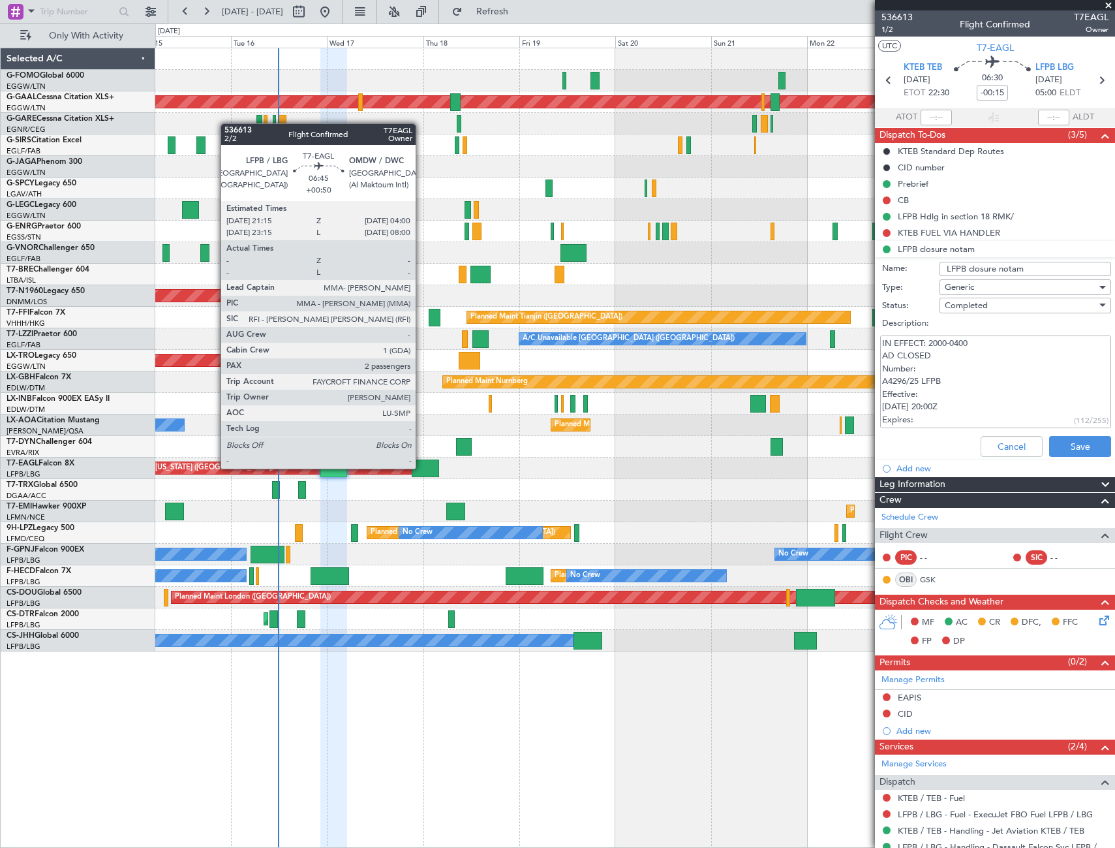
click at [422, 467] on div at bounding box center [425, 468] width 27 height 18
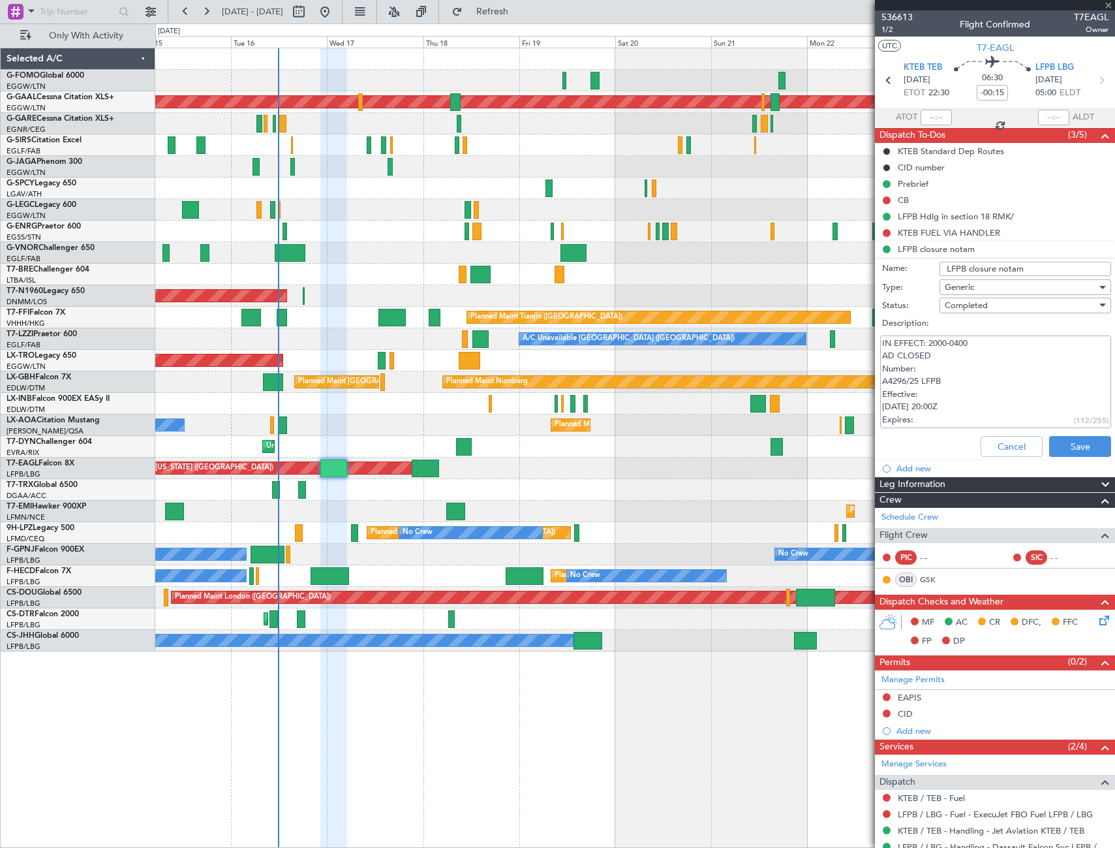
type input "+00:50"
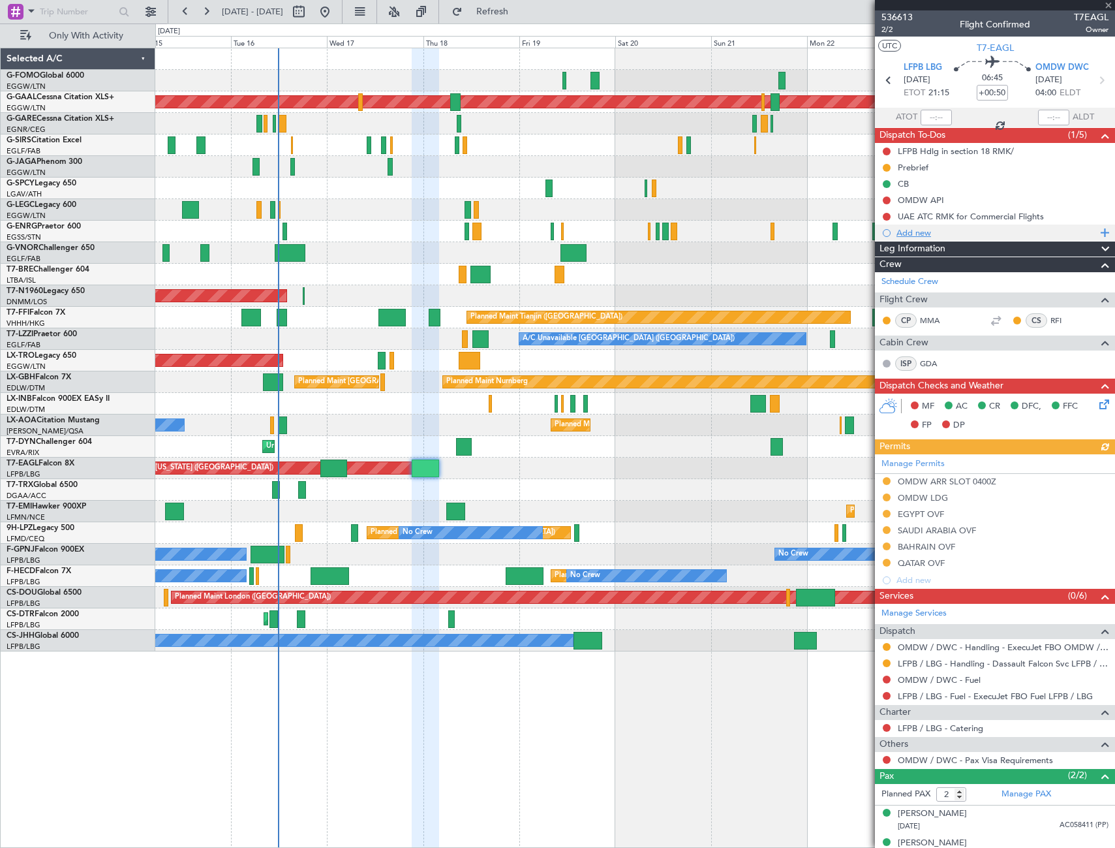
click at [915, 233] on div "Add new" at bounding box center [997, 232] width 200 height 11
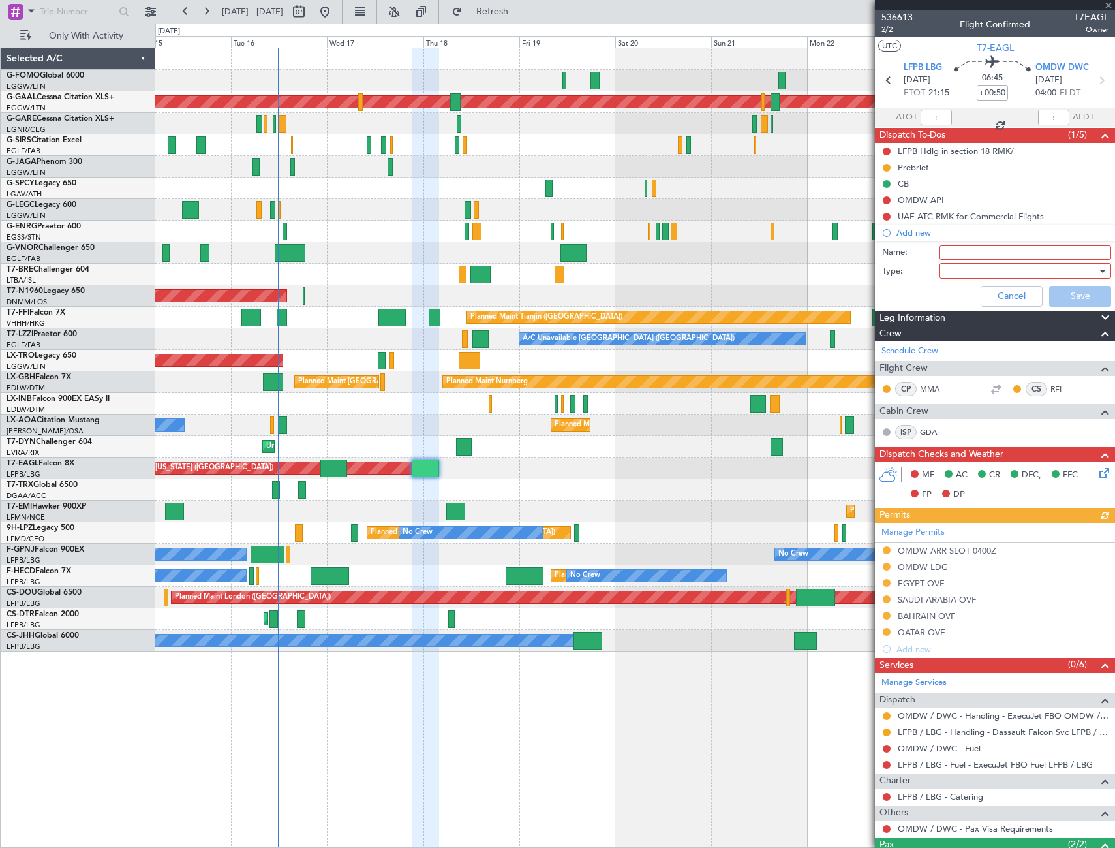
click at [974, 253] on input "Name:" at bounding box center [1026, 252] width 172 height 14
type input "LFPB notam closure"
click at [1010, 268] on div at bounding box center [1021, 271] width 152 height 20
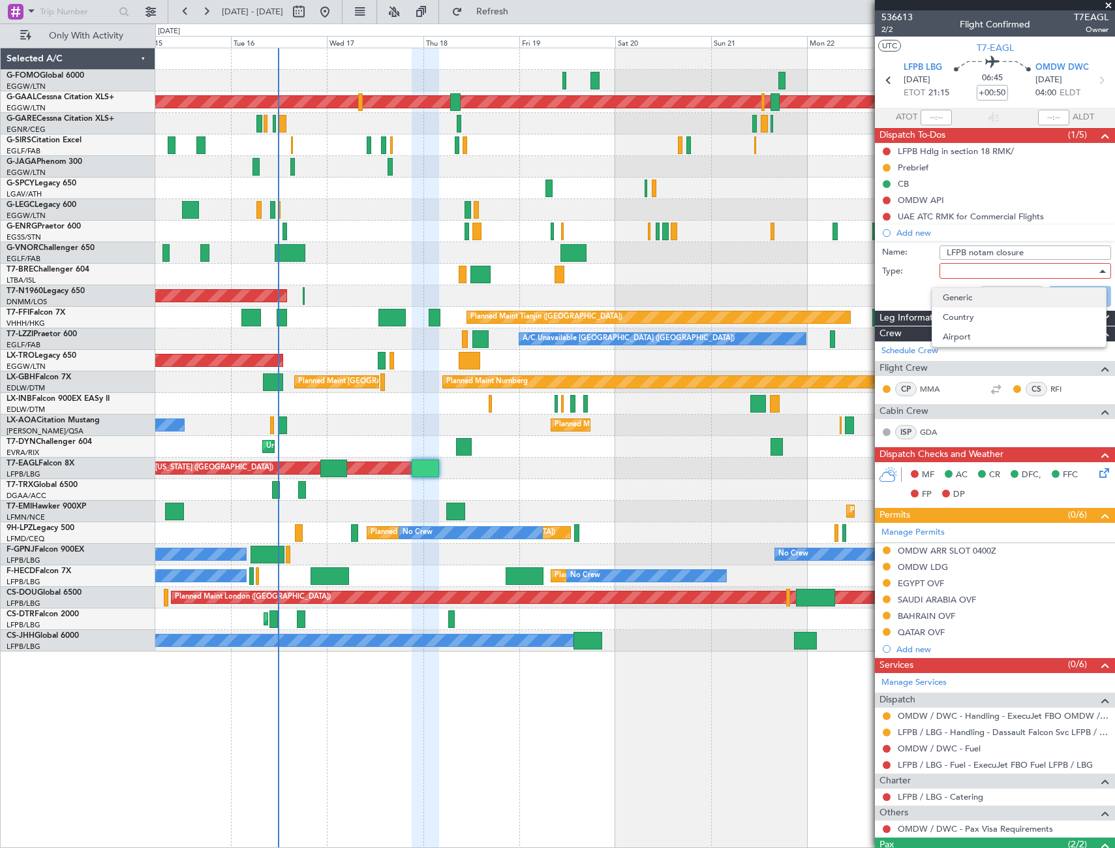
click at [974, 303] on span "Generic" at bounding box center [1019, 298] width 153 height 20
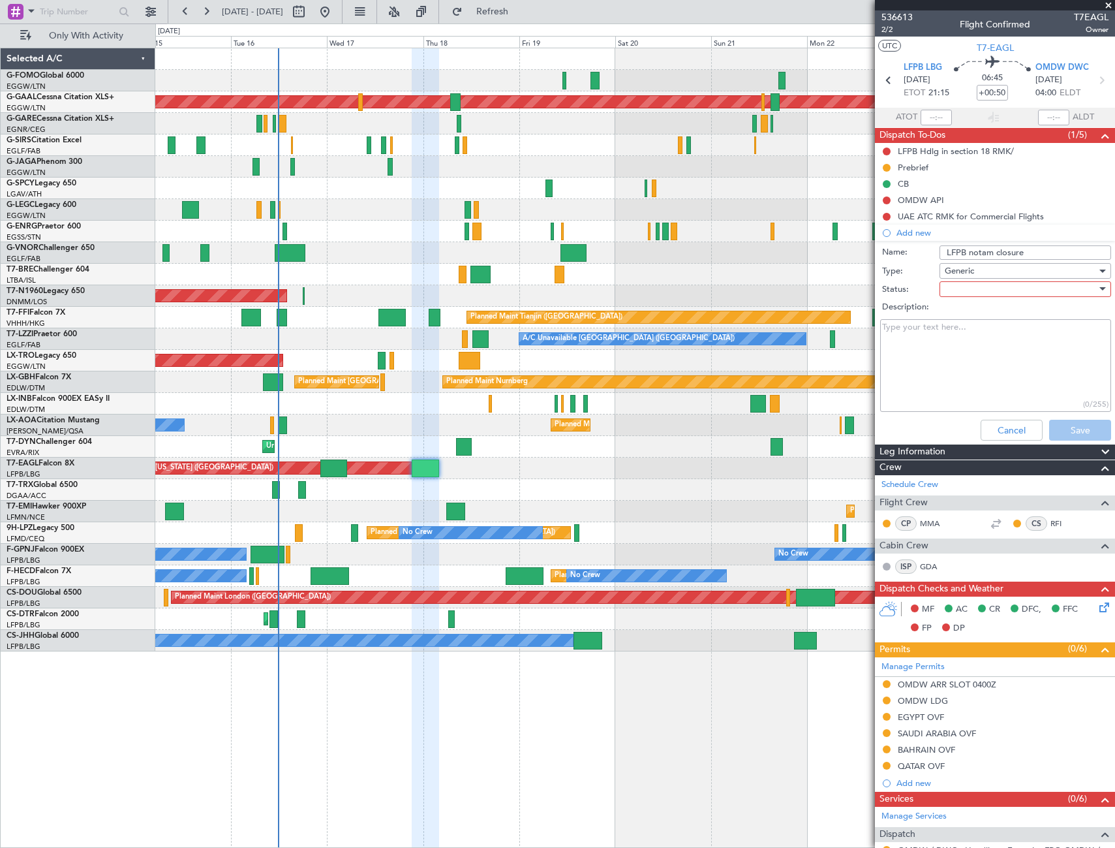
click at [1013, 289] on div at bounding box center [1021, 289] width 152 height 20
click at [977, 353] on span "Completed" at bounding box center [1019, 355] width 153 height 20
click at [913, 345] on textarea "Description:" at bounding box center [995, 365] width 231 height 93
paste textarea "IN EFFECT: 2000-0400 AD CLOSED Number: A4296/25 LFPB Effective: [DATE] 20:00Z E…"
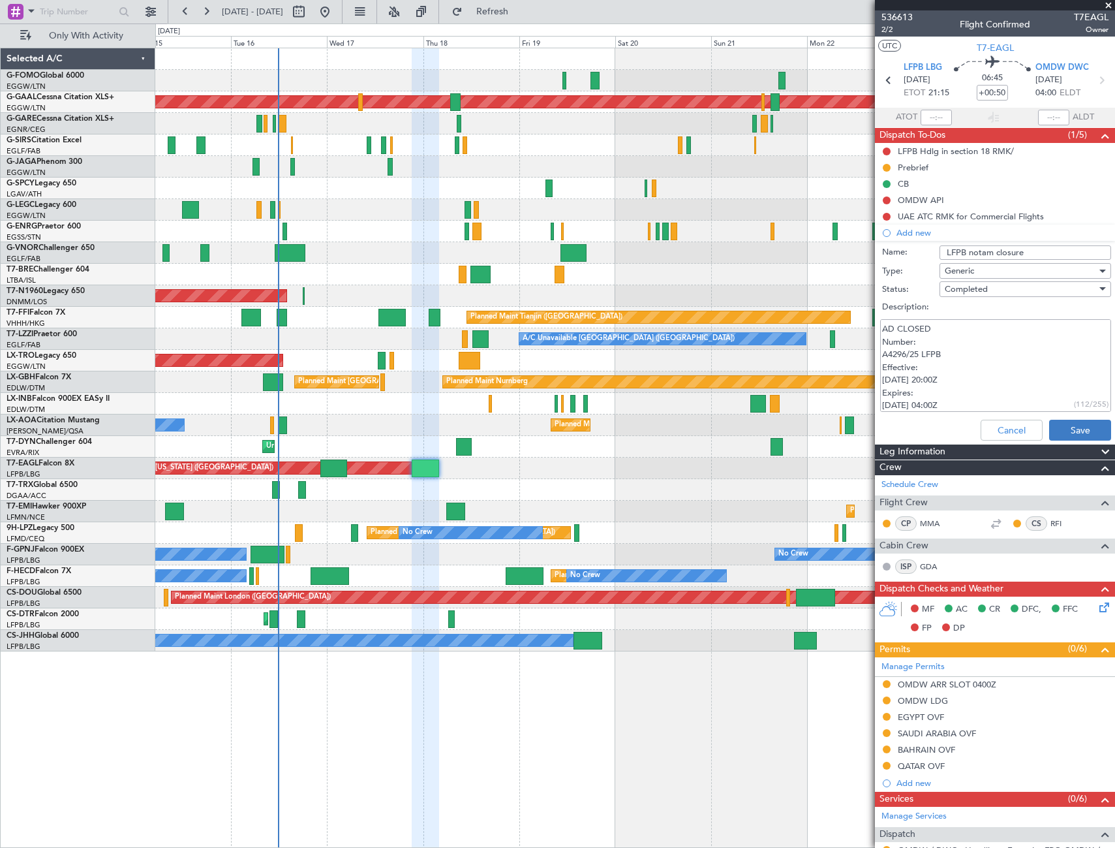
type textarea "IN EFFECT: 2000-0400 AD CLOSED Number: A4296/25 LFPB Effective: [DATE] 20:00Z E…"
click at [1070, 431] on button "Save" at bounding box center [1080, 430] width 62 height 21
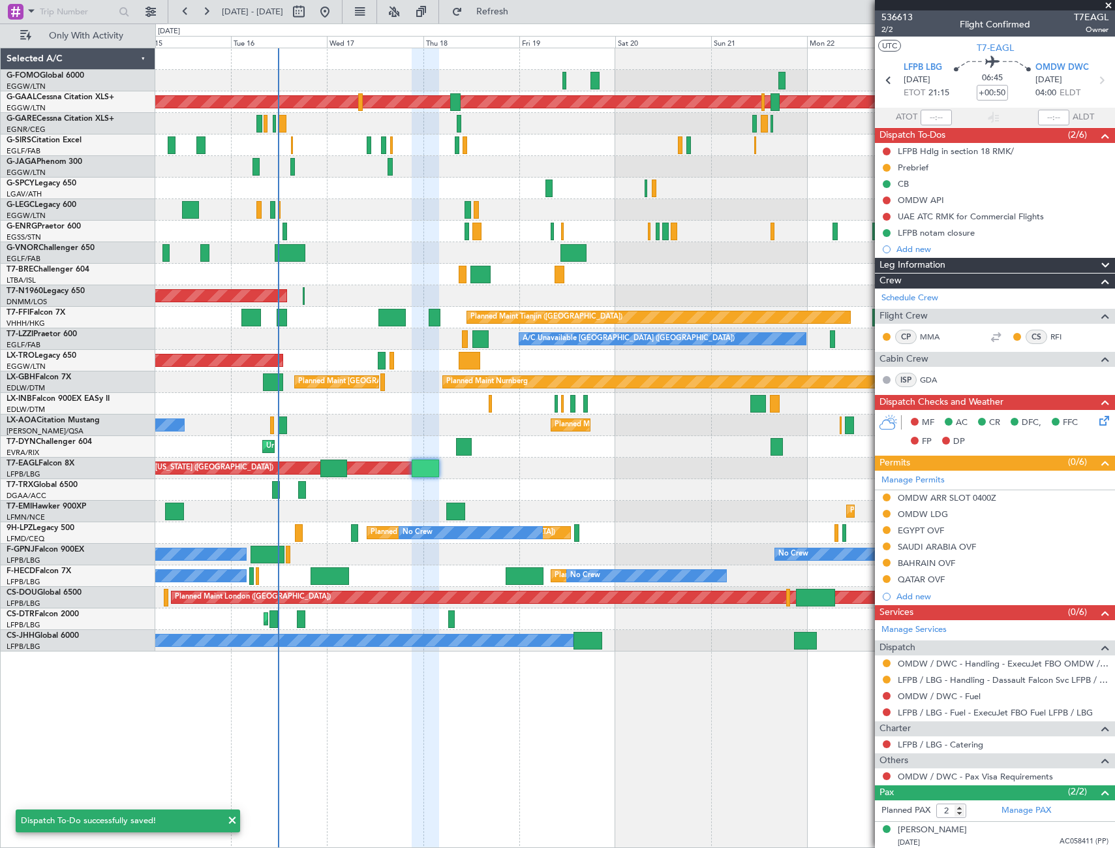
click at [942, 266] on span "Leg Information" at bounding box center [913, 265] width 66 height 15
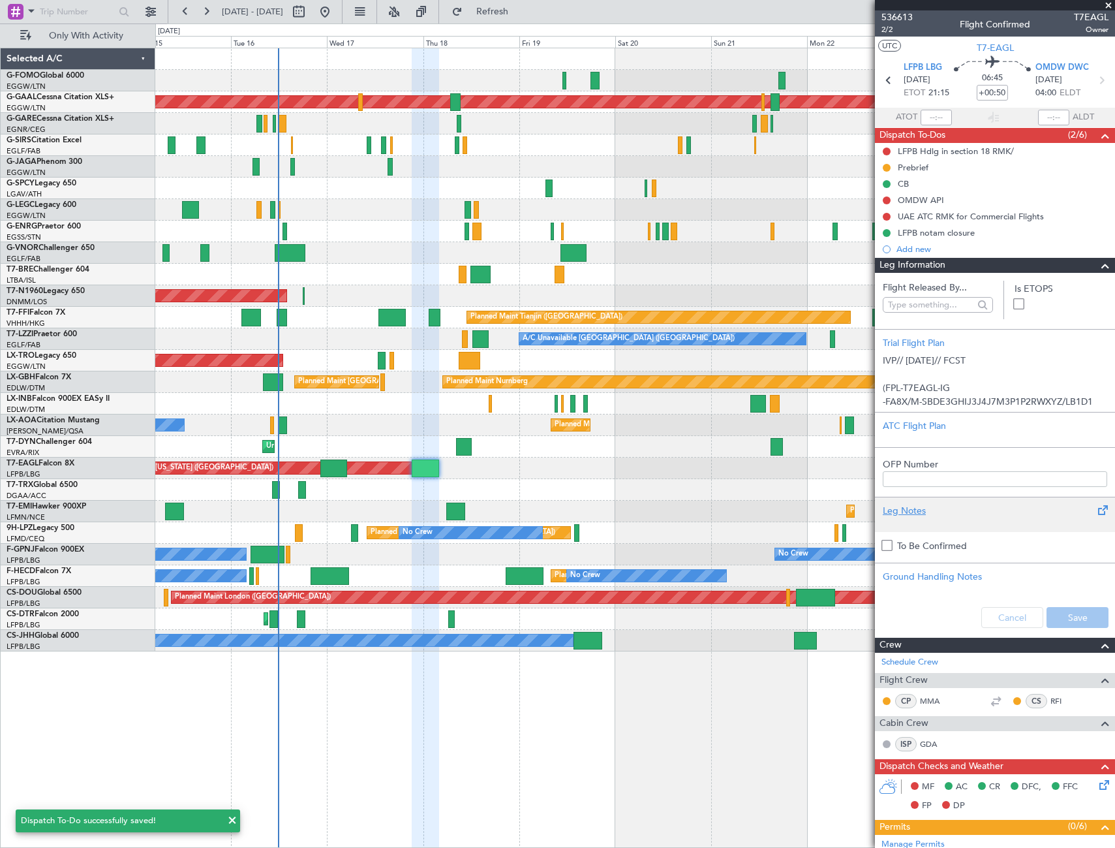
click at [910, 513] on div "Leg Notes" at bounding box center [995, 511] width 224 height 14
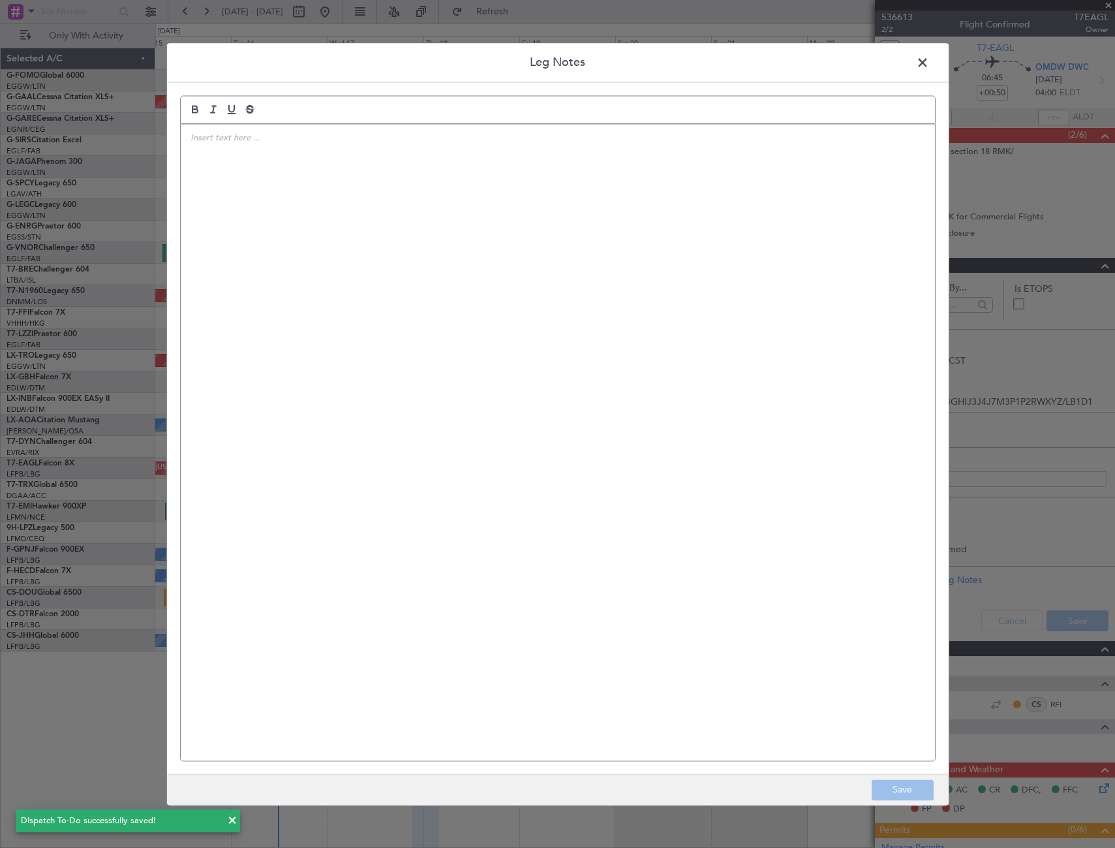
click at [487, 393] on div at bounding box center [558, 442] width 754 height 636
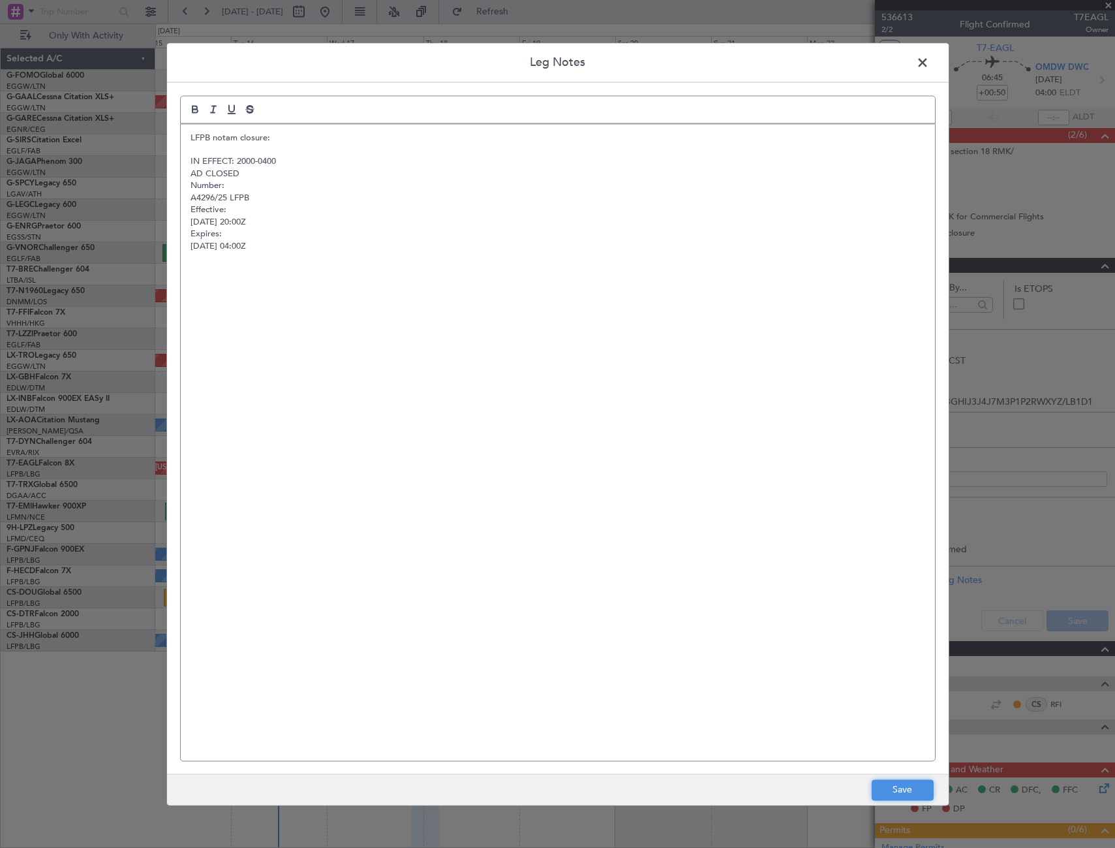
drag, startPoint x: 904, startPoint y: 792, endPoint x: 933, endPoint y: 767, distance: 38.9
click at [904, 791] on button "Save" at bounding box center [903, 789] width 62 height 21
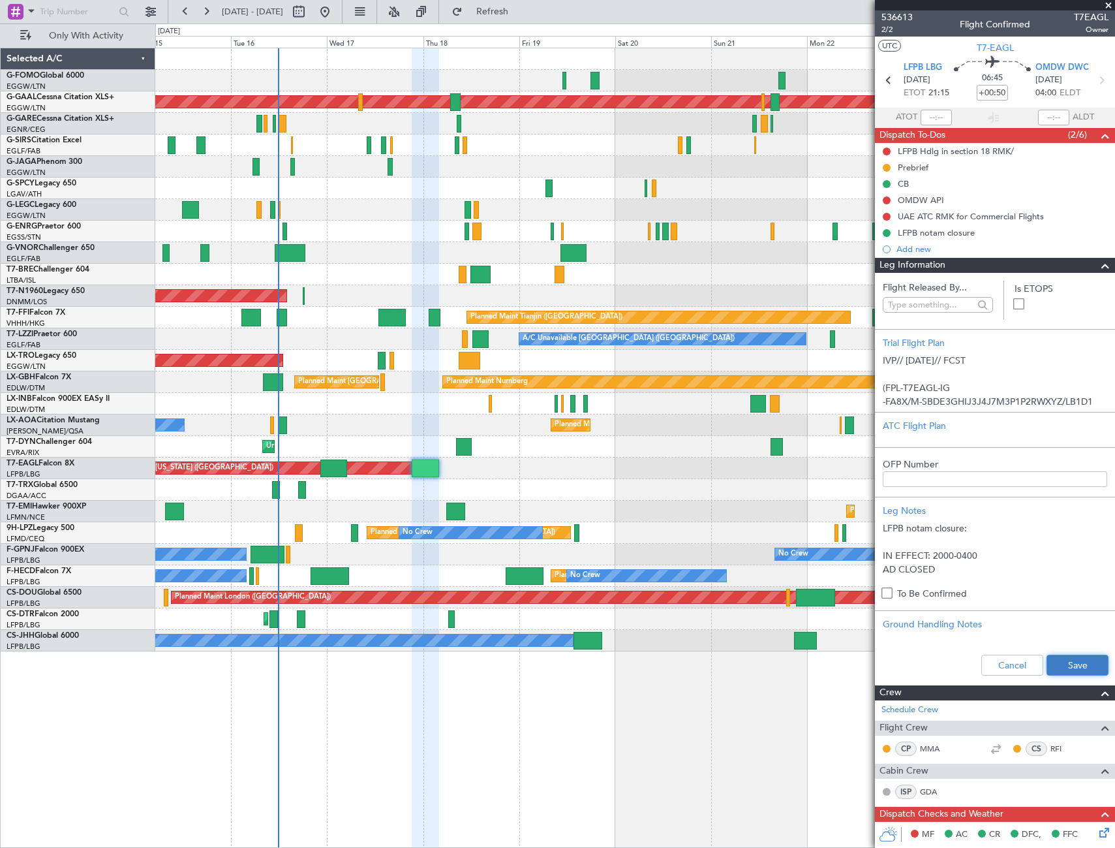
click at [1067, 665] on button "Save" at bounding box center [1078, 664] width 62 height 21
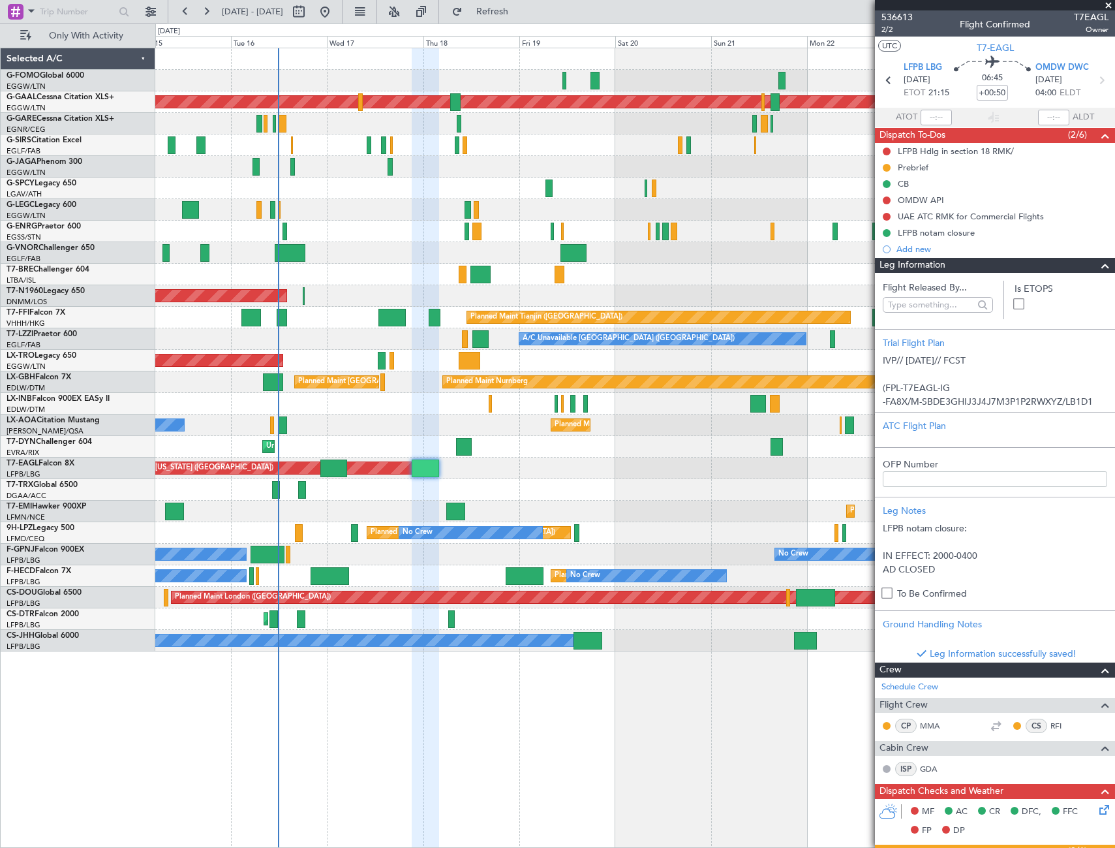
click at [1098, 268] on span at bounding box center [1106, 266] width 16 height 16
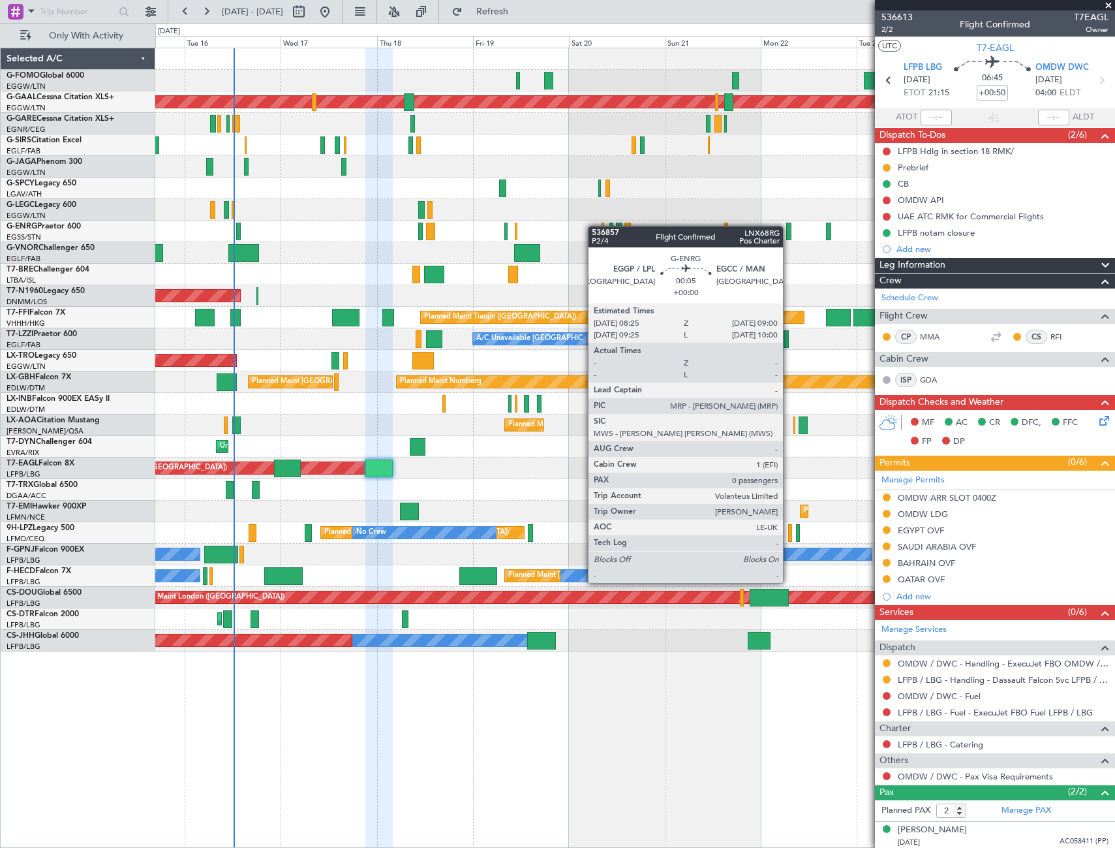
click at [634, 227] on div "Planned Maint Dusseldorf A/C Unavailable [GEOGRAPHIC_DATA] ([GEOGRAPHIC_DATA]) …" at bounding box center [634, 349] width 959 height 603
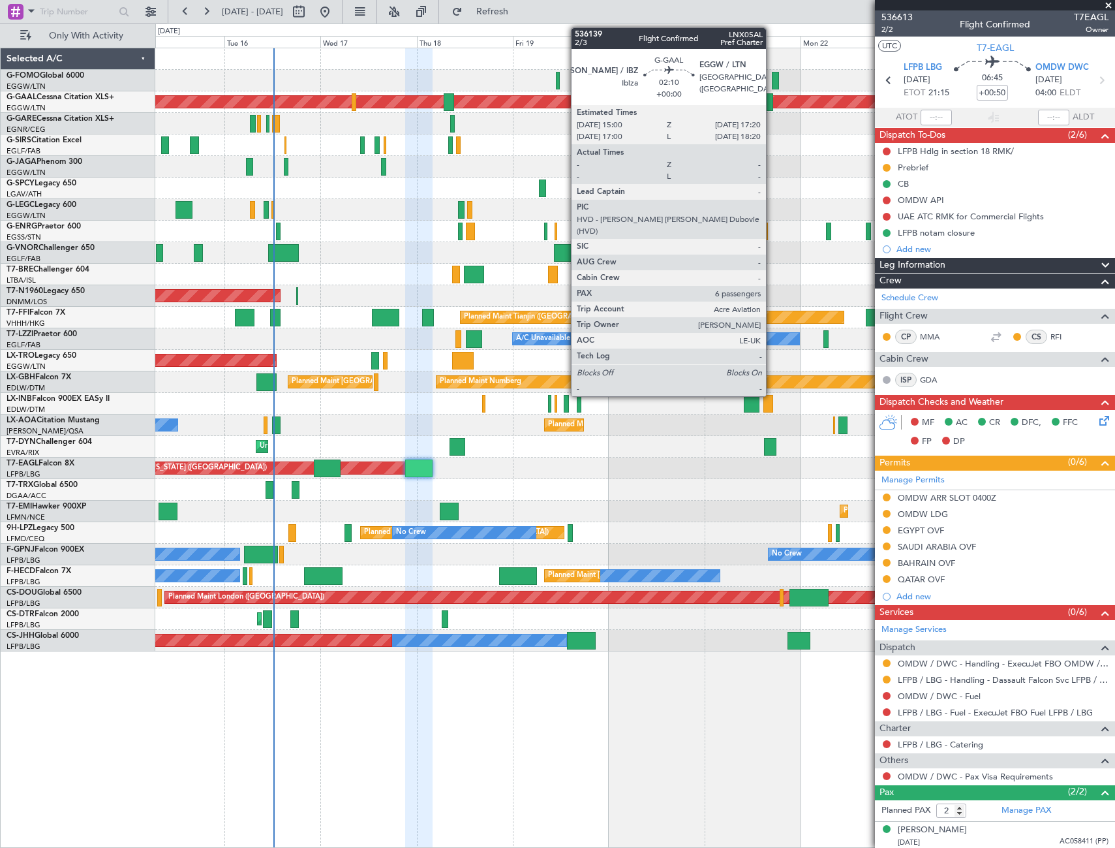
click at [772, 98] on div at bounding box center [769, 102] width 10 height 18
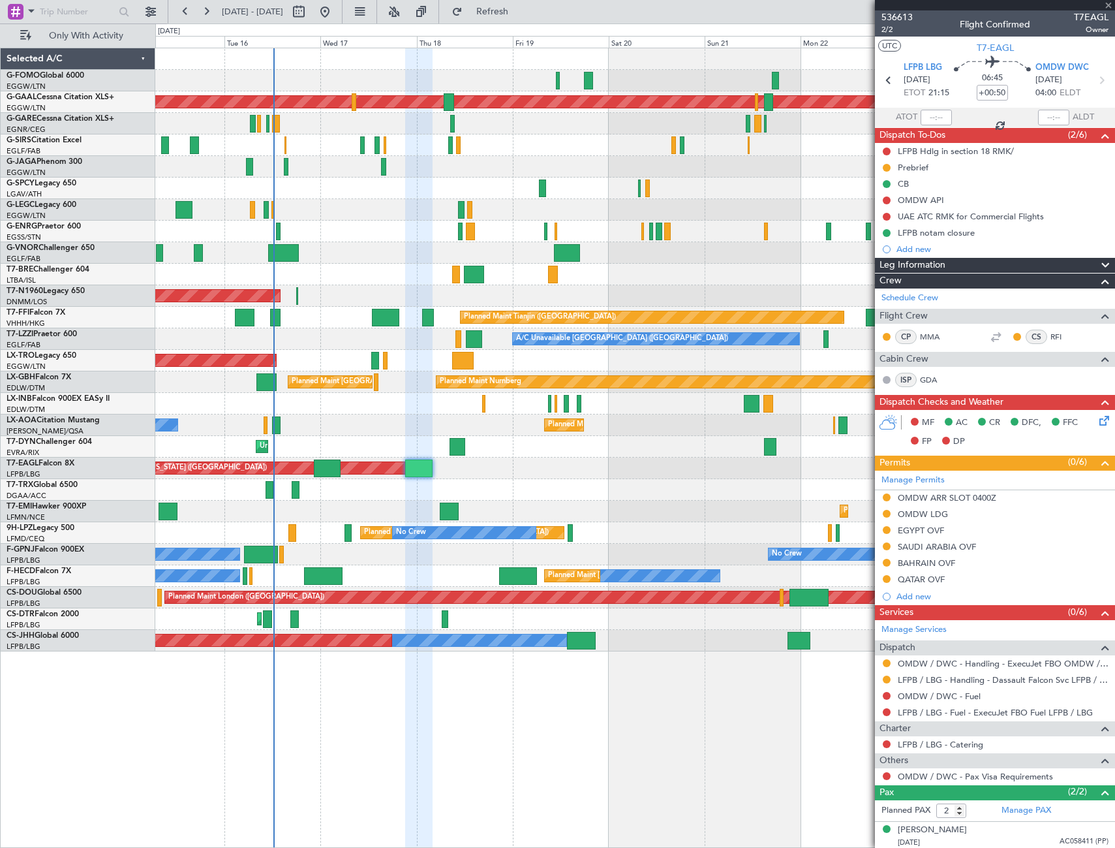
type input "6"
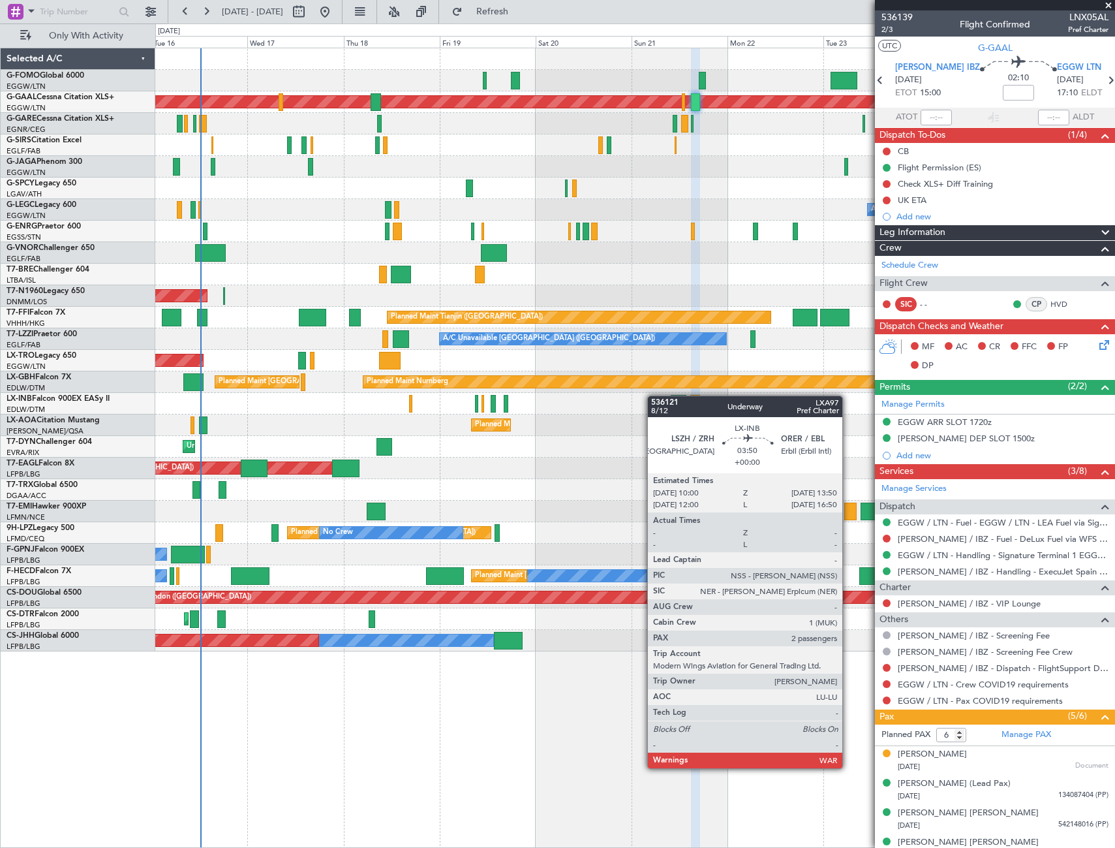
click at [703, 395] on div "Planned Maint Dusseldorf A/C Unavailable [GEOGRAPHIC_DATA] ([GEOGRAPHIC_DATA]) …" at bounding box center [634, 349] width 959 height 603
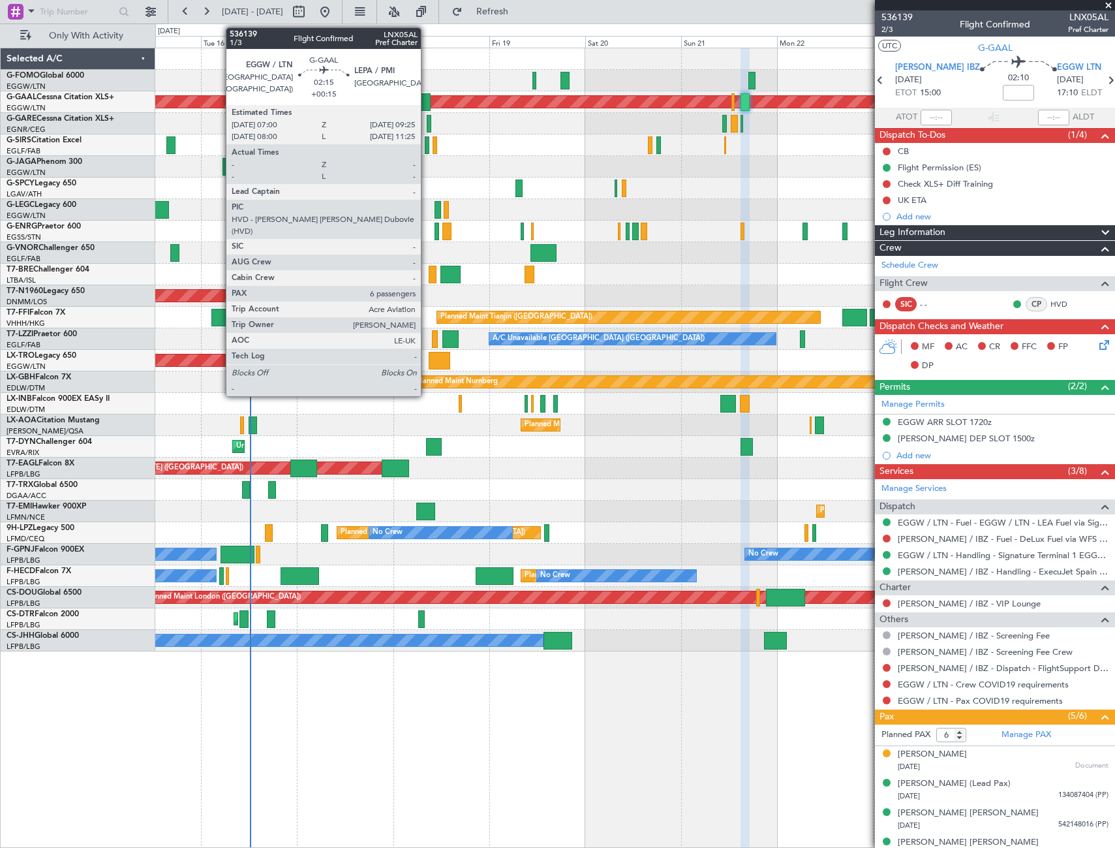
click at [427, 102] on div at bounding box center [425, 102] width 10 height 18
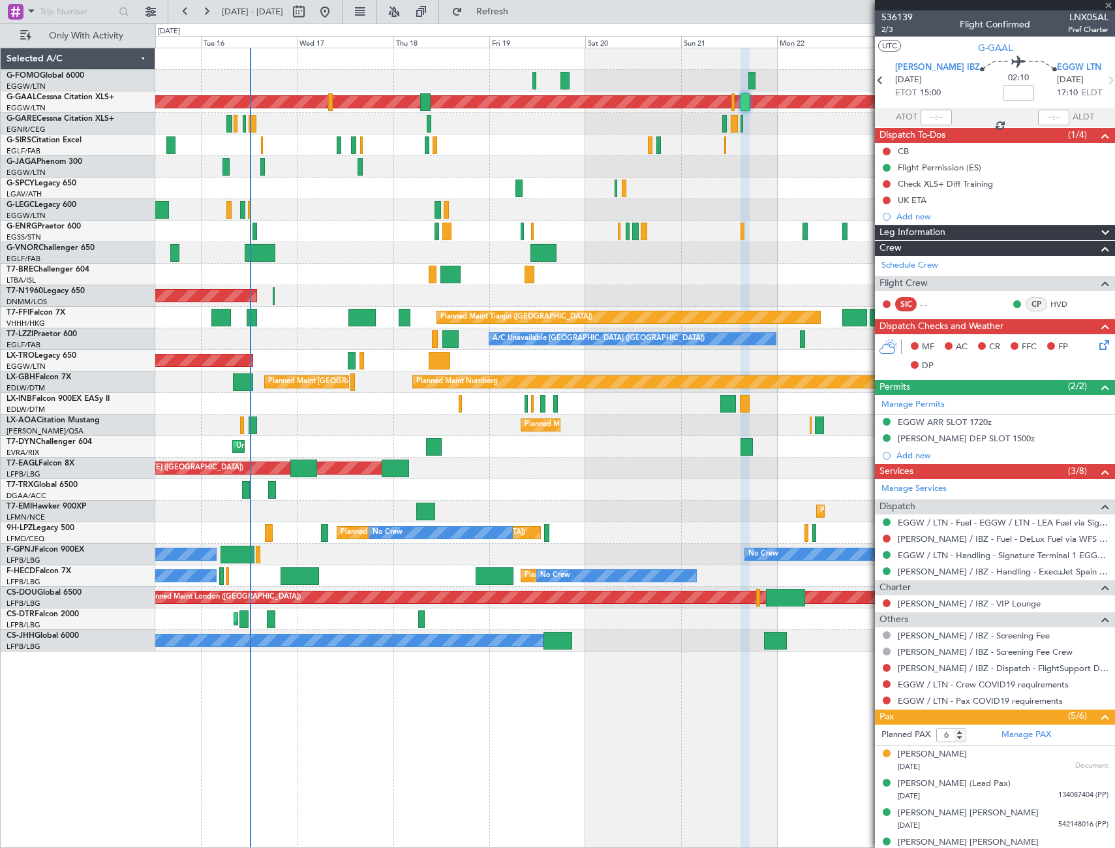
click at [442, 161] on div "Planned Maint Dusseldorf A/C Unavailable [GEOGRAPHIC_DATA] ([GEOGRAPHIC_DATA]) …" at bounding box center [634, 349] width 959 height 603
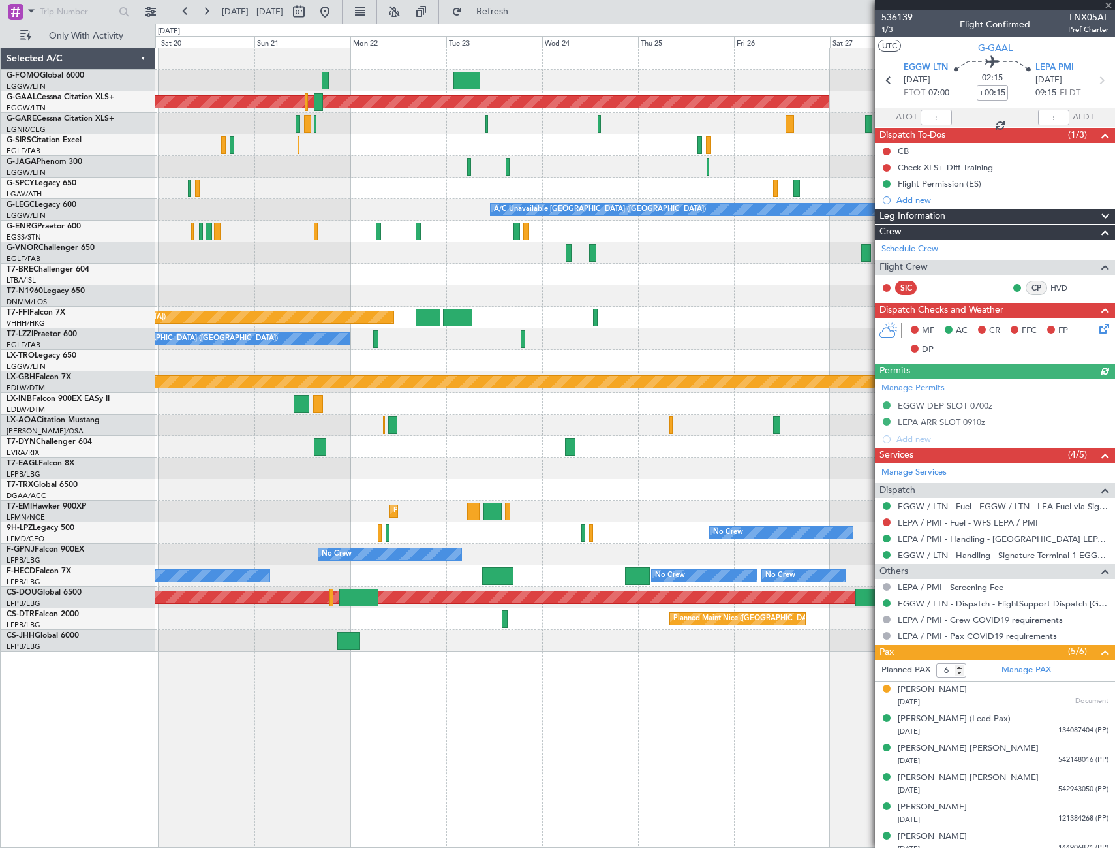
click at [70, 245] on div "Planned Maint Dusseldorf A/C Unavailable [GEOGRAPHIC_DATA] ([GEOGRAPHIC_DATA]) …" at bounding box center [557, 435] width 1115 height 824
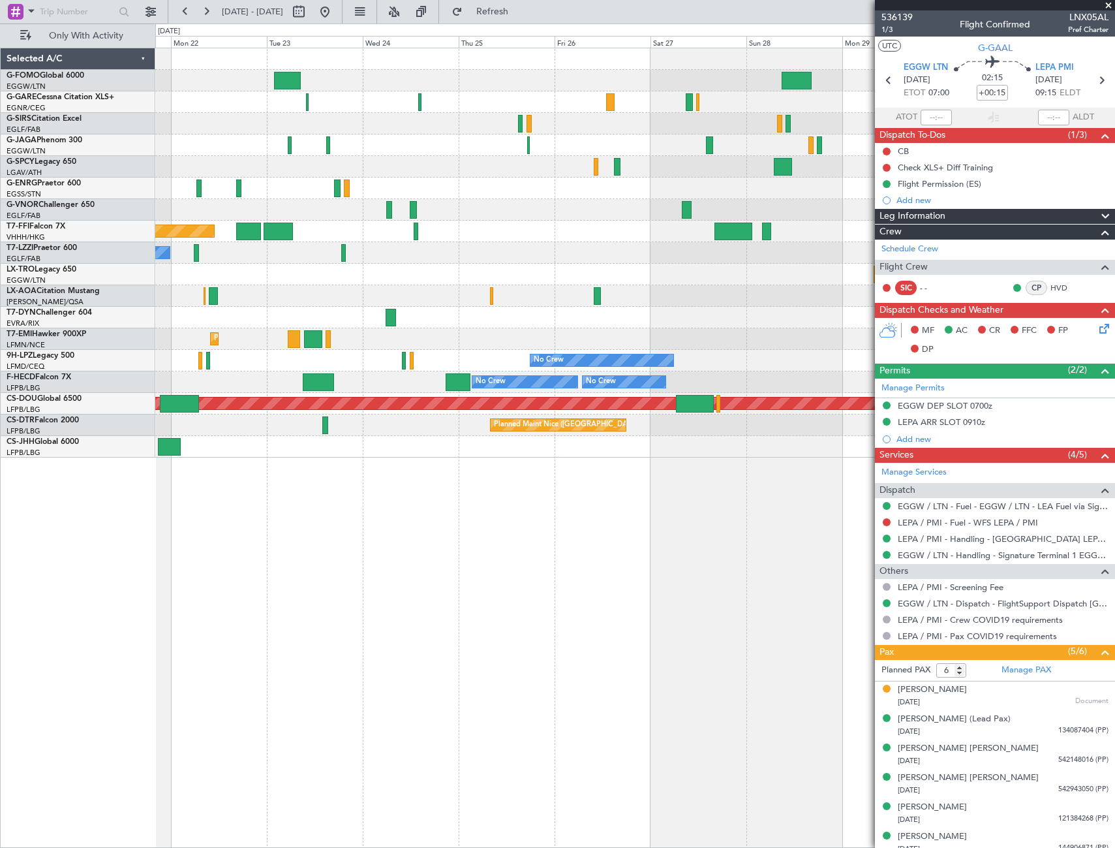
click at [850, 167] on div at bounding box center [634, 167] width 959 height 22
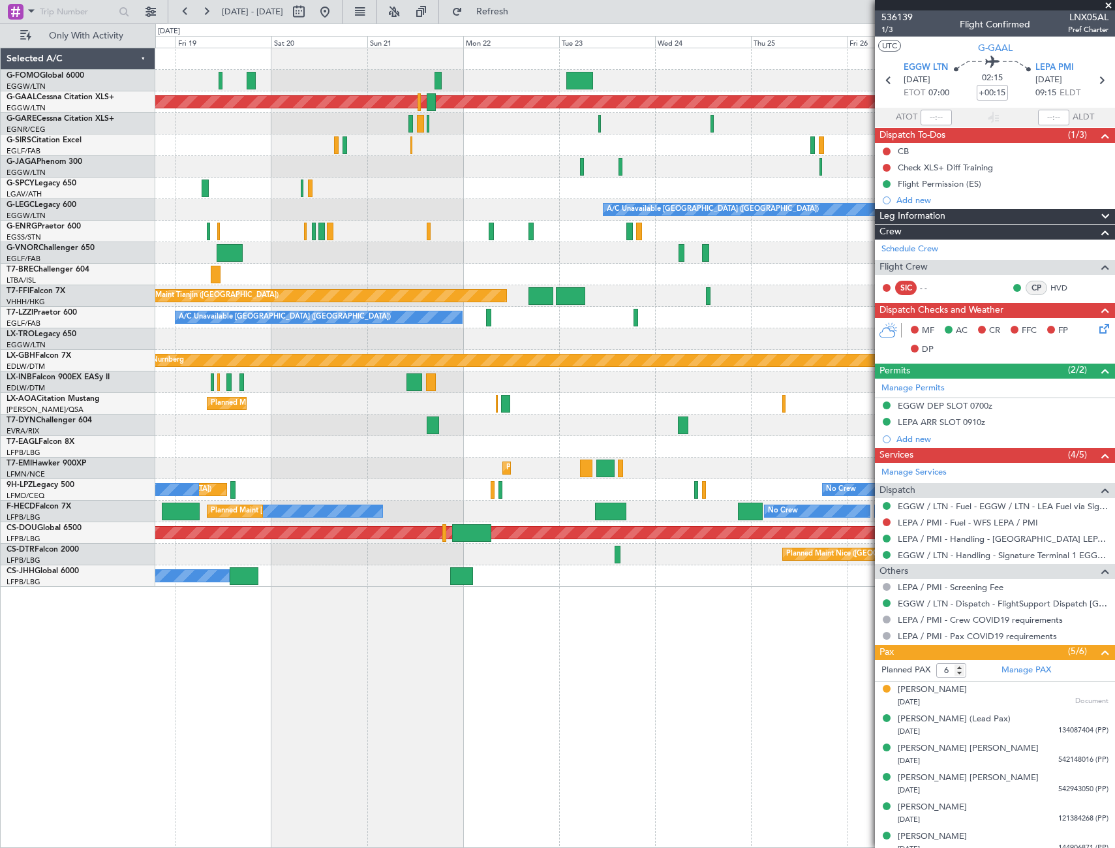
click at [651, 167] on div "Planned Maint Dusseldorf A/C Unavailable [GEOGRAPHIC_DATA] ([GEOGRAPHIC_DATA]) …" at bounding box center [634, 317] width 959 height 538
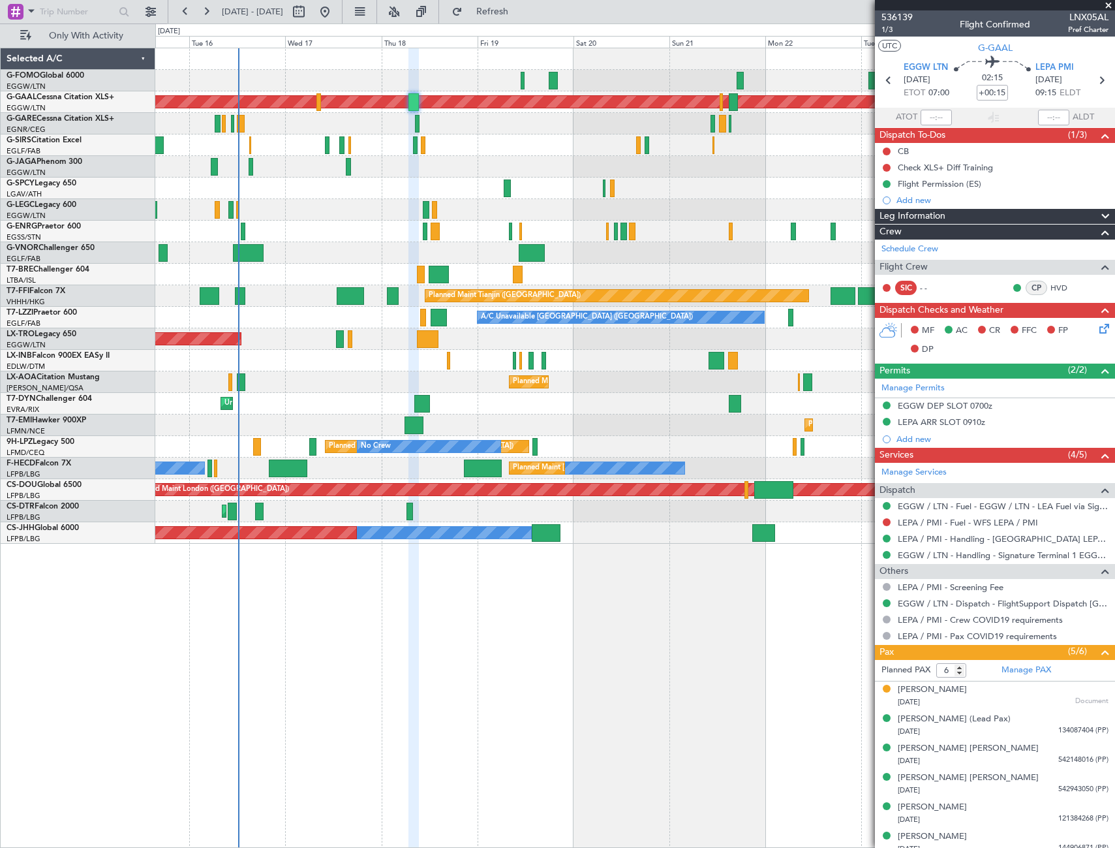
click at [838, 146] on div "Planned Maint Dusseldorf A/C Unavailable [GEOGRAPHIC_DATA] ([GEOGRAPHIC_DATA]) …" at bounding box center [634, 295] width 959 height 495
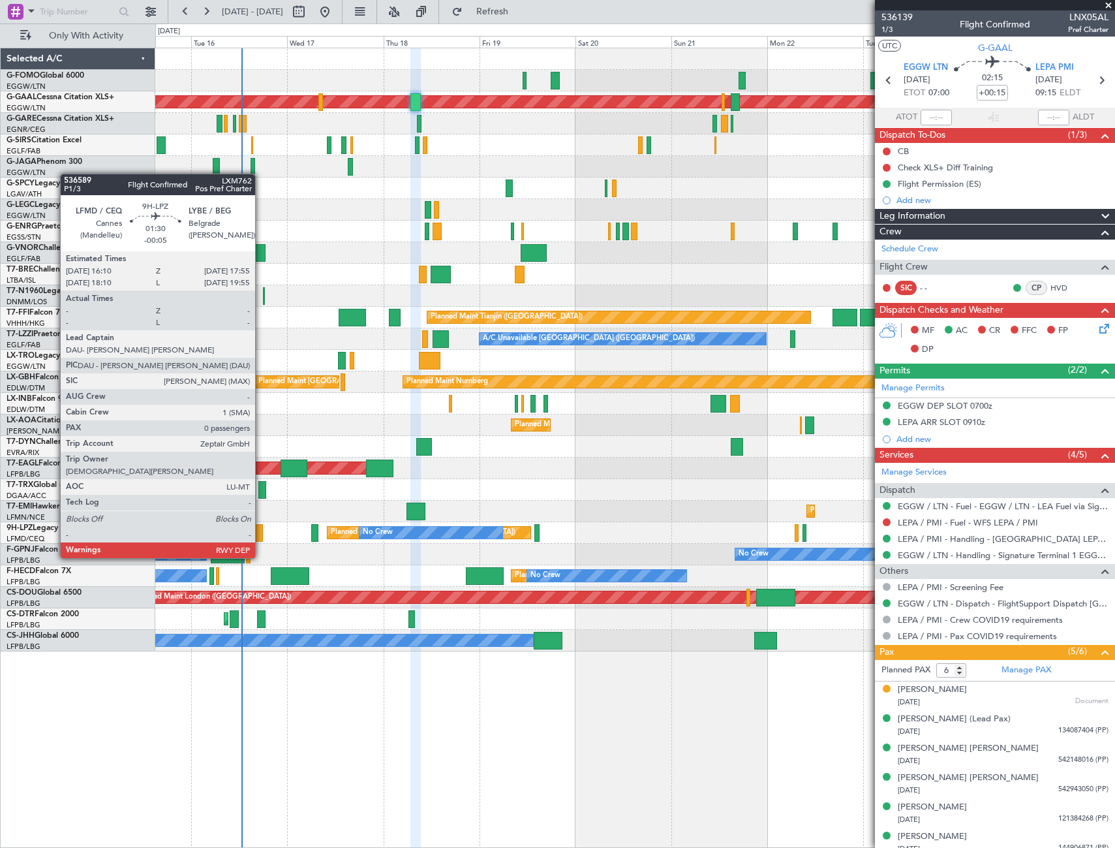
click at [261, 533] on div at bounding box center [258, 533] width 7 height 18
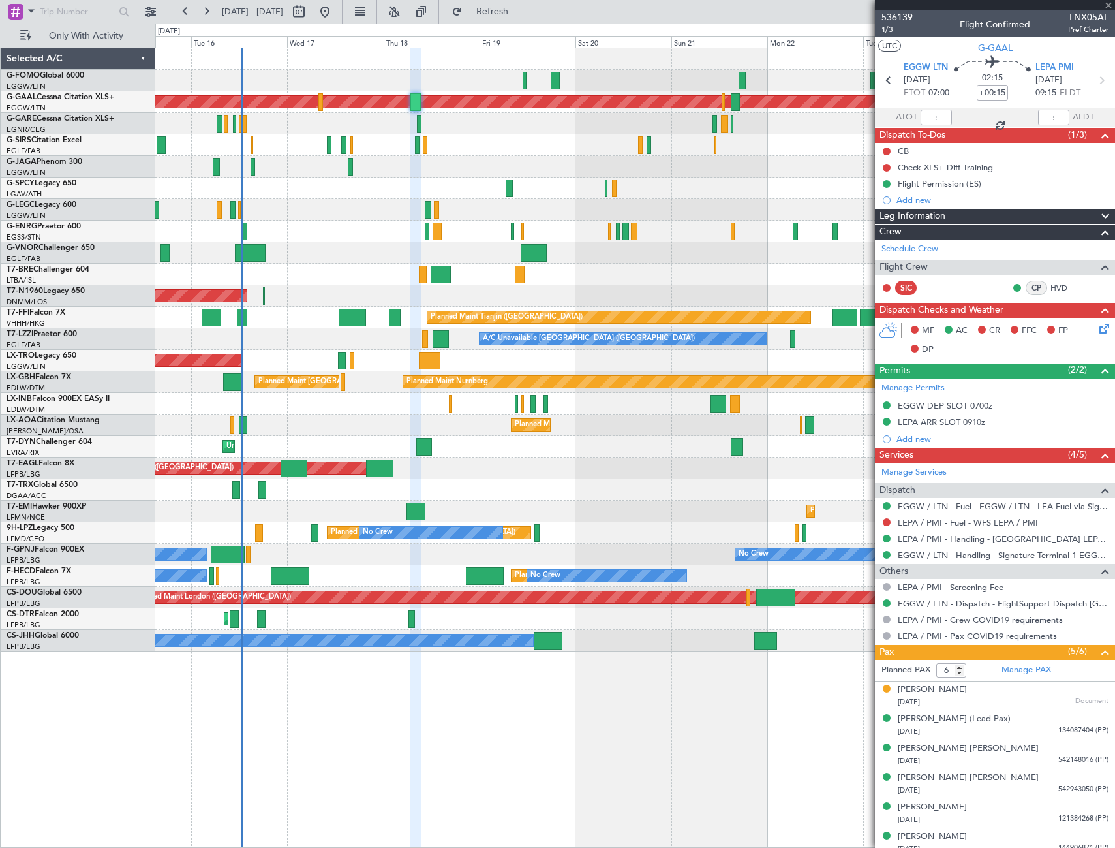
type input "-00:05"
type input "0"
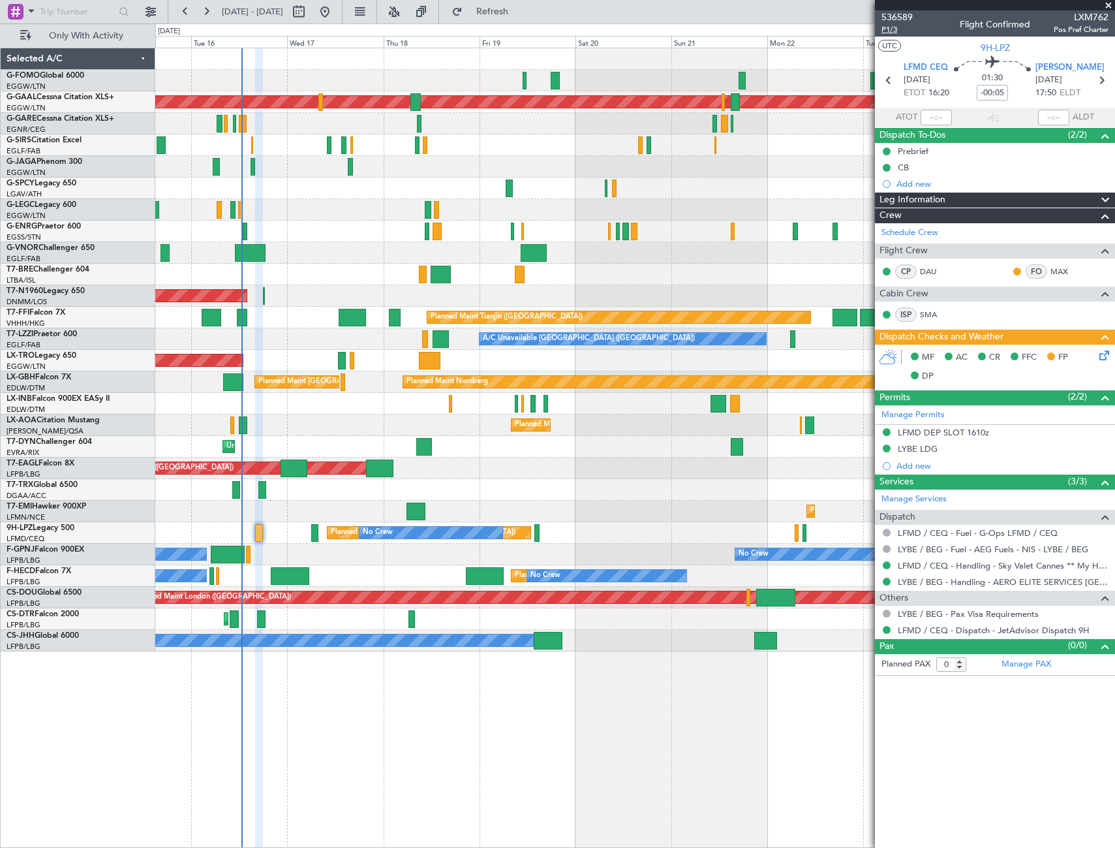
click at [889, 28] on span "P1/3" at bounding box center [897, 29] width 31 height 11
click at [958, 198] on div "Leg Information" at bounding box center [995, 199] width 240 height 15
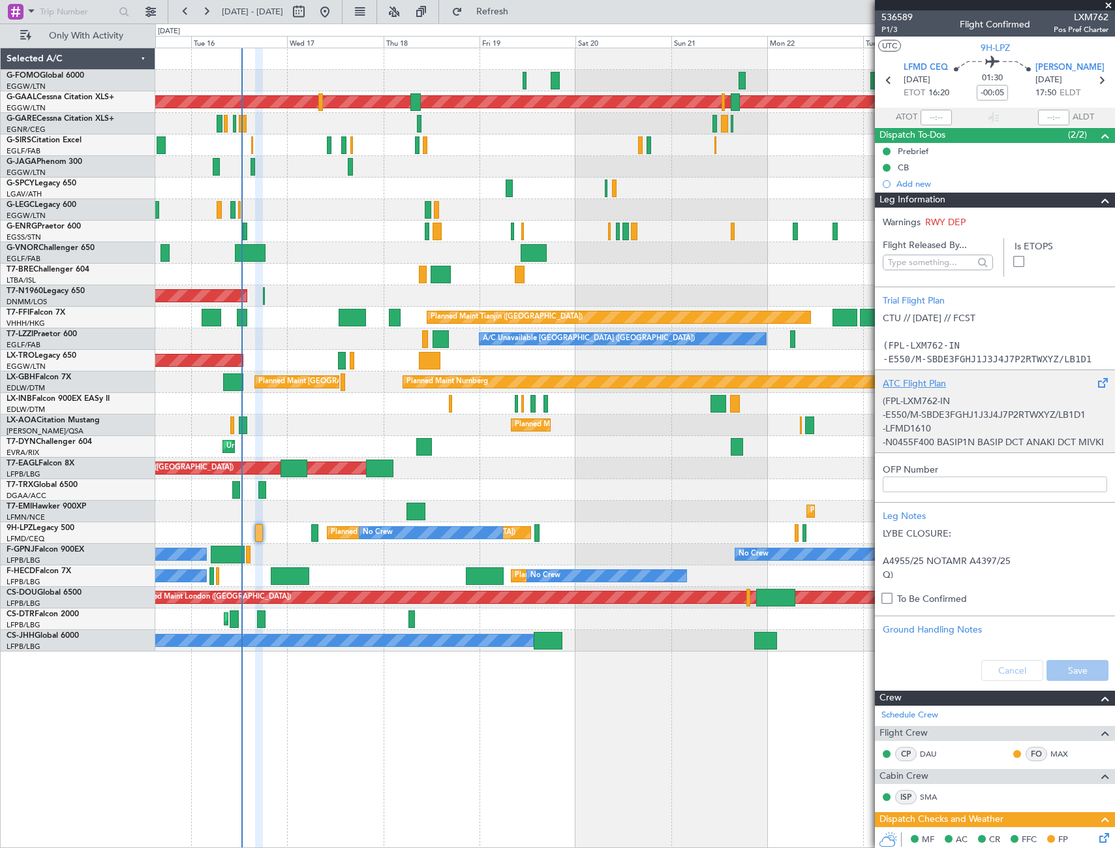
click at [978, 403] on p "(FPL-LXM762-IN" at bounding box center [995, 401] width 224 height 14
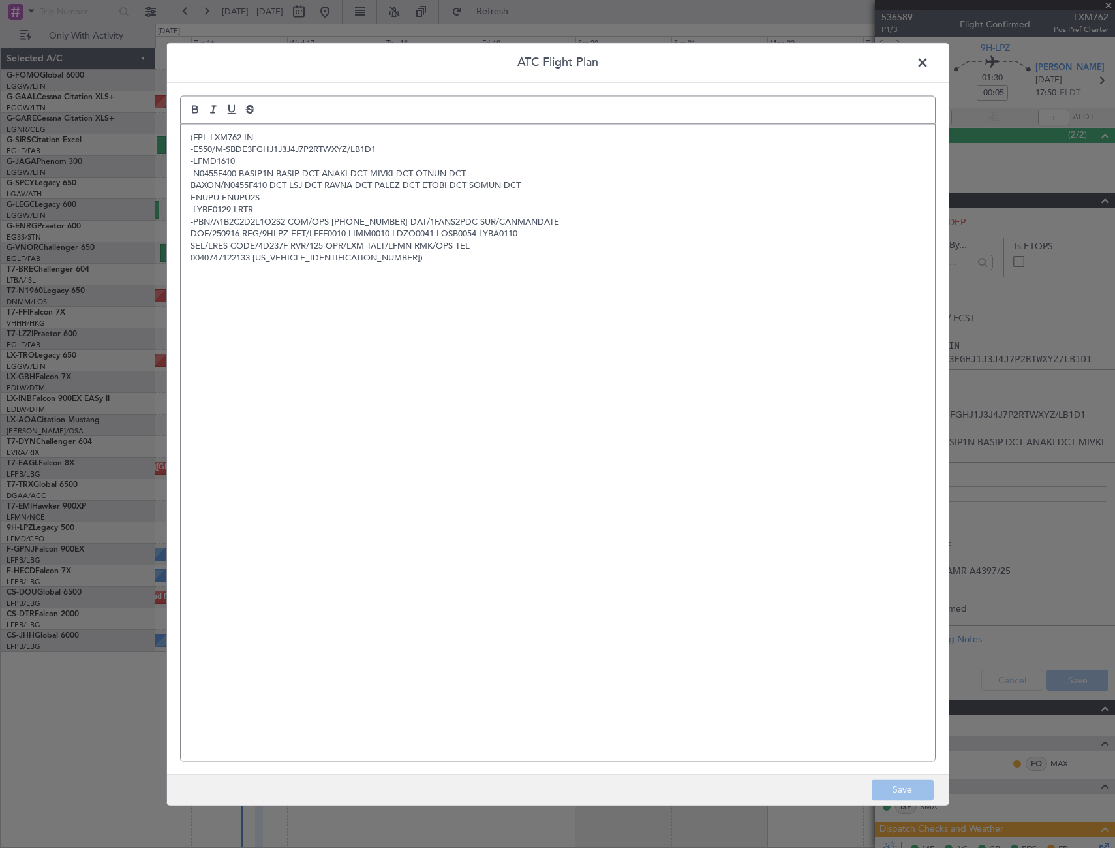
click at [929, 63] on span at bounding box center [929, 66] width 0 height 26
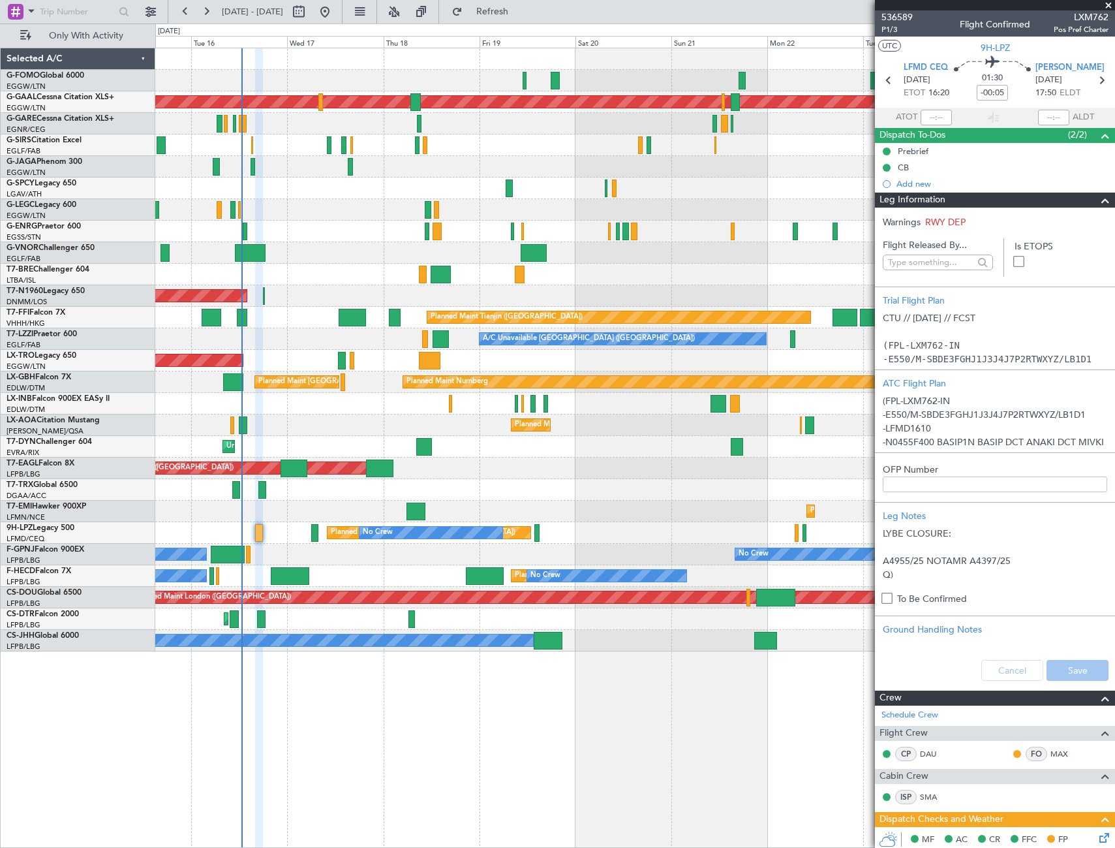
click at [1098, 202] on span at bounding box center [1106, 200] width 16 height 16
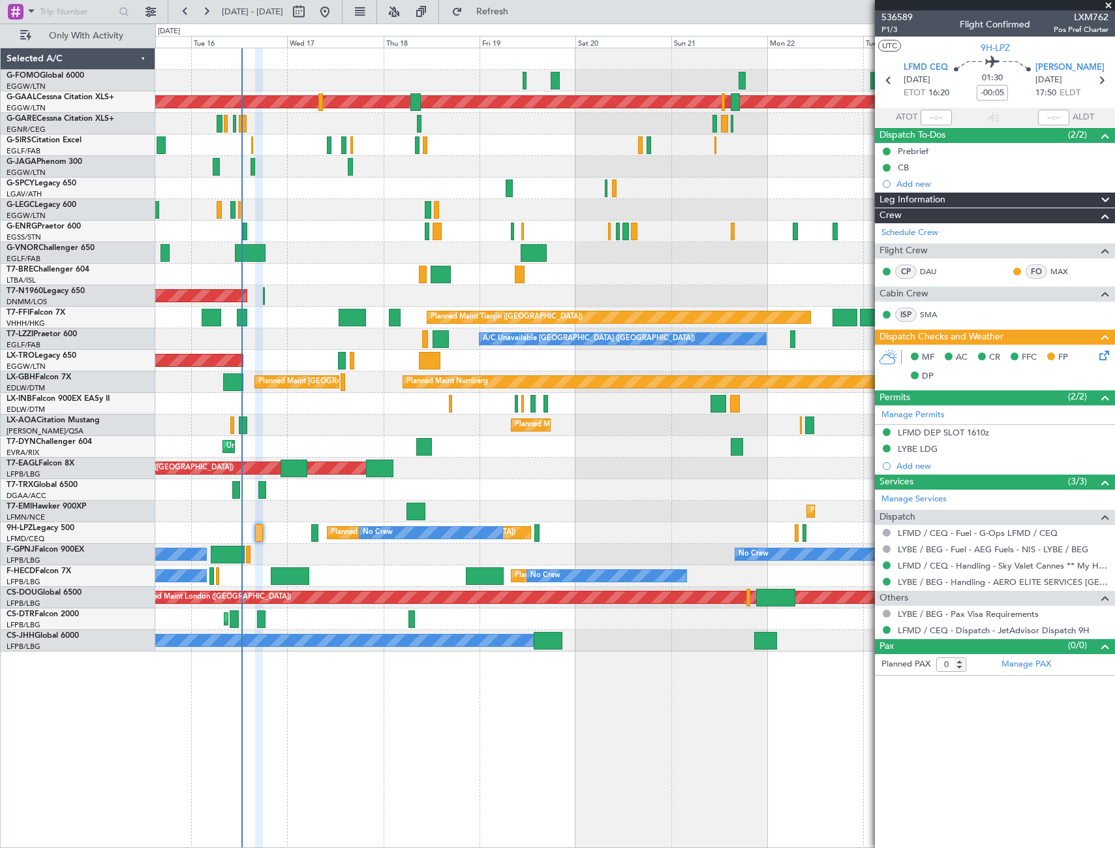
click at [1105, 356] on icon at bounding box center [1102, 353] width 10 height 10
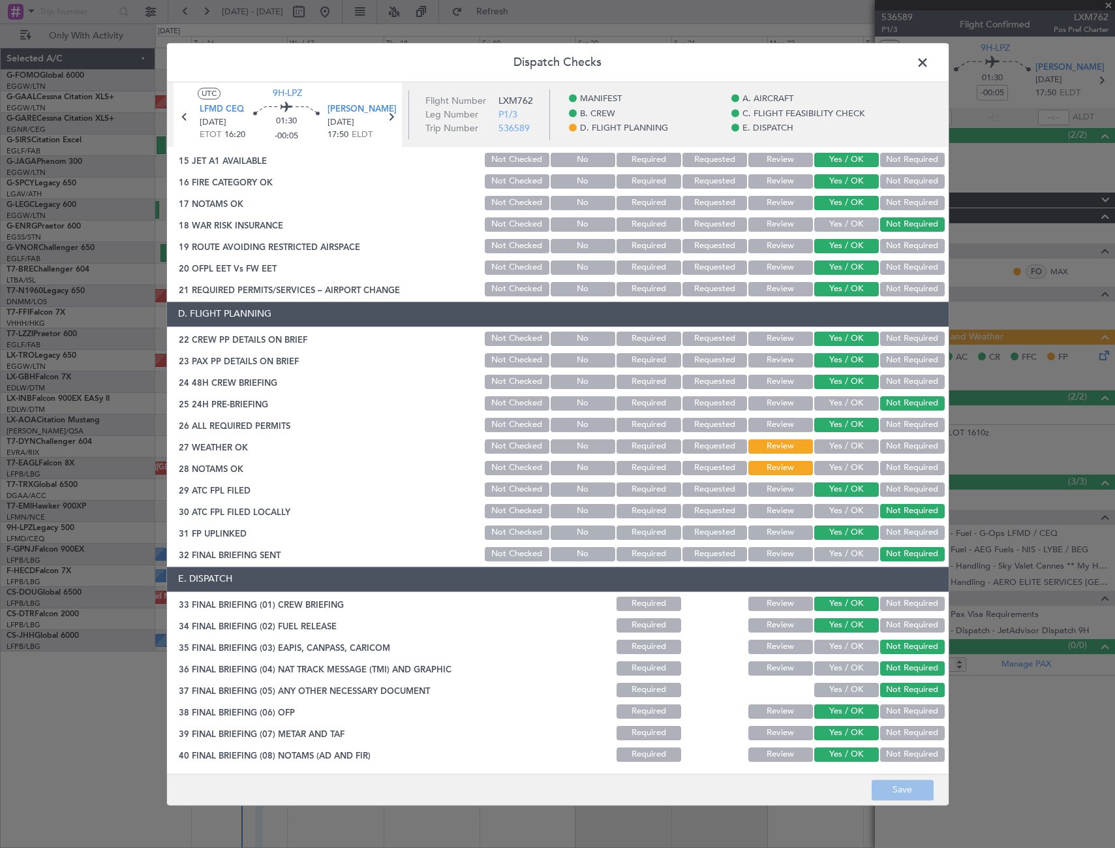
scroll to position [457, 0]
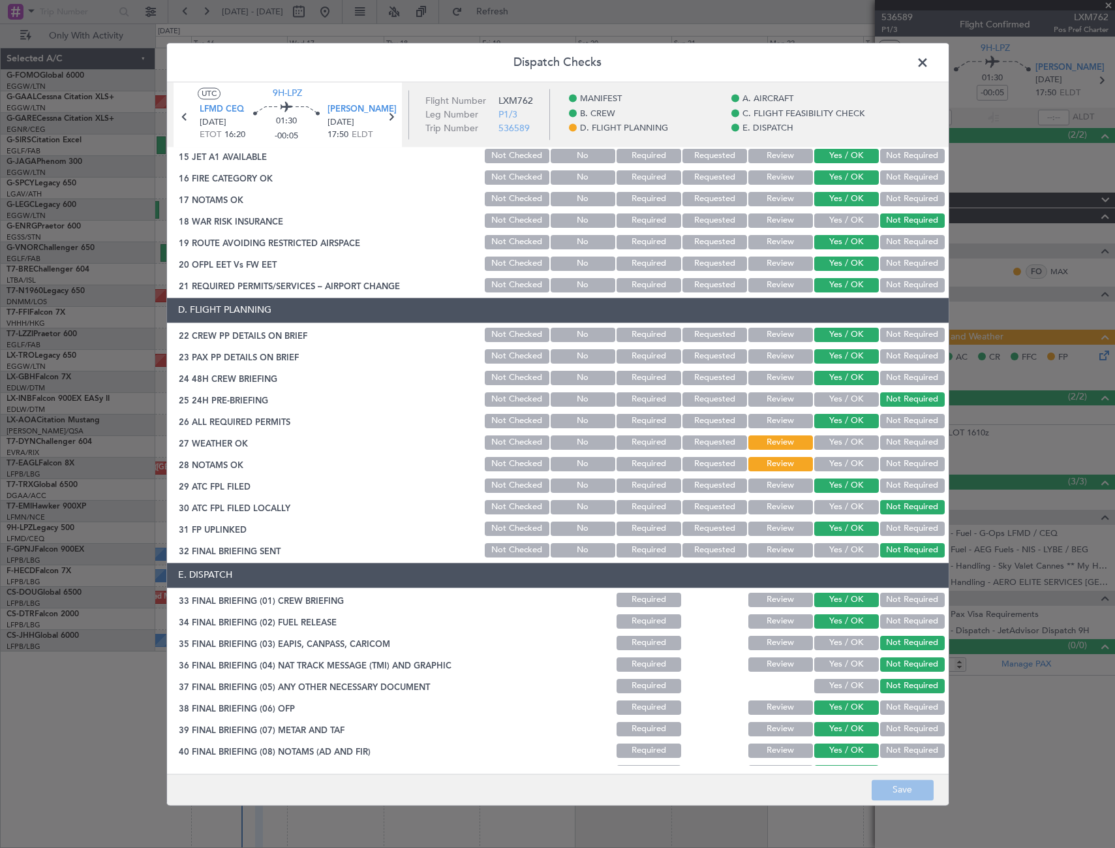
click at [850, 438] on button "Yes / OK" at bounding box center [846, 442] width 65 height 14
click at [848, 463] on button "Yes / OK" at bounding box center [846, 464] width 65 height 14
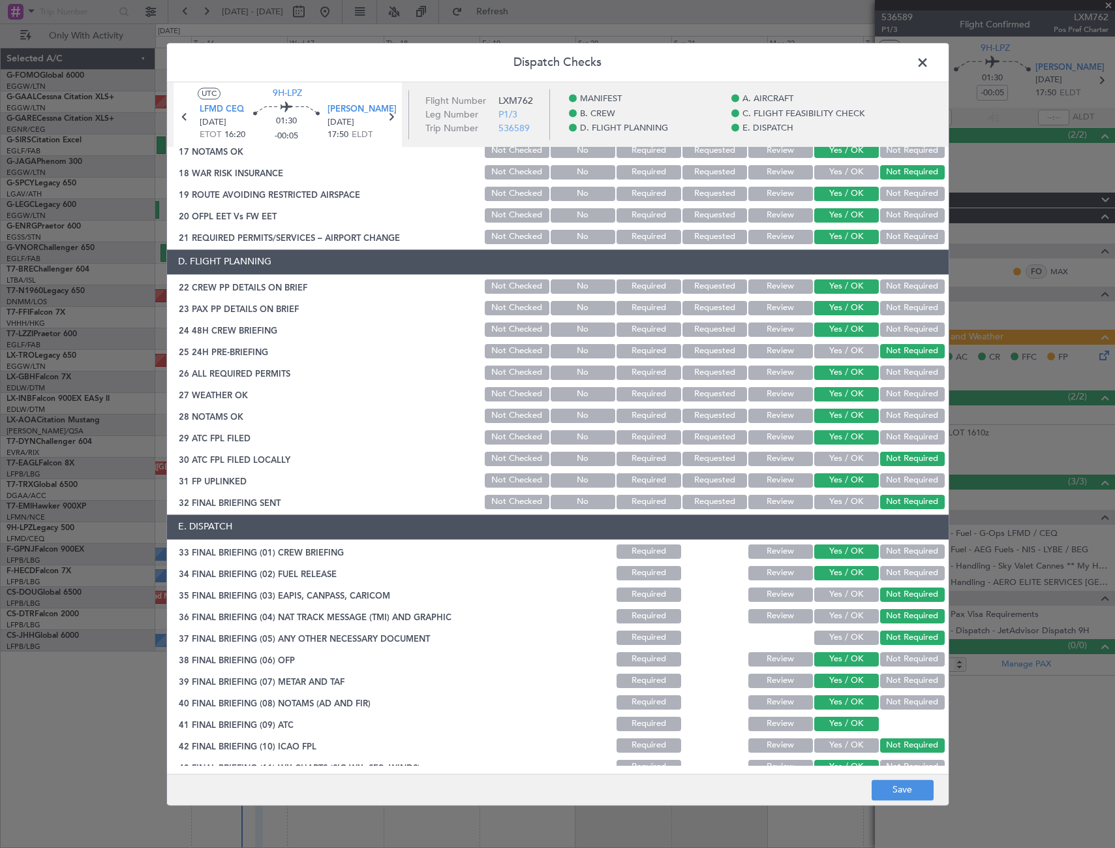
scroll to position [541, 0]
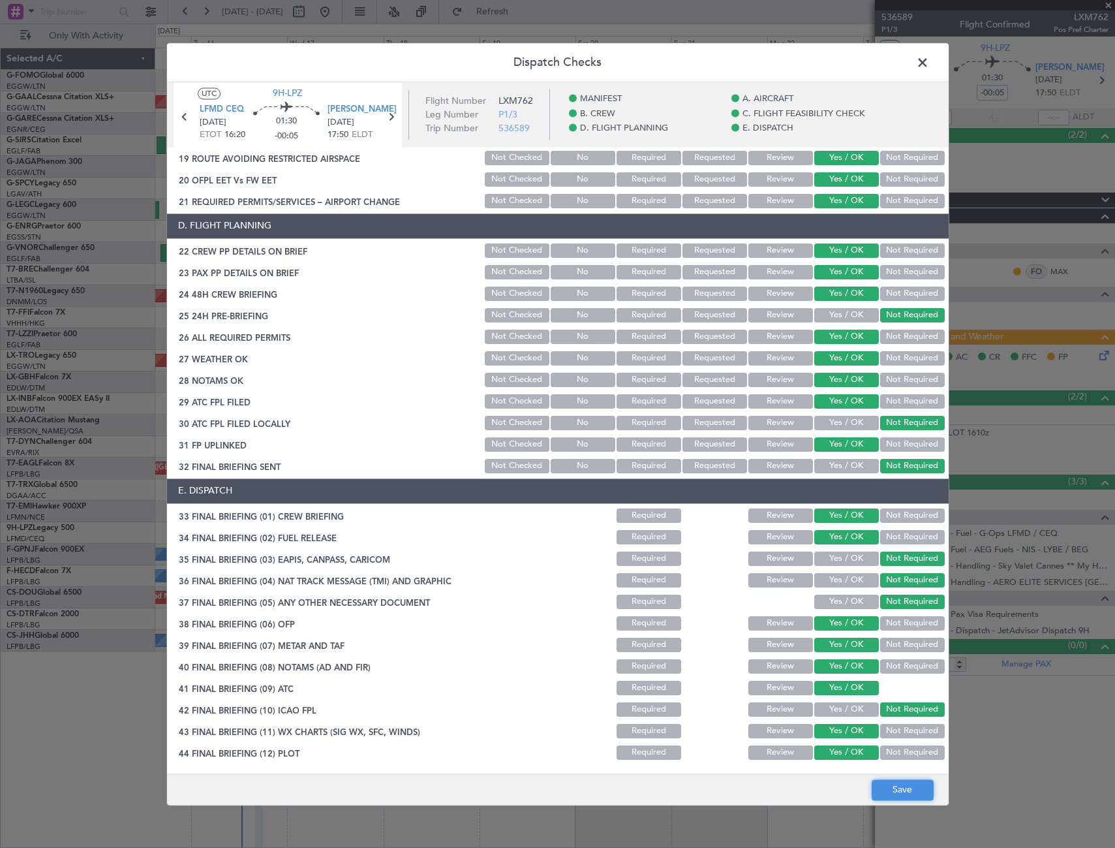
click at [899, 793] on button "Save" at bounding box center [903, 789] width 62 height 21
drag, startPoint x: 662, startPoint y: 55, endPoint x: 664, endPoint y: 63, distance: 7.3
click at [662, 55] on header "Dispatch Checks" at bounding box center [558, 62] width 782 height 39
click at [929, 61] on span at bounding box center [929, 66] width 0 height 26
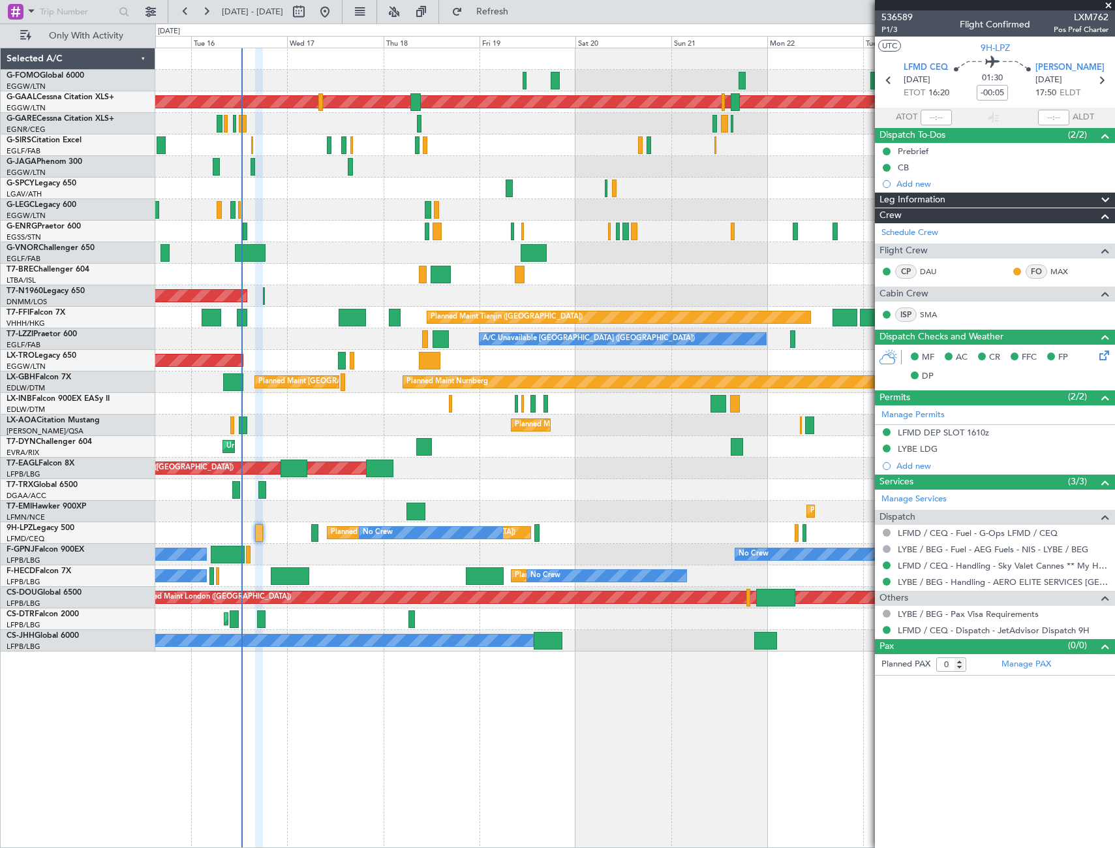
click at [1109, 8] on span at bounding box center [1108, 6] width 13 height 12
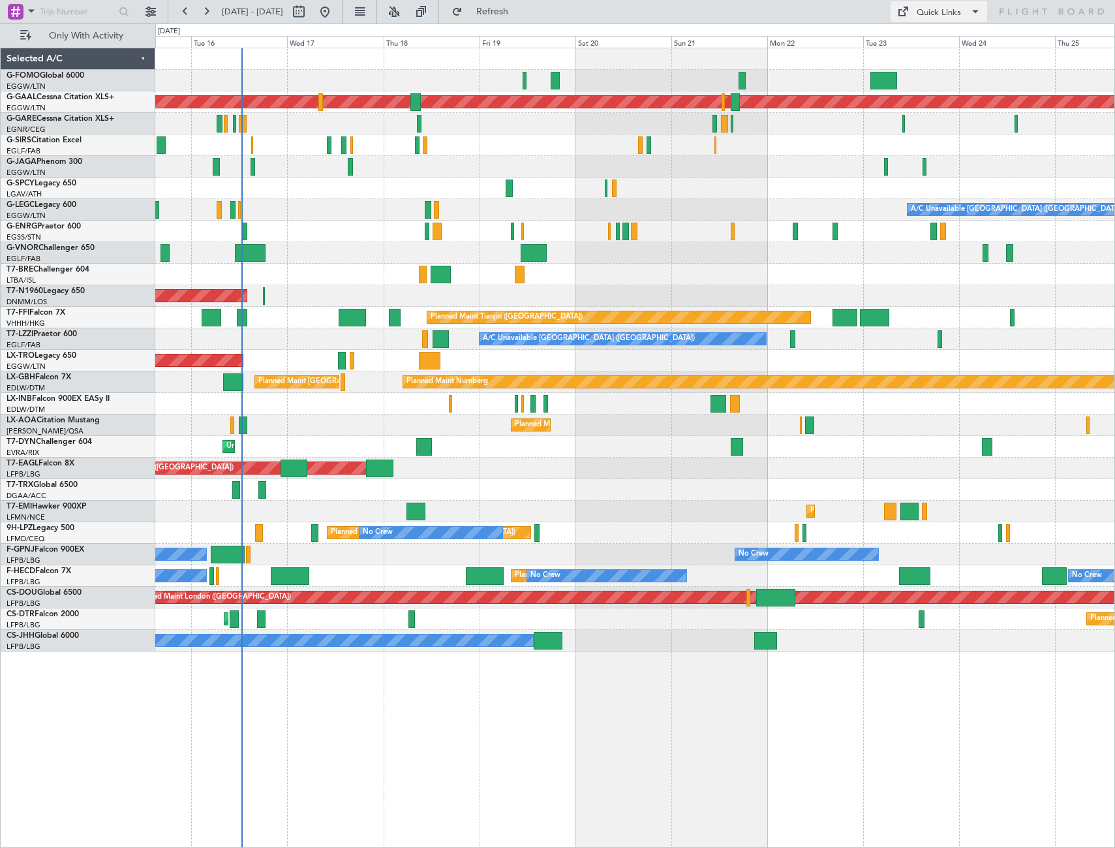
click at [938, 14] on div "Quick Links" at bounding box center [939, 13] width 44 height 13
click at [944, 39] on button "Trip Builder" at bounding box center [940, 42] width 98 height 31
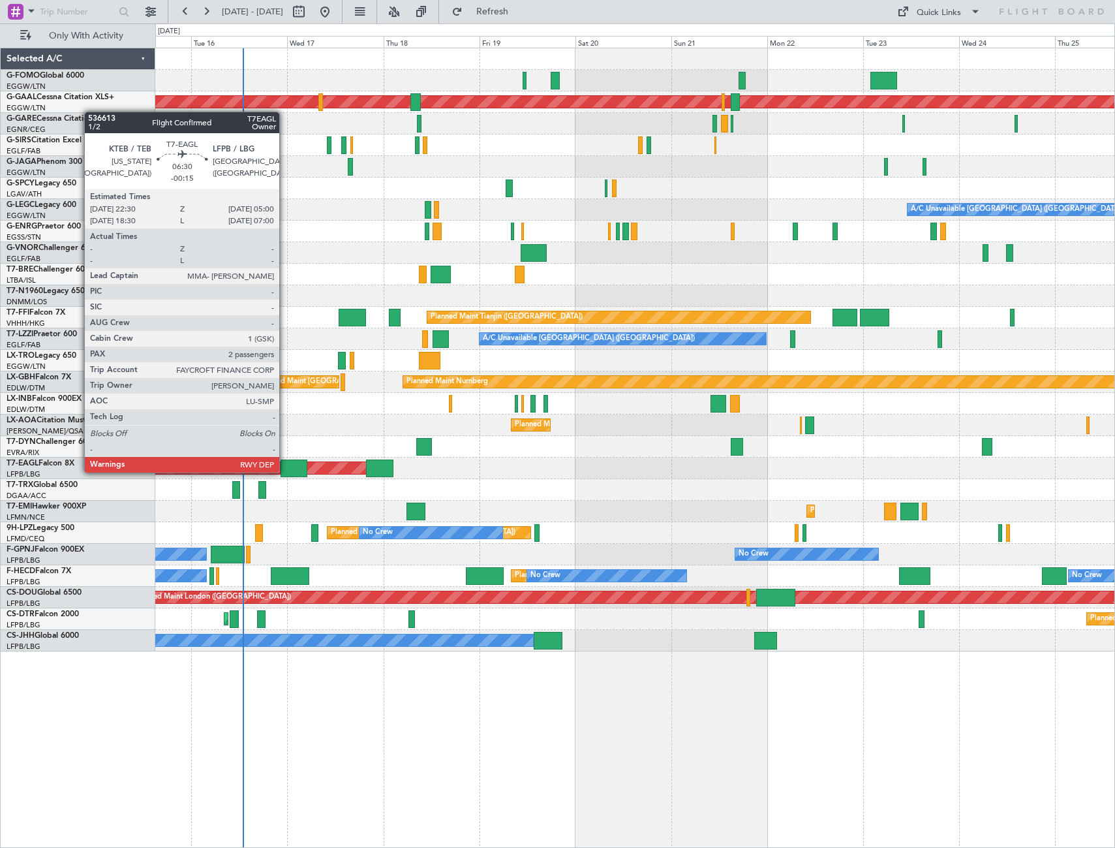
click at [285, 471] on div at bounding box center [294, 468] width 26 height 18
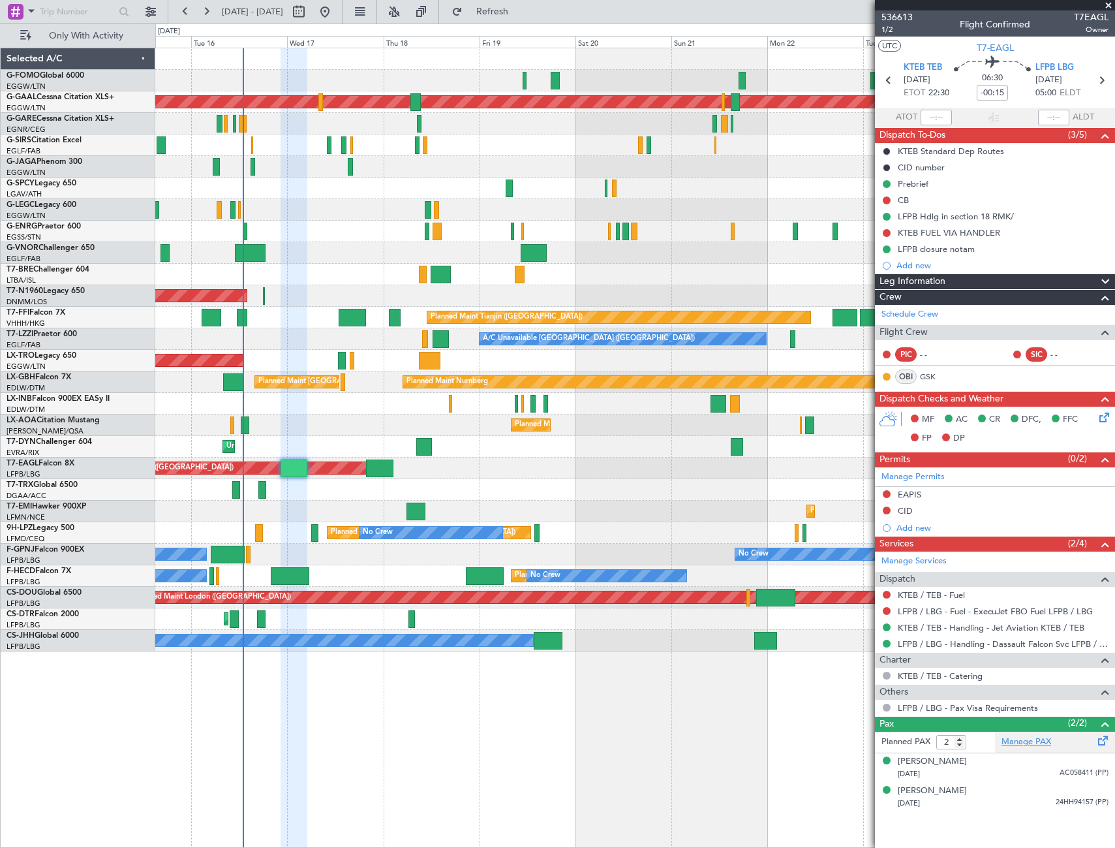
click at [1034, 742] on link "Manage PAX" at bounding box center [1027, 741] width 50 height 13
click at [534, 23] on div "Planned Maint Dusseldorf A/C Unavailable London (Luton) Planned Maint London (L…" at bounding box center [557, 435] width 1115 height 824
click at [524, 20] on button "Refresh" at bounding box center [485, 11] width 78 height 21
click at [1061, 375] on link "ERU" at bounding box center [1065, 377] width 29 height 12
click at [520, 12] on span "Refresh" at bounding box center [492, 11] width 55 height 9
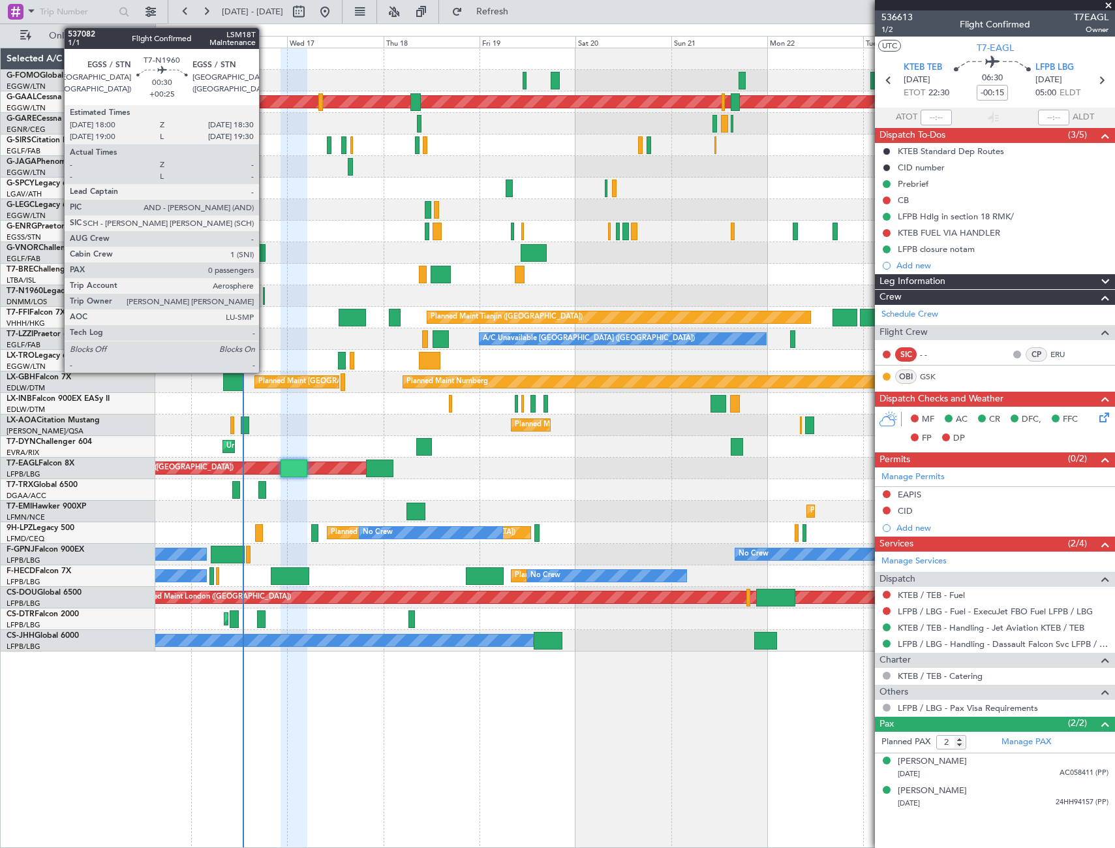
click at [265, 298] on div at bounding box center [264, 296] width 3 height 18
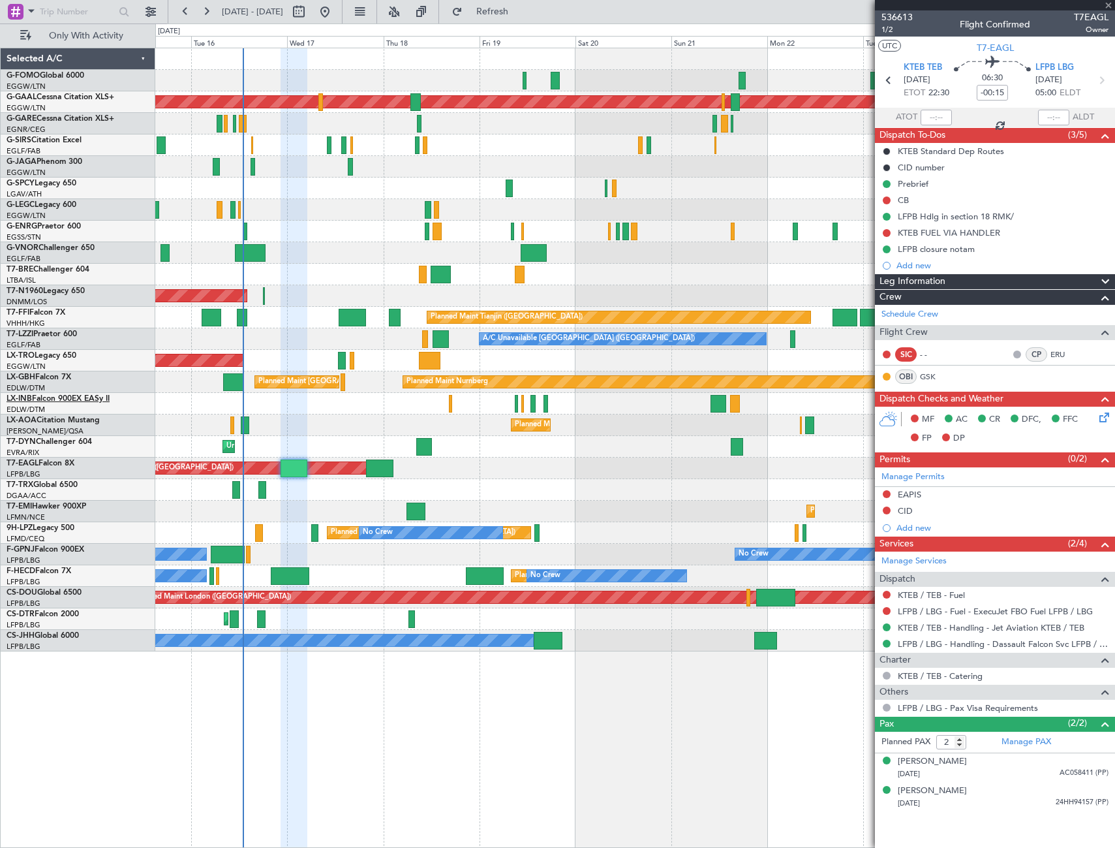
type input "+00:25"
type input "0"
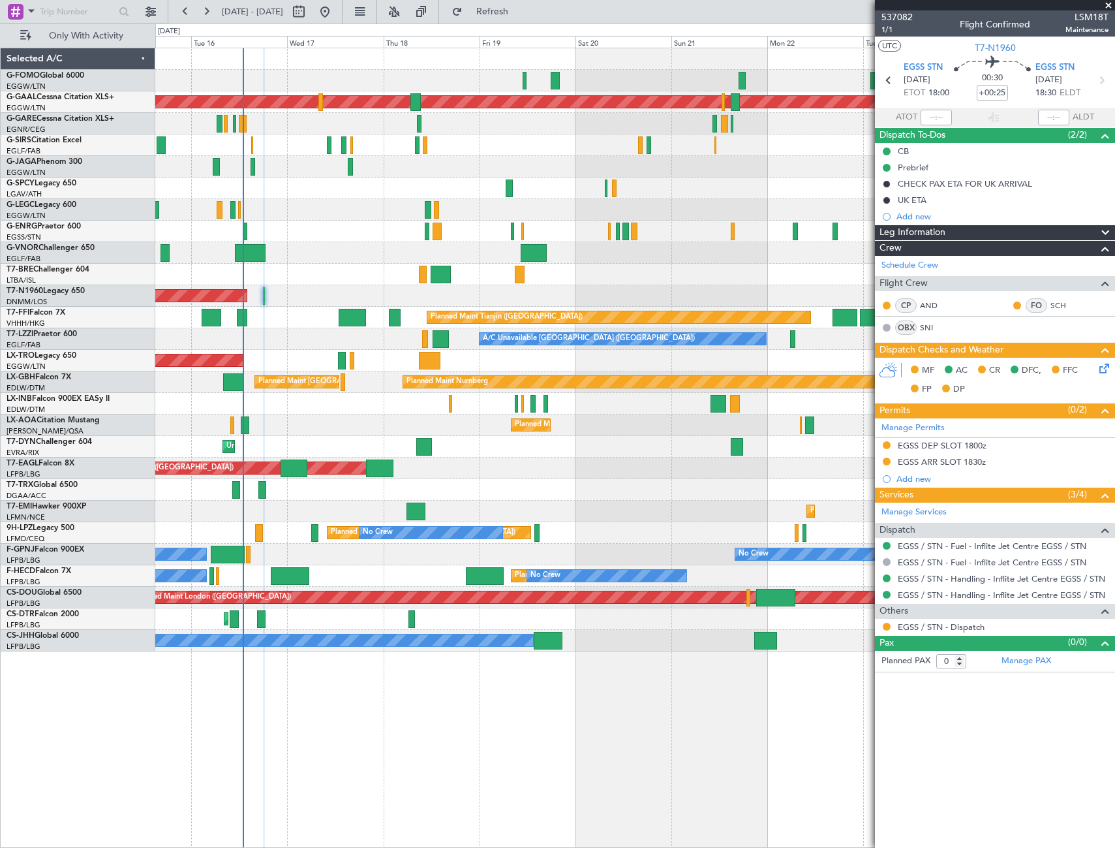
click at [979, 792] on article "537082 1/1 Flight Confirmed LSM18T Maintenance UTC T7-N1960 EGSS STN 16/09/2025…" at bounding box center [995, 428] width 240 height 837
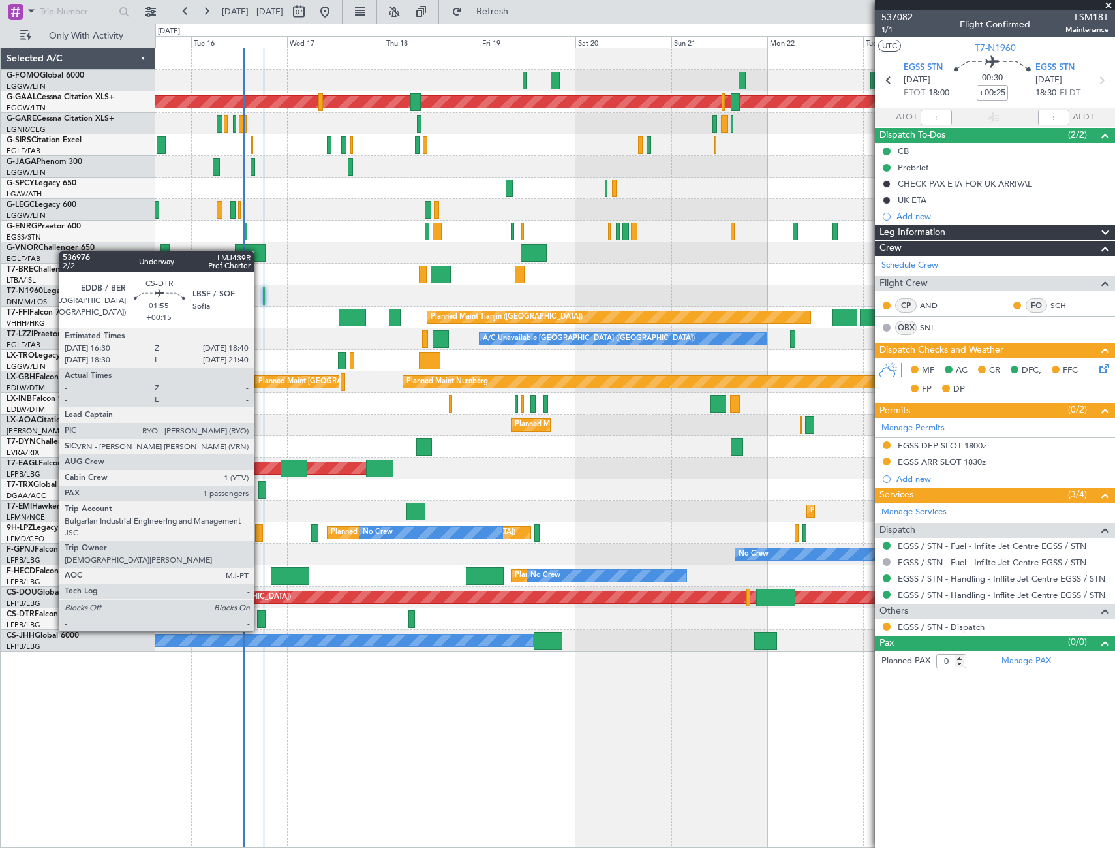
click at [260, 618] on div at bounding box center [261, 619] width 9 height 18
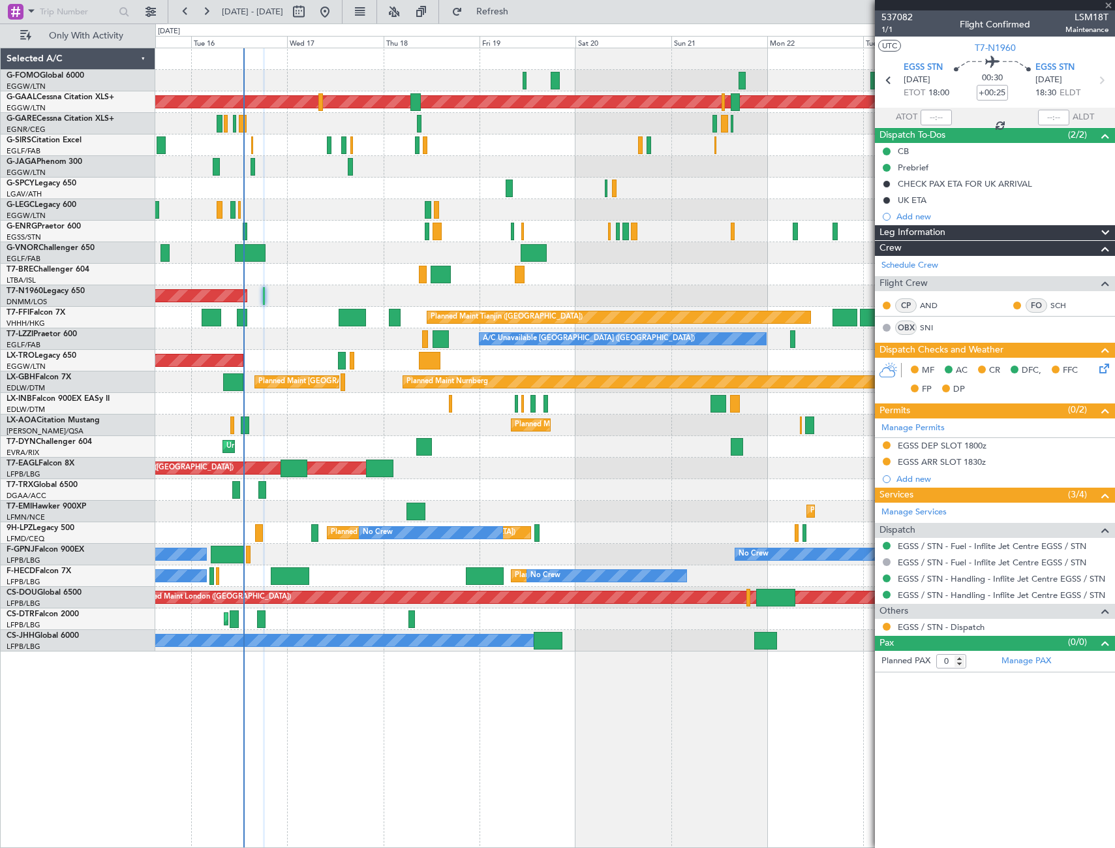
type input "+00:15"
type input "1"
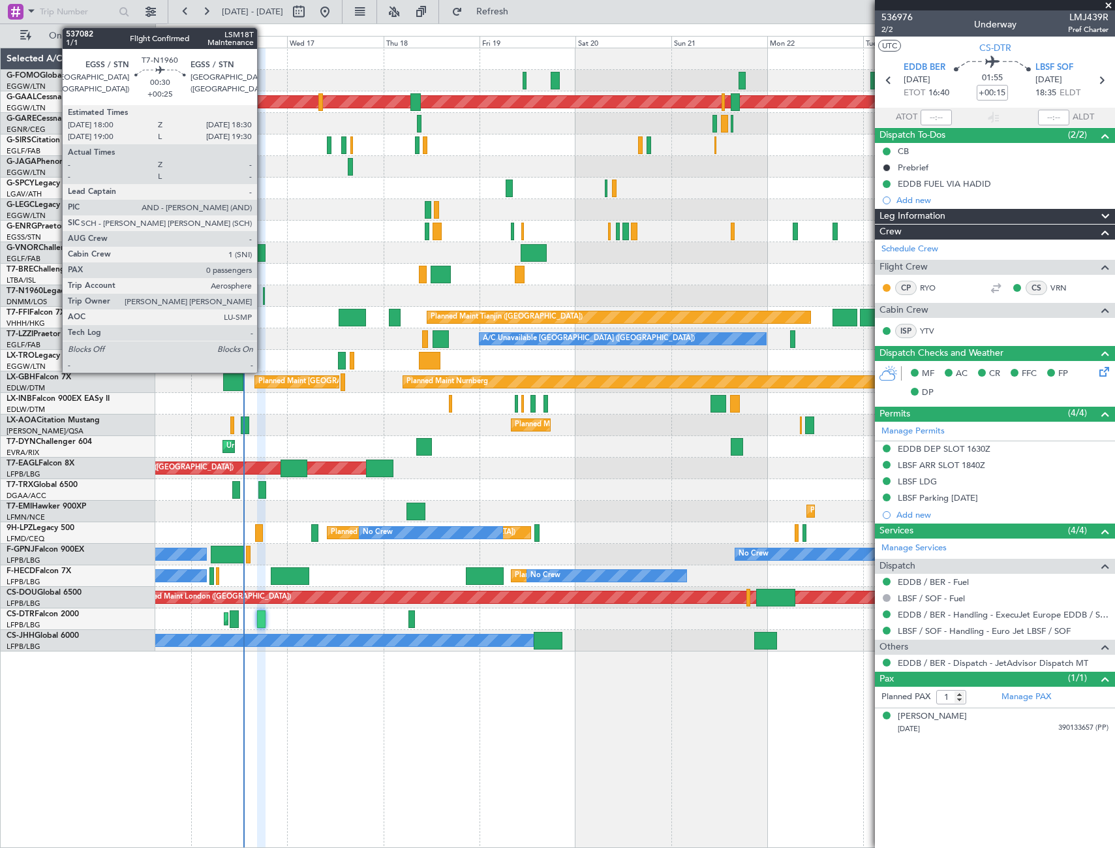
click at [263, 296] on div at bounding box center [264, 296] width 3 height 18
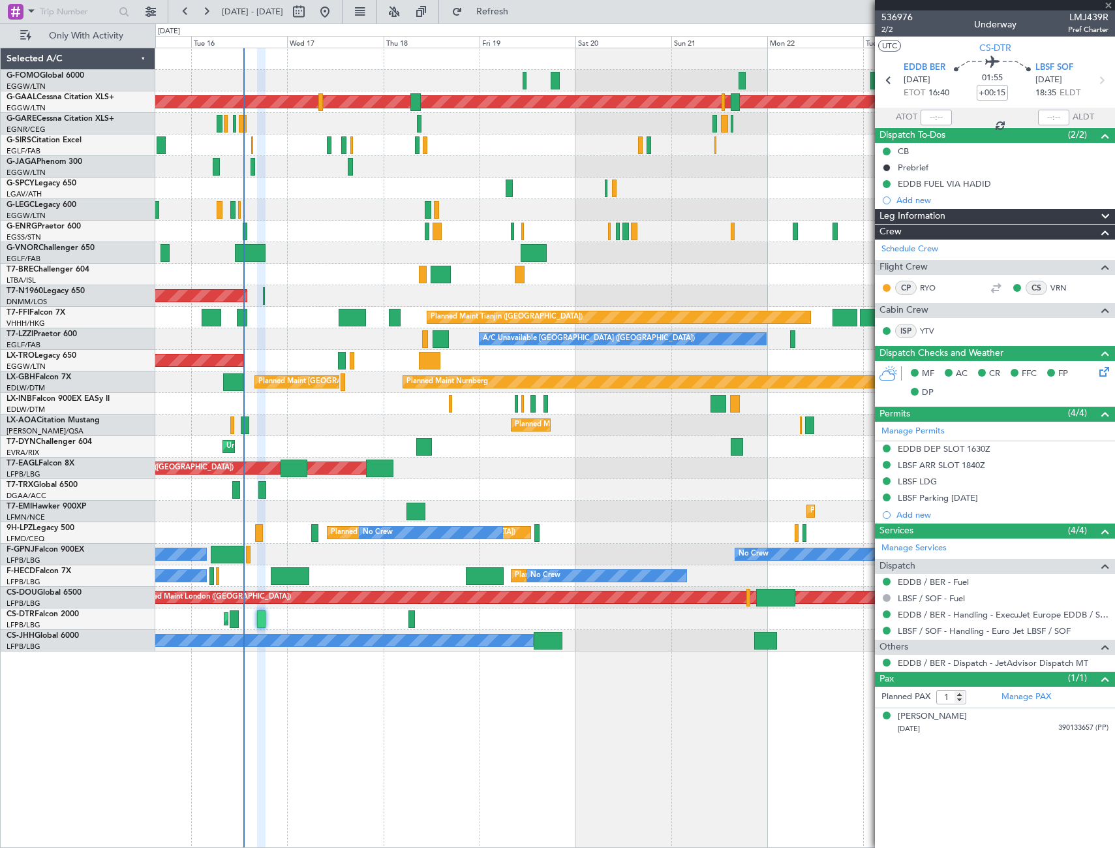
type input "+00:25"
type input "0"
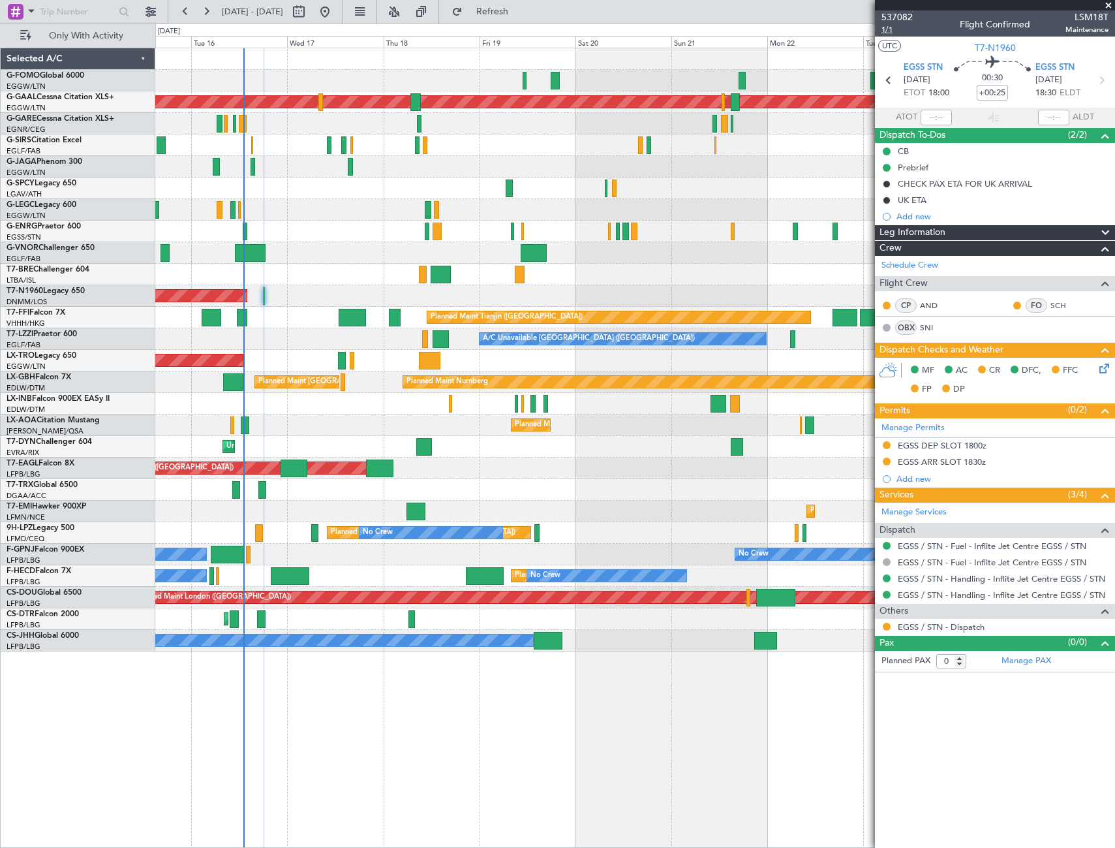
click at [891, 28] on span "1/1" at bounding box center [897, 29] width 31 height 11
click at [934, 304] on link "AND" at bounding box center [934, 305] width 29 height 12
click at [1055, 305] on link "SCH" at bounding box center [1065, 305] width 29 height 12
click at [930, 325] on link "SNI" at bounding box center [934, 328] width 29 height 12
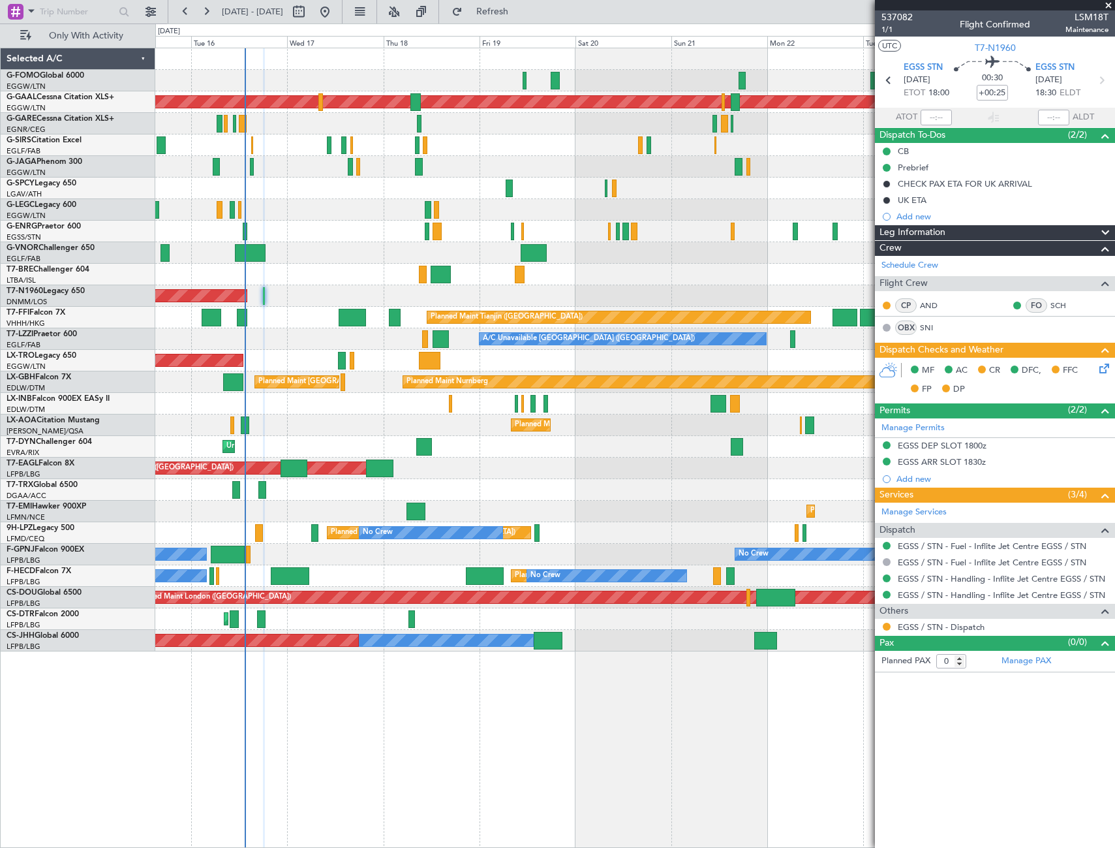
click at [457, 671] on div "Planned Maint Dusseldorf A/C Unavailable [GEOGRAPHIC_DATA] ([GEOGRAPHIC_DATA]) …" at bounding box center [635, 448] width 960 height 800
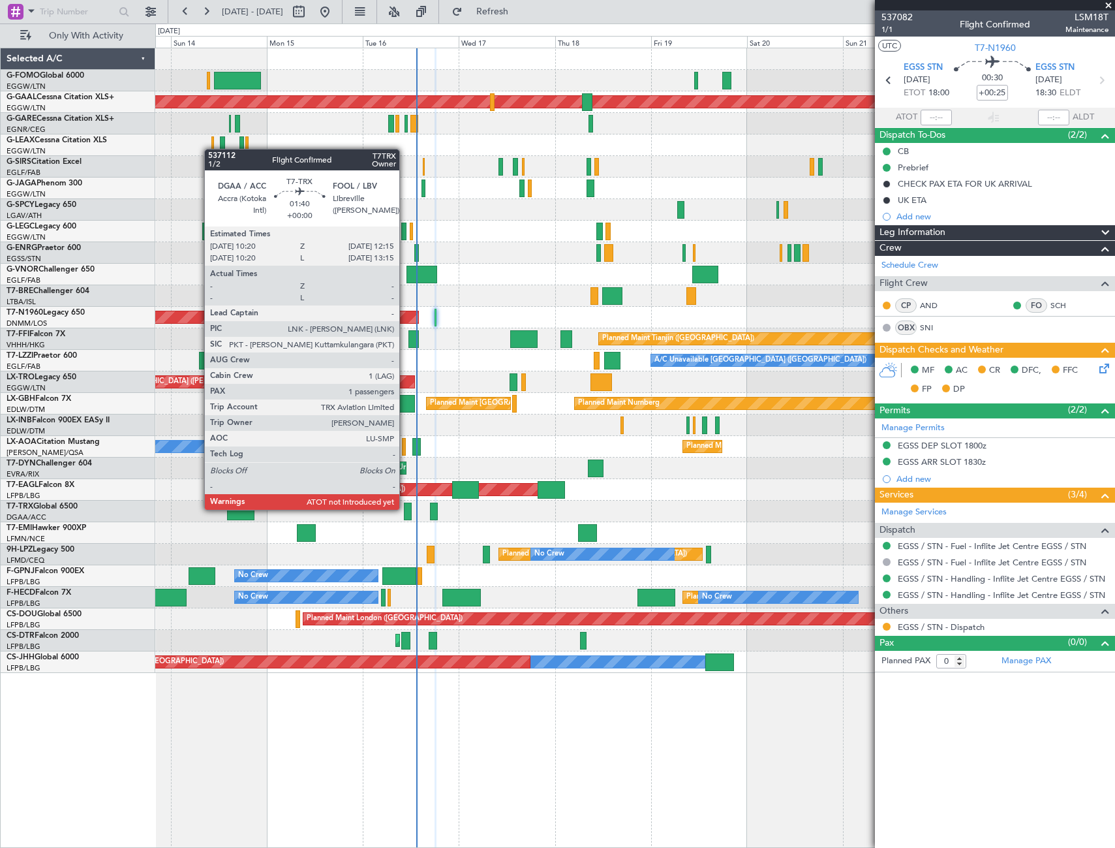
click at [405, 508] on div at bounding box center [408, 511] width 8 height 18
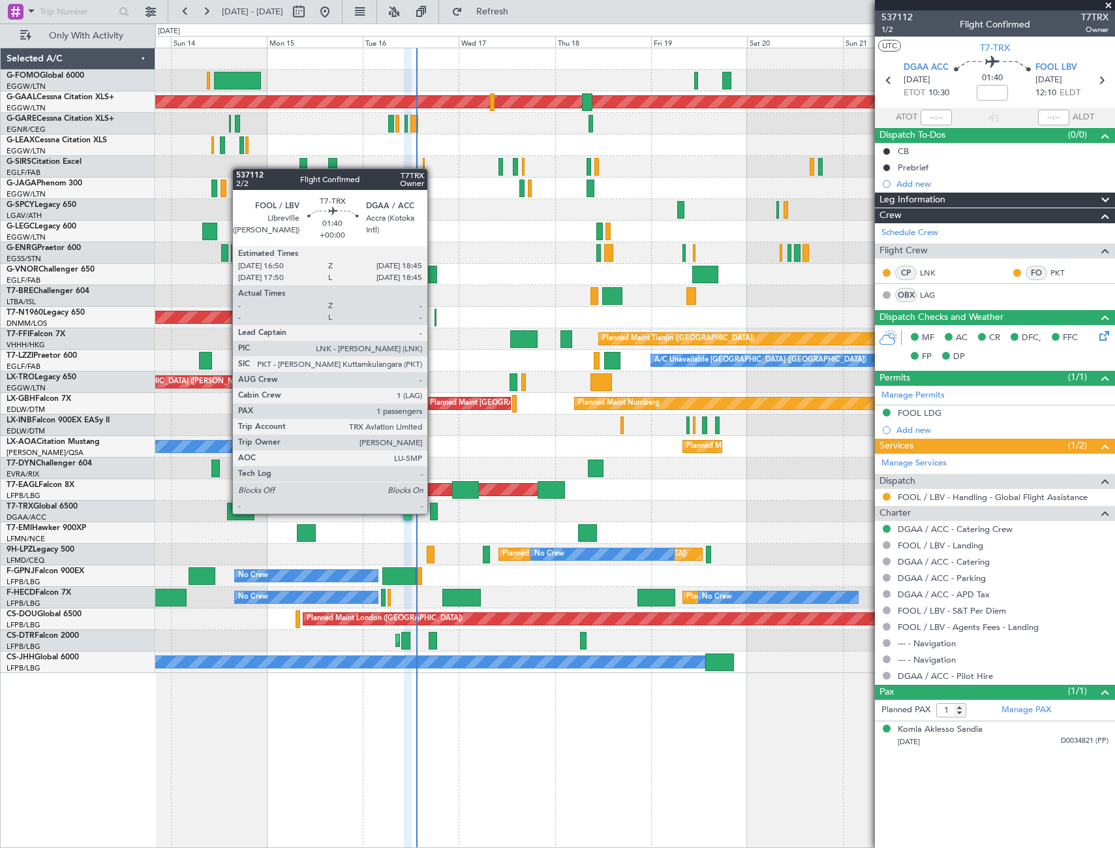
click at [433, 512] on div at bounding box center [434, 511] width 8 height 18
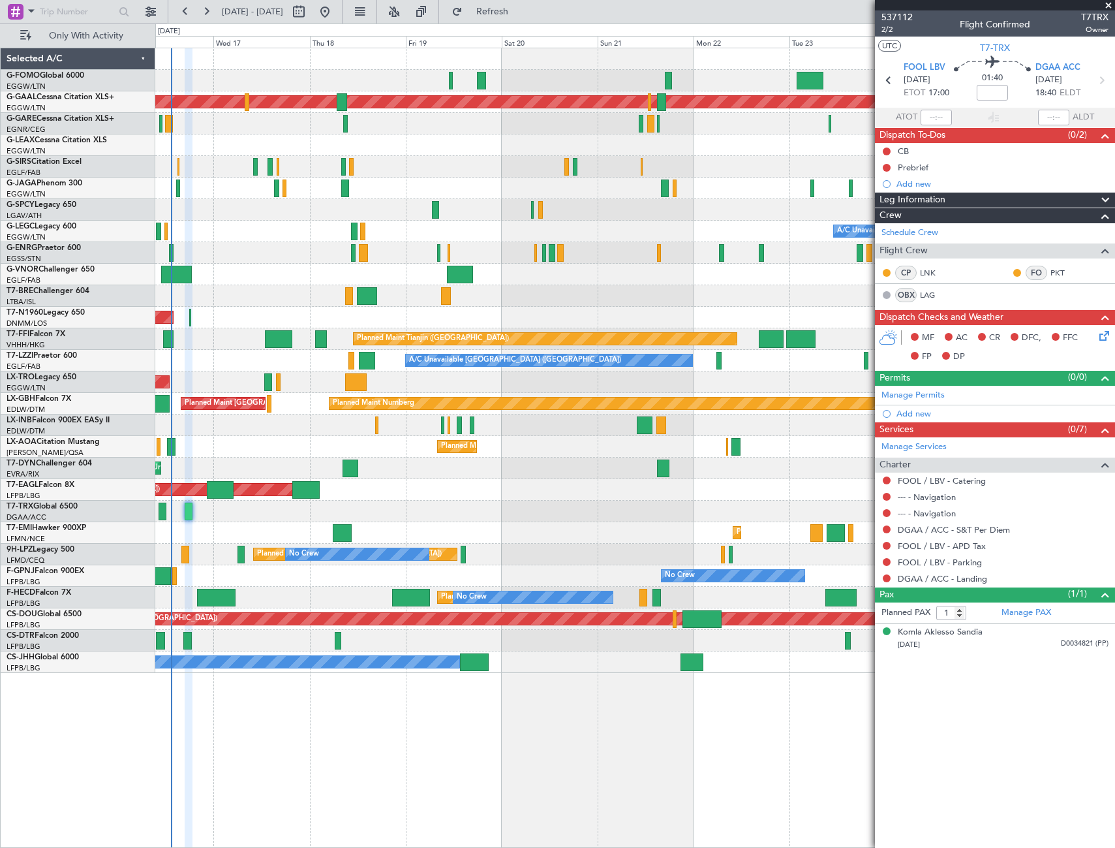
click at [327, 591] on div "Planned Maint Dusseldorf A/C Unavailable [GEOGRAPHIC_DATA] ([GEOGRAPHIC_DATA]) …" at bounding box center [634, 360] width 959 height 624
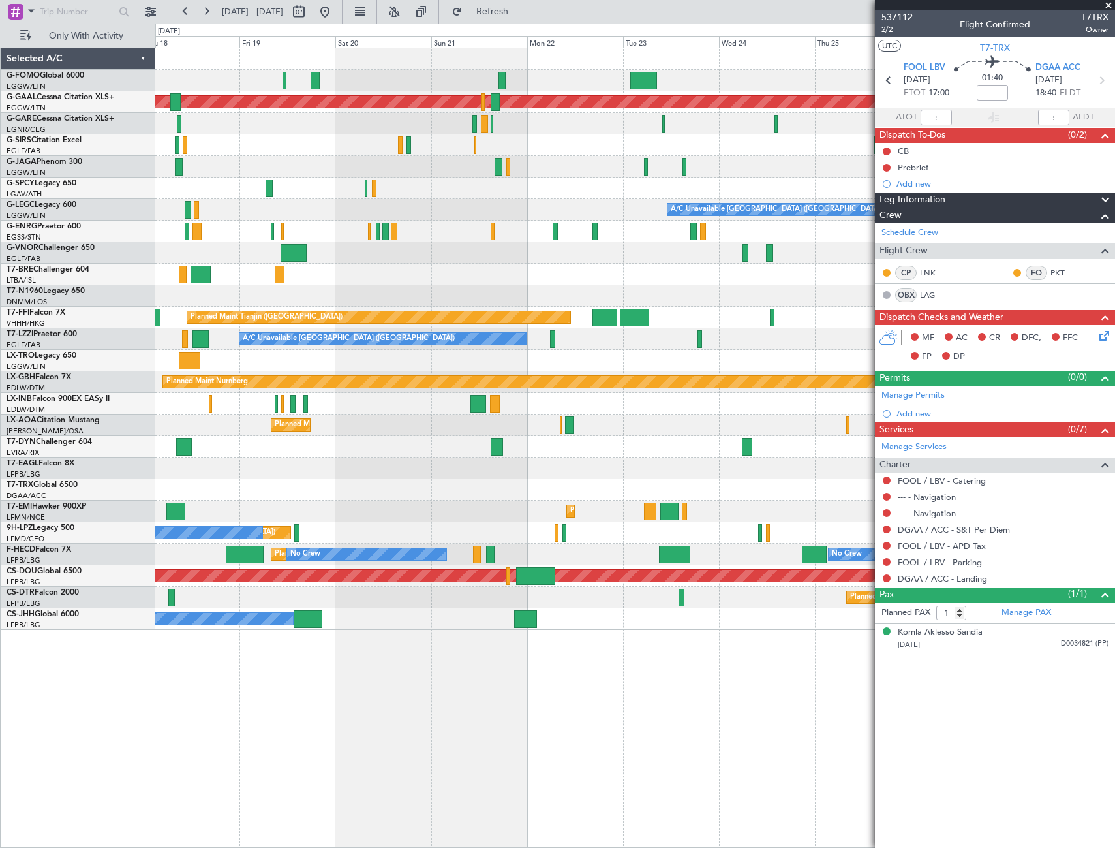
click at [173, 559] on div "Planned Maint Dusseldorf A/C Unavailable London (Luton) AOG Maint London (Stans…" at bounding box center [634, 338] width 959 height 581
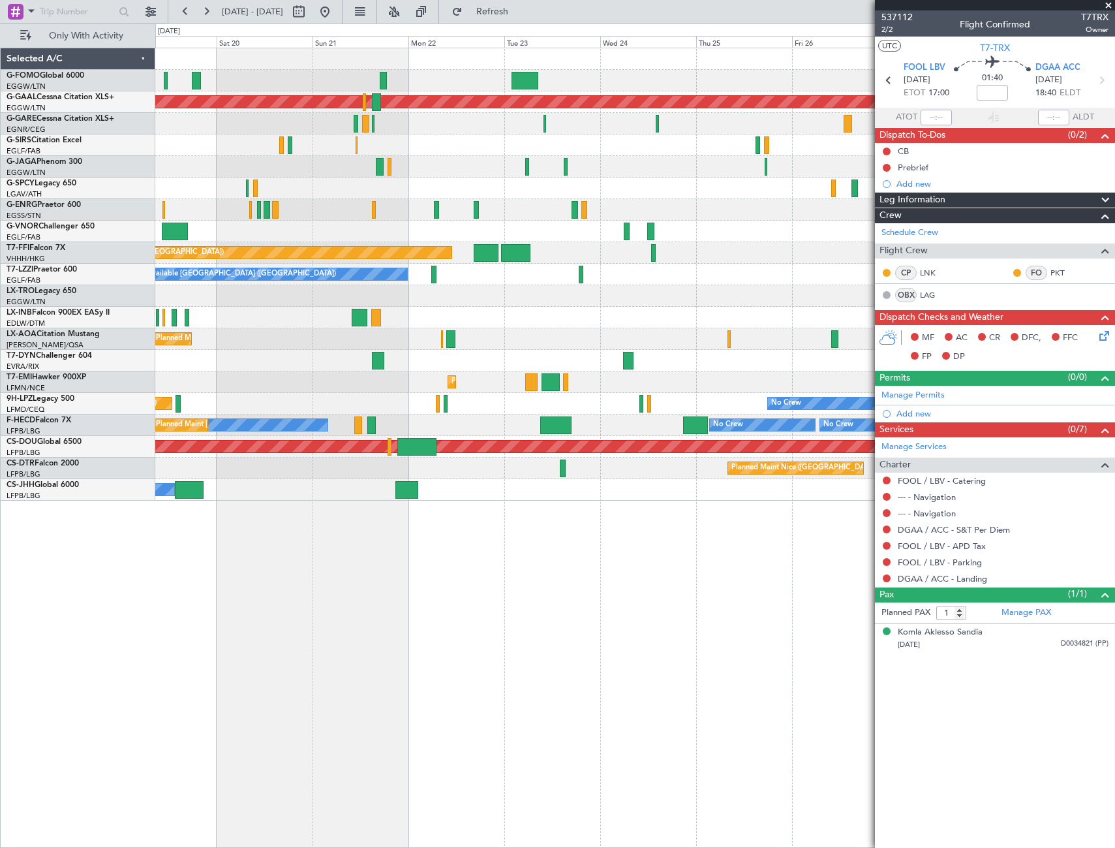
click at [405, 349] on div "Planned Maint Nice ([GEOGRAPHIC_DATA])" at bounding box center [634, 339] width 959 height 22
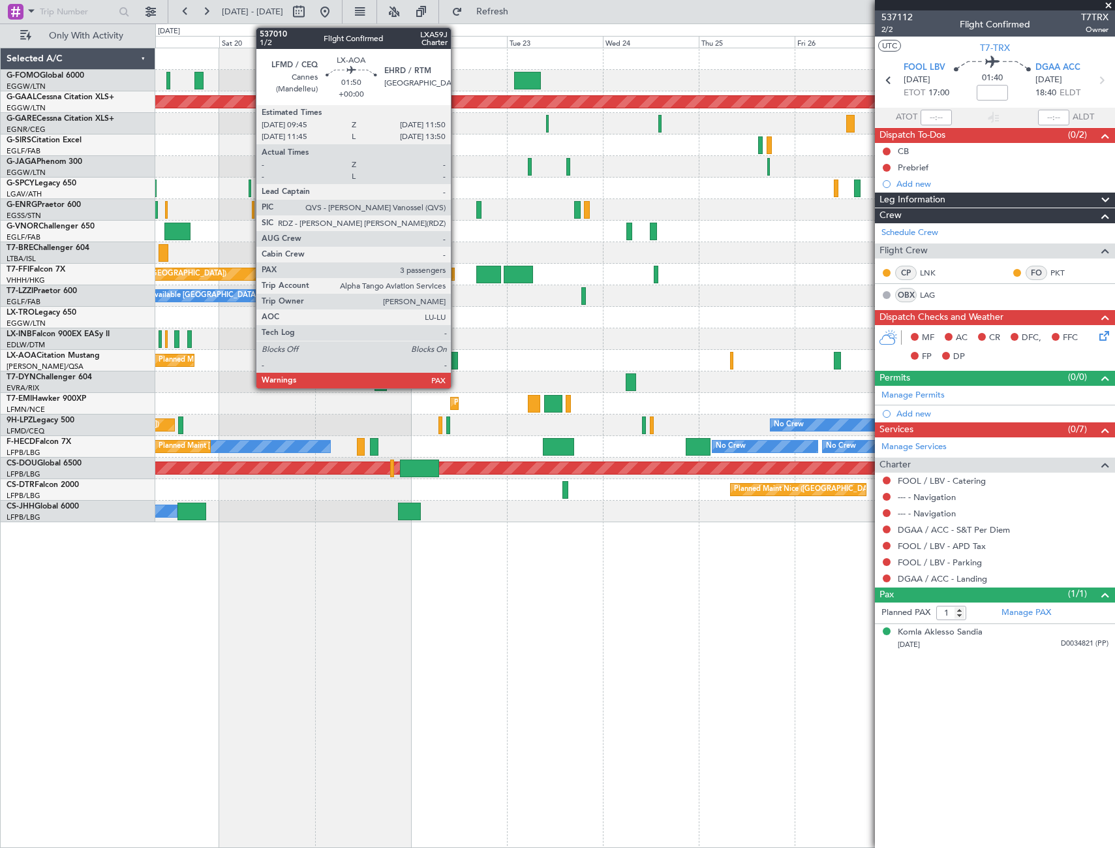
click at [457, 361] on div at bounding box center [453, 361] width 8 height 18
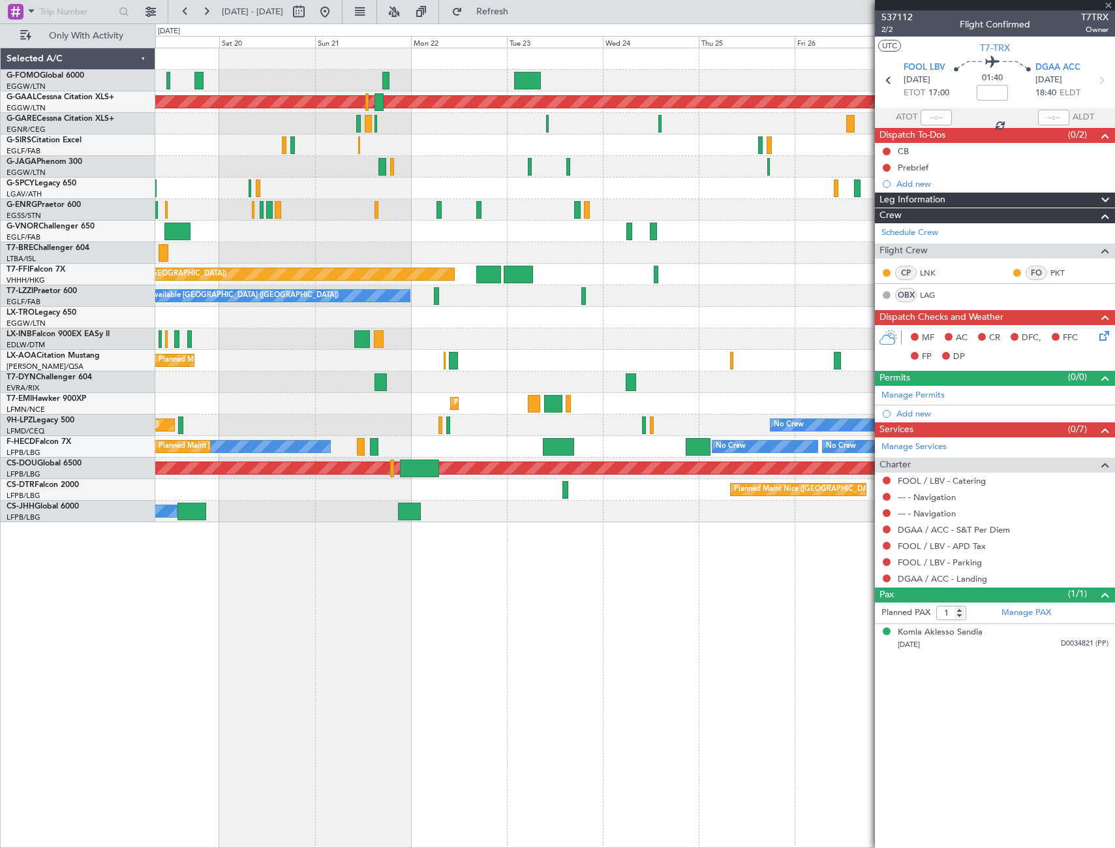
type input "3"
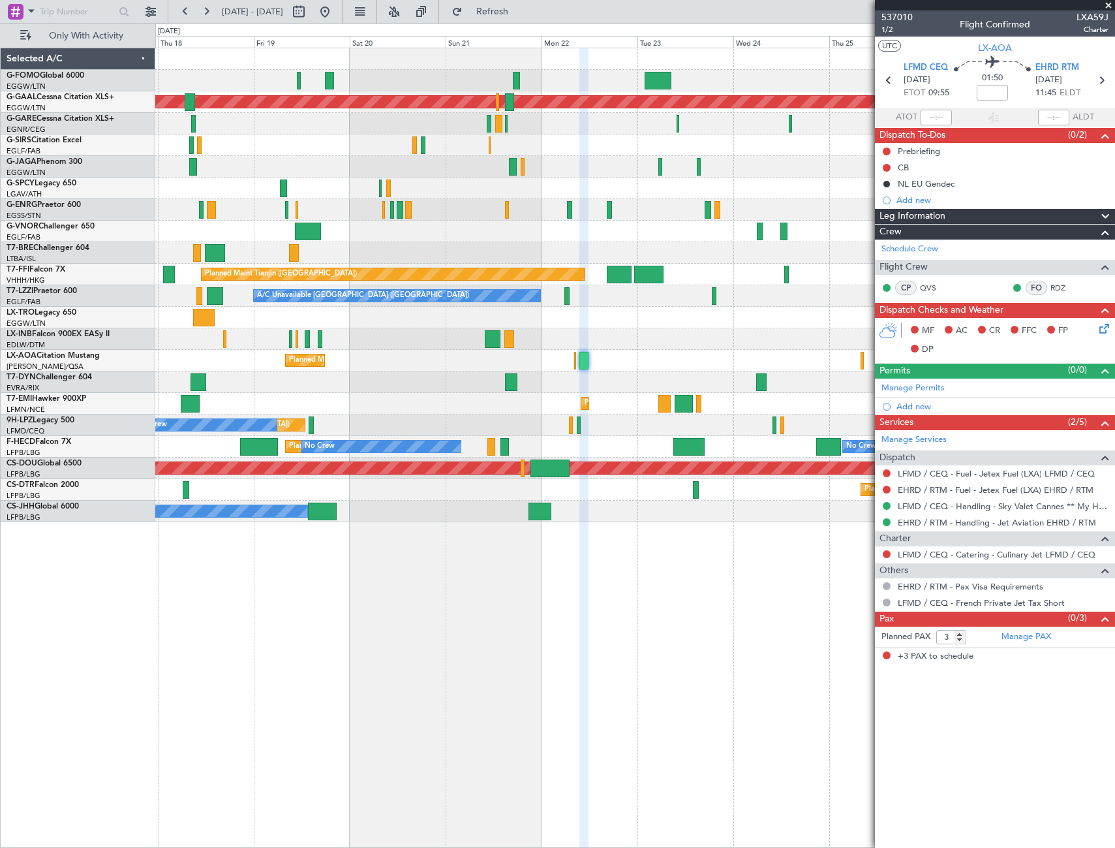
click at [456, 557] on div "Planned Maint Dusseldorf Planned Maint Tianjin (Binhai) A/C Unavailable London …" at bounding box center [635, 448] width 960 height 800
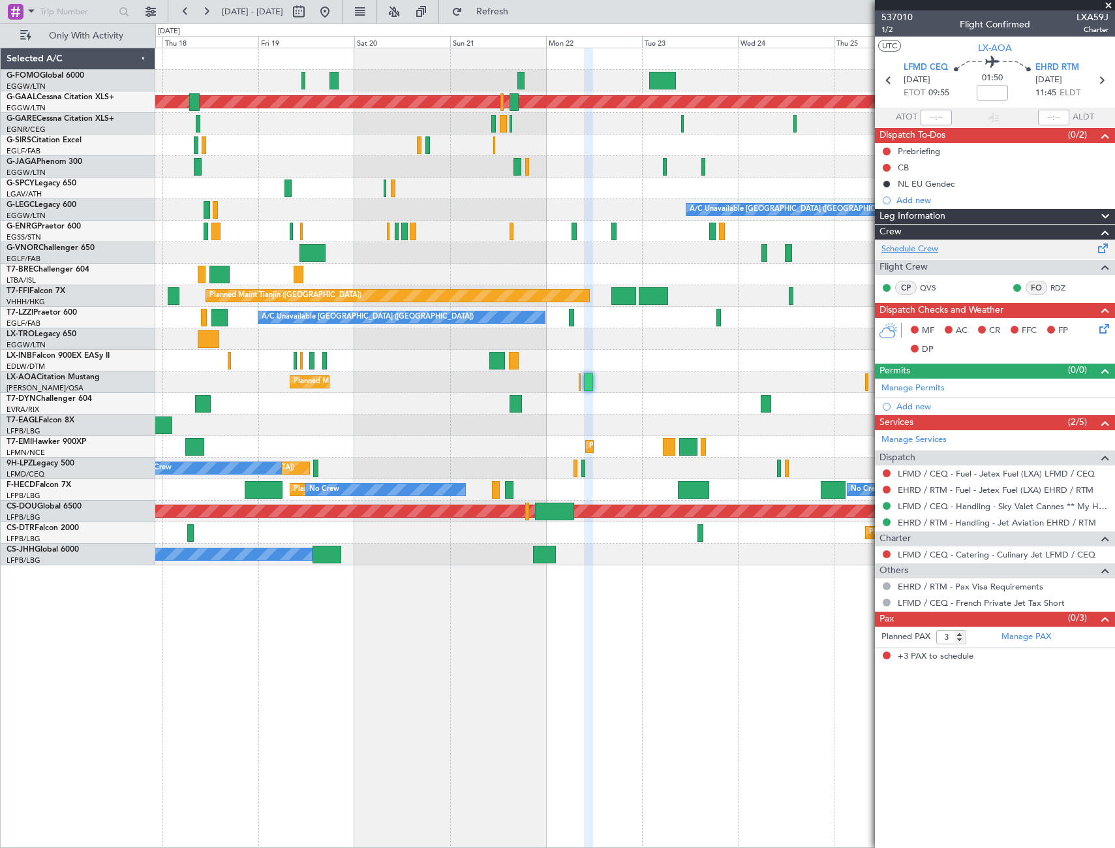
click at [920, 249] on link "Schedule Crew" at bounding box center [910, 249] width 57 height 13
click at [785, 614] on div "Planned Maint Dusseldorf A/C Unavailable London (Luton) Planned Maint Tianjin (…" at bounding box center [635, 448] width 960 height 800
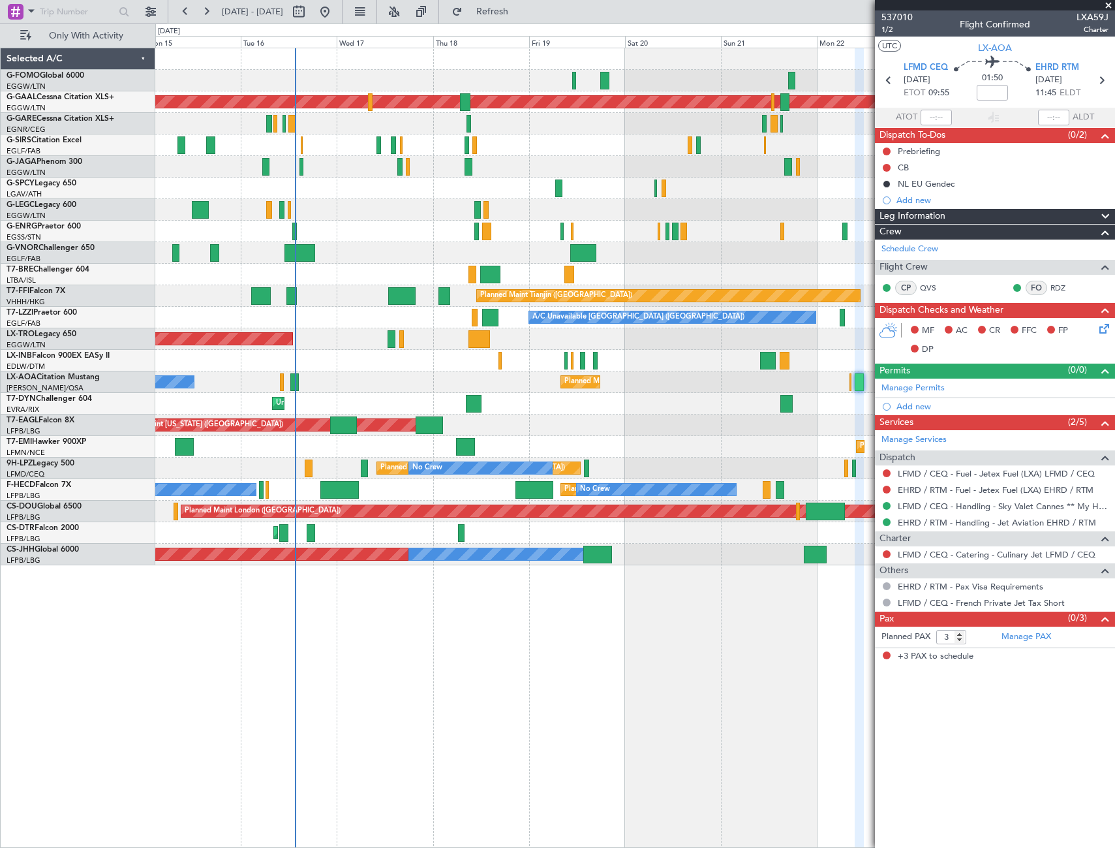
click at [405, 654] on div "Planned Maint Dusseldorf Planned Maint London (Farnborough) A/C Unavailable Lon…" at bounding box center [635, 448] width 960 height 800
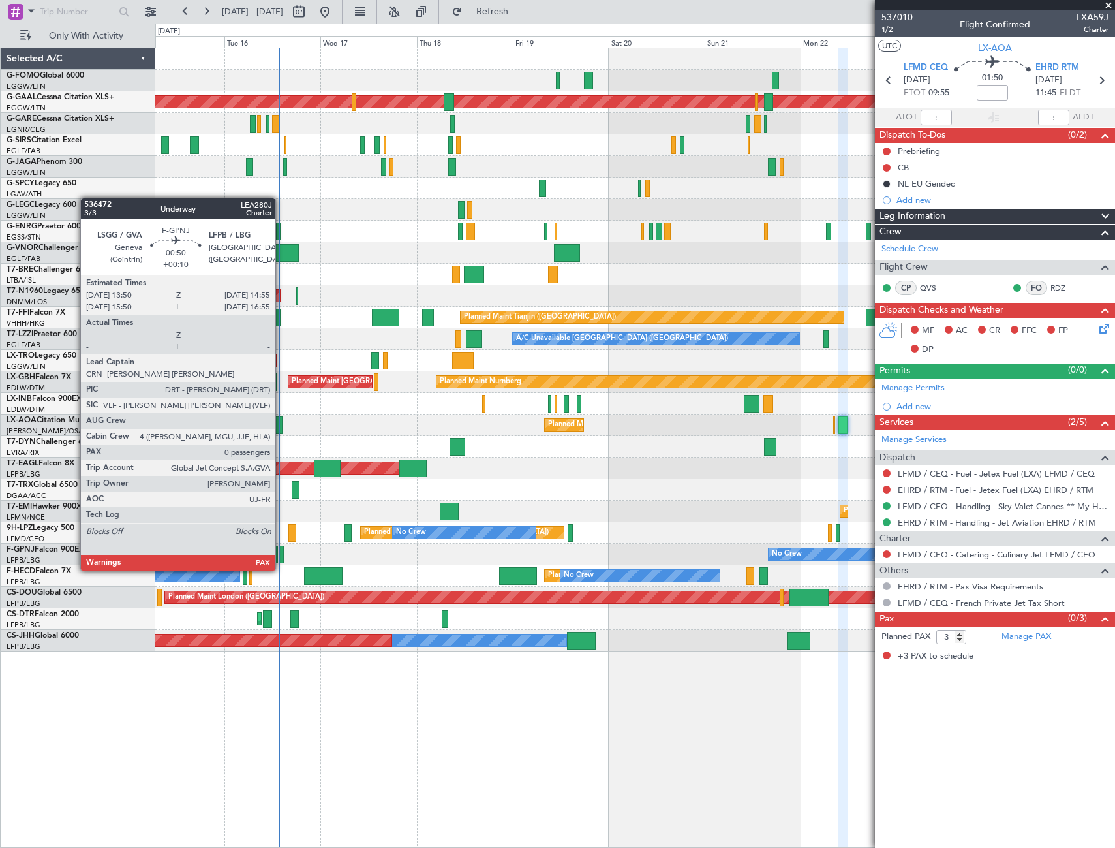
click at [281, 557] on div at bounding box center [281, 554] width 5 height 18
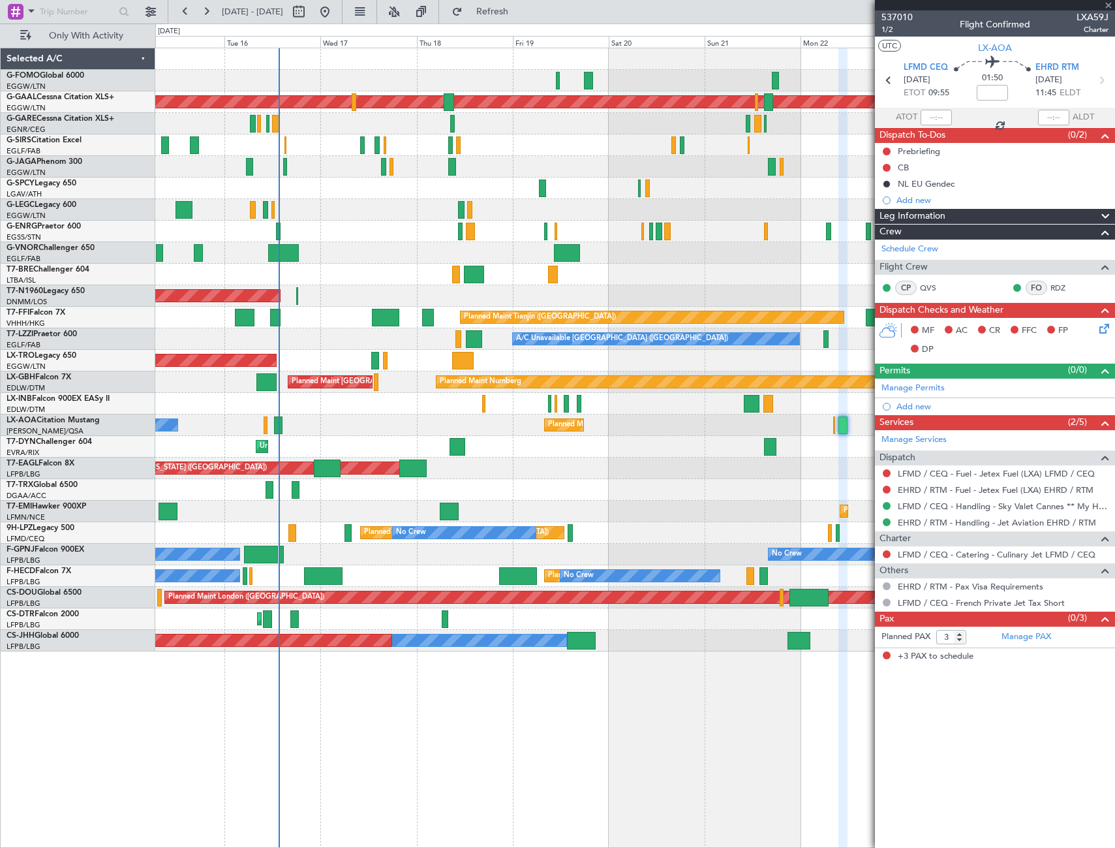
type input "+00:10"
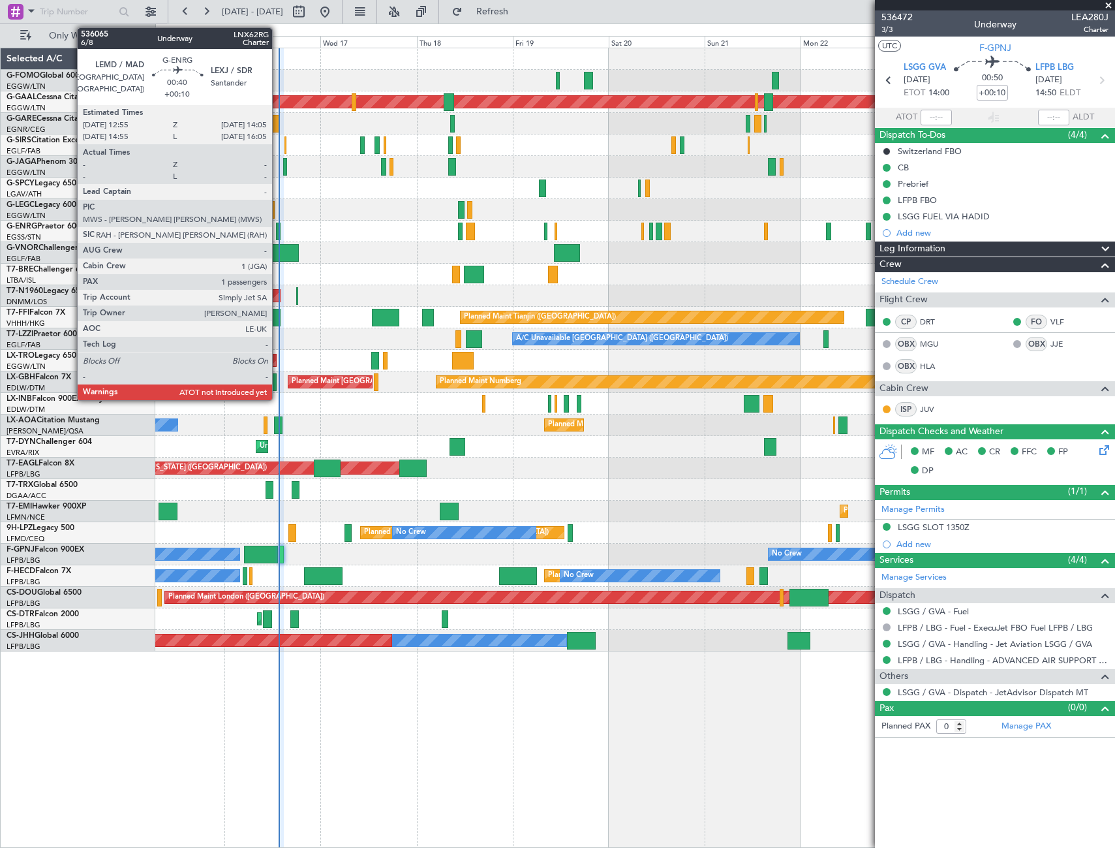
click at [278, 236] on div at bounding box center [278, 232] width 5 height 18
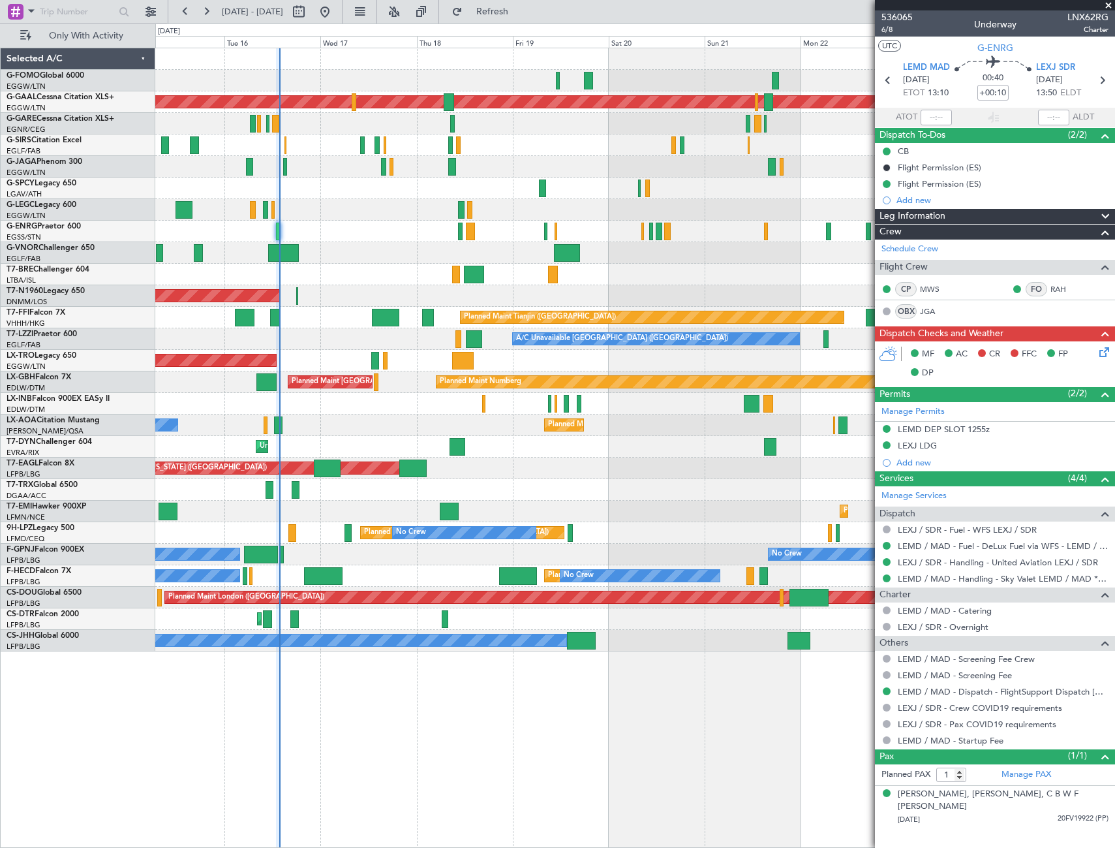
click at [448, 720] on div "Planned Maint Dusseldorf A/C Unavailable London (Luton) Planned Maint London (L…" at bounding box center [635, 448] width 960 height 800
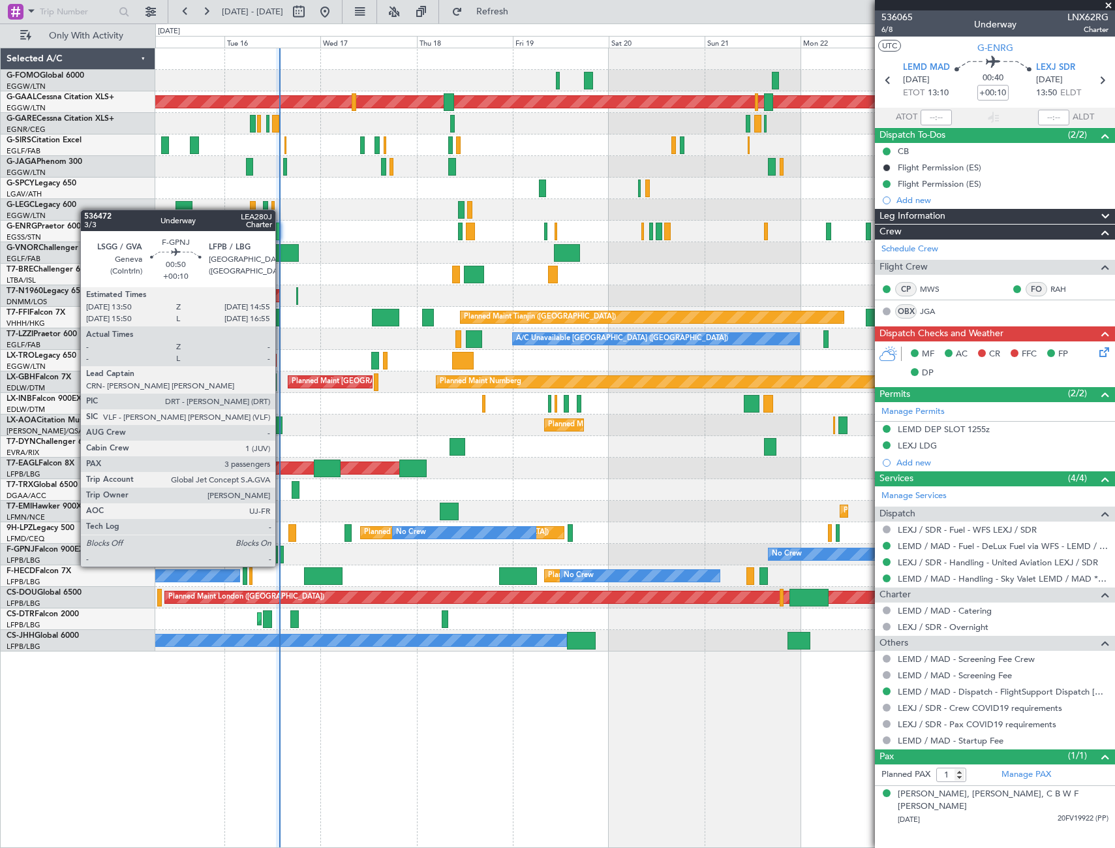
click at [281, 553] on div at bounding box center [281, 554] width 5 height 18
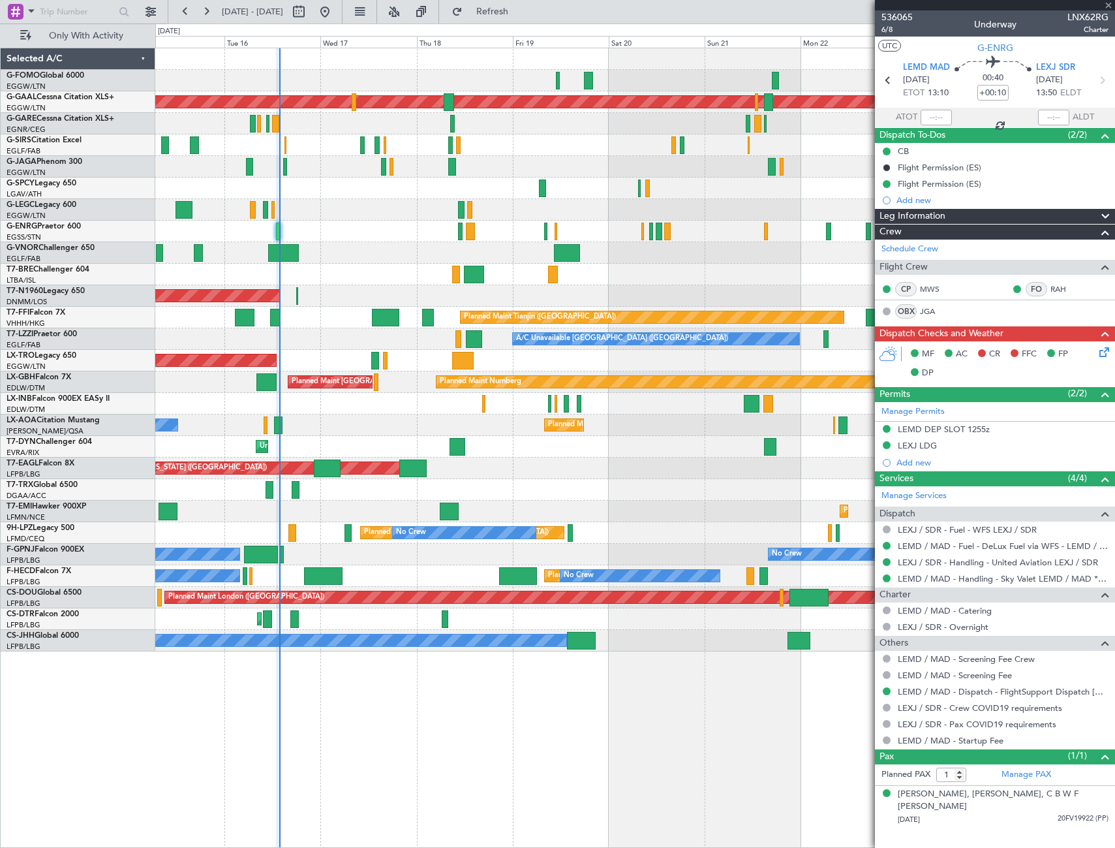
type input "3"
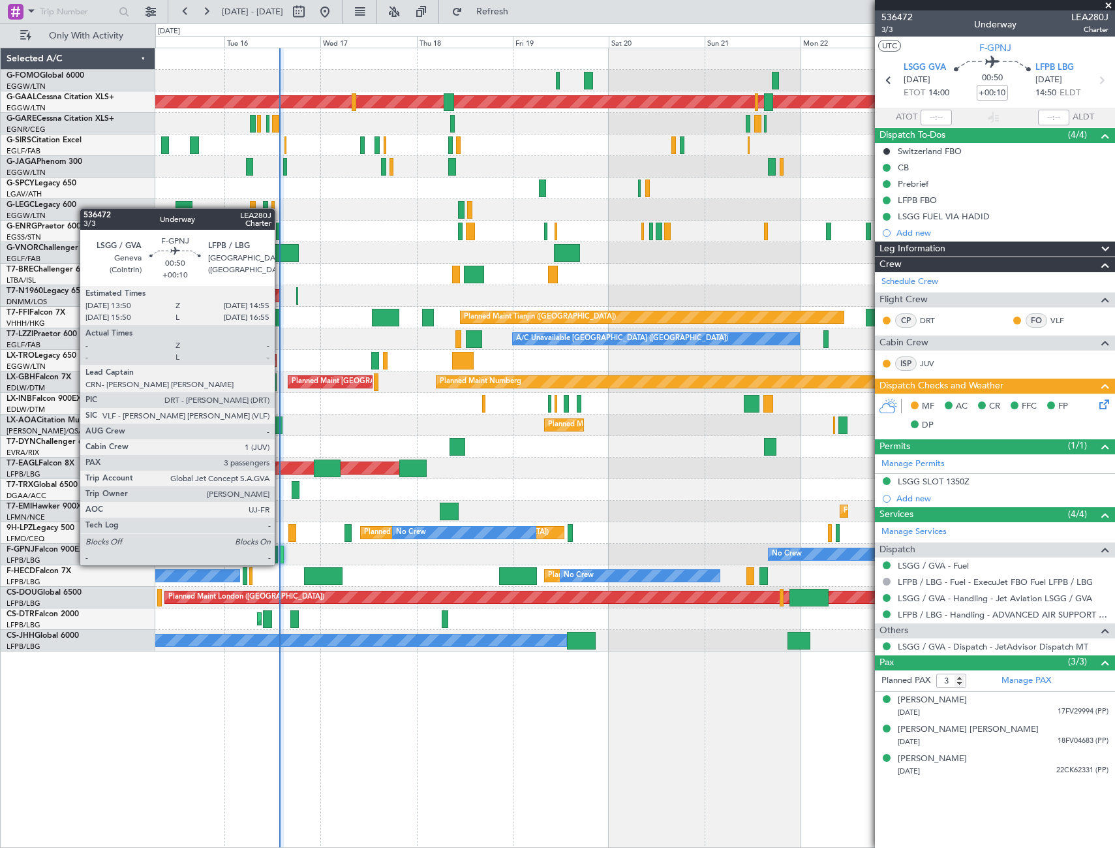
click at [281, 552] on div at bounding box center [281, 554] width 5 height 18
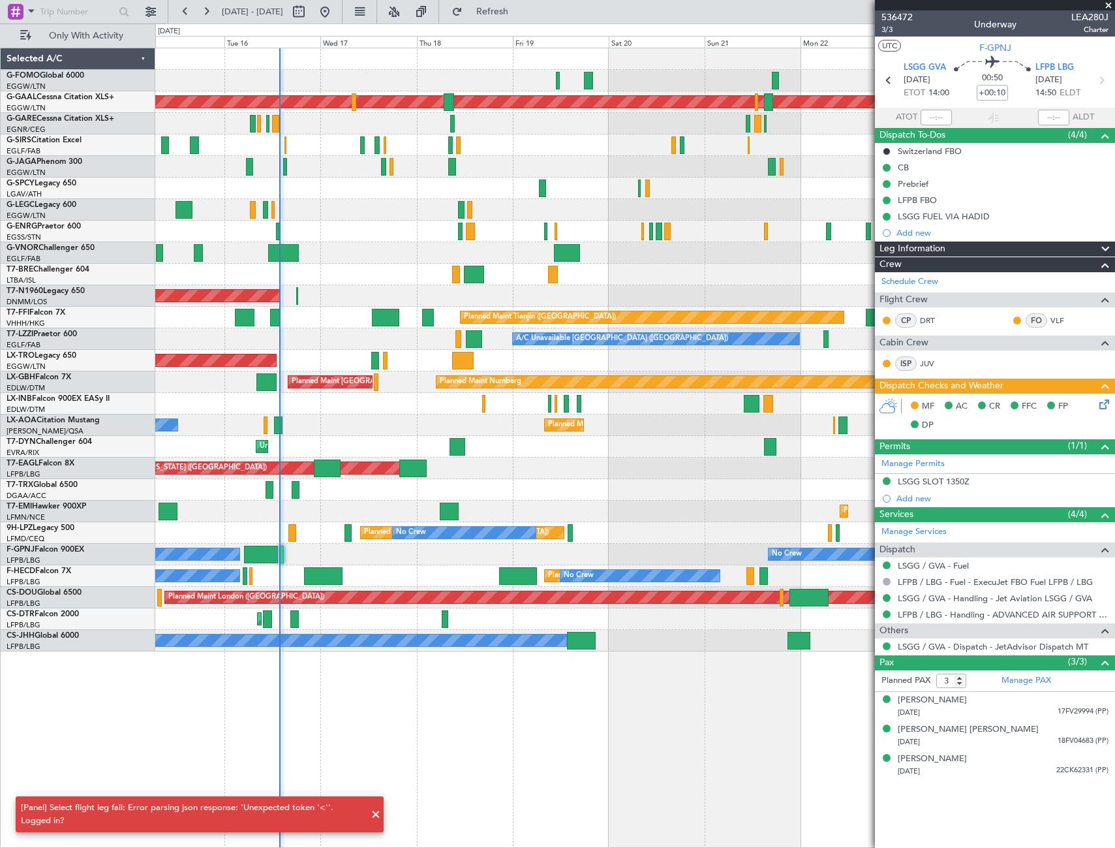
click at [283, 557] on div at bounding box center [281, 554] width 5 height 18
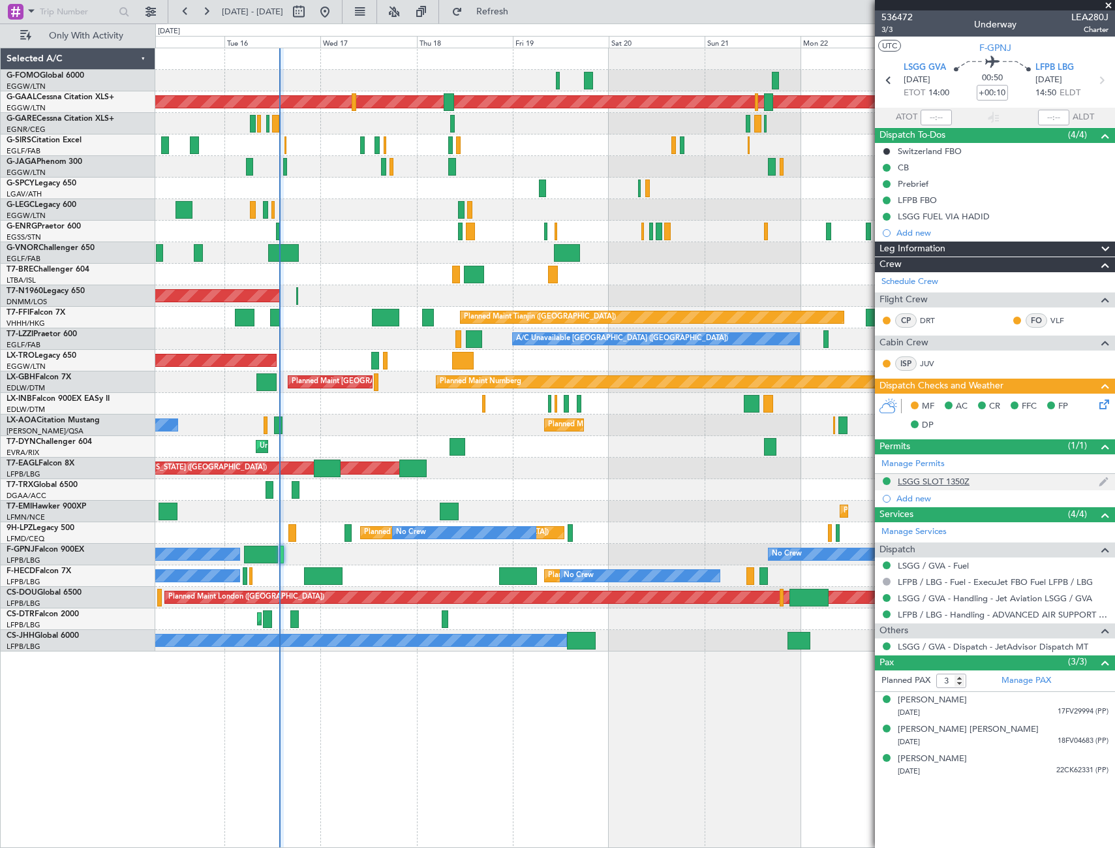
click at [948, 480] on div "LSGG SLOT 1350Z" at bounding box center [934, 481] width 72 height 11
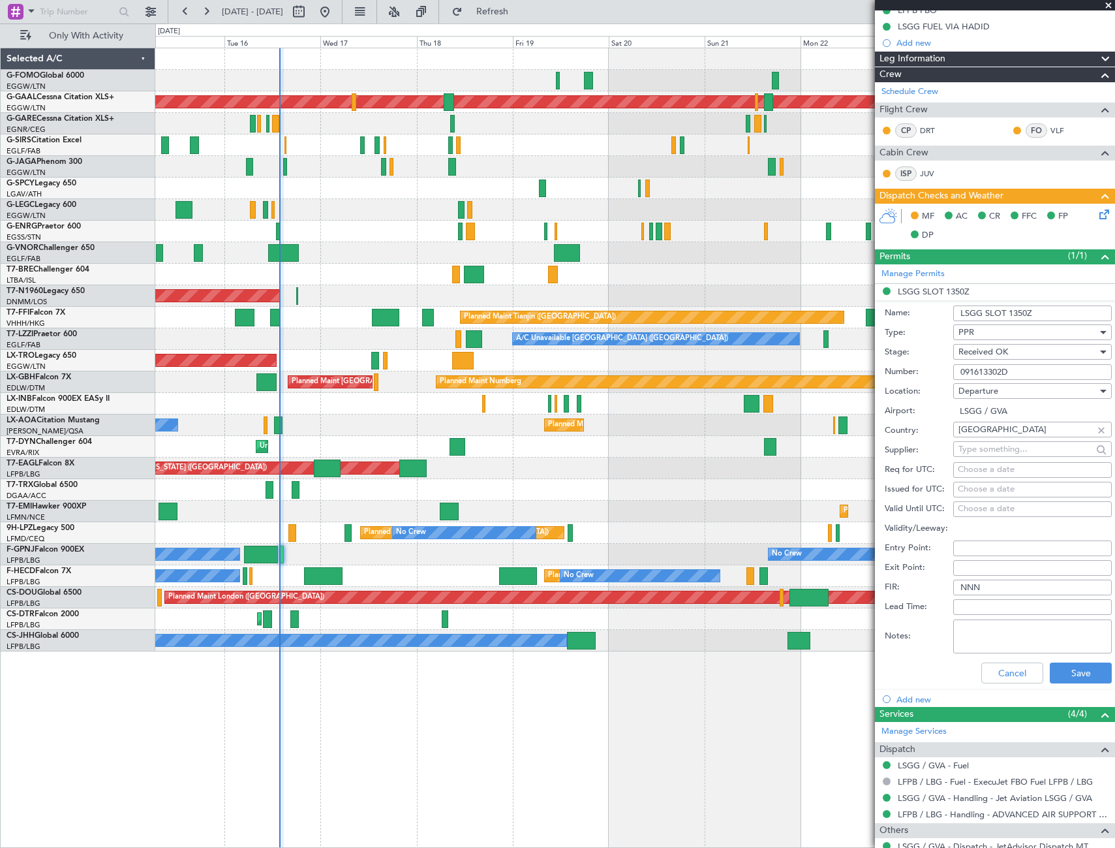
scroll to position [196, 0]
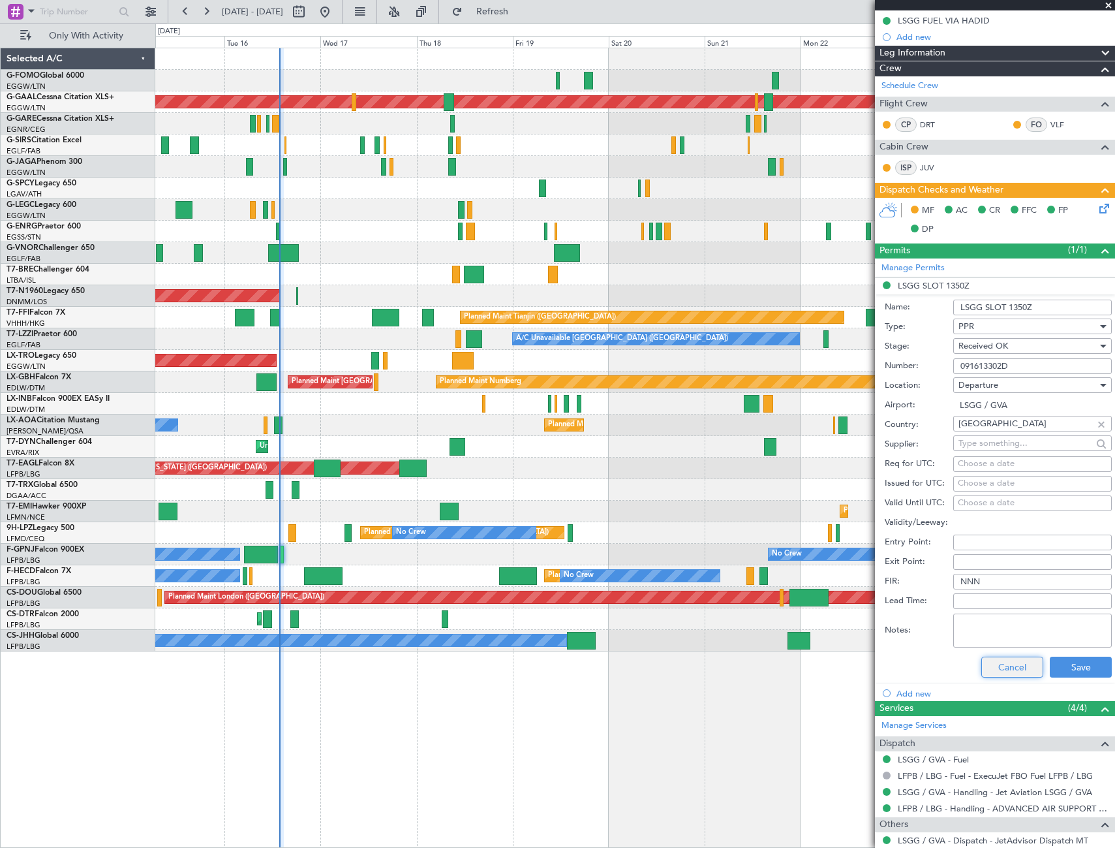
click at [1015, 666] on button "Cancel" at bounding box center [1012, 666] width 62 height 21
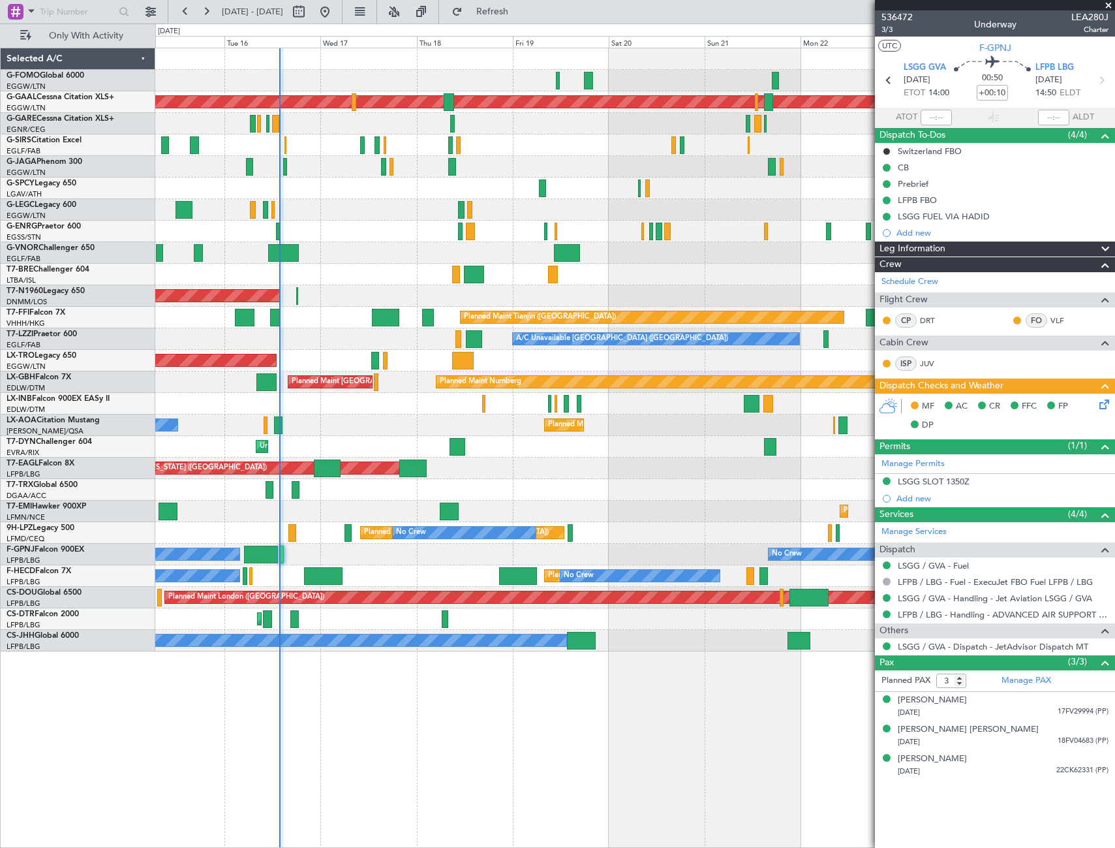
scroll to position [0, 0]
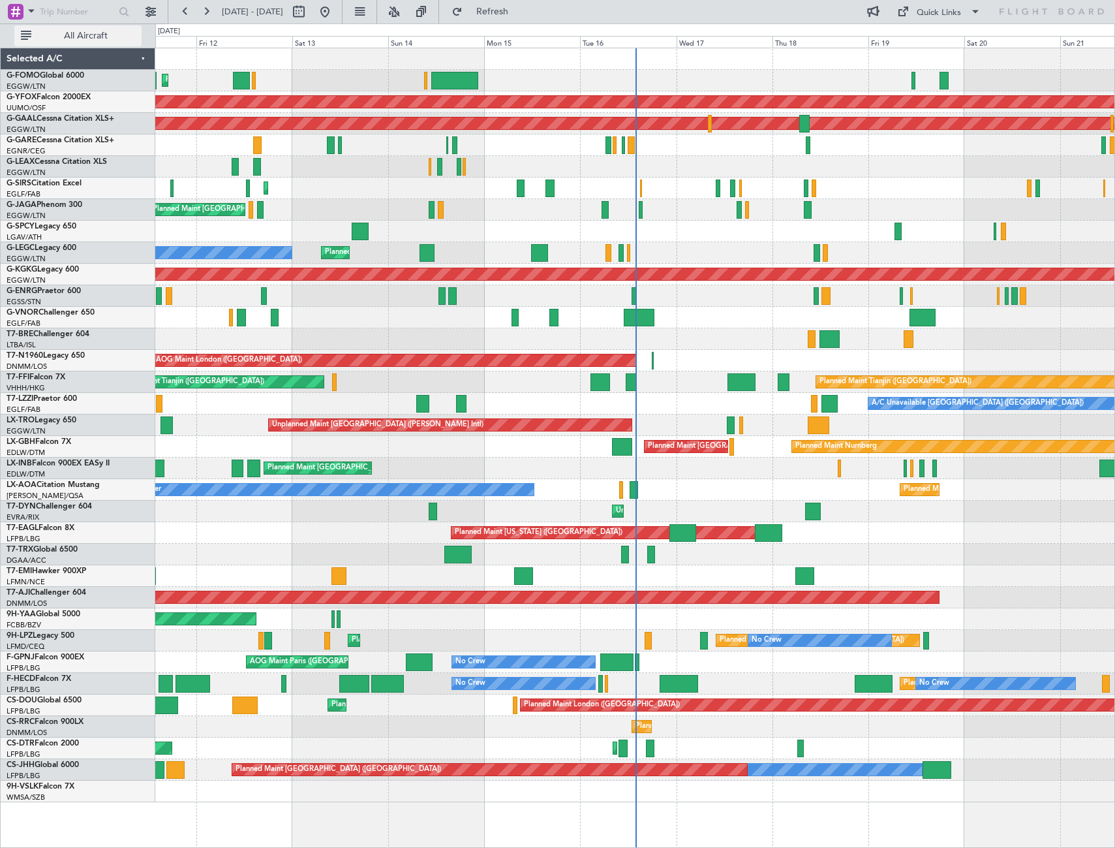
click at [75, 31] on span "All Aircraft" at bounding box center [86, 35] width 104 height 9
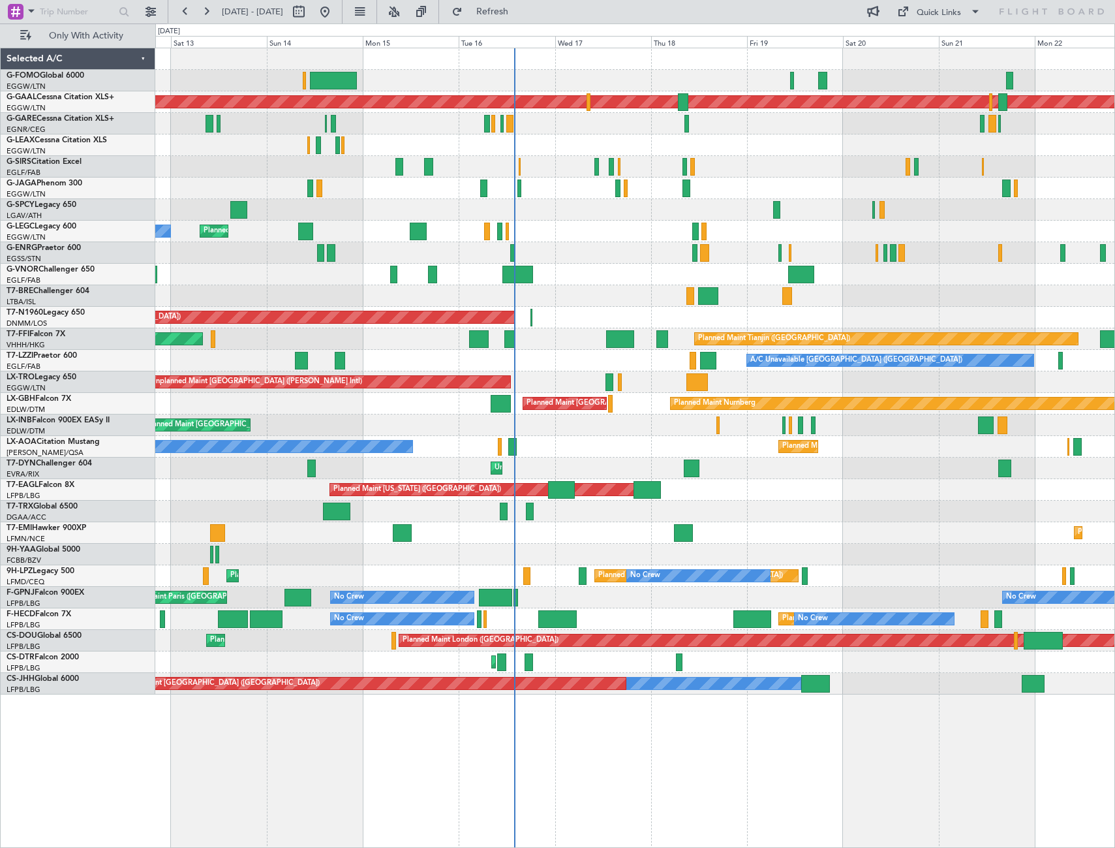
click at [529, 333] on div "Planned Maint [GEOGRAPHIC_DATA] ([GEOGRAPHIC_DATA]) Planned [GEOGRAPHIC_DATA] P…" at bounding box center [634, 371] width 959 height 646
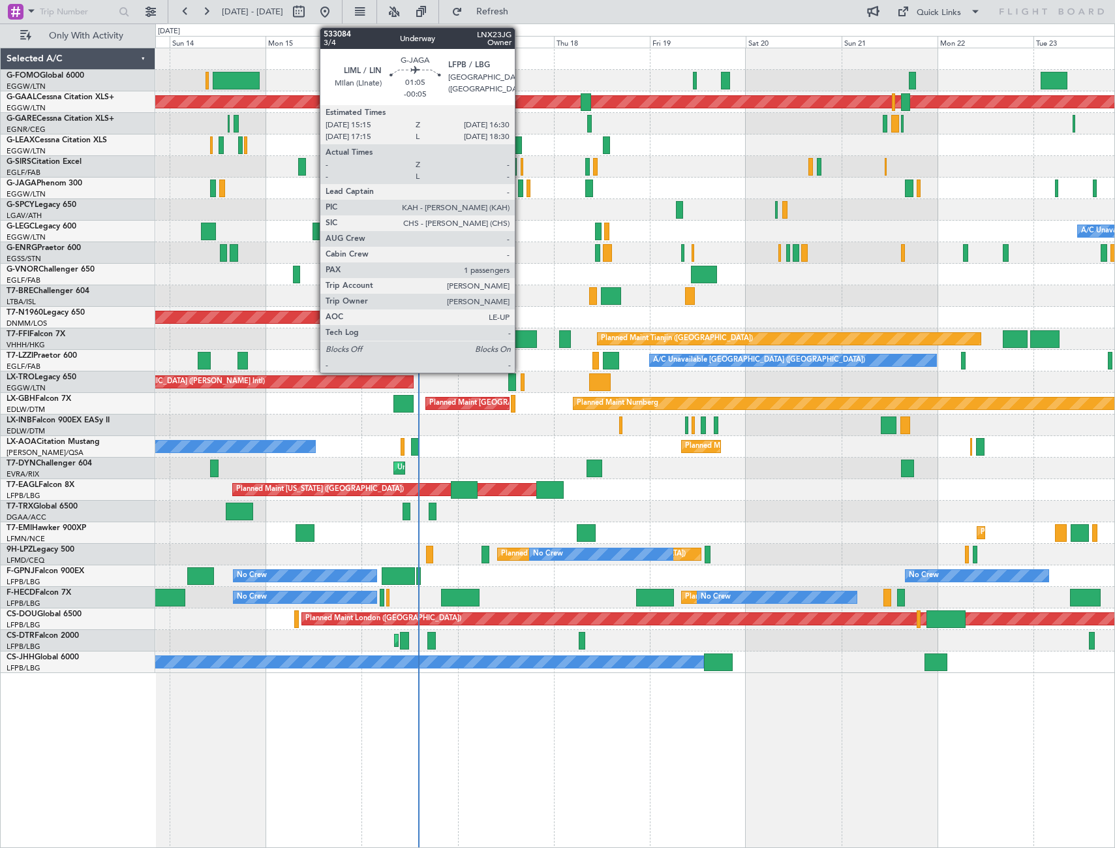
click at [521, 191] on div at bounding box center [520, 188] width 5 height 18
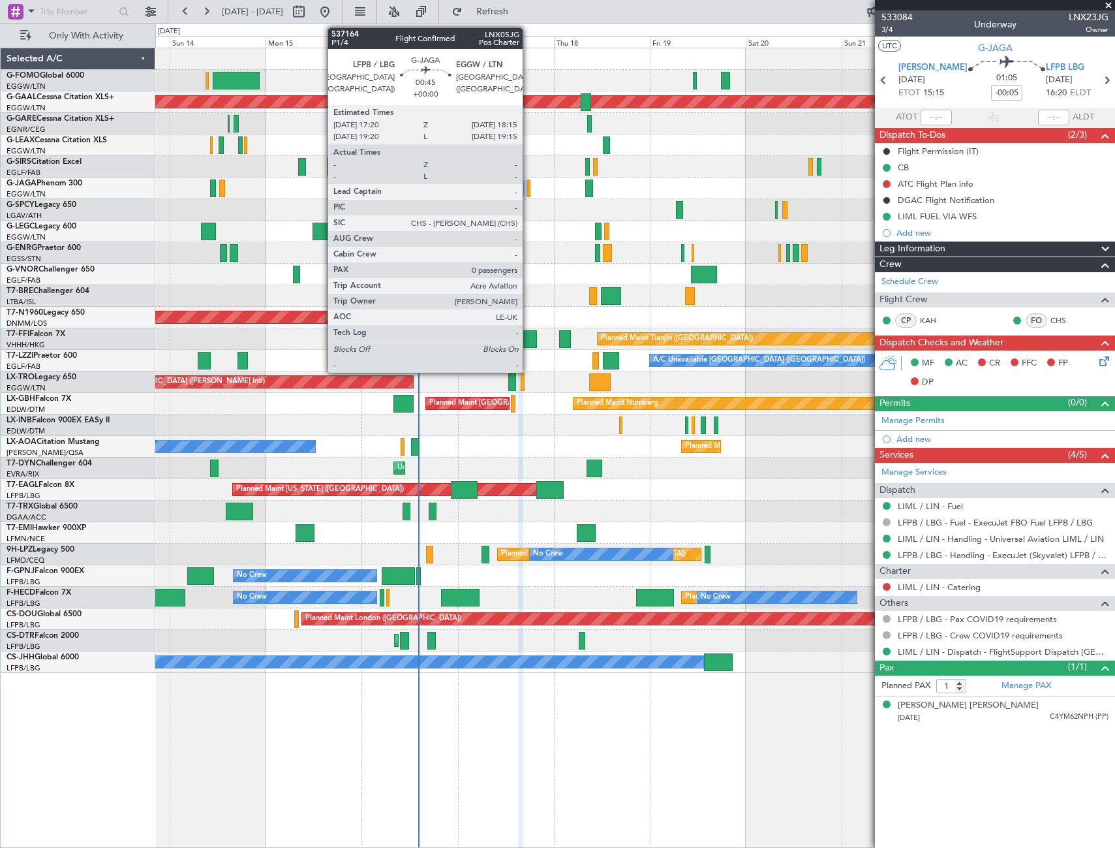
click at [529, 186] on div at bounding box center [529, 188] width 4 height 18
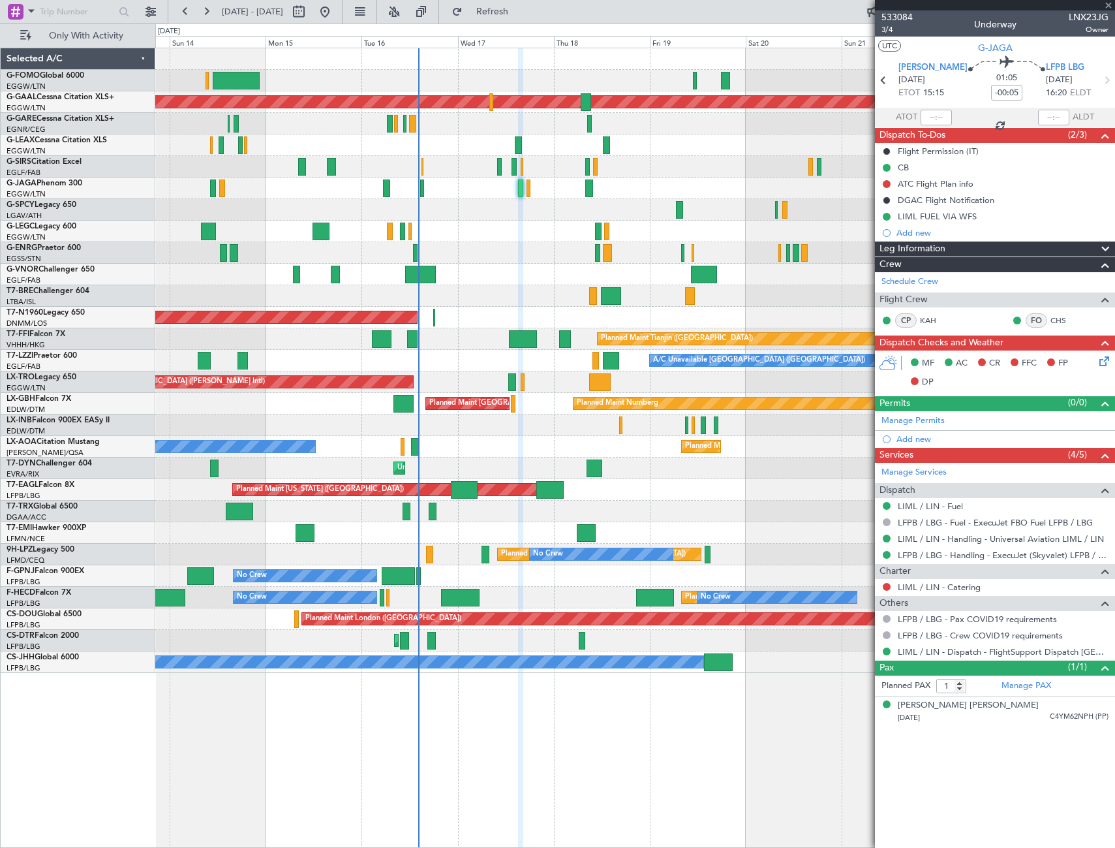
type input "0"
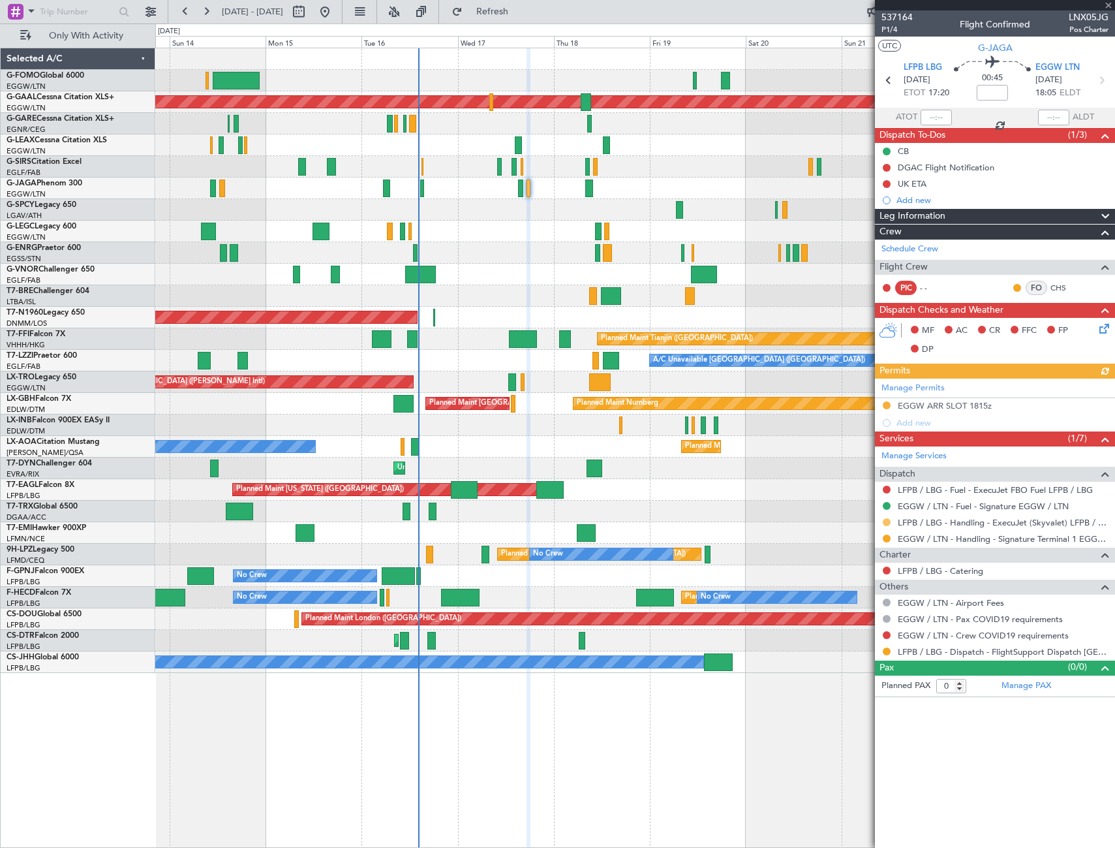
click at [883, 519] on button at bounding box center [887, 522] width 8 height 8
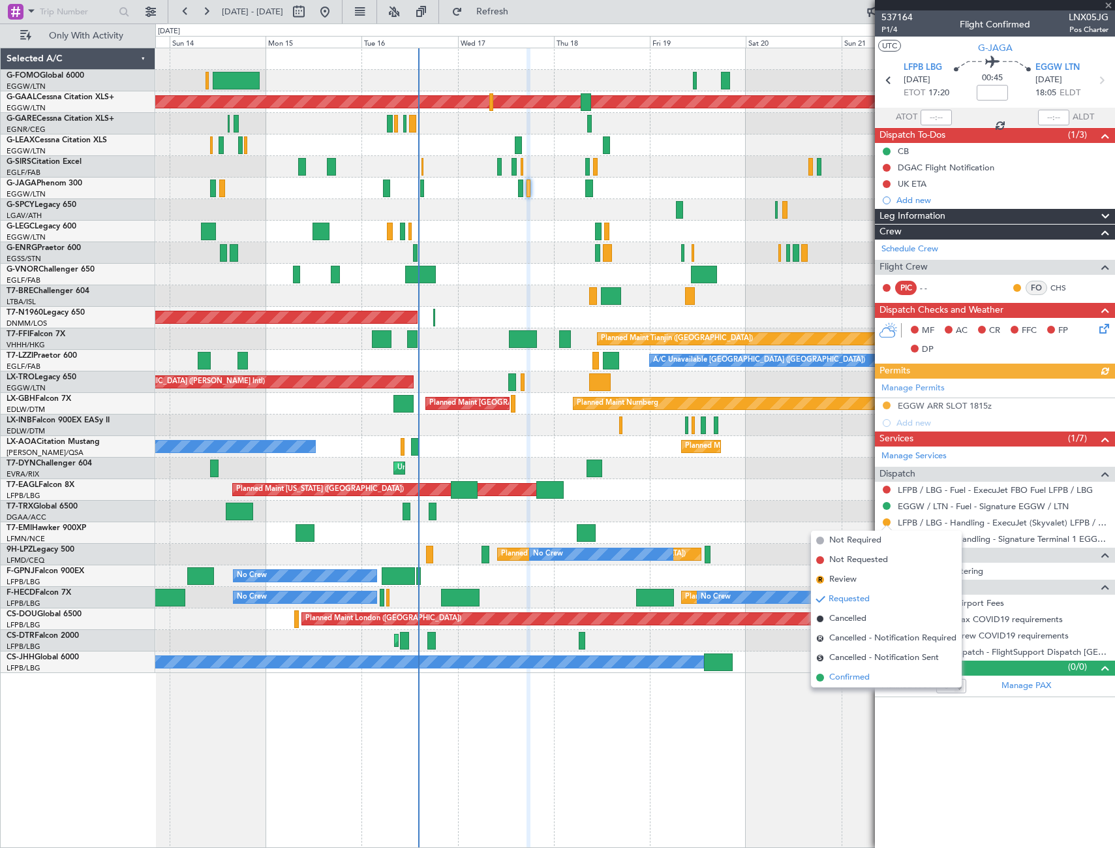
click at [857, 683] on span "Confirmed" at bounding box center [849, 677] width 40 height 13
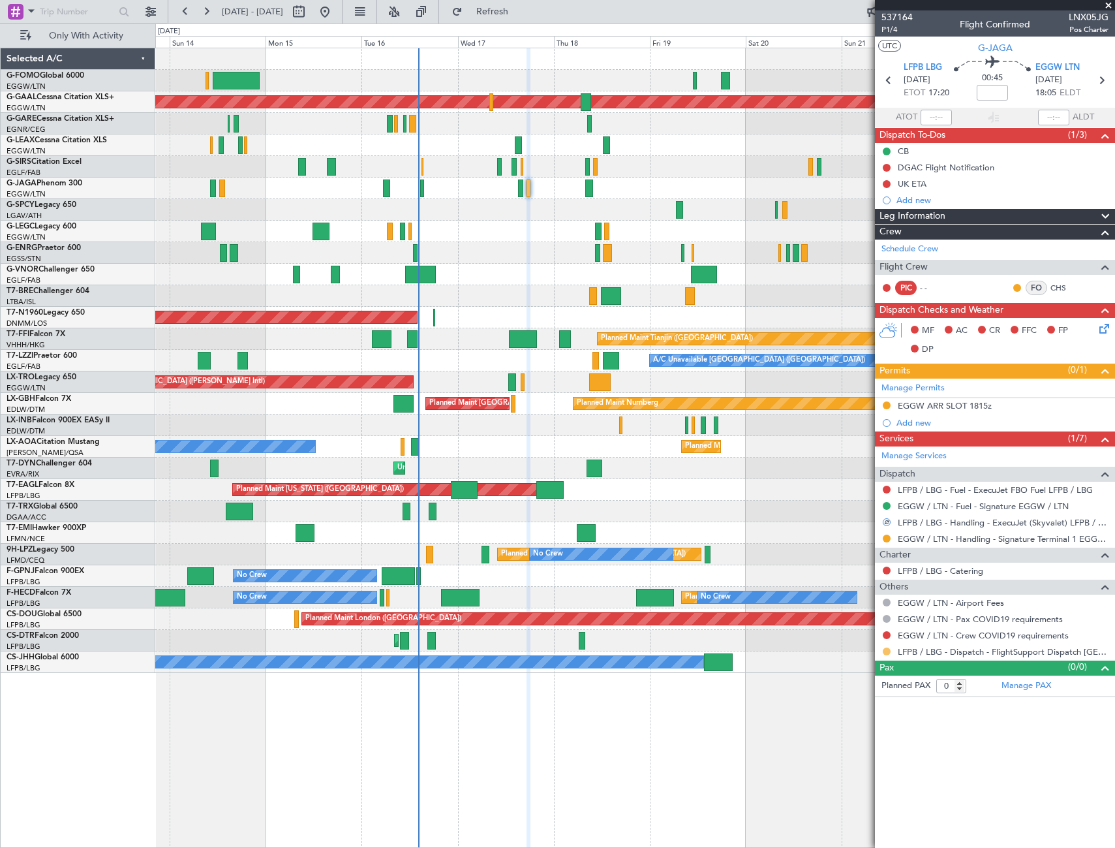
click at [887, 651] on button at bounding box center [887, 651] width 8 height 8
click at [831, 805] on span "Confirmed" at bounding box center [849, 806] width 40 height 13
click at [885, 632] on button at bounding box center [887, 635] width 8 height 8
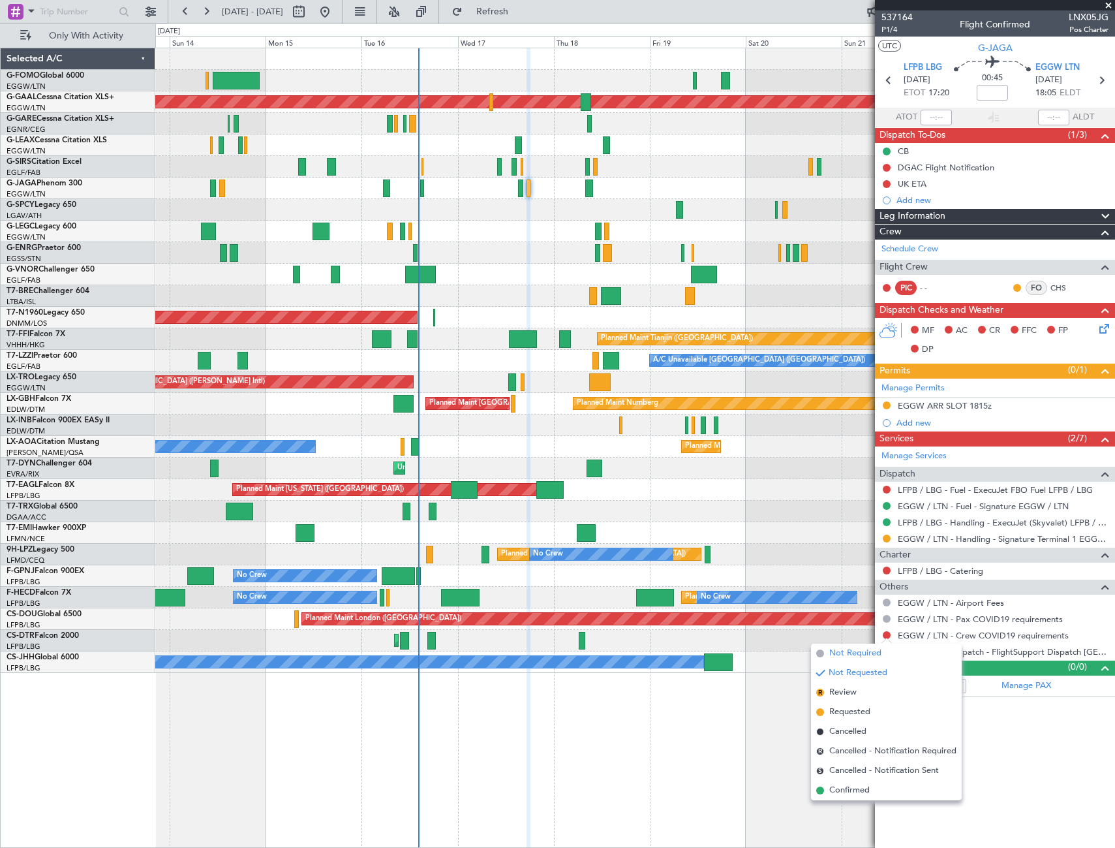
click at [861, 654] on span "Not Required" at bounding box center [855, 653] width 52 height 13
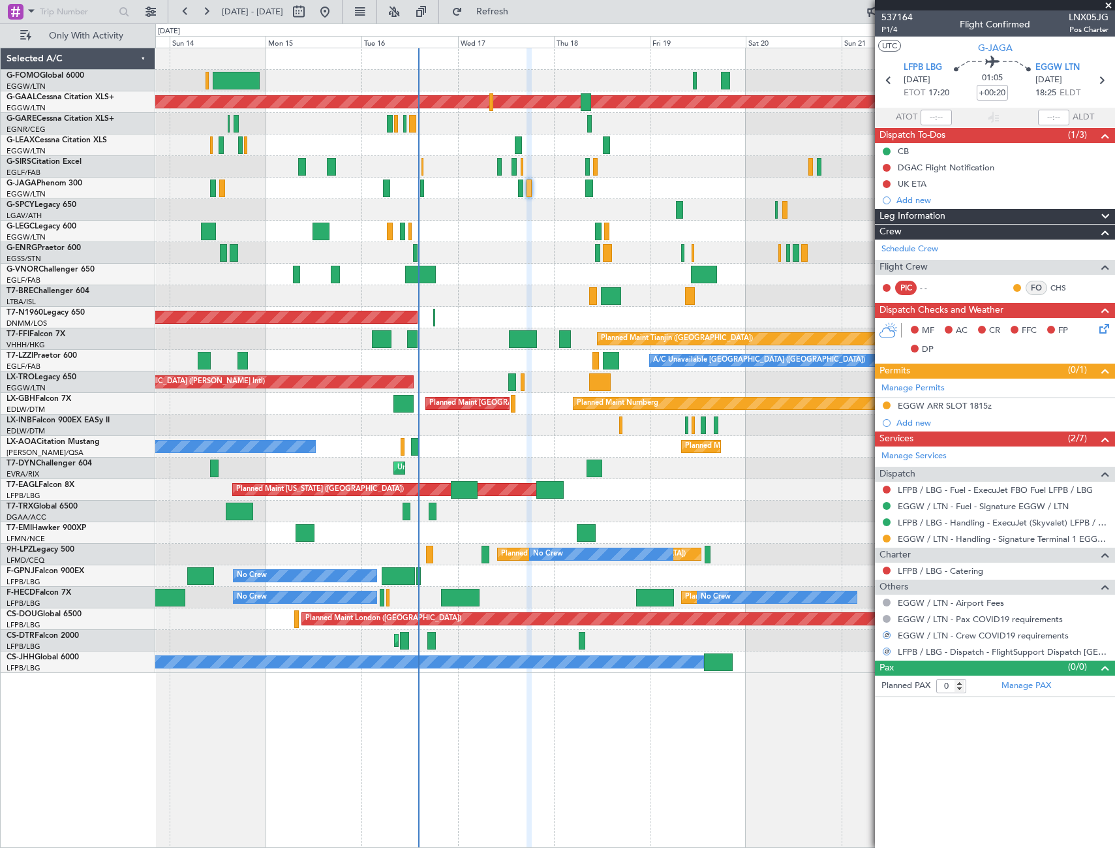
click at [1098, 330] on icon at bounding box center [1102, 326] width 10 height 10
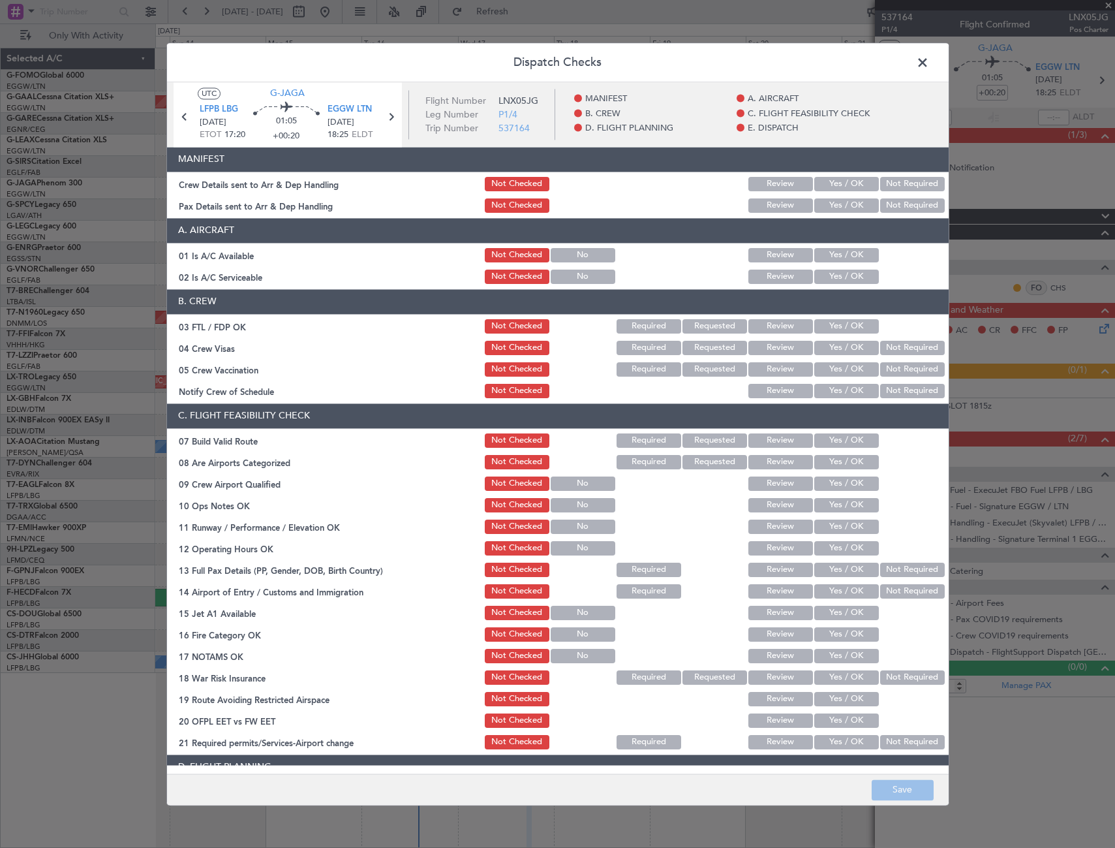
click at [835, 251] on button "Yes / OK" at bounding box center [846, 255] width 65 height 14
click at [837, 277] on button "Yes / OK" at bounding box center [846, 276] width 65 height 14
click at [908, 790] on button "Save" at bounding box center [903, 789] width 62 height 21
click at [929, 61] on span at bounding box center [929, 66] width 0 height 26
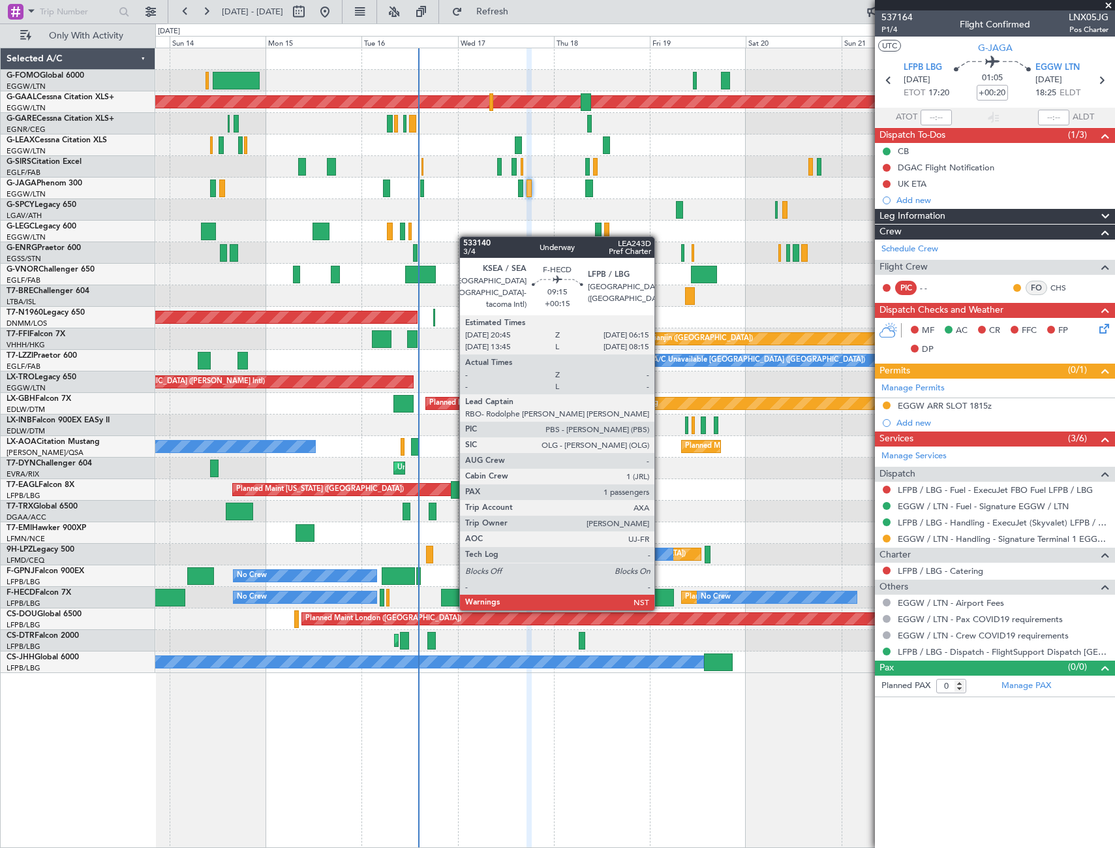
click at [660, 596] on div at bounding box center [655, 598] width 38 height 18
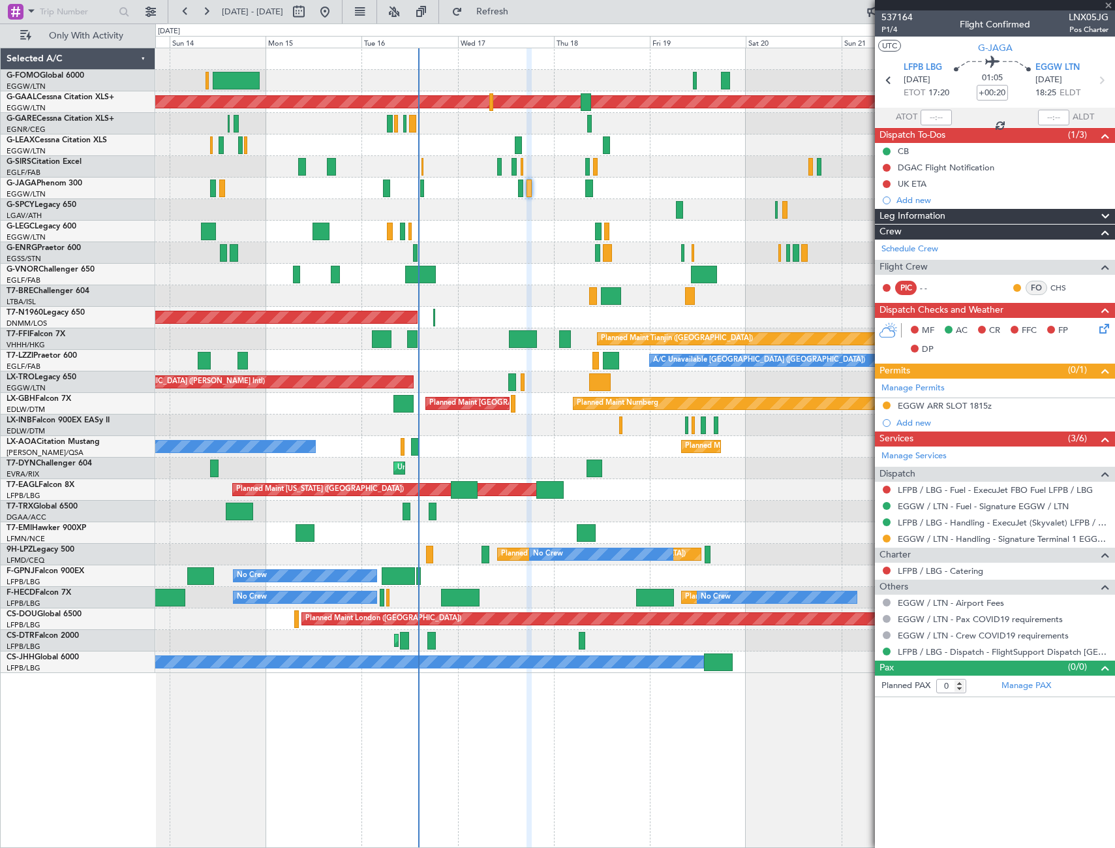
type input "+00:15"
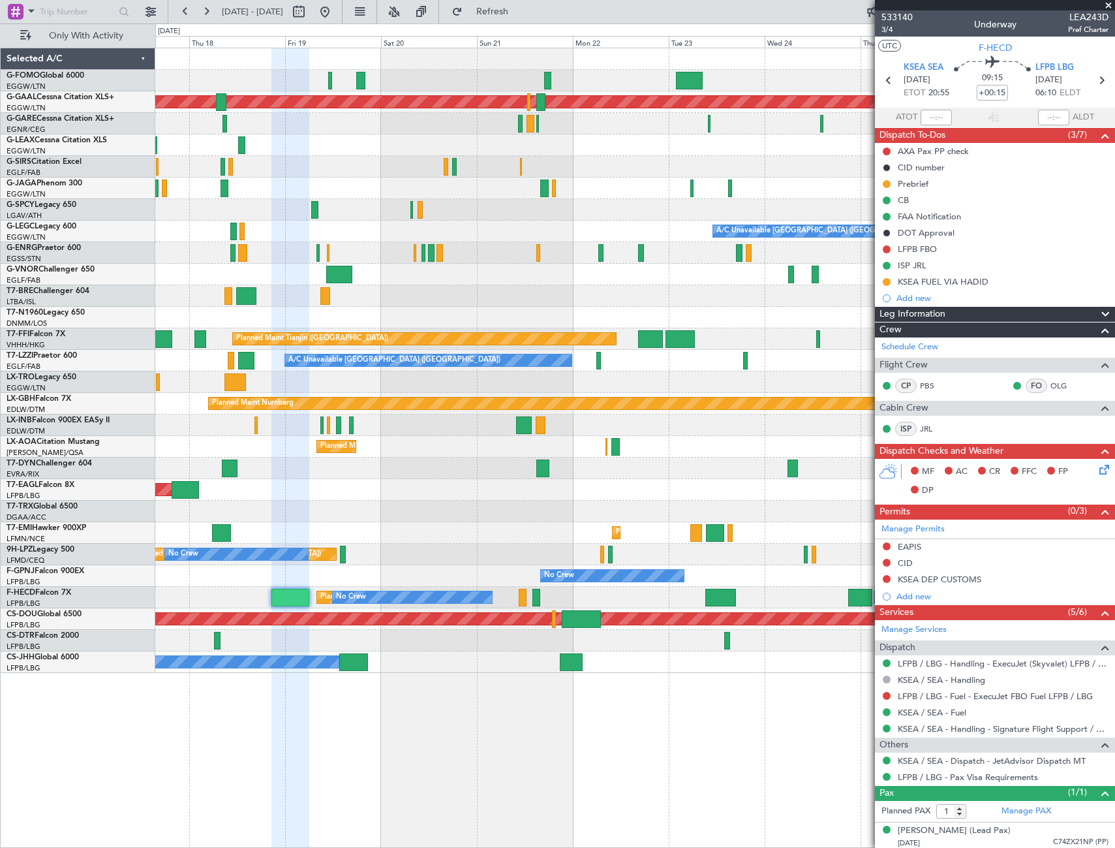
click at [283, 767] on div "Planned Maint Dusseldorf A/C Unavailable [GEOGRAPHIC_DATA] ([GEOGRAPHIC_DATA]) …" at bounding box center [635, 448] width 960 height 800
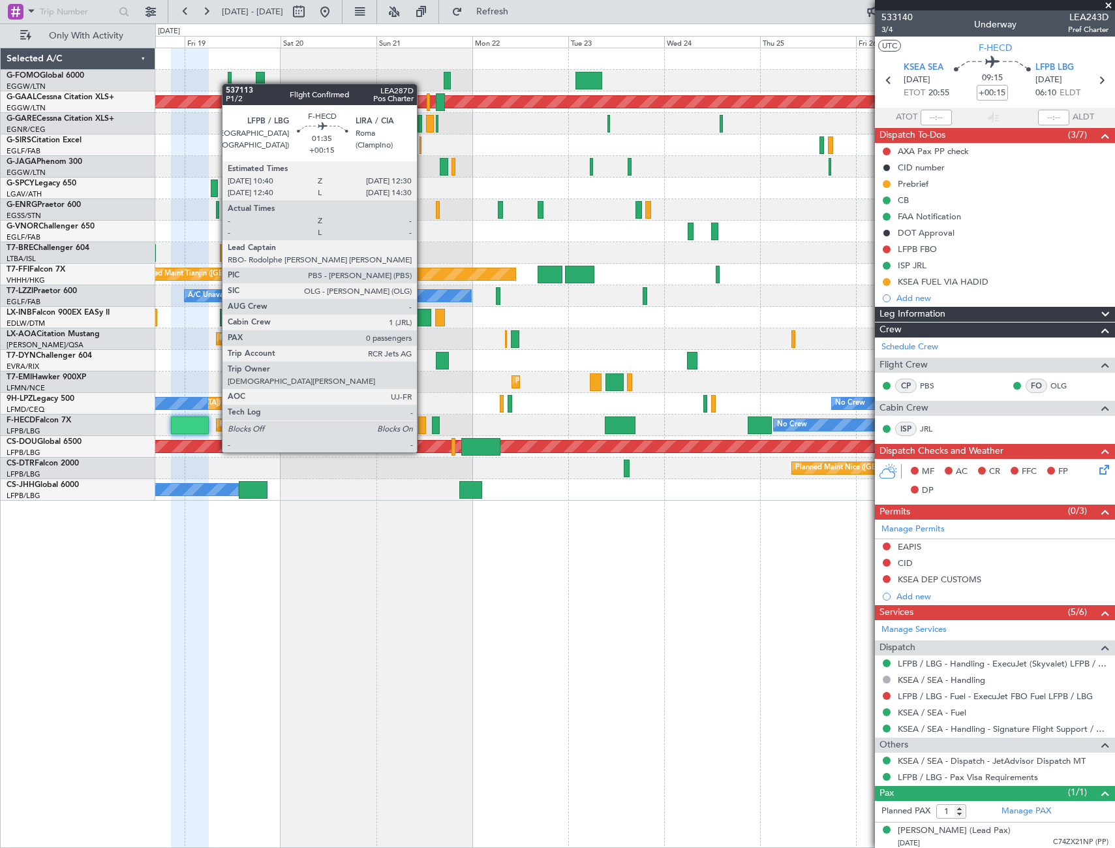
click at [423, 427] on div at bounding box center [422, 425] width 8 height 18
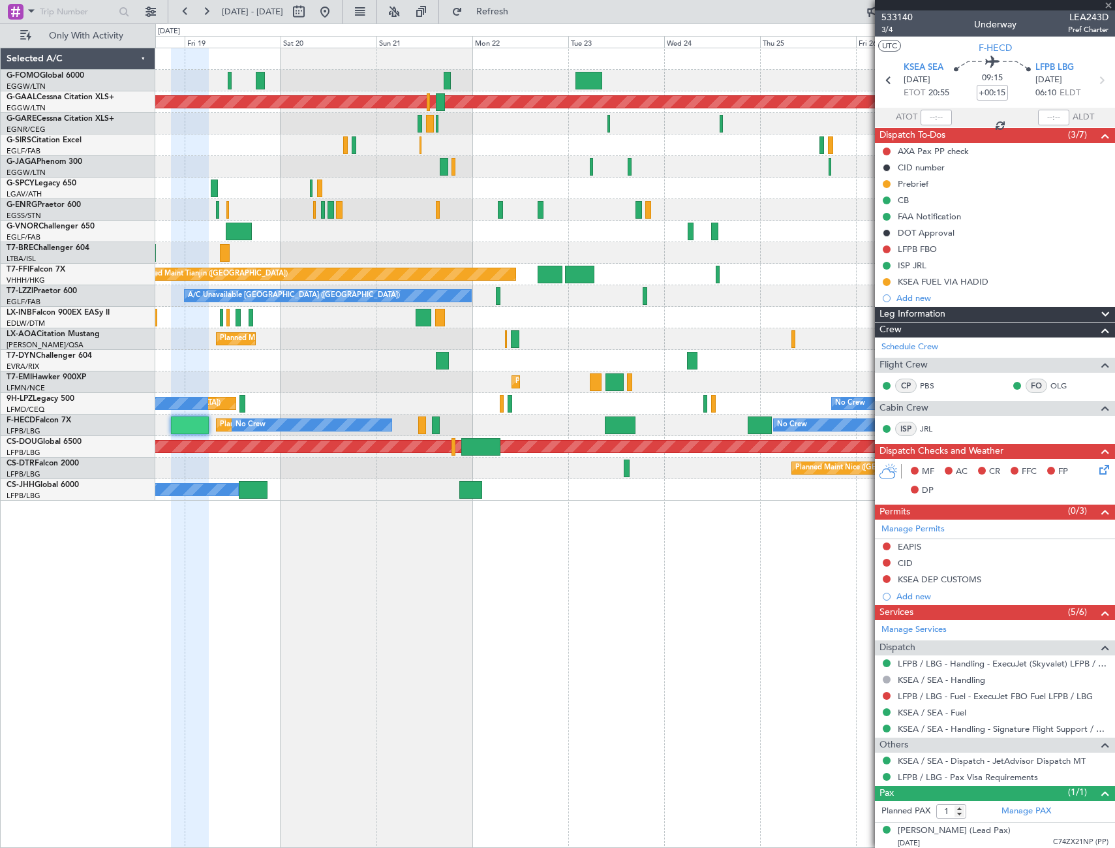
type input "0"
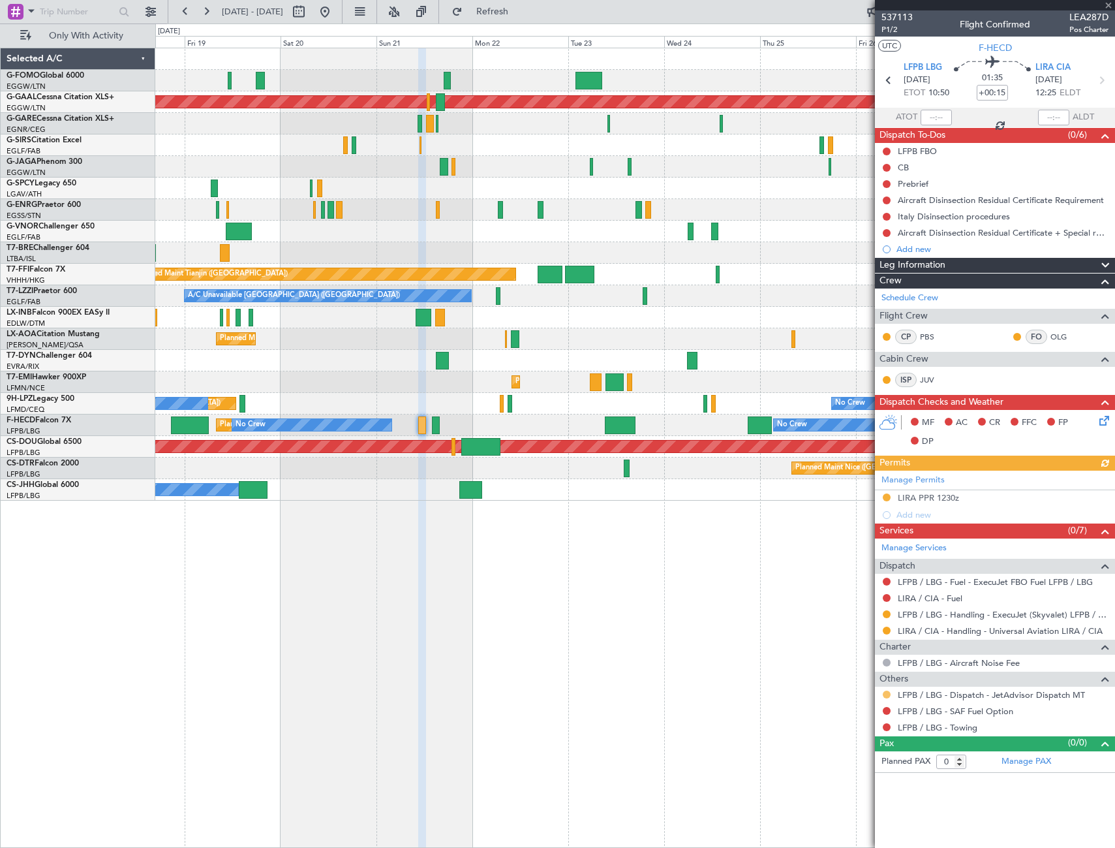
click at [887, 694] on button at bounding box center [887, 694] width 8 height 8
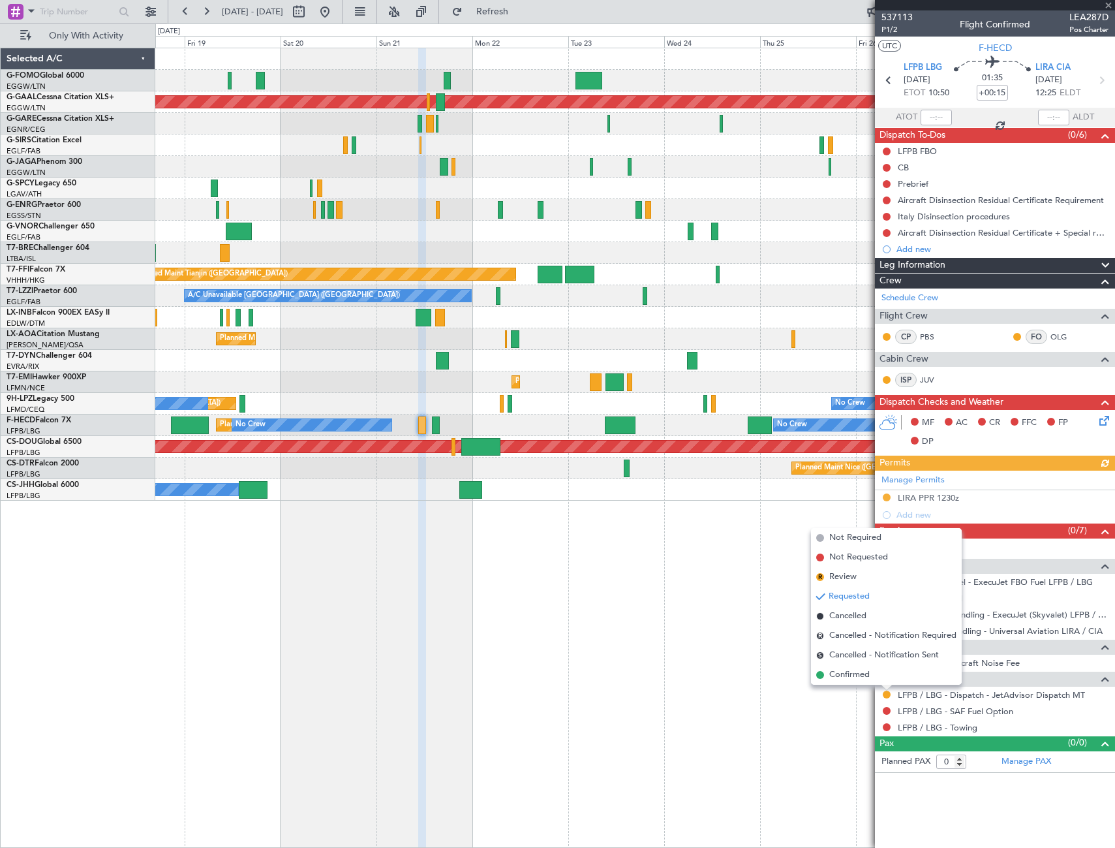
click at [859, 674] on span "Confirmed" at bounding box center [849, 674] width 40 height 13
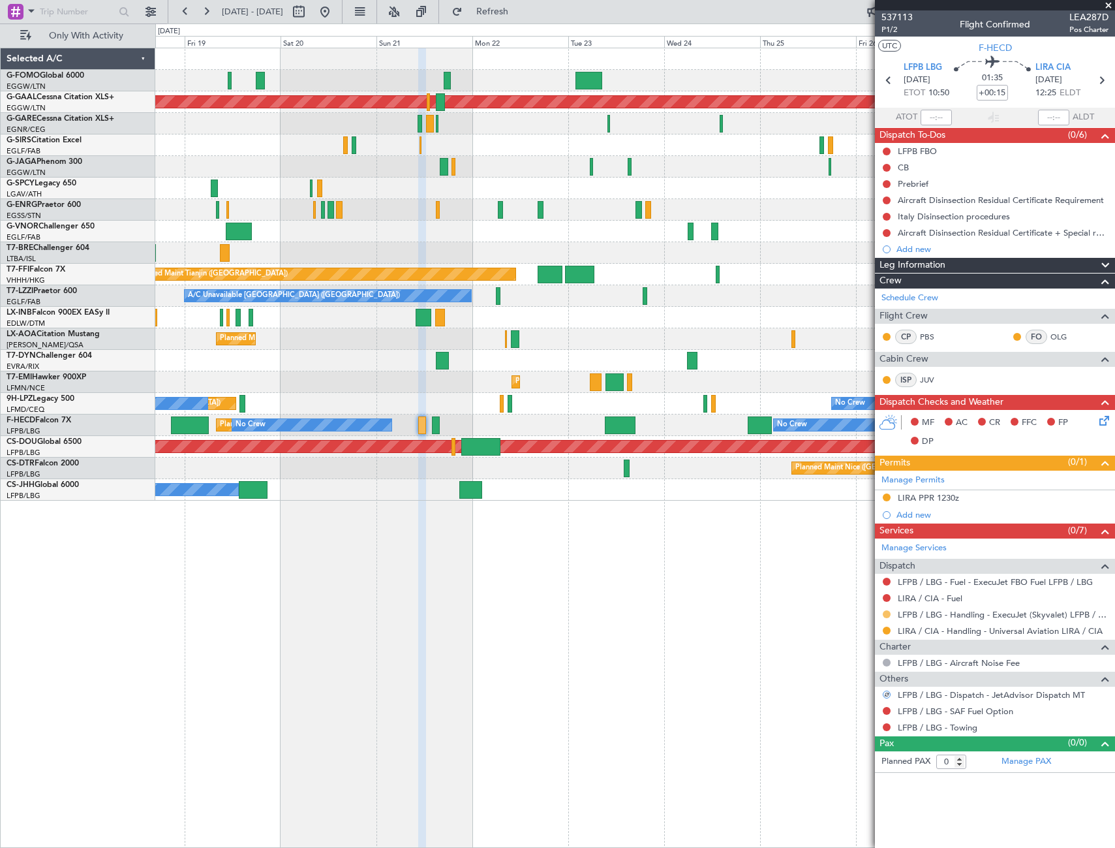
click at [887, 615] on button at bounding box center [887, 614] width 8 height 8
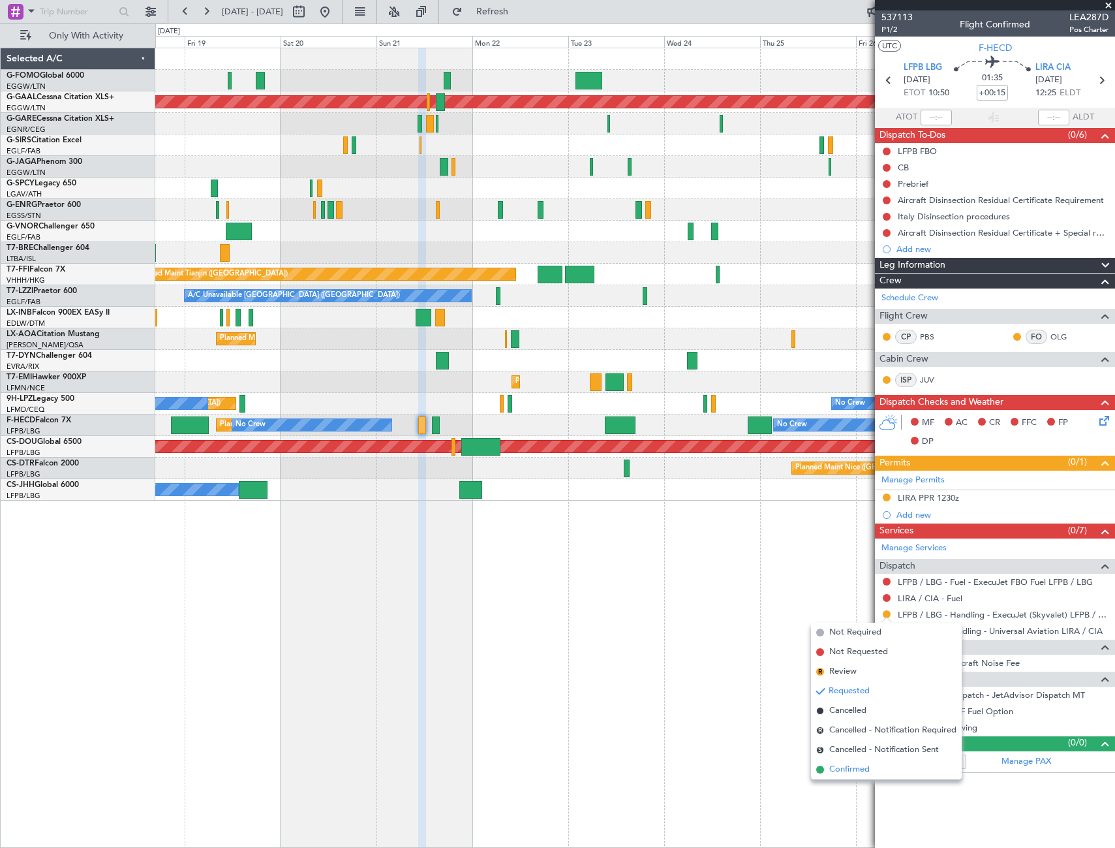
click at [841, 771] on span "Confirmed" at bounding box center [849, 769] width 40 height 13
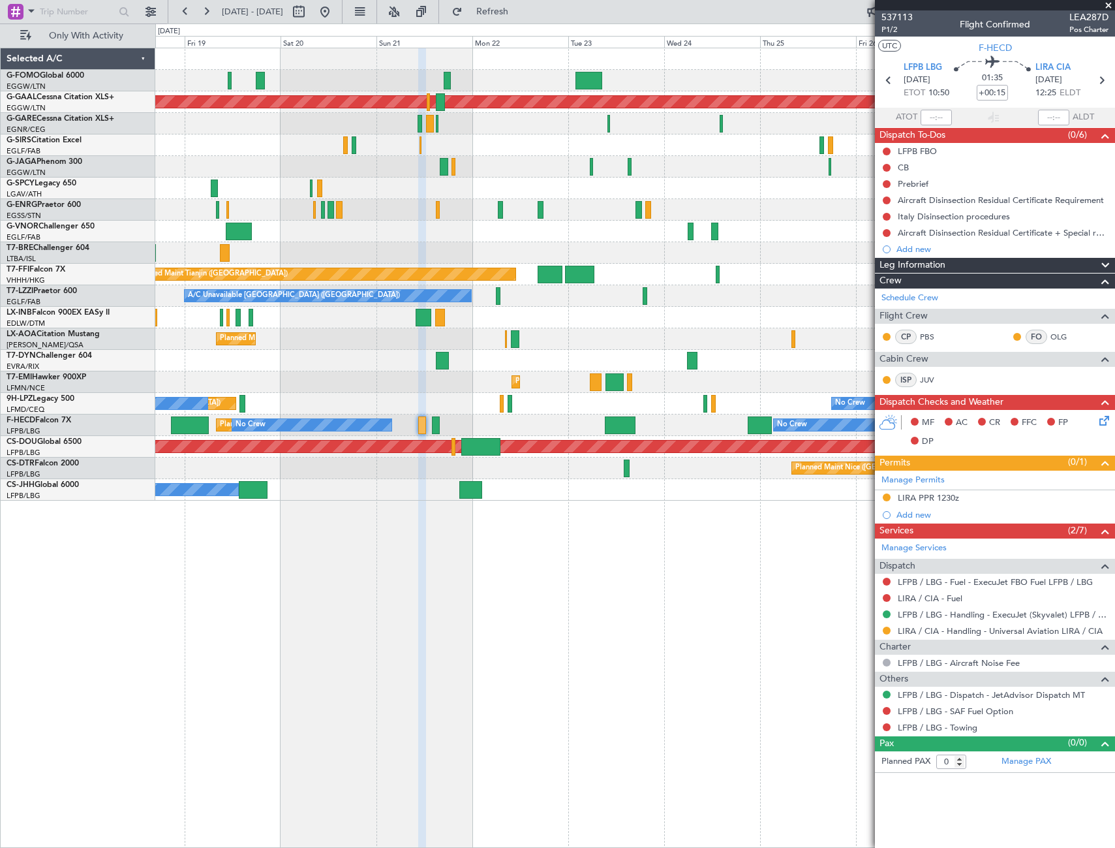
click at [148, 268] on div "Planned Maint Dusseldorf Planned Maint Tianjin ([GEOGRAPHIC_DATA]) A/C Unavaila…" at bounding box center [557, 435] width 1115 height 824
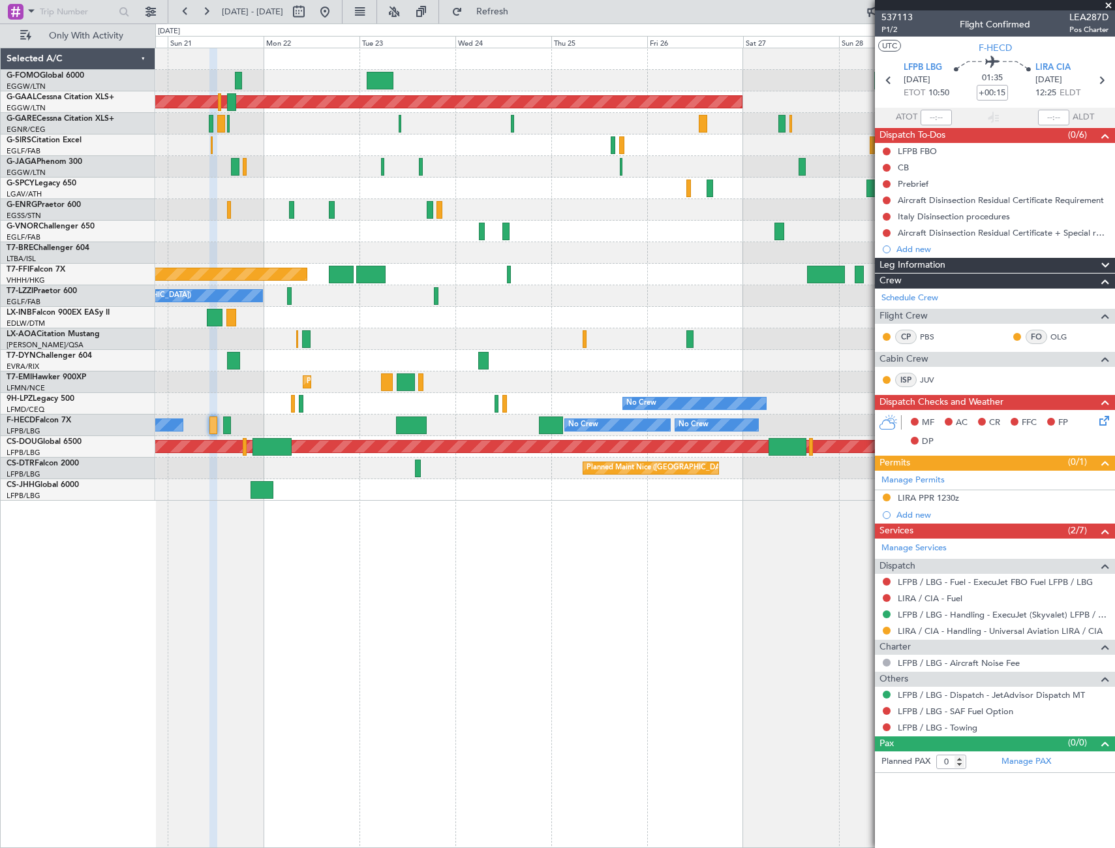
click at [445, 216] on div at bounding box center [634, 210] width 959 height 22
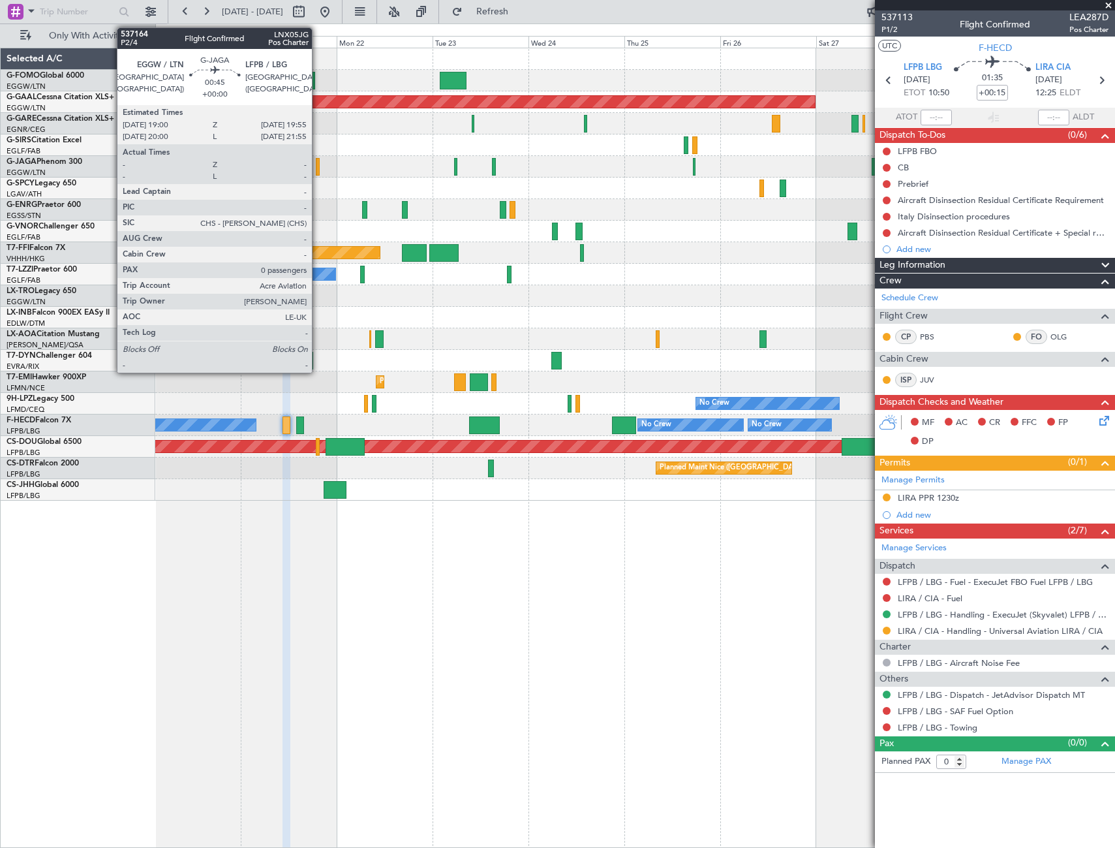
click at [318, 169] on div at bounding box center [318, 167] width 4 height 18
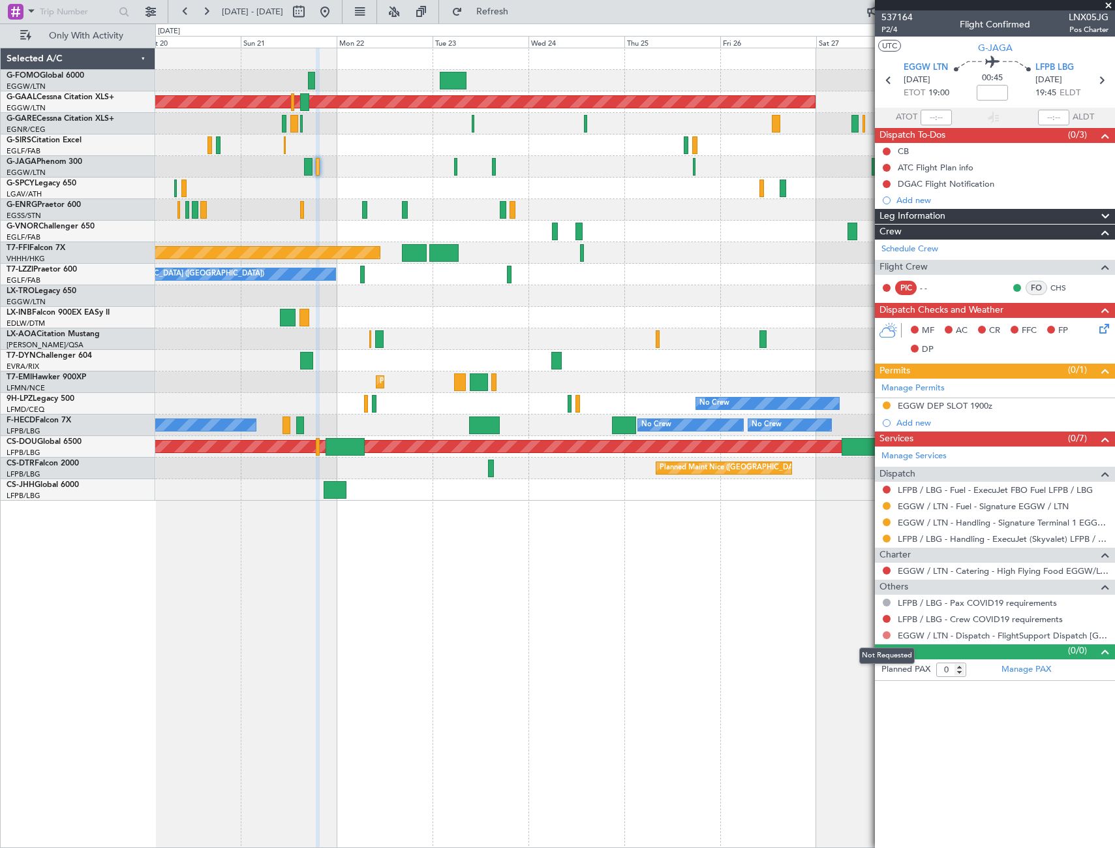
click at [883, 632] on button at bounding box center [887, 635] width 8 height 8
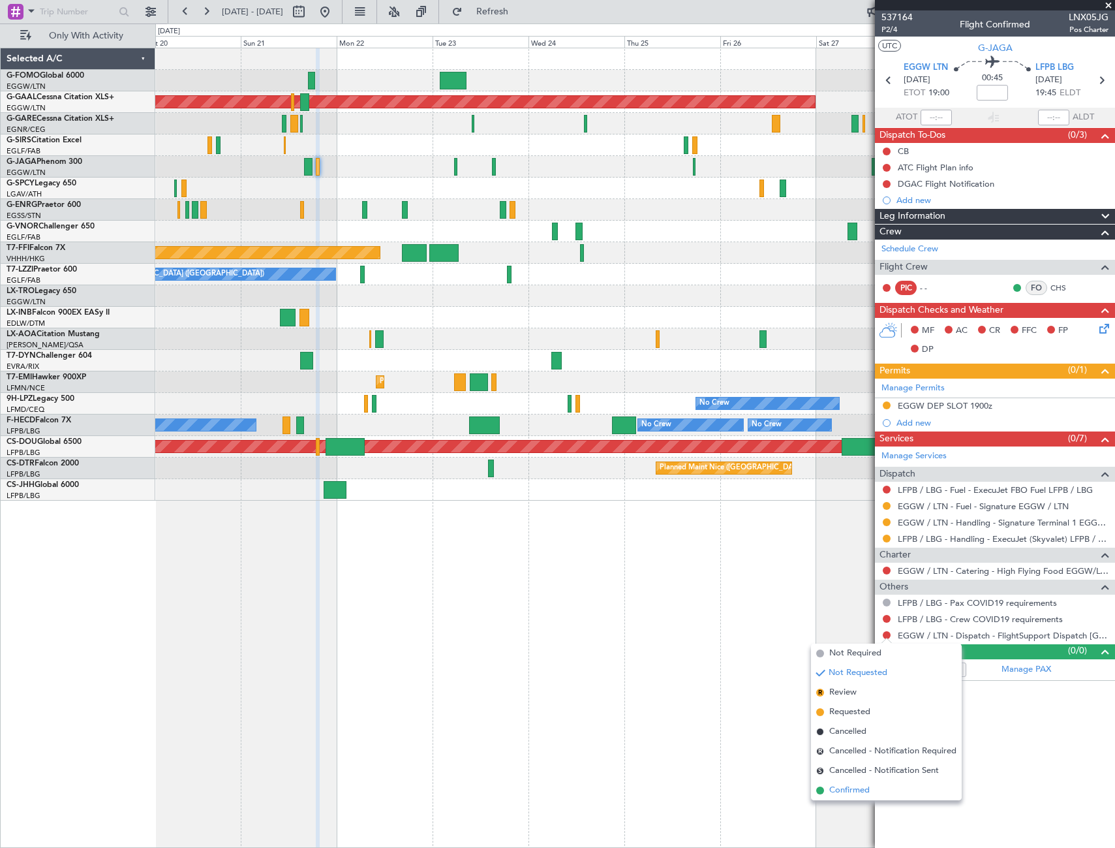
click at [852, 784] on span "Confirmed" at bounding box center [849, 790] width 40 height 13
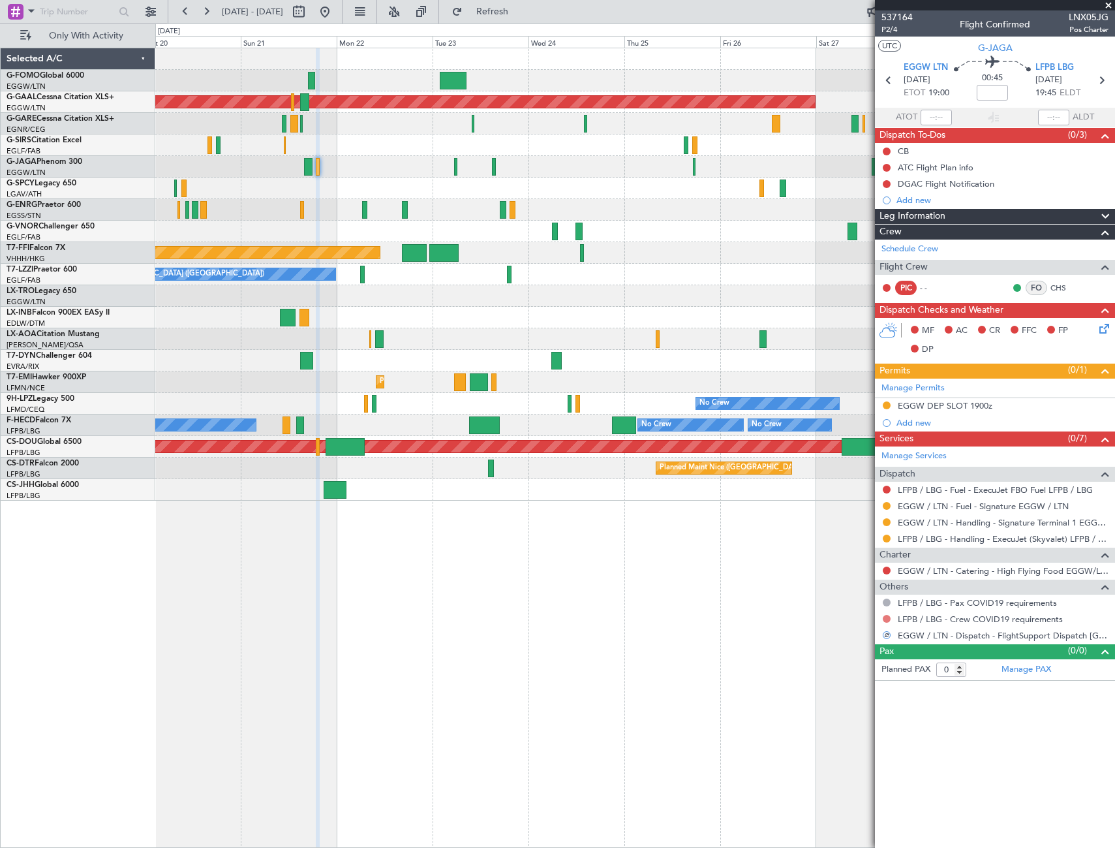
click at [887, 618] on button at bounding box center [887, 619] width 8 height 8
click at [840, 639] on span "Not Required" at bounding box center [855, 636] width 52 height 13
click at [889, 538] on button at bounding box center [887, 538] width 8 height 8
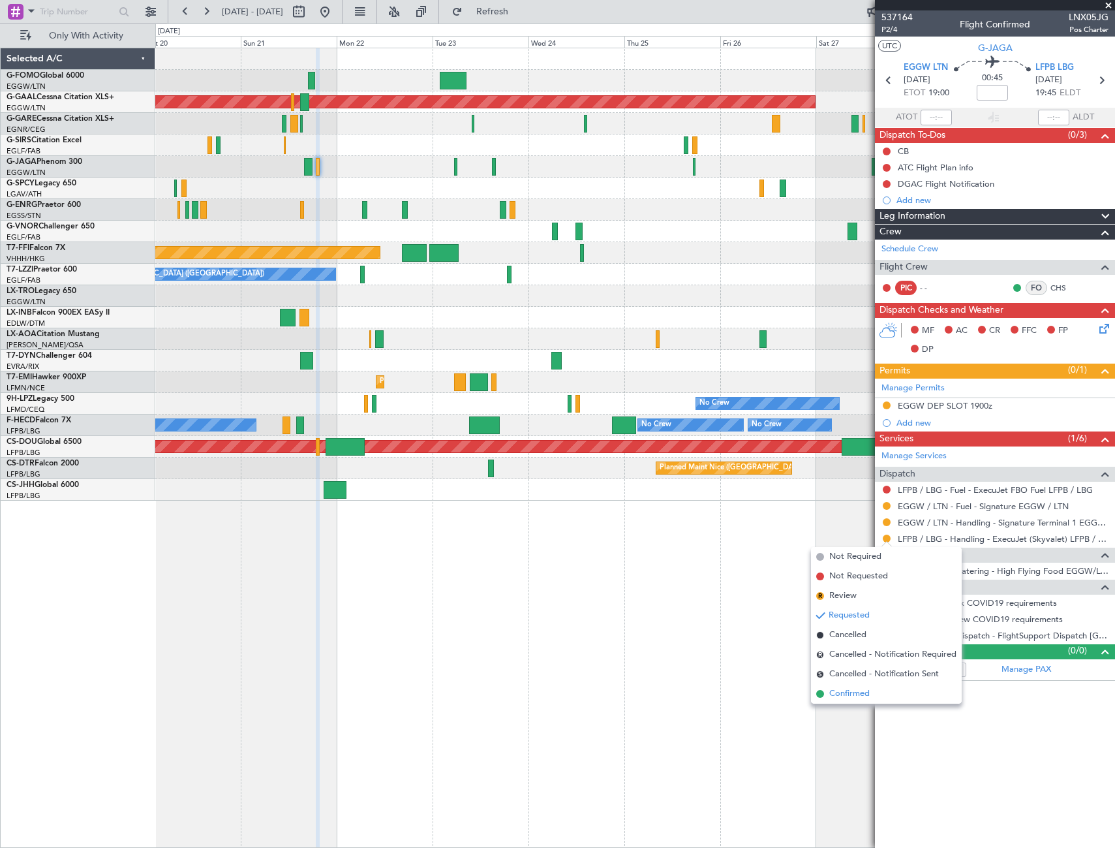
click at [855, 690] on span "Confirmed" at bounding box center [849, 693] width 40 height 13
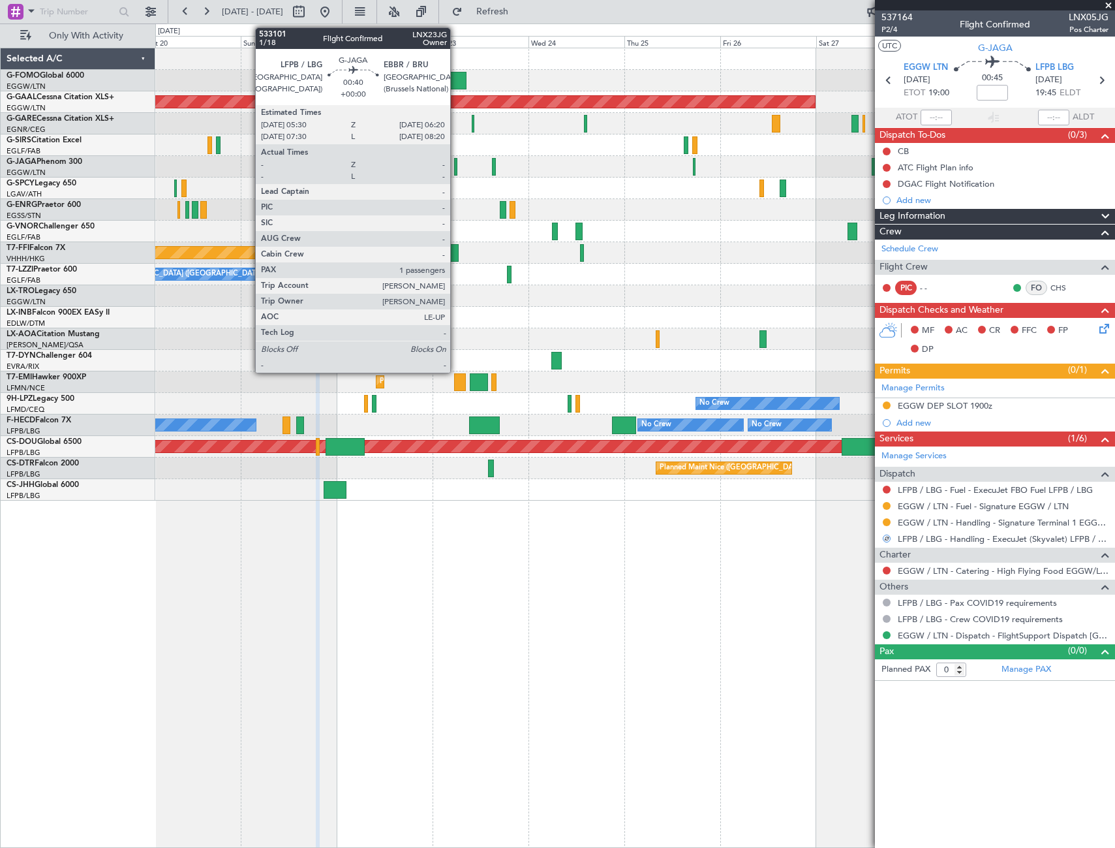
click at [456, 170] on div at bounding box center [456, 167] width 4 height 18
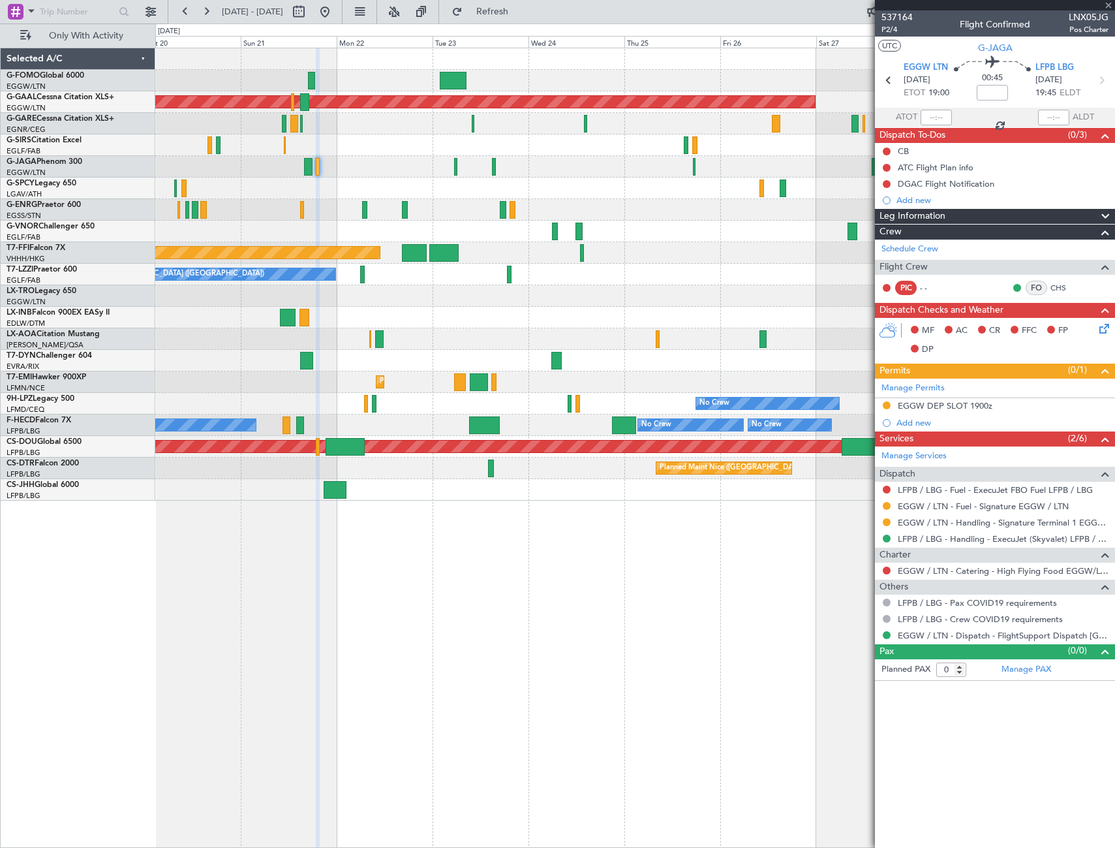
type input "1"
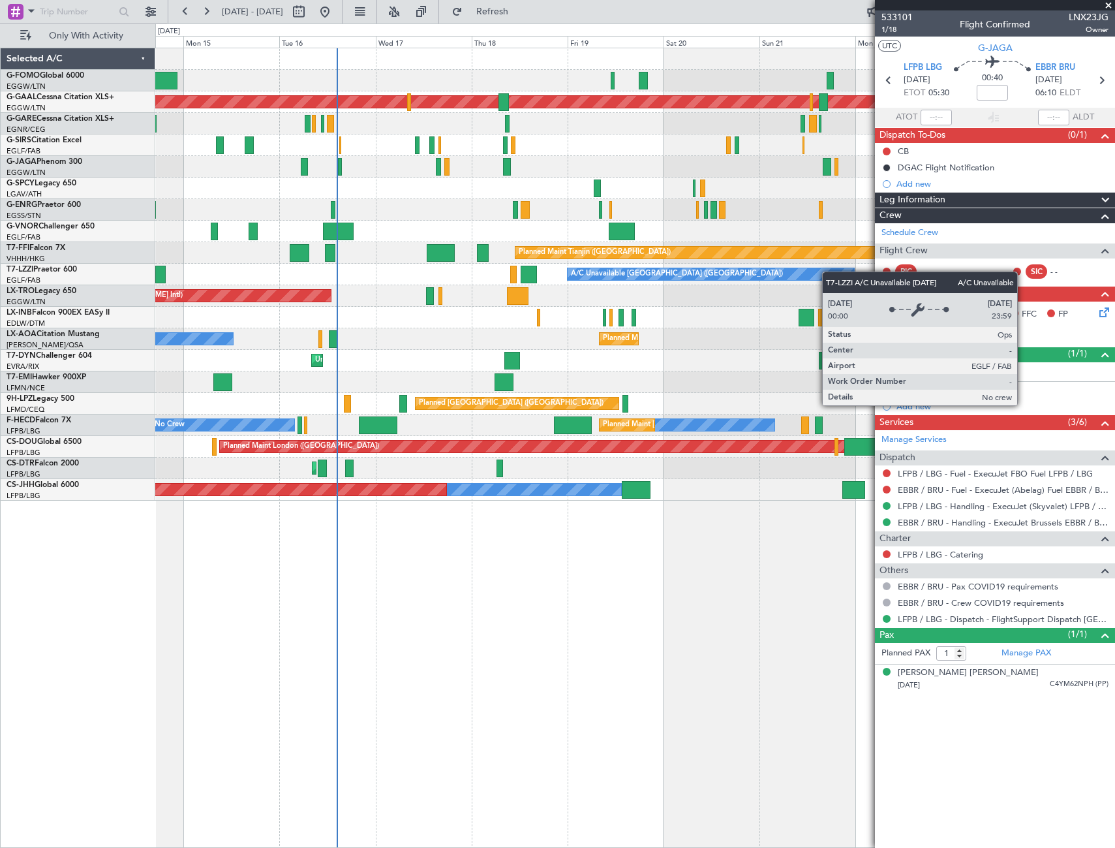
click at [855, 273] on div "A/C Unavailable [GEOGRAPHIC_DATA] ([GEOGRAPHIC_DATA])" at bounding box center [711, 274] width 287 height 12
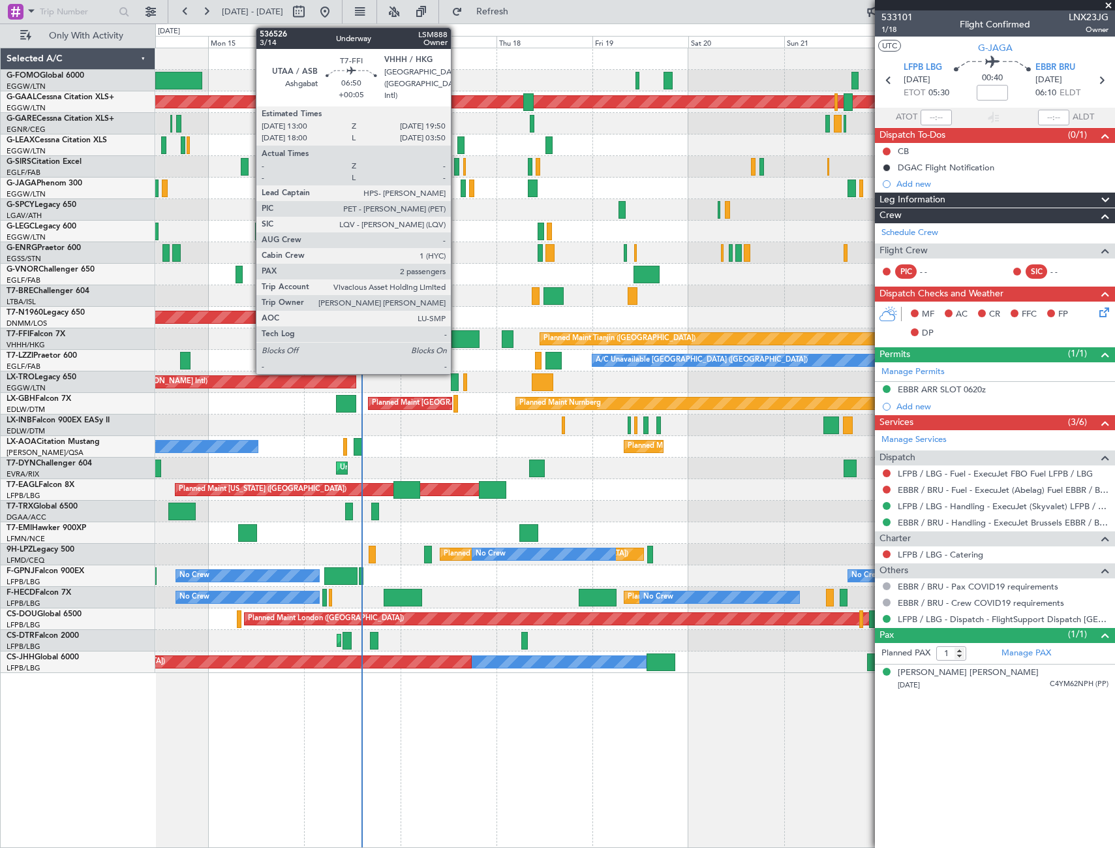
click at [457, 341] on div at bounding box center [465, 339] width 27 height 18
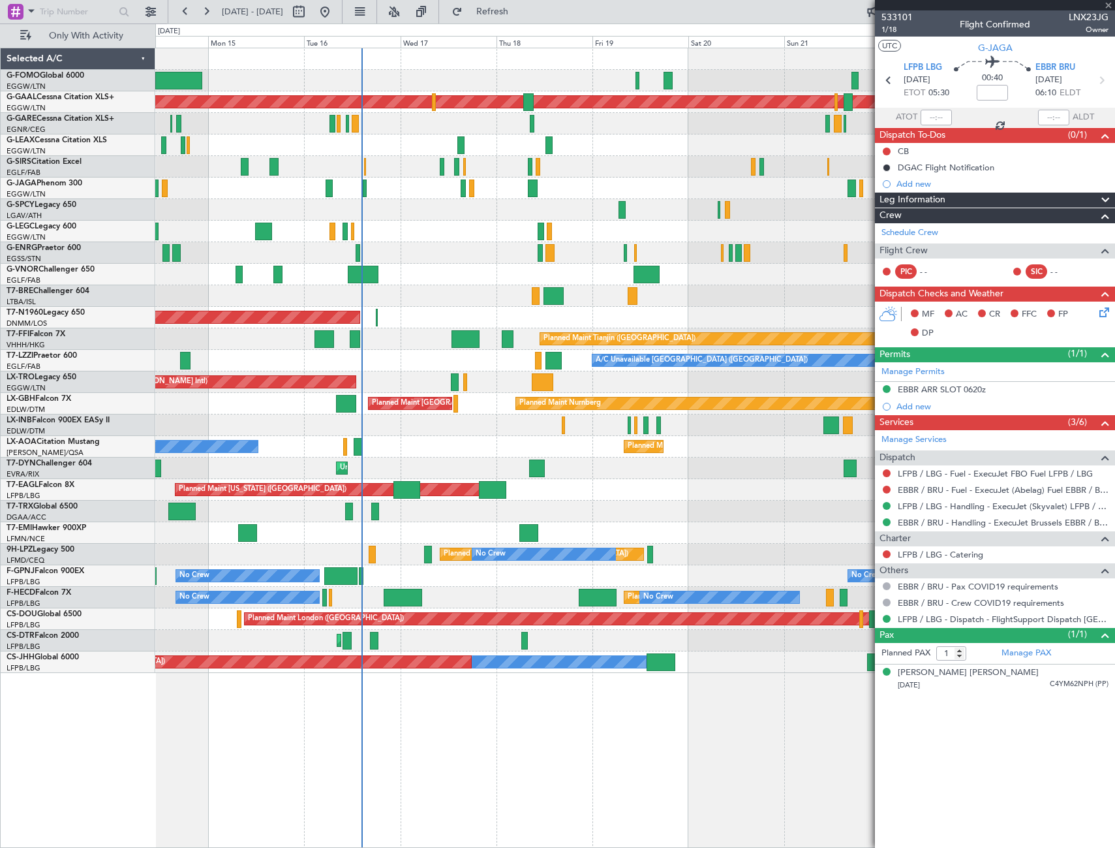
type input "+00:05"
type input "2"
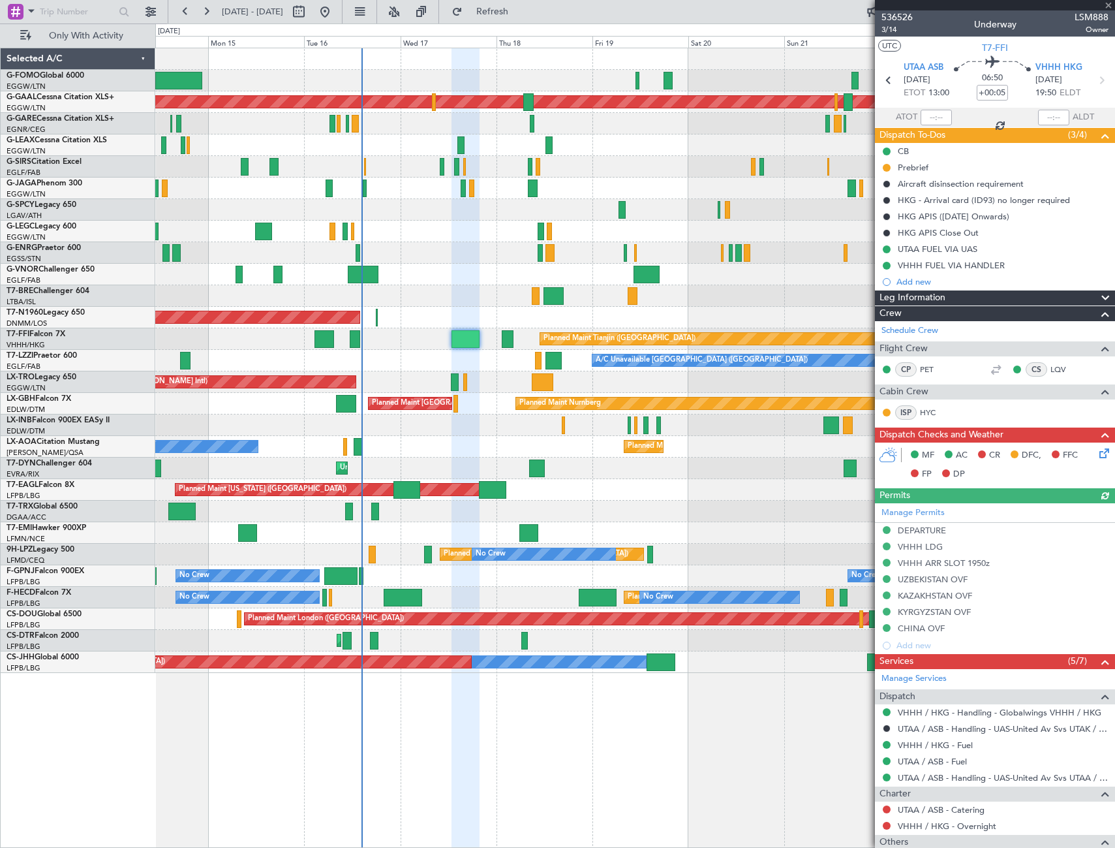
click at [989, 294] on div "Leg Information" at bounding box center [995, 297] width 240 height 15
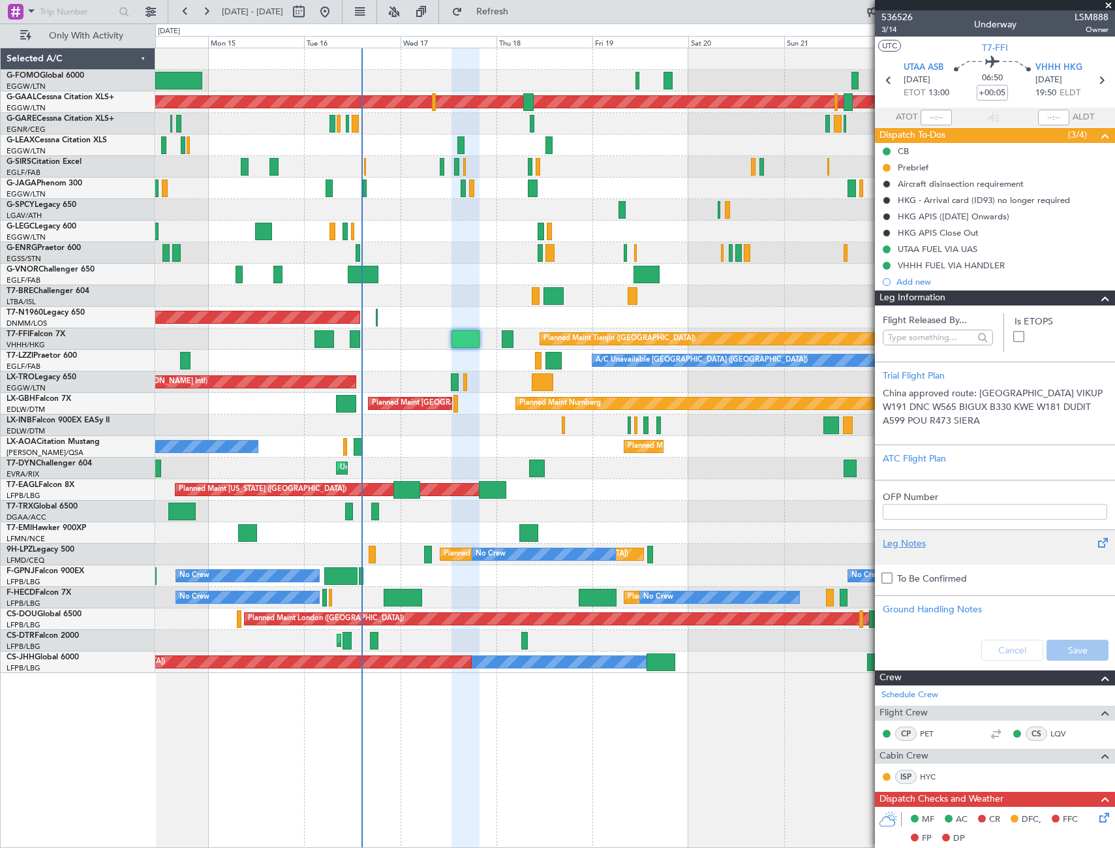
click at [919, 537] on div "Leg Notes" at bounding box center [995, 543] width 224 height 14
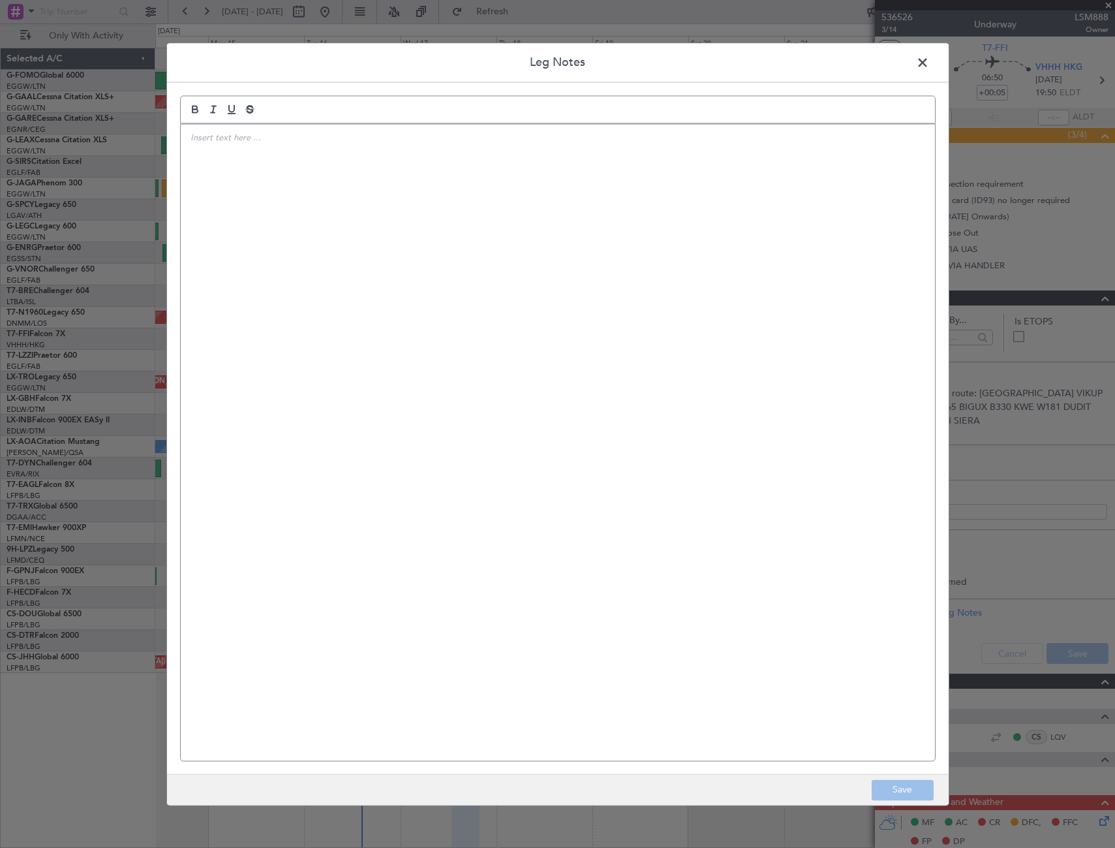
click at [316, 201] on div at bounding box center [558, 442] width 754 height 636
click at [236, 181] on div "VHHH Fuel price:" at bounding box center [558, 442] width 754 height 636
click at [899, 789] on button "Save" at bounding box center [903, 789] width 62 height 21
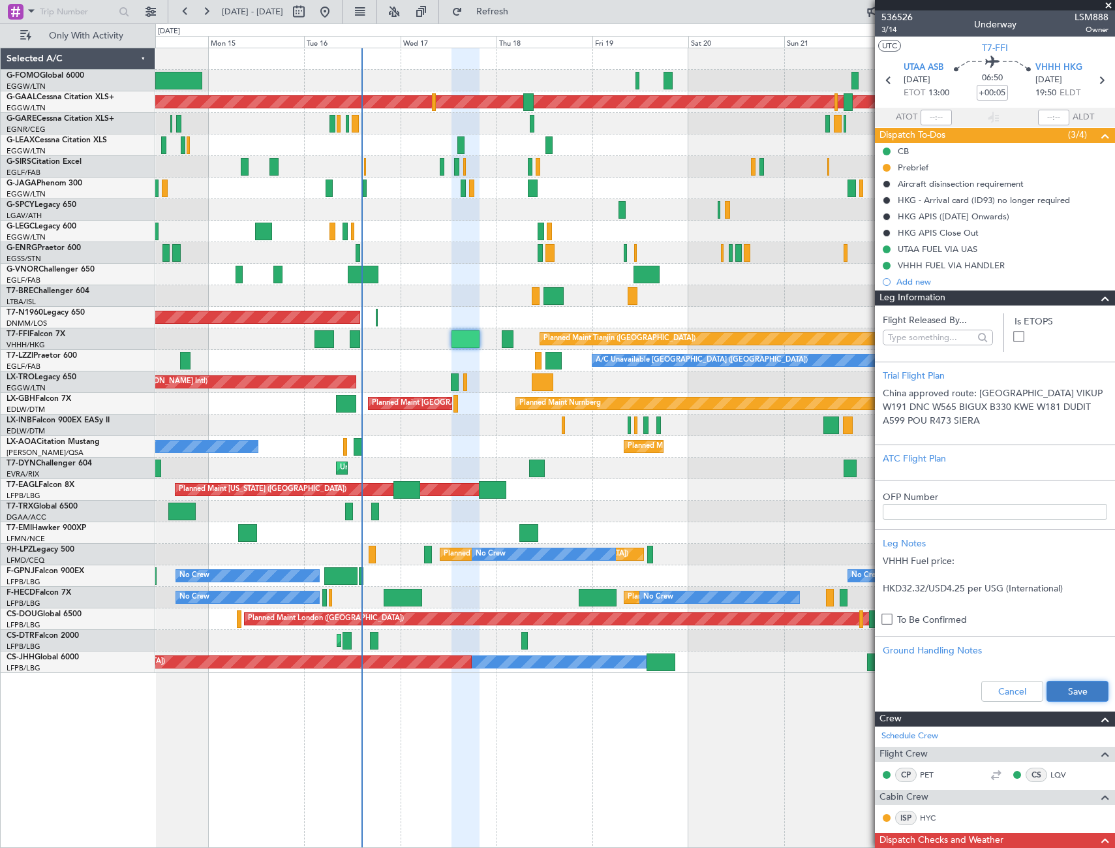
click at [1081, 694] on button "Save" at bounding box center [1078, 691] width 62 height 21
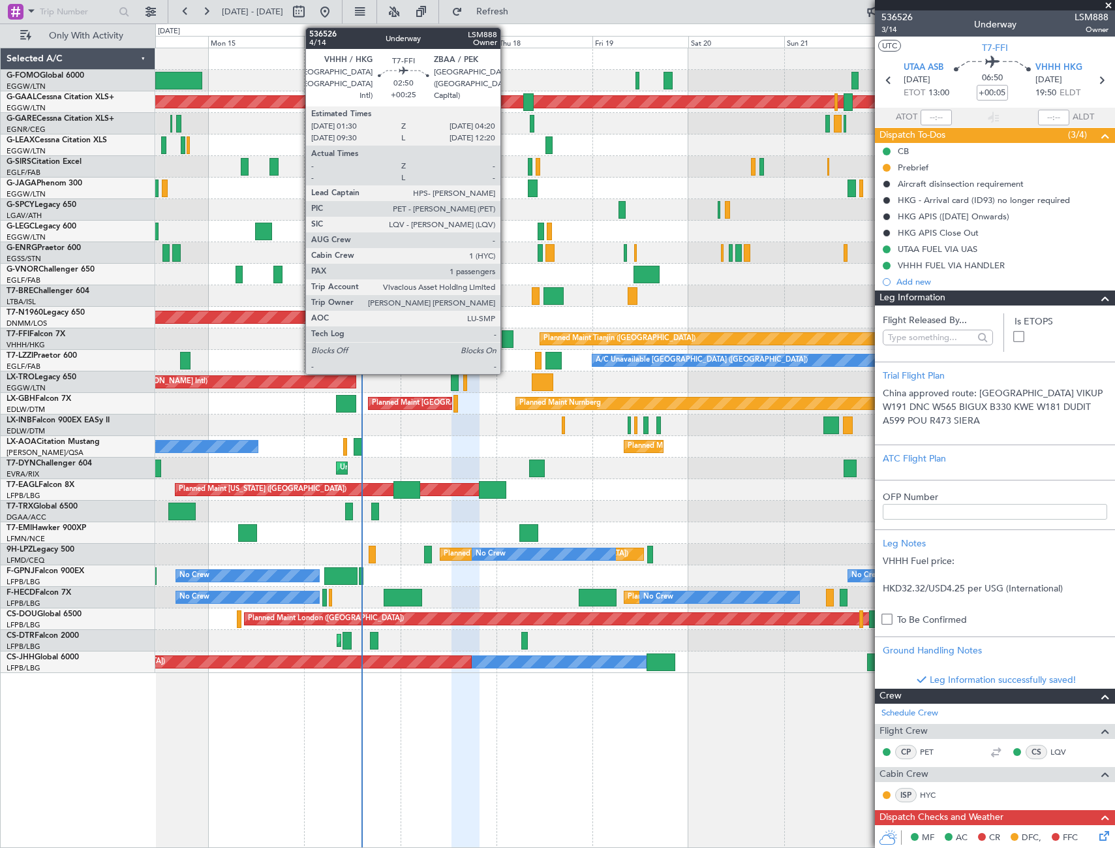
click at [506, 335] on div at bounding box center [508, 339] width 12 height 18
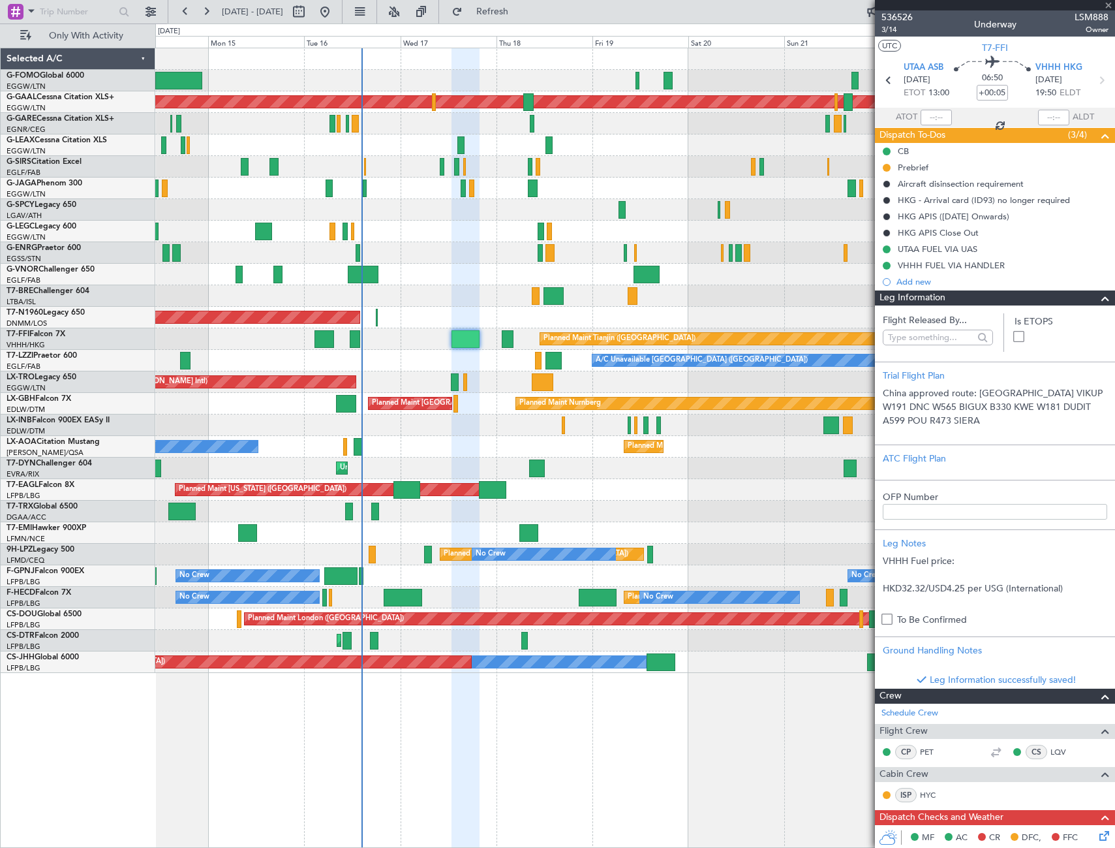
type input "+00:25"
type input "1"
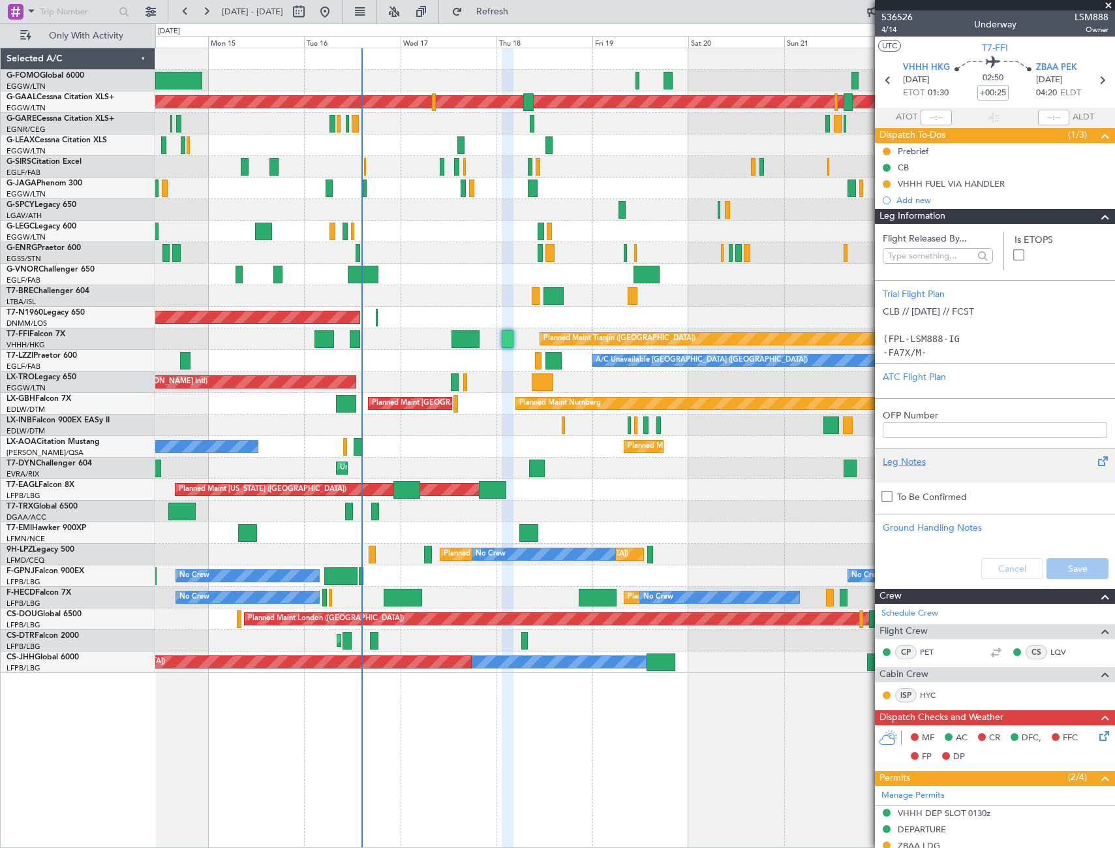
click at [902, 453] on div "Leg Notes" at bounding box center [995, 465] width 240 height 35
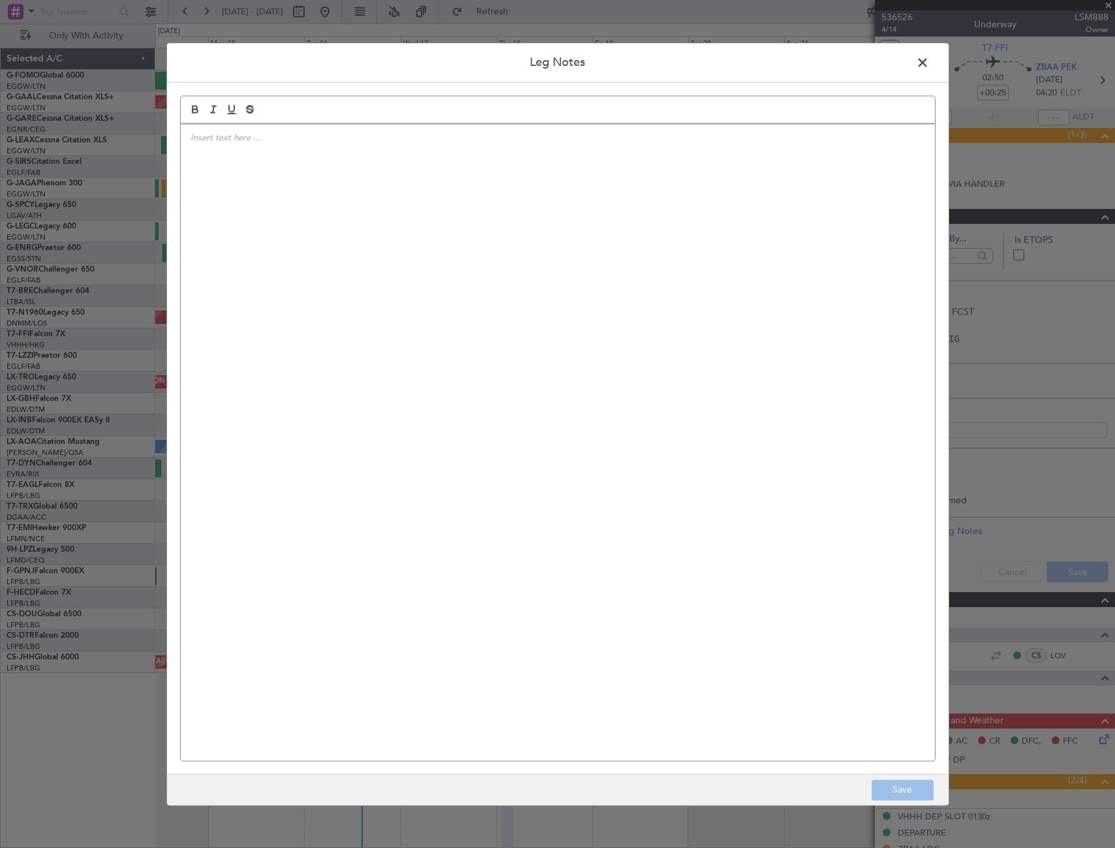
click at [373, 237] on div at bounding box center [558, 442] width 754 height 636
click at [222, 179] on div "VHHH fuel prices:" at bounding box center [558, 442] width 754 height 636
click at [194, 174] on p at bounding box center [558, 174] width 735 height 12
click at [913, 790] on button "Save" at bounding box center [903, 789] width 62 height 21
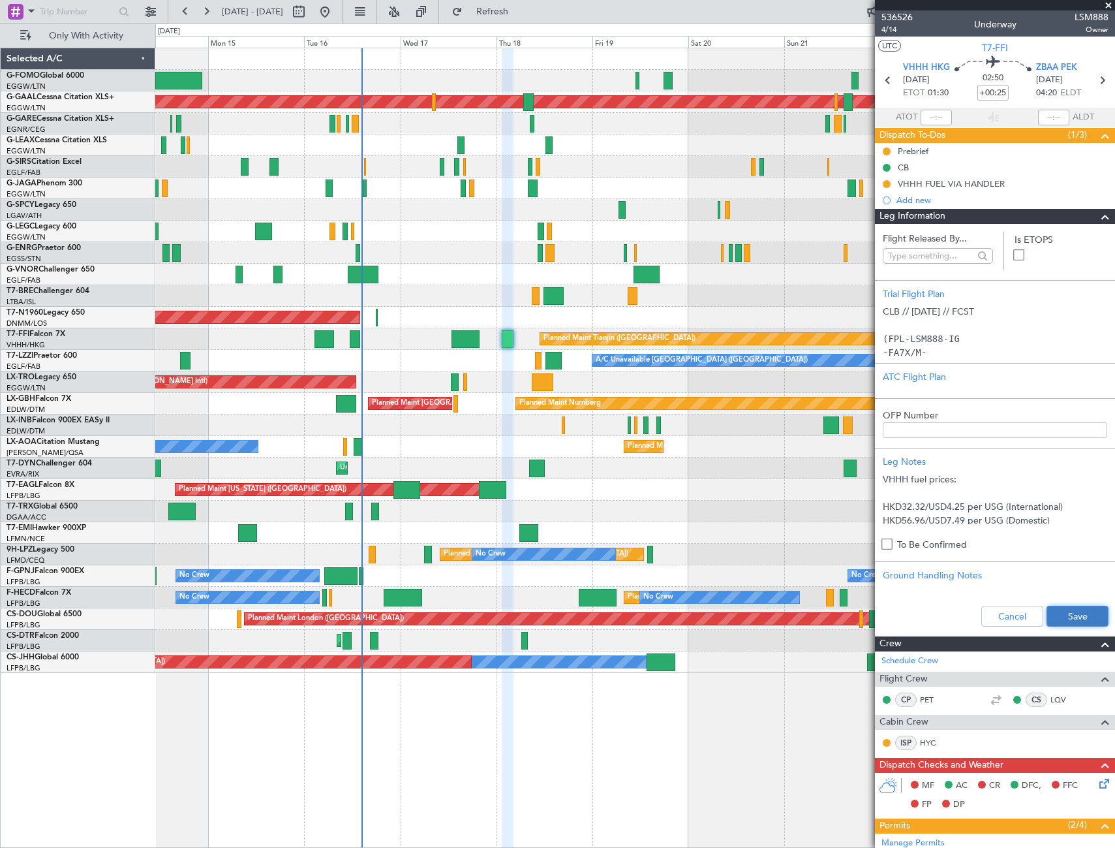
click at [1064, 615] on button "Save" at bounding box center [1078, 616] width 62 height 21
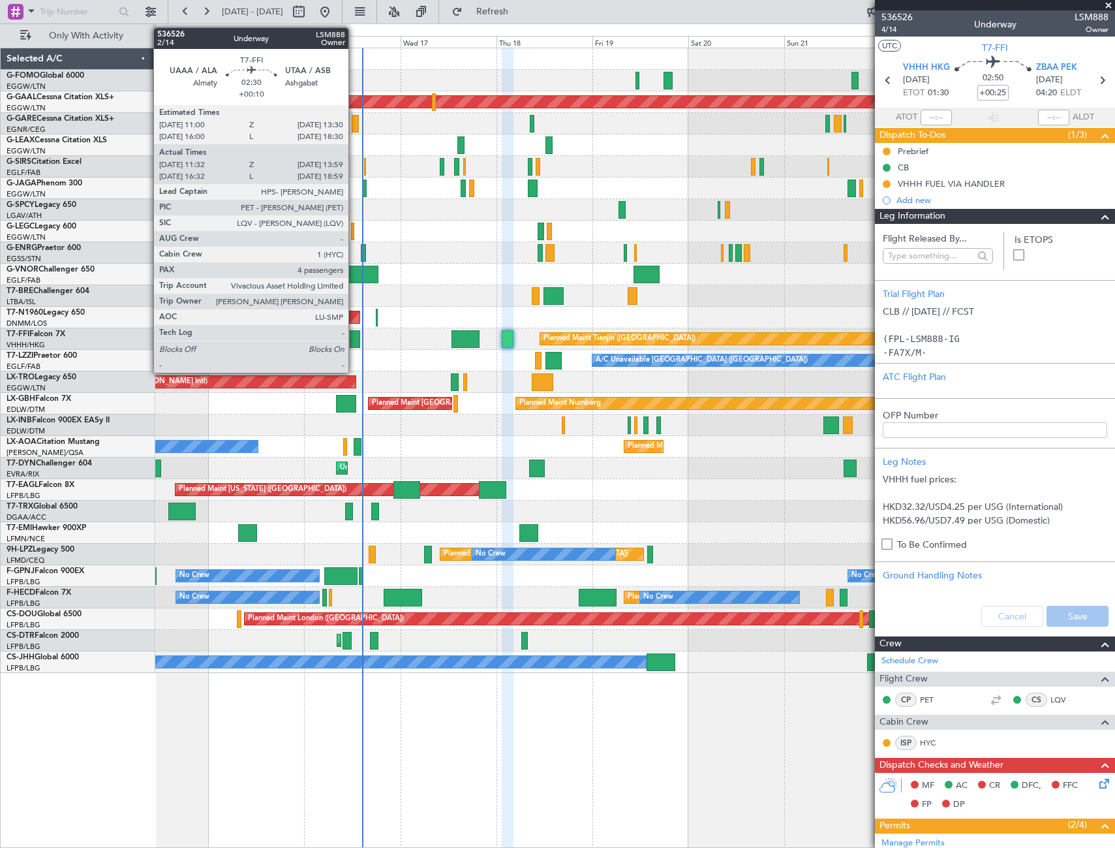
click at [354, 330] on div at bounding box center [355, 339] width 10 height 18
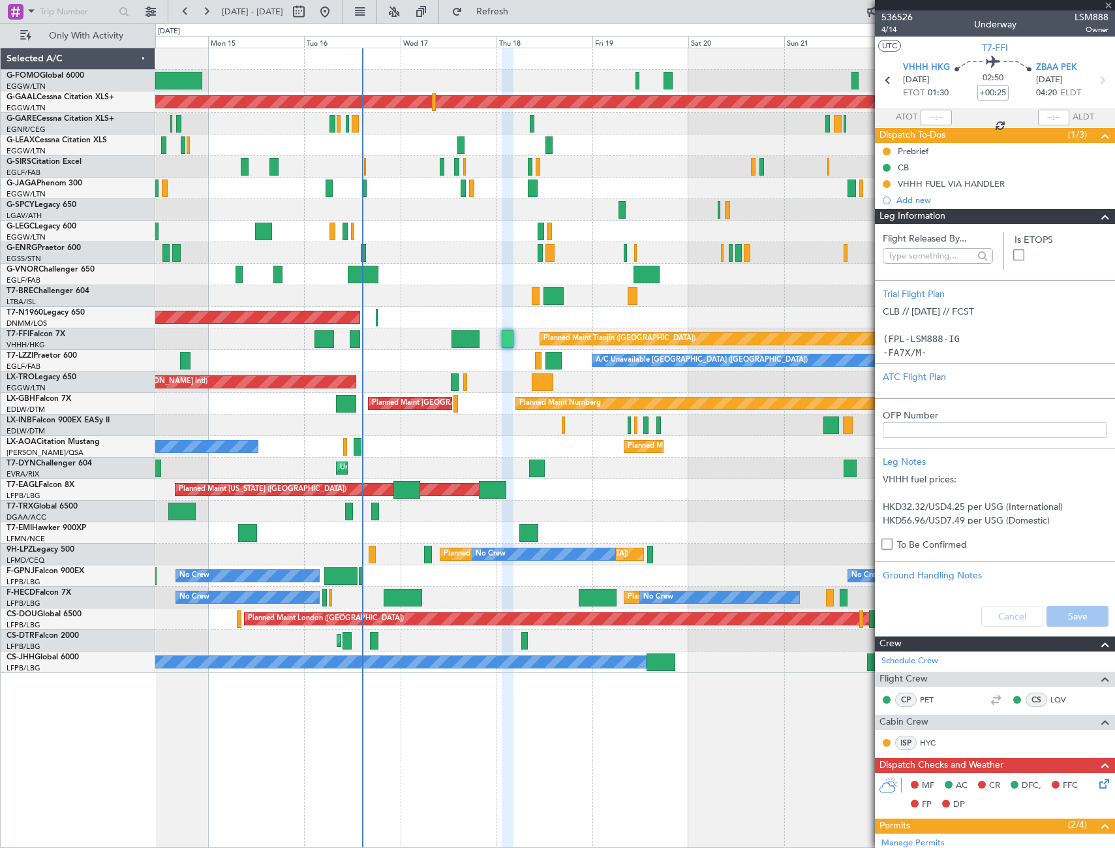
type input "+00:10"
type input "11:32"
type input "13:59"
type input "4"
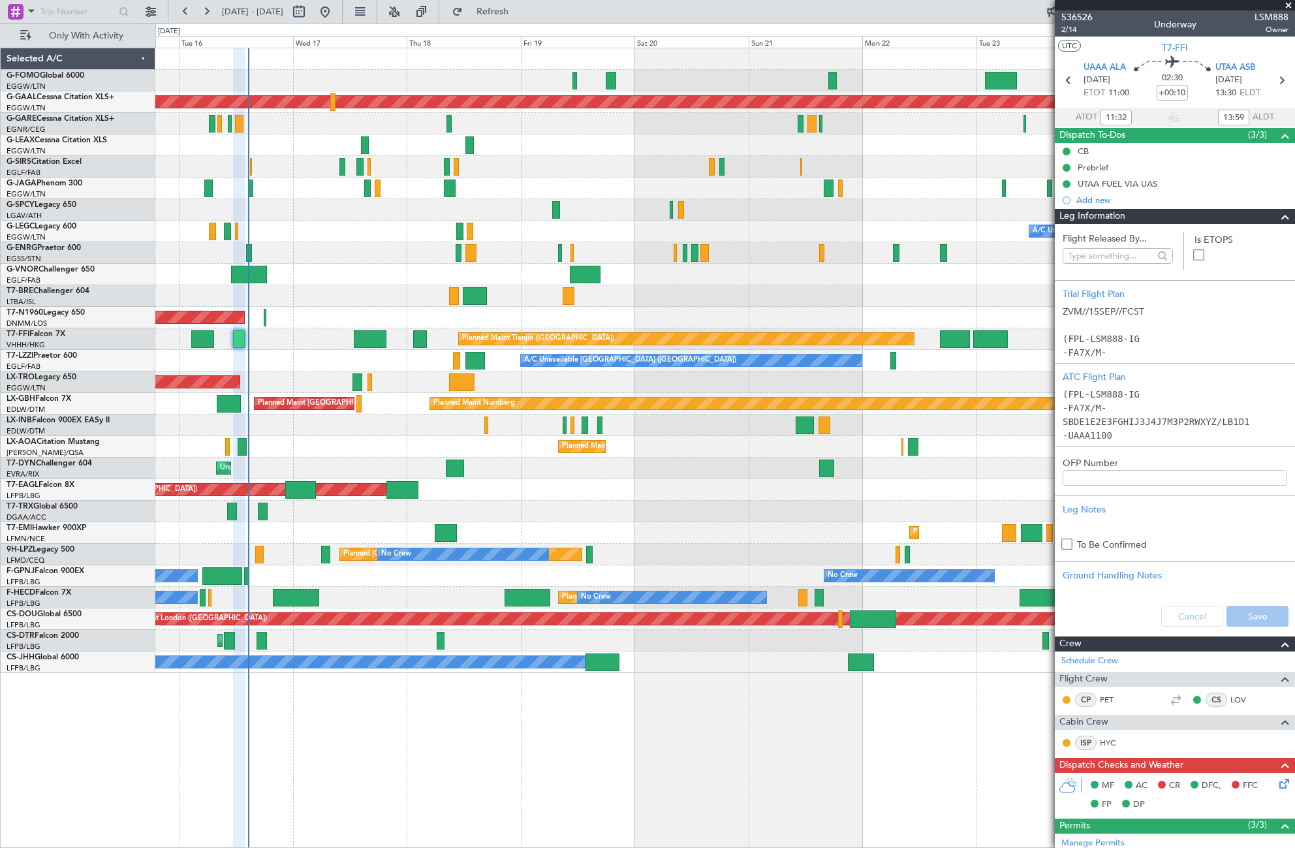
click at [483, 748] on div "Planned Maint Dusseldorf A/C Unavailable London (Luton) Planned Maint London (L…" at bounding box center [724, 448] width 1139 height 800
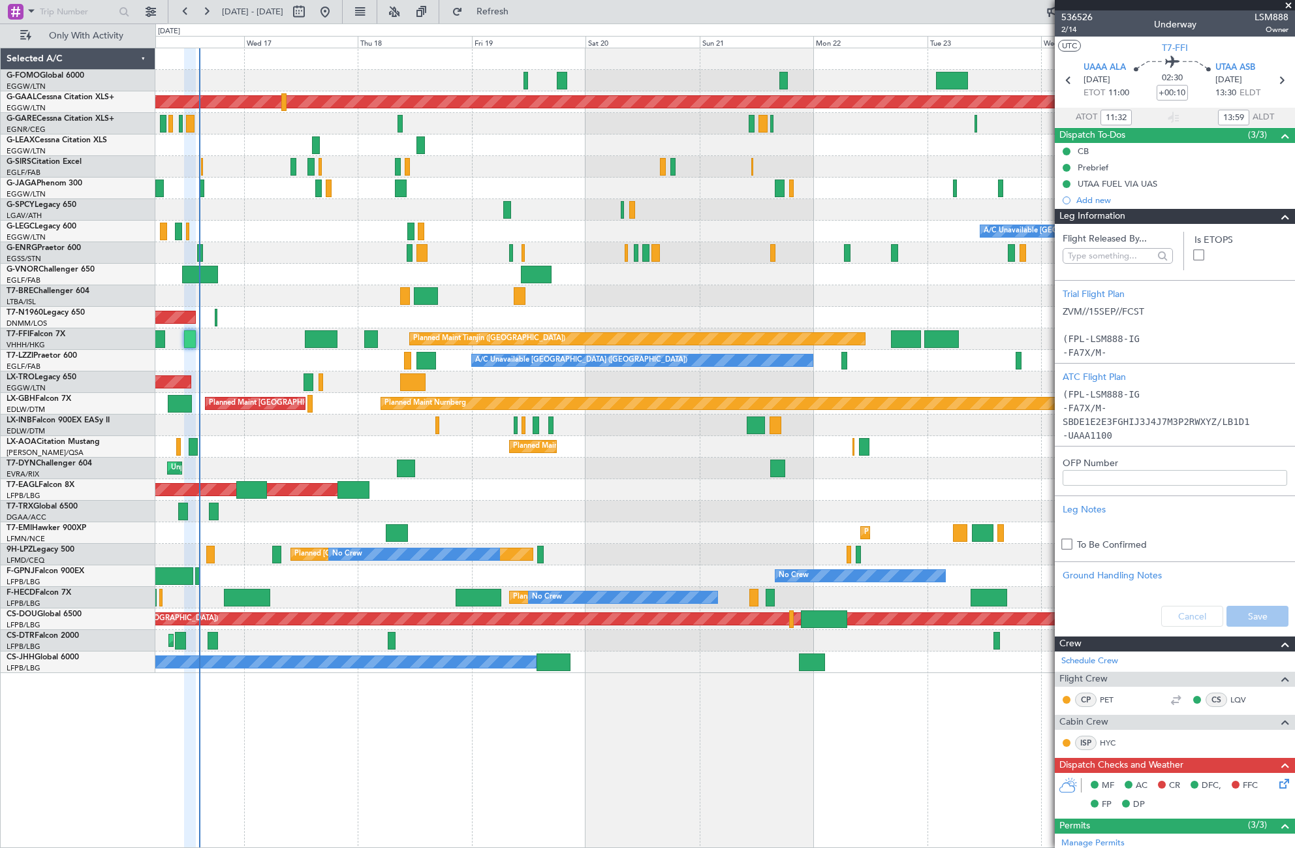
click at [438, 733] on div "Planned Maint Dusseldorf A/C Unavailable London (Luton) AOG Maint London (Stans…" at bounding box center [724, 448] width 1139 height 800
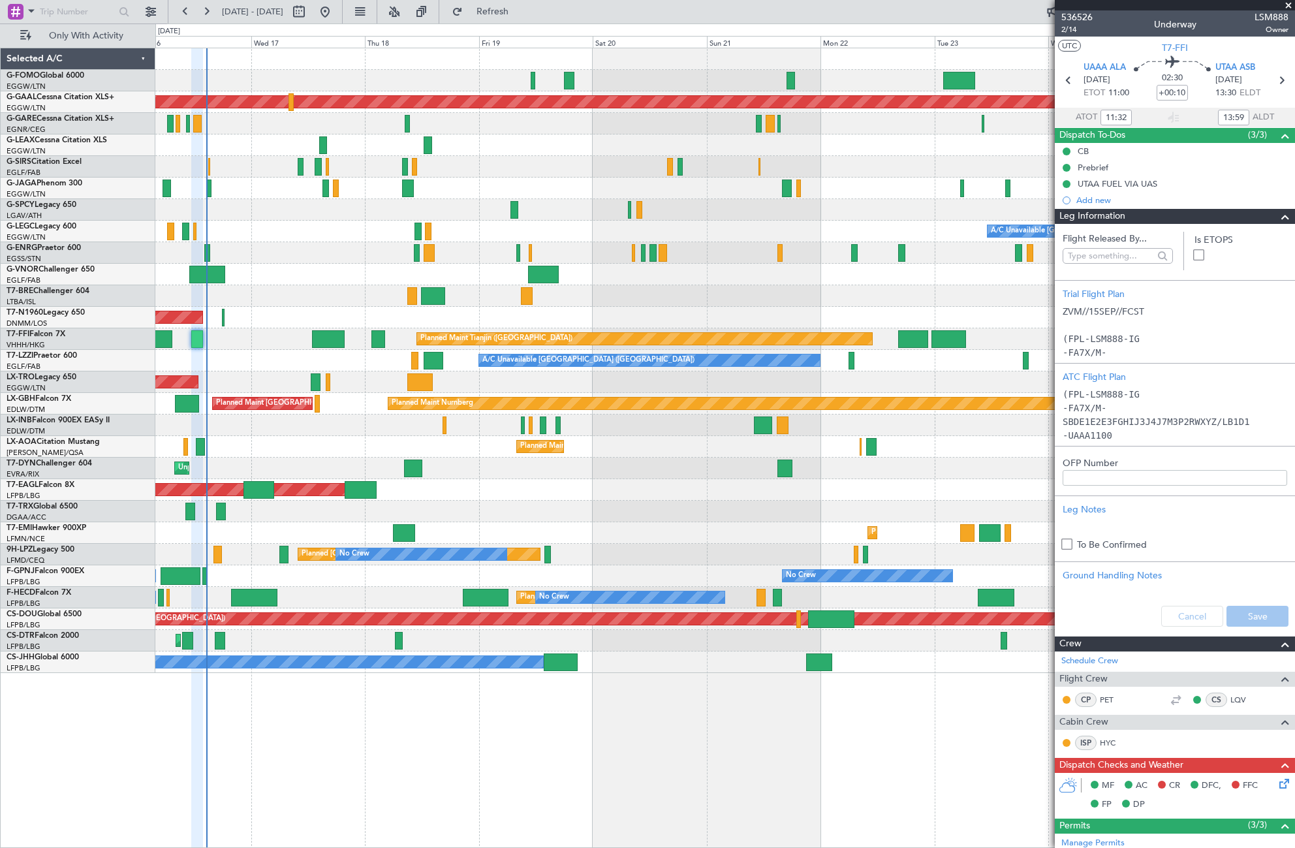
click at [284, 296] on div at bounding box center [724, 296] width 1139 height 22
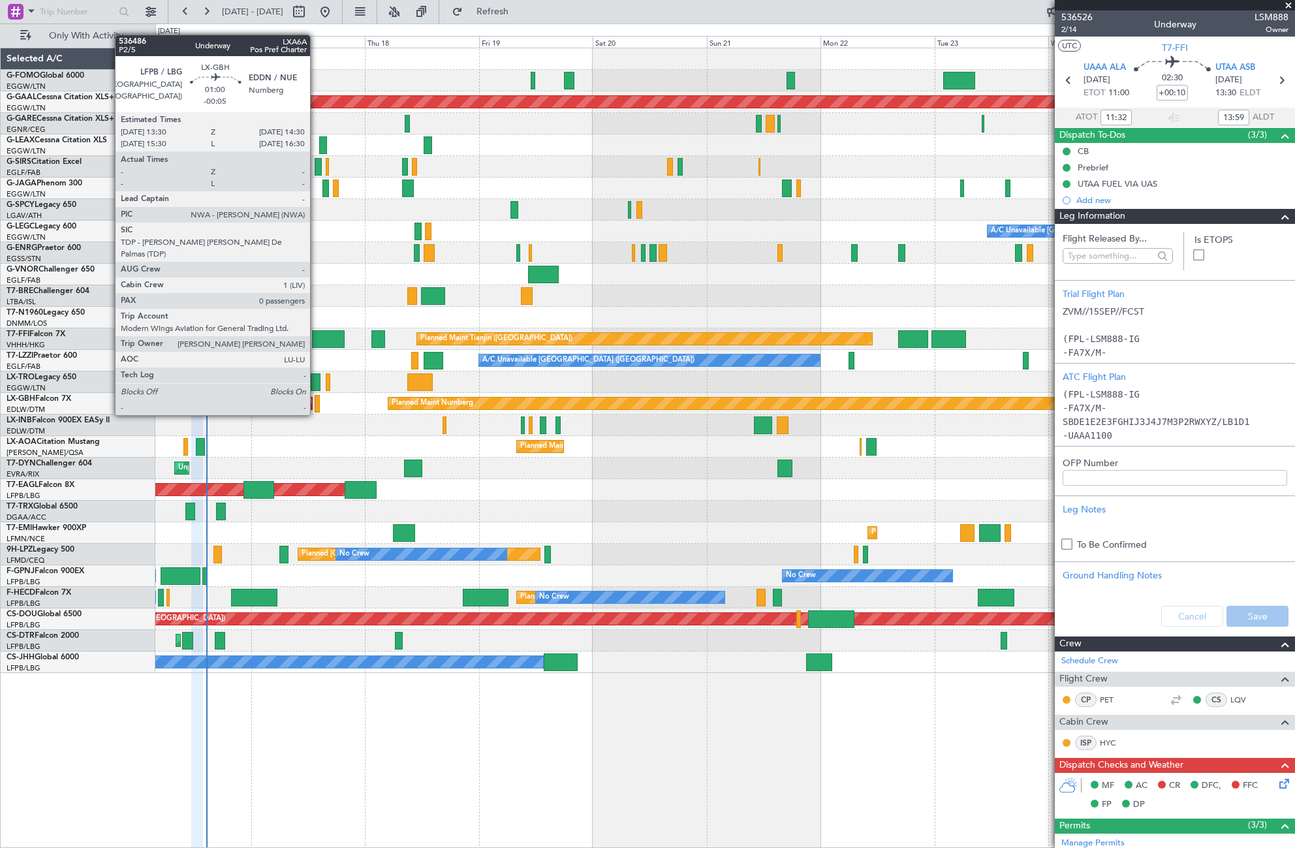
click at [316, 402] on div at bounding box center [317, 404] width 5 height 18
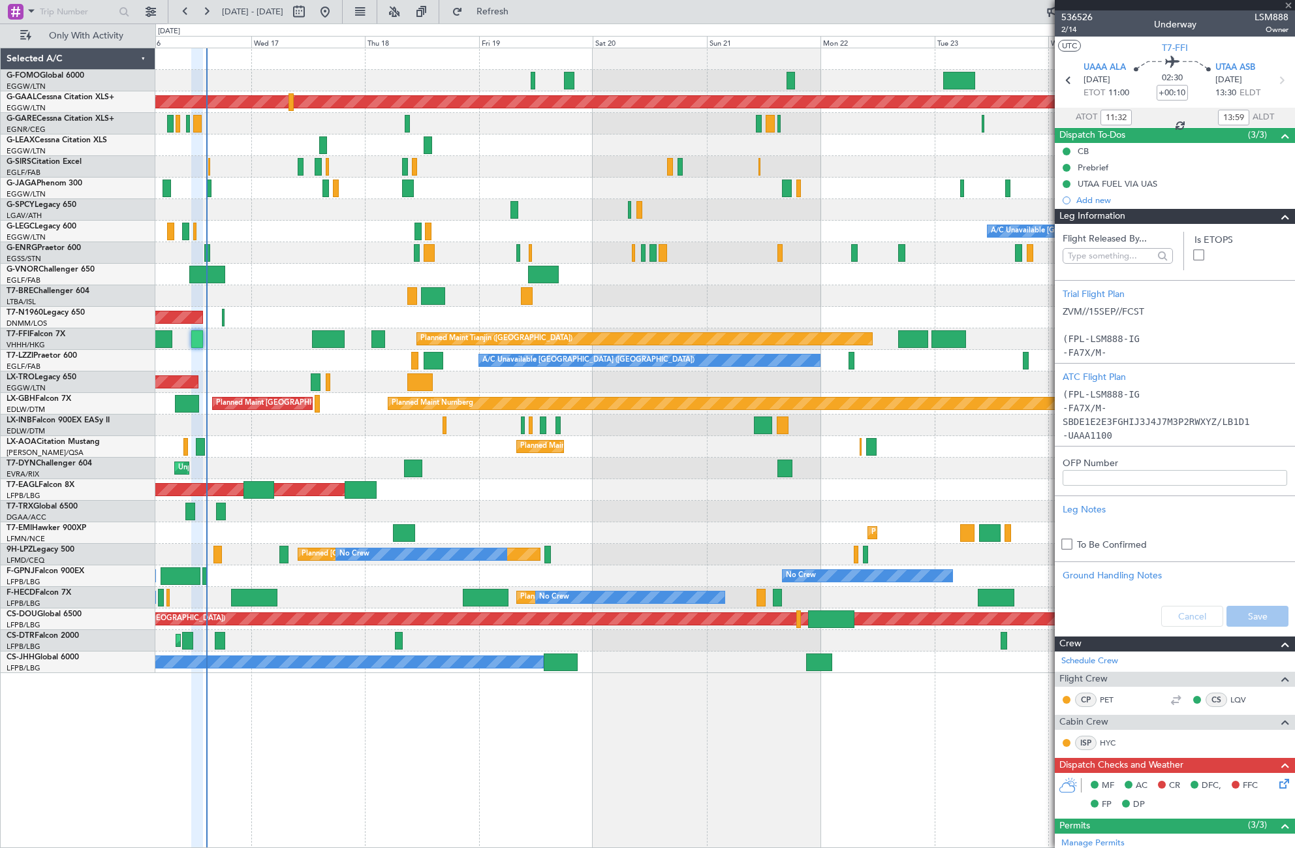
type input "-00:05"
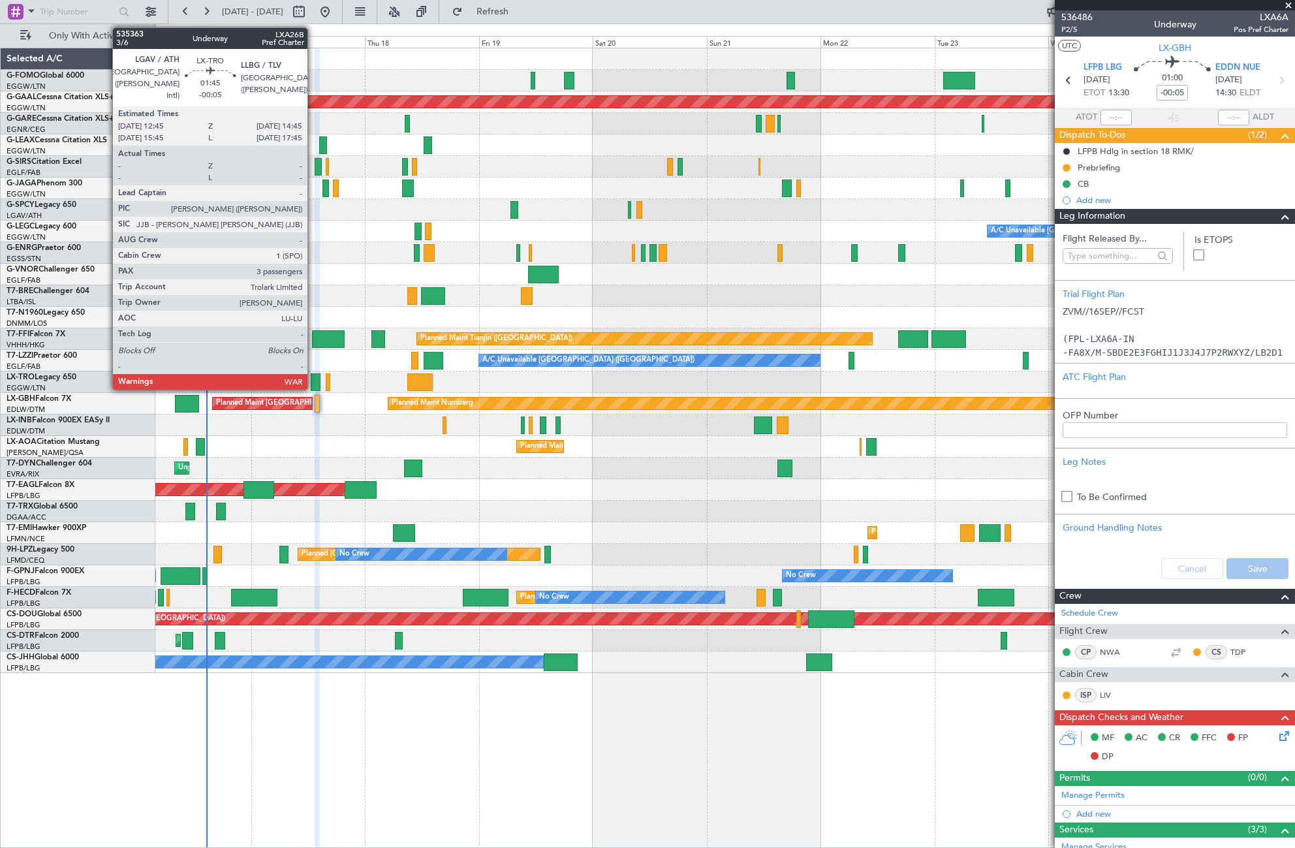
click at [313, 379] on div at bounding box center [316, 382] width 10 height 18
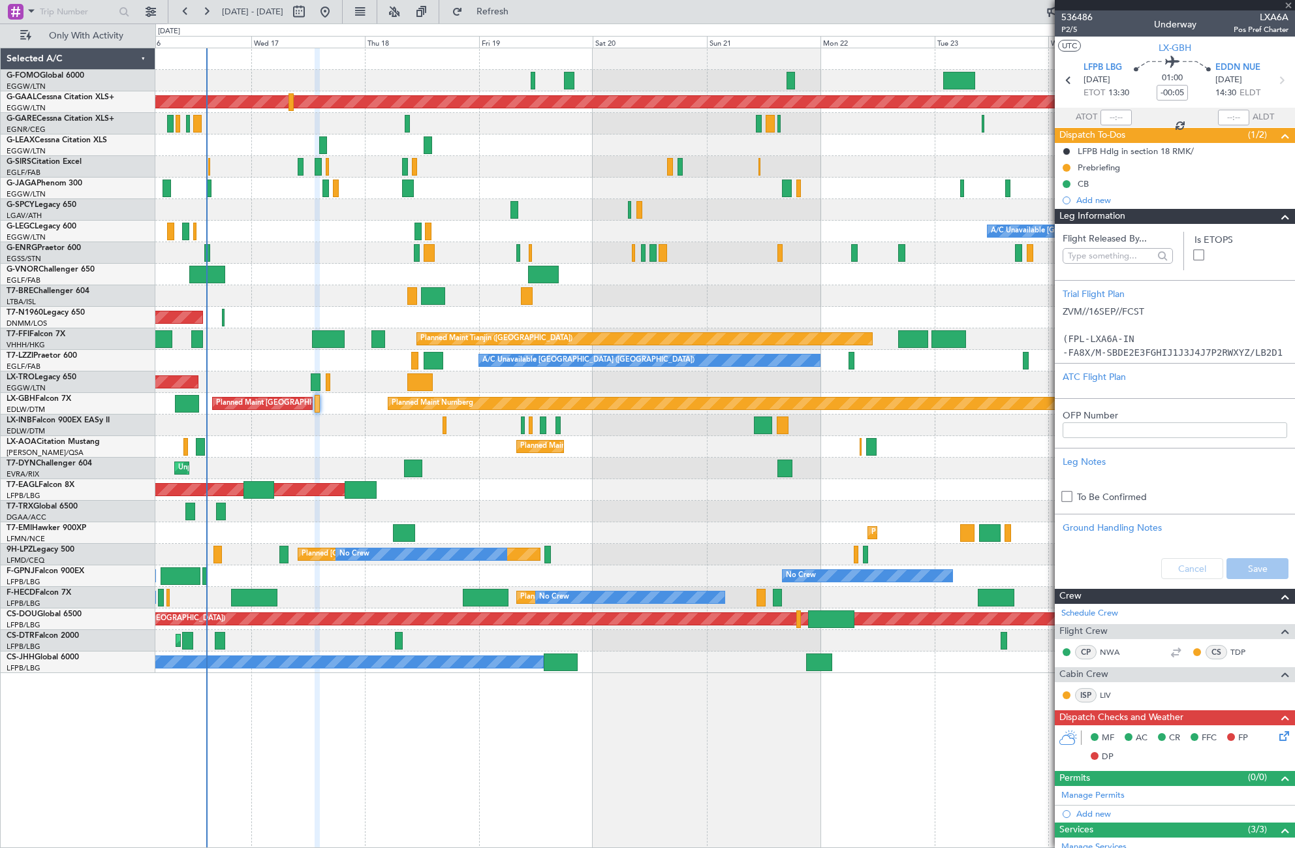
type input "3"
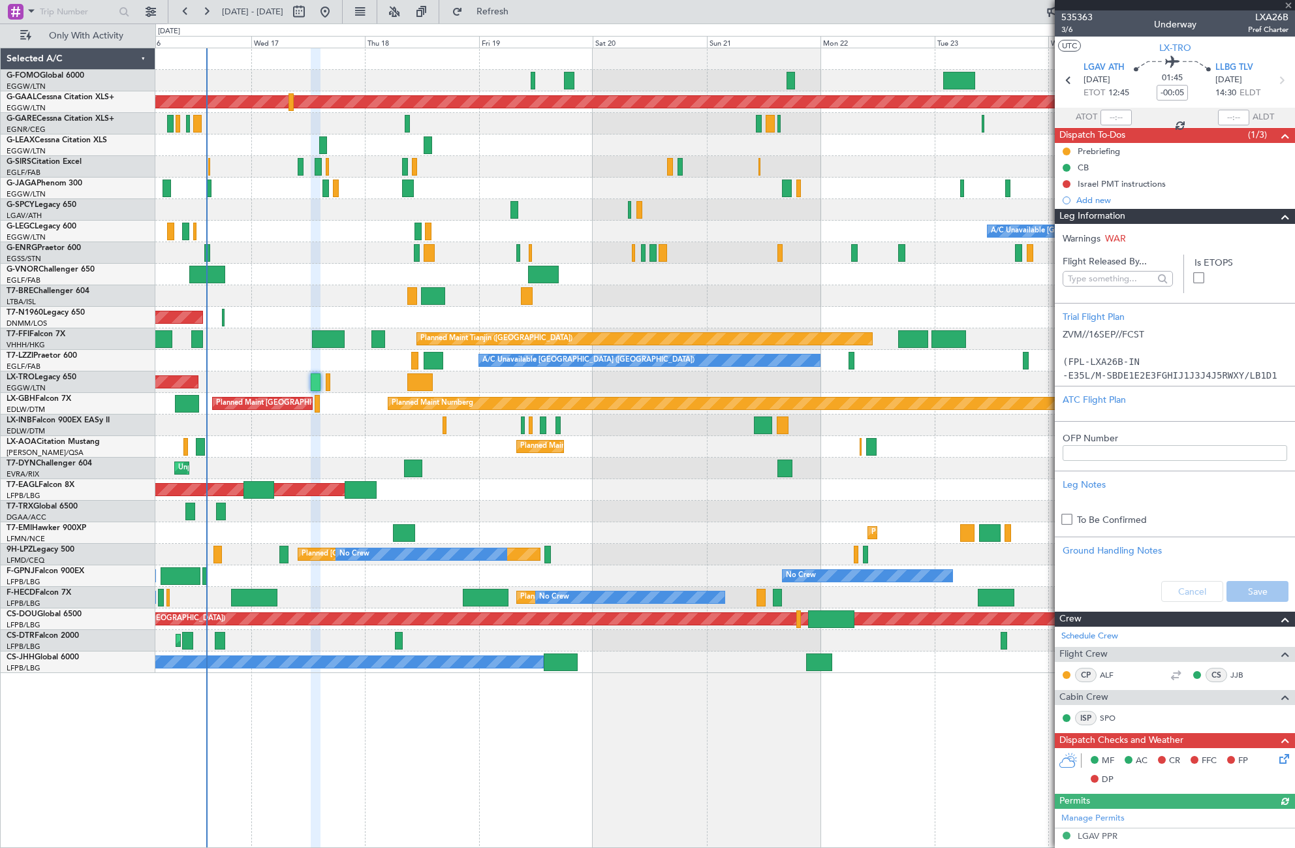
click at [1114, 216] on span at bounding box center [1285, 217] width 16 height 16
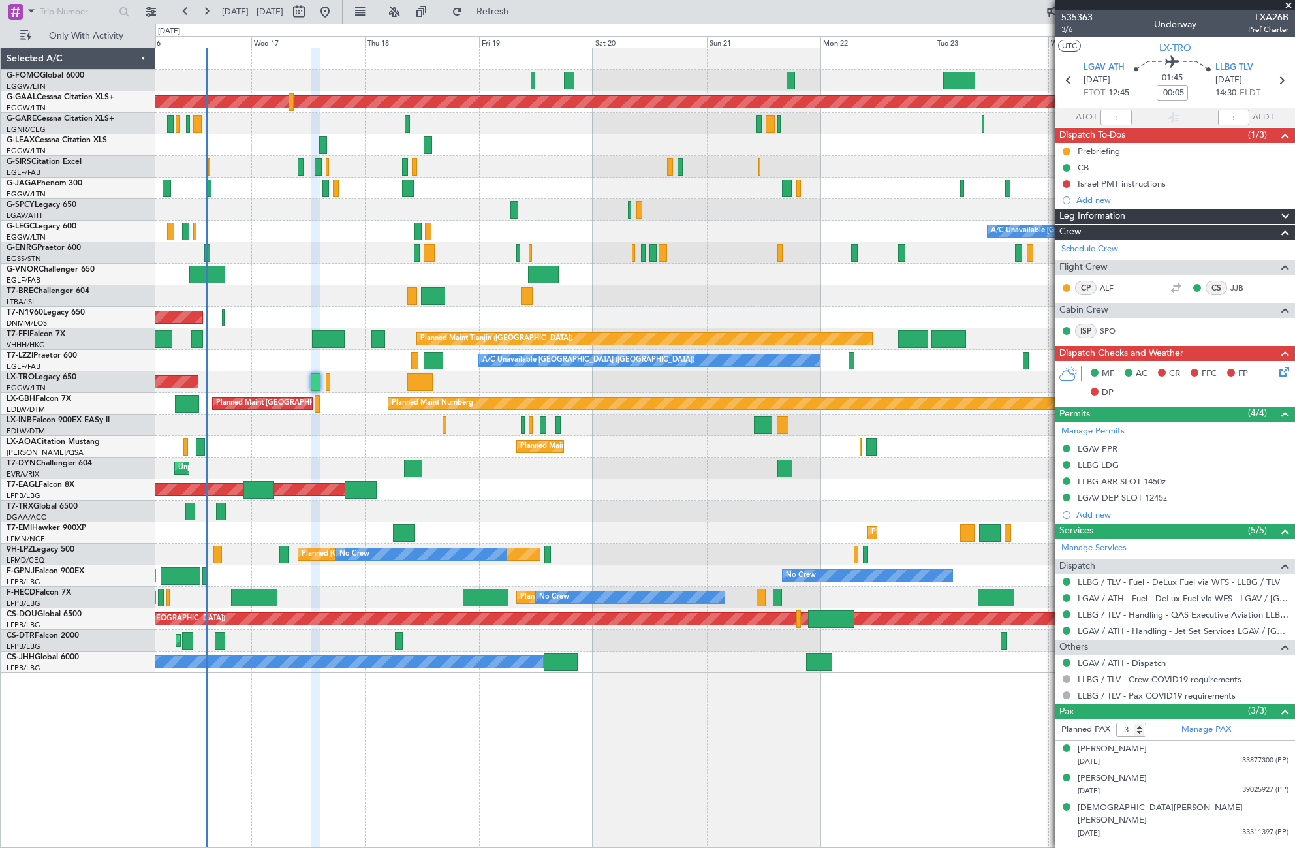
click at [291, 234] on div "A/C Unavailable [GEOGRAPHIC_DATA] ([GEOGRAPHIC_DATA])" at bounding box center [724, 232] width 1139 height 22
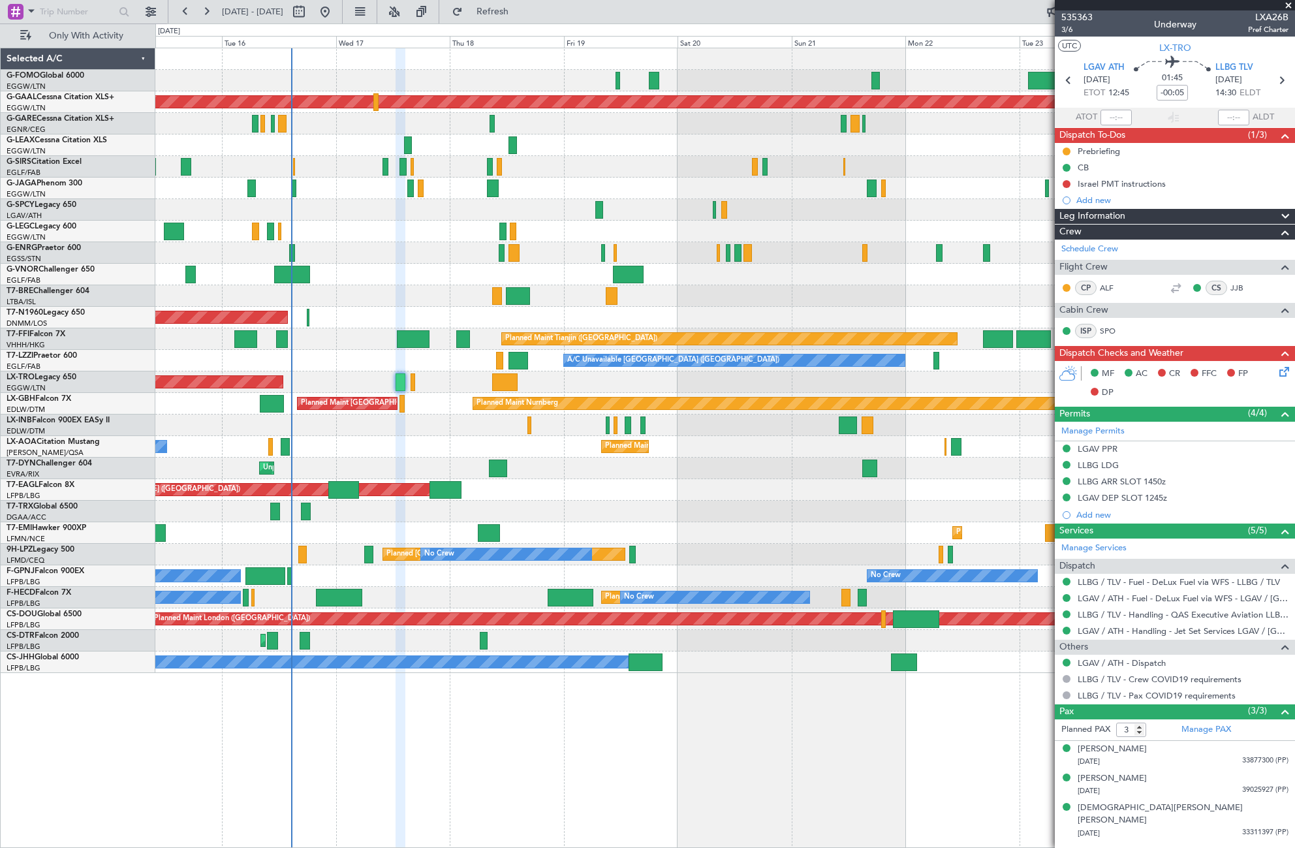
click at [401, 294] on div at bounding box center [724, 296] width 1139 height 22
click at [363, 206] on div at bounding box center [724, 210] width 1139 height 22
click at [147, 14] on button at bounding box center [150, 11] width 21 height 21
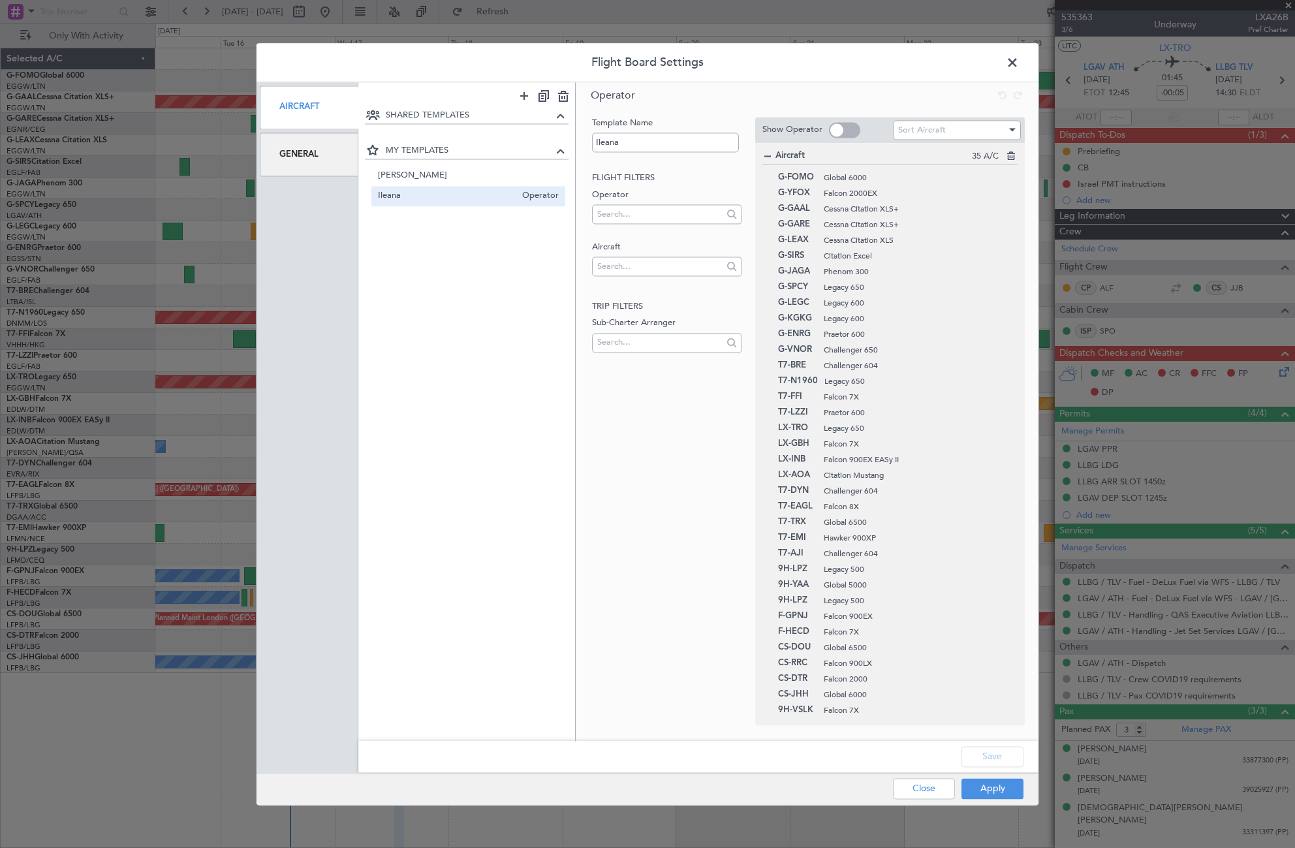
click at [334, 155] on div "General" at bounding box center [309, 154] width 99 height 44
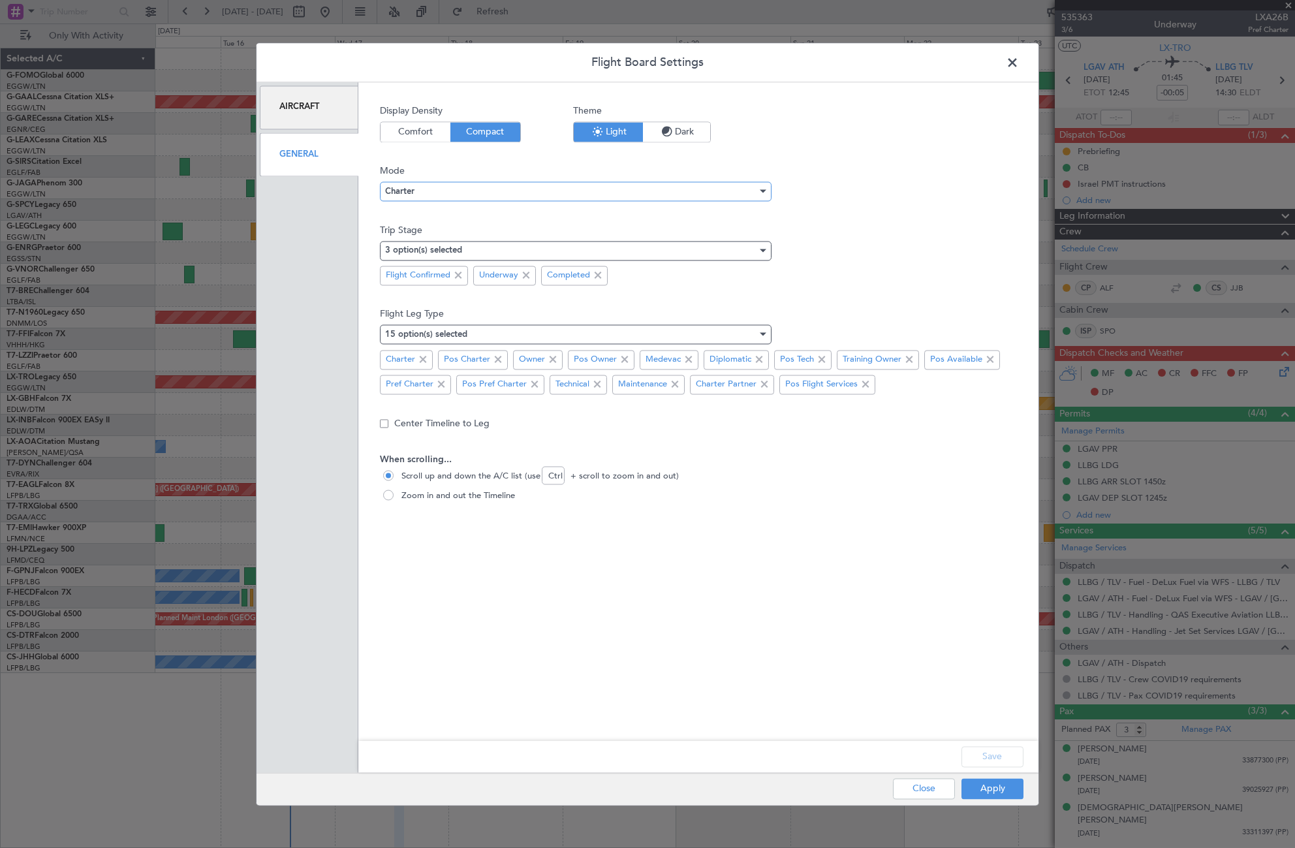
click at [497, 189] on div "Charter" at bounding box center [571, 191] width 372 height 20
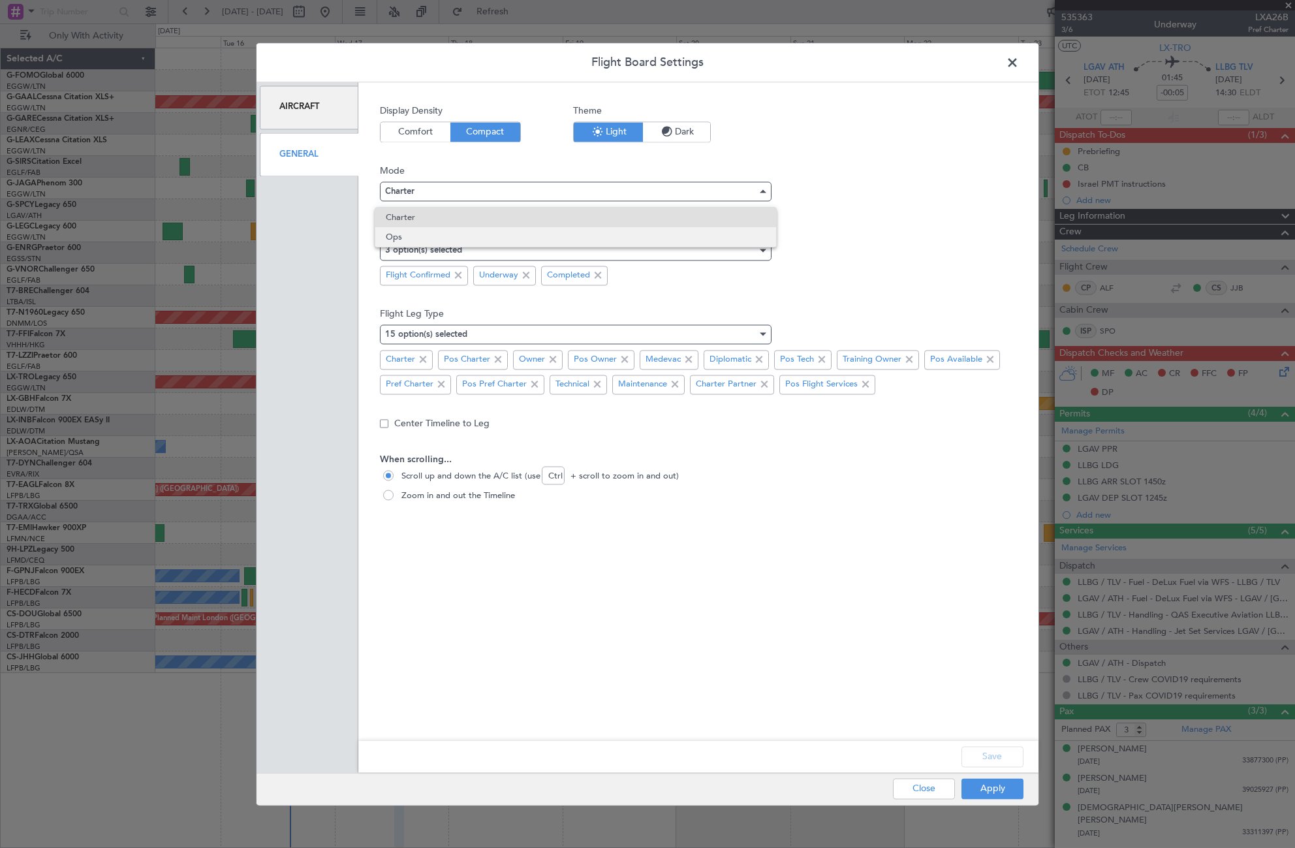
click at [424, 234] on span "Ops" at bounding box center [576, 237] width 380 height 20
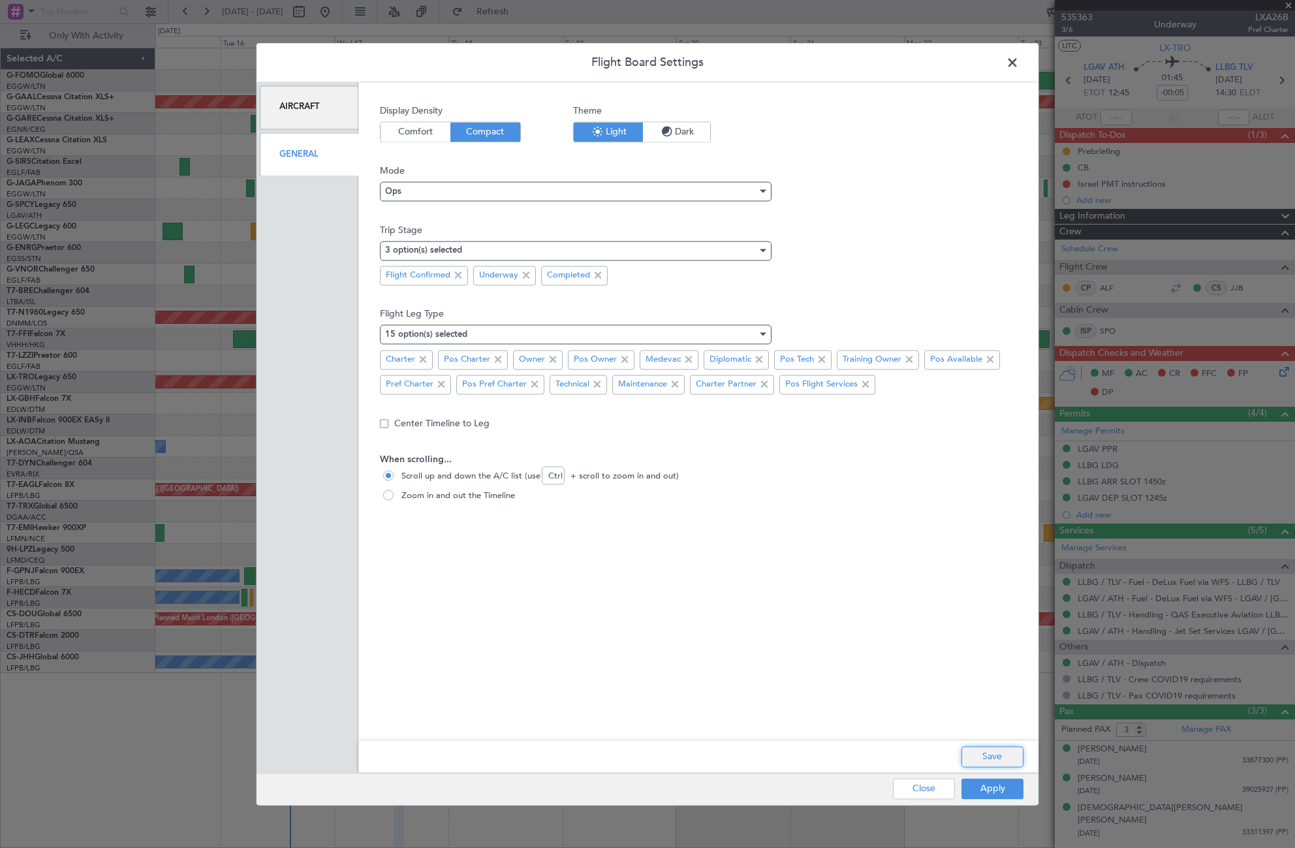
click at [994, 759] on button "Save" at bounding box center [992, 756] width 62 height 21
click at [998, 790] on div "Apply Close" at bounding box center [932, 789] width 190 height 32
click at [998, 790] on button "Apply" at bounding box center [992, 788] width 62 height 21
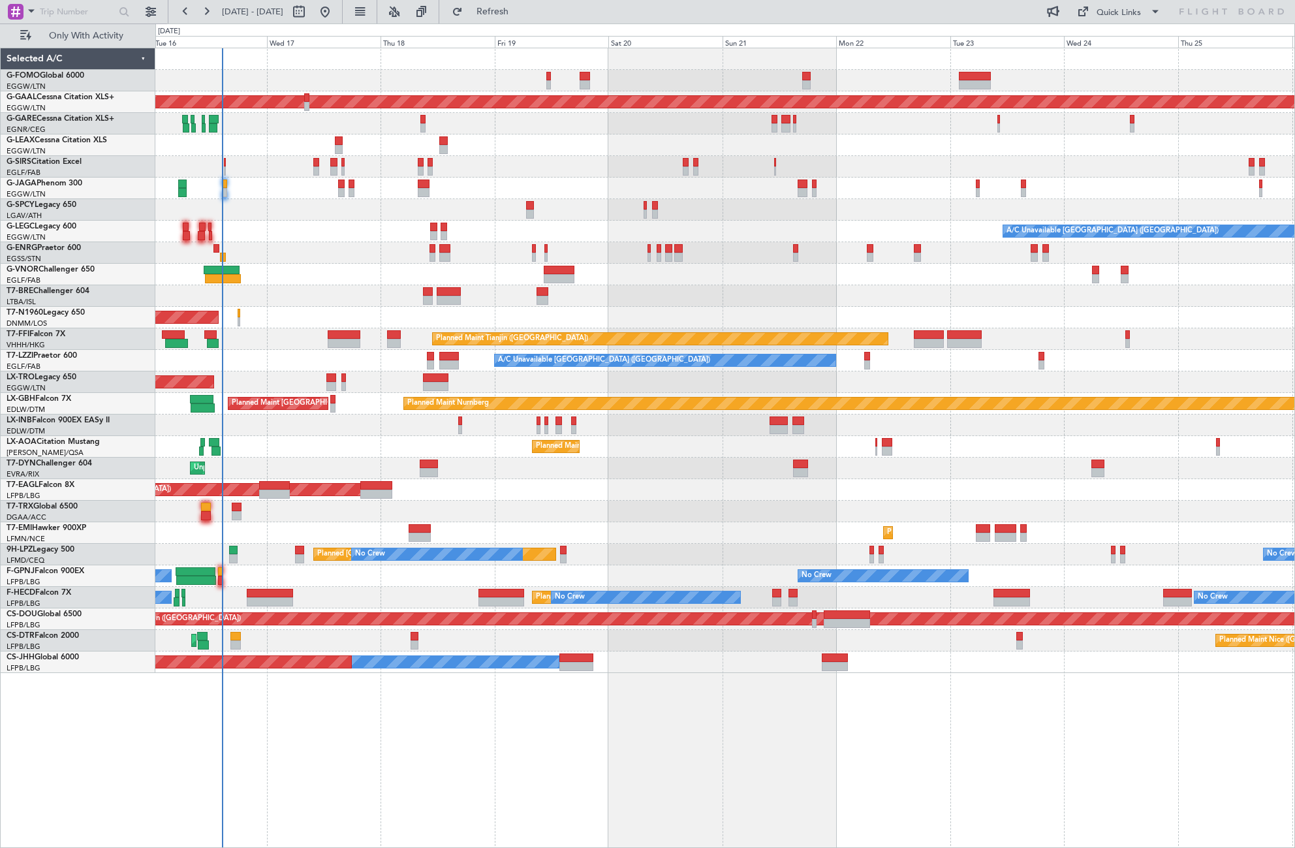
click at [362, 267] on div "Planned Maint Dusseldorf A/C Unavailable London (Luton) Planned Maint London (L…" at bounding box center [724, 360] width 1139 height 624
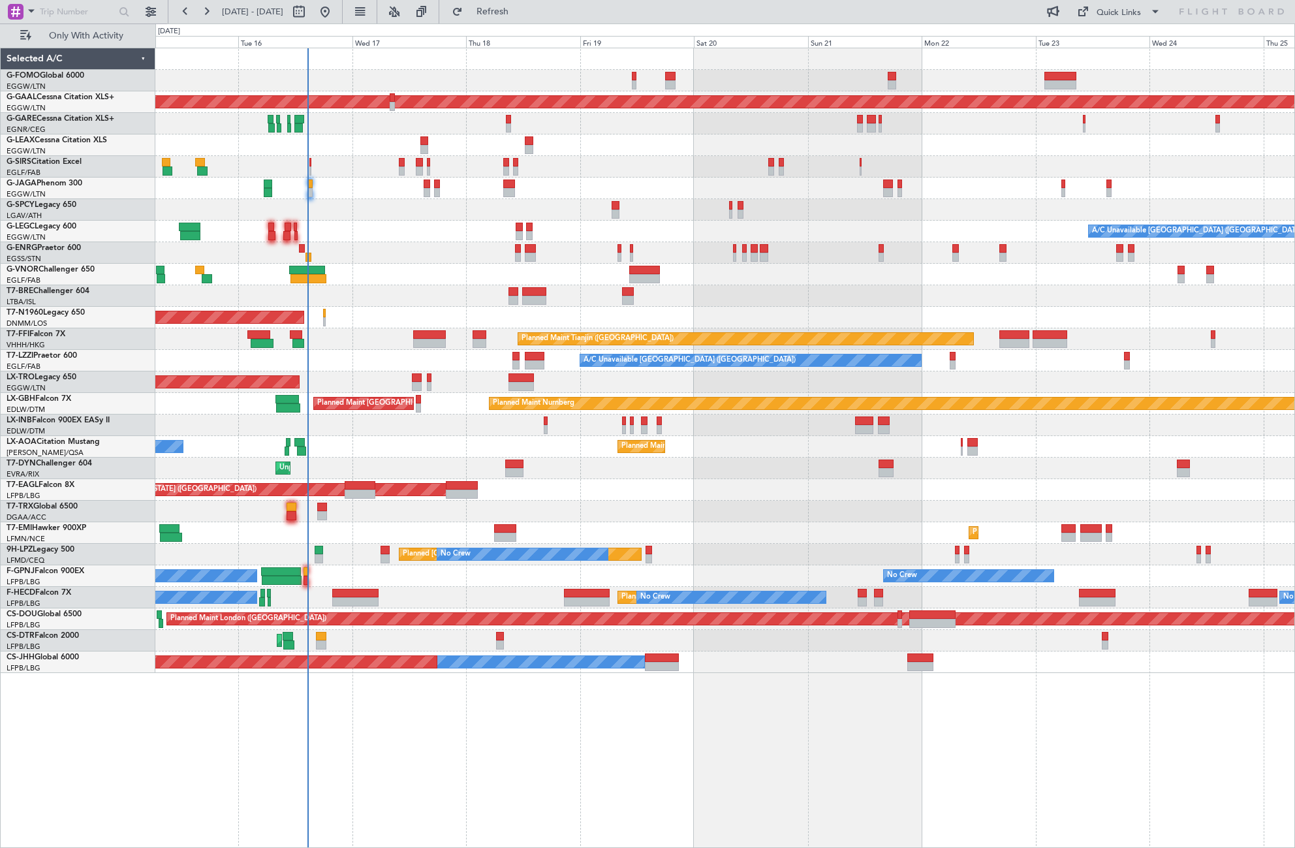
click at [291, 149] on div at bounding box center [724, 145] width 1139 height 22
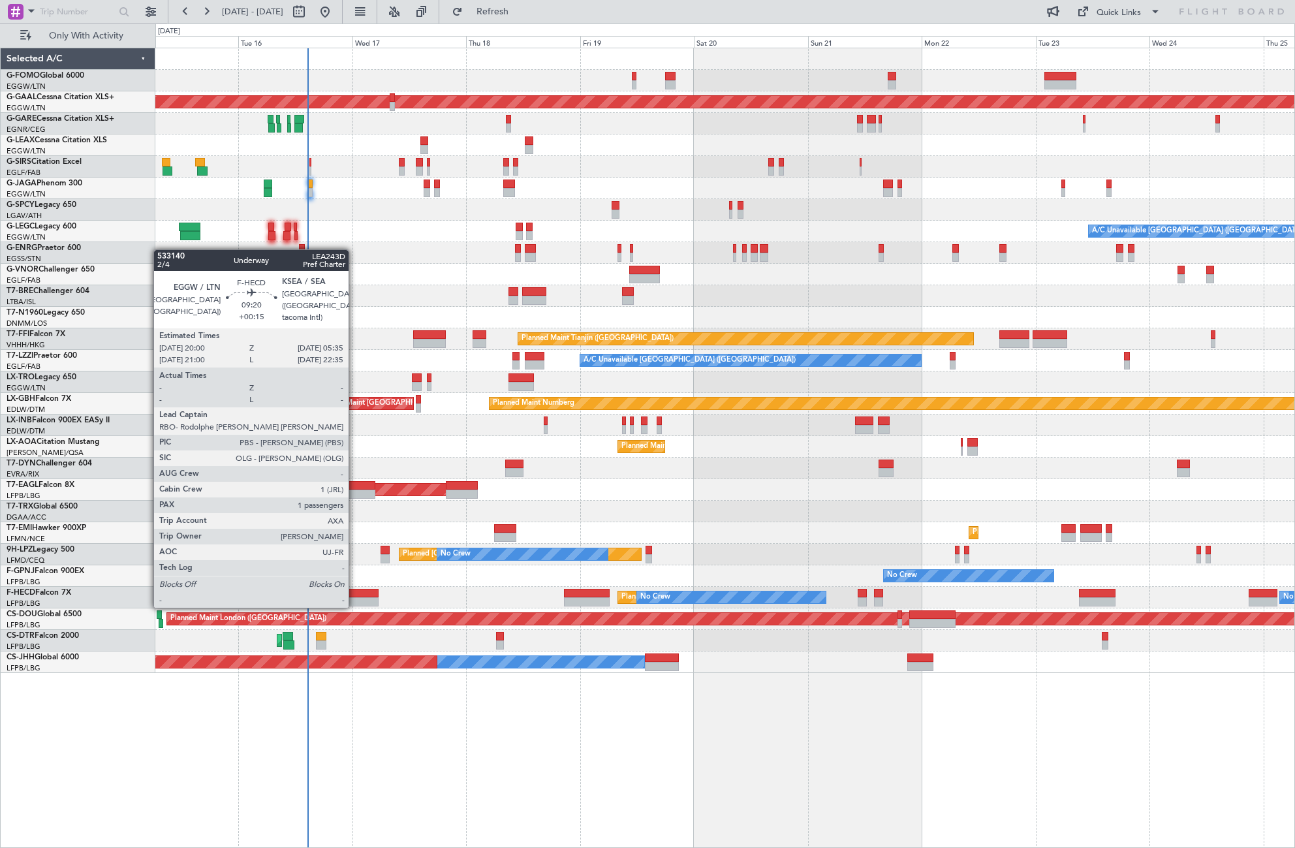
click at [354, 593] on div at bounding box center [355, 593] width 46 height 9
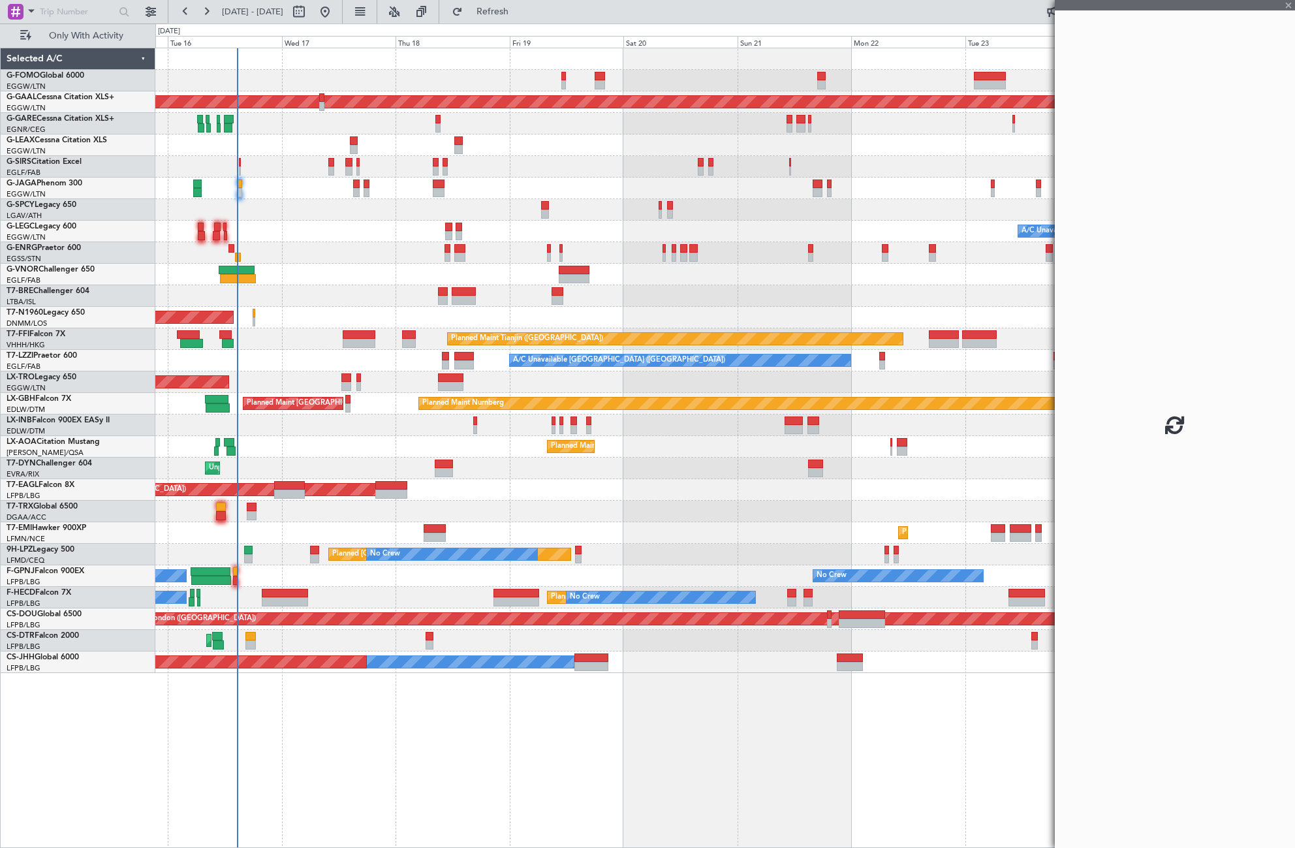
click at [416, 695] on div "Planned Maint Dusseldorf A/C Unavailable London (Luton) Planned Maint London (L…" at bounding box center [724, 448] width 1139 height 800
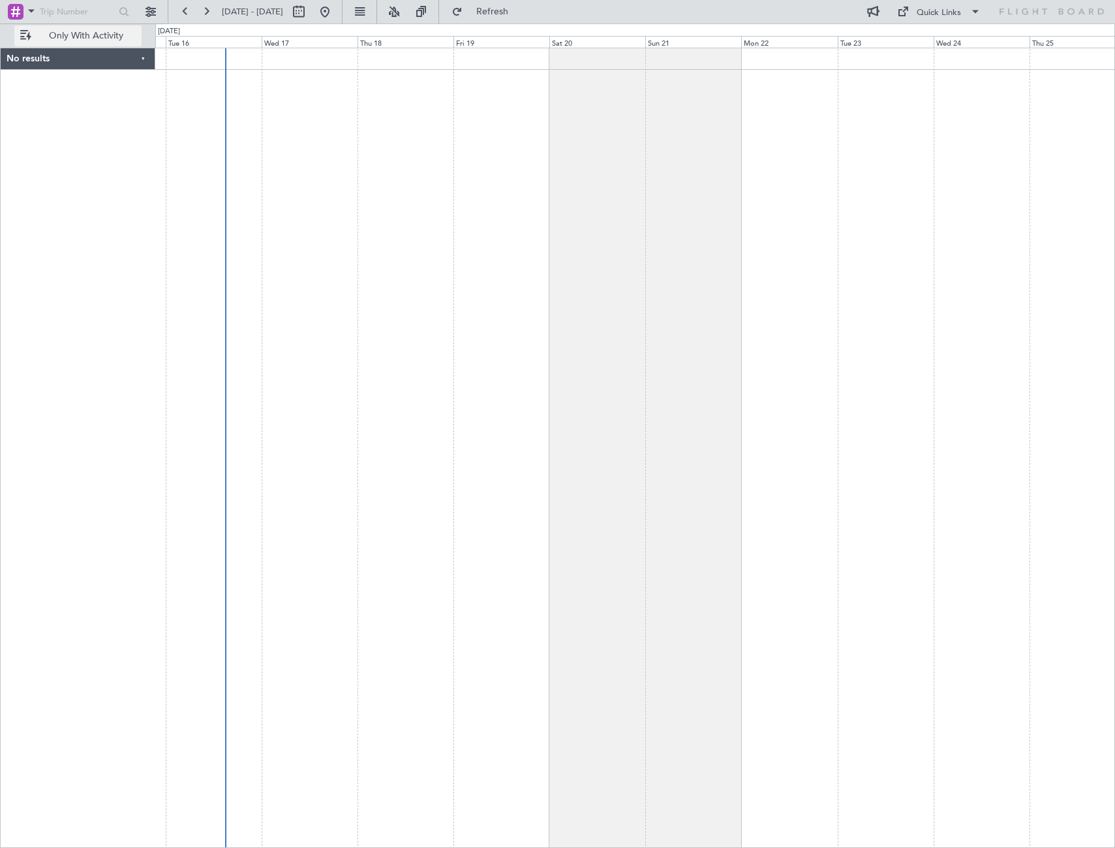
click at [67, 36] on span "Only With Activity" at bounding box center [86, 35] width 104 height 9
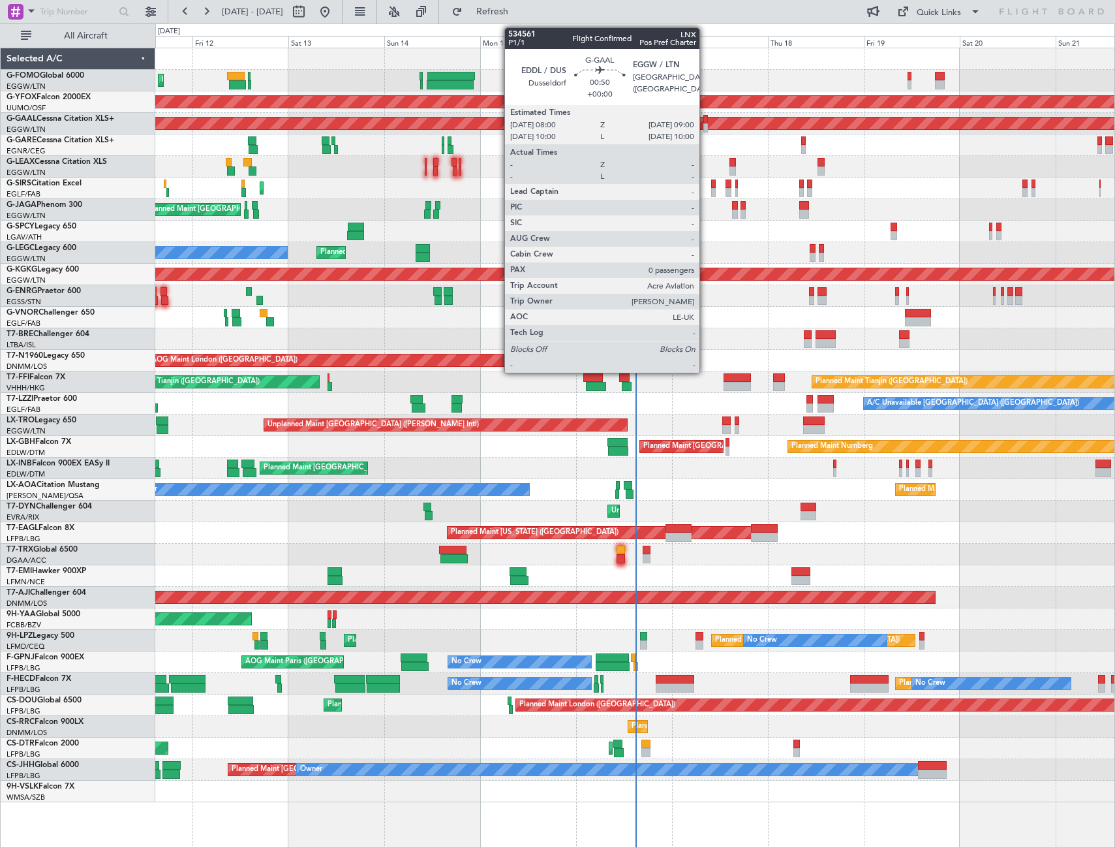
click at [705, 121] on div at bounding box center [705, 119] width 5 height 9
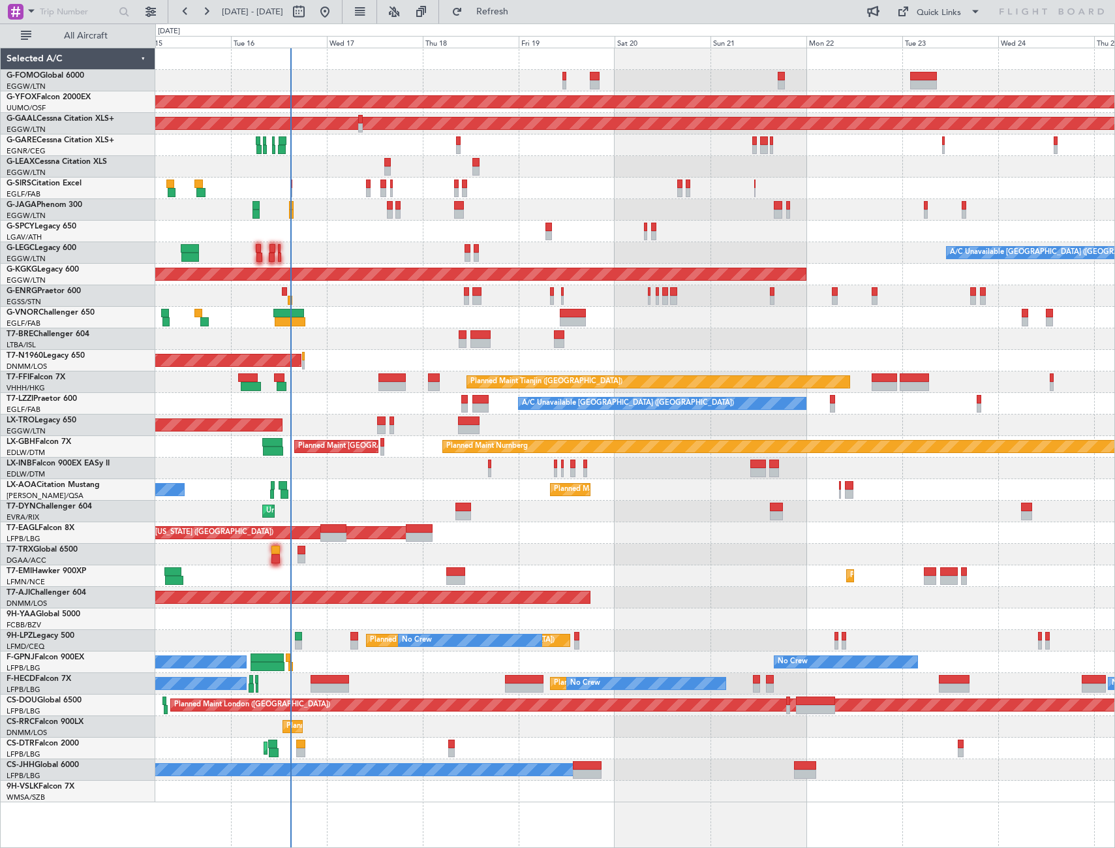
click at [298, 469] on div "AOG Maint Ostafyevo Planned [GEOGRAPHIC_DATA] Planned Maint [GEOGRAPHIC_DATA] (…" at bounding box center [634, 425] width 959 height 754
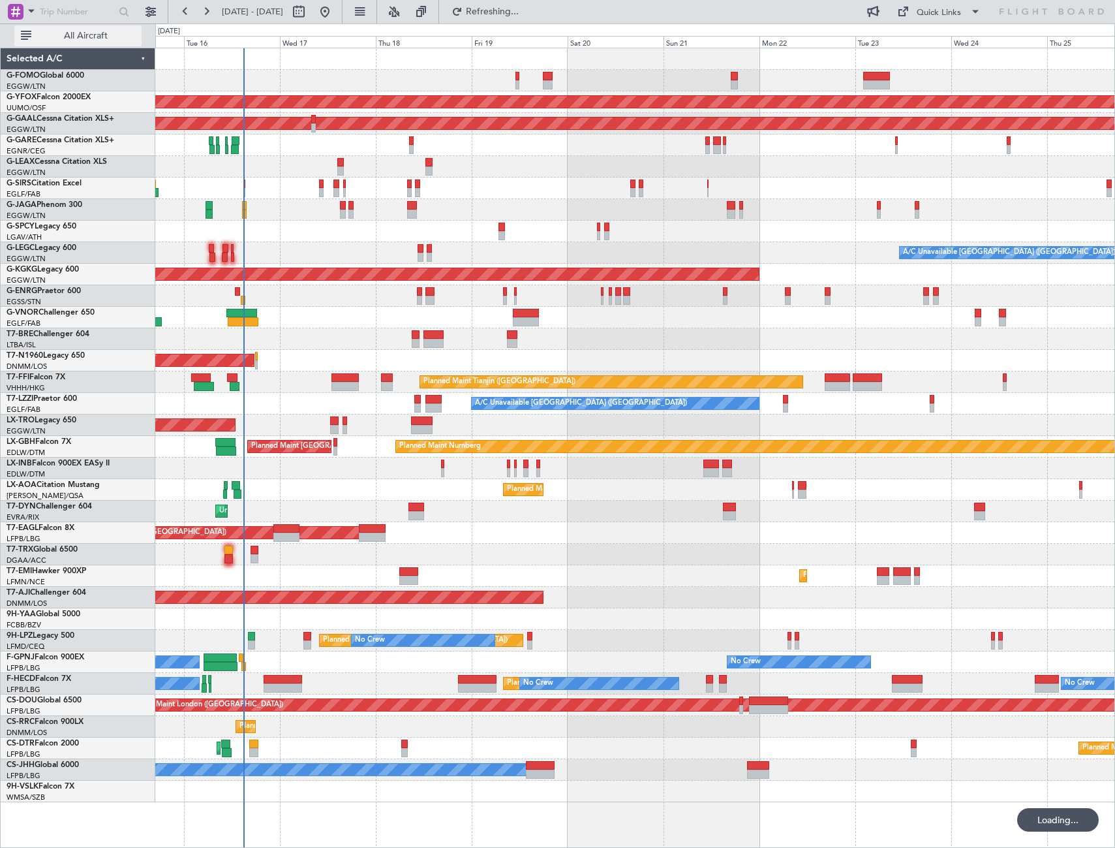
click at [87, 34] on span "All Aircraft" at bounding box center [86, 35] width 104 height 9
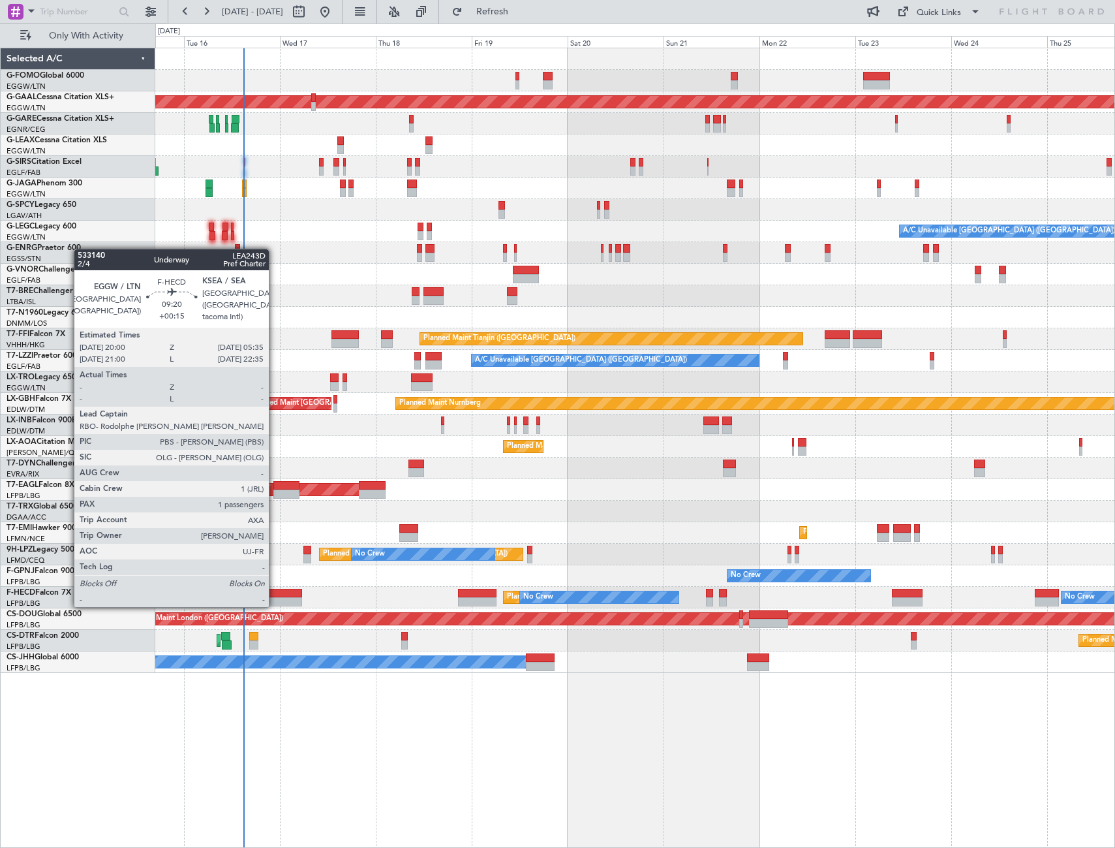
click at [276, 594] on div at bounding box center [283, 593] width 38 height 9
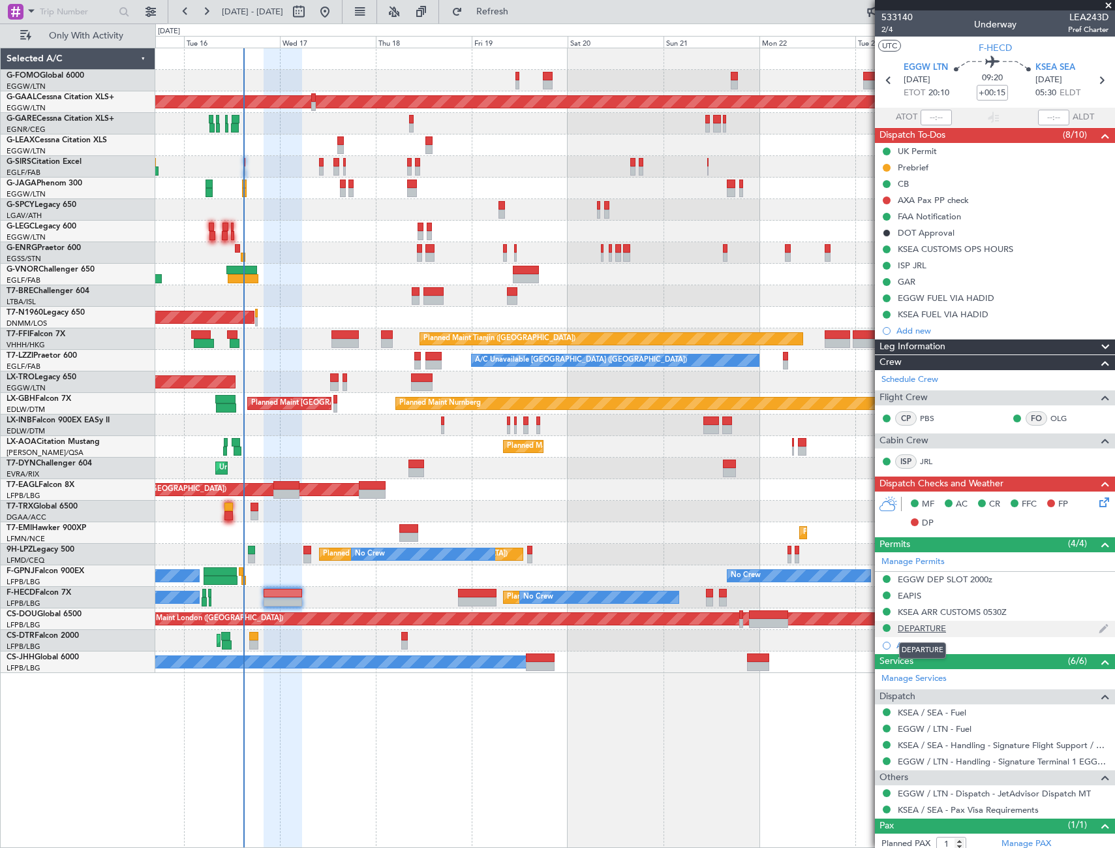
click at [927, 631] on div "DEPARTURE" at bounding box center [922, 627] width 48 height 11
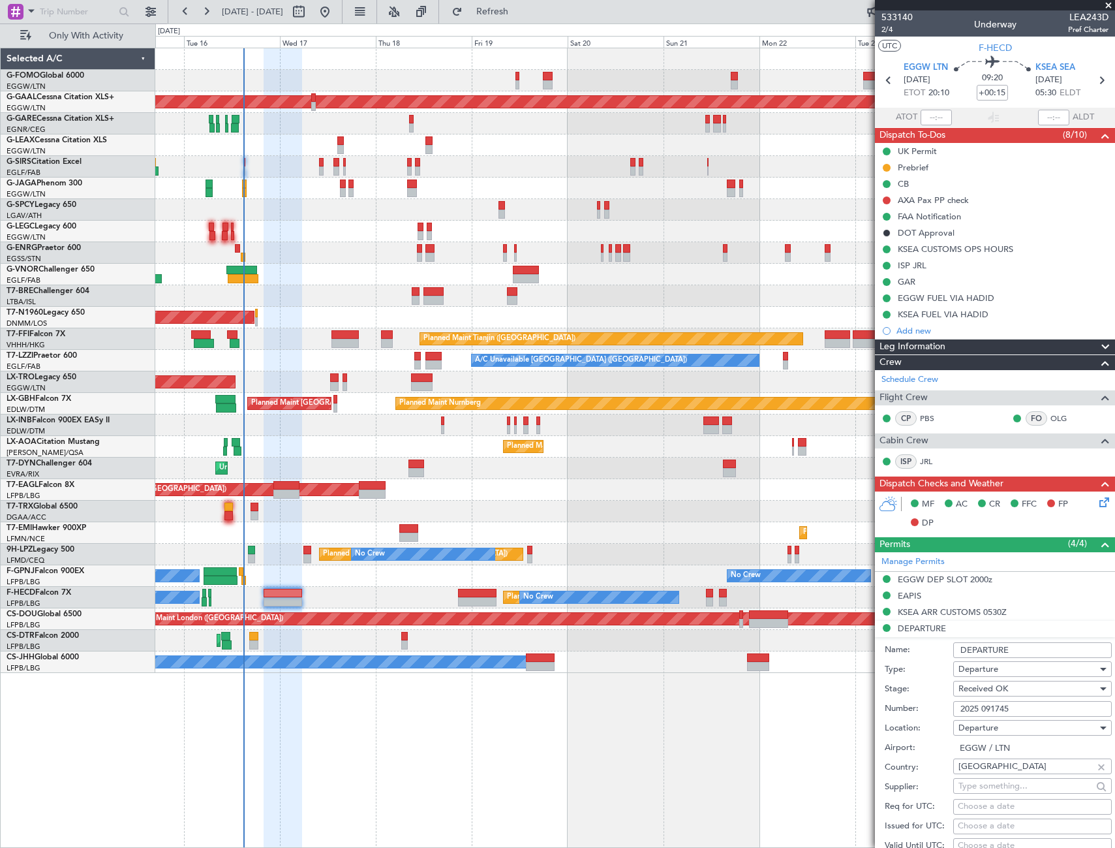
drag, startPoint x: 1021, startPoint y: 709, endPoint x: 955, endPoint y: 704, distance: 65.5
click at [955, 704] on input "2025 091745" at bounding box center [1032, 709] width 159 height 16
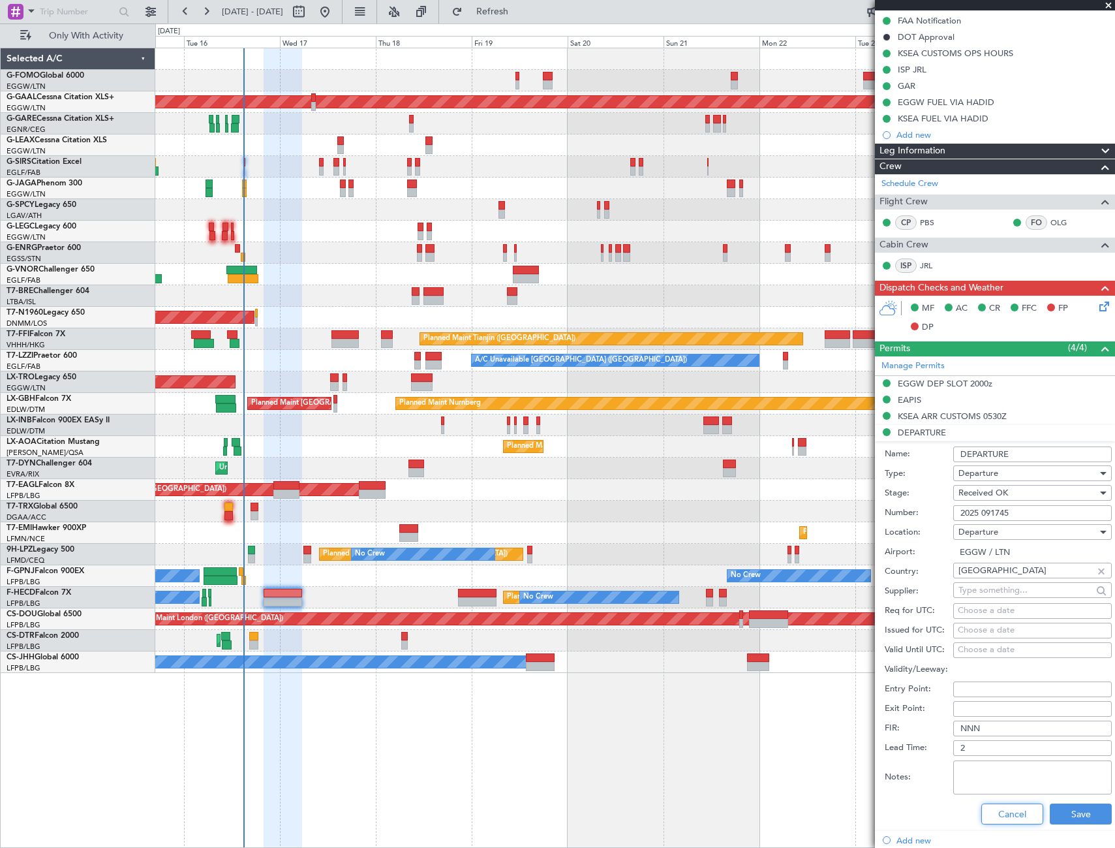
click at [1007, 808] on button "Cancel" at bounding box center [1012, 813] width 62 height 21
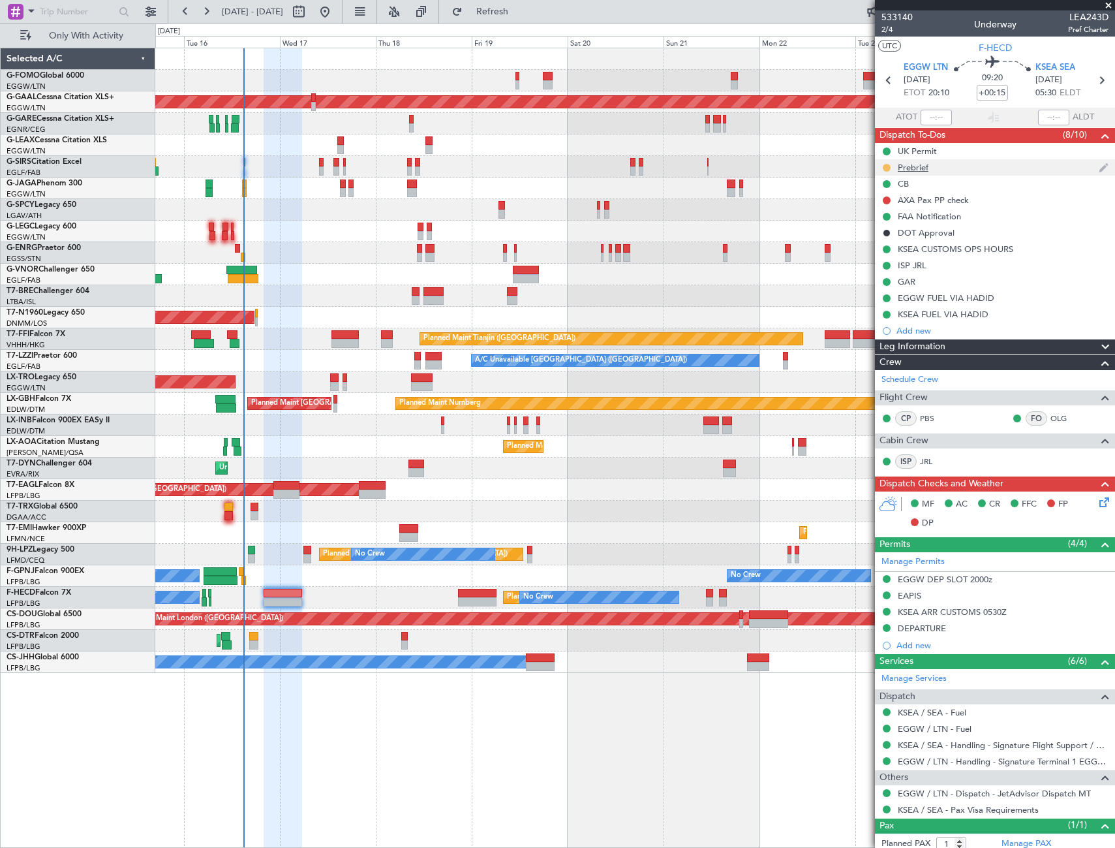
click at [887, 169] on button at bounding box center [887, 168] width 8 height 8
click at [888, 243] on span "Cancelled" at bounding box center [888, 244] width 37 height 13
click at [975, 345] on div "Leg Information" at bounding box center [995, 346] width 240 height 15
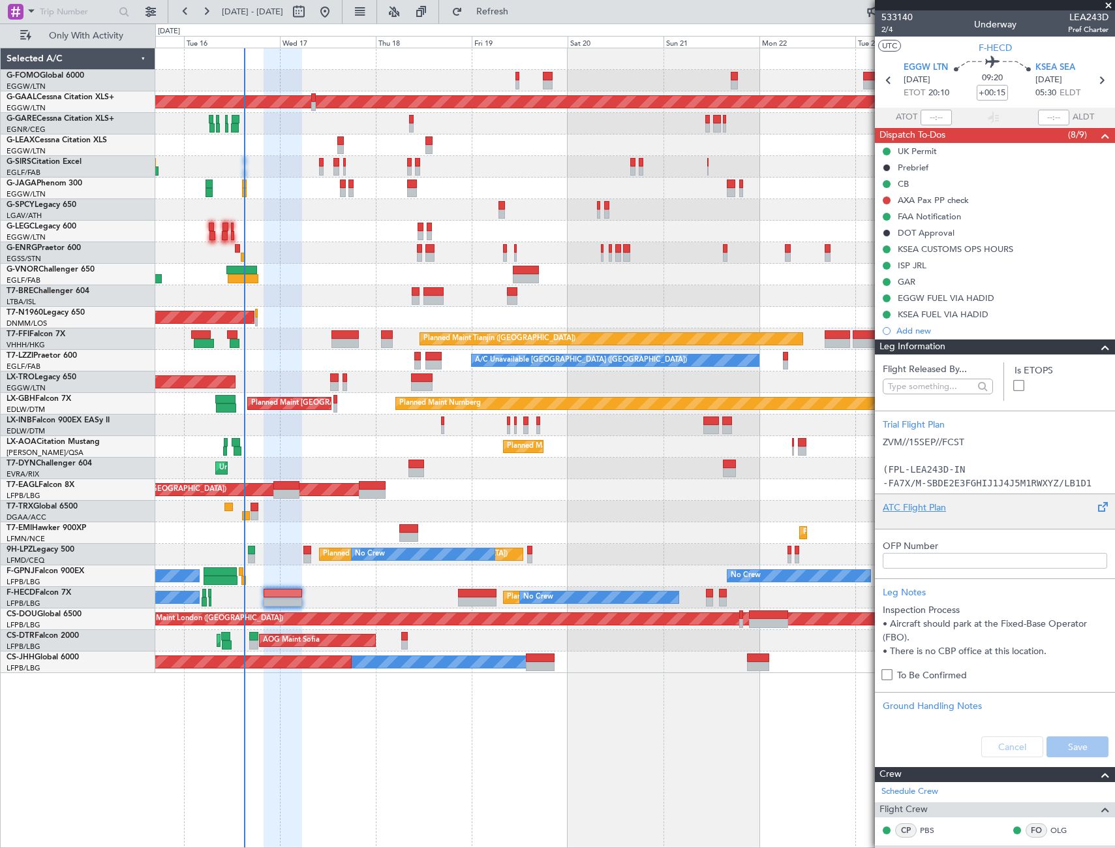
click at [925, 502] on div "ATC Flight Plan" at bounding box center [995, 507] width 224 height 14
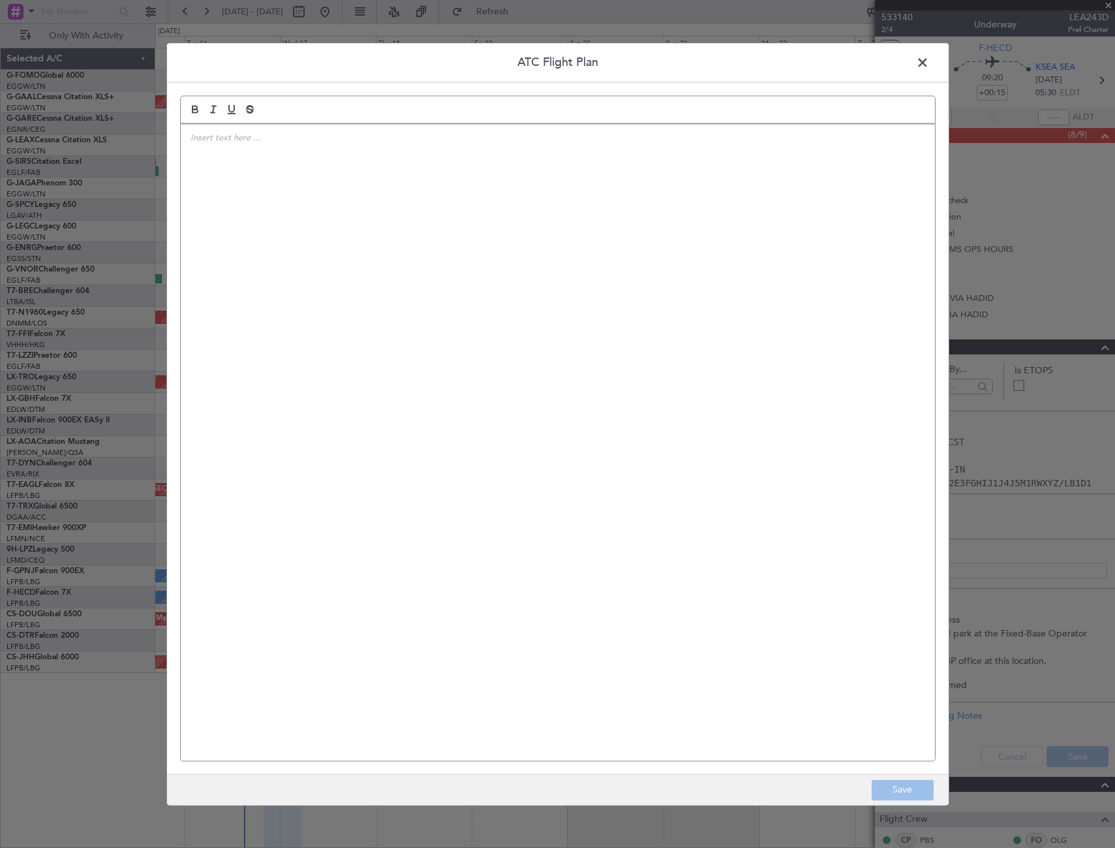
click at [368, 158] on div at bounding box center [558, 442] width 754 height 636
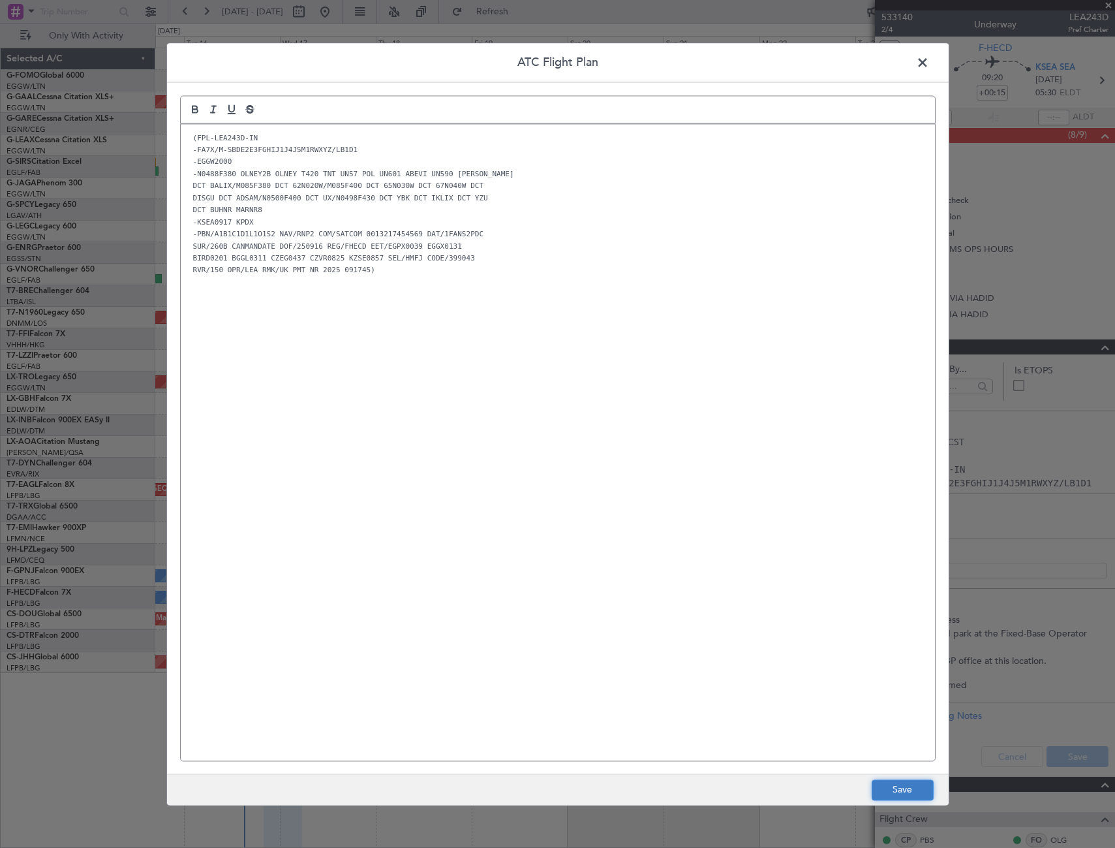
click at [922, 788] on button "Save" at bounding box center [903, 789] width 62 height 21
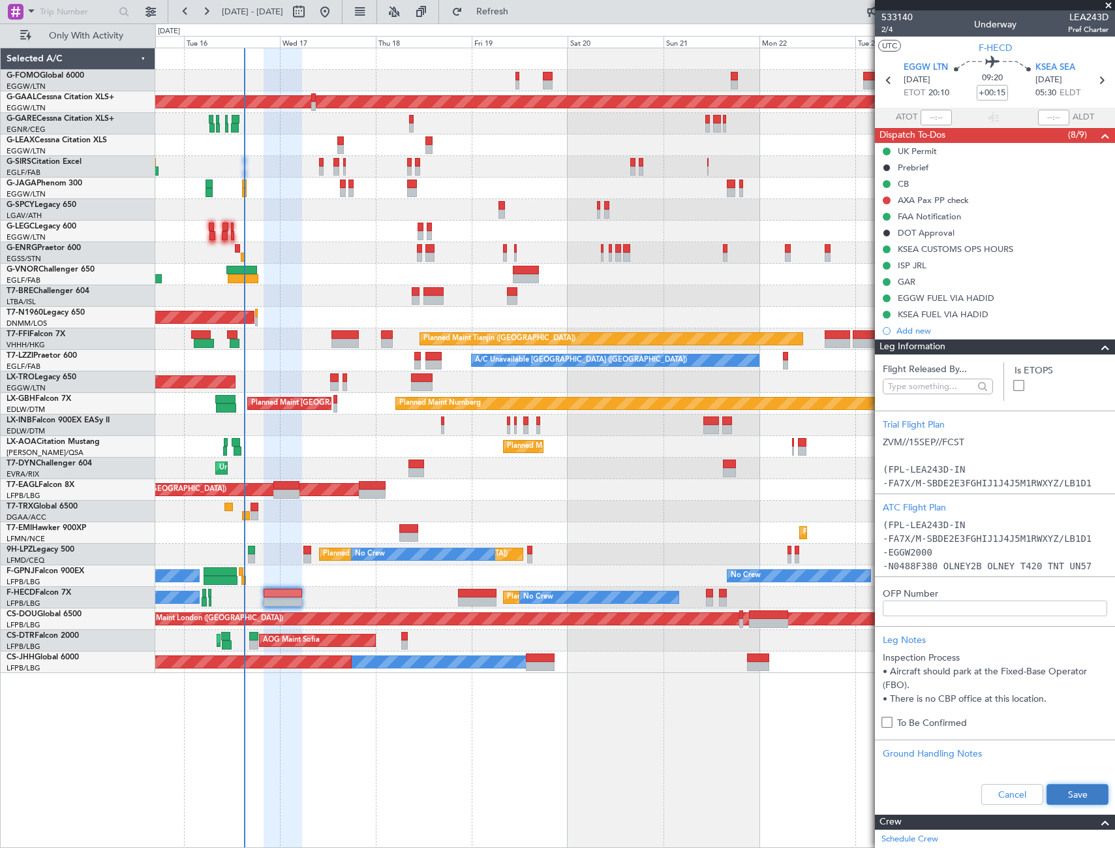
click at [1081, 797] on button "Save" at bounding box center [1078, 794] width 62 height 21
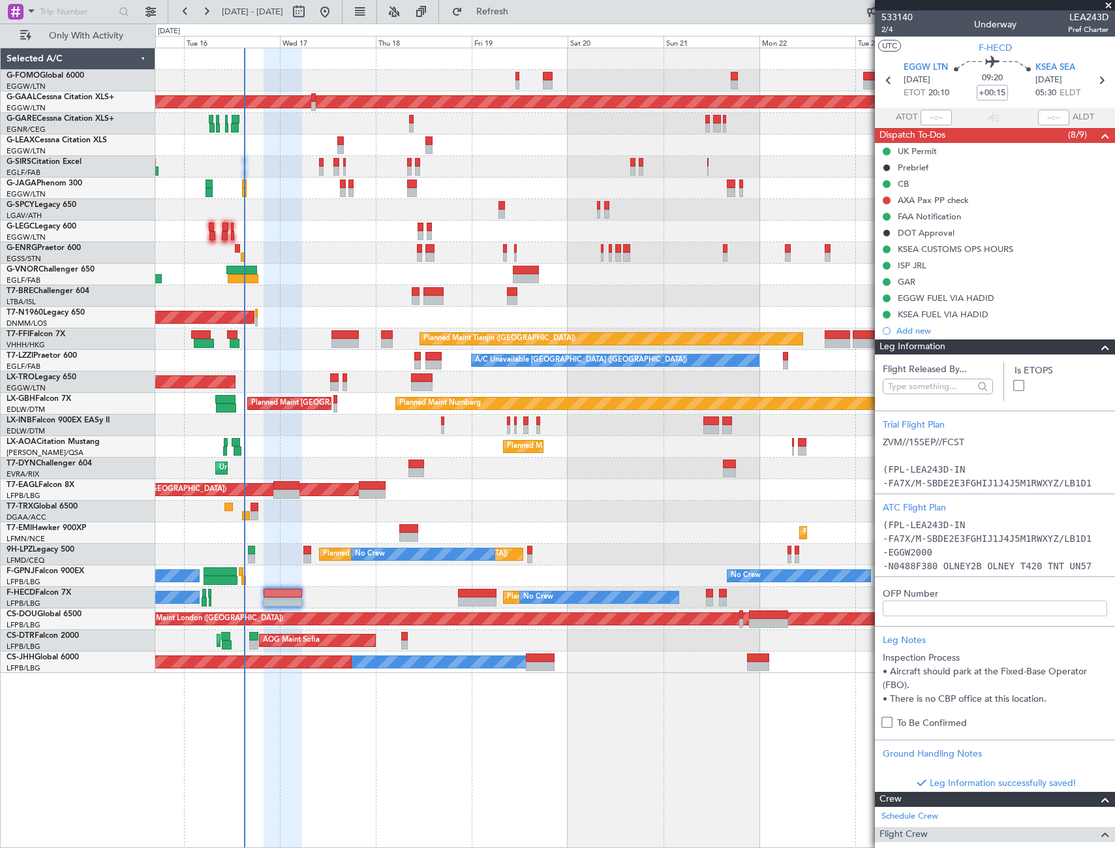
click at [1098, 349] on span at bounding box center [1106, 347] width 16 height 16
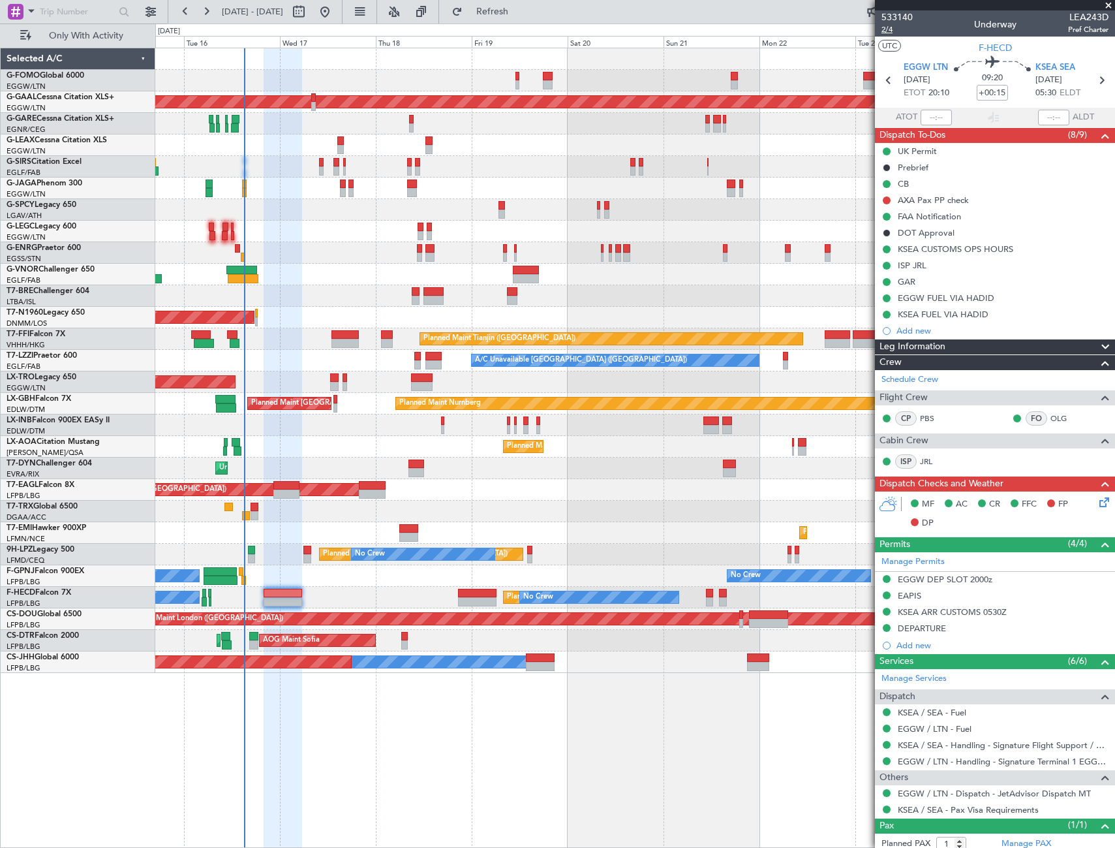
click at [882, 25] on span "2/4" at bounding box center [897, 29] width 31 height 11
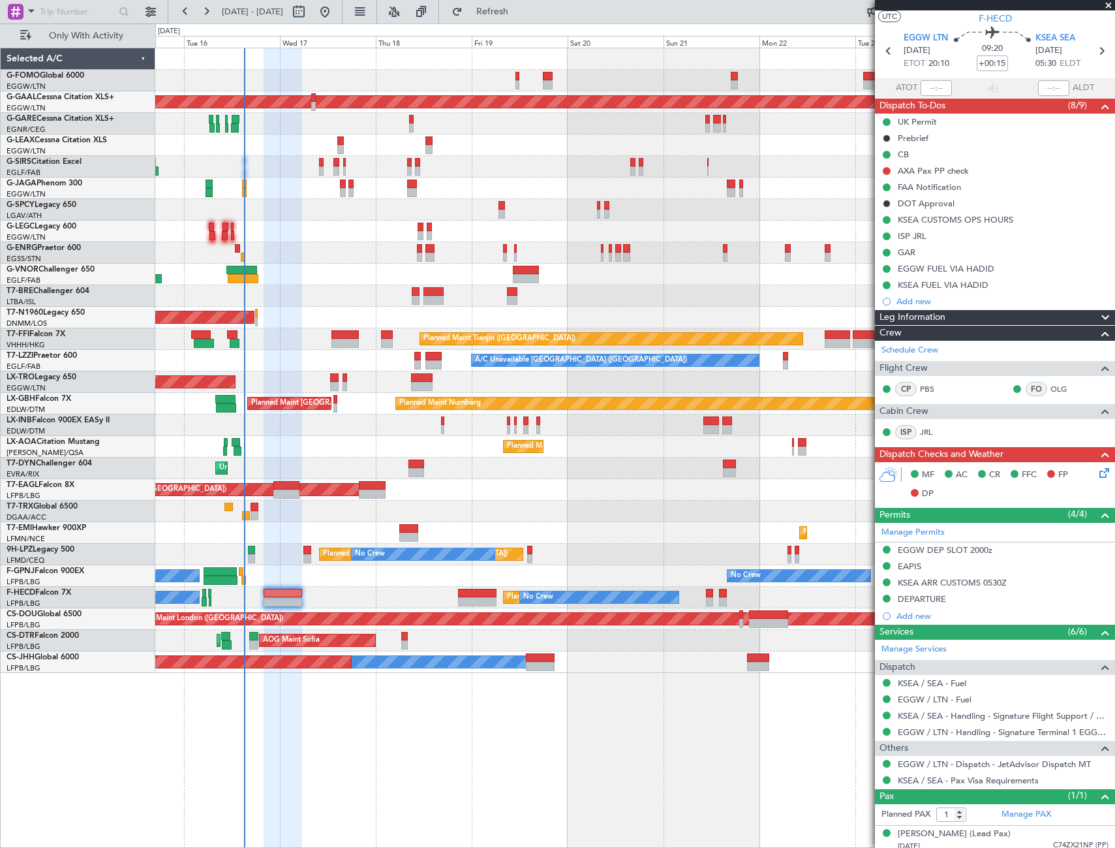
scroll to position [36, 0]
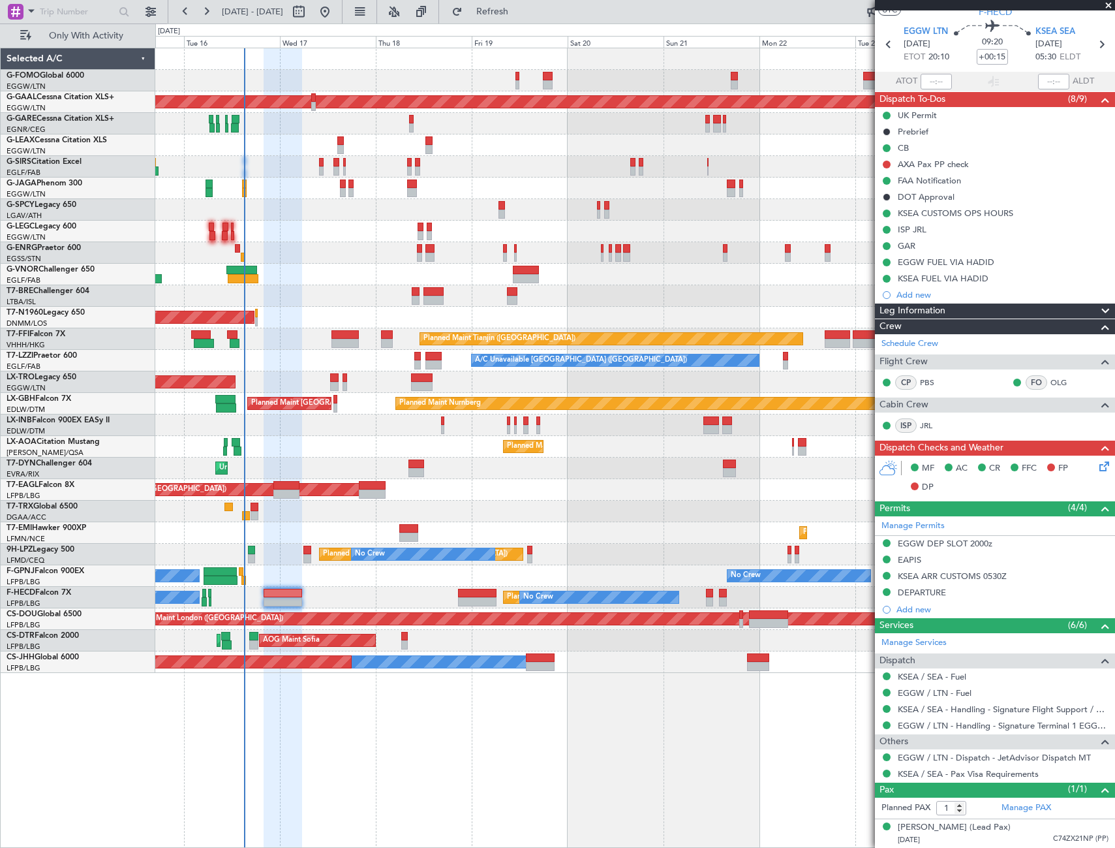
drag, startPoint x: 950, startPoint y: 310, endPoint x: 948, endPoint y: 359, distance: 49.0
click at [950, 309] on div "Leg Information" at bounding box center [995, 310] width 240 height 15
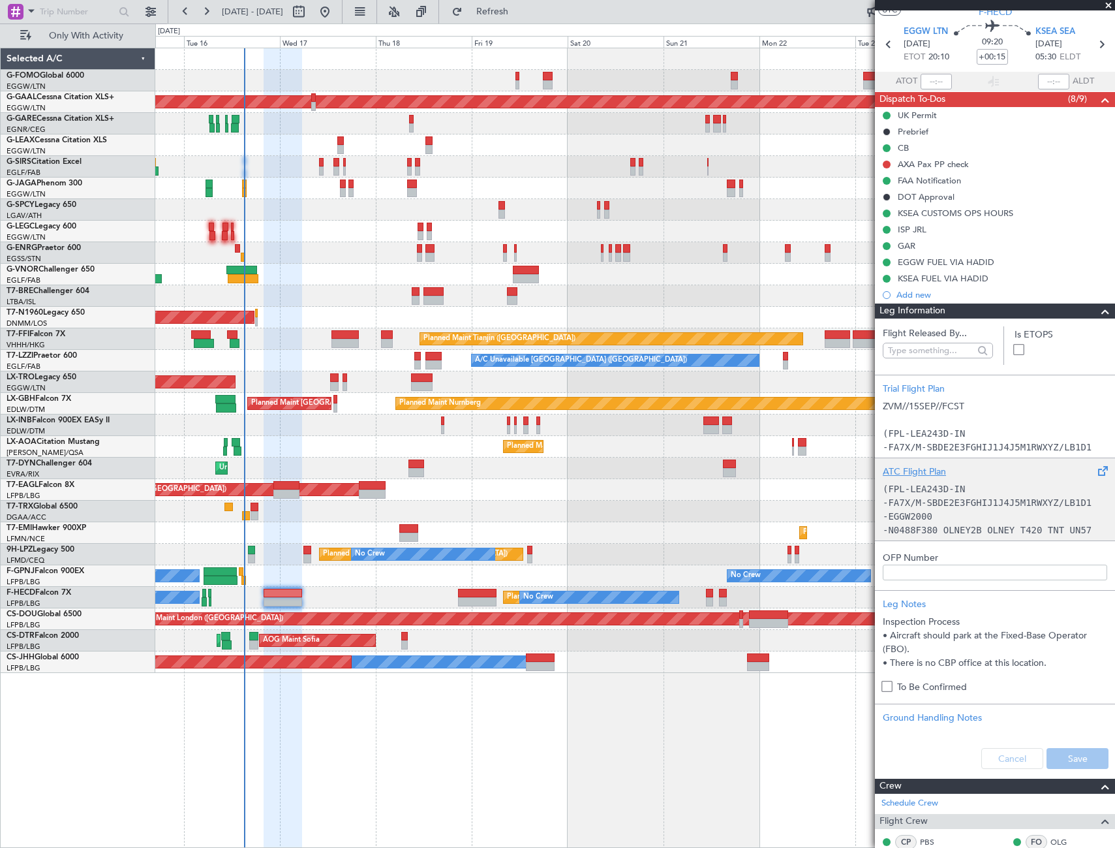
click at [942, 497] on code "-FA7X/M-SBDE2E3FGHIJ1J4J5M1RWXYZ/LB1D1" at bounding box center [987, 502] width 209 height 10
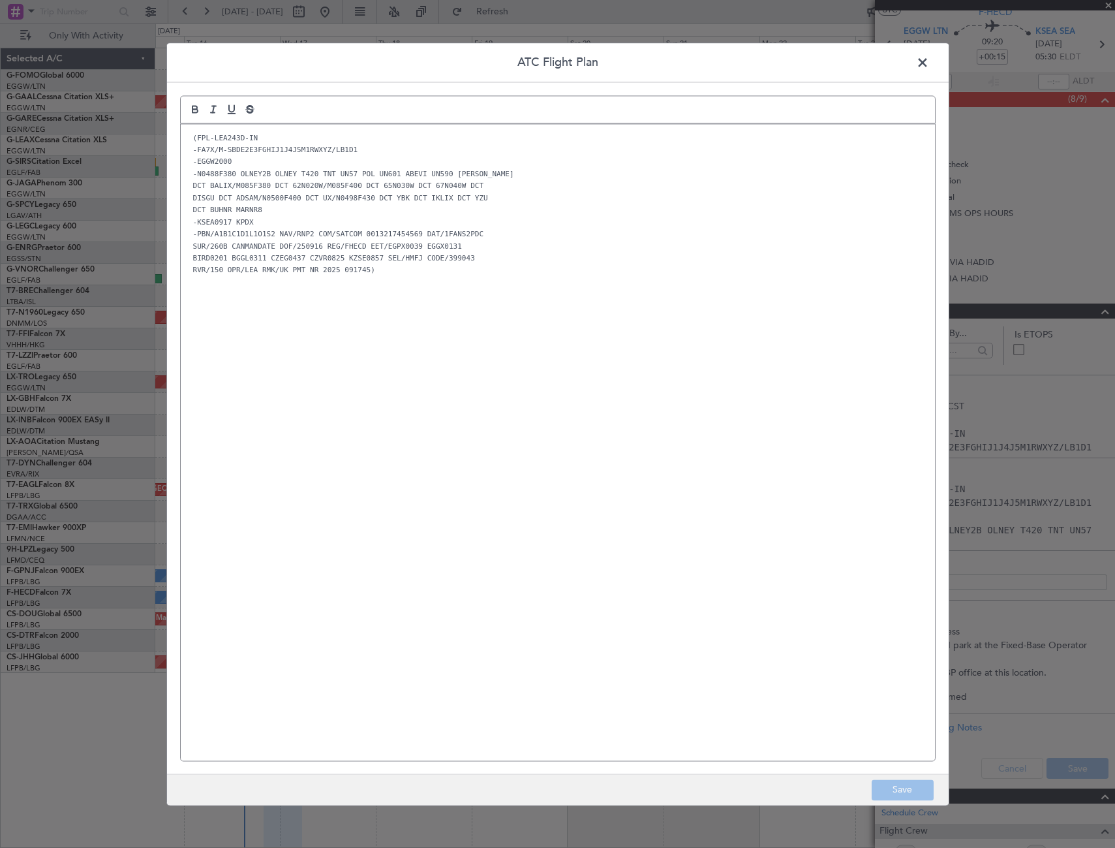
click at [461, 437] on div "(FPL-LEA243D-IN -FA7X/M-SBDE2E3FGHIJ1J4J5M1RWXYZ/LB1D1 -EGGW2000 -N0488F380 OLN…" at bounding box center [558, 442] width 754 height 636
click at [898, 782] on button "Save" at bounding box center [903, 789] width 62 height 21
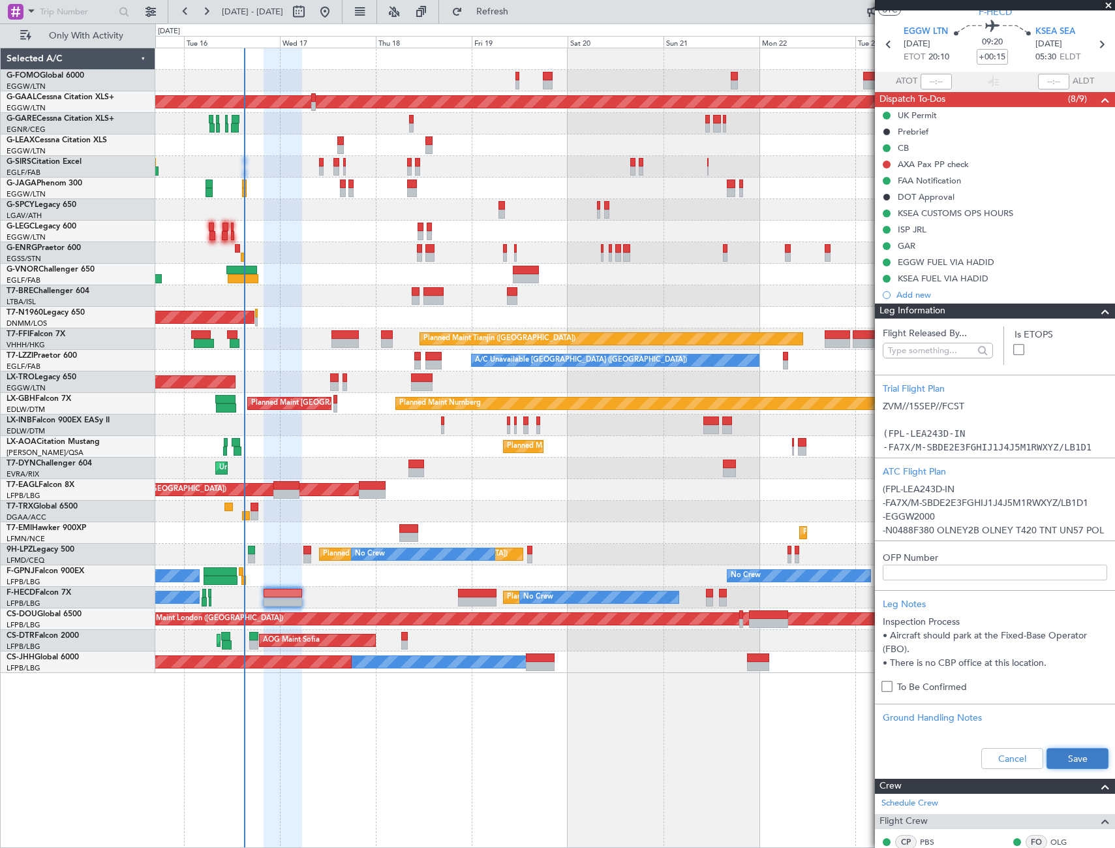
click at [1087, 758] on button "Save" at bounding box center [1078, 758] width 62 height 21
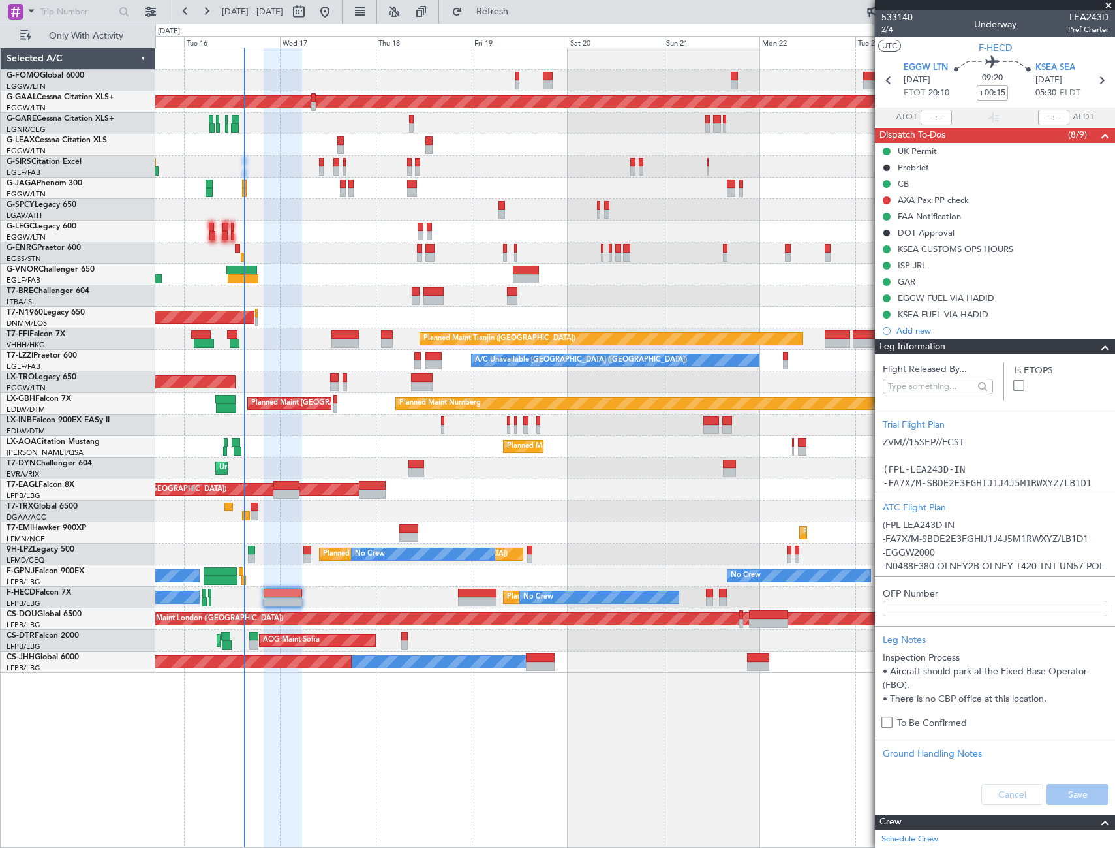
click at [890, 29] on span "2/4" at bounding box center [897, 29] width 31 height 11
click at [1099, 345] on span at bounding box center [1106, 347] width 16 height 16
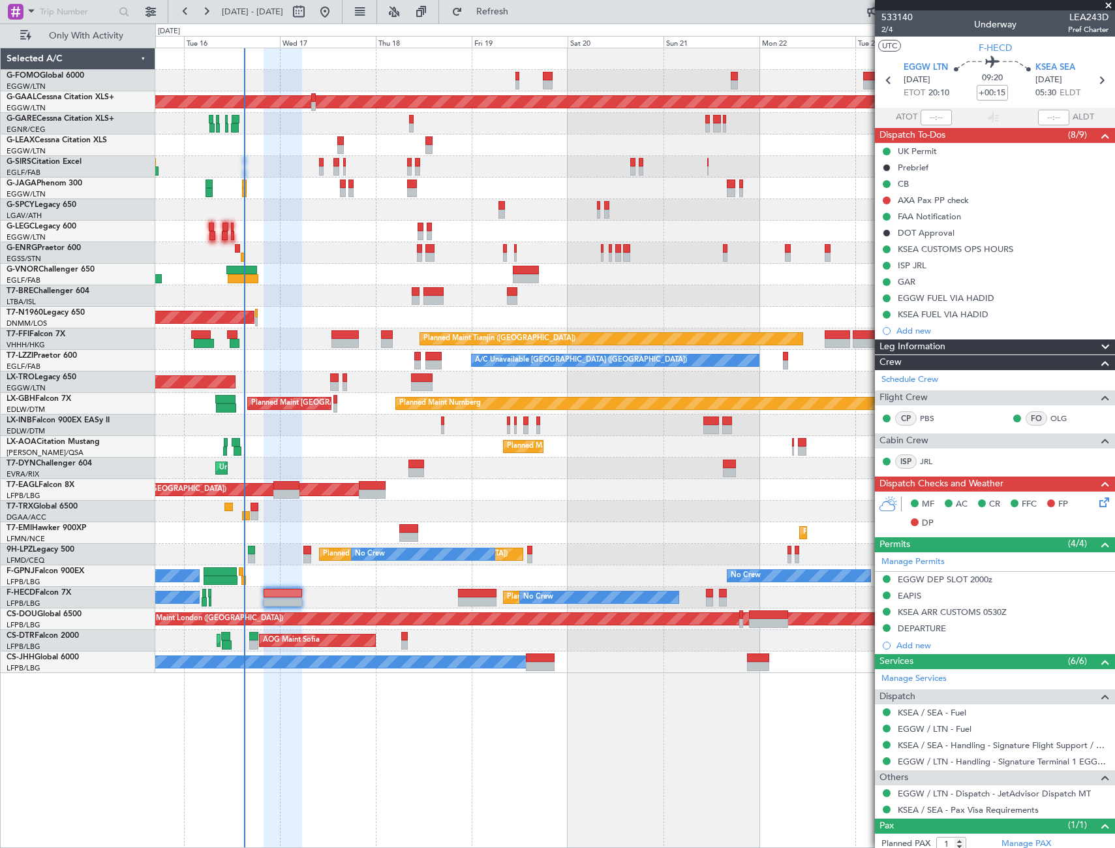
click at [1097, 503] on icon at bounding box center [1102, 500] width 10 height 10
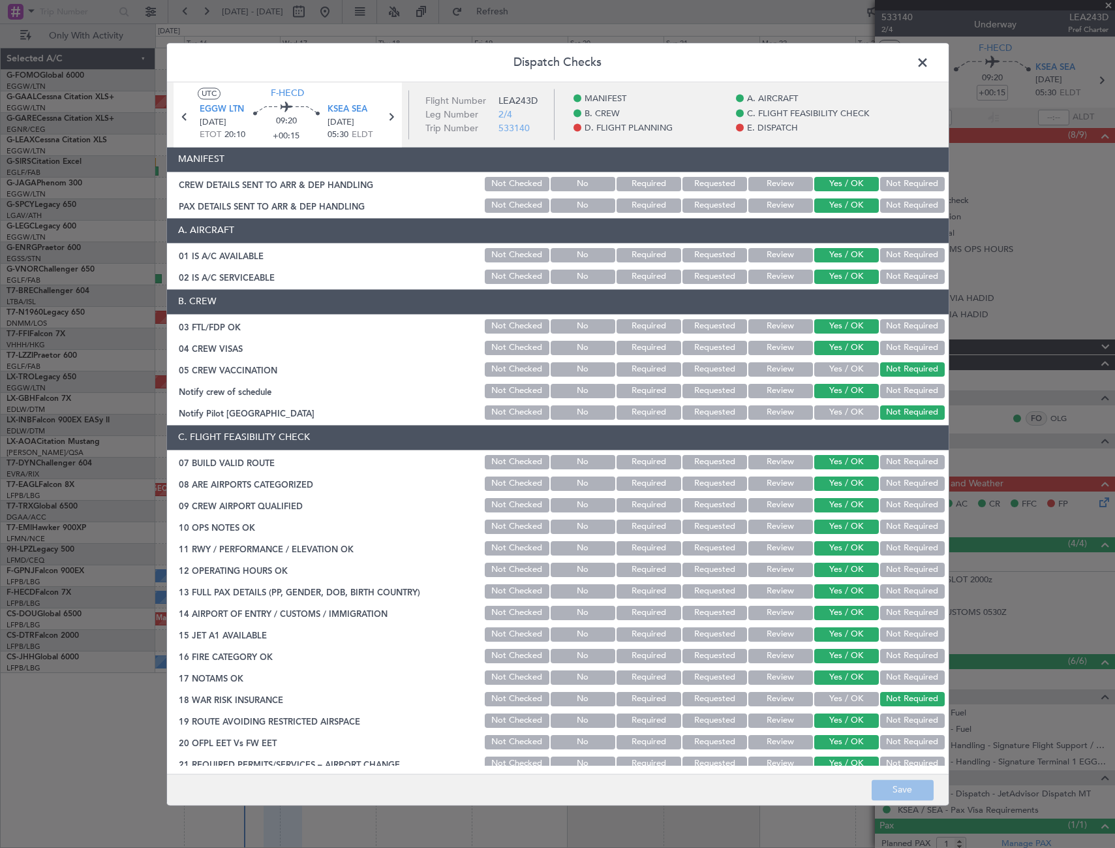
scroll to position [391, 0]
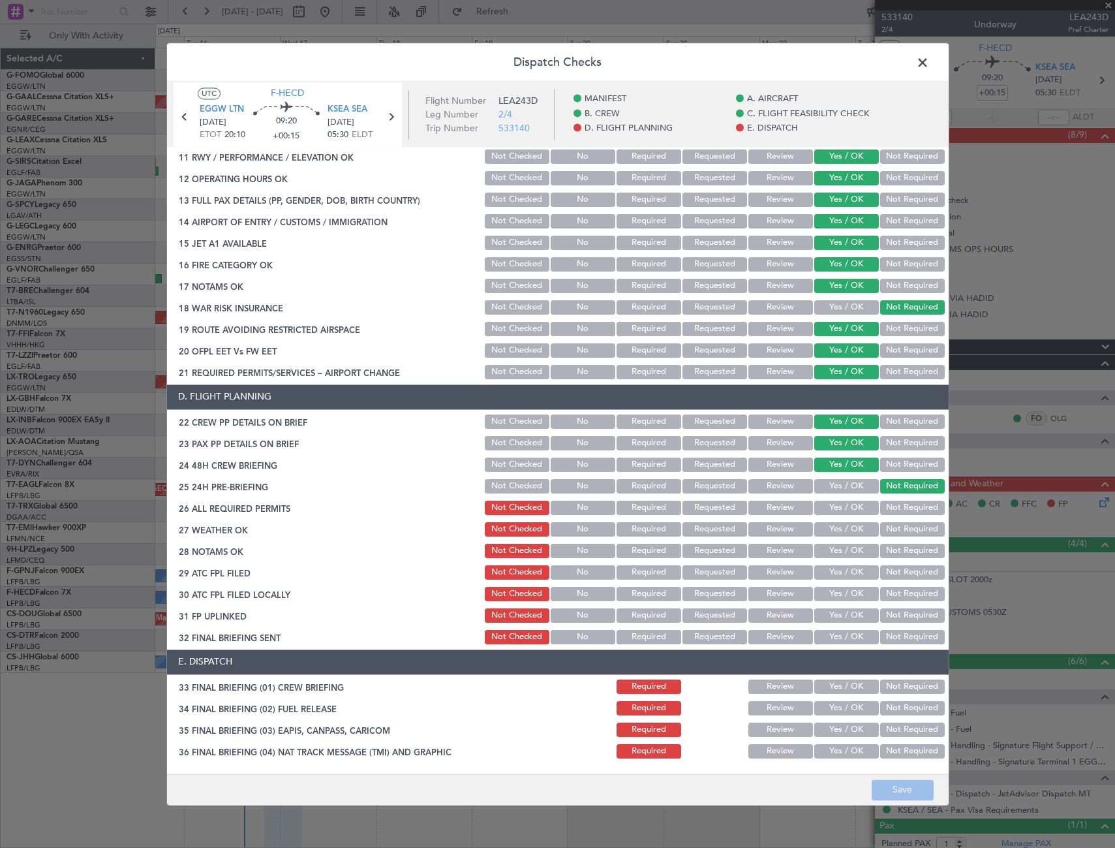
click at [861, 512] on button "Yes / OK" at bounding box center [846, 507] width 65 height 14
click at [834, 572] on button "Yes / OK" at bounding box center [846, 572] width 65 height 14
click at [842, 591] on button "Yes / OK" at bounding box center [846, 594] width 65 height 14
click at [846, 613] on button "Yes / OK" at bounding box center [846, 615] width 65 height 14
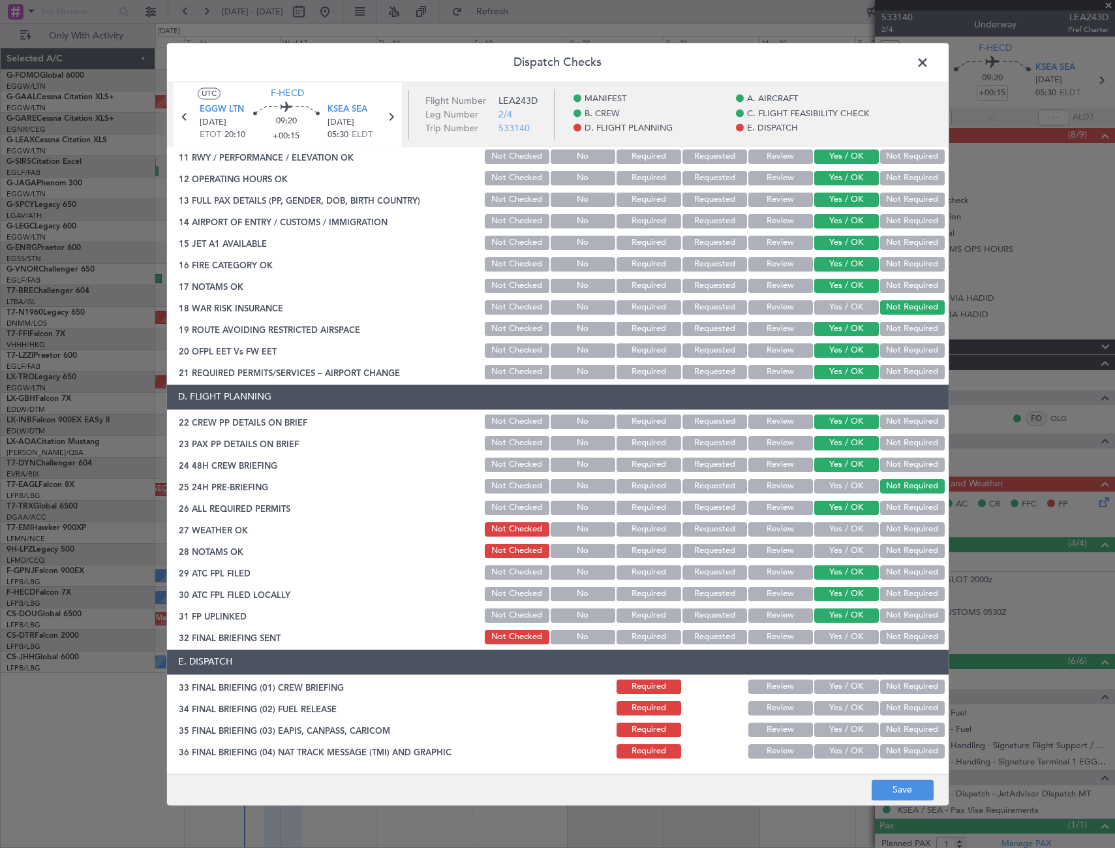
click at [848, 628] on div "Yes / OK" at bounding box center [845, 637] width 66 height 18
click at [848, 636] on button "Yes / OK" at bounding box center [846, 637] width 65 height 14
click at [907, 596] on button "Not Required" at bounding box center [912, 594] width 65 height 14
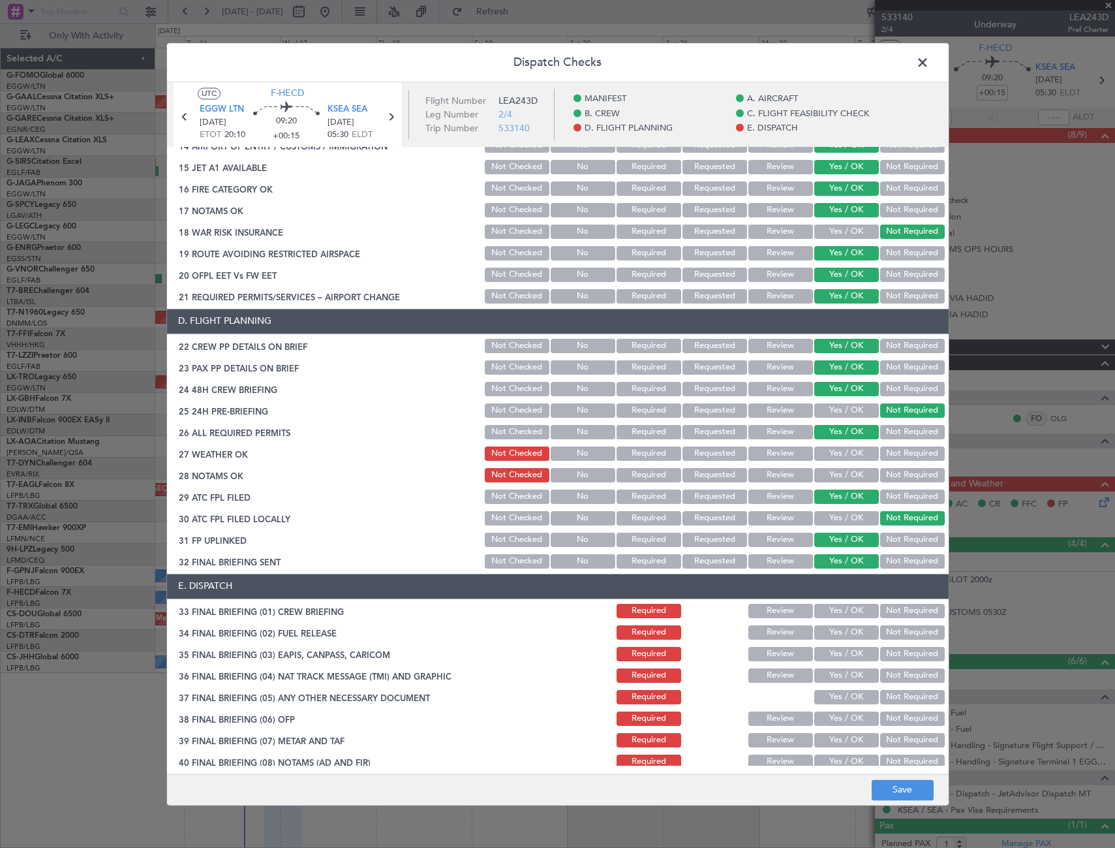
scroll to position [562, 0]
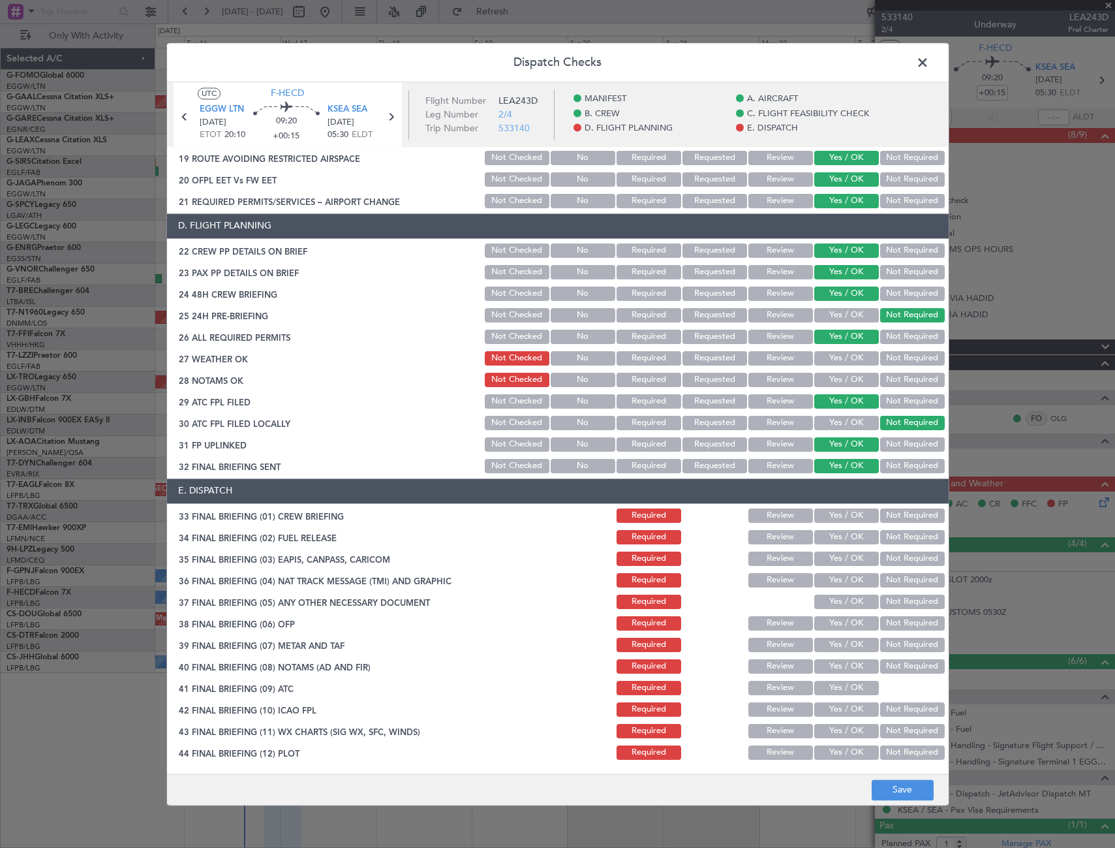
click at [853, 512] on button "Yes / OK" at bounding box center [846, 515] width 65 height 14
click at [847, 530] on button "Yes / OK" at bounding box center [846, 537] width 65 height 14
click at [889, 565] on button "Not Required" at bounding box center [912, 558] width 65 height 14
click at [893, 587] on button "Not Required" at bounding box center [912, 580] width 65 height 14
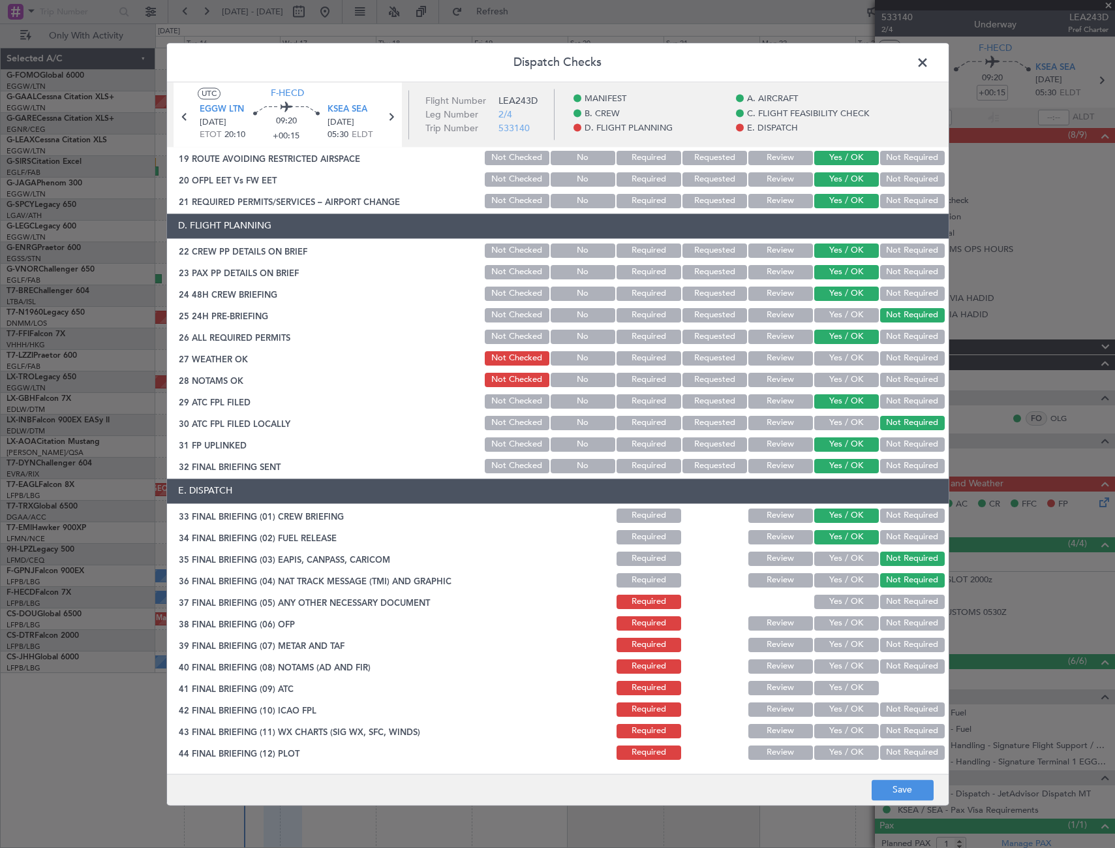
click at [853, 605] on button "Yes / OK" at bounding box center [846, 601] width 65 height 14
click at [854, 626] on button "Yes / OK" at bounding box center [846, 623] width 65 height 14
click at [854, 650] on button "Yes / OK" at bounding box center [846, 644] width 65 height 14
click at [857, 669] on button "Yes / OK" at bounding box center [846, 666] width 65 height 14
click at [859, 684] on button "Yes / OK" at bounding box center [846, 688] width 65 height 14
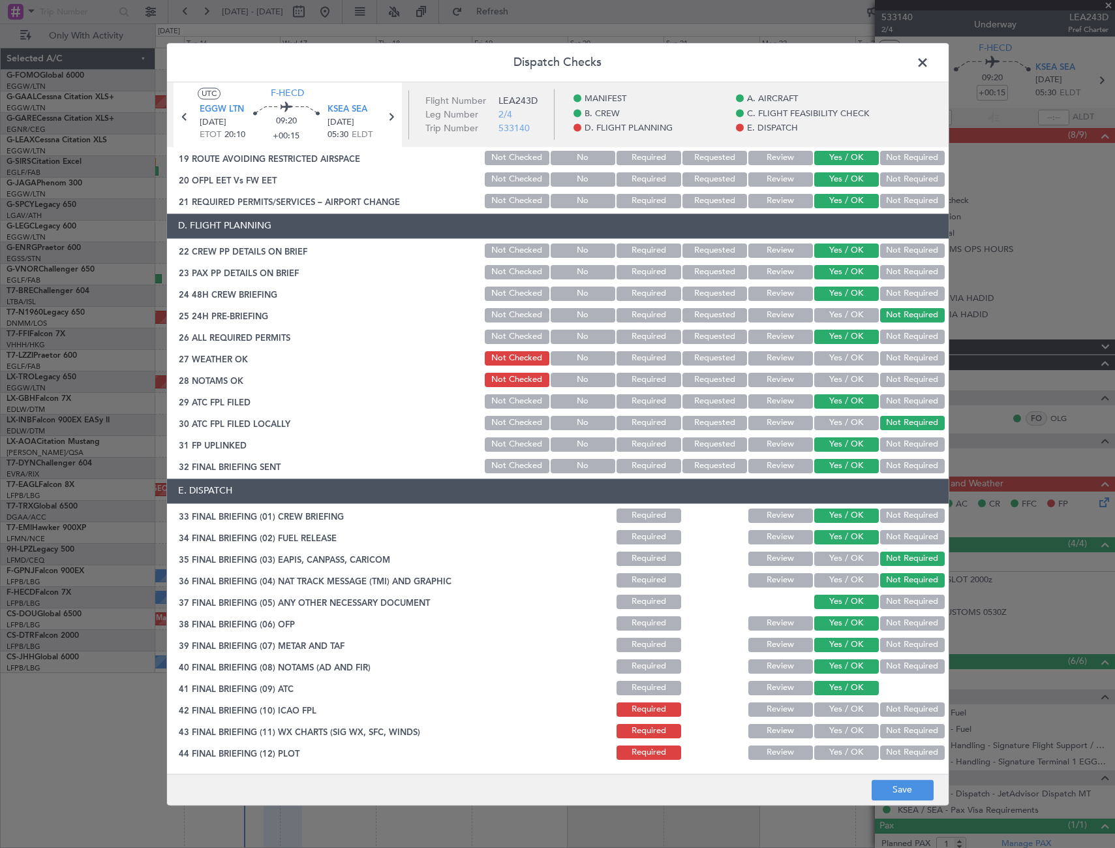
click at [864, 710] on button "Yes / OK" at bounding box center [846, 709] width 65 height 14
click at [853, 730] on button "Yes / OK" at bounding box center [846, 731] width 65 height 14
click at [859, 756] on button "Yes / OK" at bounding box center [846, 752] width 65 height 14
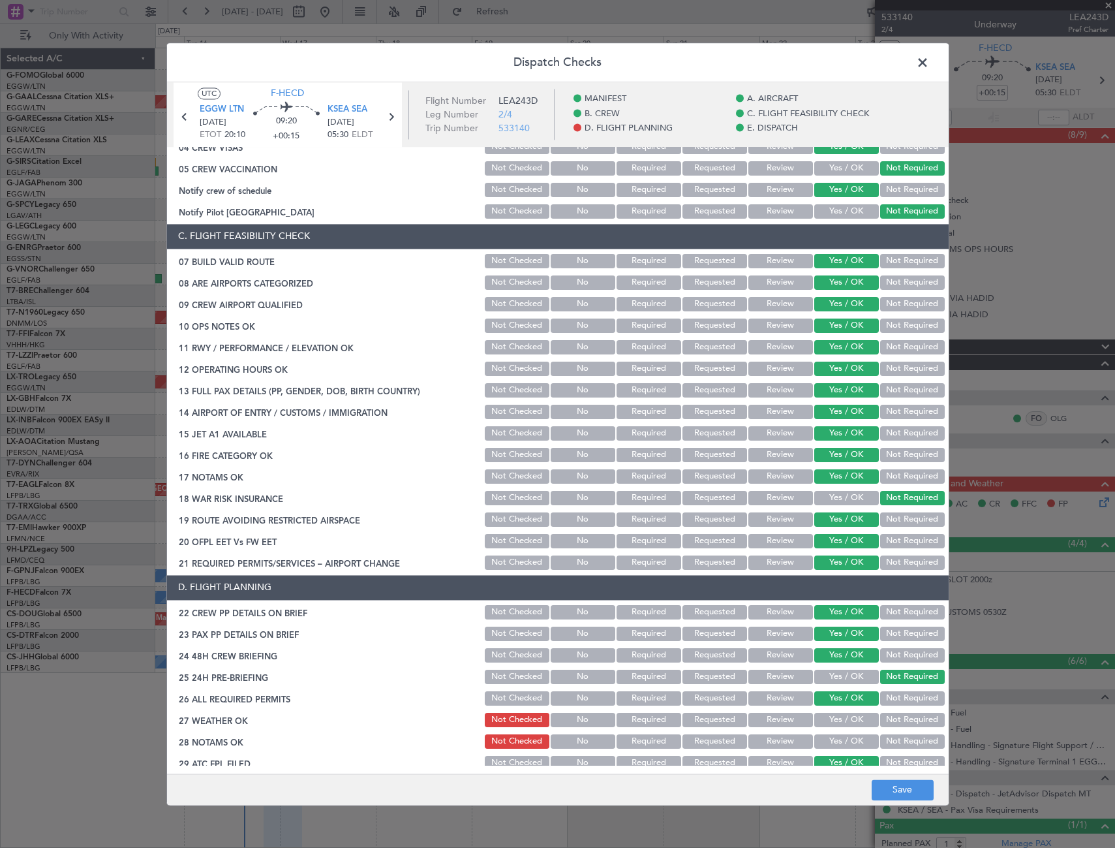
scroll to position [0, 0]
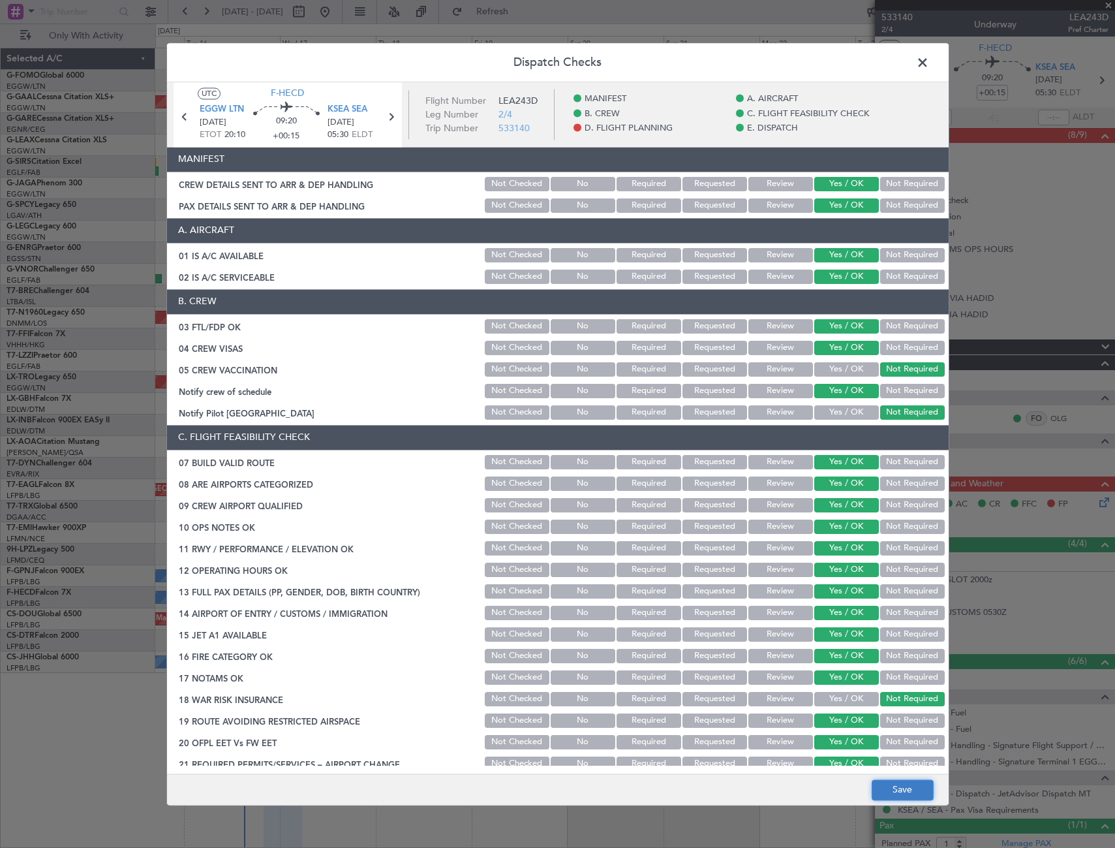
click at [897, 787] on button "Save" at bounding box center [903, 789] width 62 height 21
click at [929, 55] on span at bounding box center [929, 66] width 0 height 26
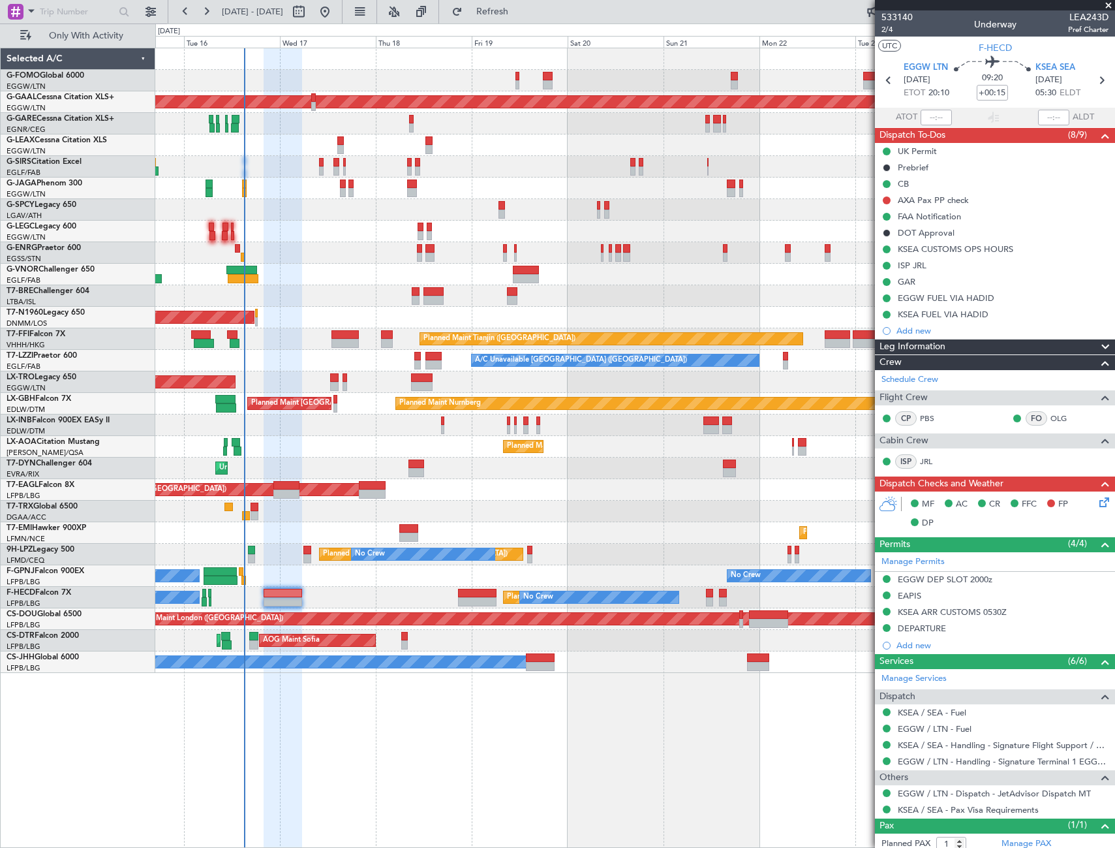
click at [1097, 503] on icon at bounding box center [1102, 500] width 10 height 10
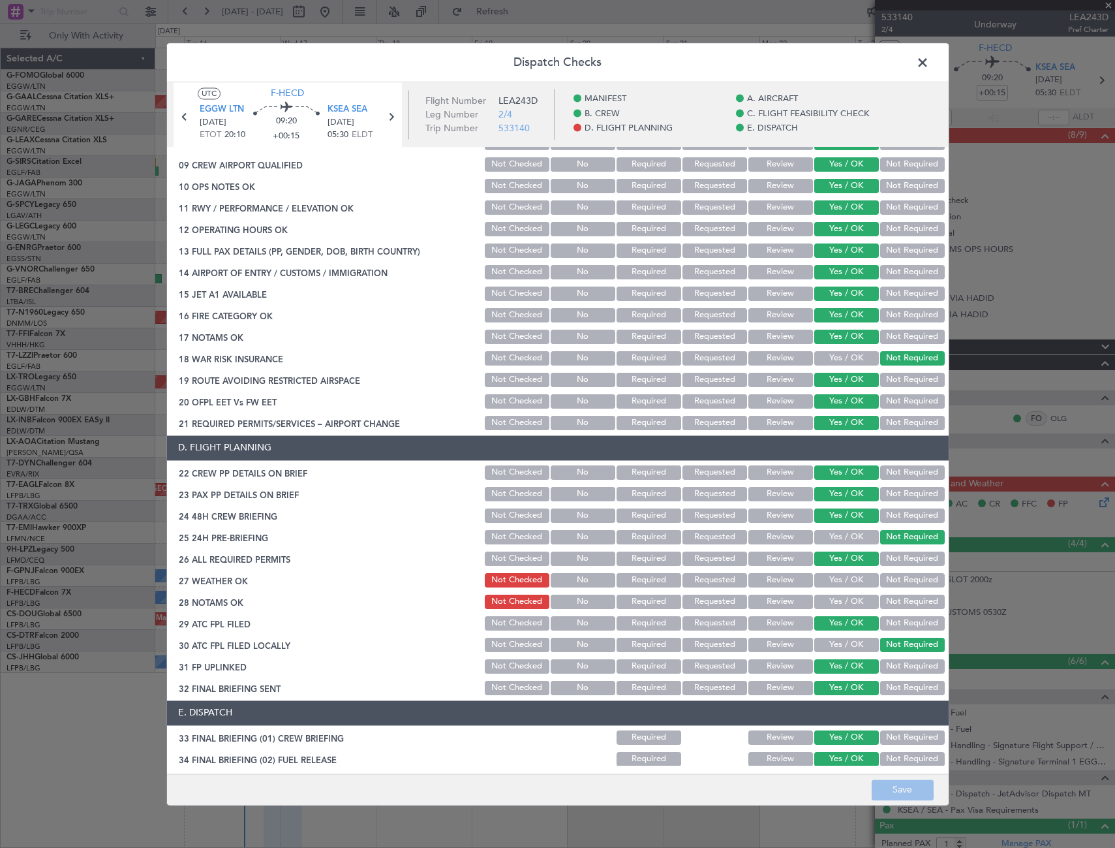
scroll to position [391, 0]
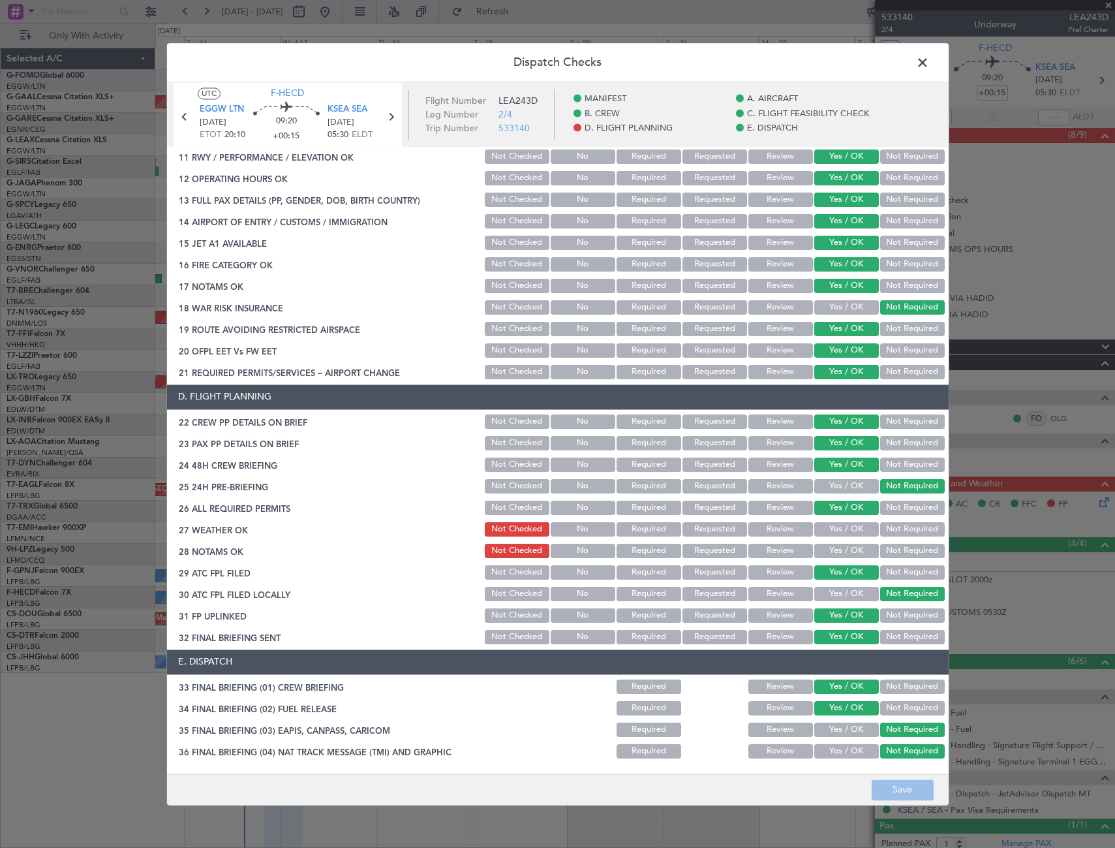
click at [929, 61] on span at bounding box center [929, 66] width 0 height 26
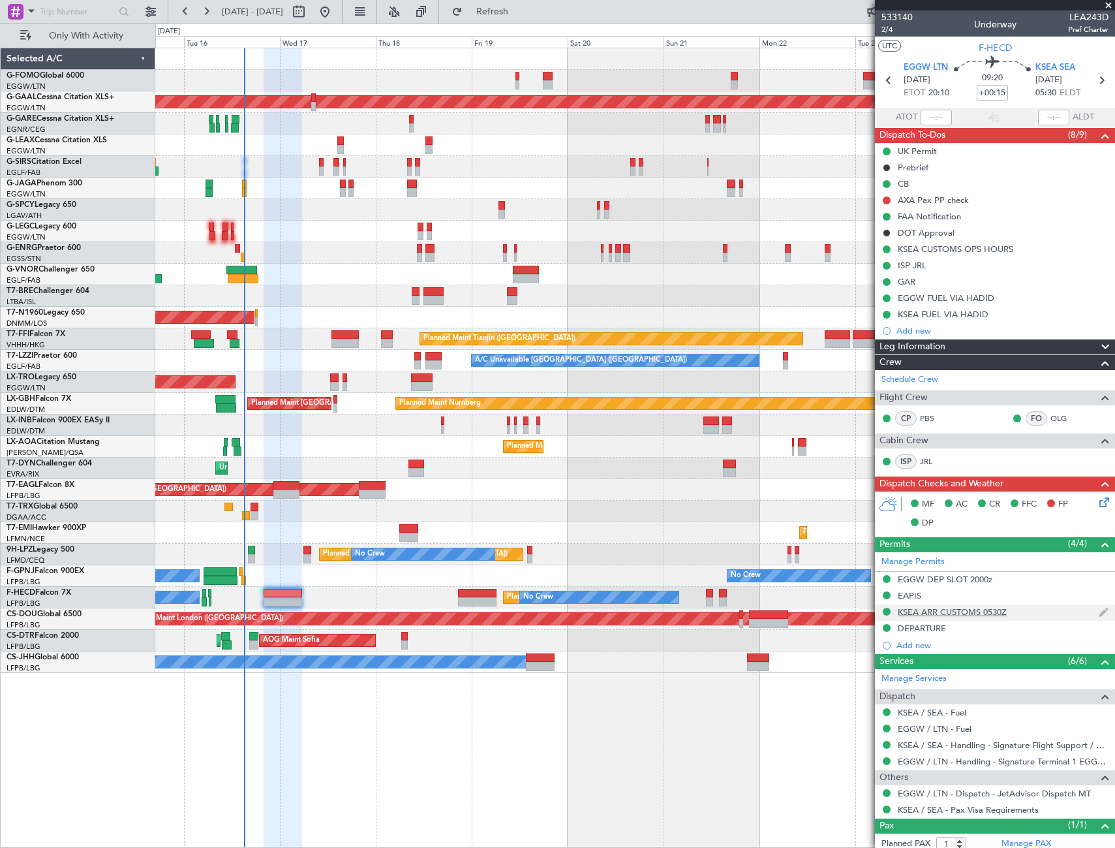
click at [966, 612] on div "KSEA ARR CUSTOMS 0530Z" at bounding box center [952, 611] width 109 height 11
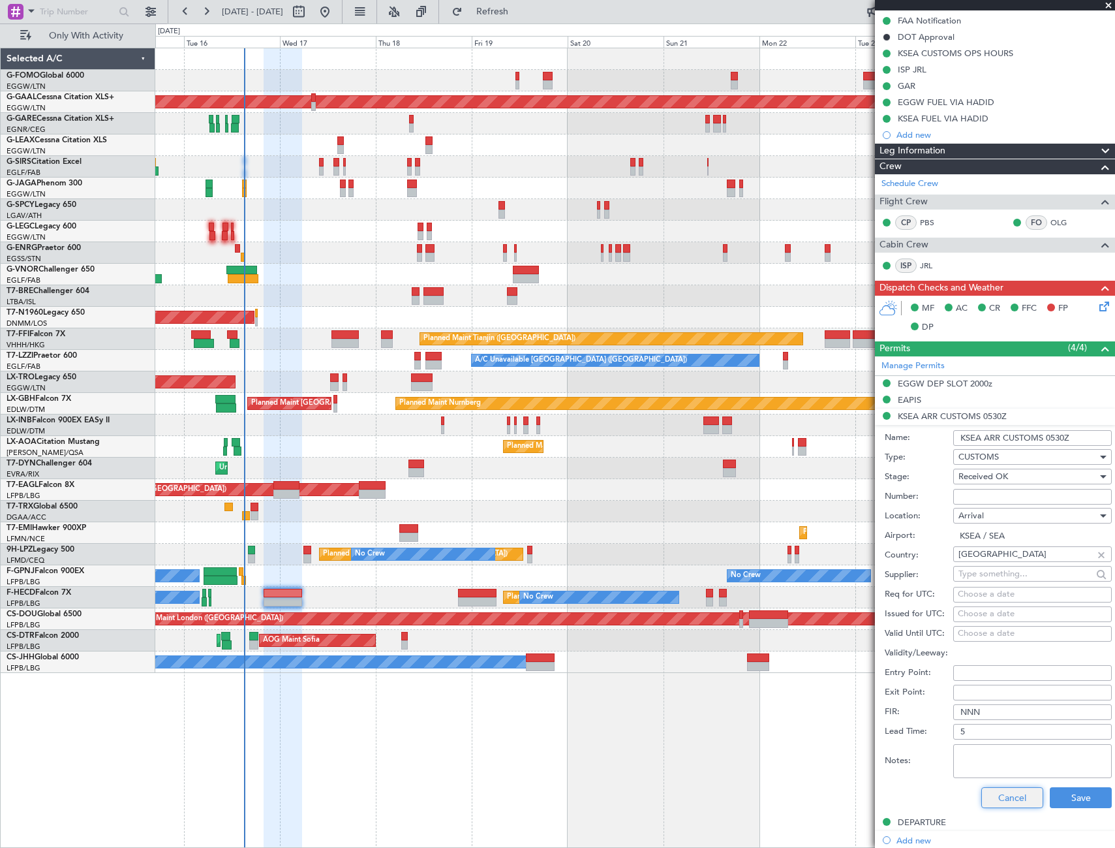
click at [1000, 798] on button "Cancel" at bounding box center [1012, 797] width 62 height 21
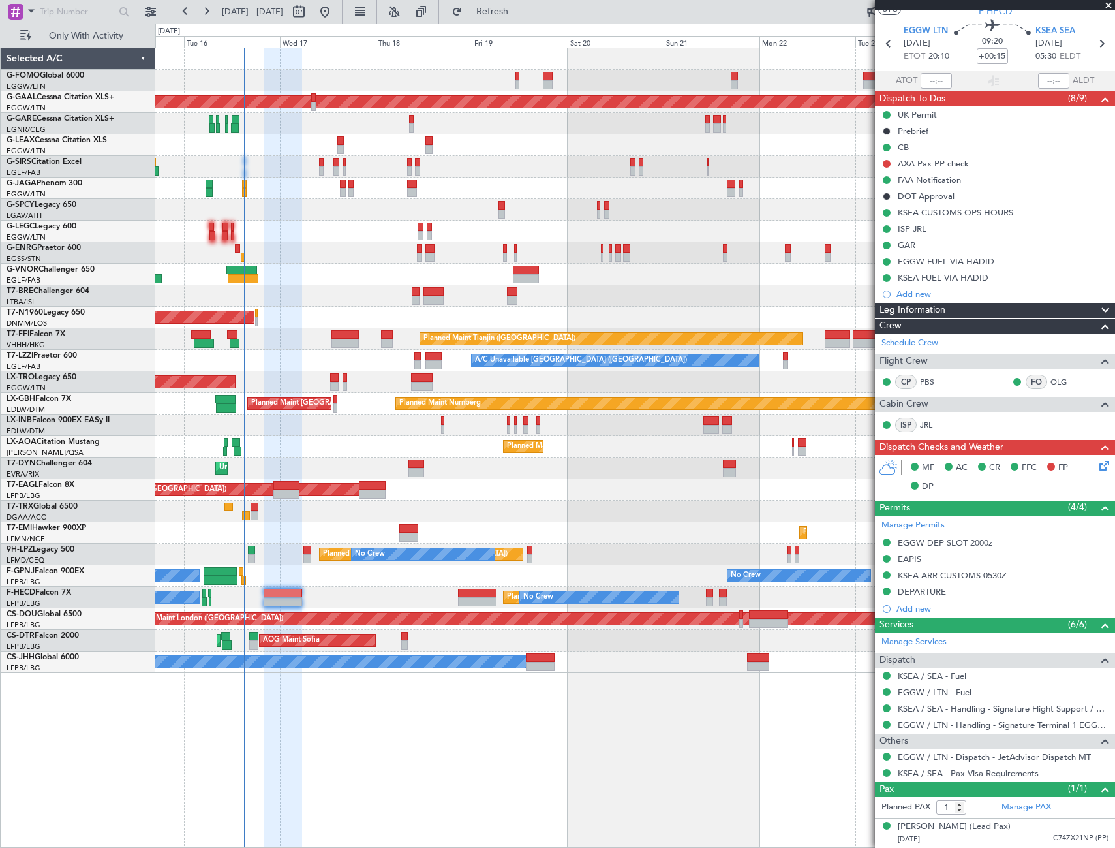
scroll to position [36, 0]
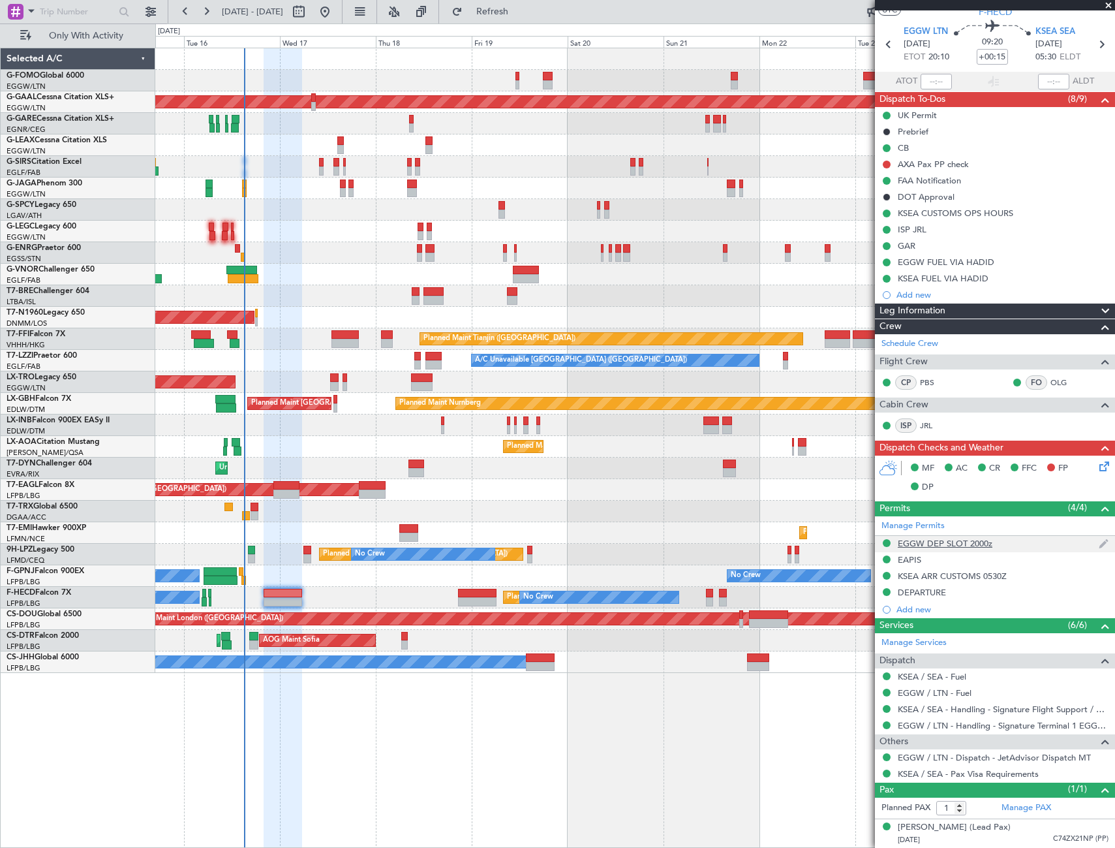
click at [974, 547] on div "EGGW DEP SLOT 2000z" at bounding box center [945, 543] width 95 height 11
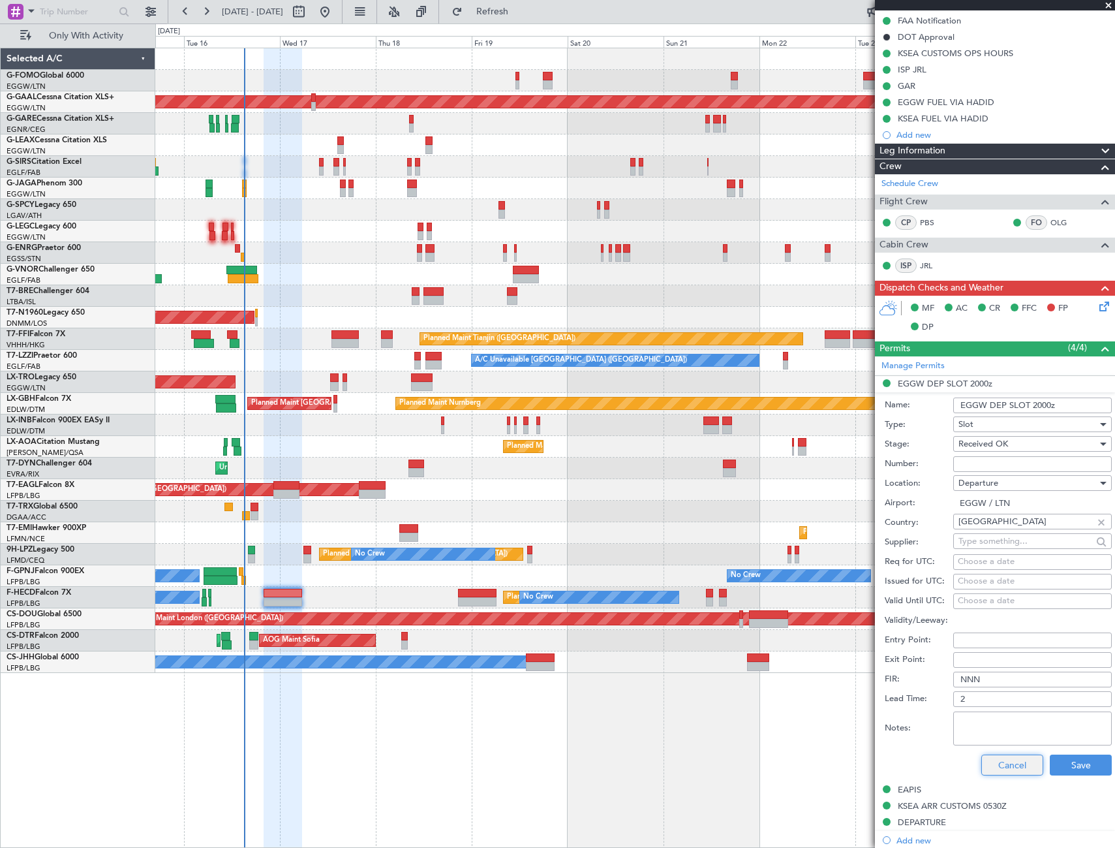
click at [997, 769] on button "Cancel" at bounding box center [1012, 764] width 62 height 21
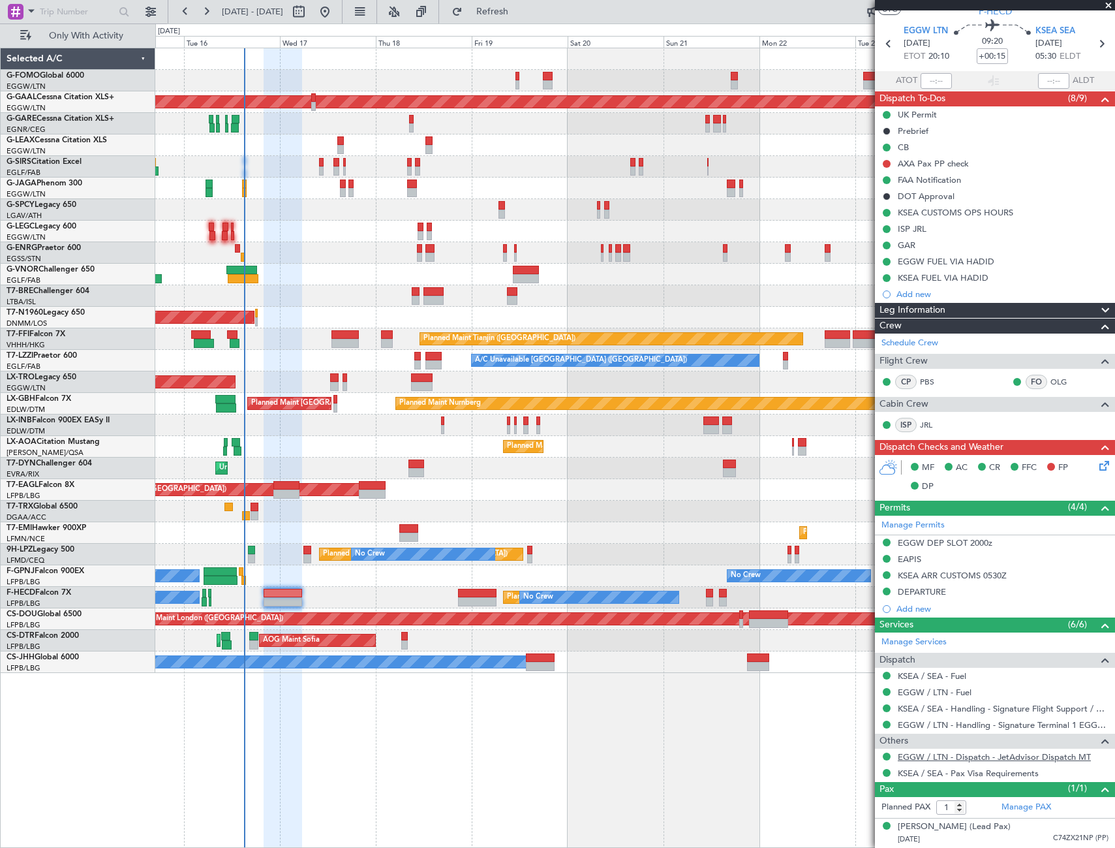
scroll to position [36, 0]
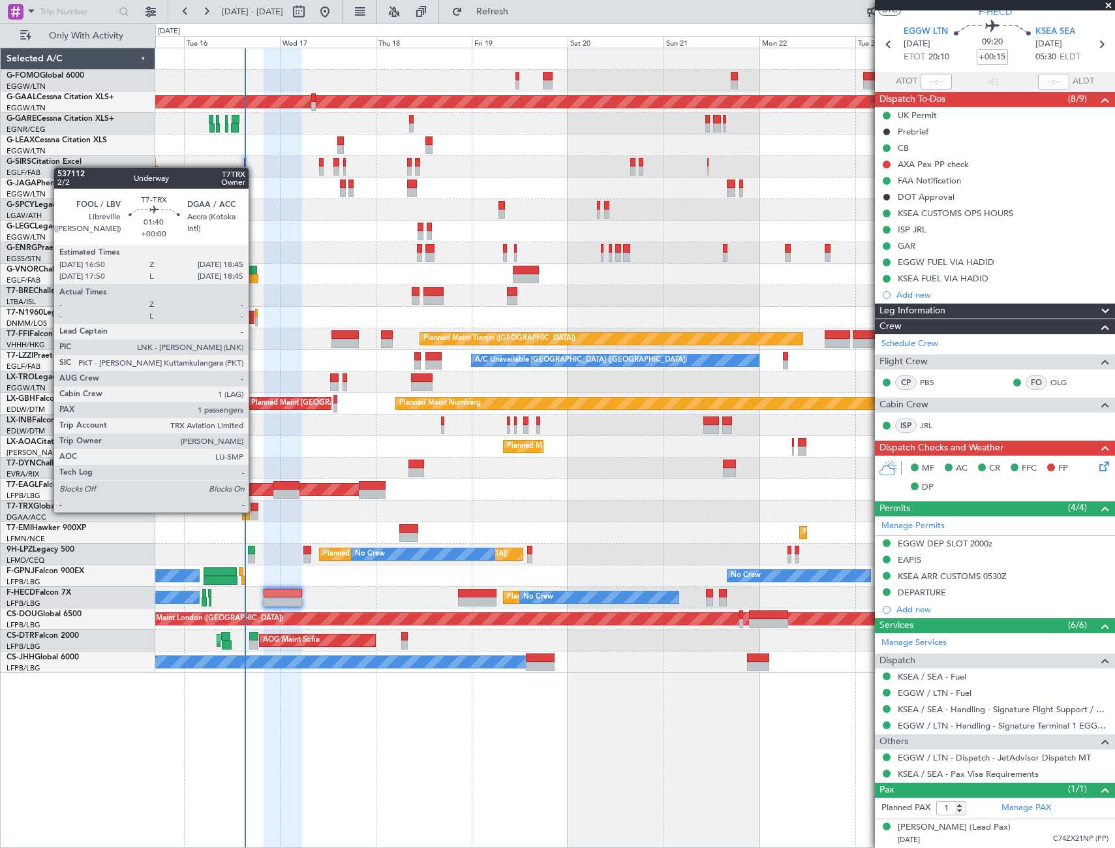
click at [254, 511] on div at bounding box center [255, 515] width 8 height 9
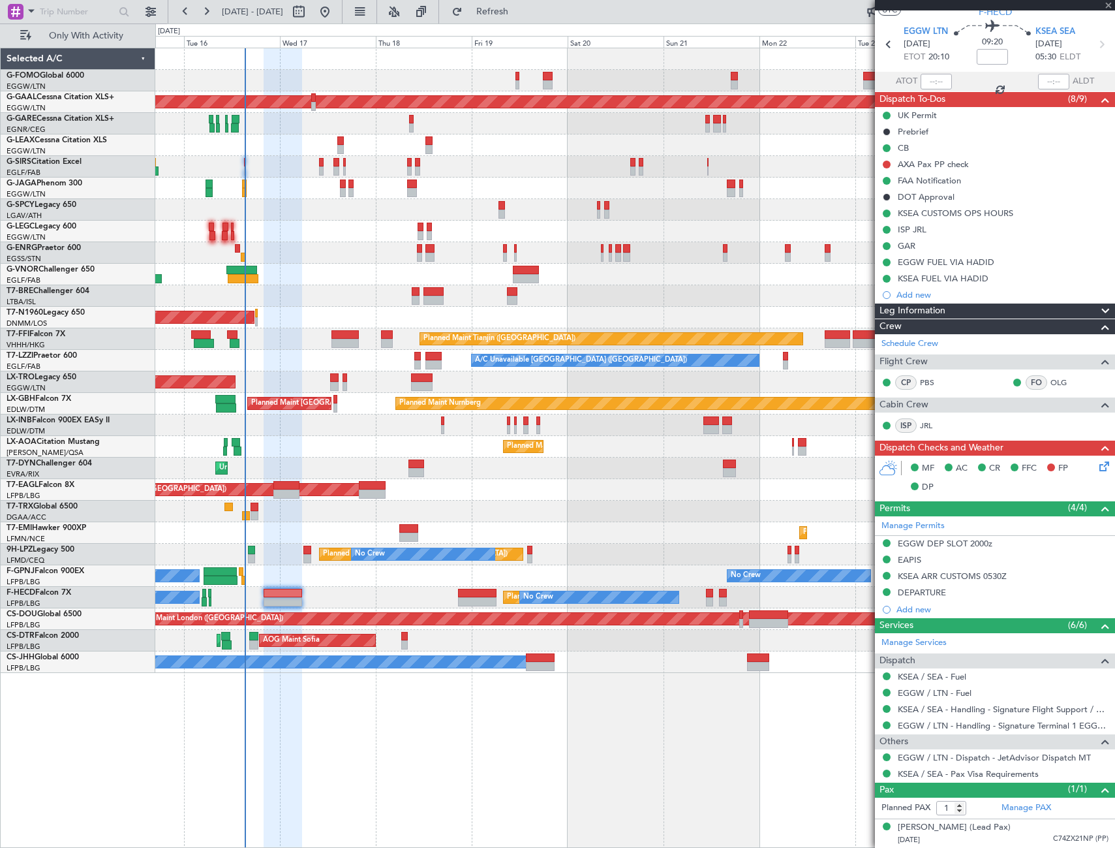
scroll to position [0, 0]
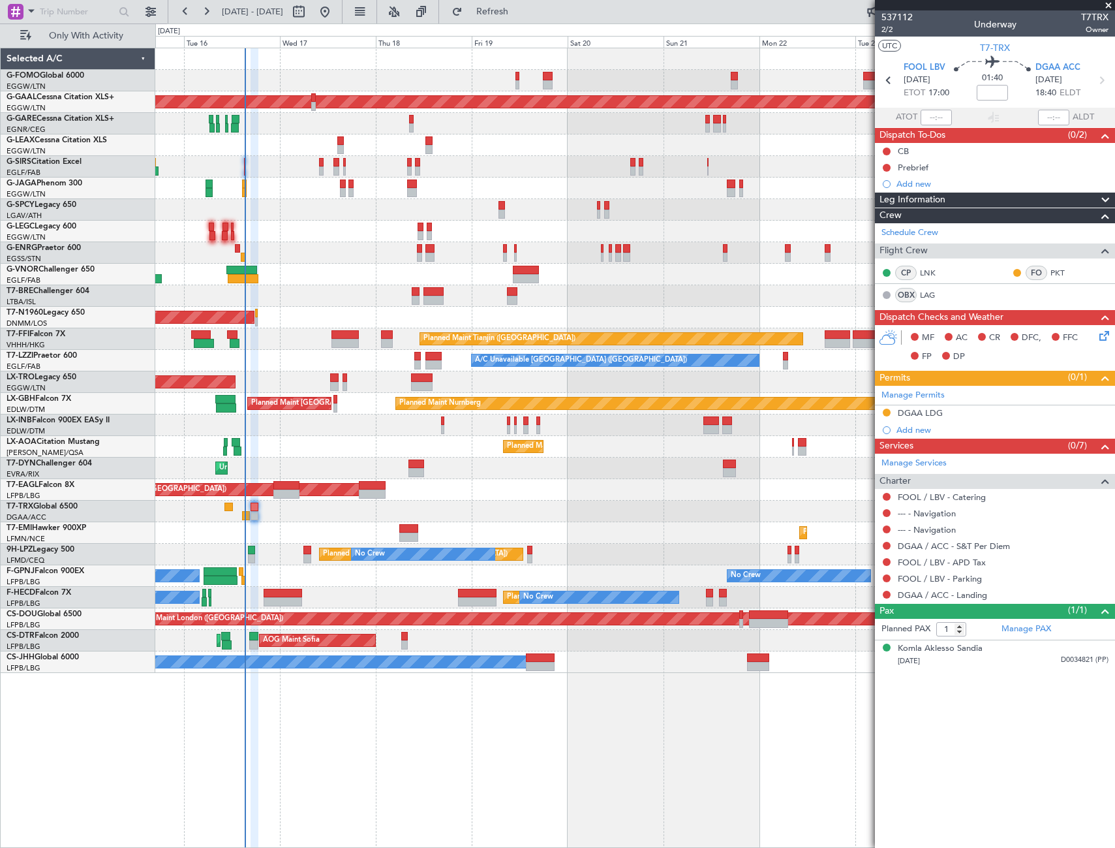
click at [337, 300] on div at bounding box center [634, 296] width 959 height 22
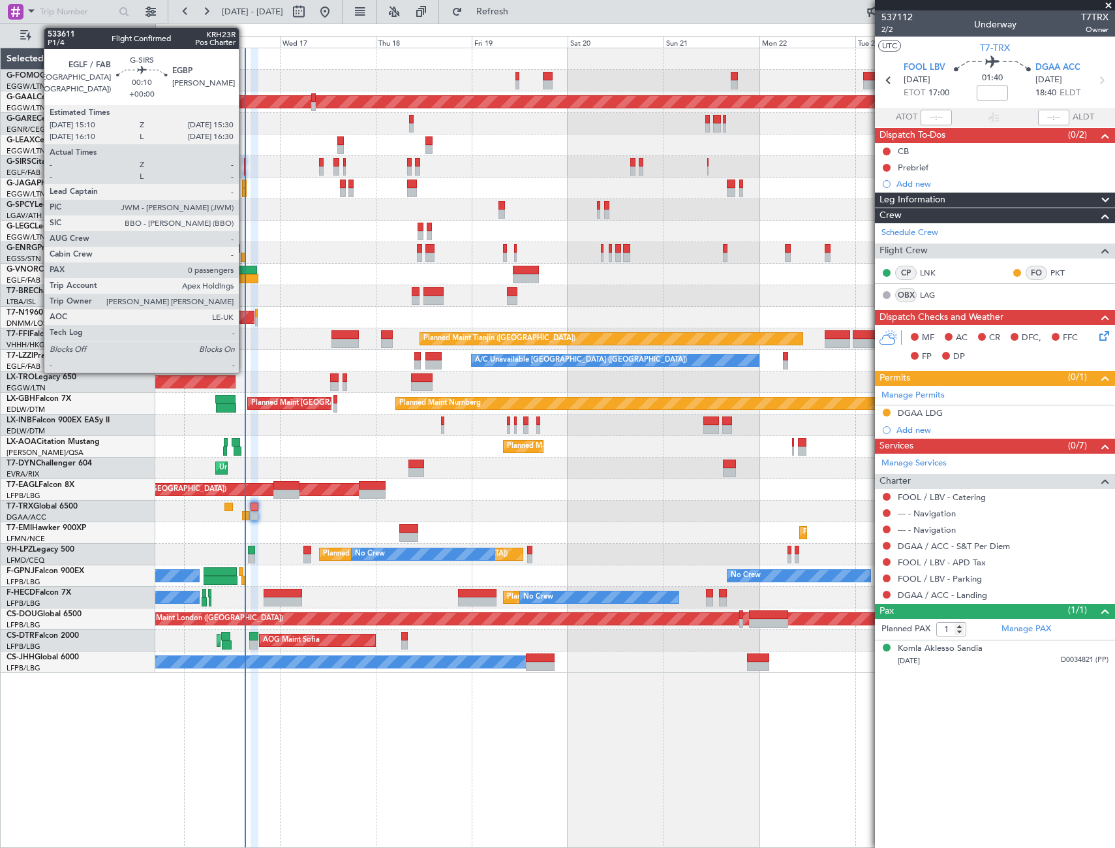
click at [245, 169] on div at bounding box center [245, 170] width 2 height 9
type input "0"
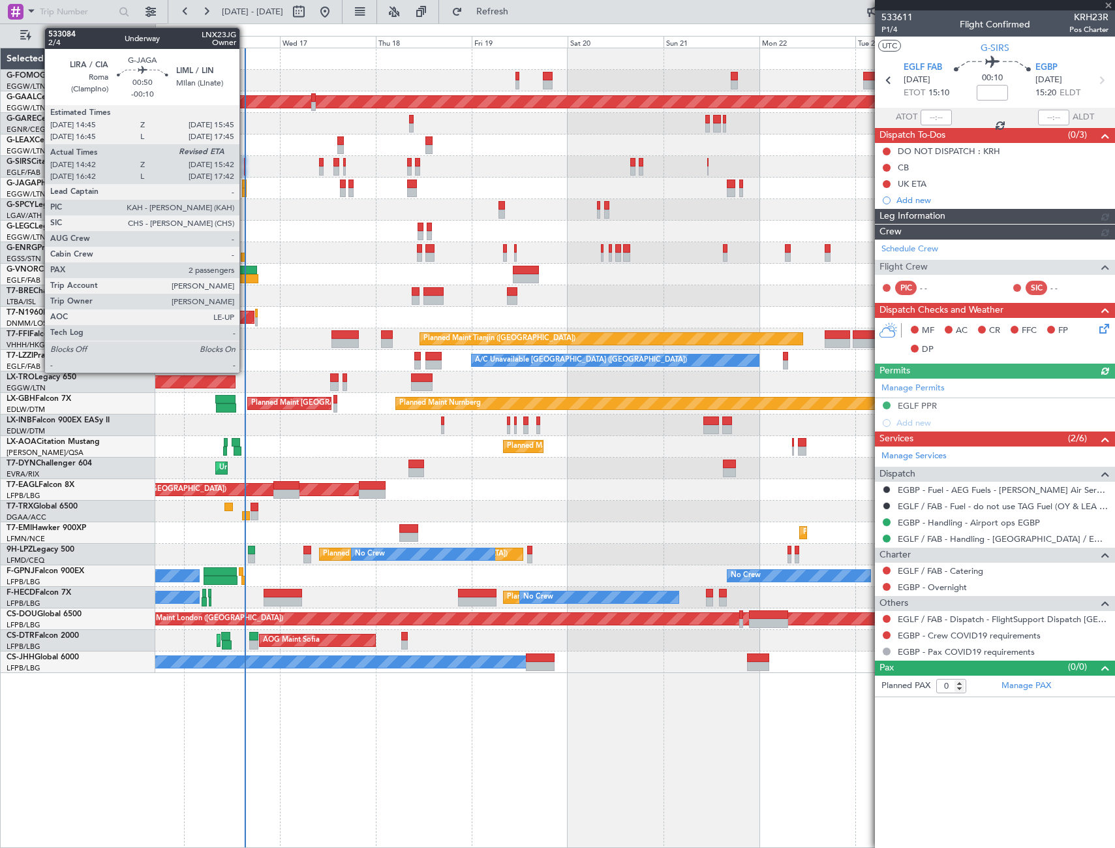
click at [245, 191] on div at bounding box center [244, 192] width 5 height 9
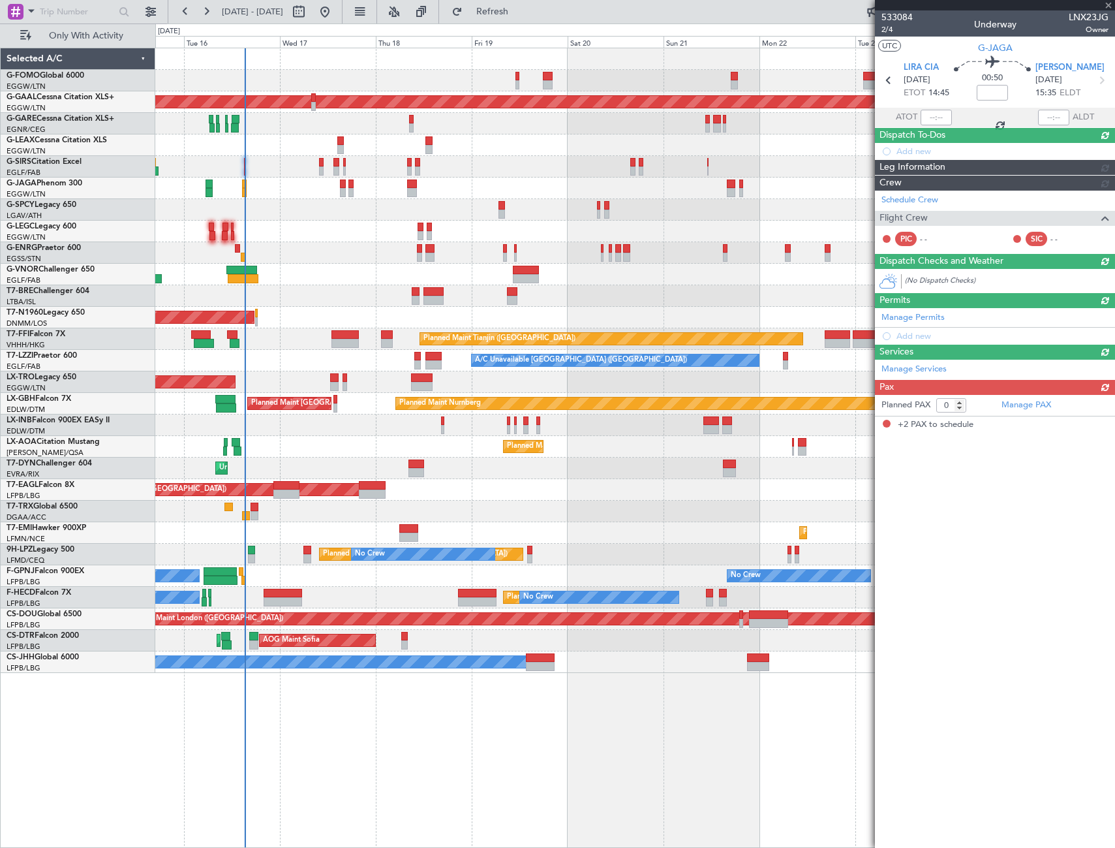
type input "-00:10"
type input "14:42"
type input "2"
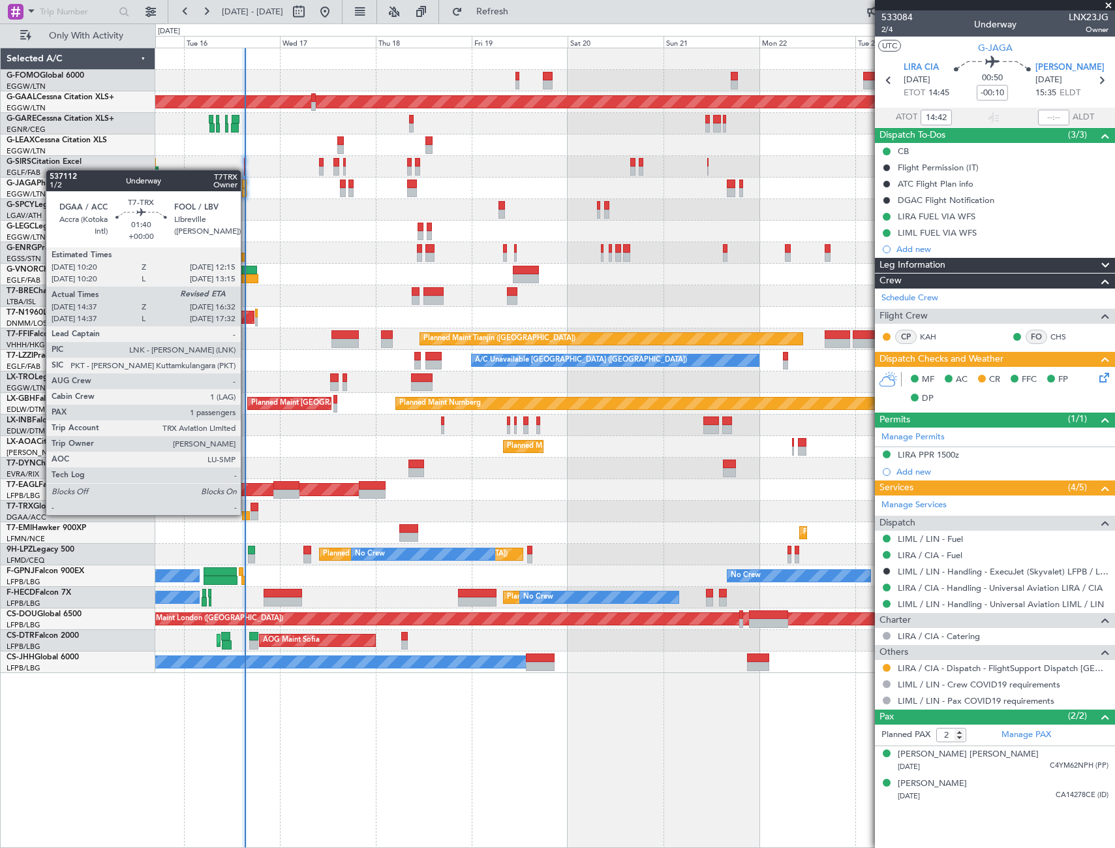
click at [247, 514] on div at bounding box center [246, 515] width 8 height 9
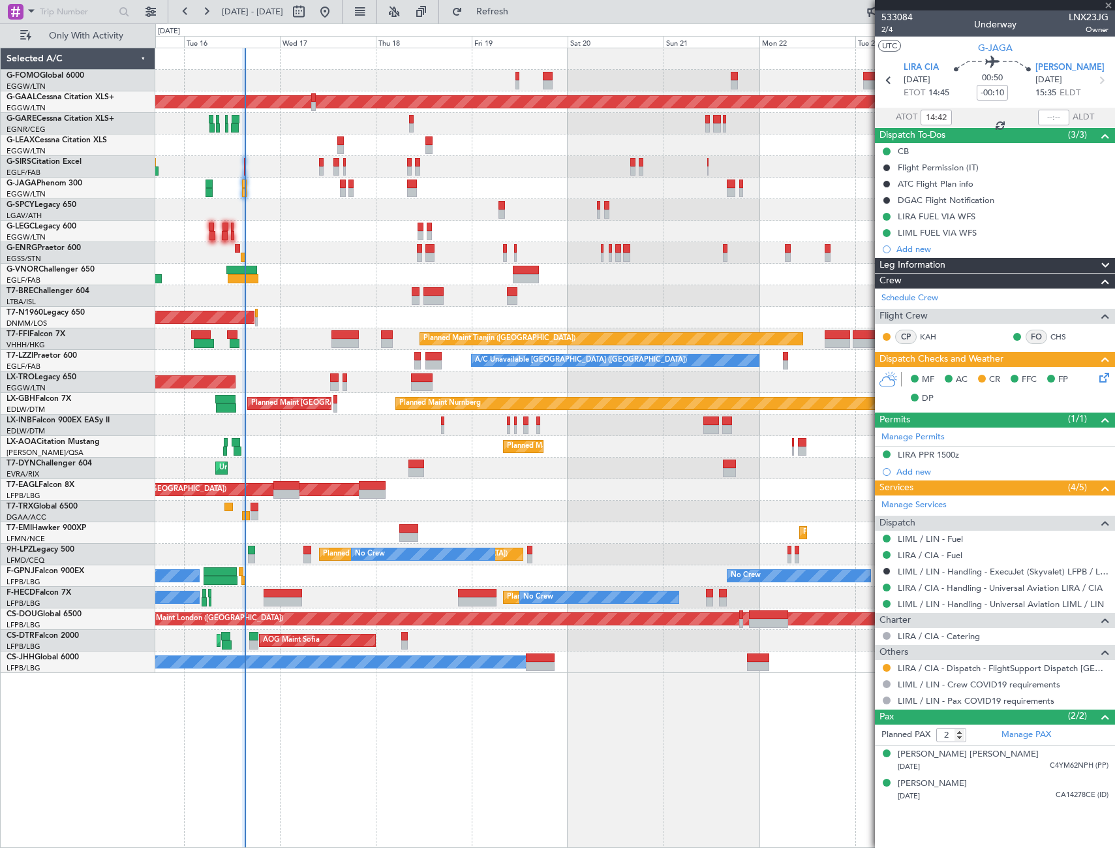
type input "14:47"
type input "1"
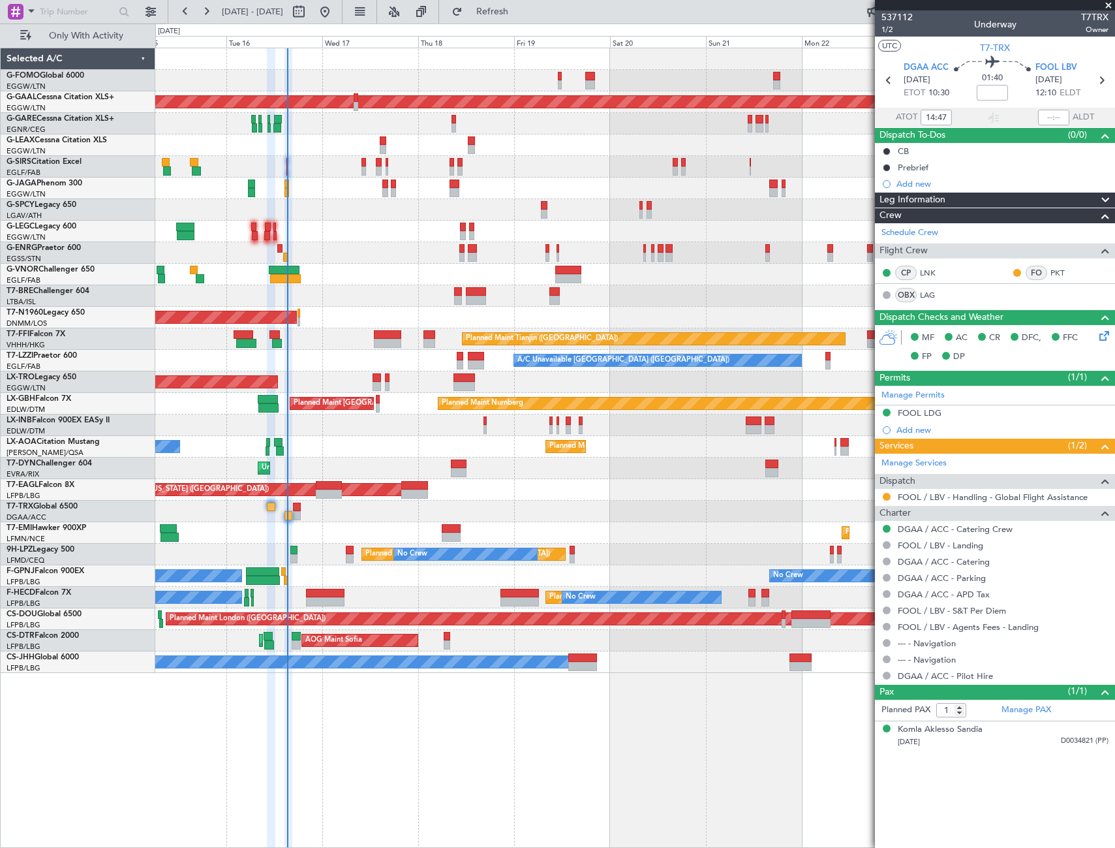
click at [365, 733] on div "Planned Maint Dusseldorf A/C Unavailable [GEOGRAPHIC_DATA] ([GEOGRAPHIC_DATA]) …" at bounding box center [635, 448] width 960 height 800
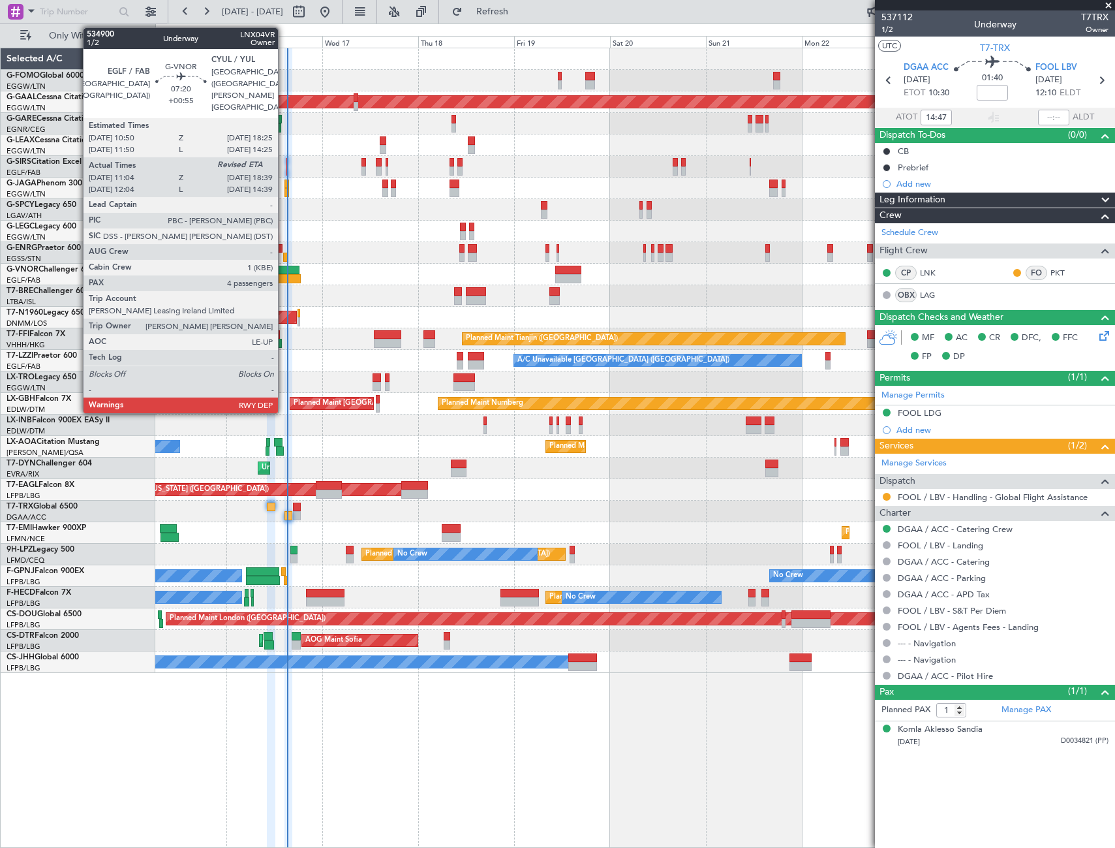
click at [284, 275] on div at bounding box center [285, 278] width 31 height 9
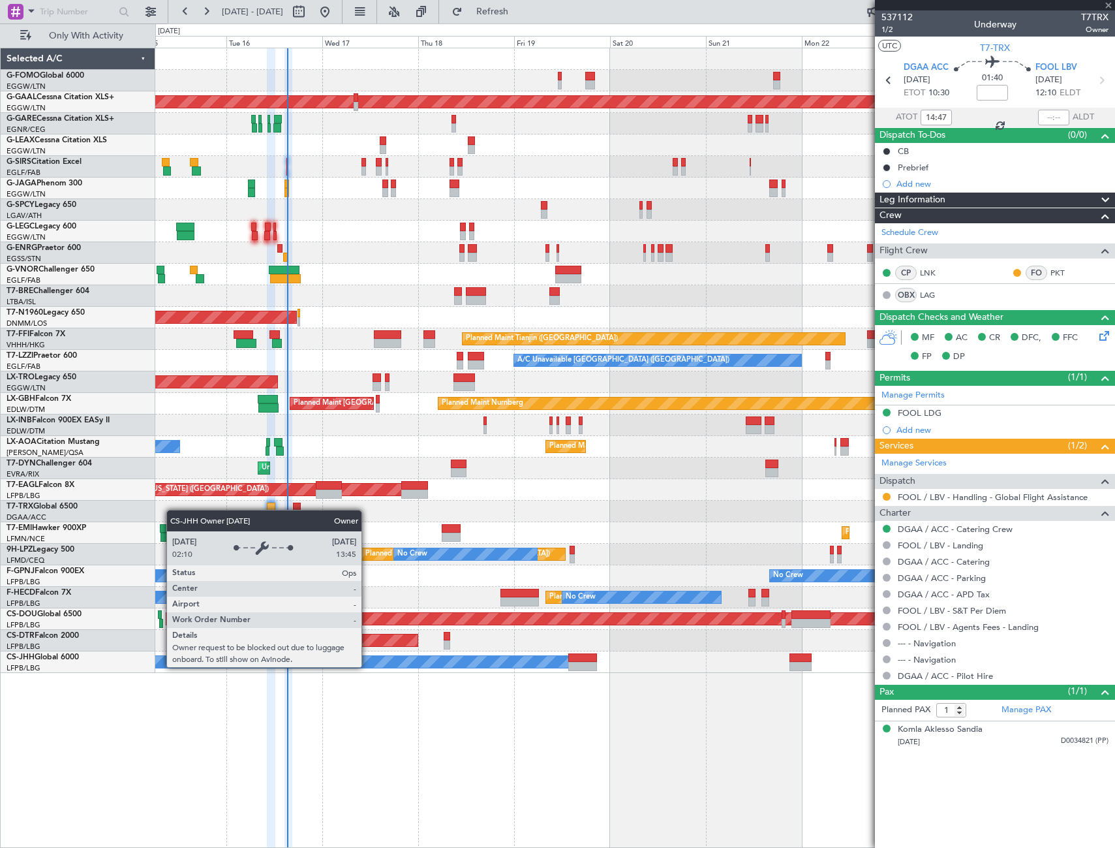
type input "+00:55"
type input "11:14"
type input "4"
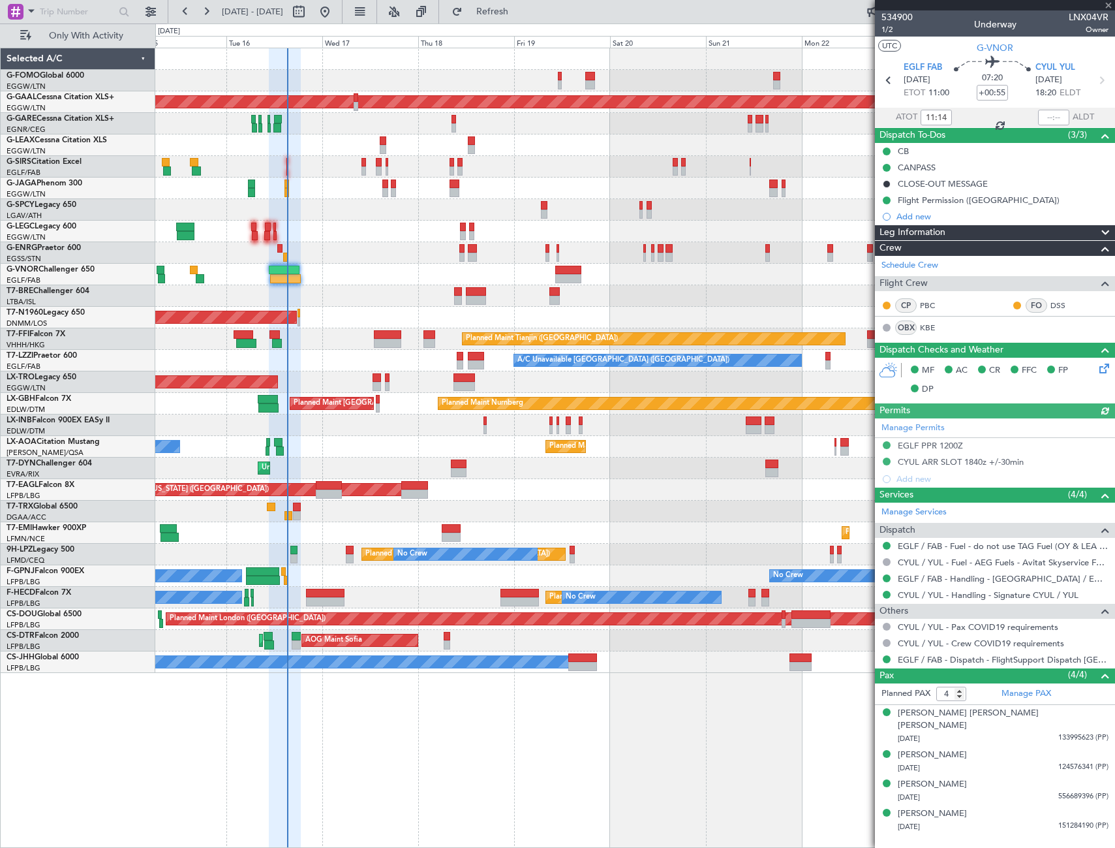
click at [985, 458] on div "Manage Permits EGLF PPR 1200Z CYUL ARR SLOT 1840z +/-30min Add new" at bounding box center [995, 452] width 240 height 69
click at [992, 463] on div "Manage Permits EGLF PPR 1200Z CYUL ARR SLOT 1840z +/-30min Add new" at bounding box center [995, 452] width 240 height 69
click at [973, 462] on div "Manage Permits EGLF PPR 1200Z CYUL ARR SLOT 1840z +/-30min Add new" at bounding box center [995, 452] width 240 height 69
click at [929, 460] on div "CYUL ARR SLOT 1840z +/-30min" at bounding box center [961, 461] width 126 height 11
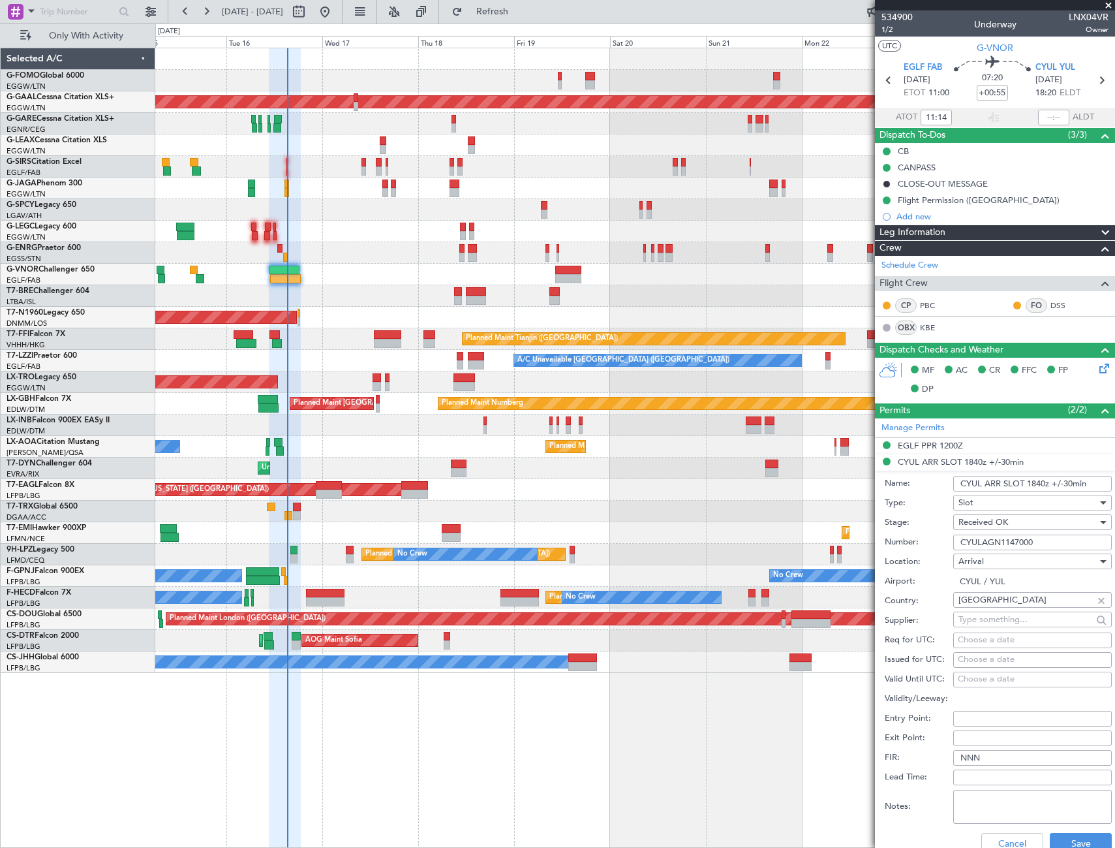
click at [1000, 538] on input "CYULAGN1147000" at bounding box center [1032, 542] width 159 height 16
click at [1033, 482] on input "CYUL ARR SLOT 1840z +/-30min" at bounding box center [1032, 484] width 159 height 16
drag, startPoint x: 1026, startPoint y: 481, endPoint x: 1092, endPoint y: 480, distance: 65.3
click at [1092, 480] on input "CYUL ARR SLOT 1840z +/-30min" at bounding box center [1032, 484] width 159 height 16
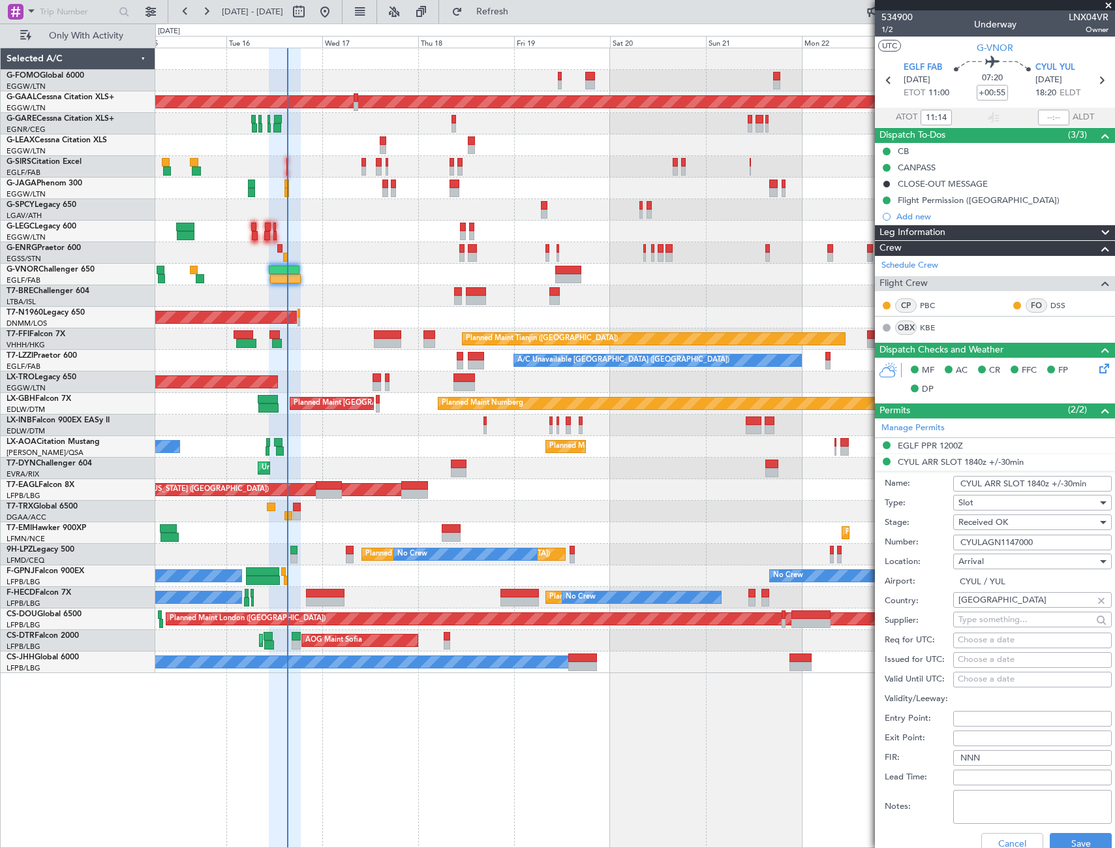
click at [980, 542] on input "CYULAGN1147000" at bounding box center [1032, 542] width 159 height 16
